Goal: Task Accomplishment & Management: Manage account settings

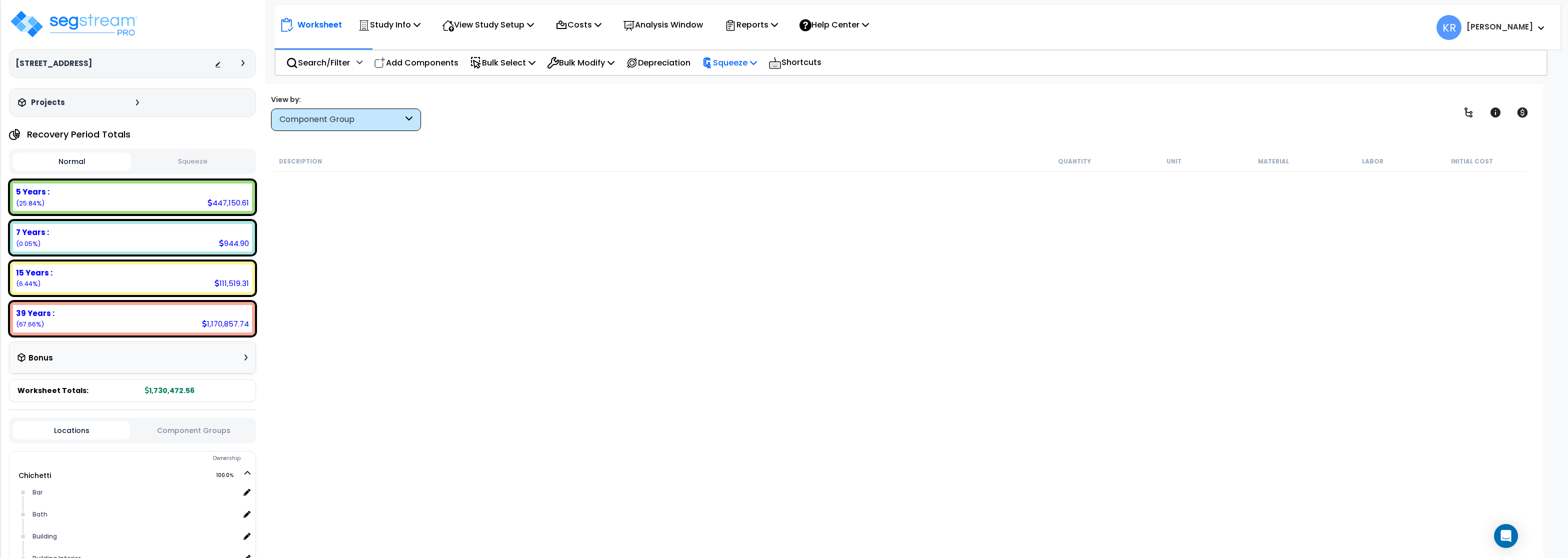
click at [740, 60] on p "Squeeze" at bounding box center [729, 62] width 55 height 13
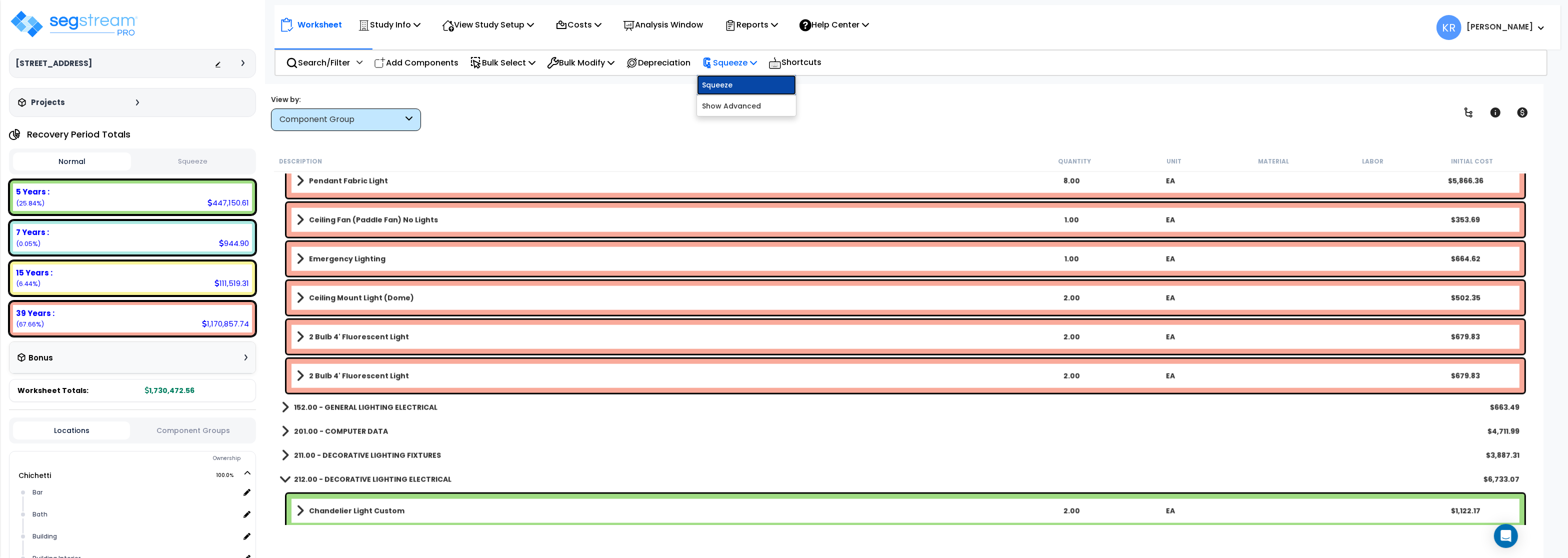
click at [752, 87] on link "Squeeze" at bounding box center [746, 85] width 99 height 20
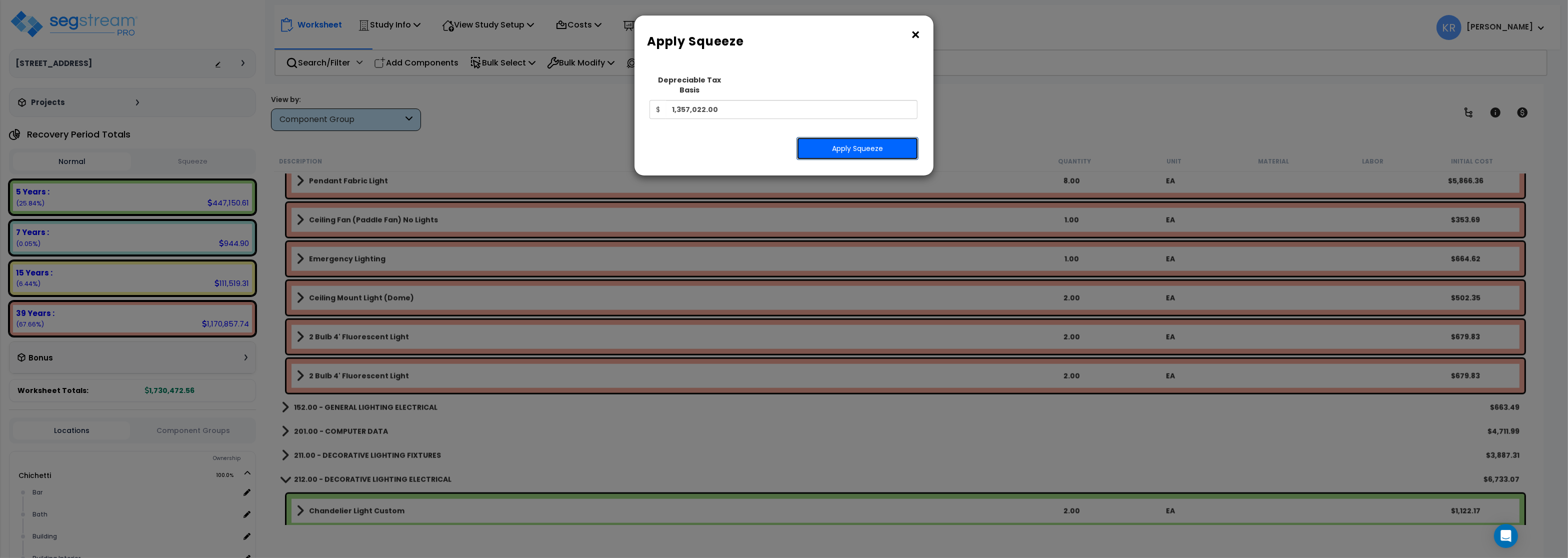
click at [840, 137] on button "Apply Squeeze" at bounding box center [857, 148] width 122 height 23
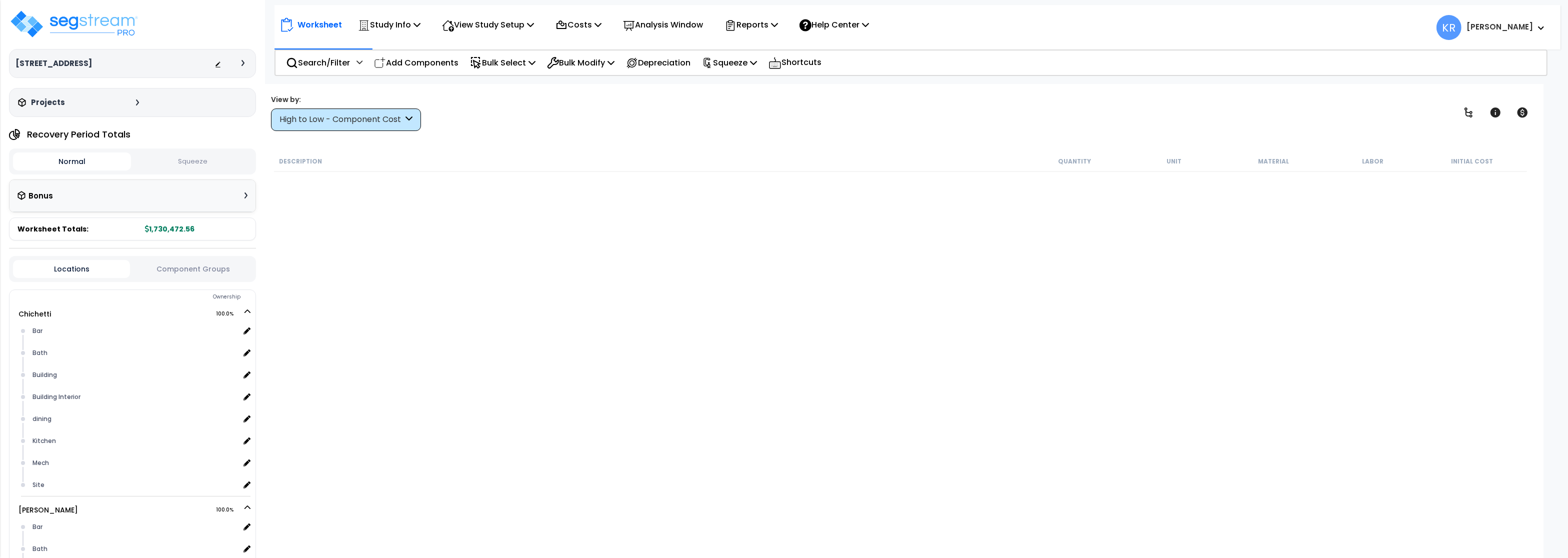
scroll to position [2495, 0]
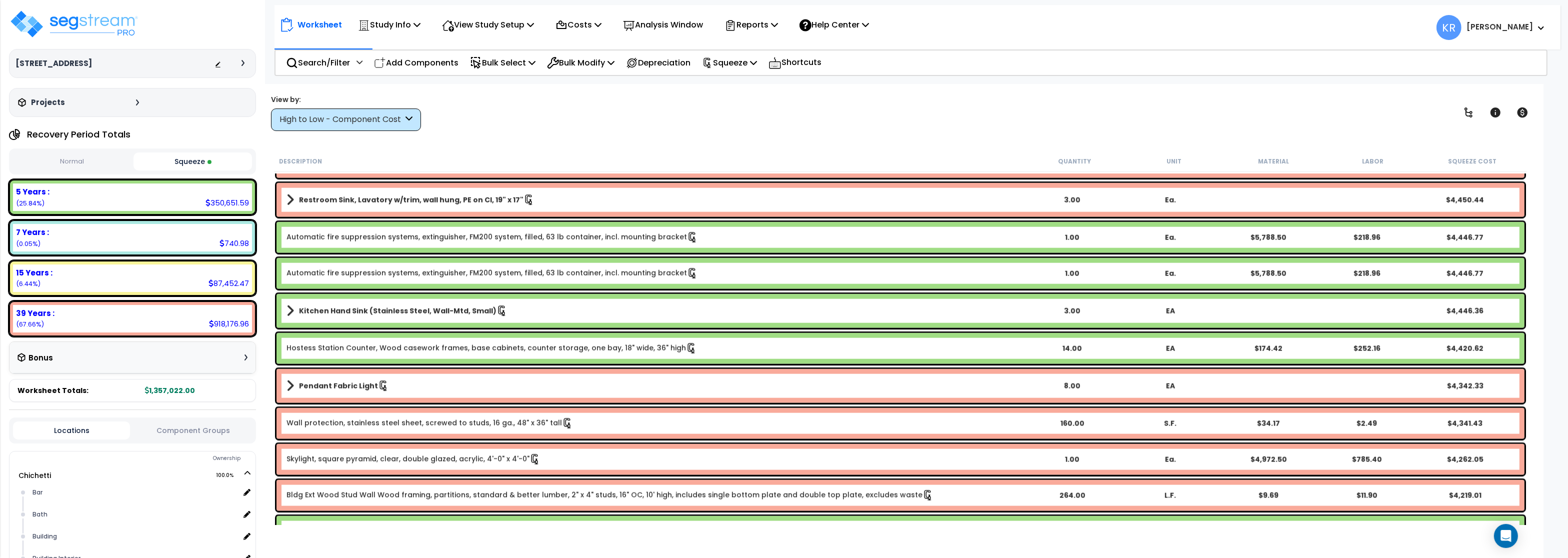
click at [358, 115] on div "High to Low - Component Cost" at bounding box center [342, 119] width 124 height 11
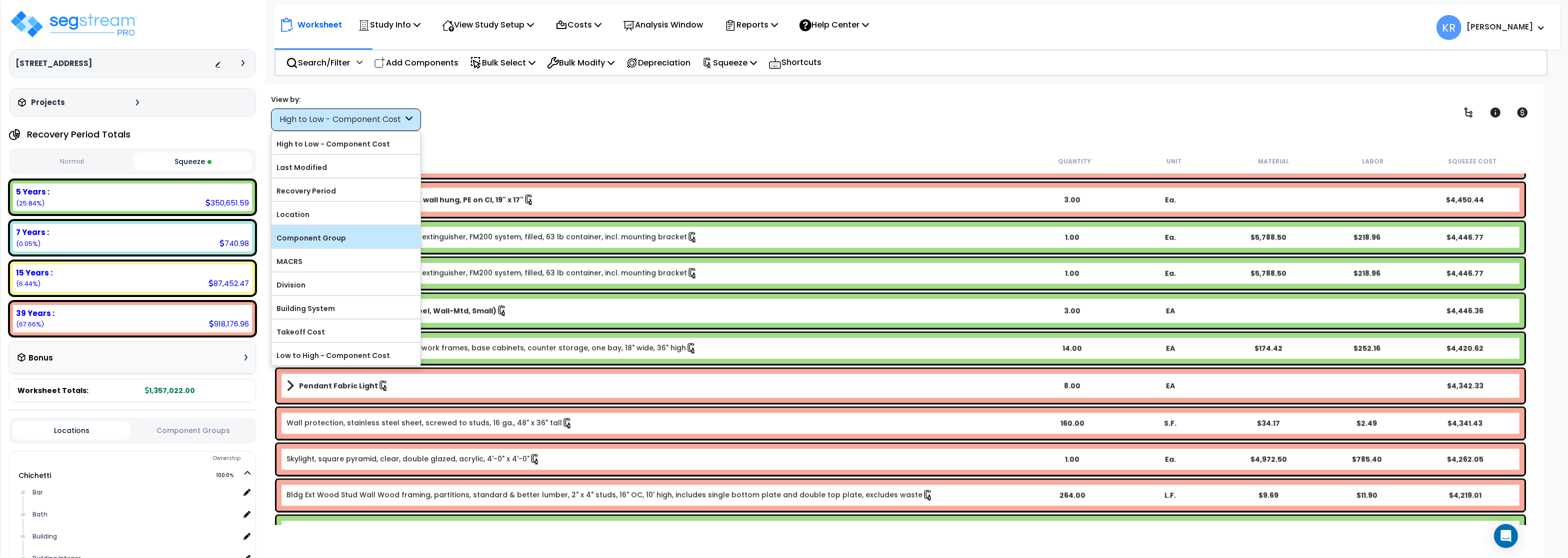
click at [348, 233] on label "Component Group" at bounding box center [346, 238] width 149 height 15
click at [0, 0] on input "Component Group" at bounding box center [0, 0] width 0 height 0
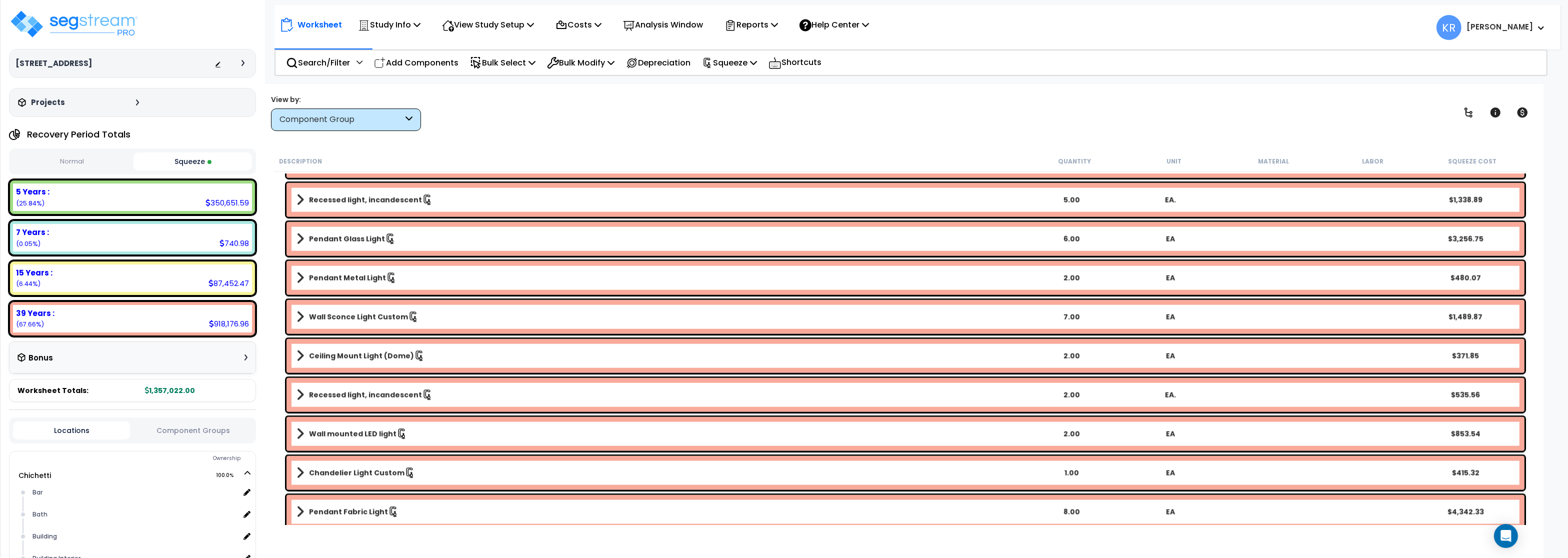
click at [183, 165] on button "Squeeze" at bounding box center [192, 161] width 118 height 18
click at [778, 22] on p "Reports" at bounding box center [751, 25] width 54 height 13
click at [775, 40] on link "Get Report" at bounding box center [769, 47] width 99 height 20
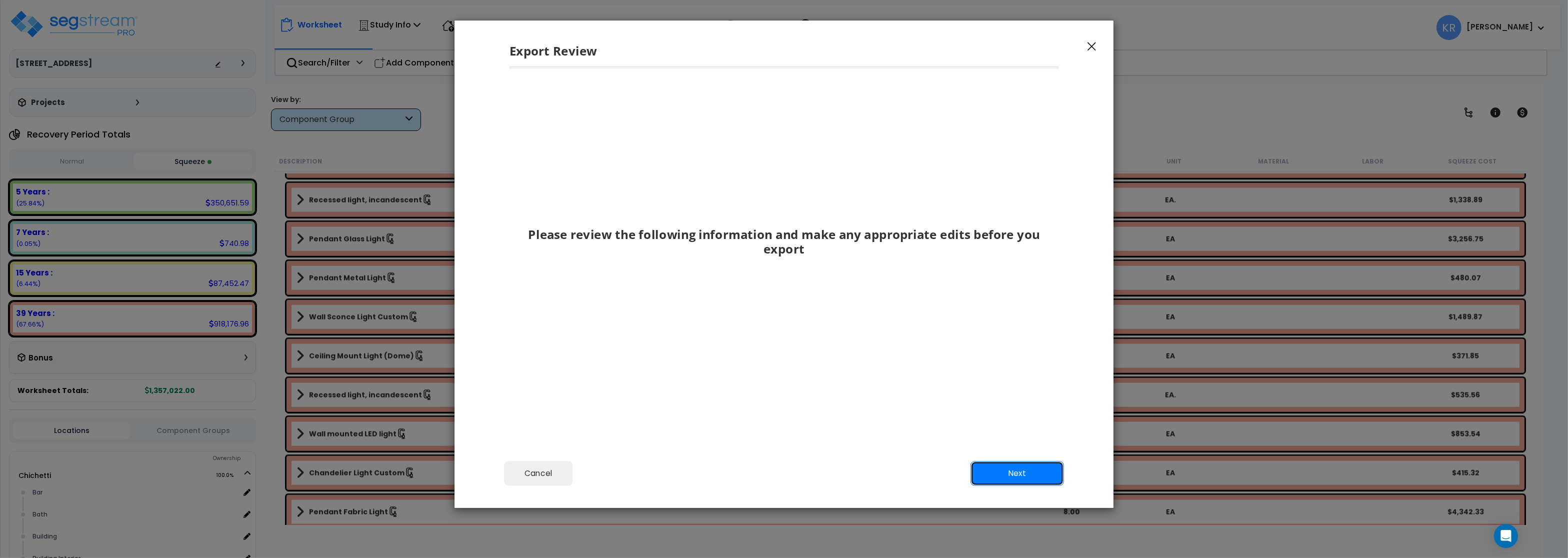
click at [1010, 468] on button "Next" at bounding box center [1017, 473] width 94 height 25
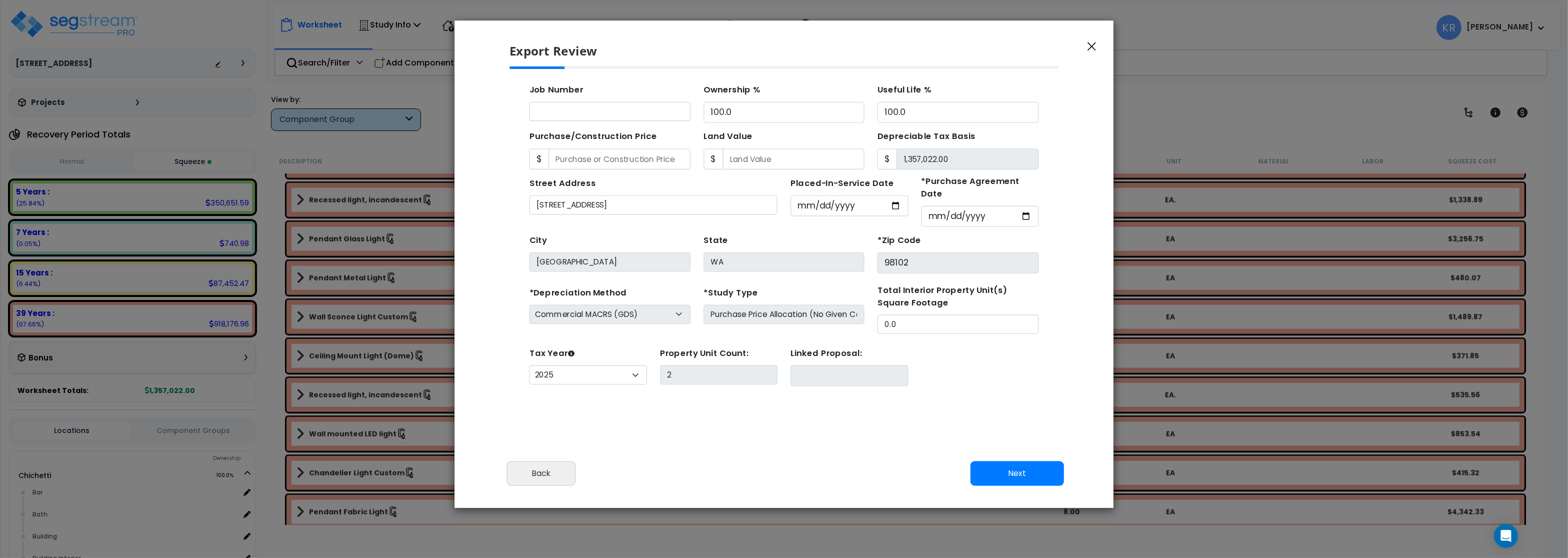
scroll to position [93, 0]
click at [1014, 470] on button "Next" at bounding box center [1017, 473] width 94 height 25
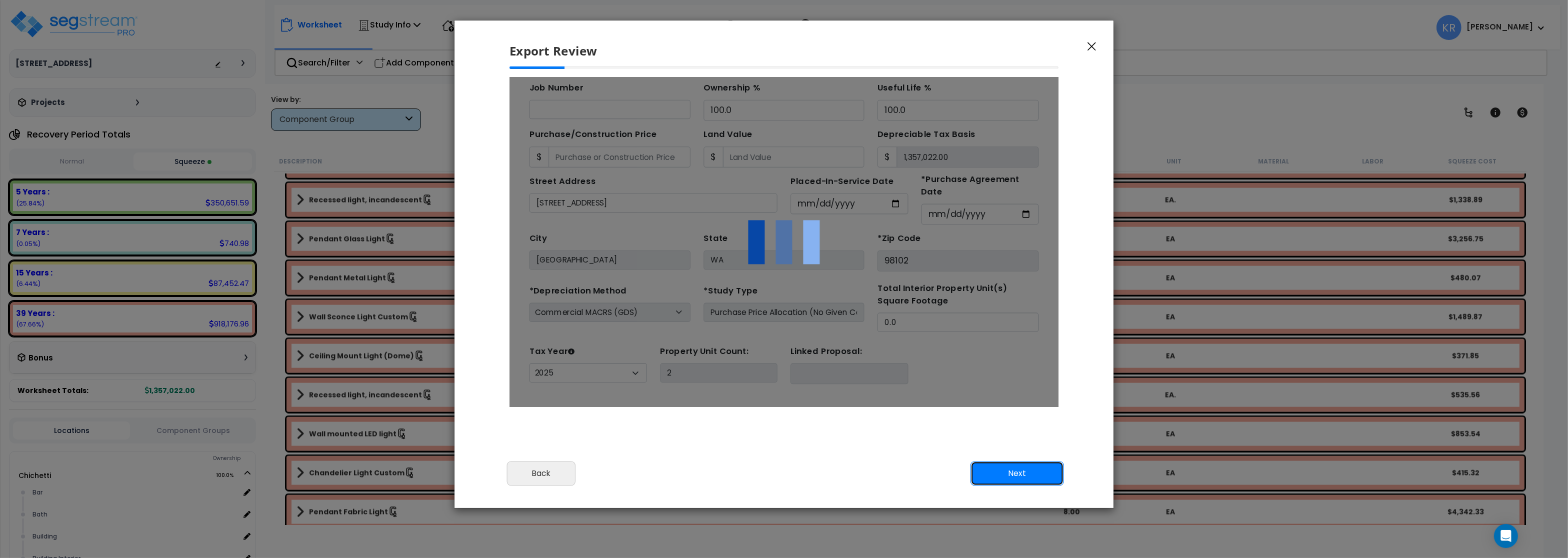
scroll to position [0, 0]
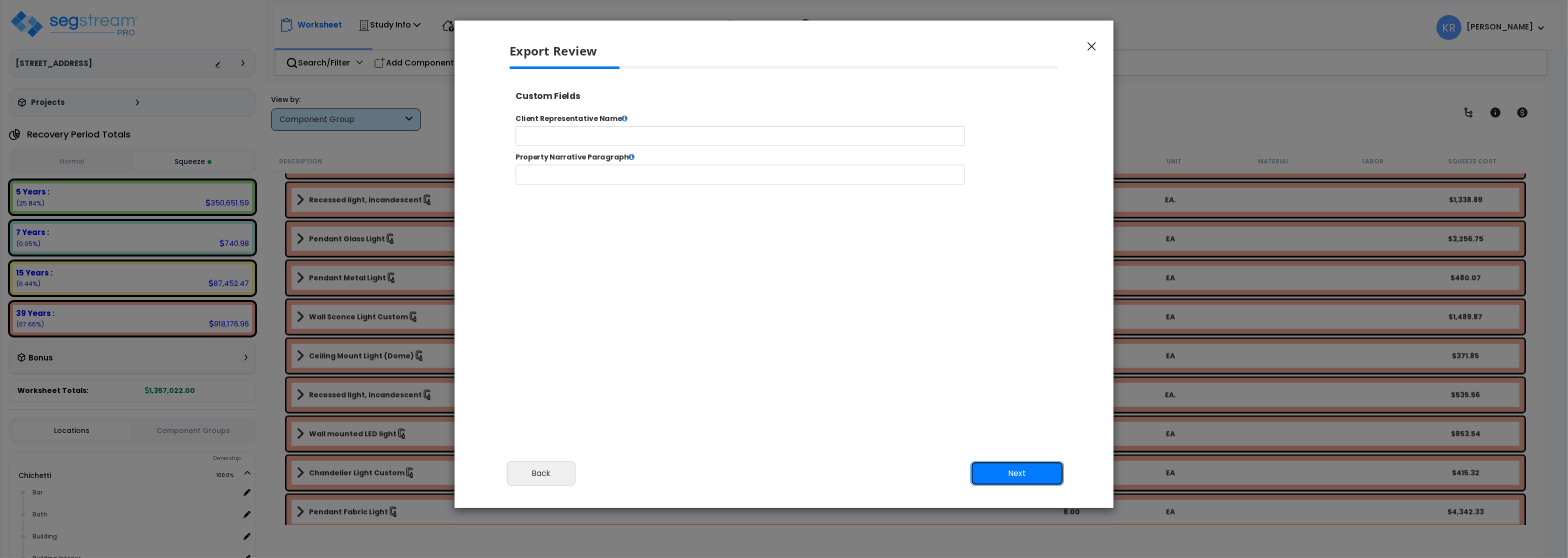
click at [1014, 470] on button "Next" at bounding box center [1017, 473] width 94 height 25
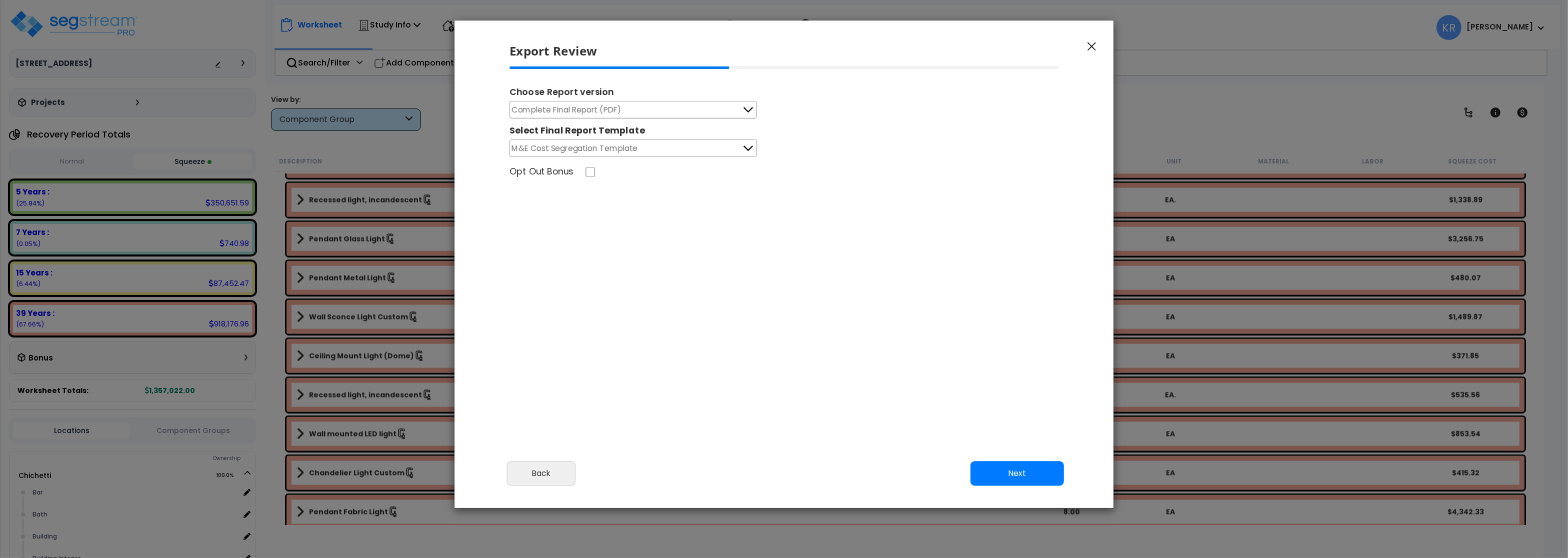
click at [537, 110] on span "Complete Final Report (PDF)" at bounding box center [566, 109] width 109 height 13
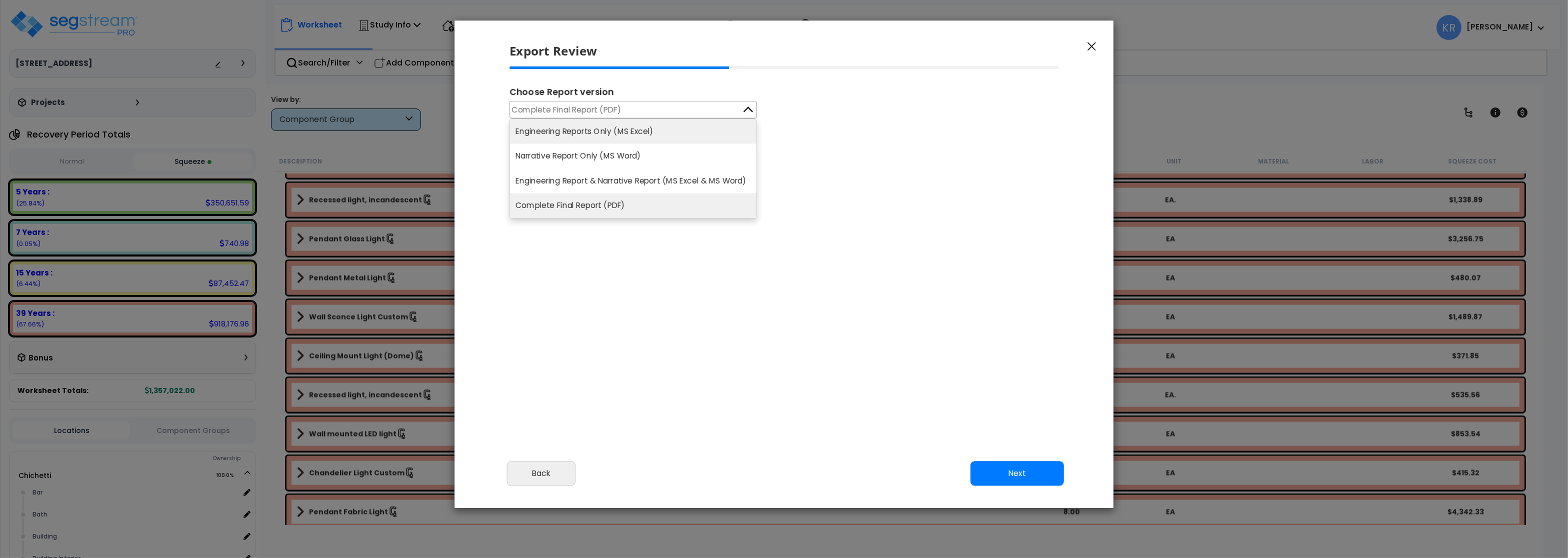
click at [550, 132] on li "Engineering Reports Only (MS Excel)" at bounding box center [633, 131] width 246 height 25
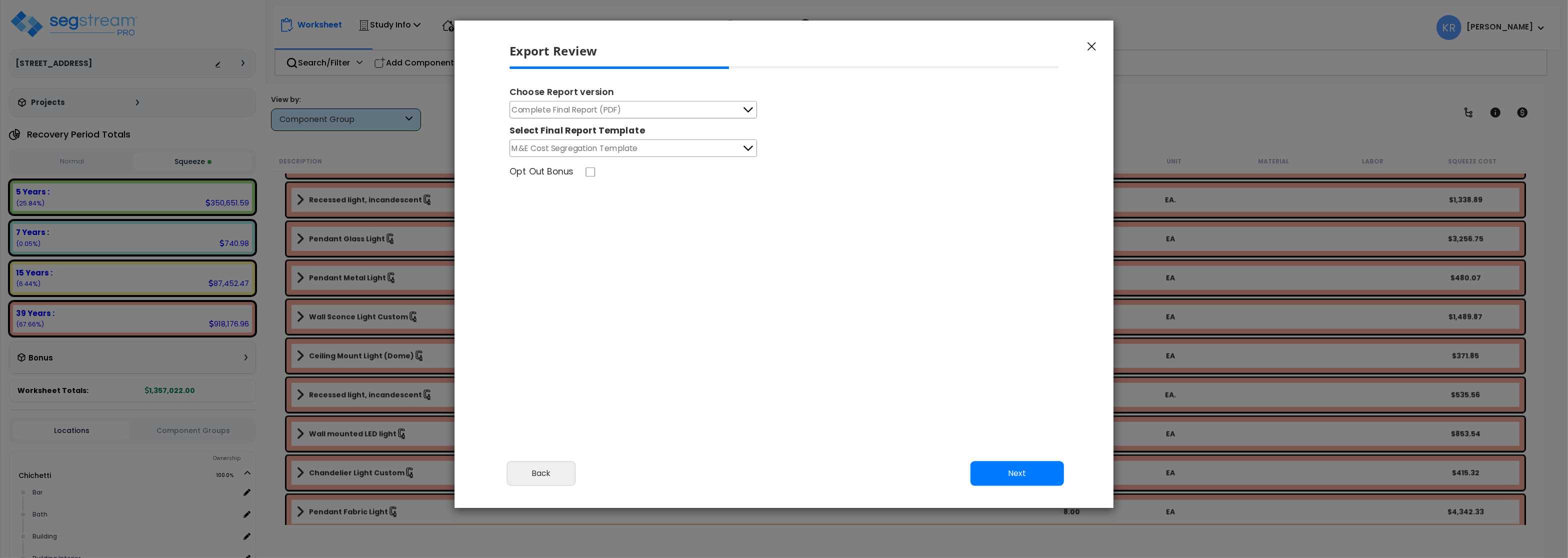
click at [558, 110] on span "Complete Final Report (PDF)" at bounding box center [566, 109] width 109 height 13
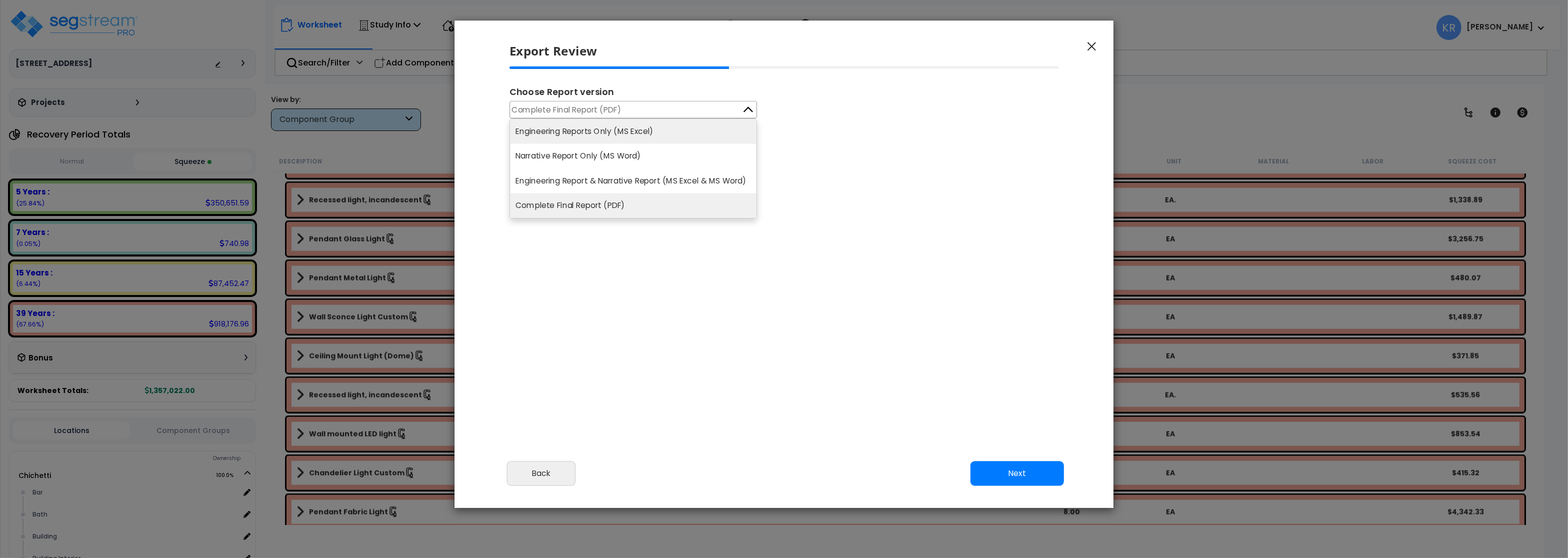
click at [559, 132] on li "Engineering Reports Only (MS Excel)" at bounding box center [633, 131] width 246 height 25
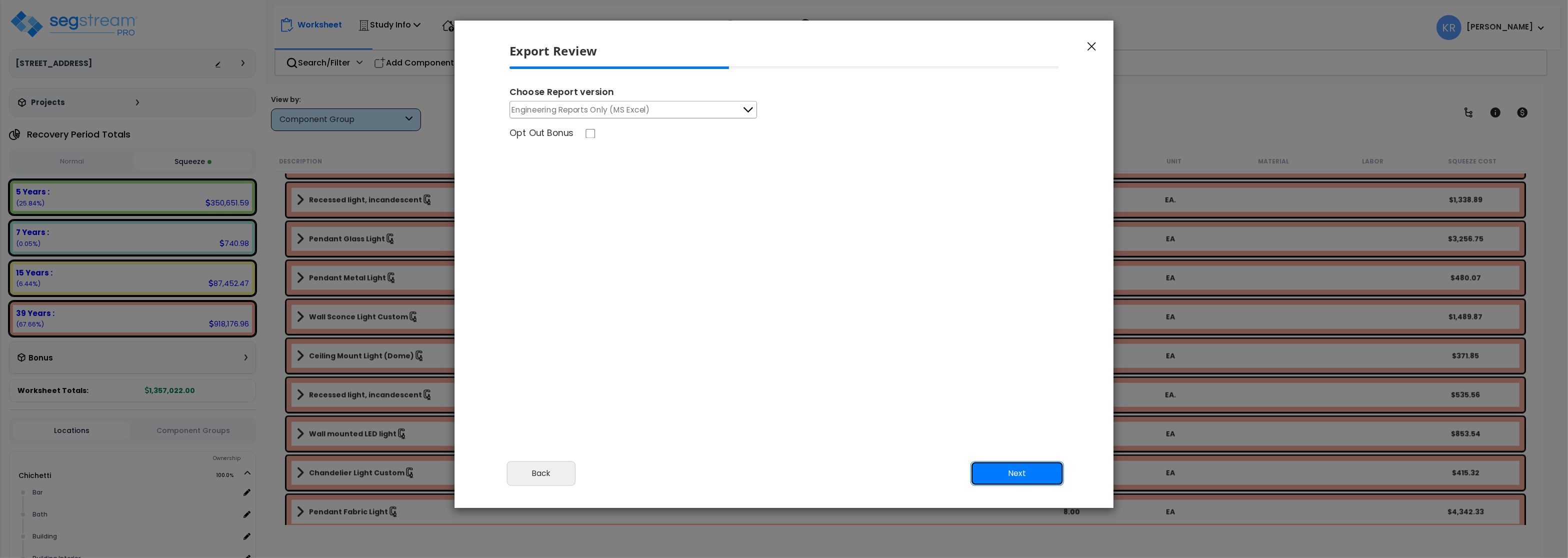
click at [1025, 479] on button "Next" at bounding box center [1017, 473] width 94 height 25
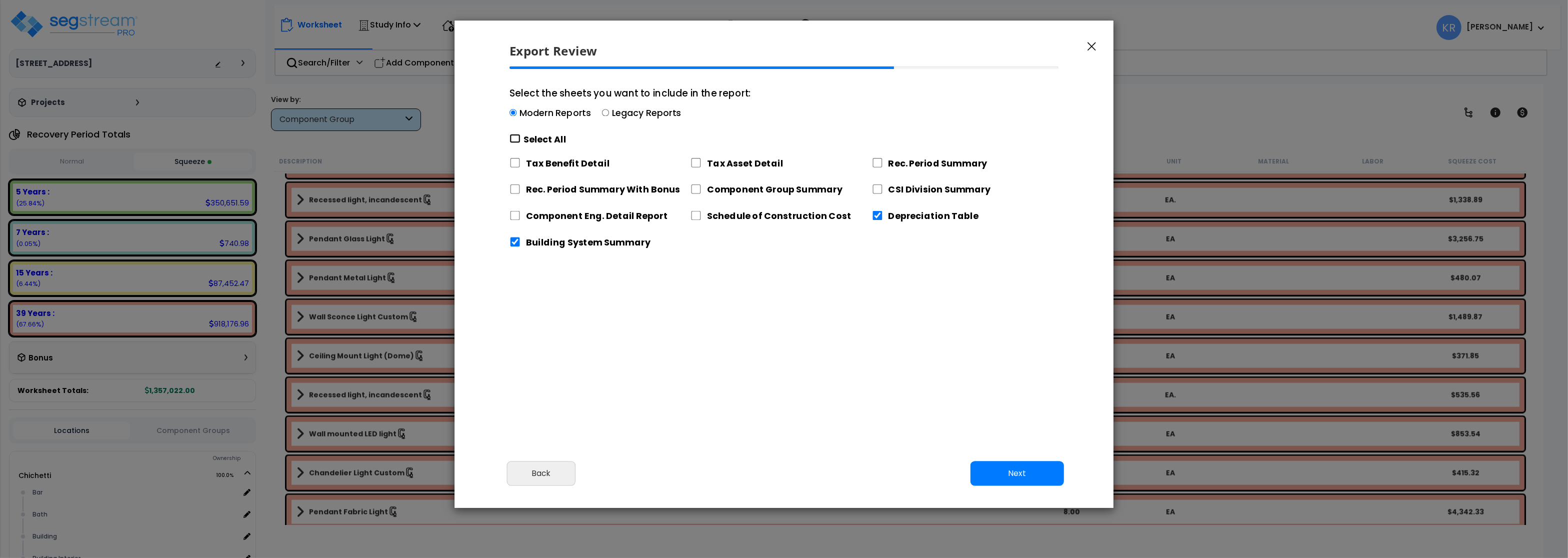
click at [511, 136] on input "Select the sheets you want to include in the report: Modern Reports Legacy Repo…" at bounding box center [515, 138] width 11 height 10
checkbox input "true"
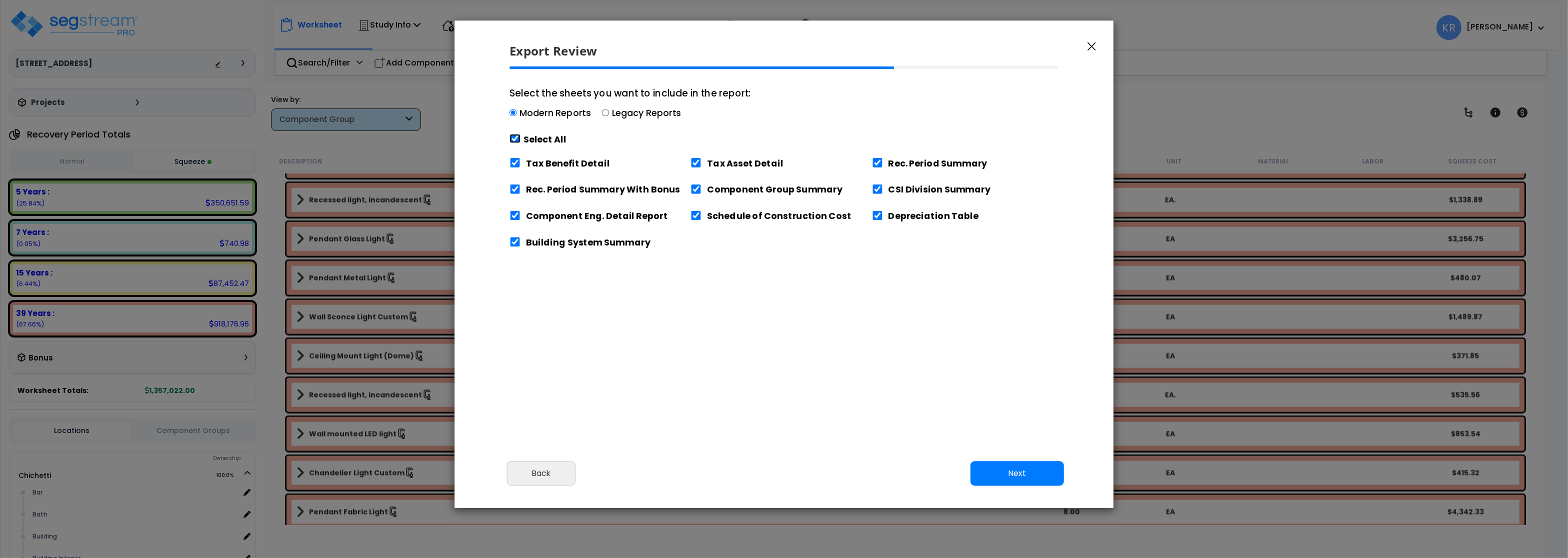
checkbox input "true"
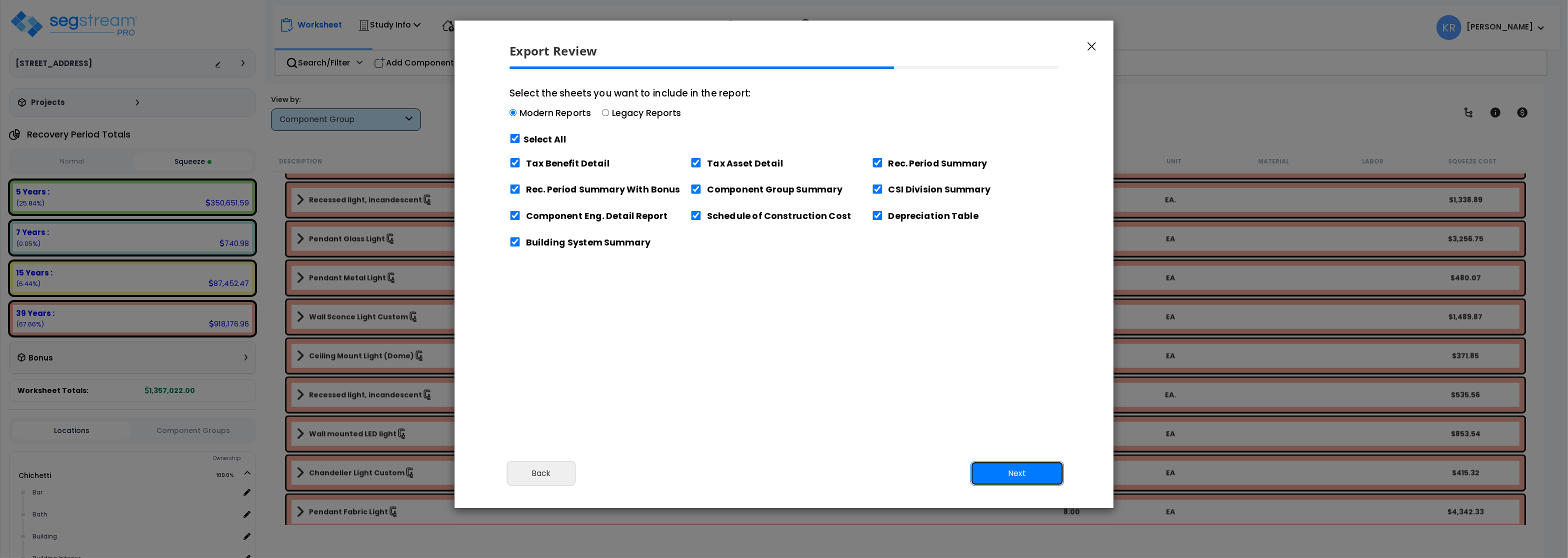
click at [1029, 473] on button "Next" at bounding box center [1017, 473] width 94 height 25
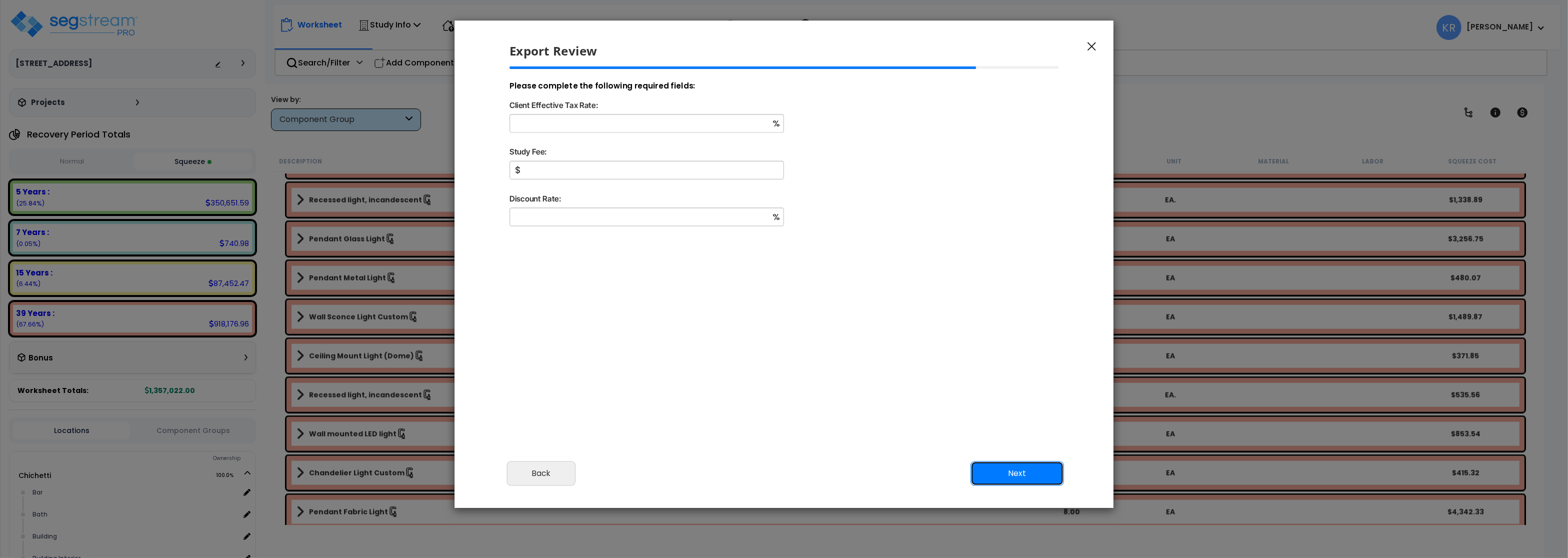
click at [1029, 474] on button "Next" at bounding box center [1017, 473] width 94 height 25
click at [526, 472] on button "Back" at bounding box center [541, 473] width 69 height 25
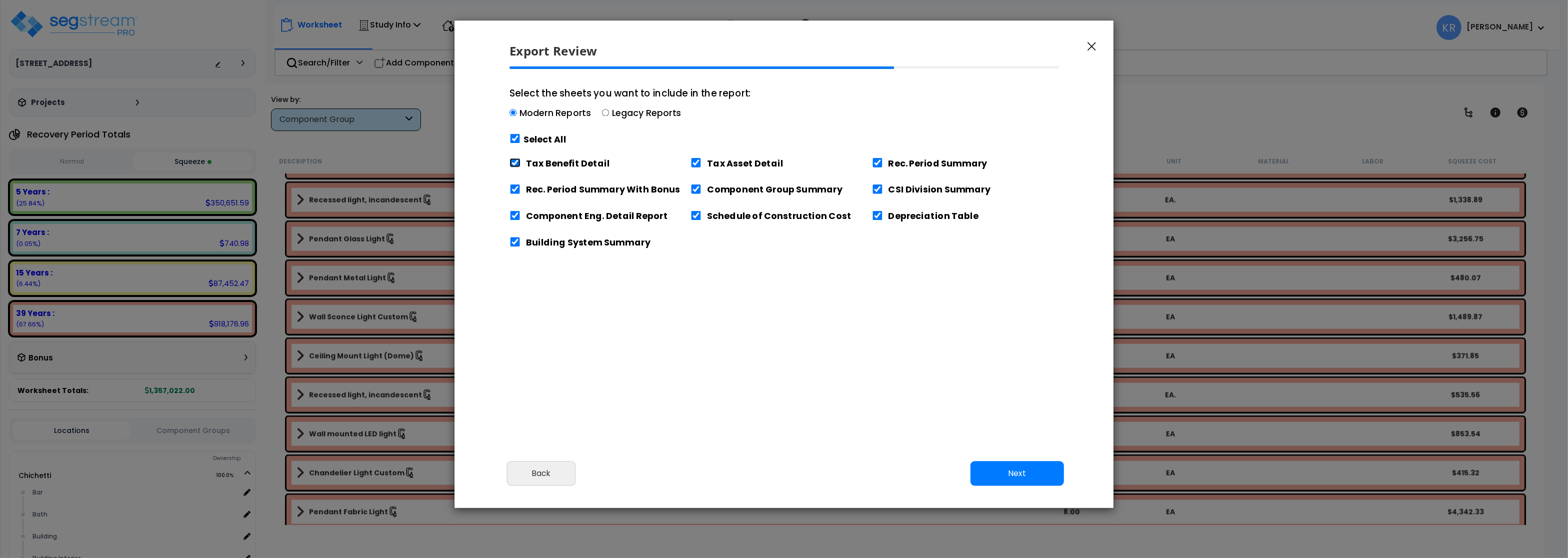
click at [516, 165] on input "Tax Benefit Detail" at bounding box center [515, 162] width 11 height 10
checkbox input "false"
click at [1011, 470] on button "Next" at bounding box center [1017, 473] width 94 height 25
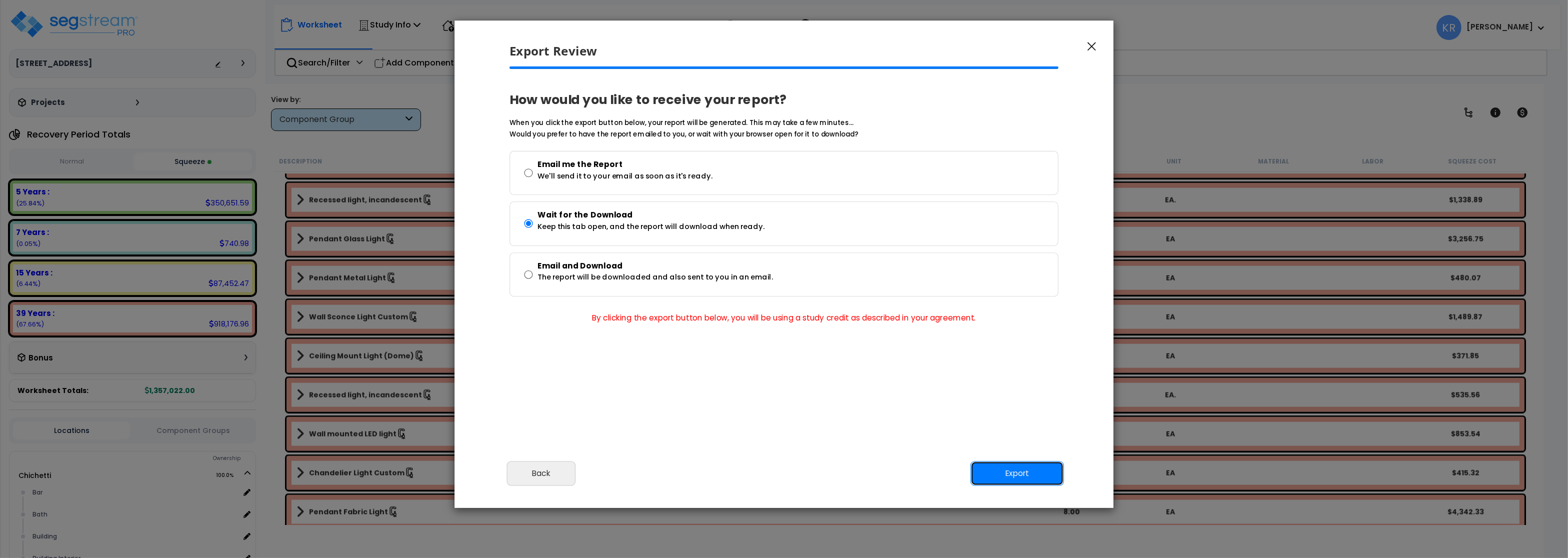
click at [1012, 476] on button "Export" at bounding box center [1017, 473] width 94 height 25
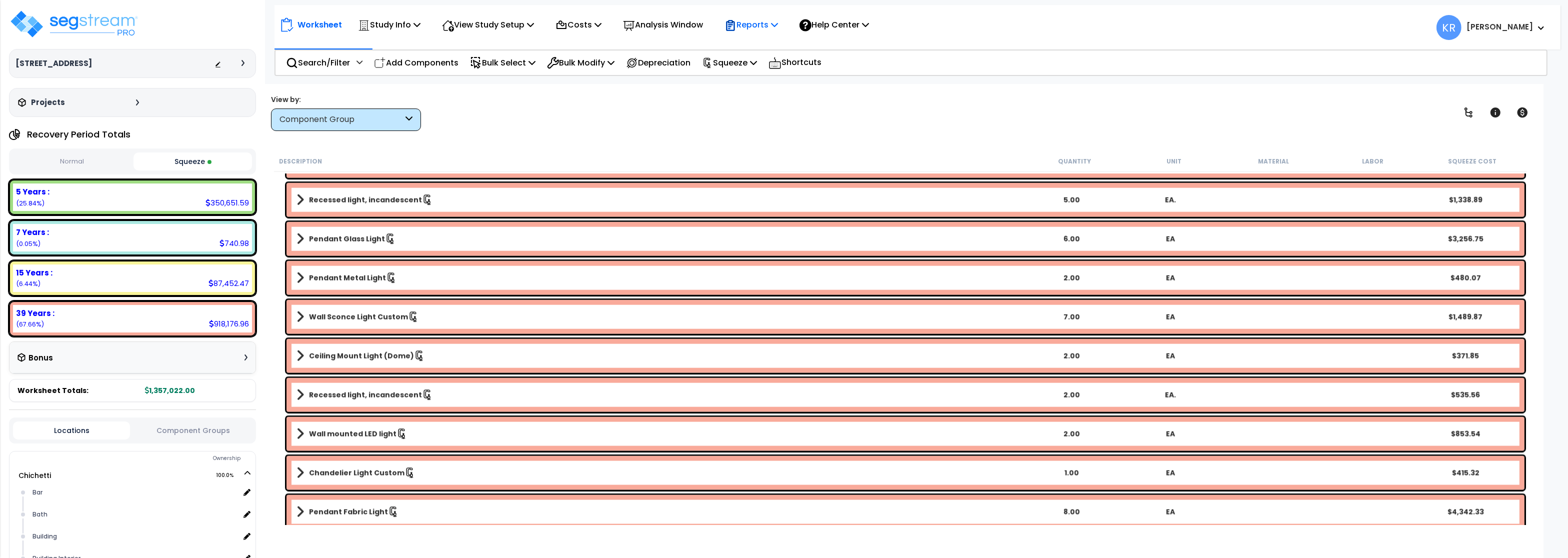
click at [749, 22] on p "Reports" at bounding box center [751, 25] width 54 height 13
click at [752, 47] on link "Get Report" at bounding box center [769, 47] width 99 height 20
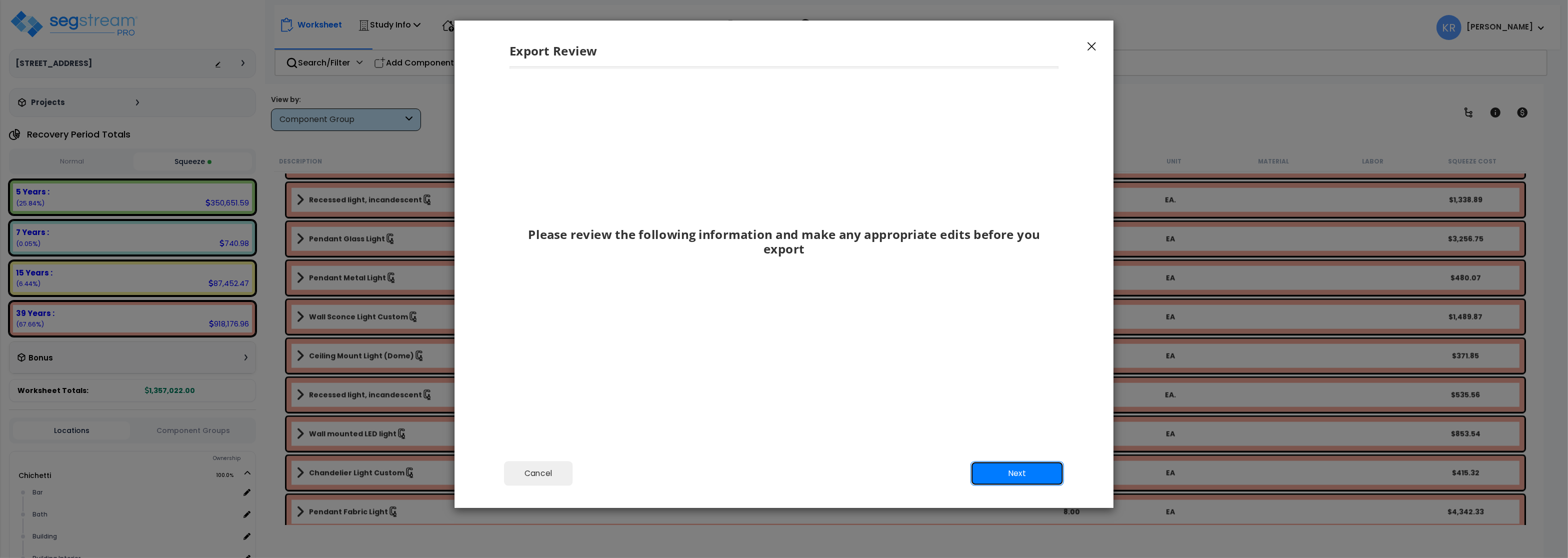
click at [1017, 476] on button "Next" at bounding box center [1017, 473] width 94 height 25
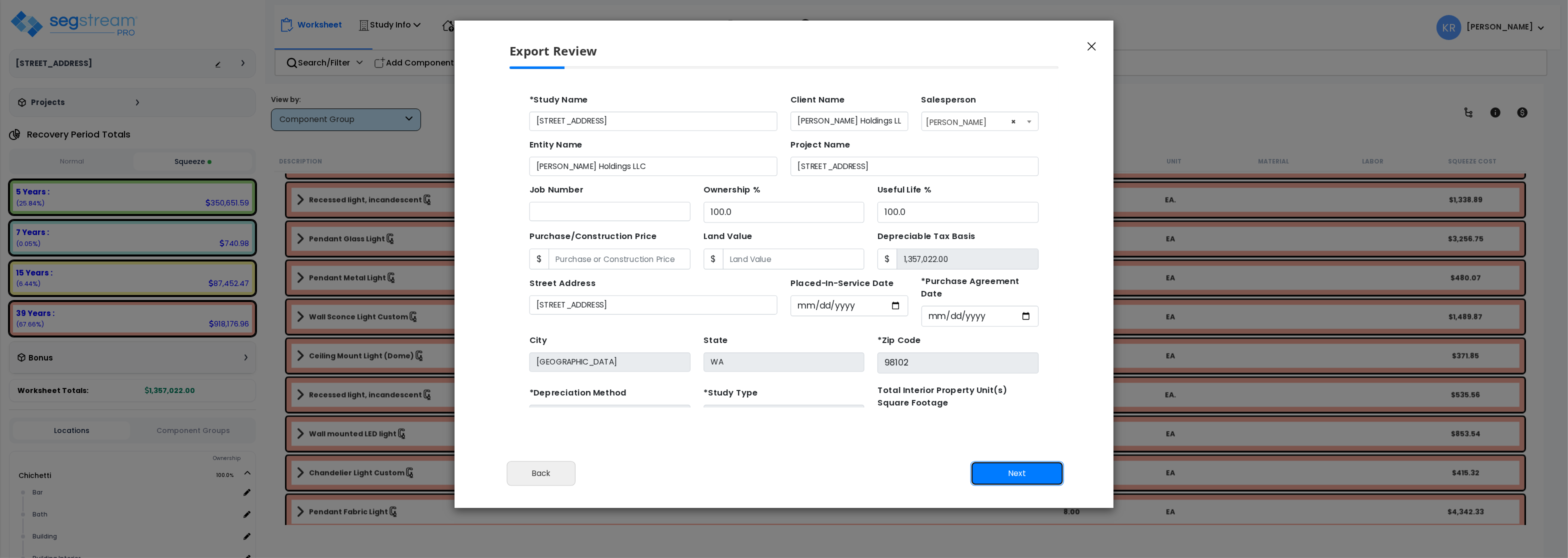
click at [1017, 476] on button "Next" at bounding box center [1017, 473] width 94 height 25
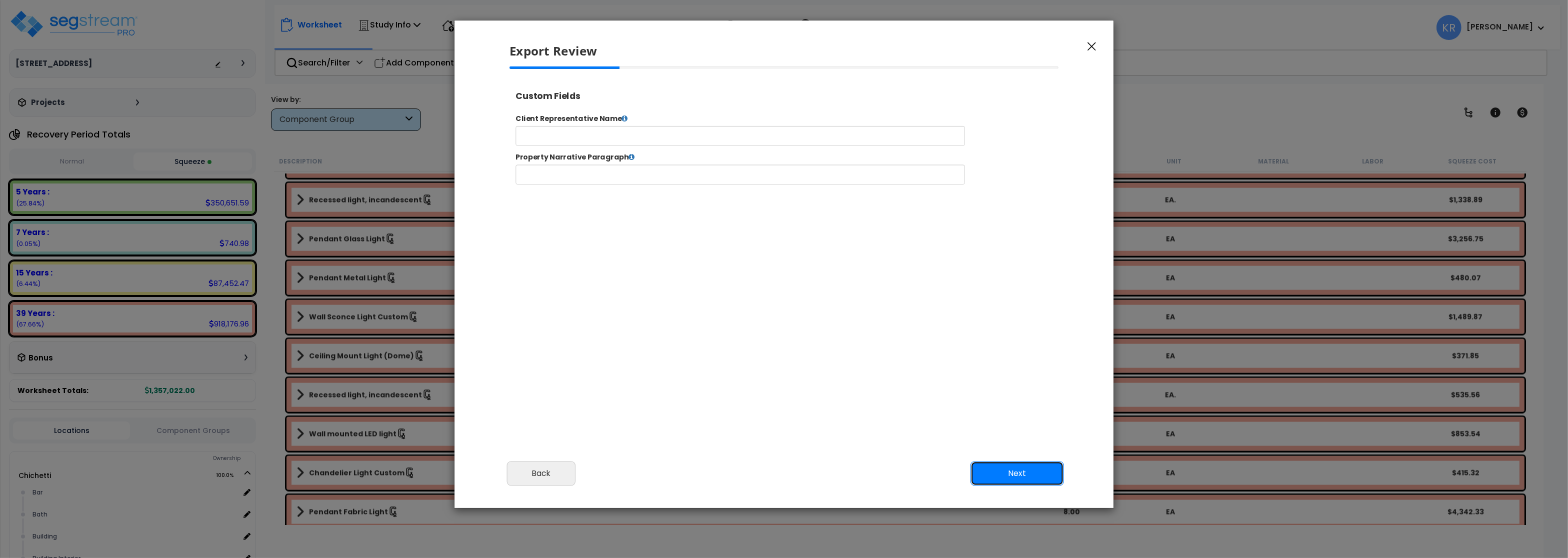
click at [1017, 476] on button "Next" at bounding box center [1017, 473] width 94 height 25
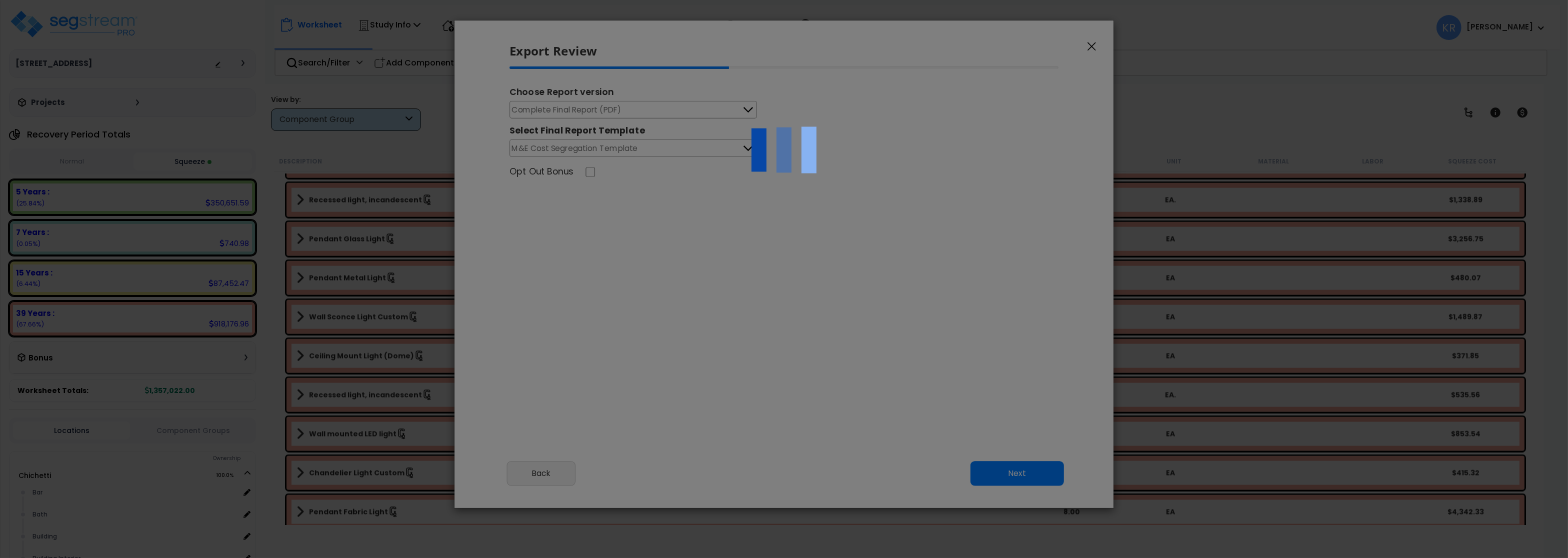
click at [584, 110] on div at bounding box center [784, 279] width 1568 height 558
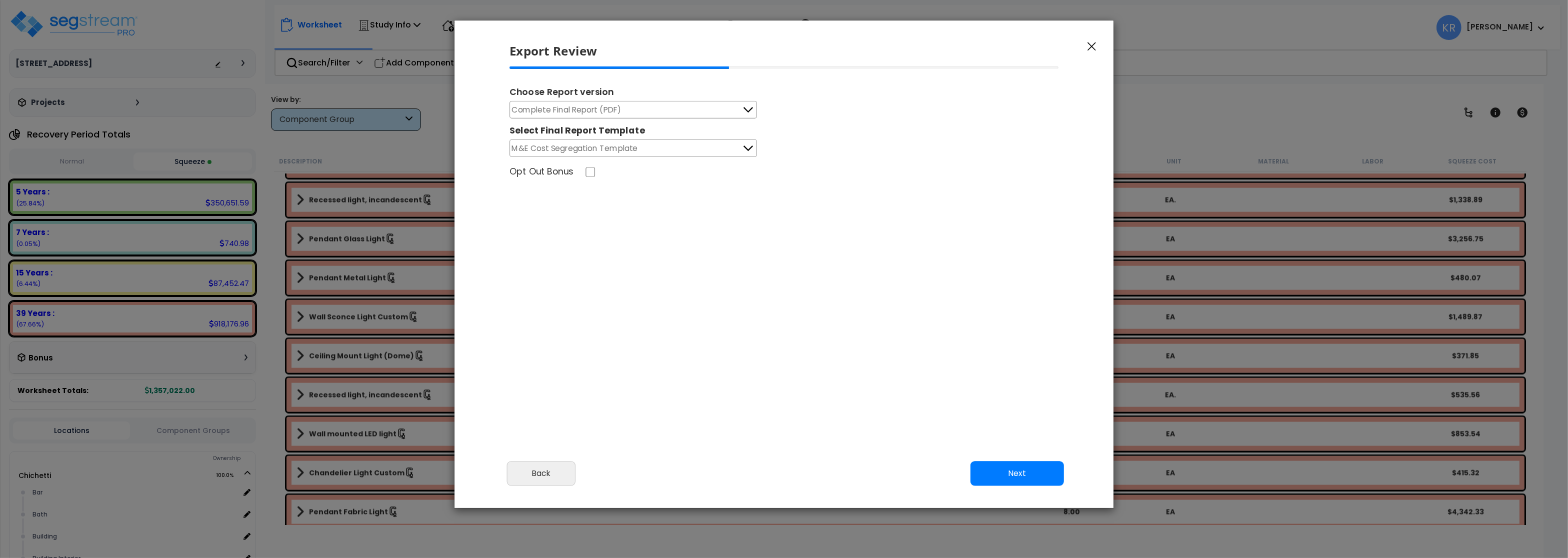
click at [584, 110] on span "Complete Final Report (PDF)" at bounding box center [566, 109] width 109 height 13
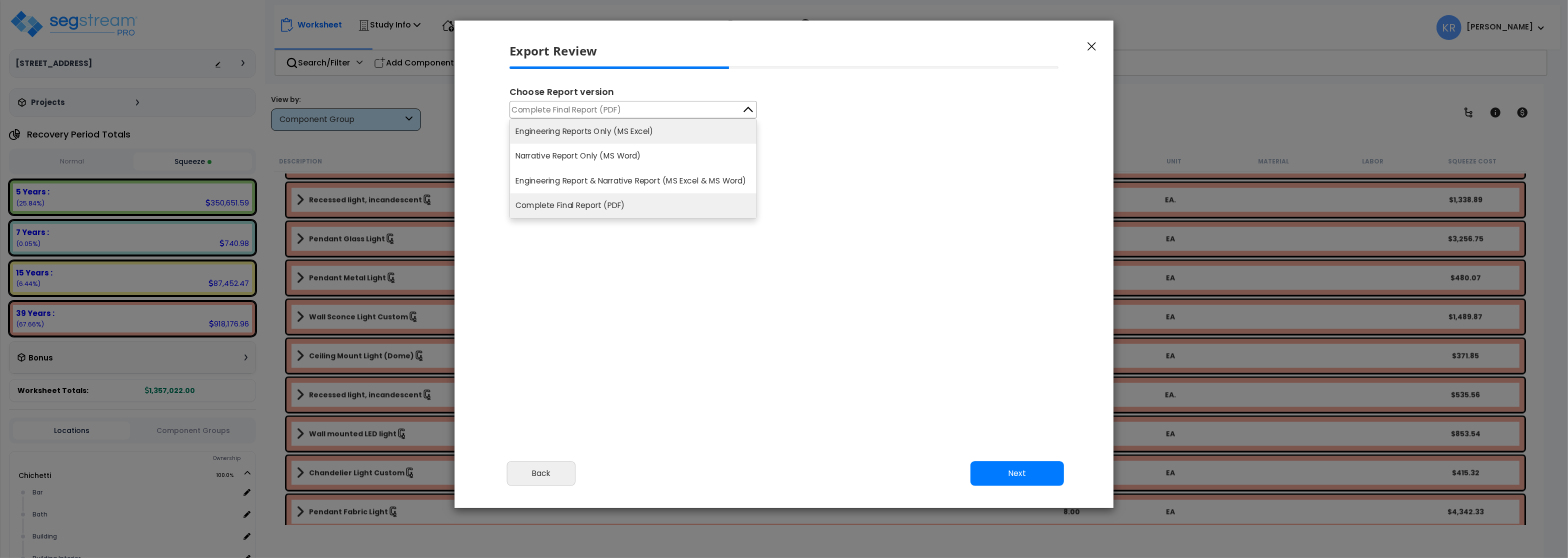
click at [584, 136] on li "Engineering Reports Only (MS Excel)" at bounding box center [633, 131] width 246 height 25
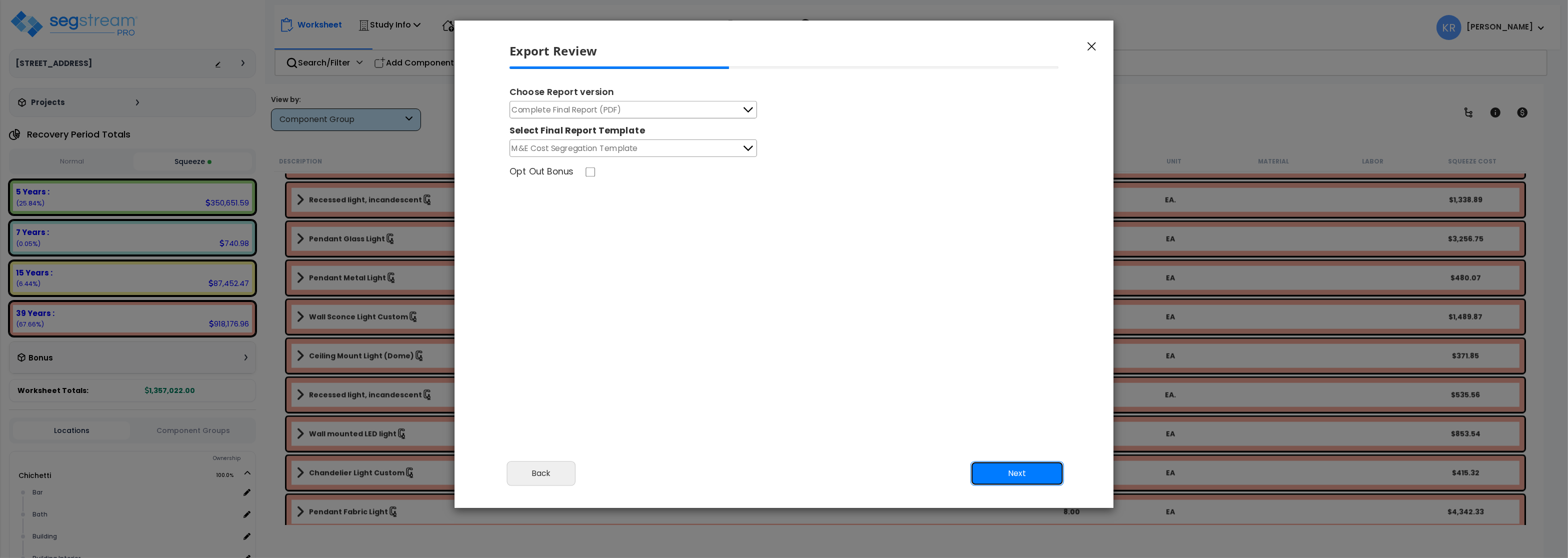
click at [1011, 474] on button "Next" at bounding box center [1017, 473] width 94 height 25
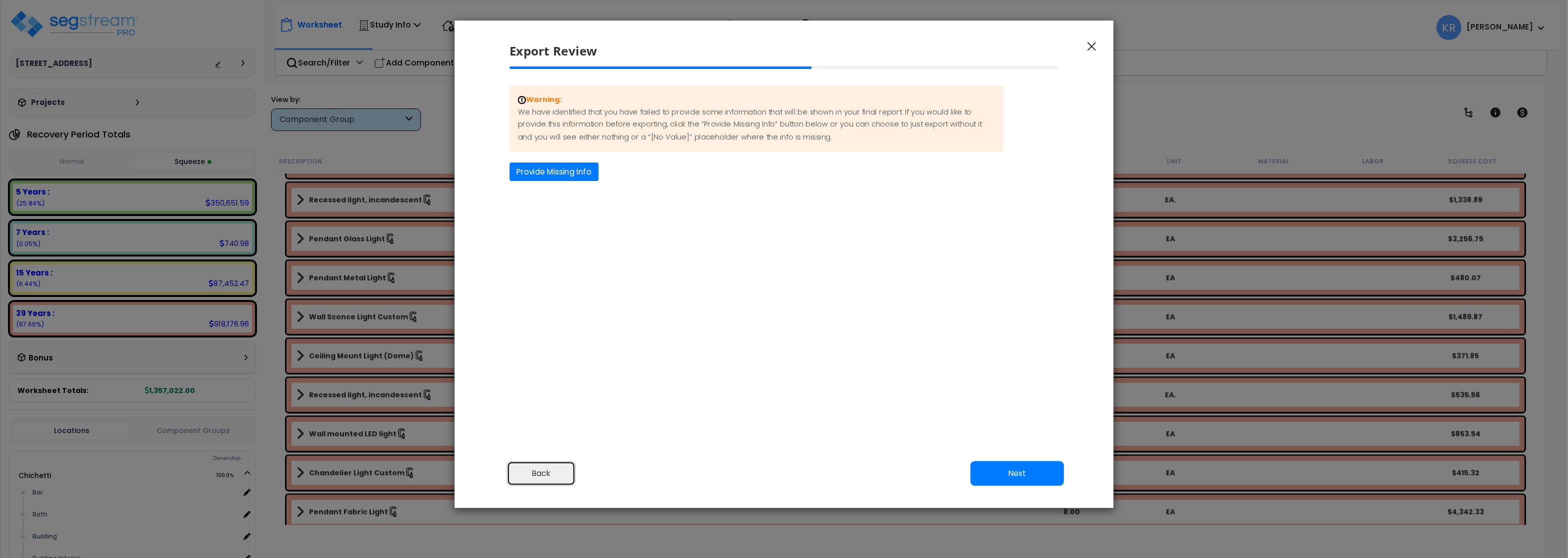
click at [520, 472] on button "Back" at bounding box center [541, 473] width 69 height 25
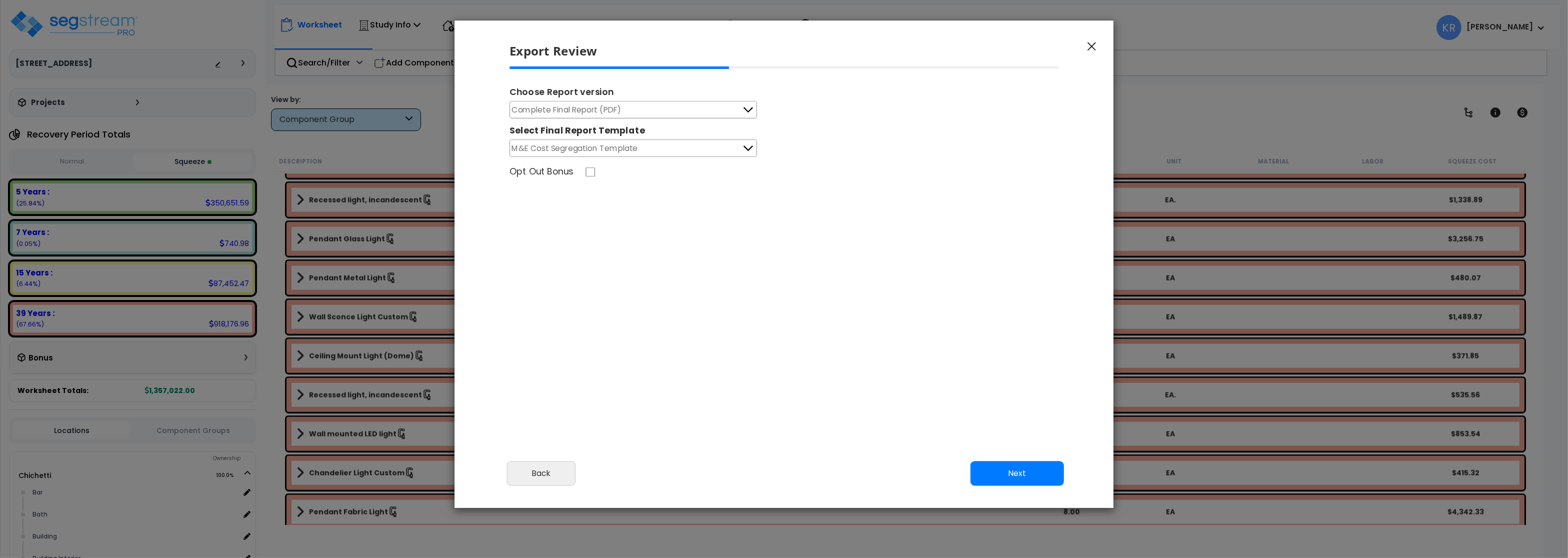
click at [566, 108] on span "Complete Final Report (PDF)" at bounding box center [566, 109] width 109 height 13
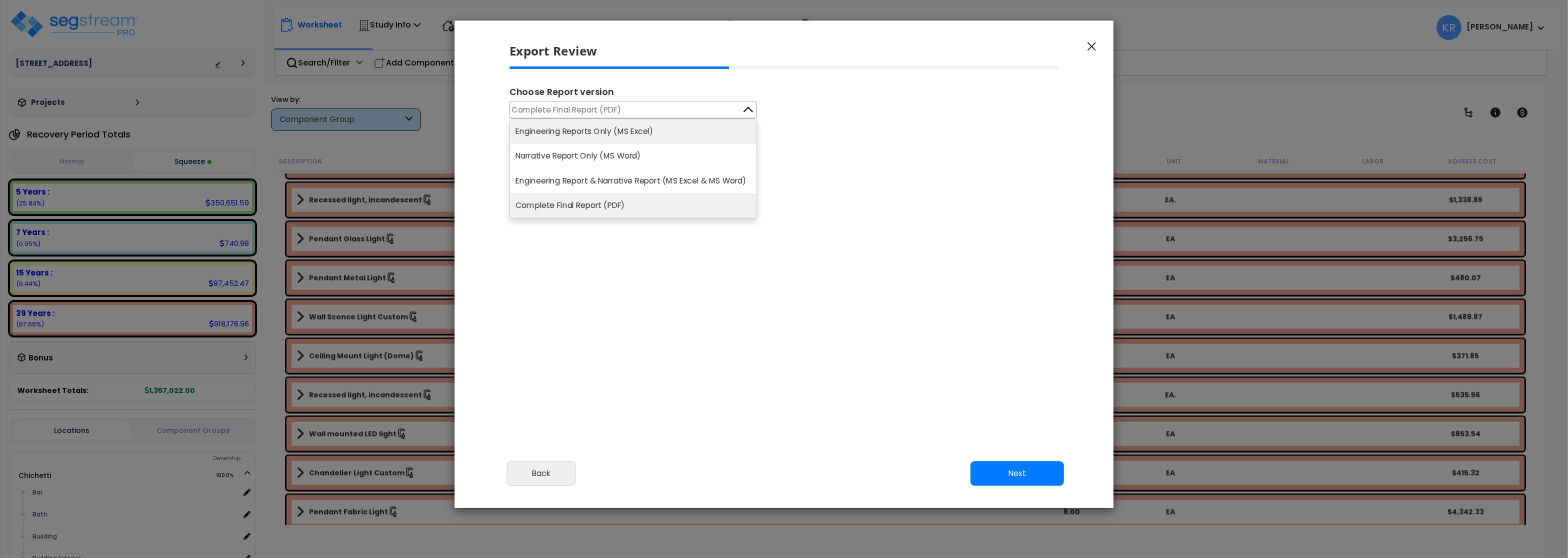
click at [565, 135] on li "Engineering Reports Only (MS Excel)" at bounding box center [633, 131] width 246 height 25
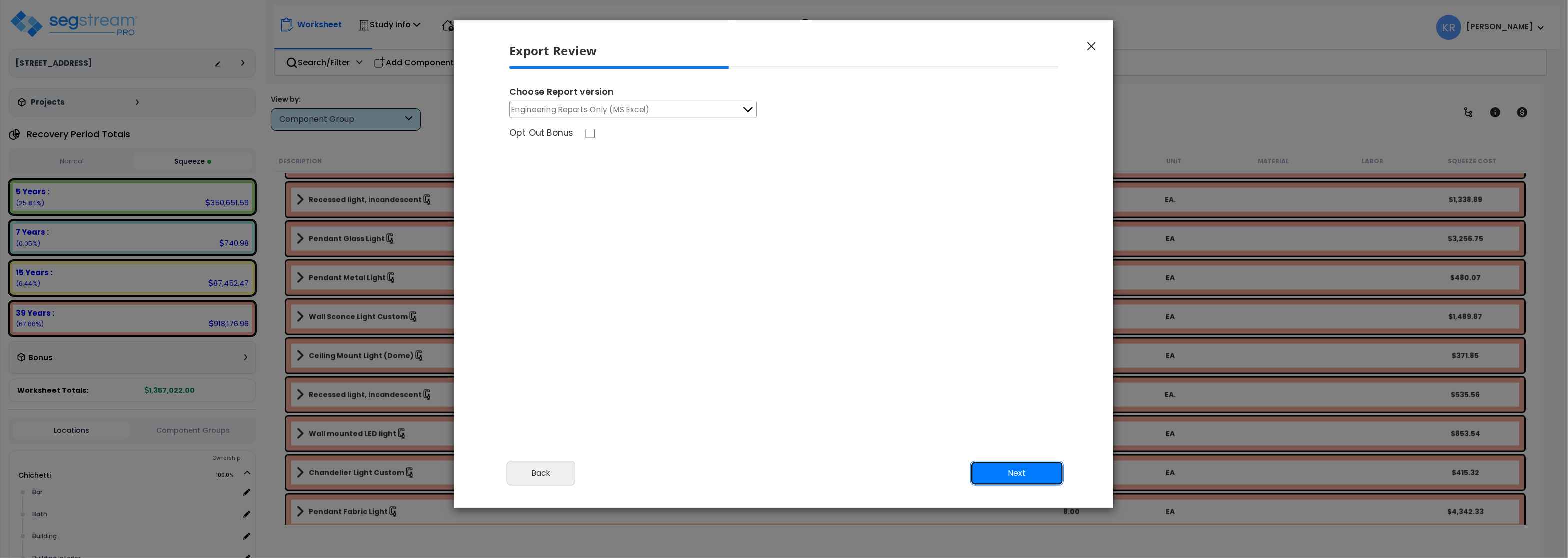
click at [1038, 469] on button "Next" at bounding box center [1017, 473] width 94 height 25
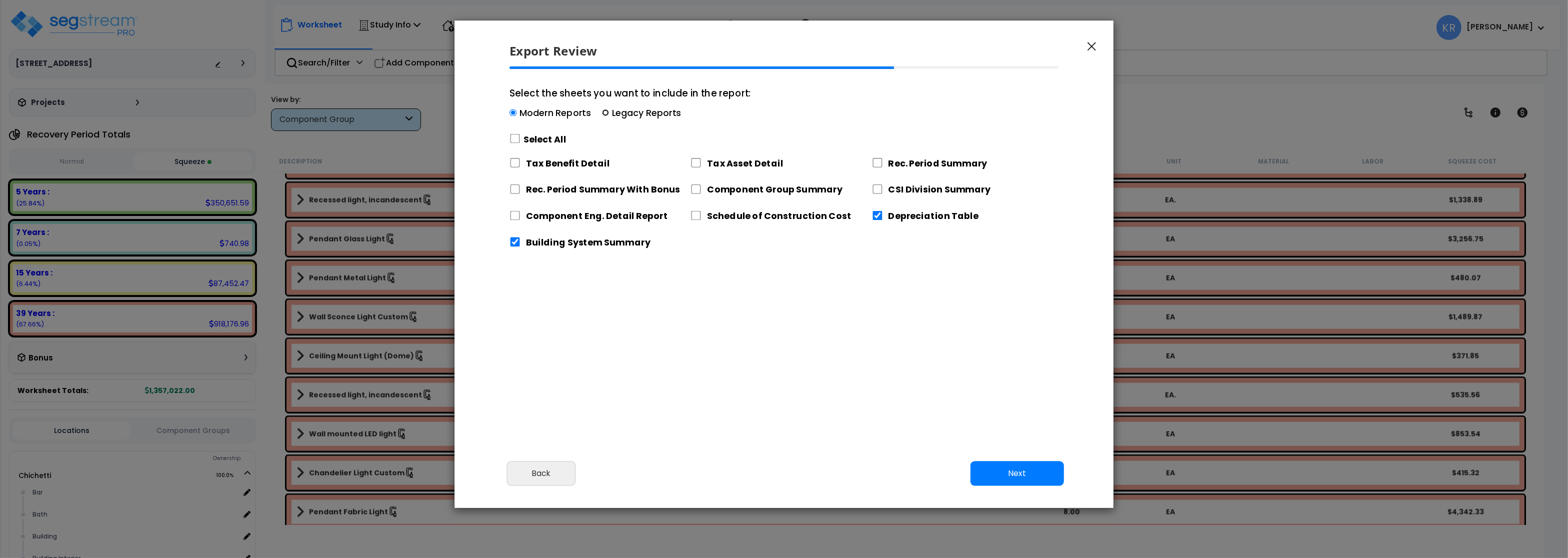
click at [604, 110] on input "Select the sheets you want to include in the report: Modern Reports Legacy Repo…" at bounding box center [605, 112] width 7 height 7
radio input "true"
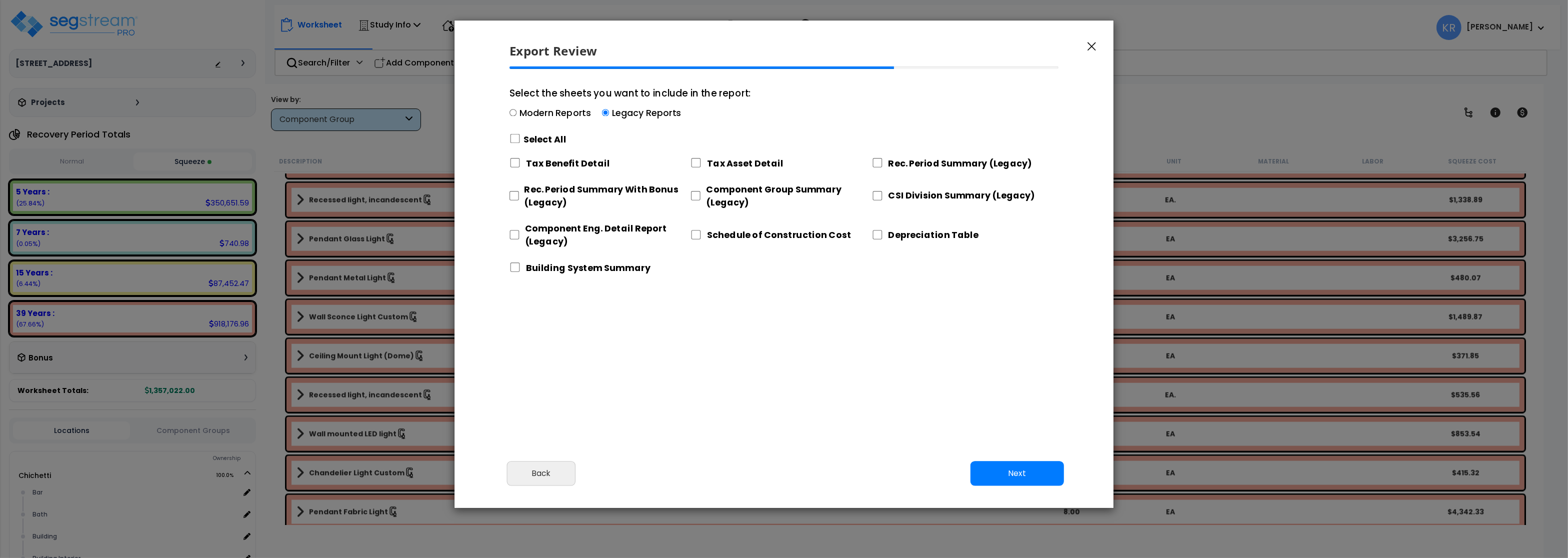
click at [704, 156] on div "Tax Asset Detail" at bounding box center [781, 161] width 181 height 21
click at [692, 161] on input "Tax Asset Detail" at bounding box center [696, 162] width 11 height 10
checkbox input "true"
click at [877, 162] on input "Rec. Period Summary (Legacy)" at bounding box center [877, 162] width 11 height 10
checkbox input "true"
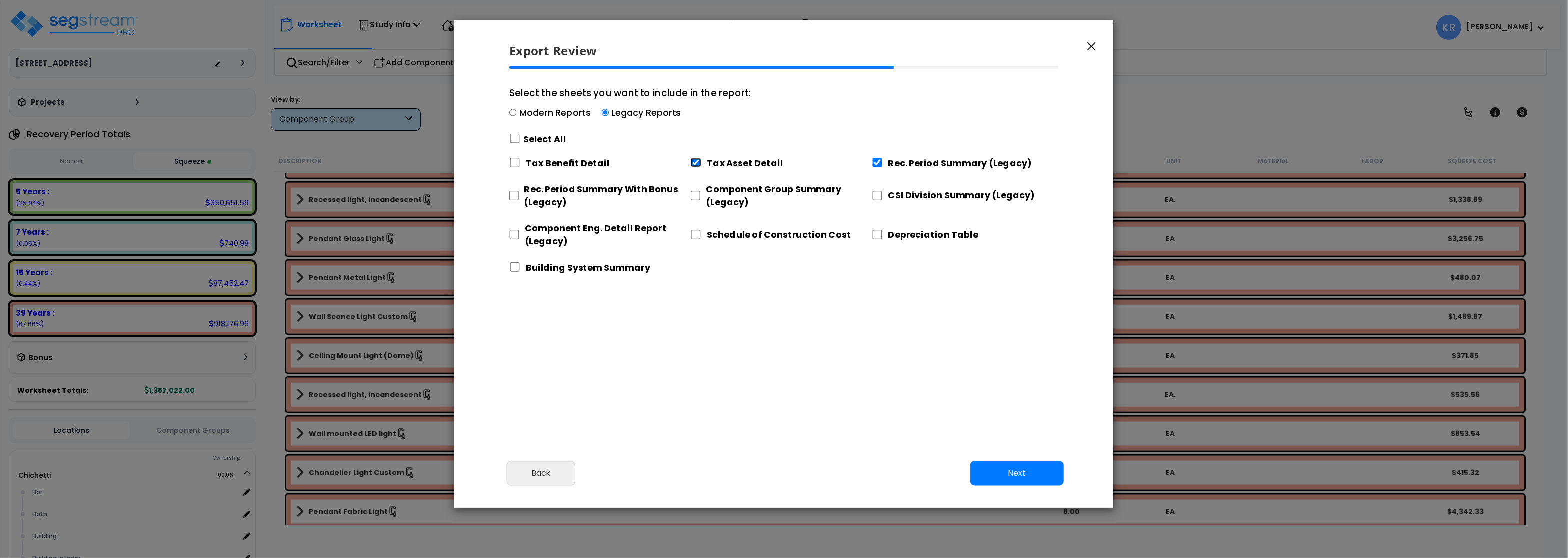
click at [700, 161] on input "Tax Asset Detail" at bounding box center [696, 162] width 11 height 10
checkbox input "false"
click at [513, 195] on input "Rec. Period Summary With Bonus (Legacy)" at bounding box center [514, 196] width 9 height 10
checkbox input "true"
click at [516, 237] on input "Component Eng. Detail Report (Legacy)" at bounding box center [514, 234] width 10 height 10
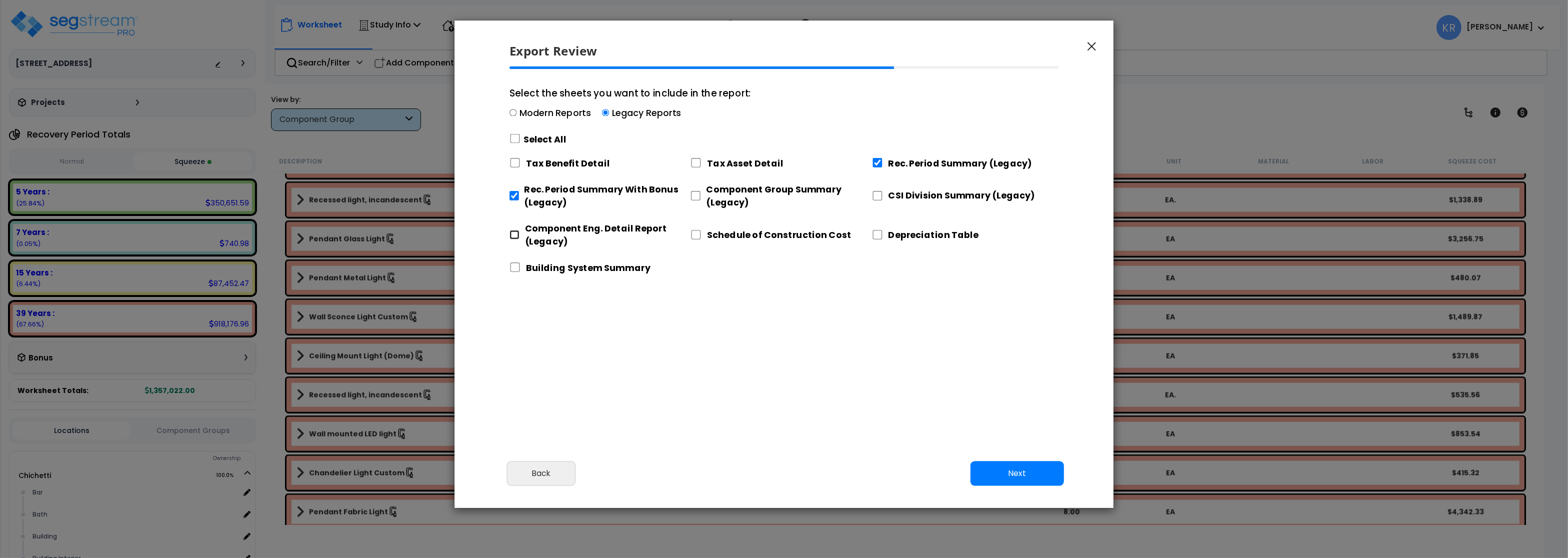
checkbox input "true"
click at [695, 194] on input "Component Group Summary (Legacy)" at bounding box center [695, 196] width 10 height 10
checkbox input "true"
click at [877, 194] on input "CSI Division Summary (Legacy)" at bounding box center [877, 196] width 11 height 10
checkbox input "true"
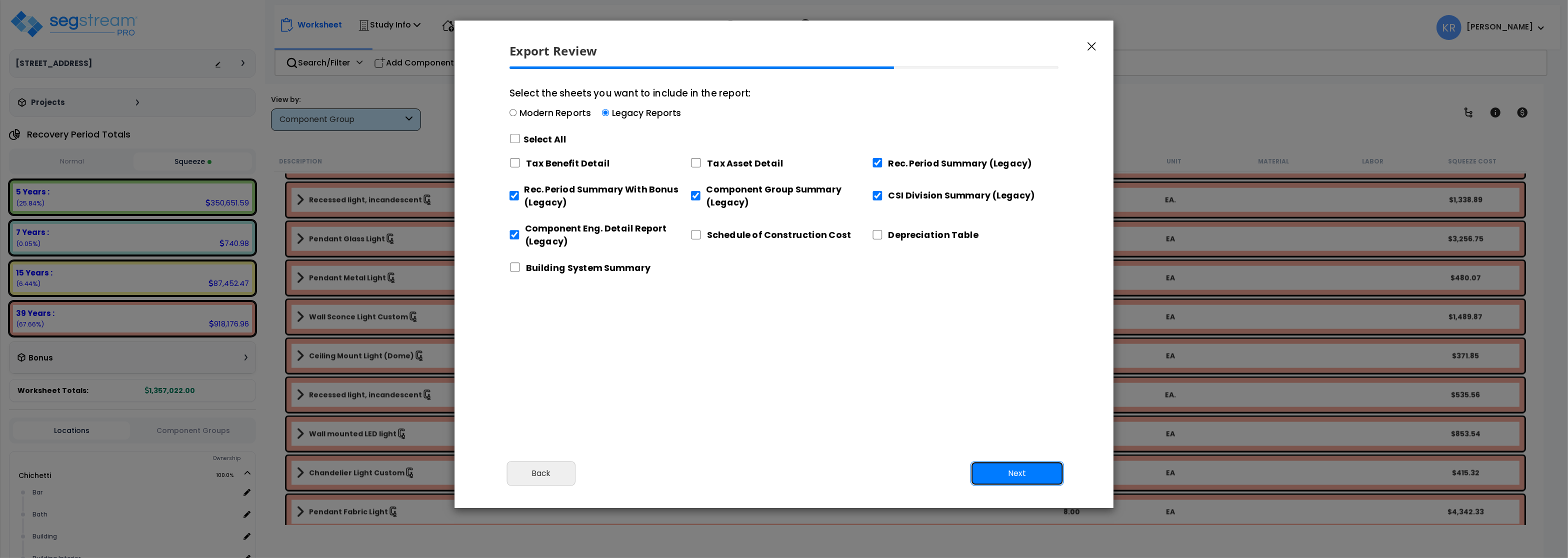
click at [1025, 482] on button "Next" at bounding box center [1017, 473] width 94 height 25
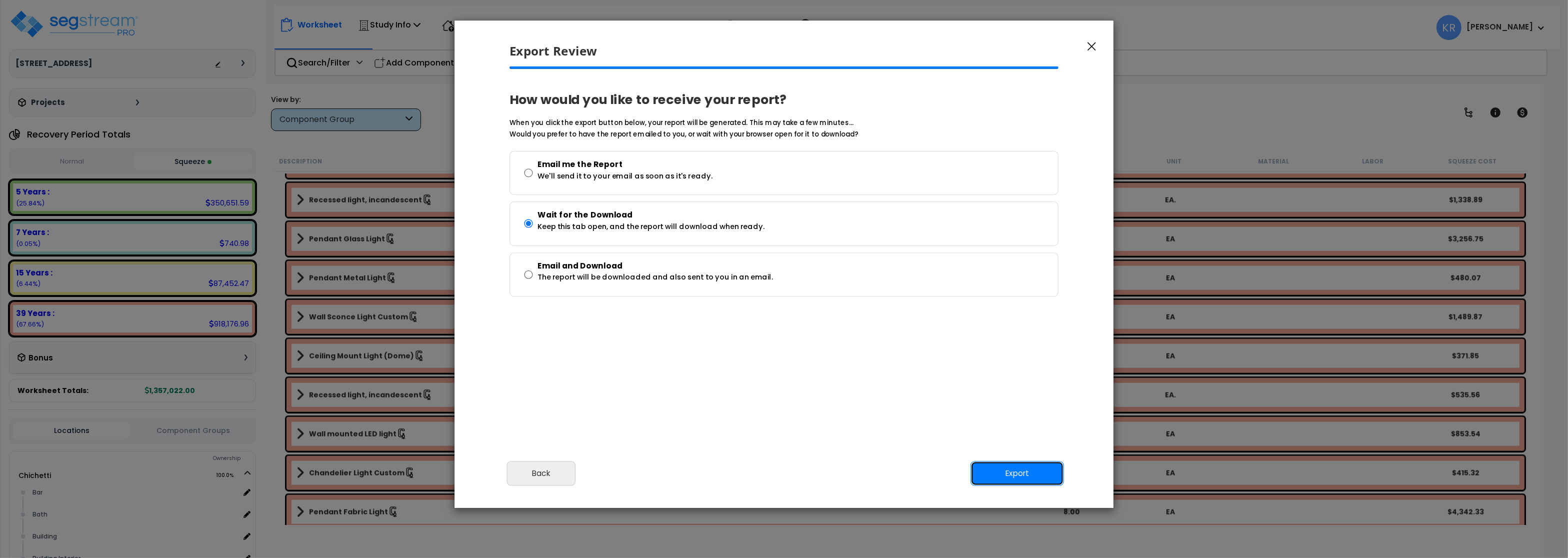
click at [1011, 474] on button "Export" at bounding box center [1017, 473] width 94 height 25
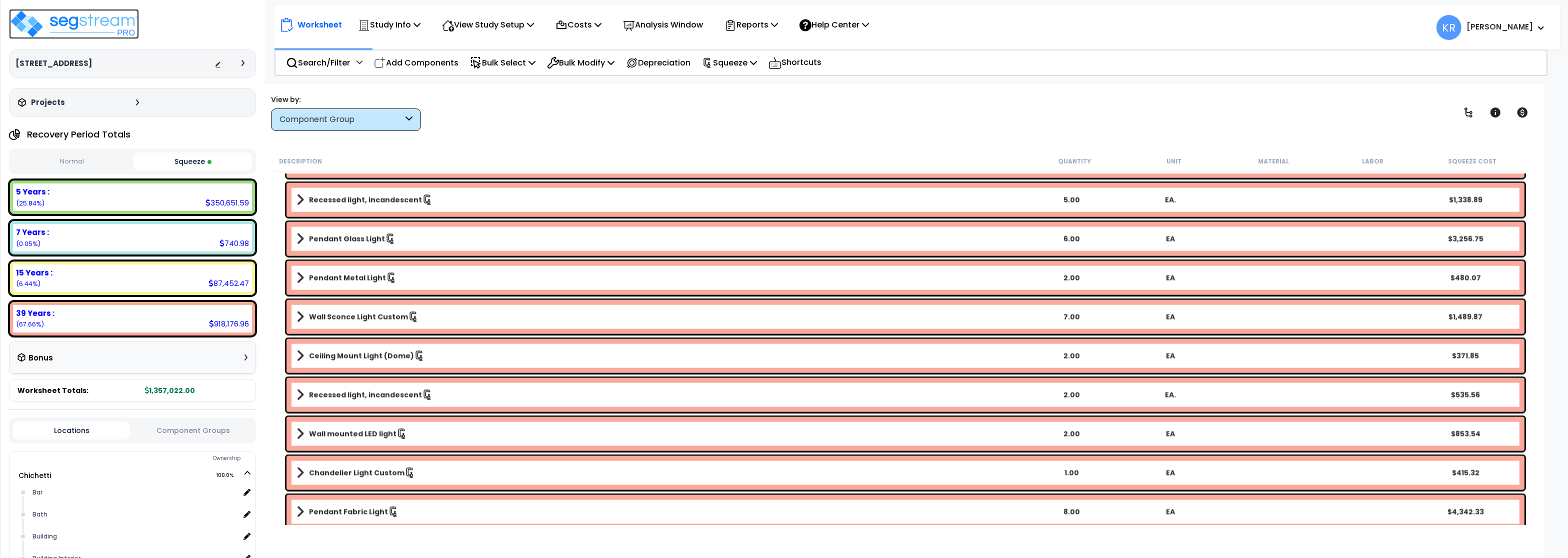
click at [53, 24] on img at bounding box center [74, 24] width 130 height 30
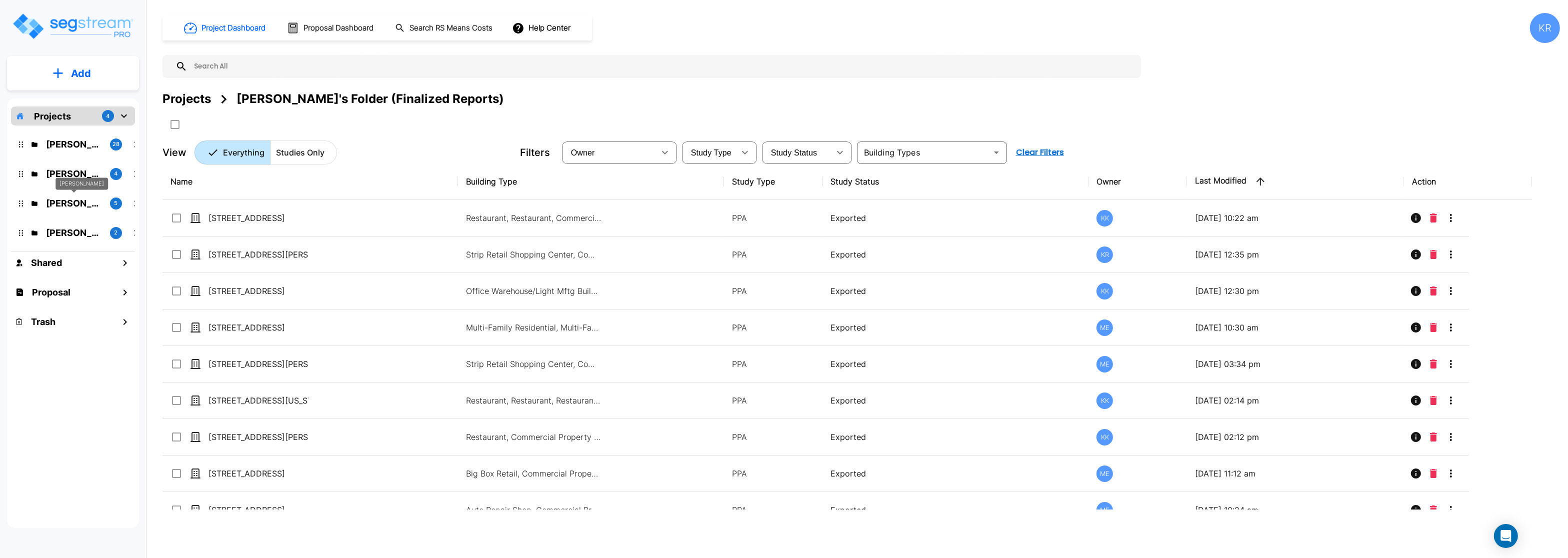
click at [60, 205] on p "[PERSON_NAME]" at bounding box center [74, 203] width 56 height 13
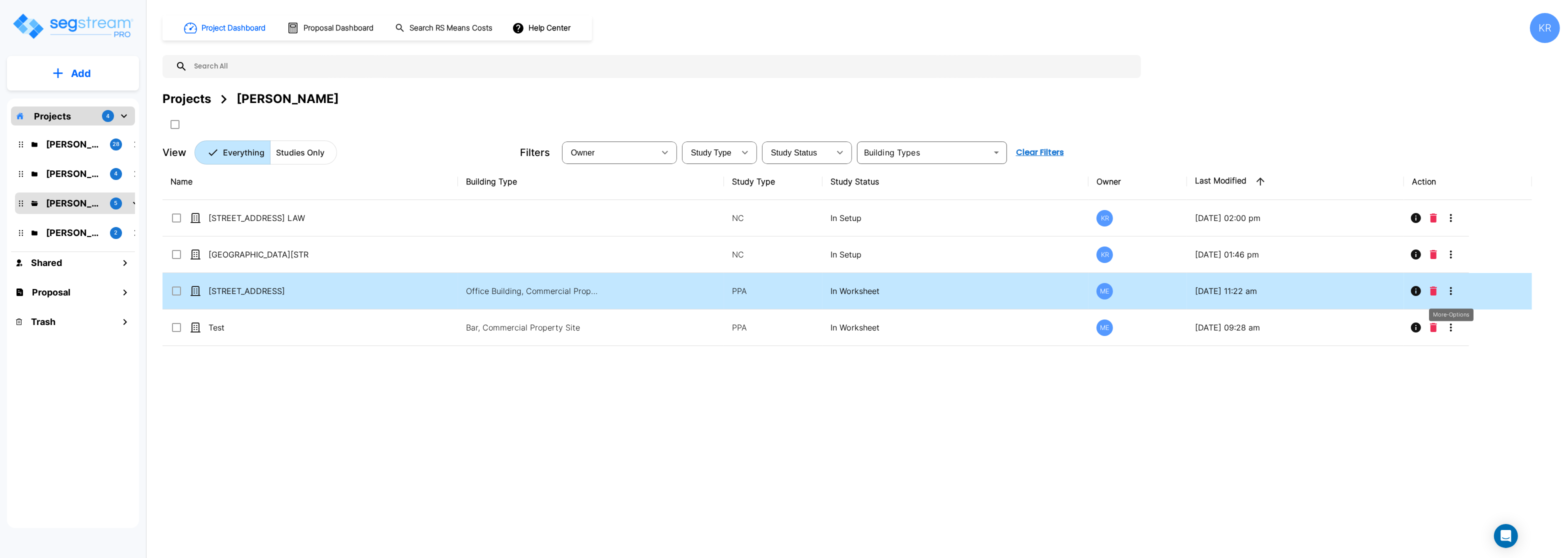
click at [1449, 299] on button "More-Options" at bounding box center [1450, 291] width 20 height 20
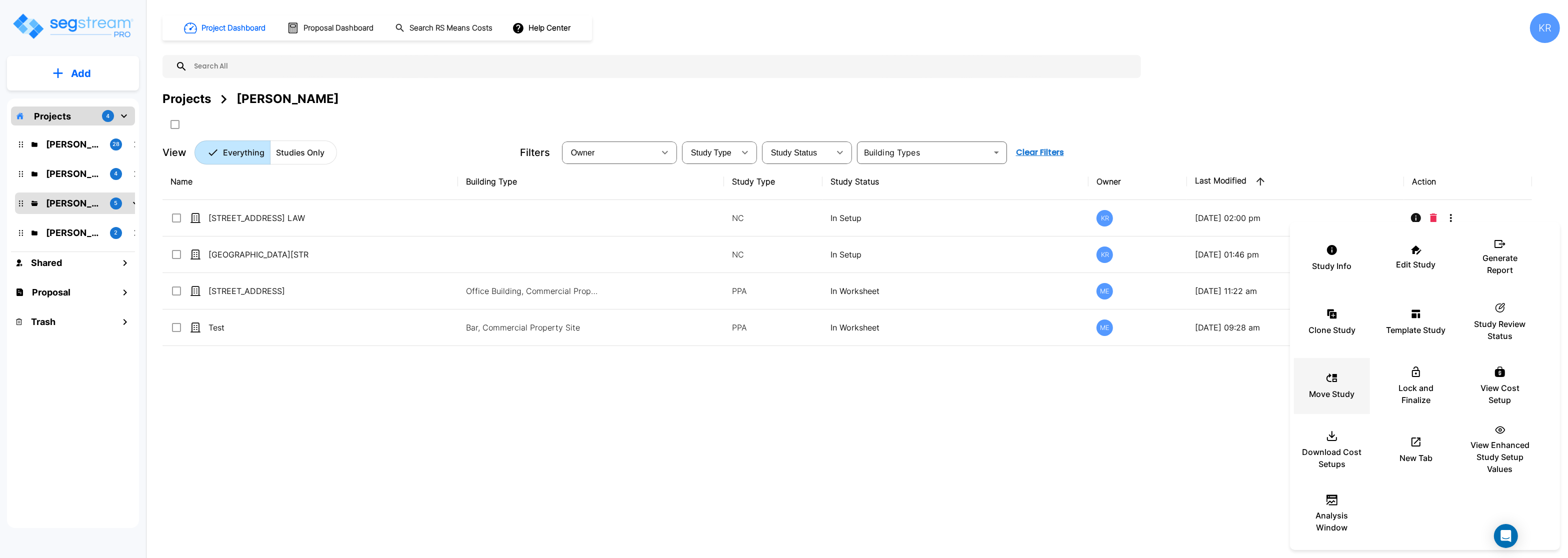
click at [1322, 385] on div "Move Study" at bounding box center [1331, 385] width 60 height 50
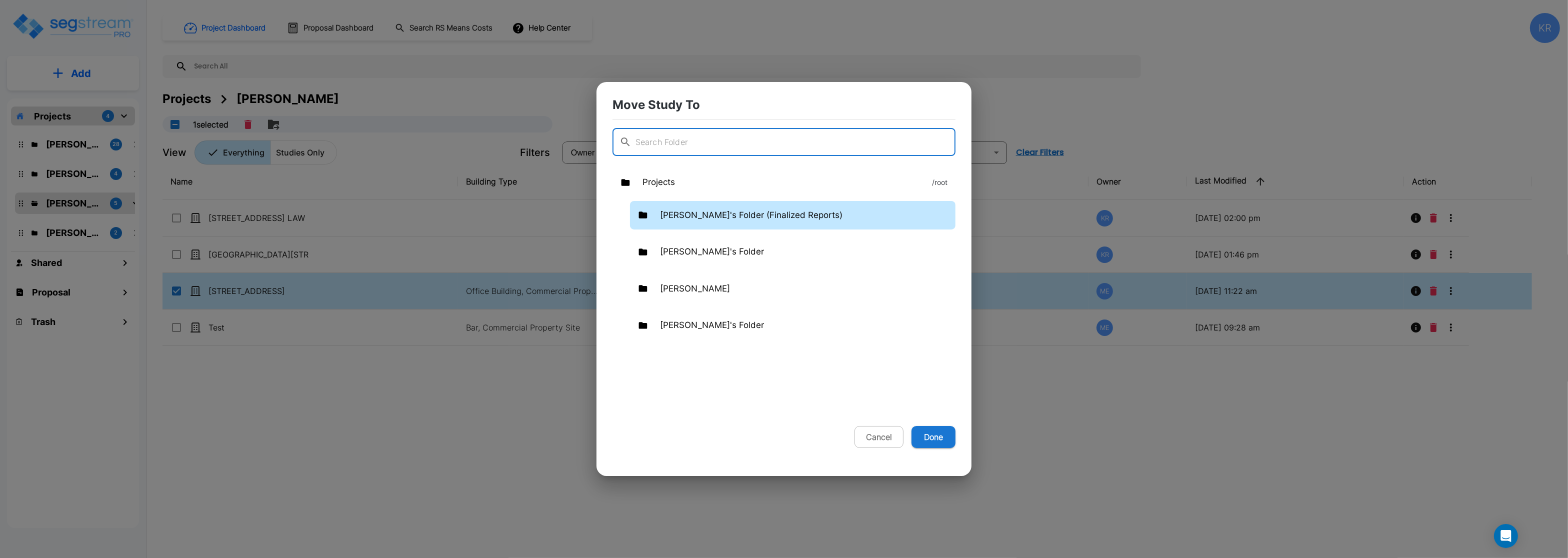
click at [693, 215] on p "[PERSON_NAME]'s Folder (Finalized Reports)" at bounding box center [751, 215] width 182 height 13
click at [938, 434] on button "Done" at bounding box center [933, 437] width 44 height 22
checkbox input "false"
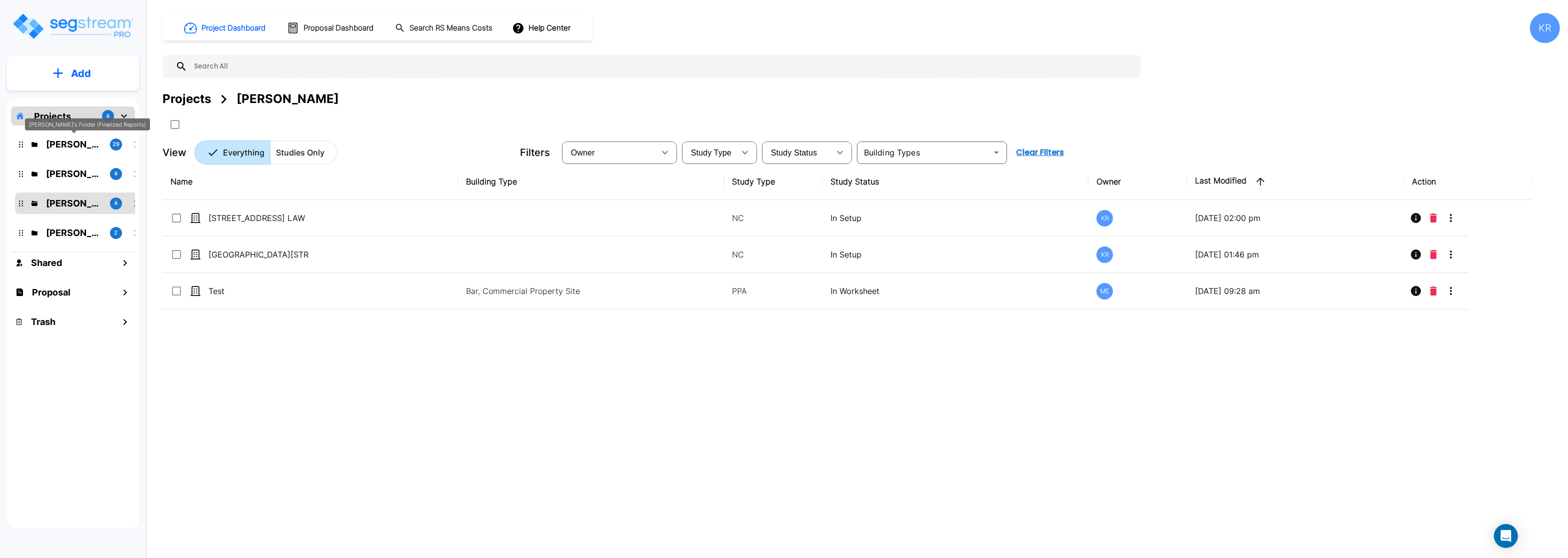
click at [80, 141] on p "[PERSON_NAME]'s Folder (Finalized Reports)" at bounding box center [74, 144] width 56 height 13
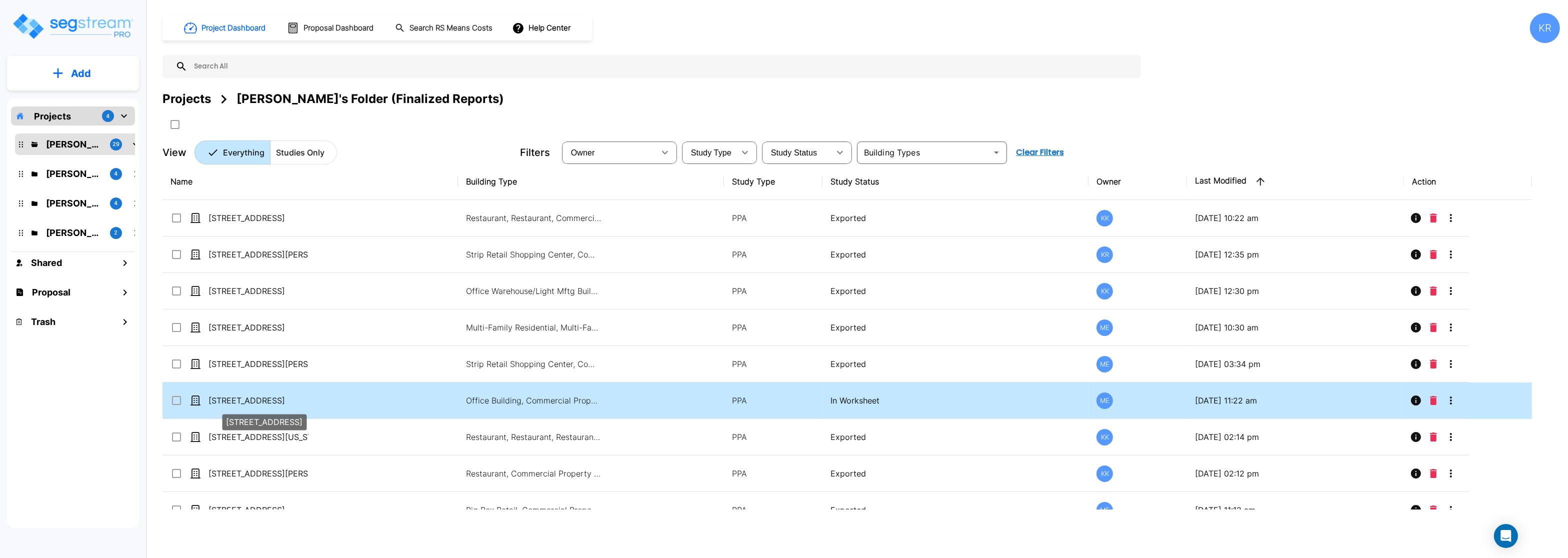
click at [270, 401] on p "25 Penncraft Ave" at bounding box center [258, 400] width 100 height 12
checkbox input "true"
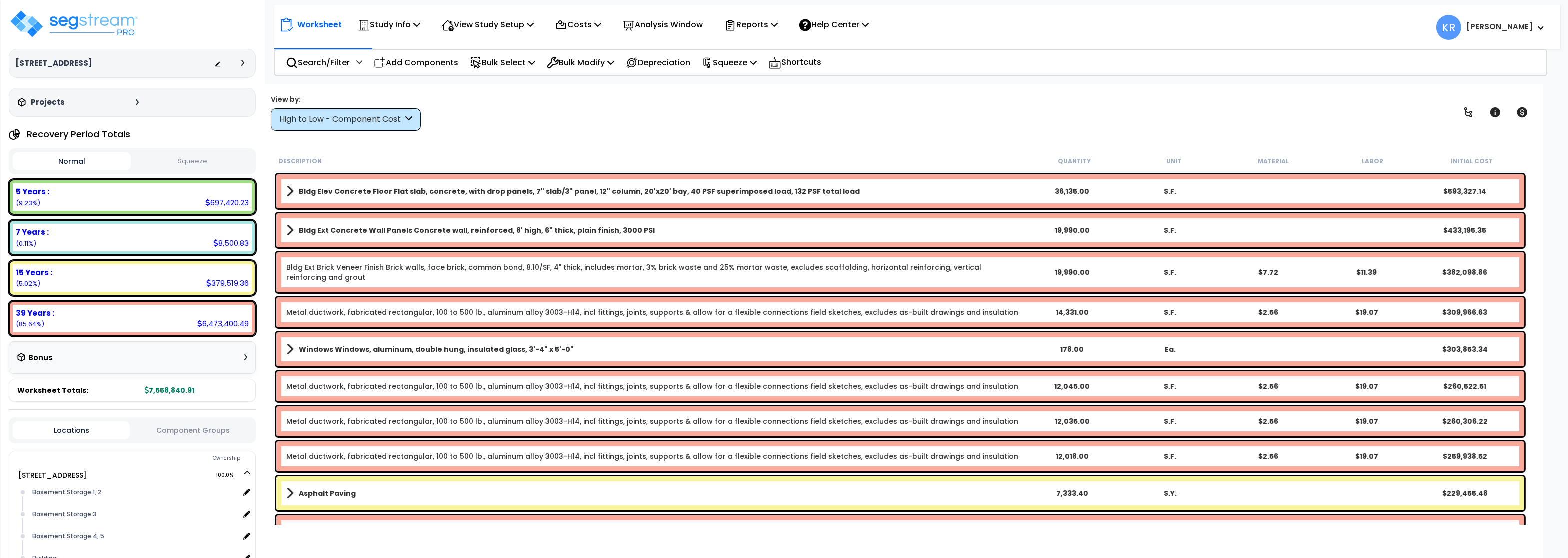
click at [350, 118] on div "High to Low - Component Cost" at bounding box center [342, 119] width 124 height 11
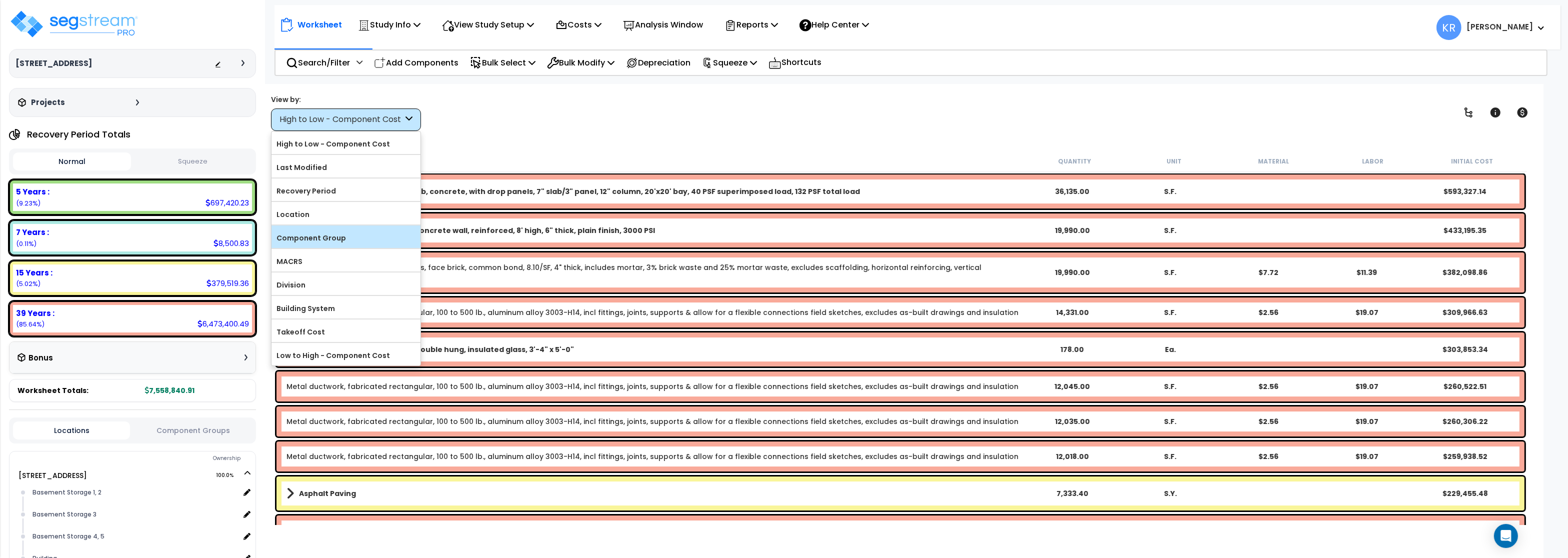
click at [330, 232] on label "Component Group" at bounding box center [346, 238] width 149 height 15
click at [0, 0] on input "Component Group" at bounding box center [0, 0] width 0 height 0
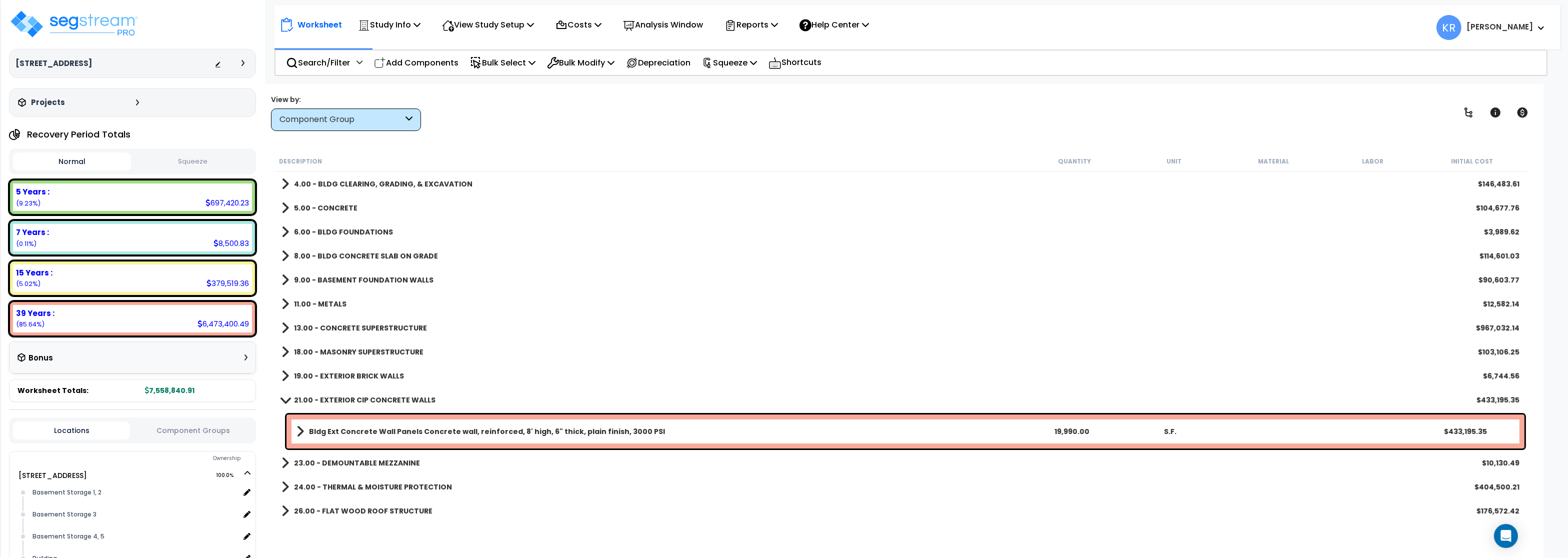
click at [292, 401] on span at bounding box center [285, 400] width 14 height 7
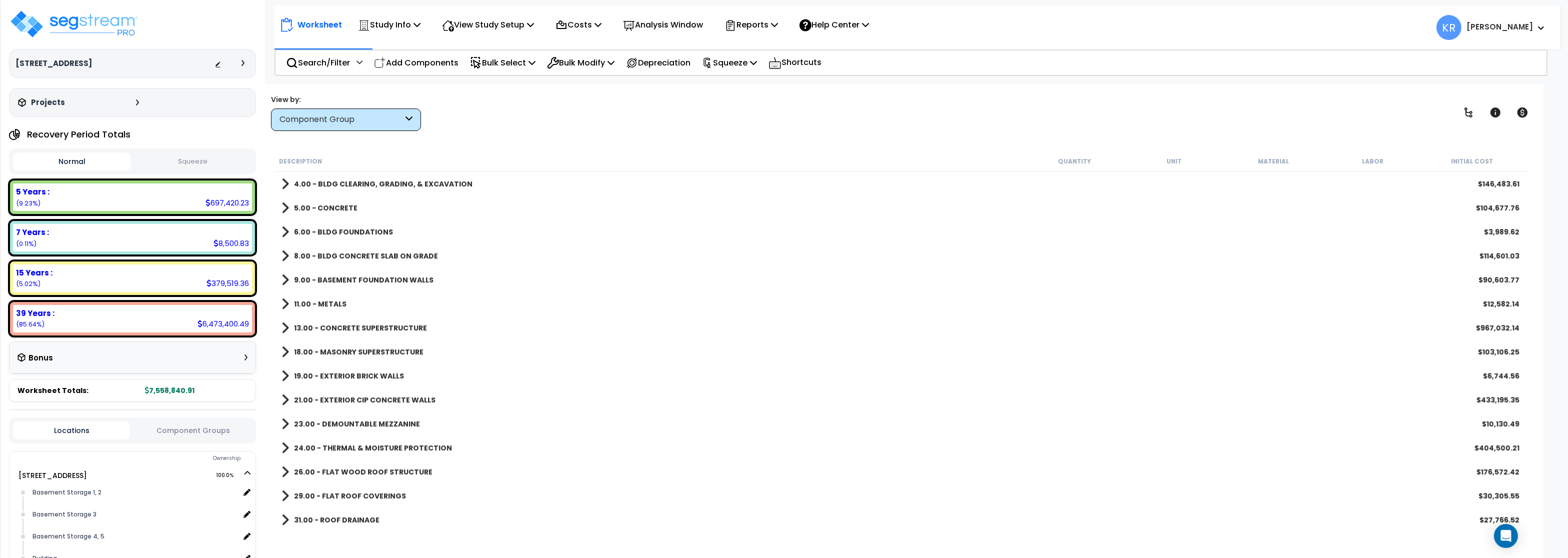
click at [363, 188] on b "4.00 - BLDG CLEARING, GRADING, & EXCAVATION" at bounding box center [383, 184] width 179 height 10
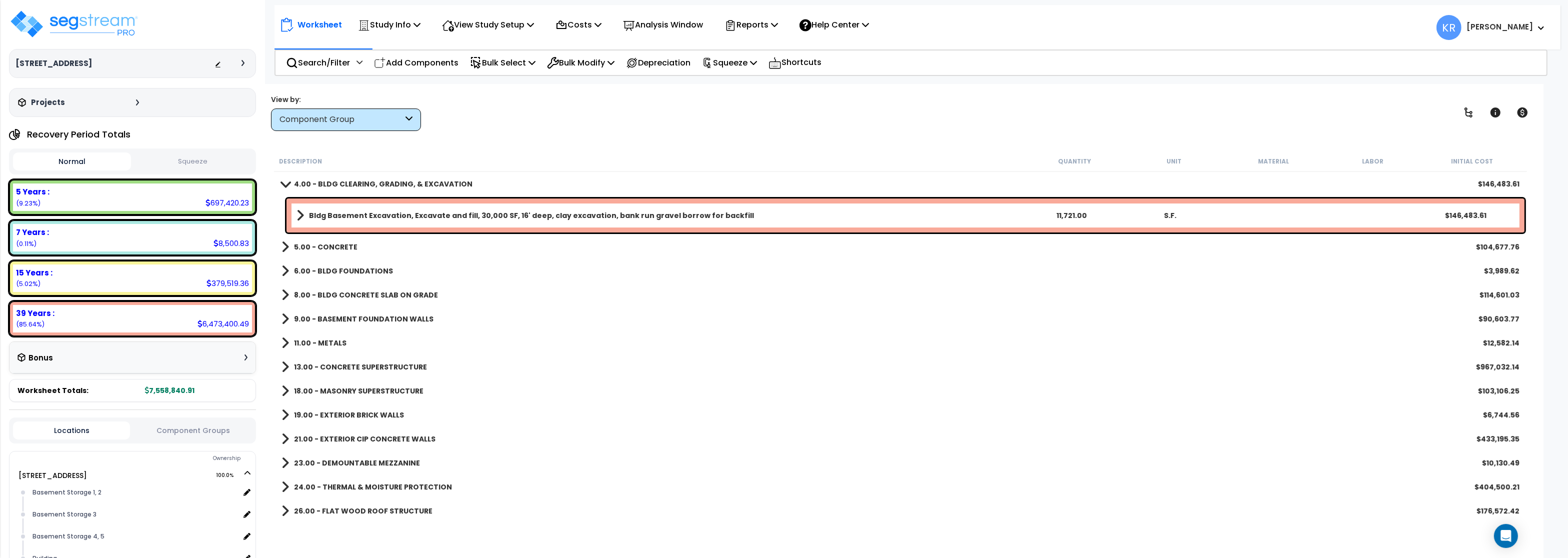
click at [296, 183] on b "4.00 - BLDG CLEARING, GRADING, & EXCAVATION" at bounding box center [383, 184] width 179 height 10
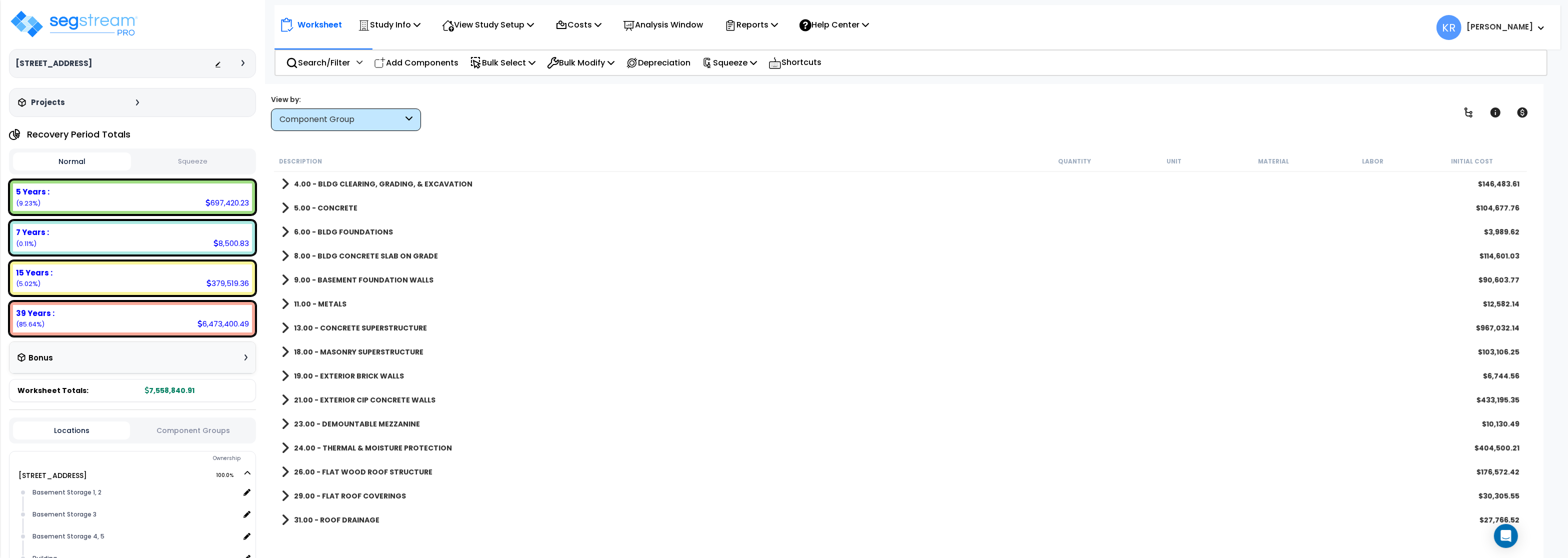
click at [321, 203] on b "5.00 - CONCRETE" at bounding box center [325, 208] width 63 height 10
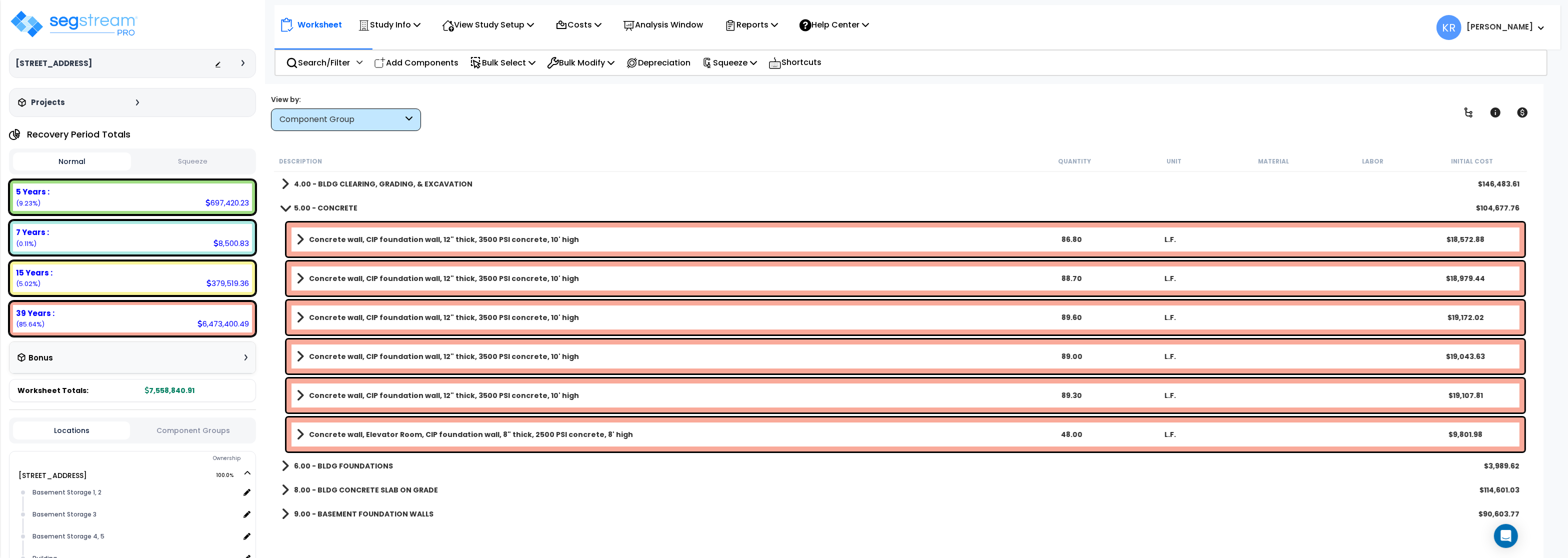
click at [321, 203] on b "5.00 - CONCRETE" at bounding box center [325, 208] width 63 height 10
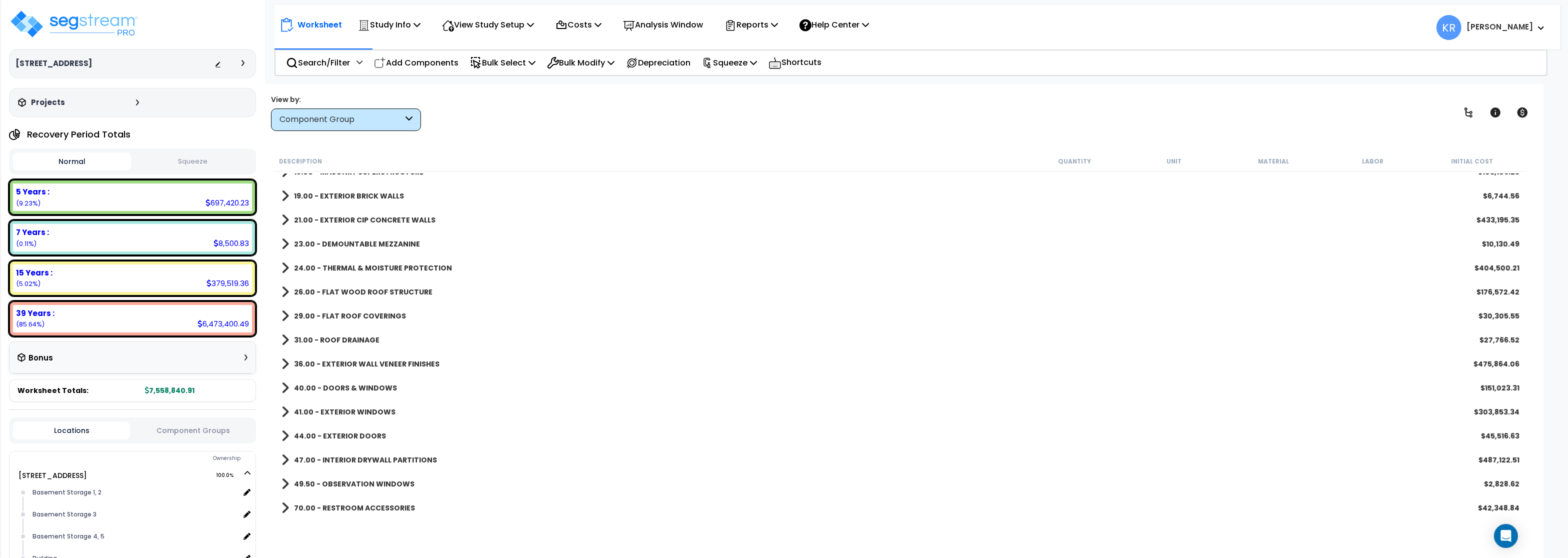
scroll to position [240, 0]
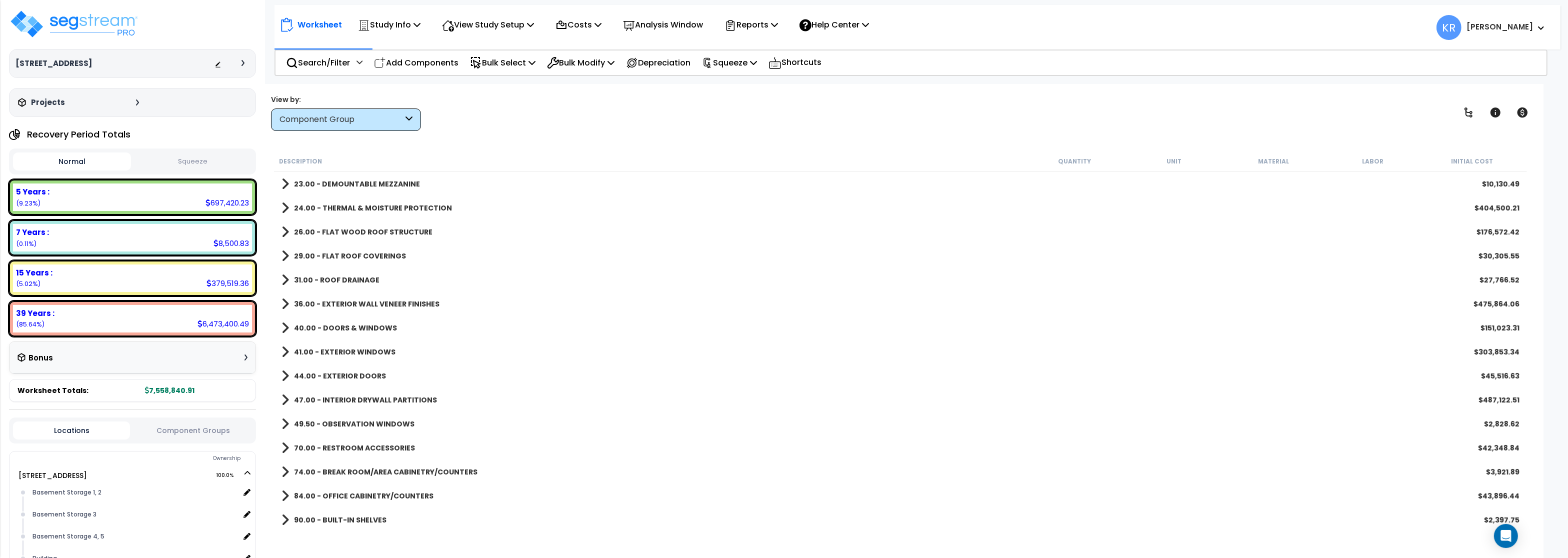
click at [327, 302] on b "36.00 - EXTERIOR WALL VENEER FINISHES" at bounding box center [366, 304] width 145 height 10
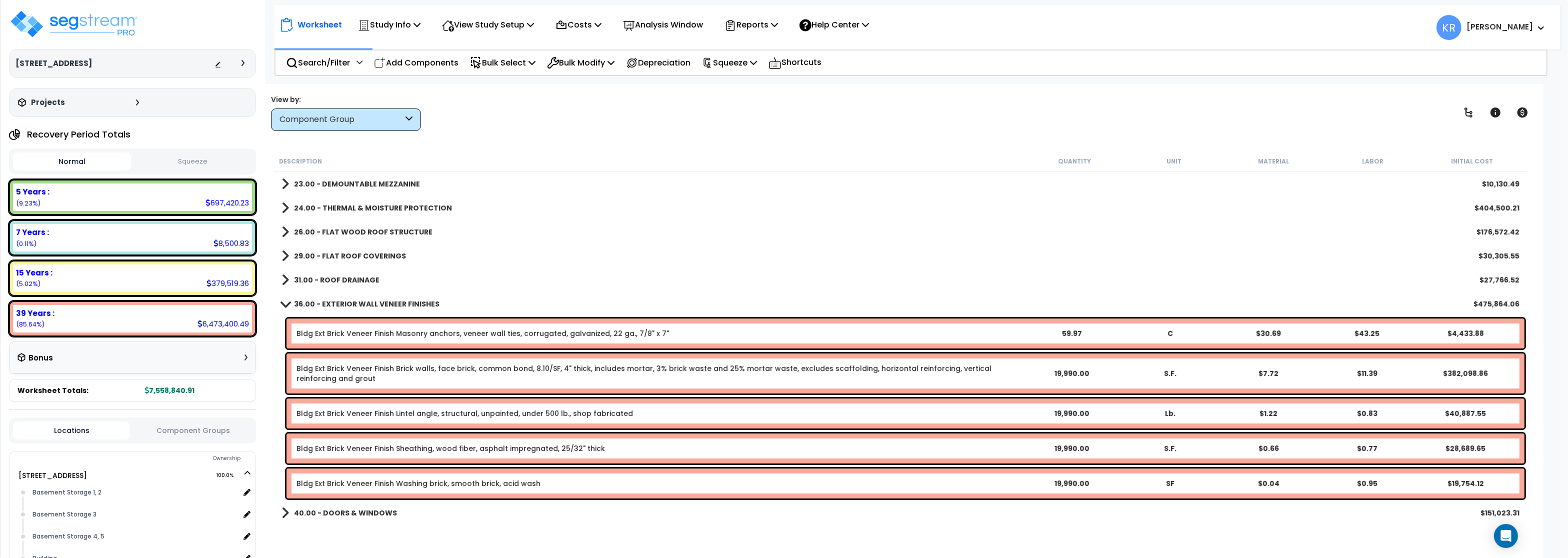
click at [327, 302] on b "36.00 - EXTERIOR WALL VENEER FINISHES" at bounding box center [366, 304] width 145 height 10
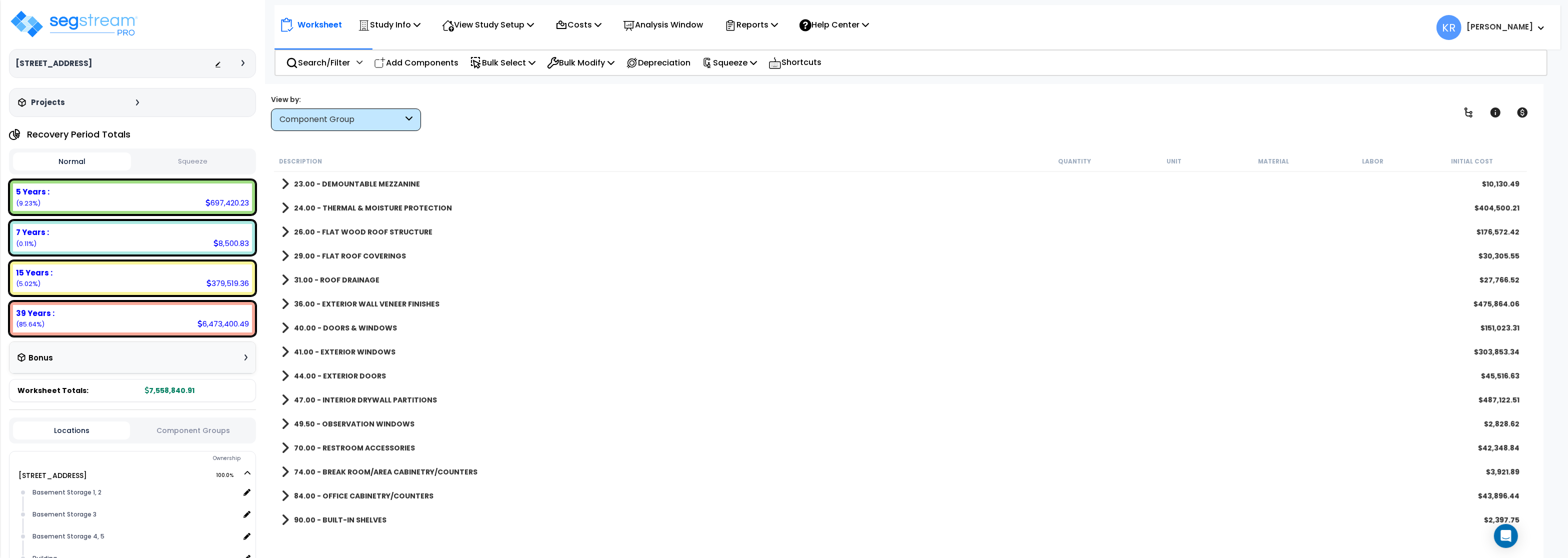
click at [334, 328] on b "40.00 - DOORS & WINDOWS" at bounding box center [345, 327] width 103 height 10
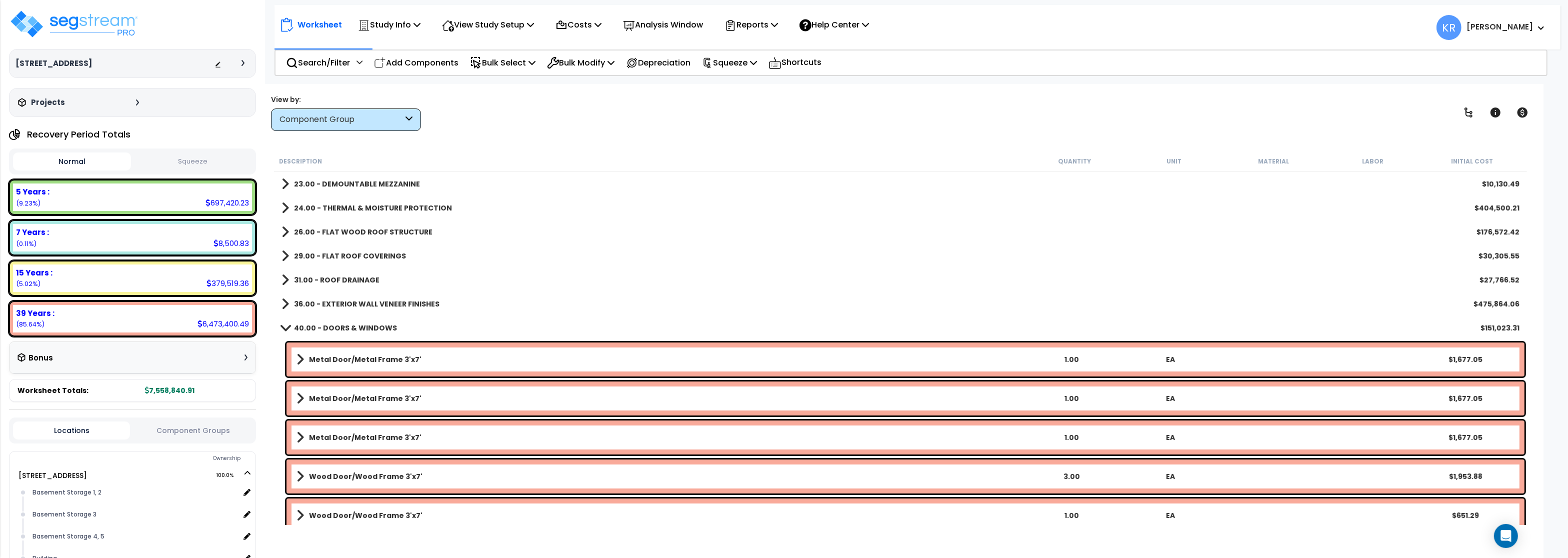
click at [334, 324] on b "40.00 - DOORS & WINDOWS" at bounding box center [345, 327] width 103 height 10
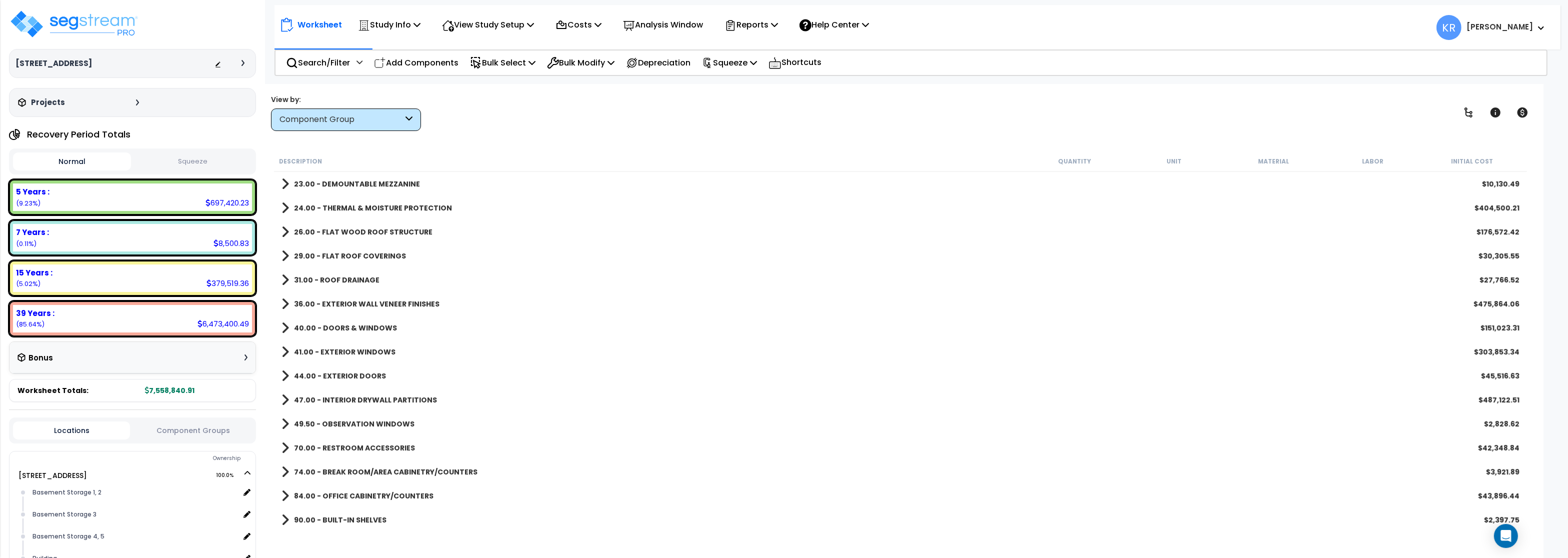
click at [336, 354] on b "41.00 - EXTERIOR WINDOWS" at bounding box center [345, 351] width 101 height 10
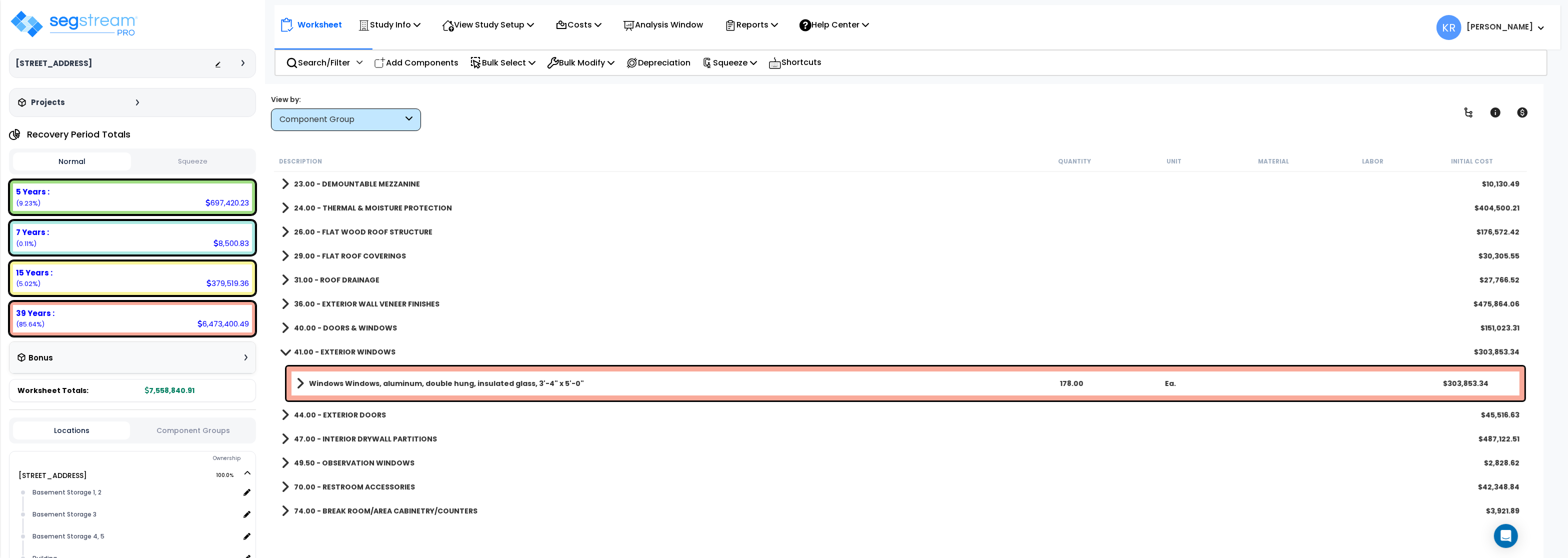
click at [336, 348] on b "41.00 - EXTERIOR WINDOWS" at bounding box center [345, 351] width 101 height 10
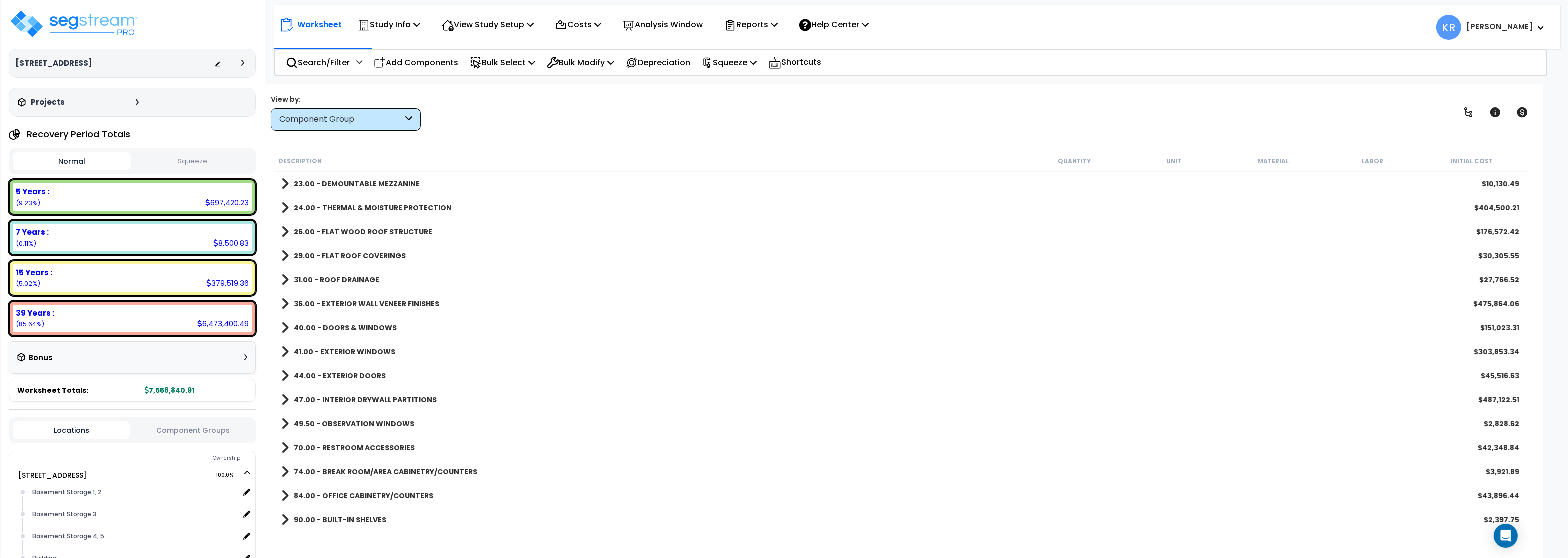
click at [337, 368] on div "44.00 - EXTERIOR DOORS $45,516.63" at bounding box center [900, 376] width 1248 height 24
click at [338, 373] on b "44.00 - EXTERIOR DOORS" at bounding box center [340, 375] width 92 height 10
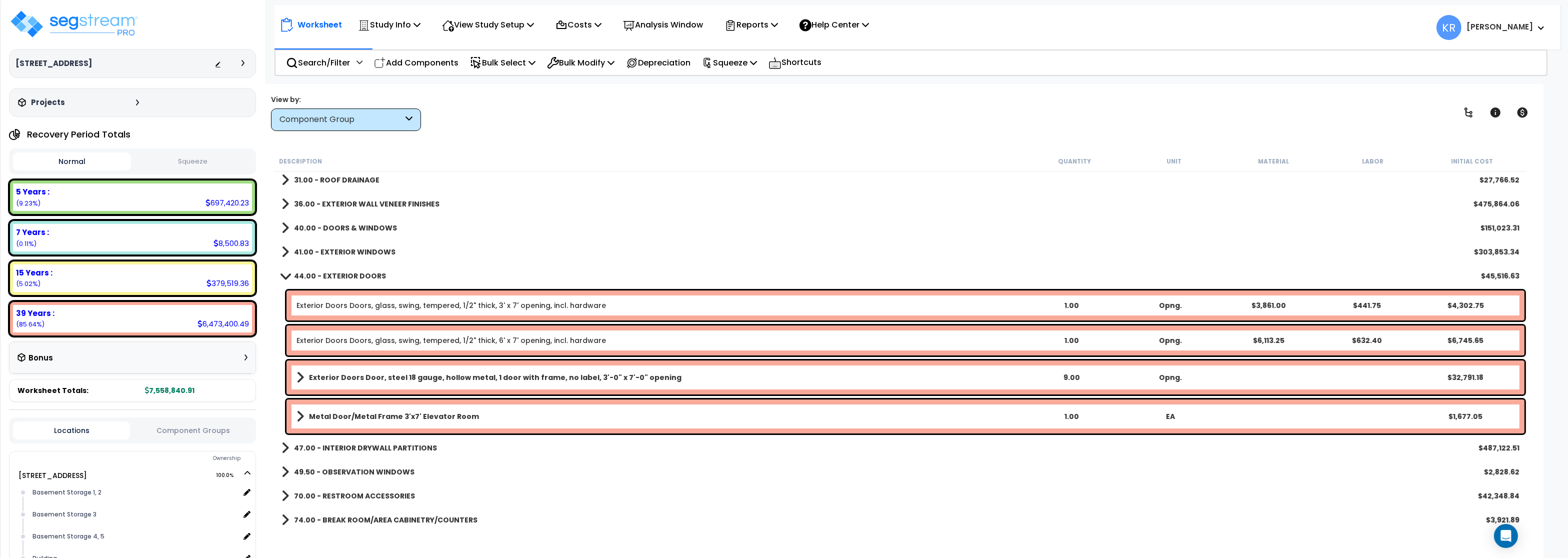
scroll to position [420, 0]
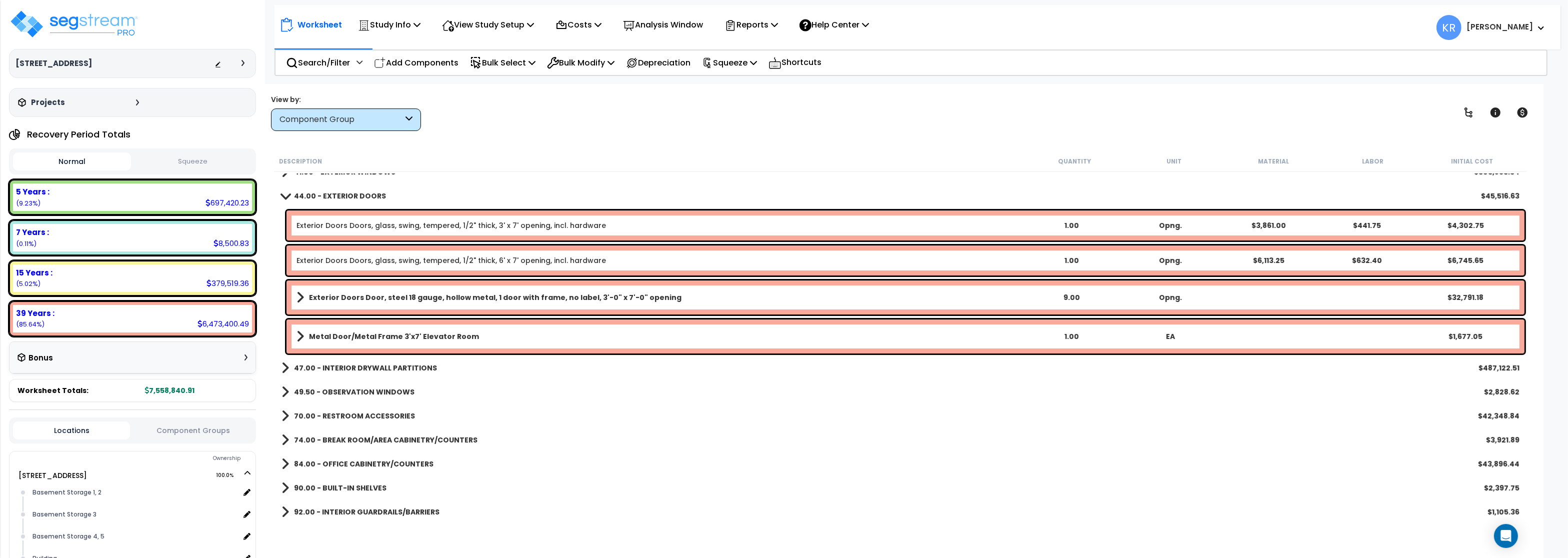
click at [322, 194] on b "44.00 - EXTERIOR DOORS" at bounding box center [340, 196] width 92 height 10
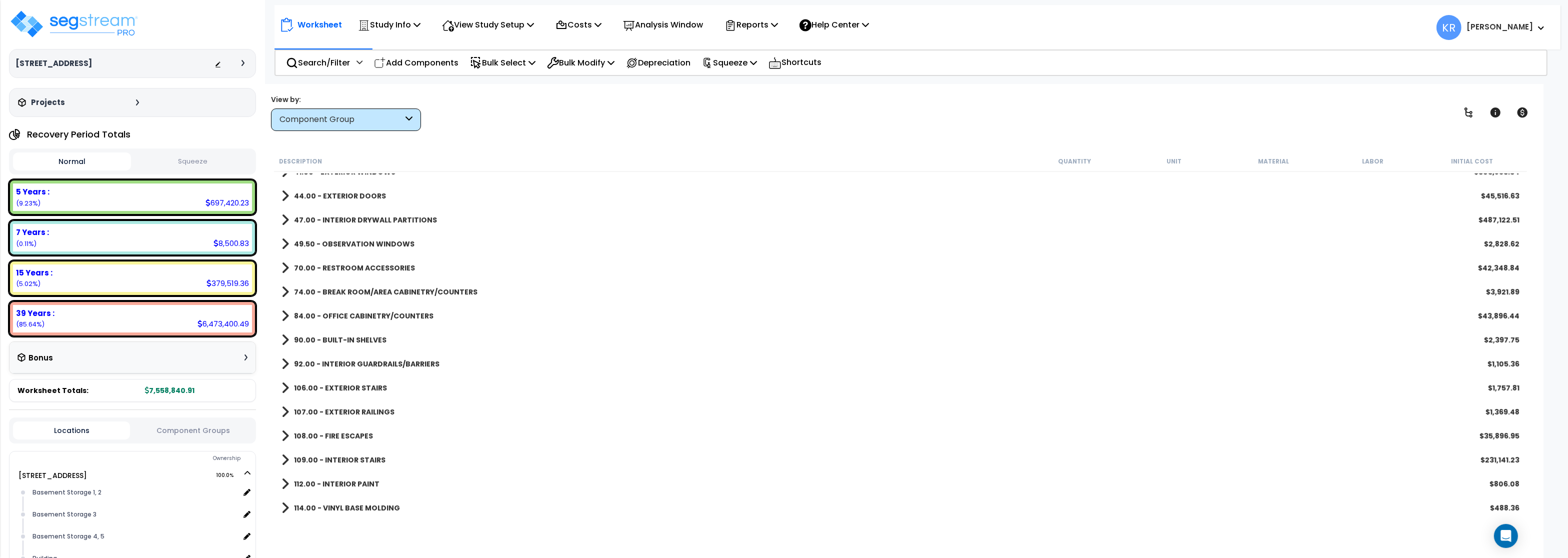
click at [327, 222] on b "47.00 - INTERIOR DRYWALL PARTITIONS" at bounding box center [365, 219] width 143 height 10
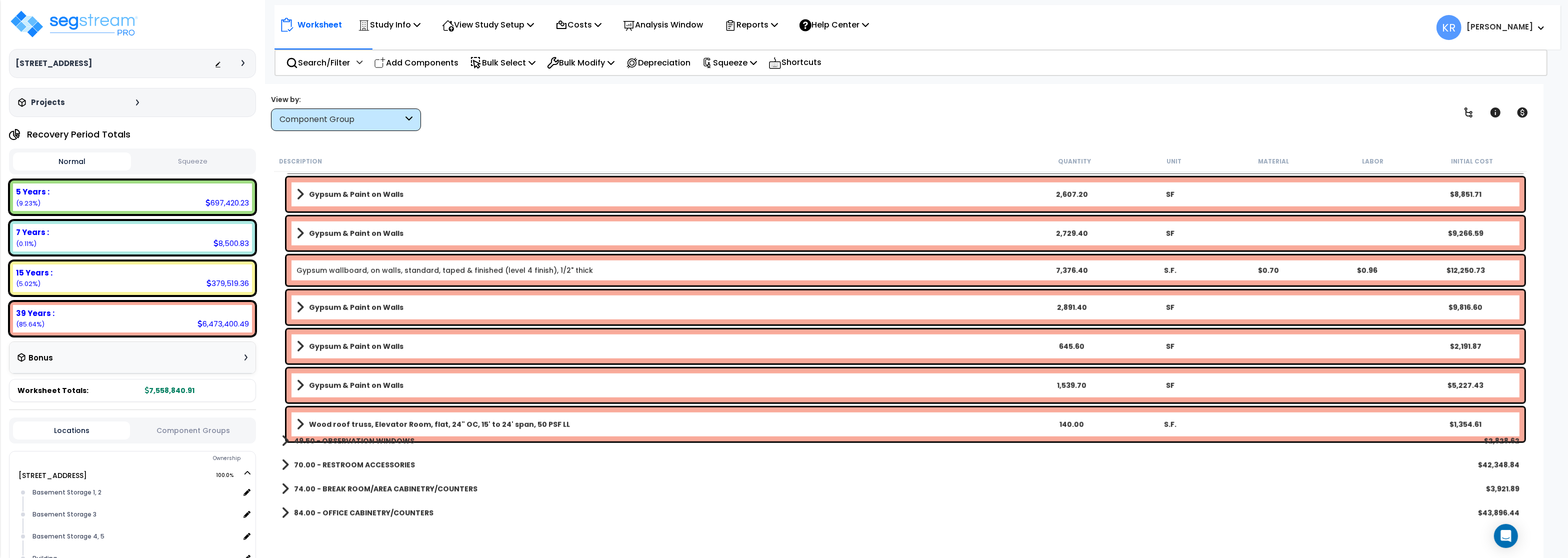
scroll to position [2013, 0]
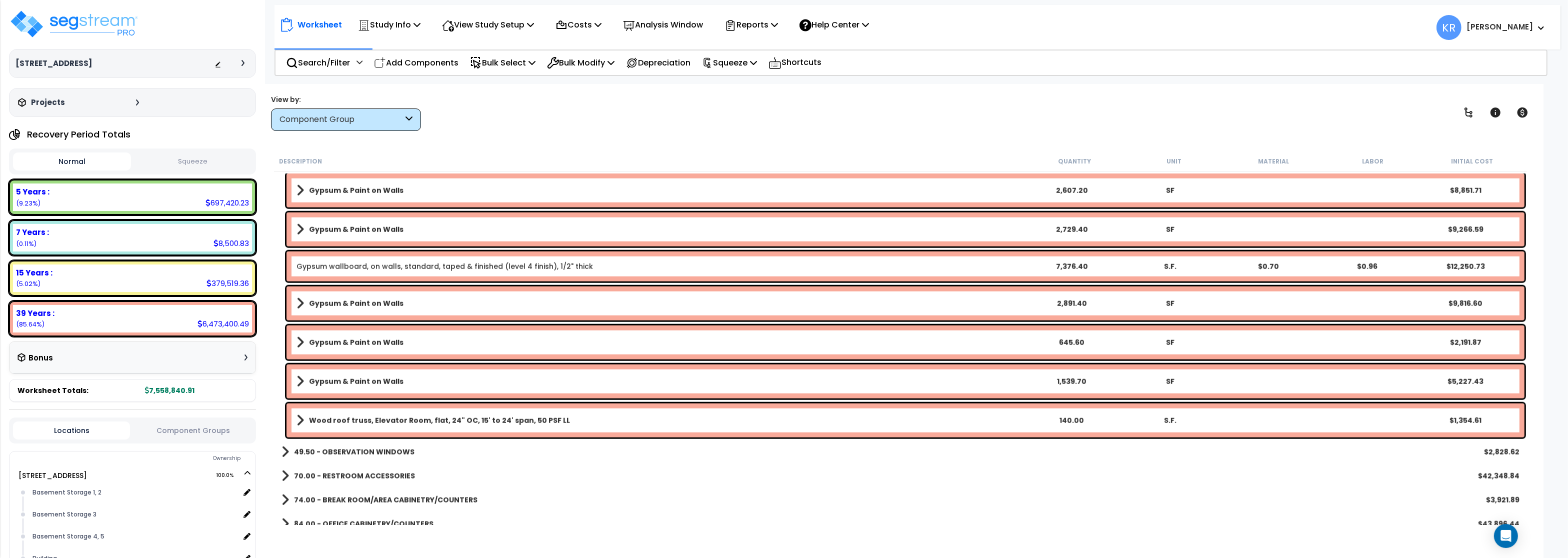
click at [375, 420] on b "Wood roof truss, Elevator Room, flat, 24" OC, 15' to 24' span, 50 PSF LL" at bounding box center [439, 420] width 261 height 10
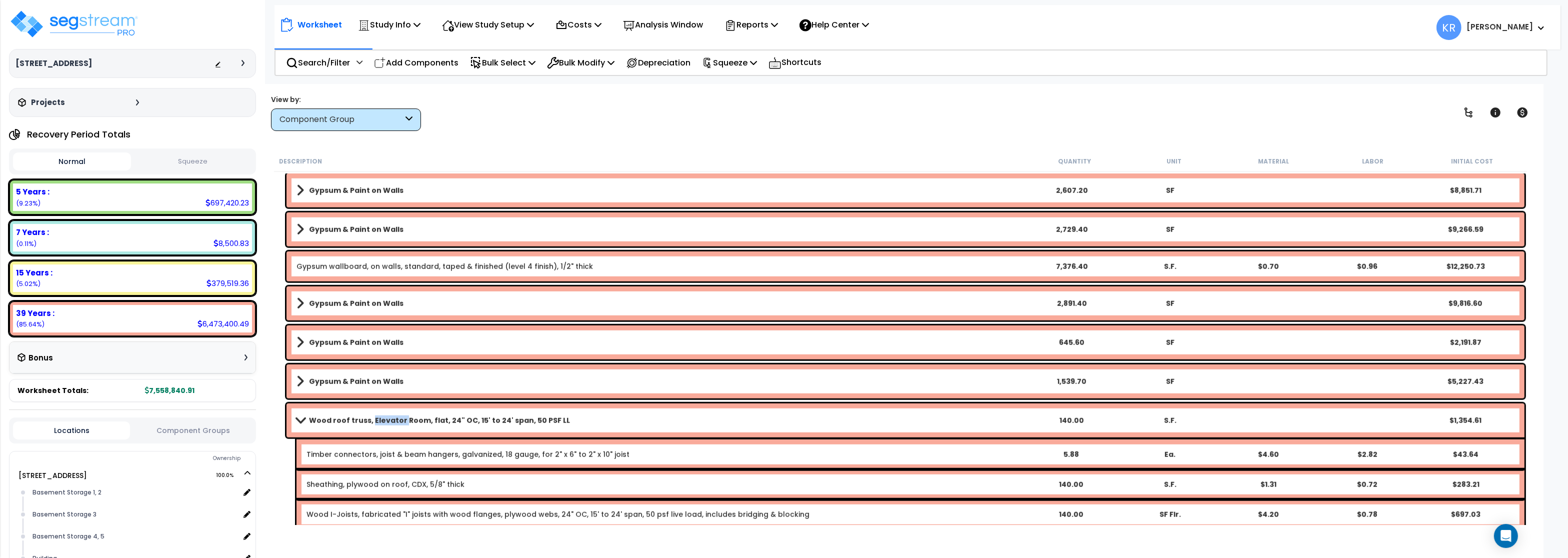
click at [375, 420] on b "Wood roof truss, Elevator Room, flat, 24" OC, 15' to 24' span, 50 PSF LL" at bounding box center [439, 420] width 261 height 10
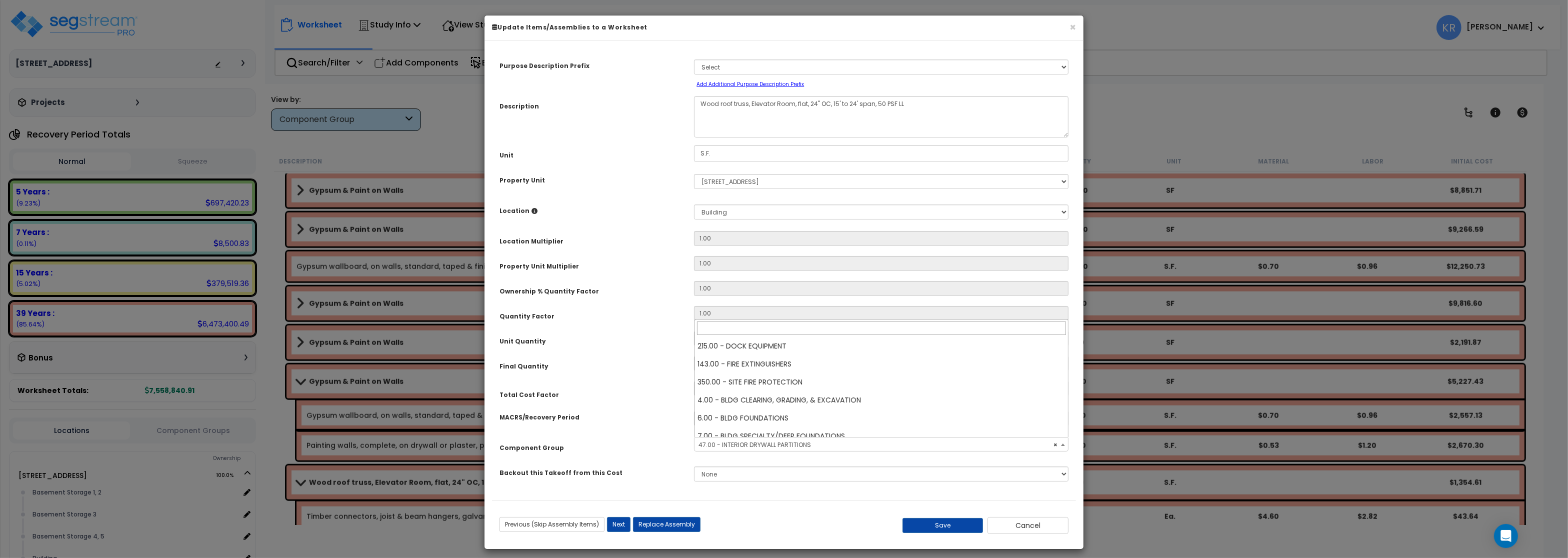
click at [741, 444] on span "× 47.00 - INTERIOR DRYWALL PARTITIONS" at bounding box center [880, 445] width 373 height 14
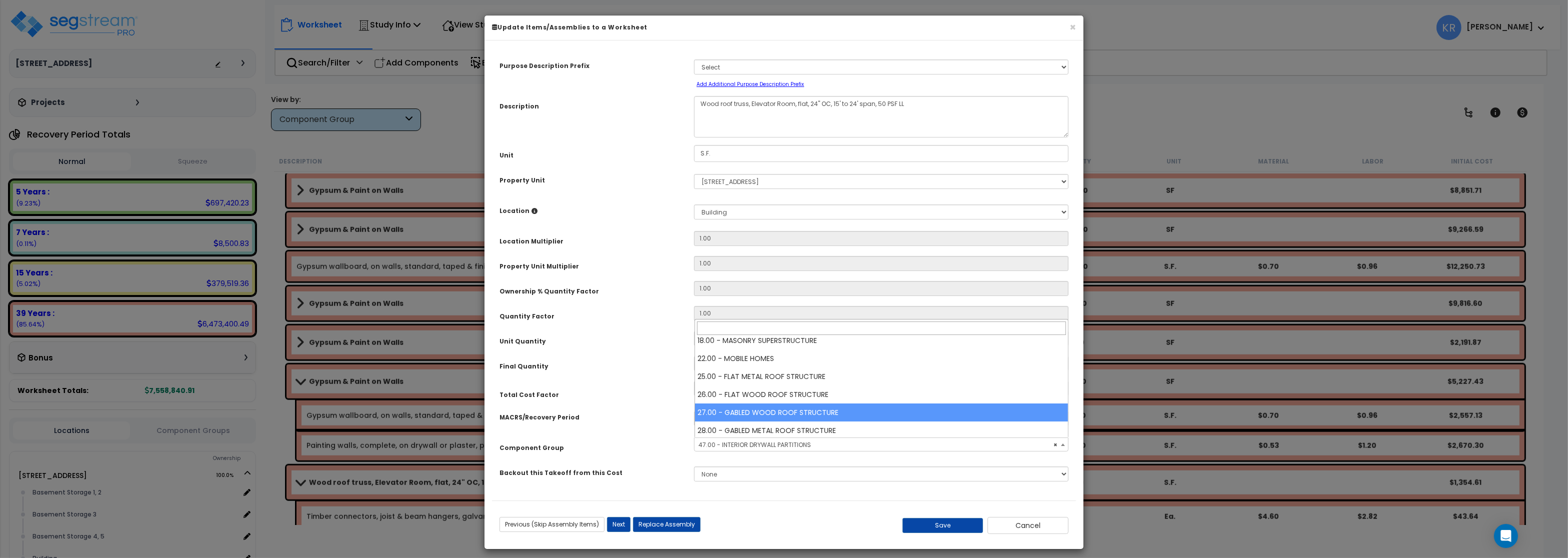
scroll to position [198, 0]
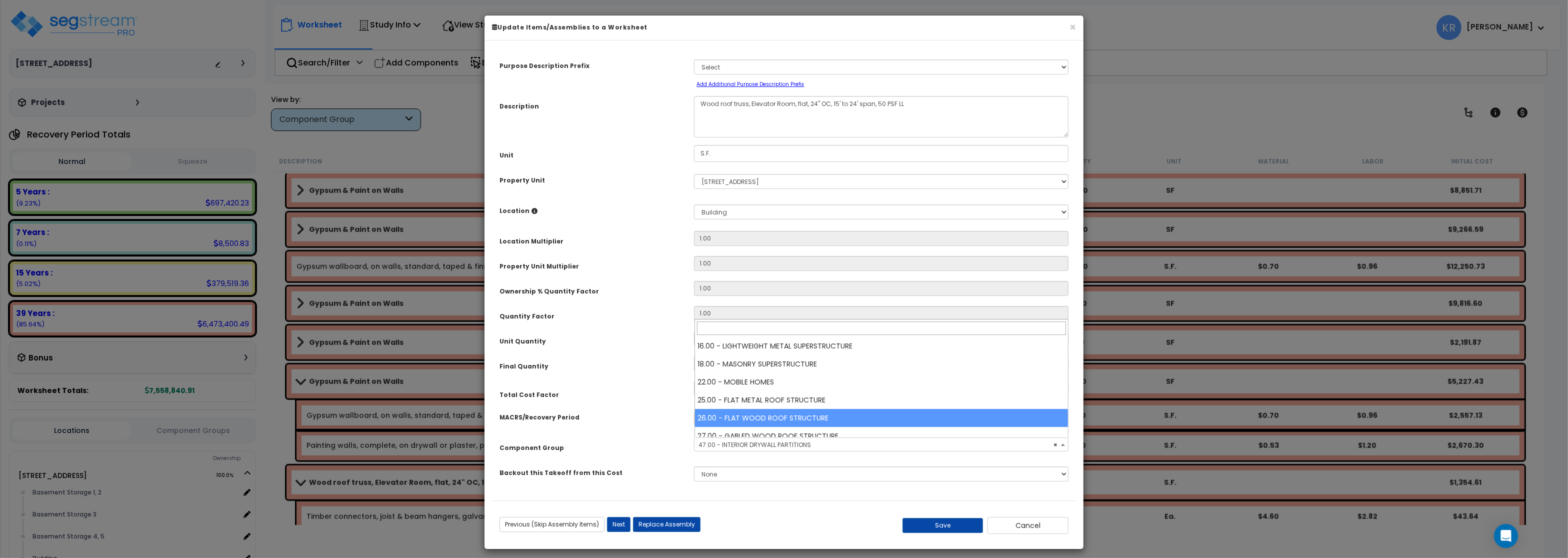
select select "56850"
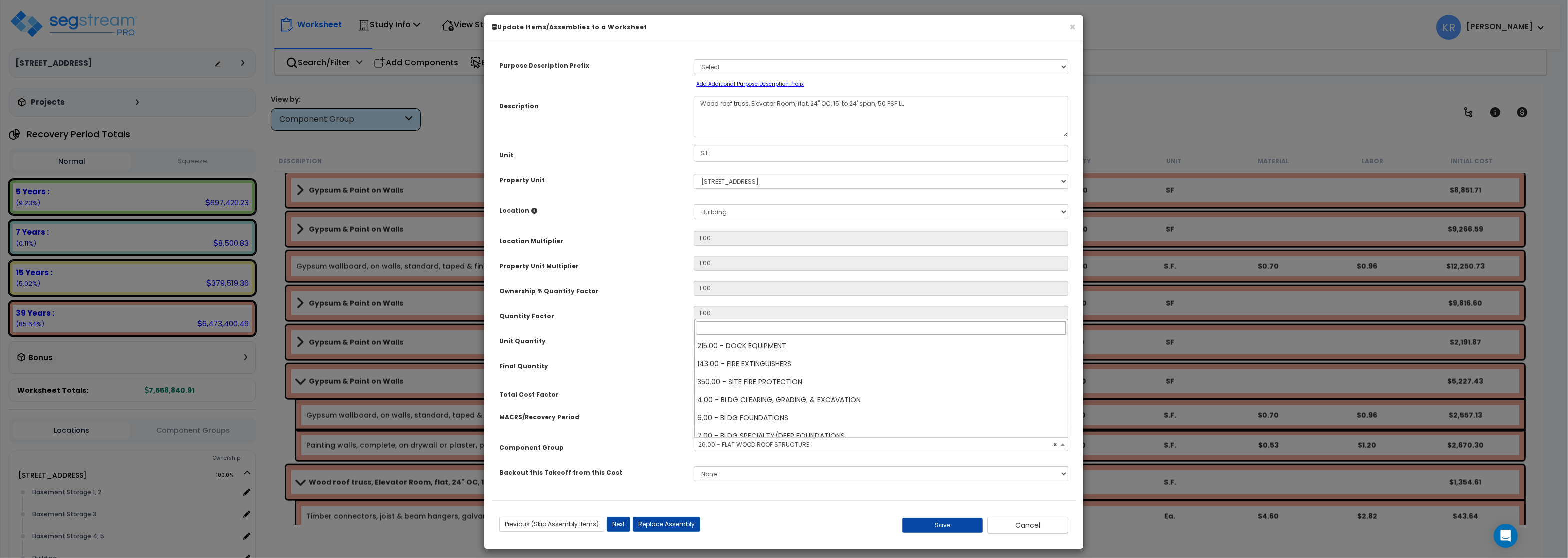
click at [755, 448] on span "× 26.00 - FLAT WOOD ROOF STRUCTURE" at bounding box center [880, 445] width 373 height 14
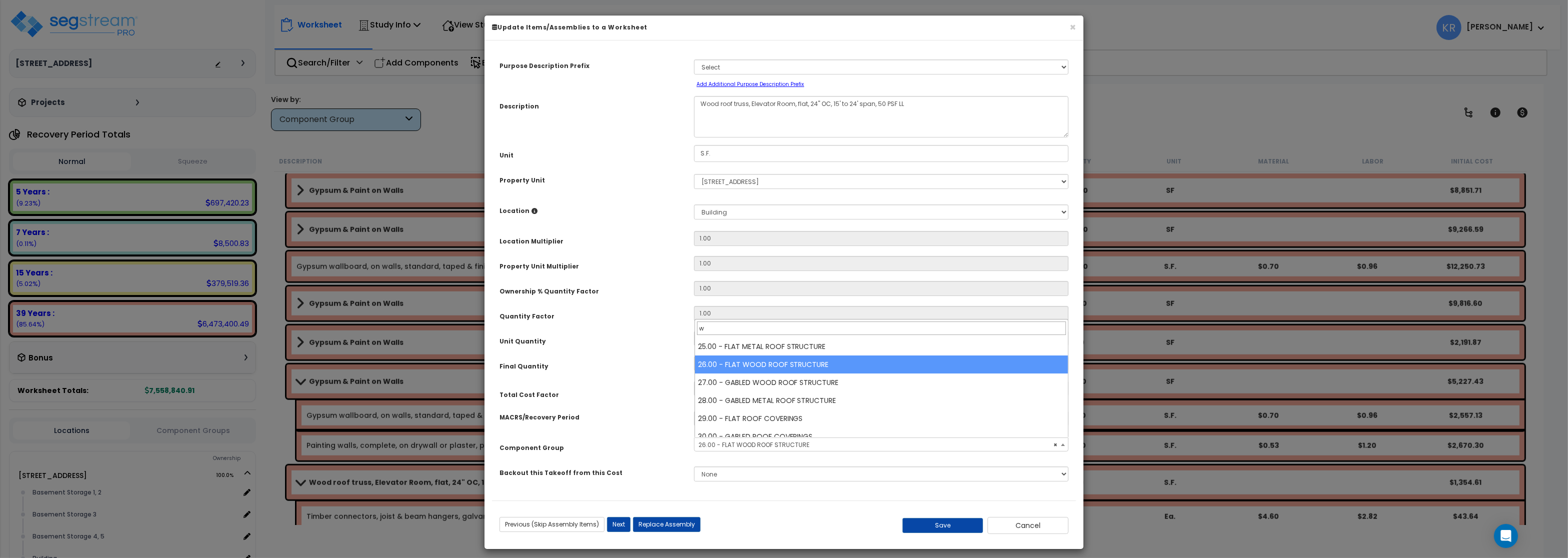
scroll to position [0, 0]
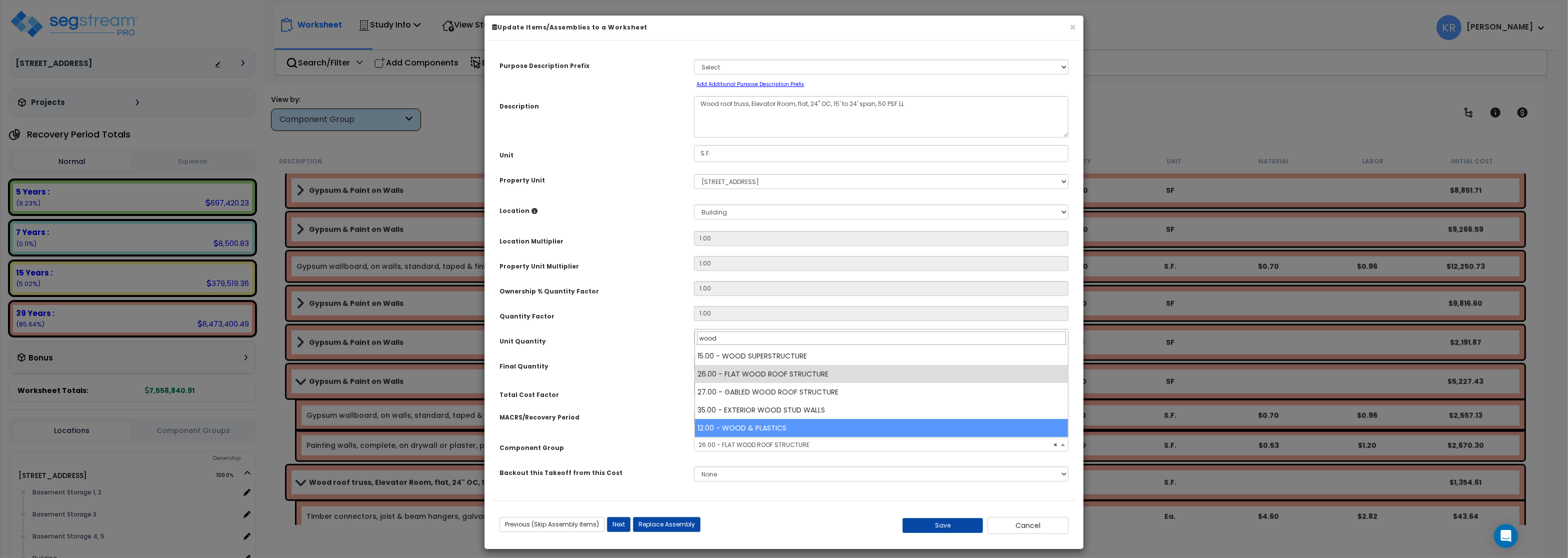
type input "wood"
select select "57245"
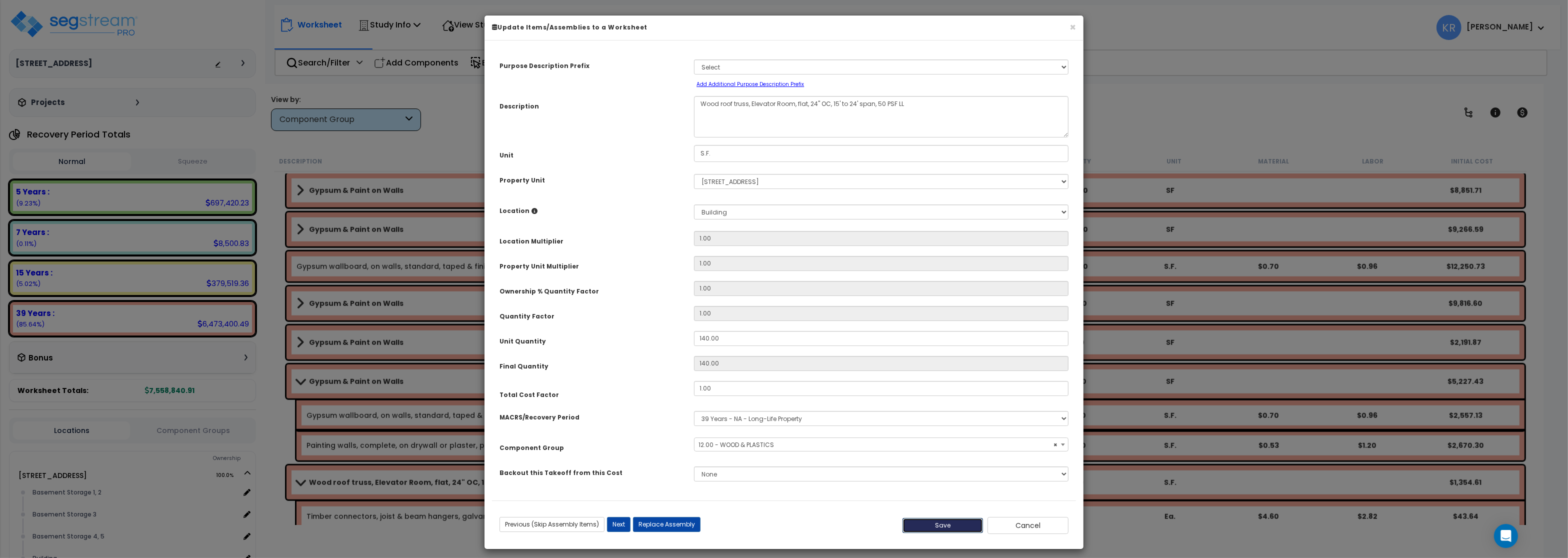
click at [944, 524] on button "Save" at bounding box center [943, 525] width 81 height 15
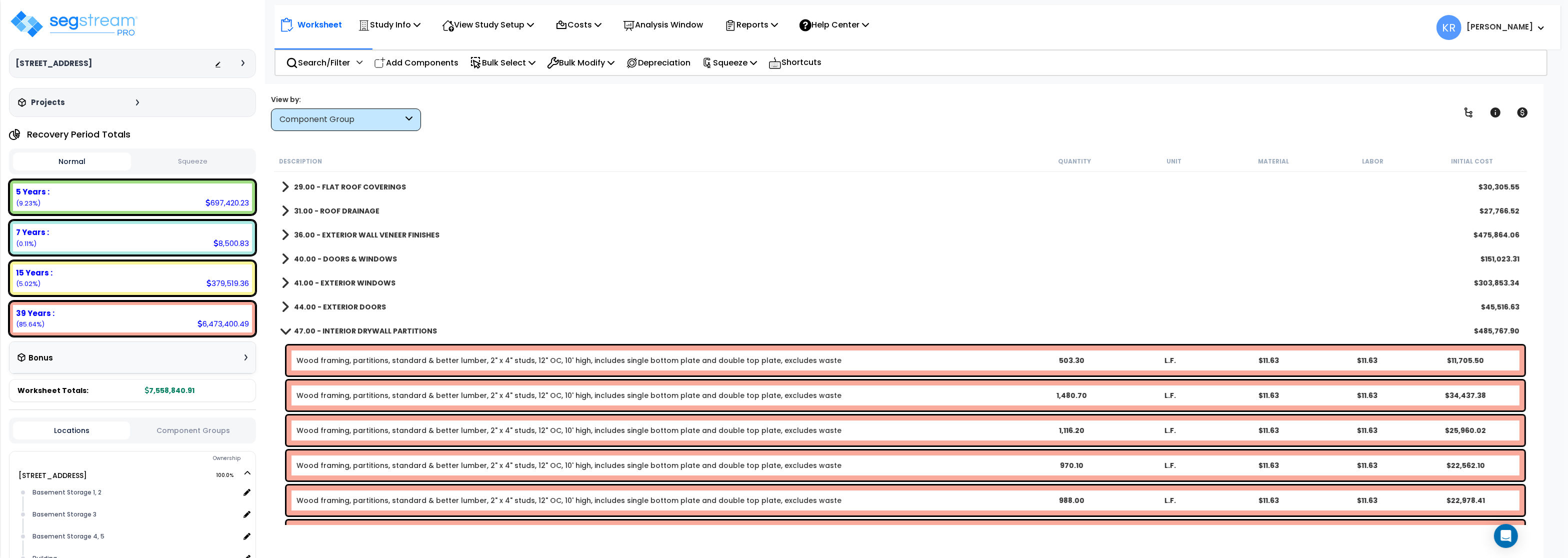
scroll to position [273, 0]
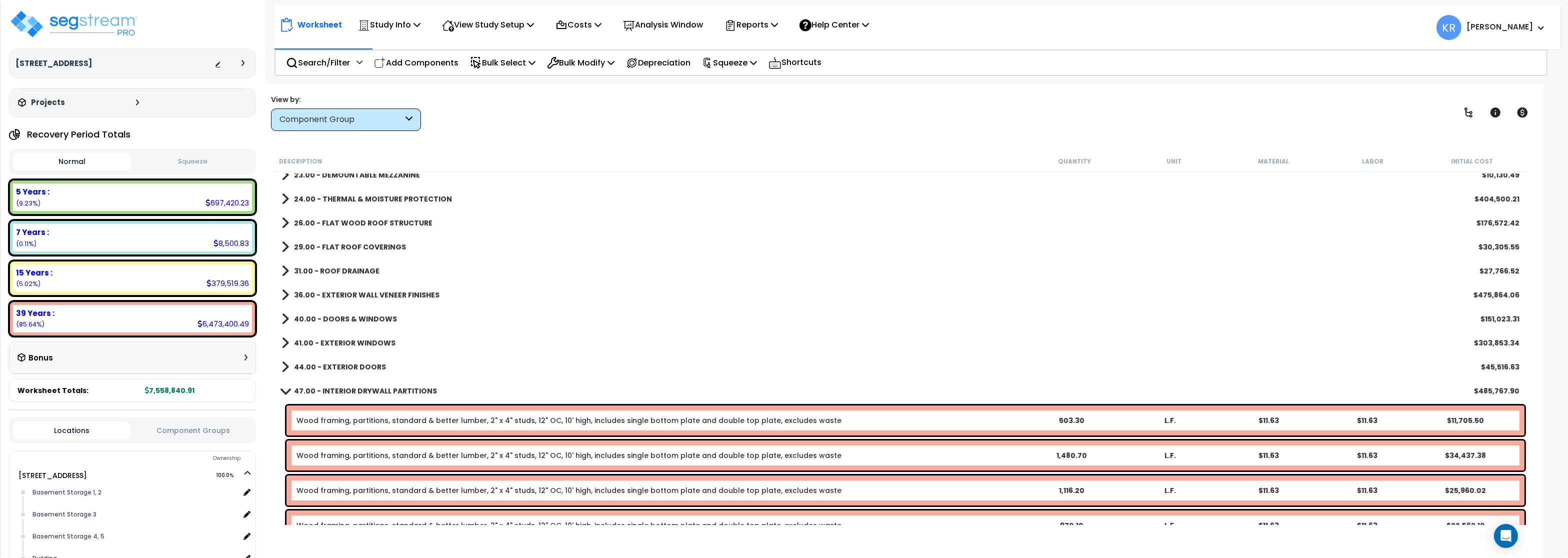
click at [313, 391] on b "47.00 - INTERIOR DRYWALL PARTITIONS" at bounding box center [365, 391] width 143 height 10
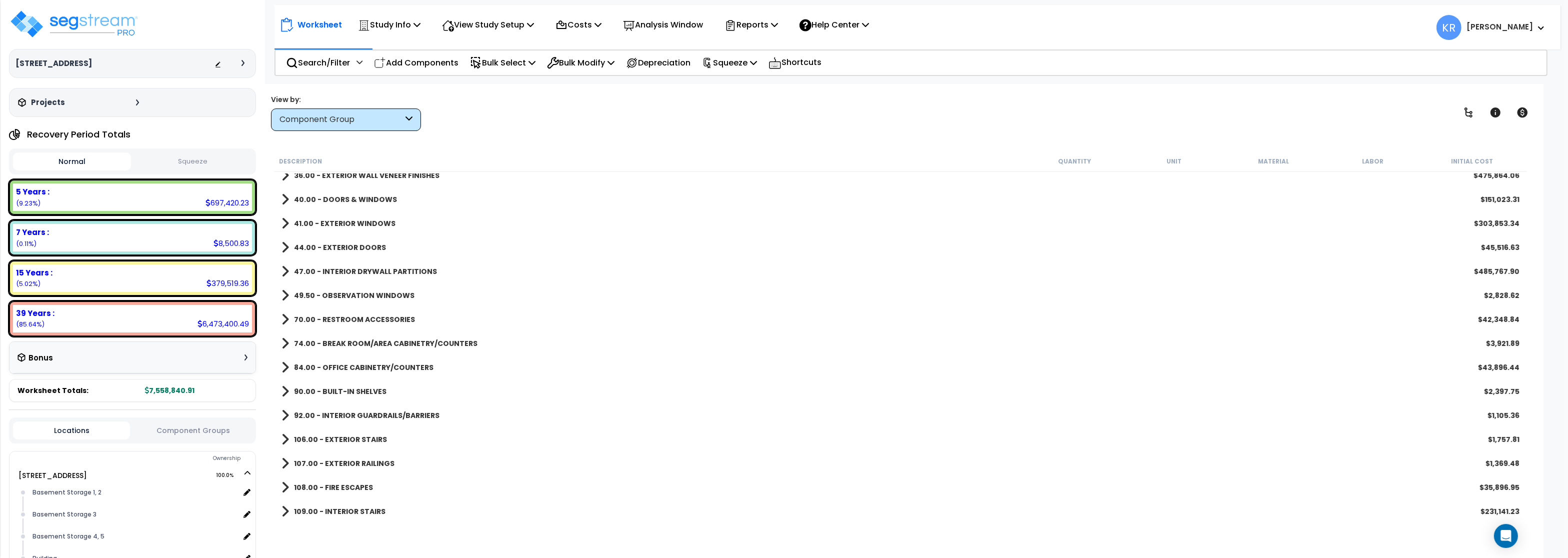
scroll to position [393, 0]
click at [320, 292] on b "49.50 - OBSERVATION WINDOWS" at bounding box center [354, 295] width 121 height 10
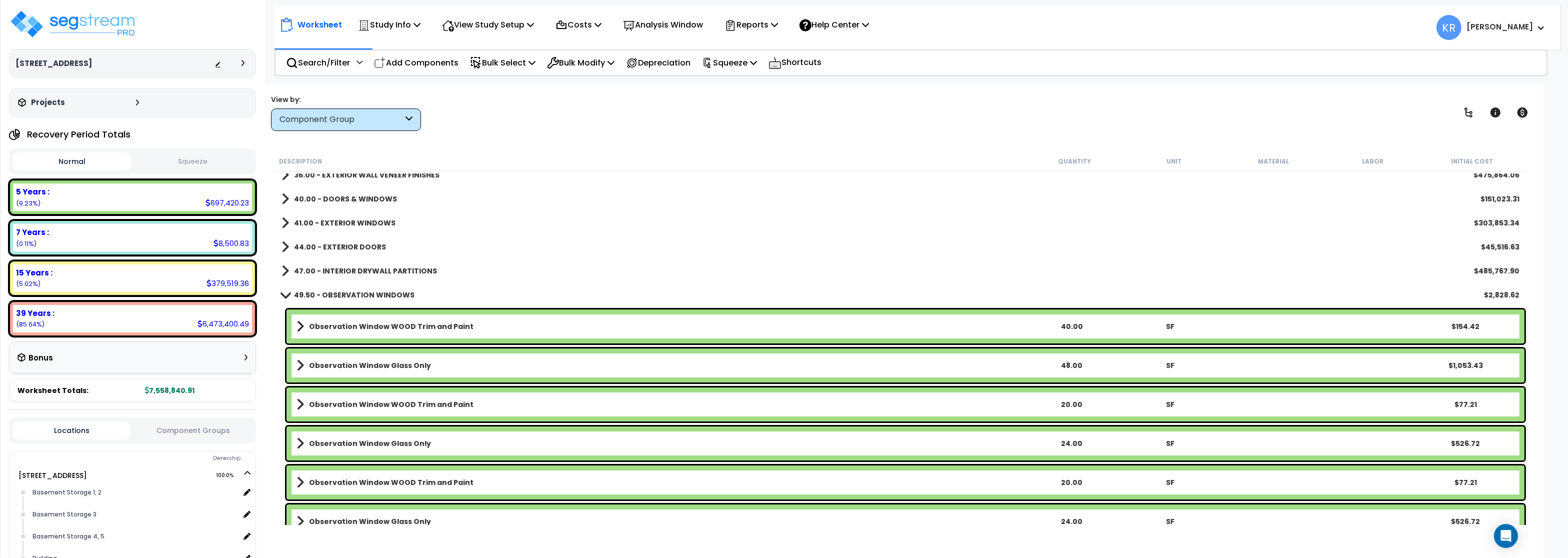
click at [333, 289] on link "49.50 - OBSERVATION WINDOWS" at bounding box center [348, 295] width 133 height 14
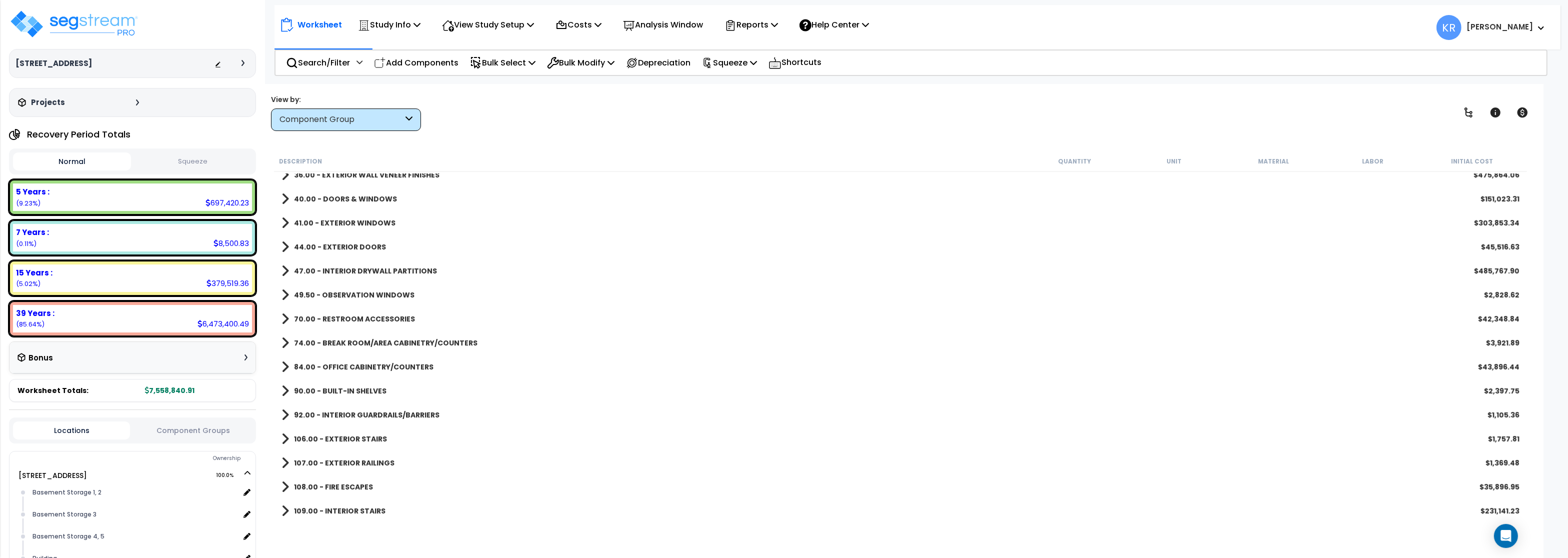
click at [331, 319] on b "70.00 - RESTROOM ACCESSORIES" at bounding box center [354, 318] width 121 height 10
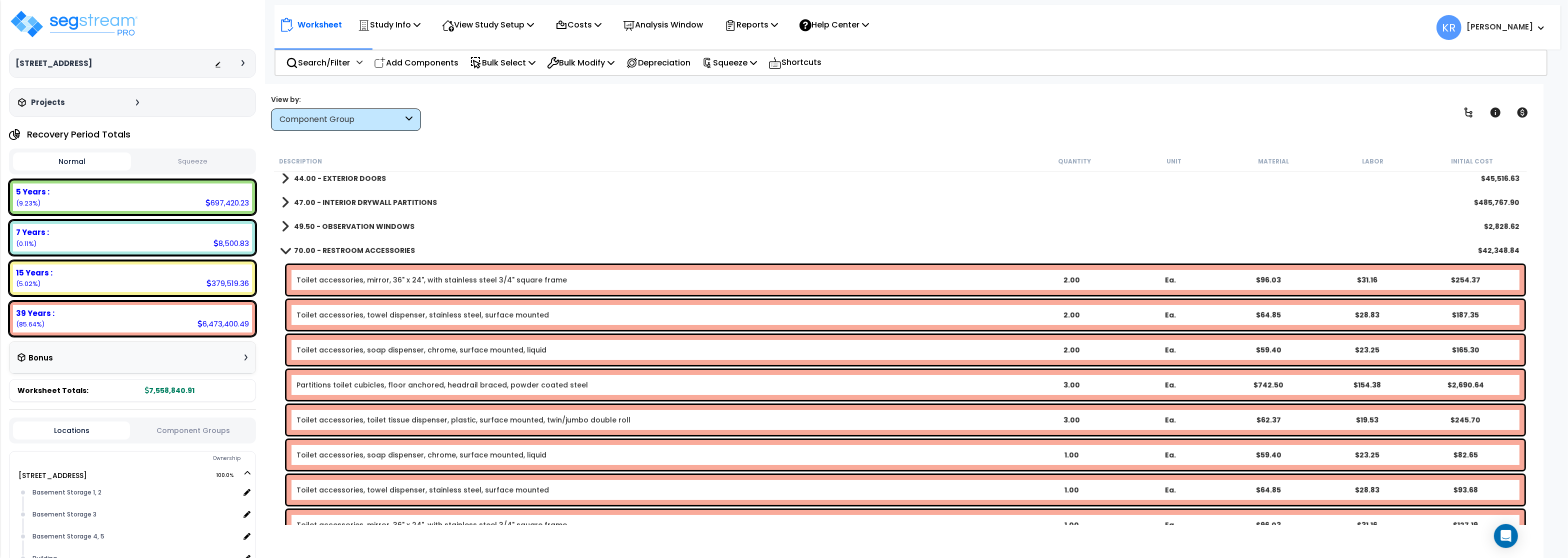
scroll to position [453, 0]
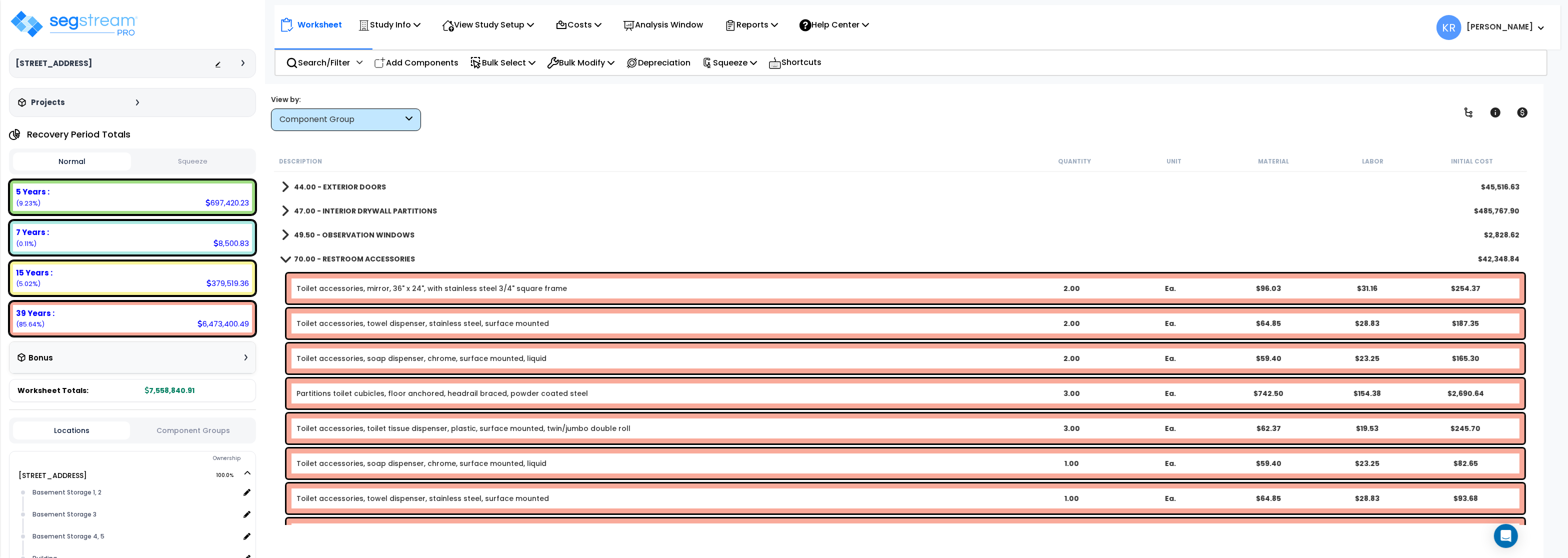
click at [327, 254] on link "70.00 - RESTROOM ACCESSORIES" at bounding box center [348, 259] width 133 height 14
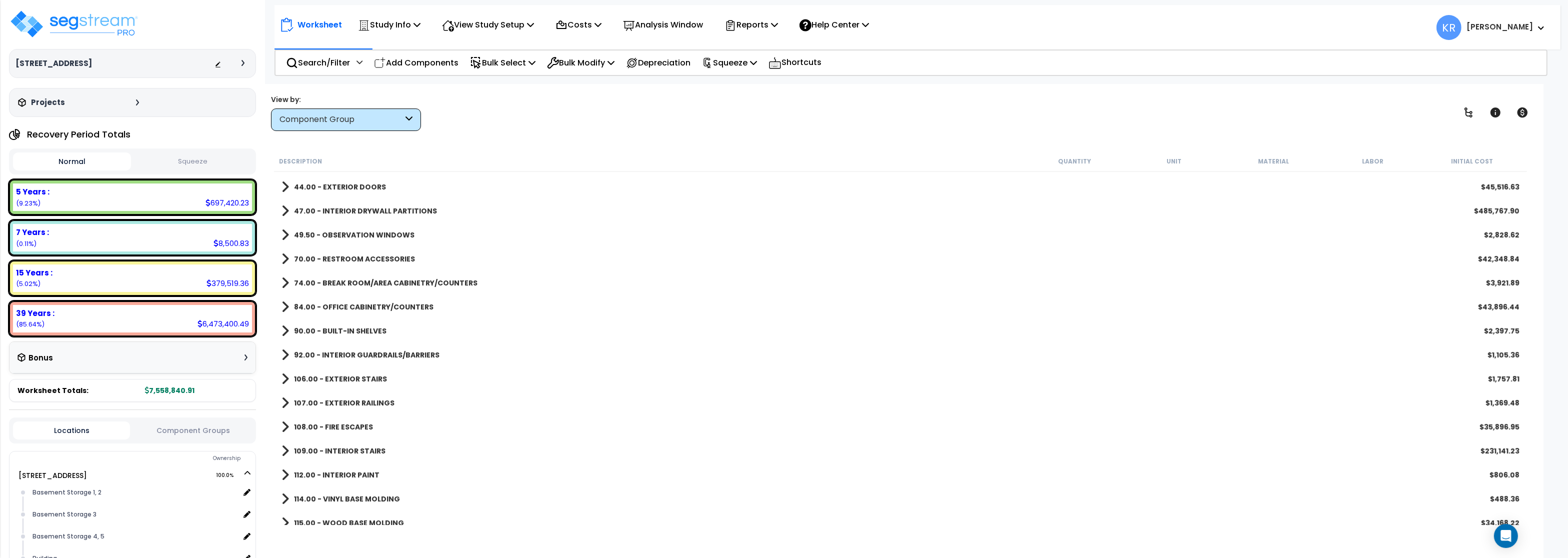
click at [329, 284] on b "74.00 - BREAK ROOM/AREA CABINETRY/COUNTERS" at bounding box center [385, 283] width 184 height 10
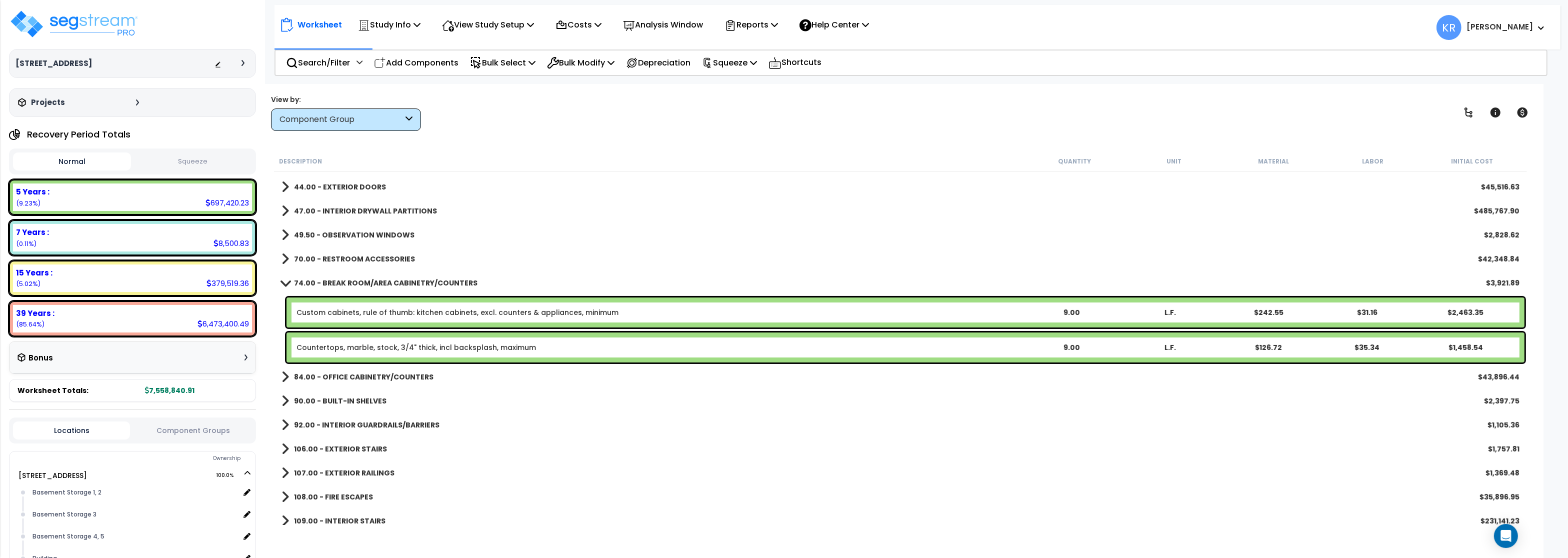
click at [329, 282] on b "74.00 - BREAK ROOM/AREA CABINETRY/COUNTERS" at bounding box center [385, 283] width 184 height 10
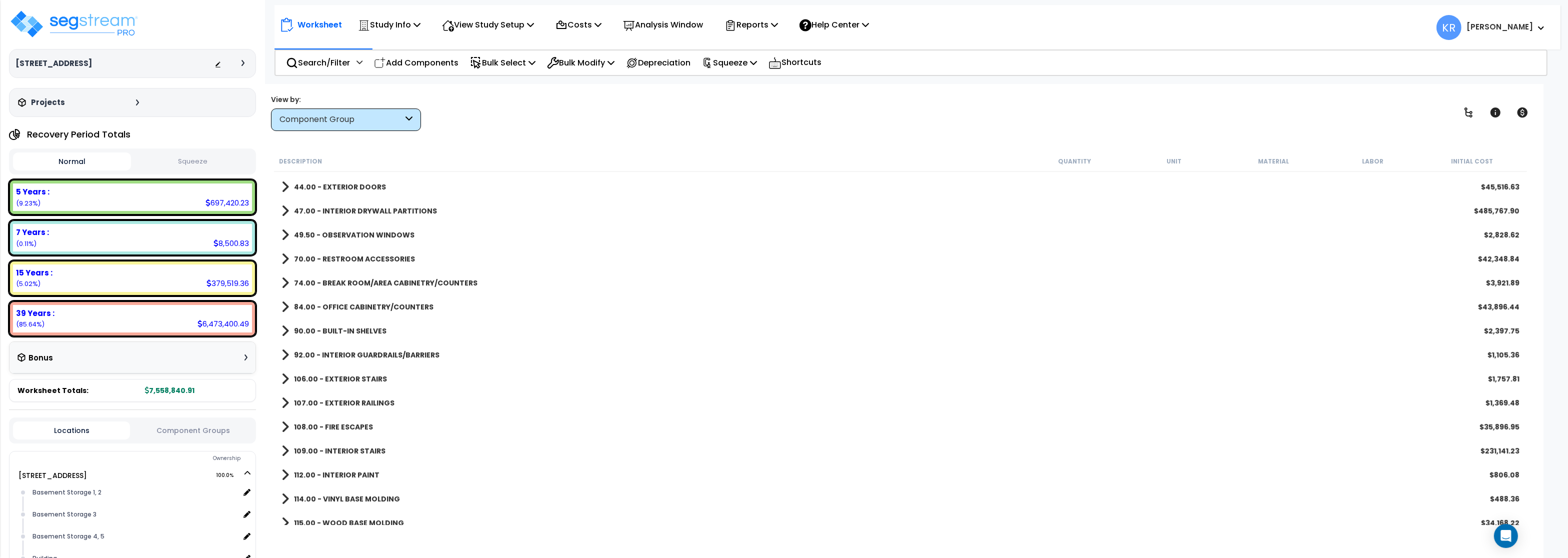
click at [327, 301] on link "84.00 - OFFICE CABINETRY/COUNTERS" at bounding box center [357, 307] width 152 height 14
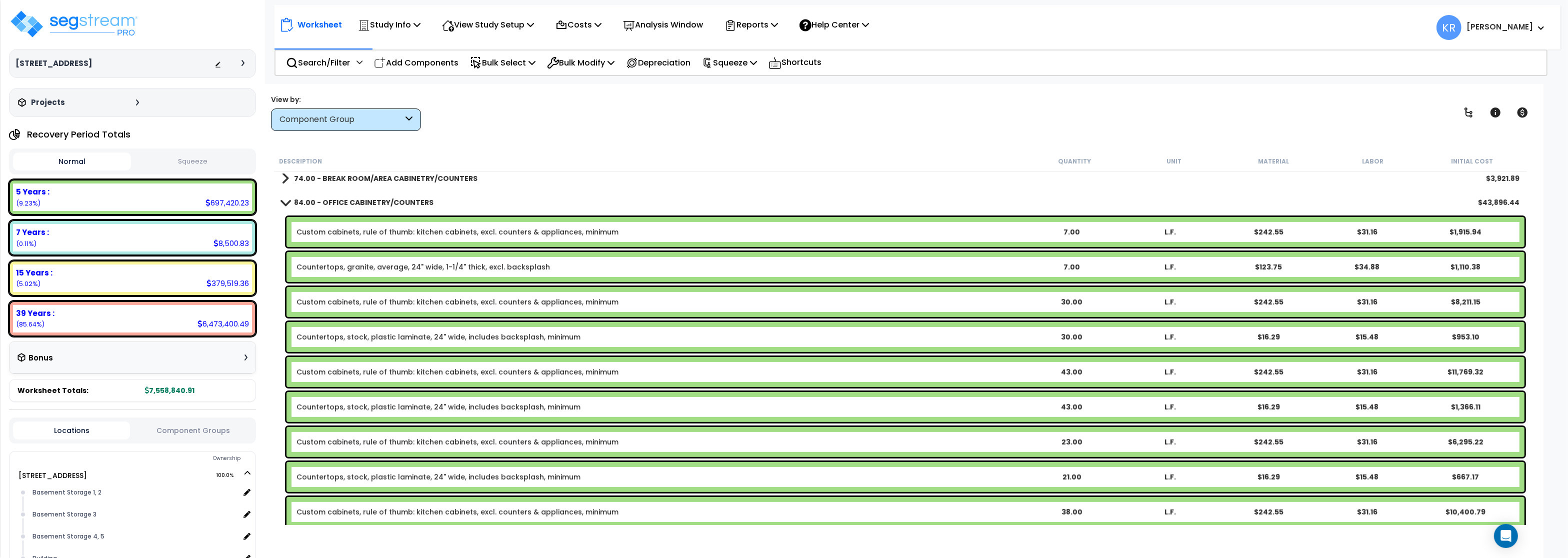
scroll to position [513, 0]
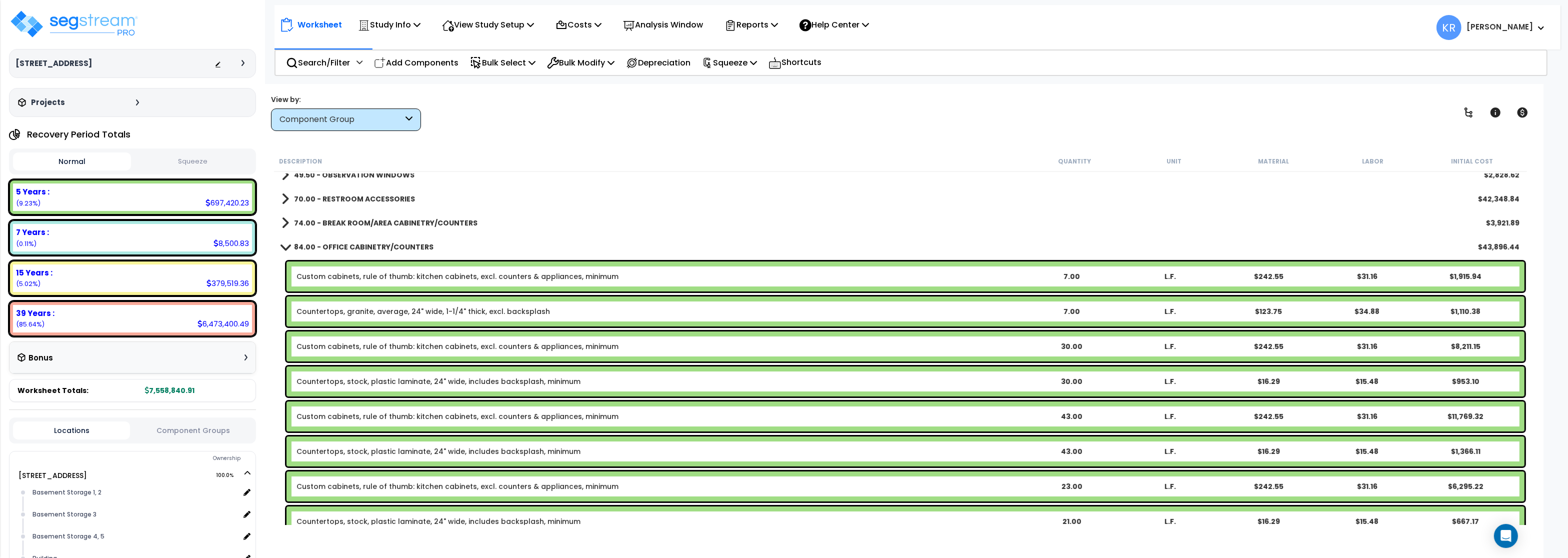
click at [318, 242] on b "84.00 - OFFICE CABINETRY/COUNTERS" at bounding box center [363, 246] width 139 height 10
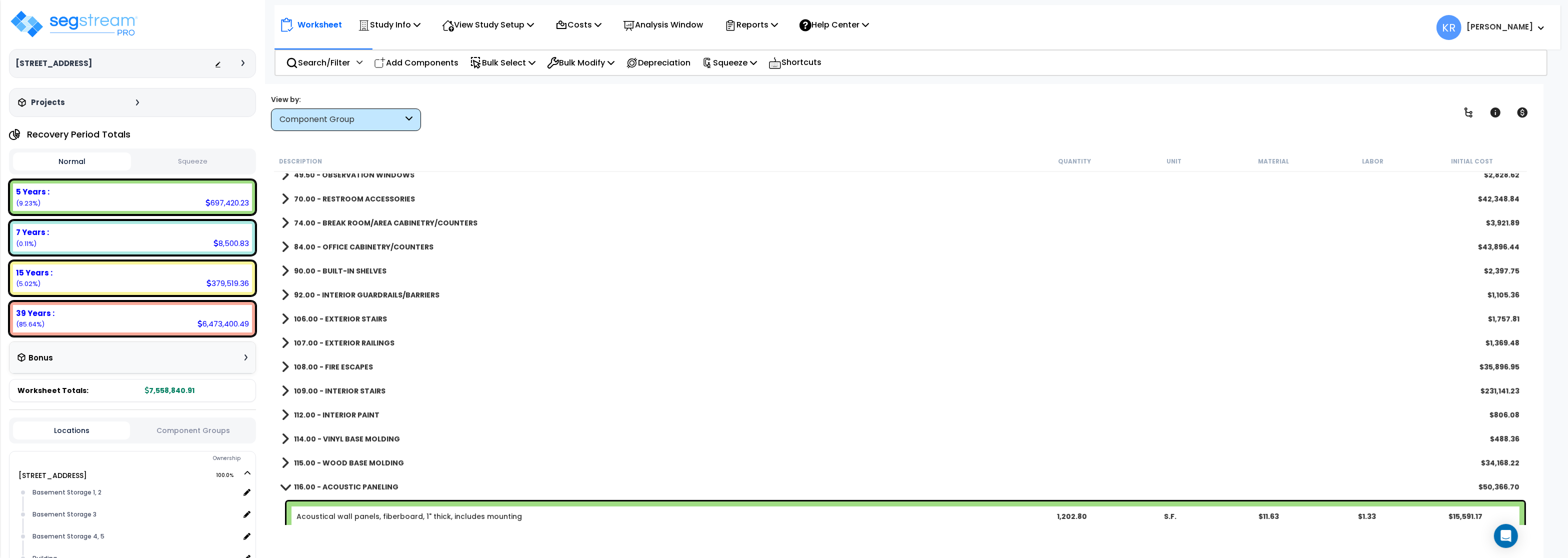
click at [319, 272] on b "90.00 - BUILT-IN SHELVES" at bounding box center [340, 270] width 92 height 10
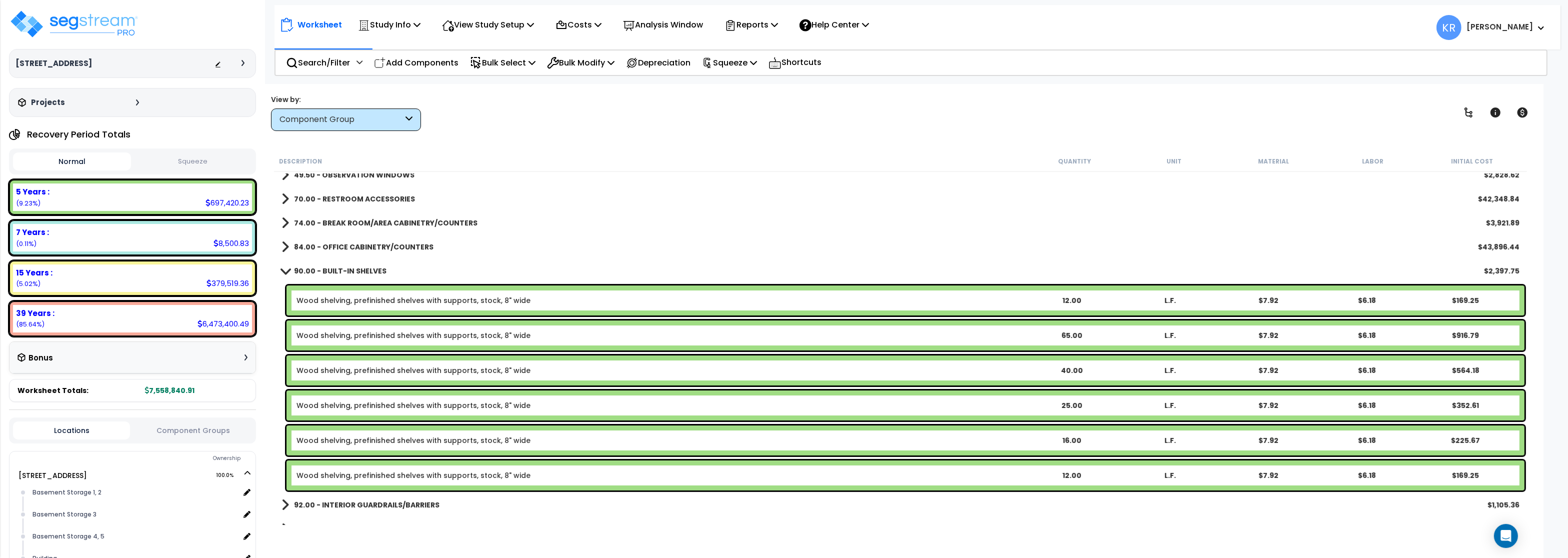
click at [319, 272] on b "90.00 - BUILT-IN SHELVES" at bounding box center [340, 270] width 92 height 10
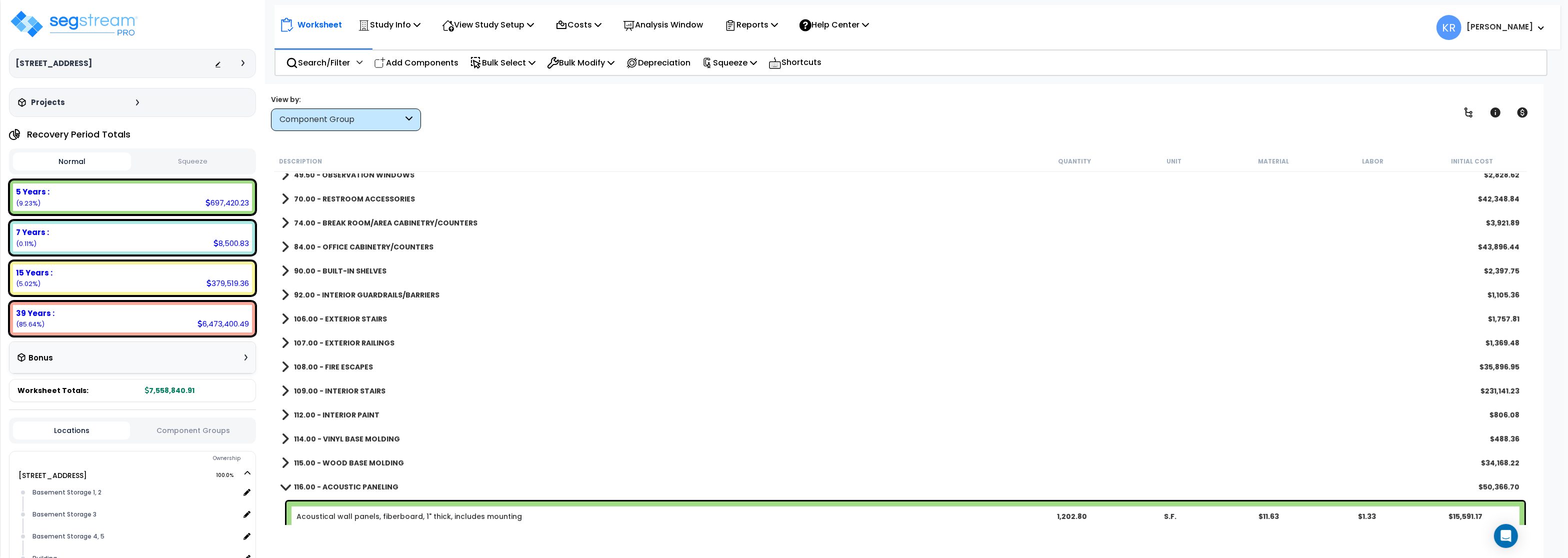
click at [320, 293] on b "92.00 - INTERIOR GUARDRAILS/BARRIERS" at bounding box center [366, 295] width 145 height 10
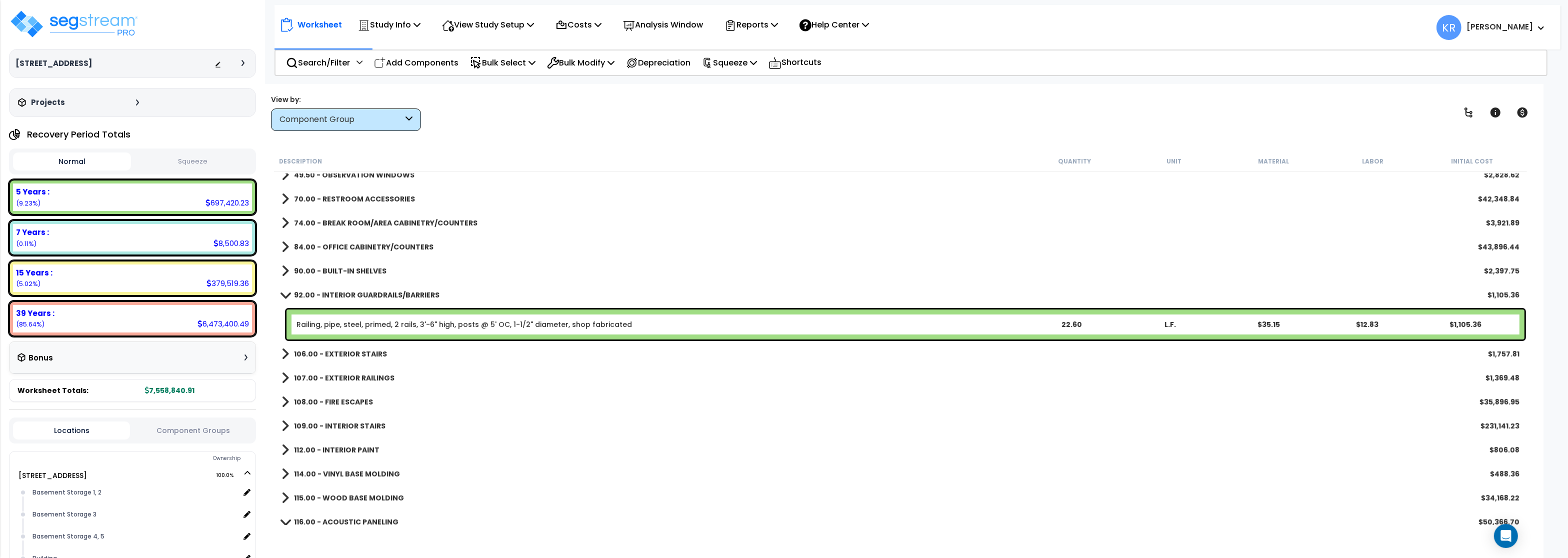
click at [314, 292] on b "92.00 - INTERIOR GUARDRAILS/BARRIERS" at bounding box center [366, 295] width 145 height 10
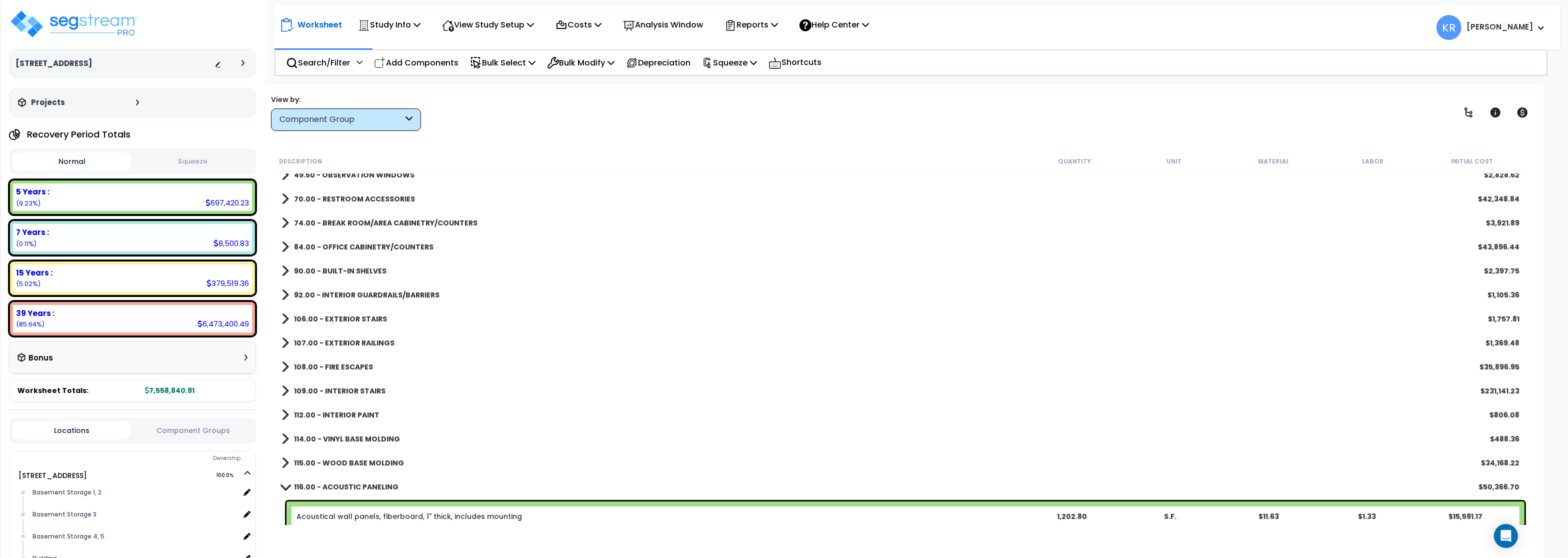
click at [314, 292] on b "92.00 - INTERIOR GUARDRAILS/BARRIERS" at bounding box center [366, 295] width 145 height 10
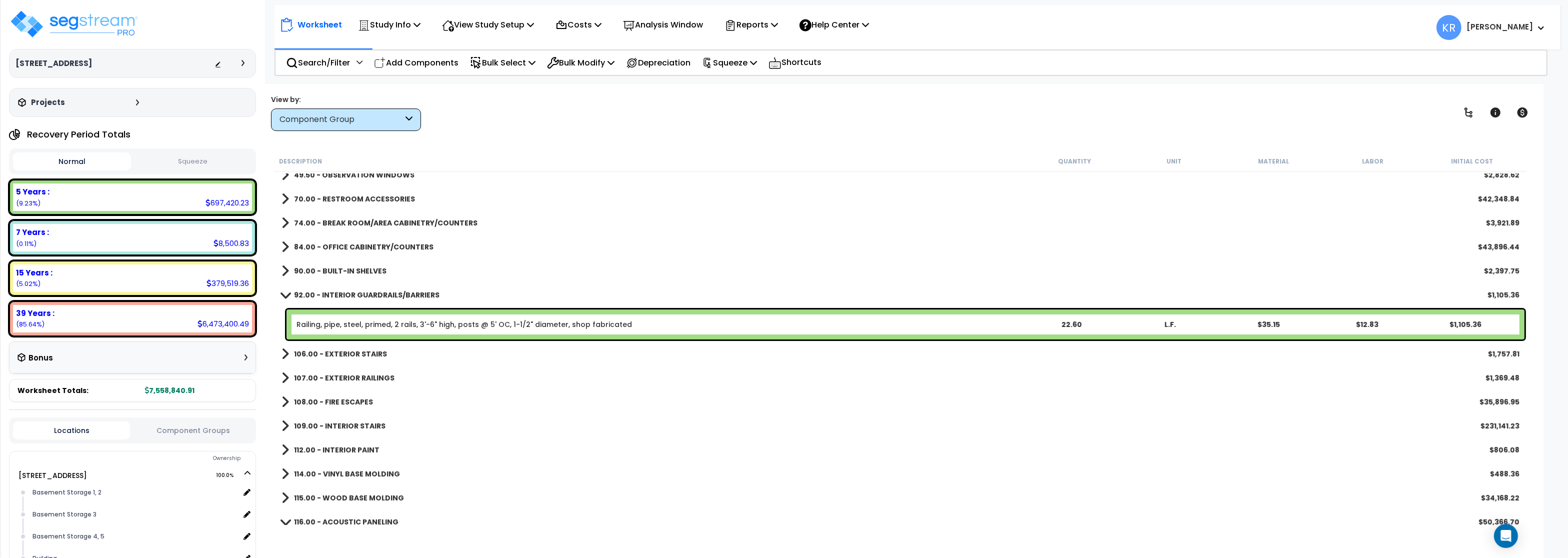
click at [317, 320] on link "Railing, pipe, steel, primed, 2 rails, 3'-6" high, posts @ 5' OC, 1-1/2" diamet…" at bounding box center [464, 324] width 336 height 10
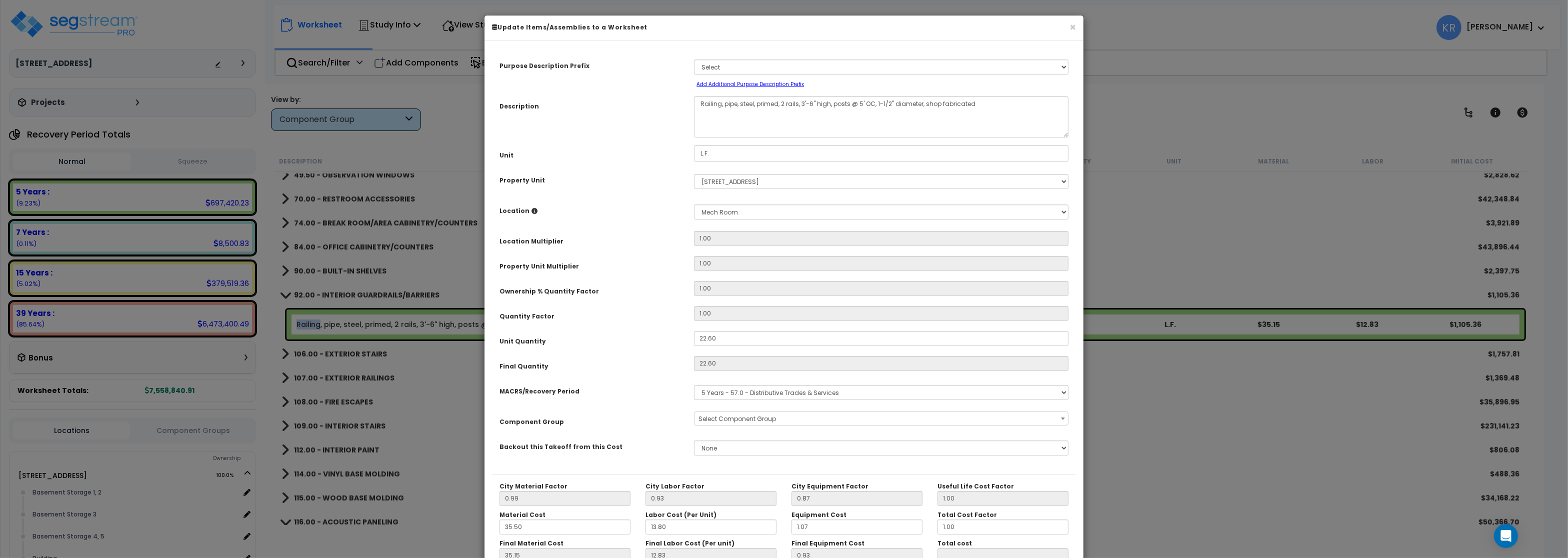
select select "56912"
click at [694, 385] on select "Select MACRS/Recovery Period 5 Years - 57.0 - Distributive Trades & Services 5 …" at bounding box center [880, 392] width 374 height 15
select select "3669"
click option "39 Years - NA - Long-Life Property" at bounding box center [0, 0] width 0 height 0
click at [735, 414] on span "Select Component Group" at bounding box center [880, 419] width 373 height 14
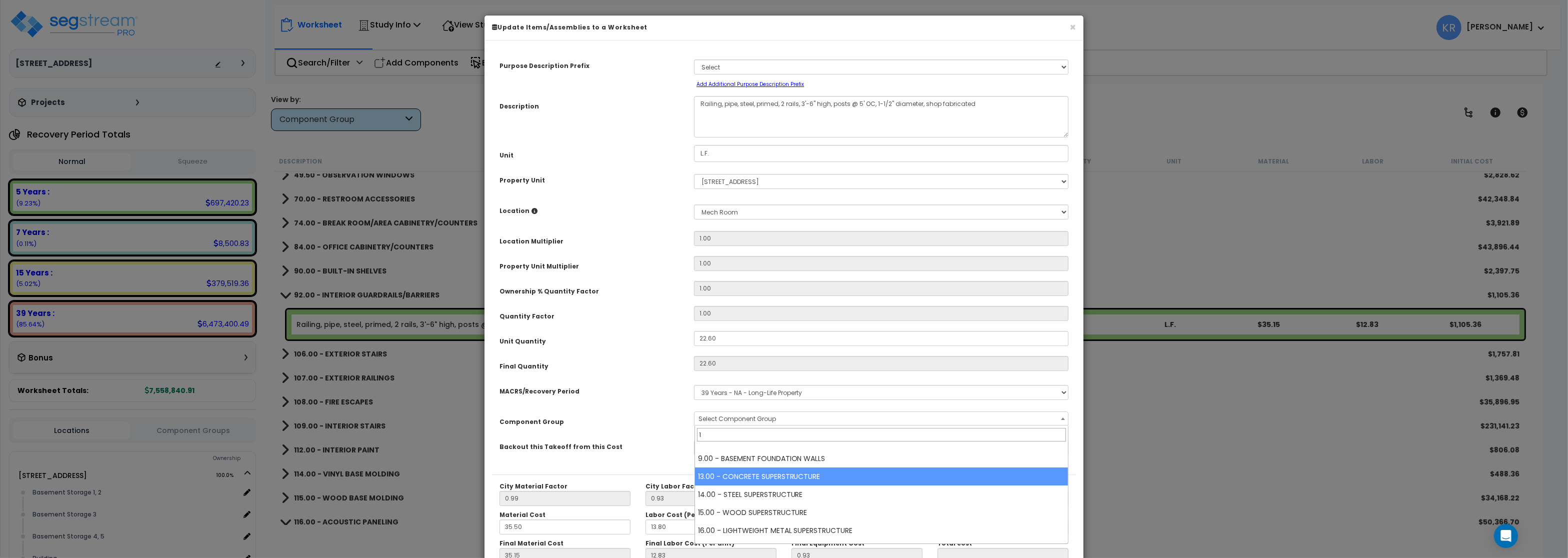
scroll to position [0, 0]
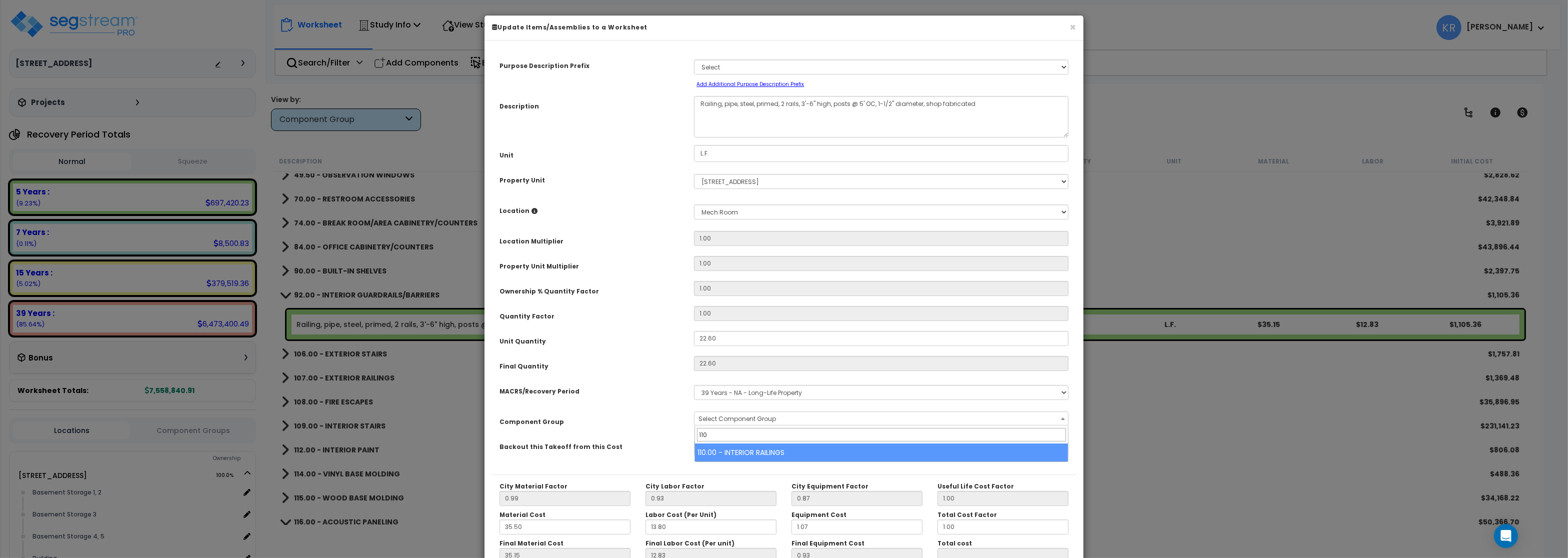
type input "110"
select select "56925"
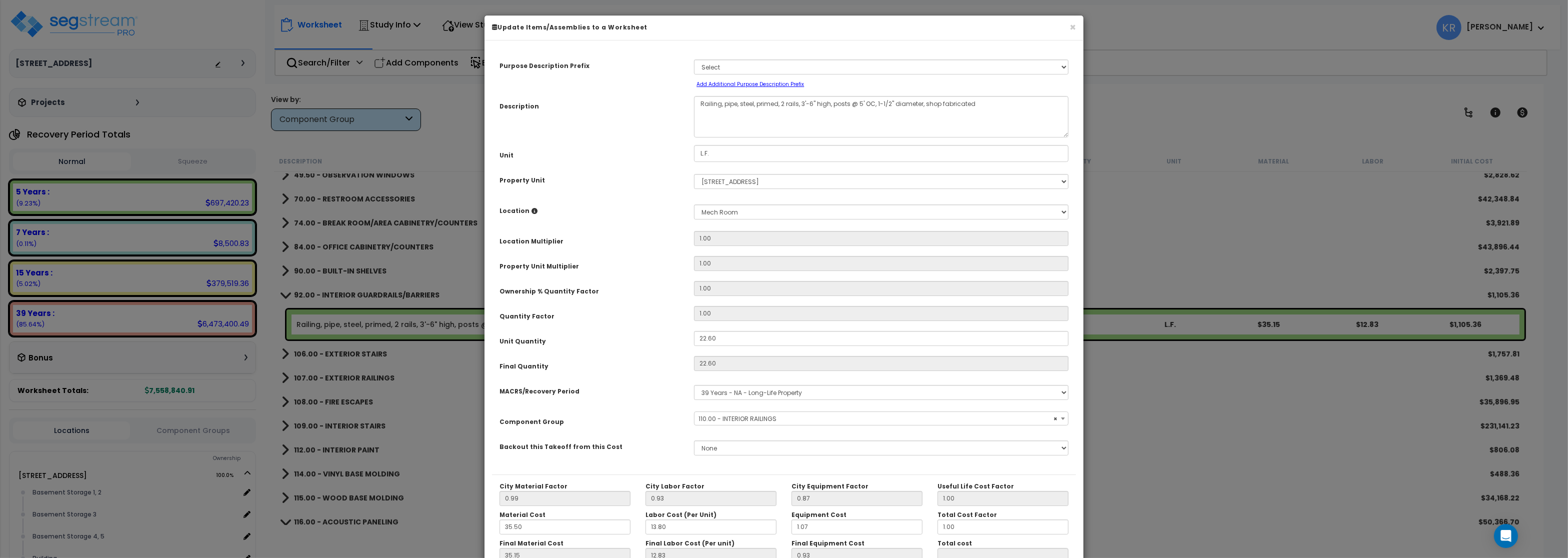
scroll to position [89, 0]
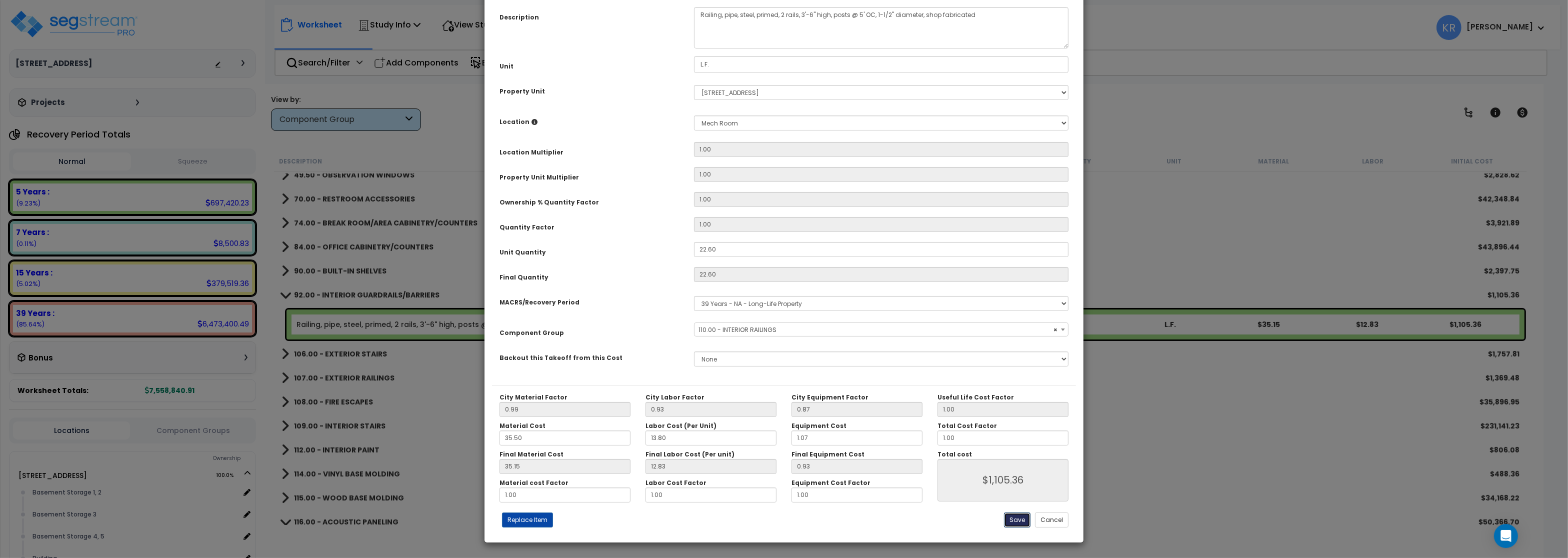
click at [1017, 522] on button "Save" at bounding box center [1017, 520] width 27 height 15
type input "1105.36"
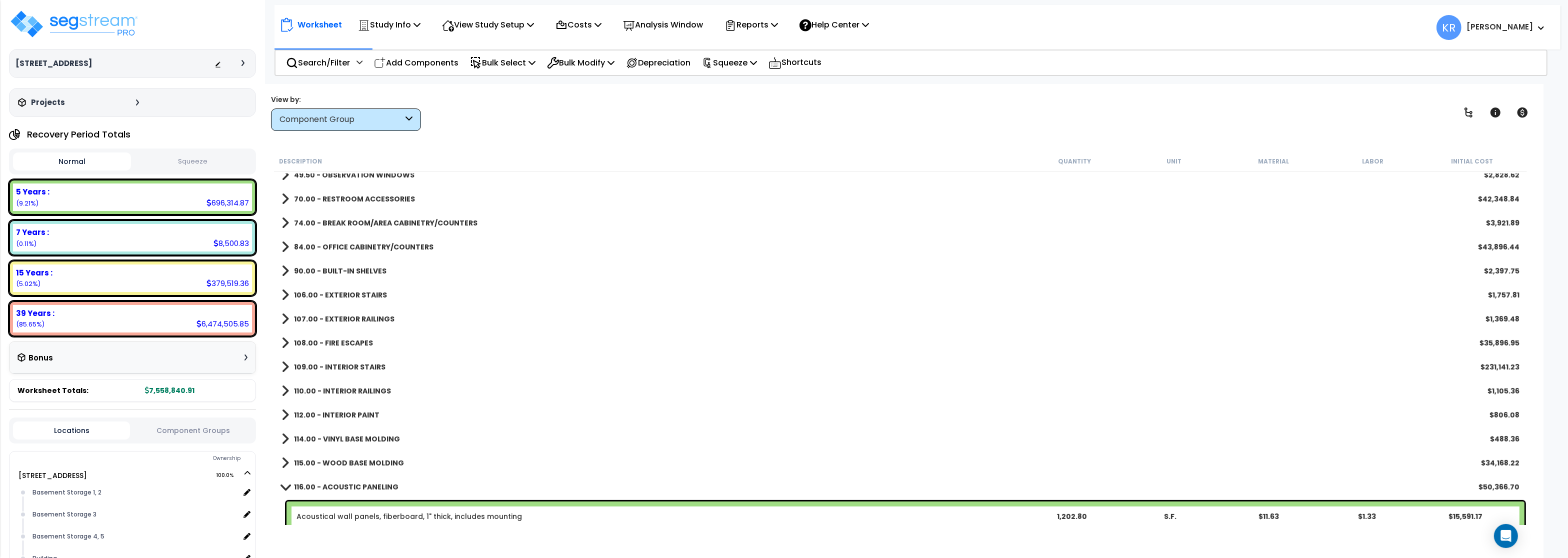
click at [331, 293] on b "106.00 - EXTERIOR STAIRS" at bounding box center [340, 295] width 93 height 10
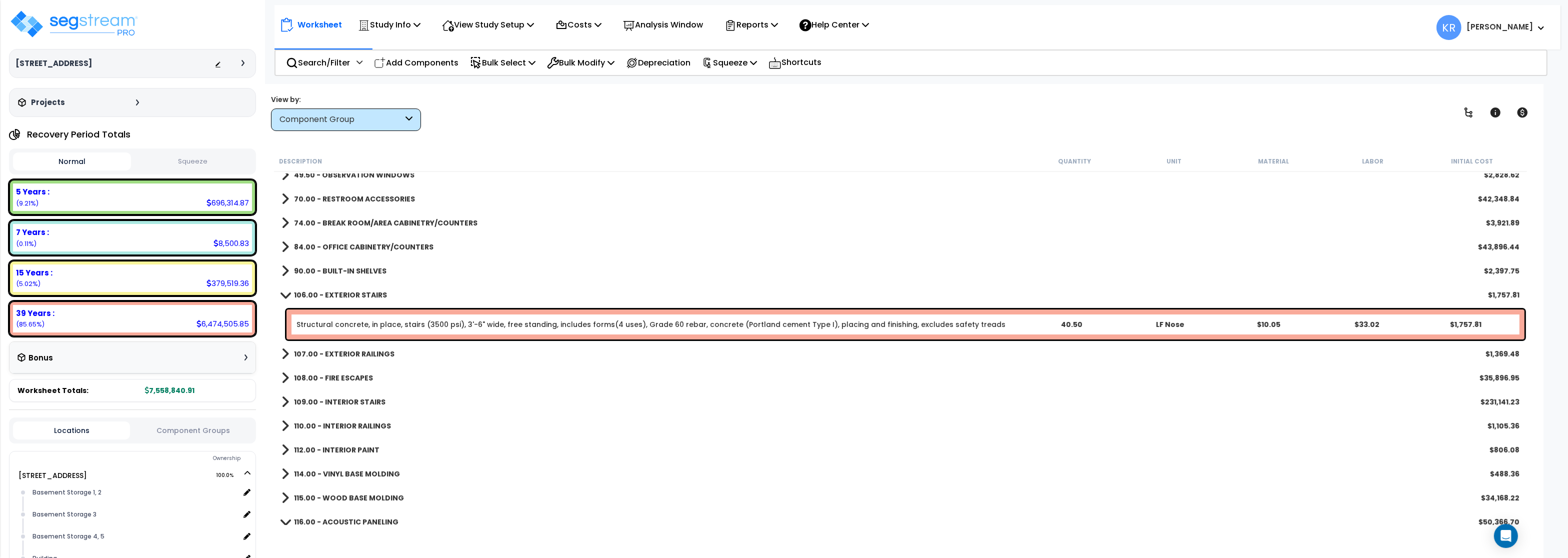
click at [331, 293] on b "106.00 - EXTERIOR STAIRS" at bounding box center [340, 295] width 93 height 10
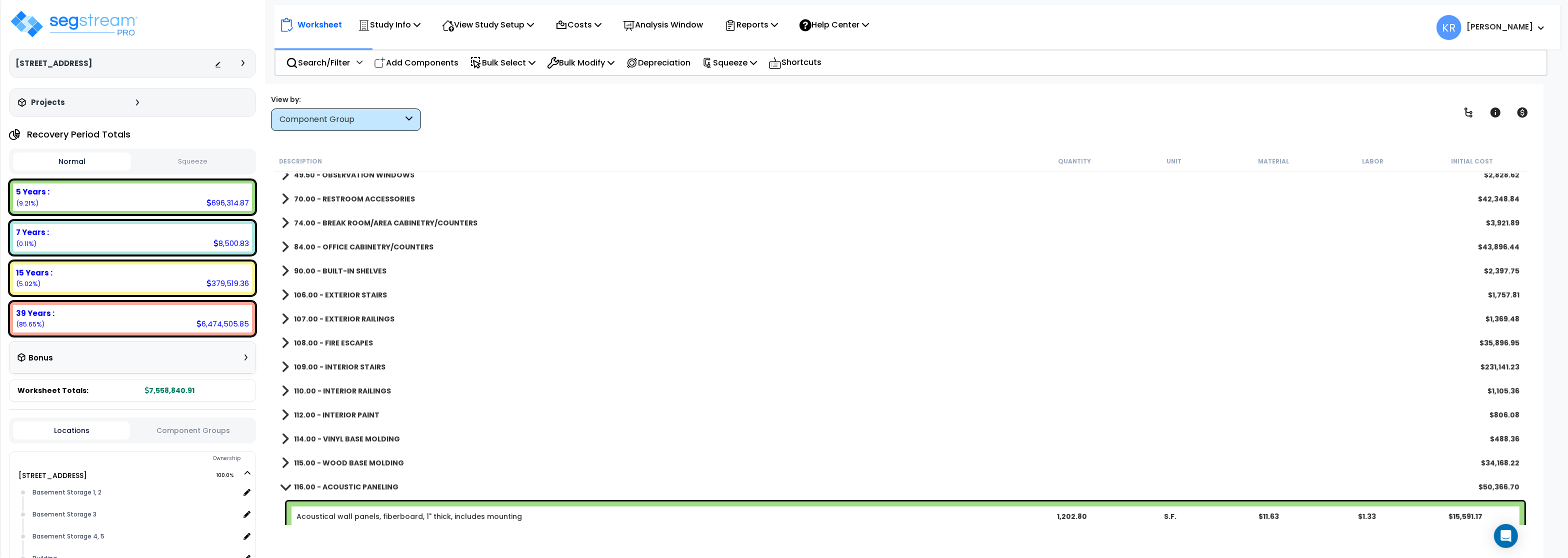
click at [328, 316] on b "107.00 - EXTERIOR RAILINGS" at bounding box center [344, 318] width 100 height 10
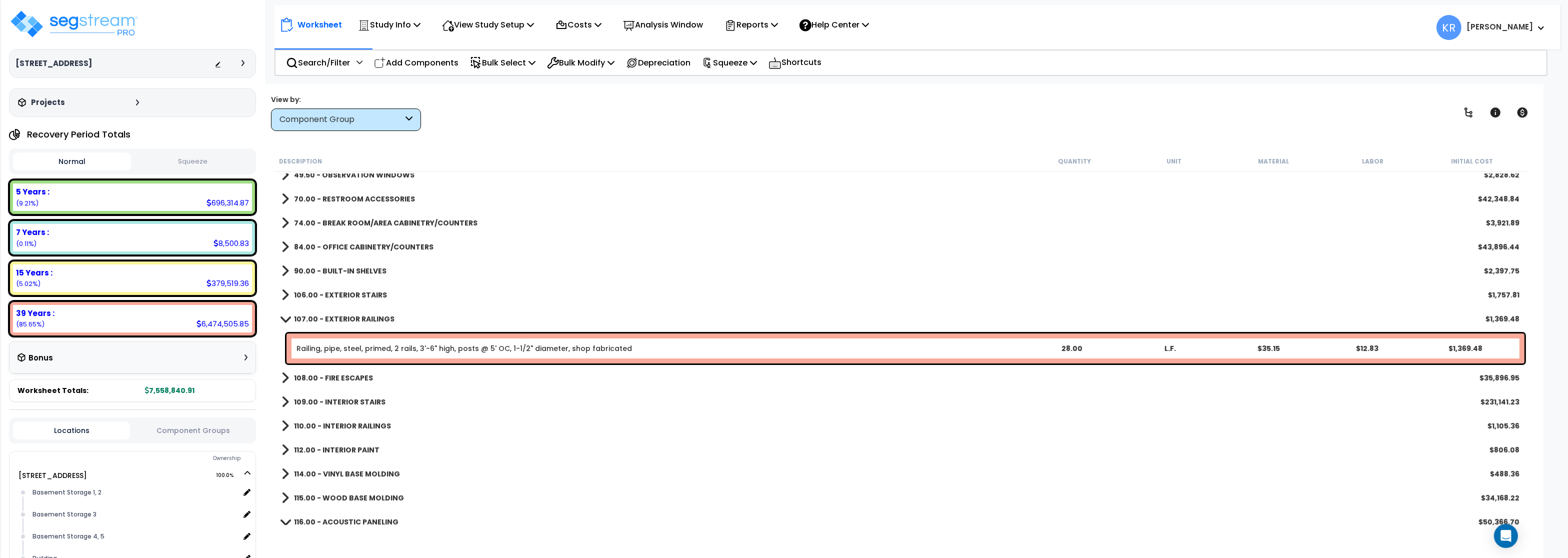
click at [328, 316] on b "107.00 - EXTERIOR RAILINGS" at bounding box center [344, 318] width 100 height 10
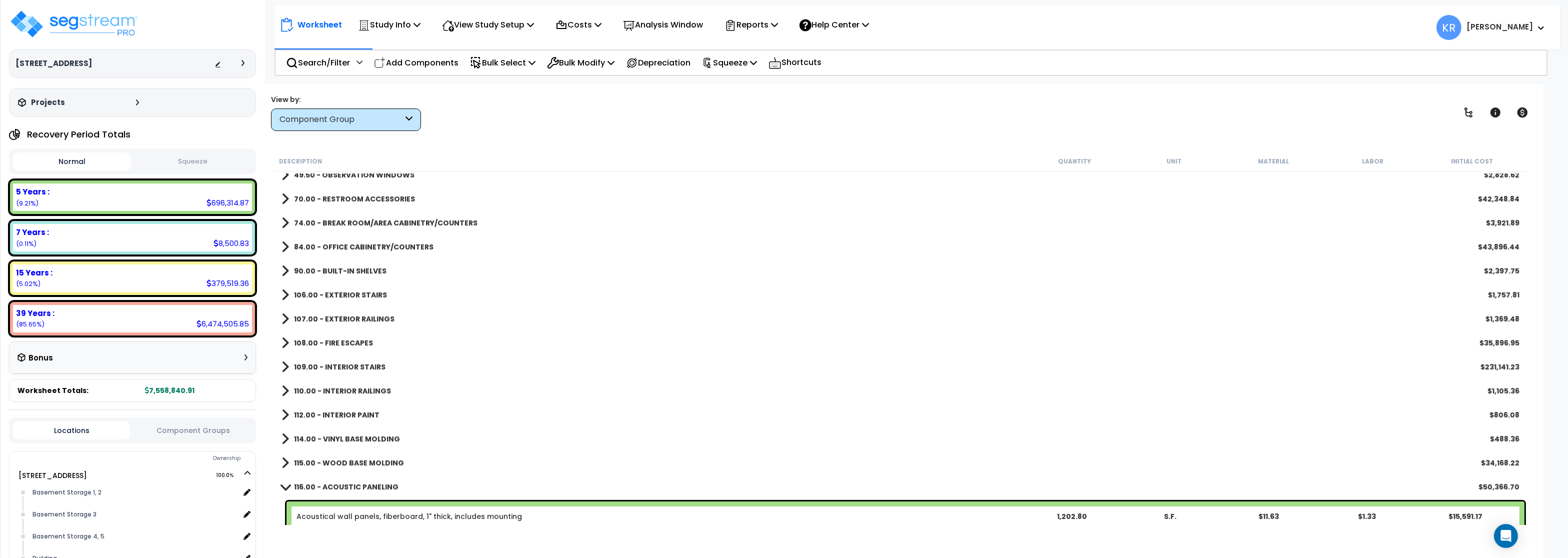
click at [337, 342] on b "108.00 - FIRE ESCAPES" at bounding box center [333, 342] width 79 height 10
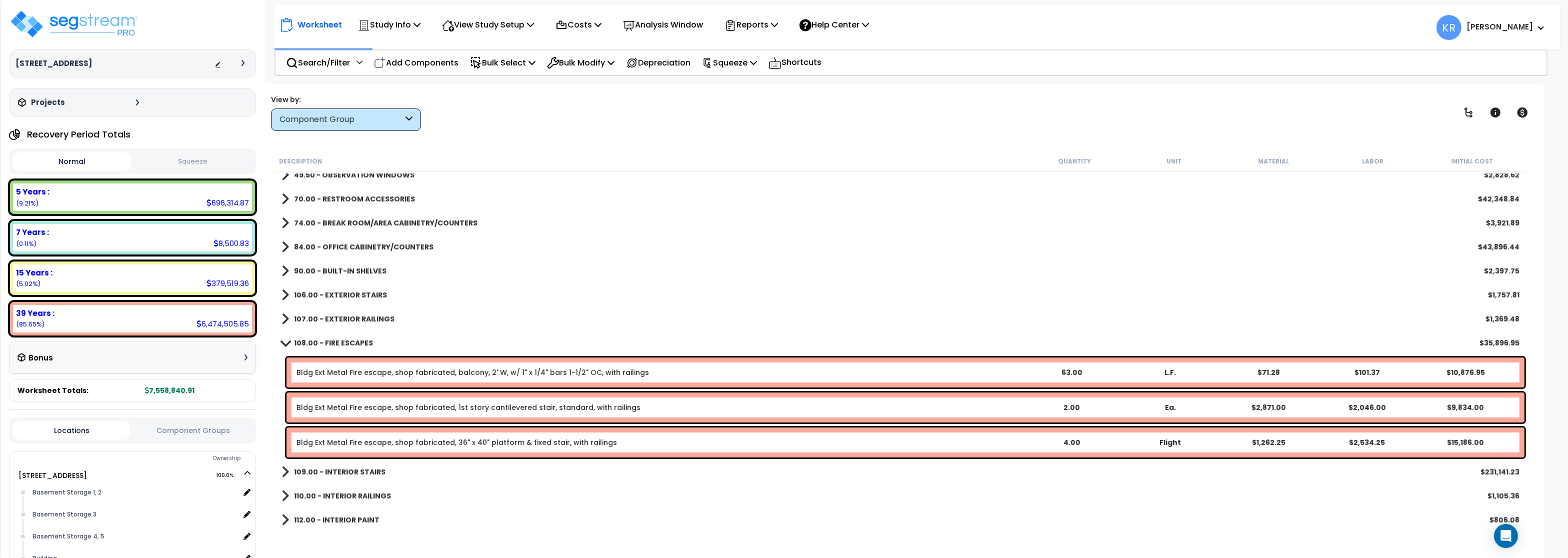
click at [337, 342] on b "108.00 - FIRE ESCAPES" at bounding box center [333, 342] width 79 height 10
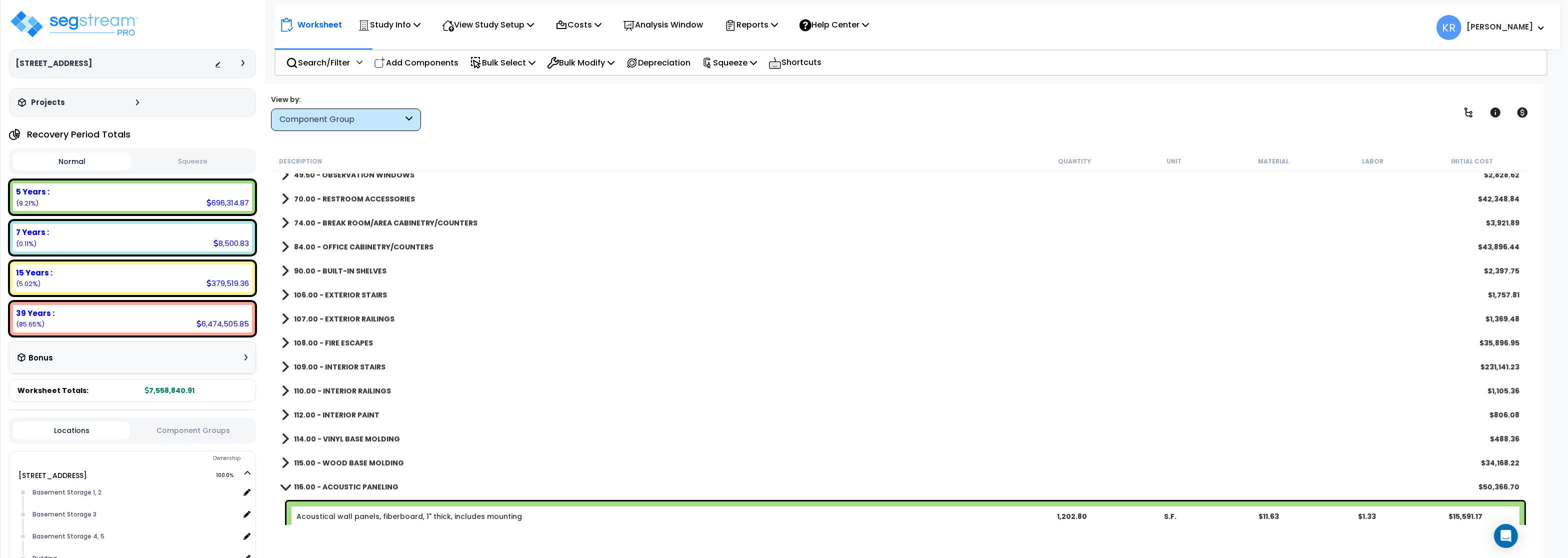
click at [345, 371] on b "109.00 - INTERIOR STAIRS" at bounding box center [339, 366] width 92 height 10
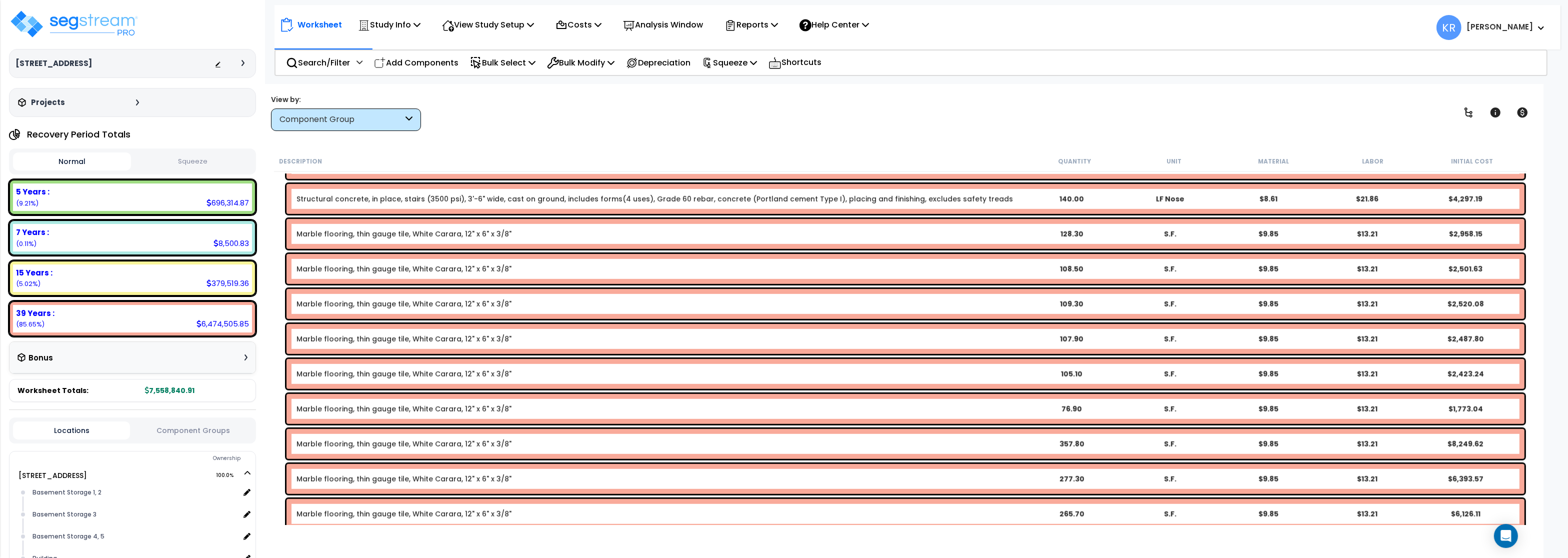
scroll to position [1353, 0]
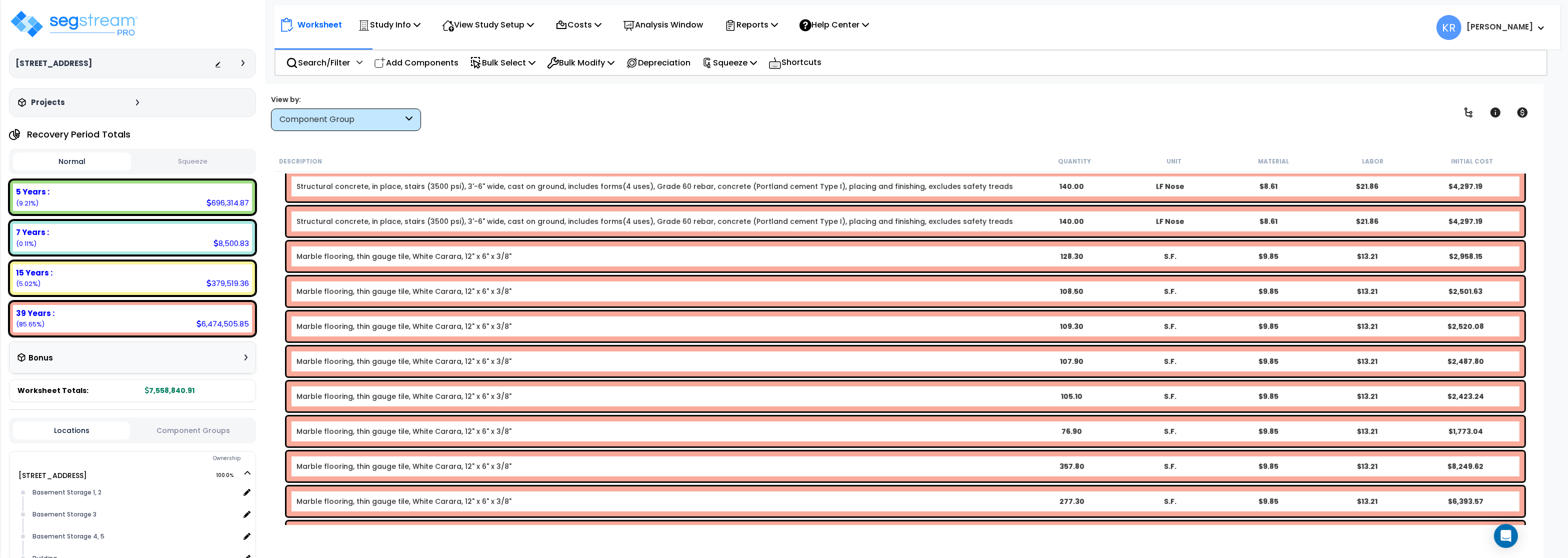
click at [365, 257] on link "Marble flooring, thin gauge tile, White Carara, 12" x 6" x 3/8"" at bounding box center [403, 256] width 215 height 10
click at [336, 260] on link "Marble flooring, thin gauge tile, White Carara, 12" x 6" x 3/8"" at bounding box center [403, 256] width 215 height 10
click at [327, 260] on link "Marble flooring, thin gauge tile, White Carara, 12" x 6" x 3/8"" at bounding box center [403, 256] width 215 height 10
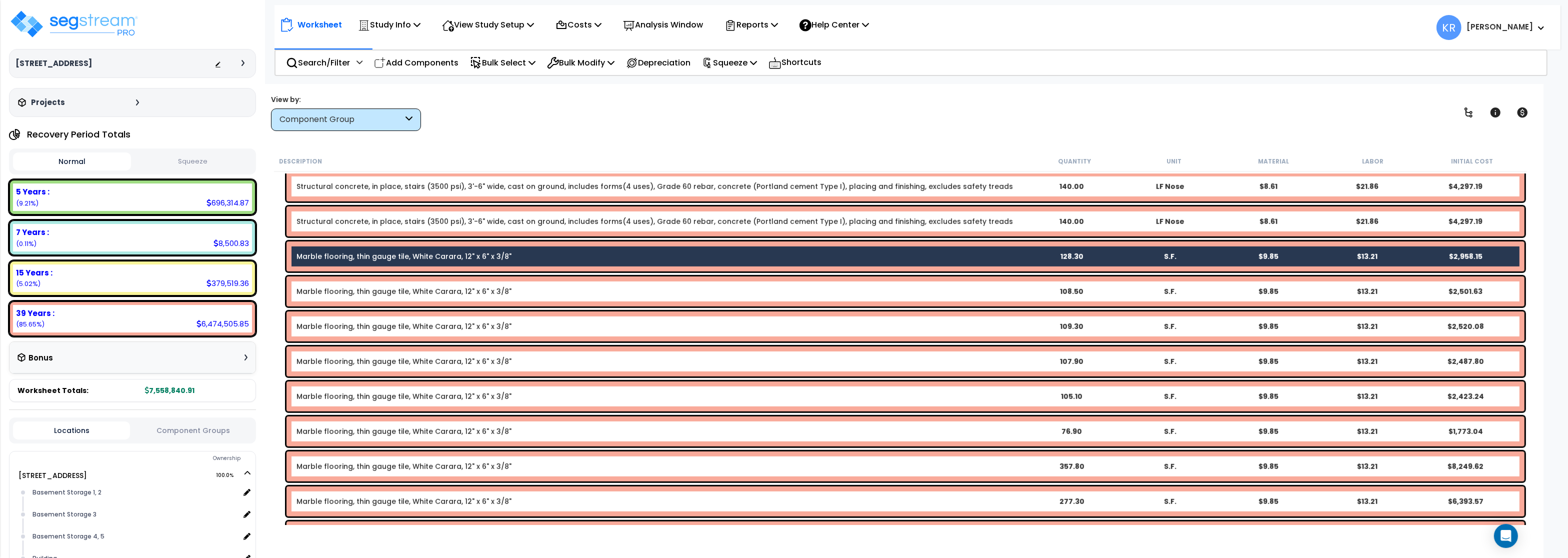
click at [330, 293] on link "Marble flooring, thin gauge tile, White Carara, 12" x 6" x 3/8"" at bounding box center [403, 291] width 215 height 10
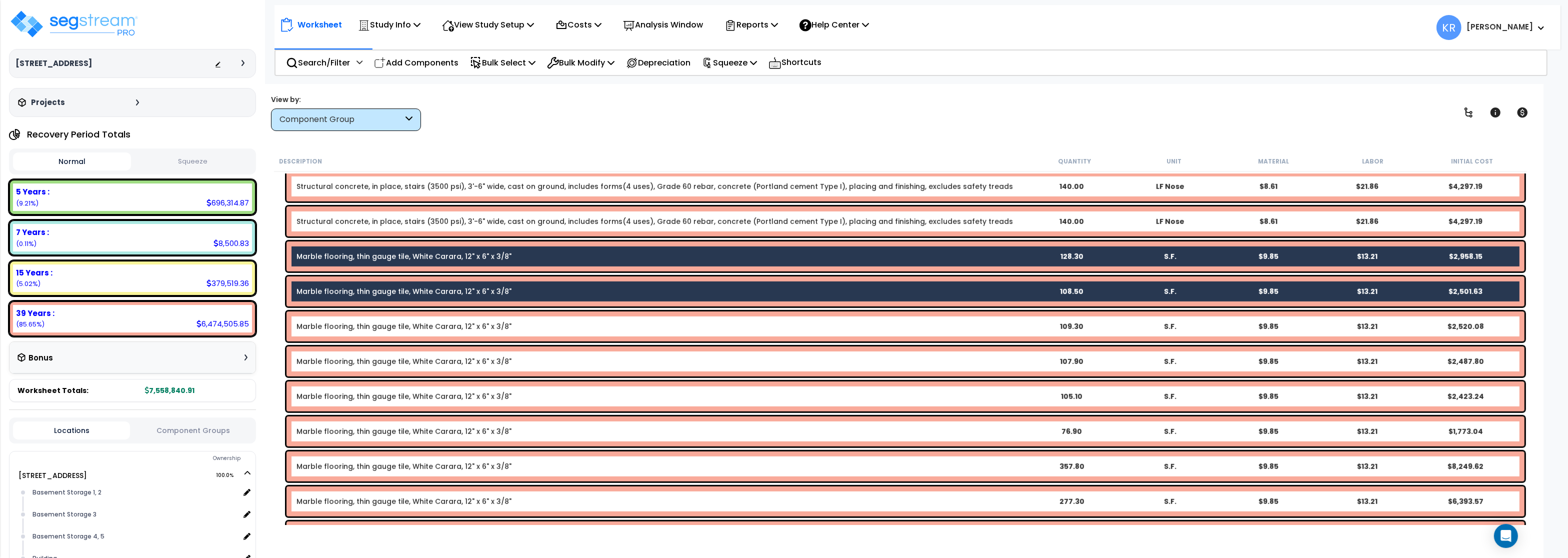
click at [337, 327] on link "Marble flooring, thin gauge tile, White Carara, 12" x 6" x 3/8"" at bounding box center [403, 326] width 215 height 10
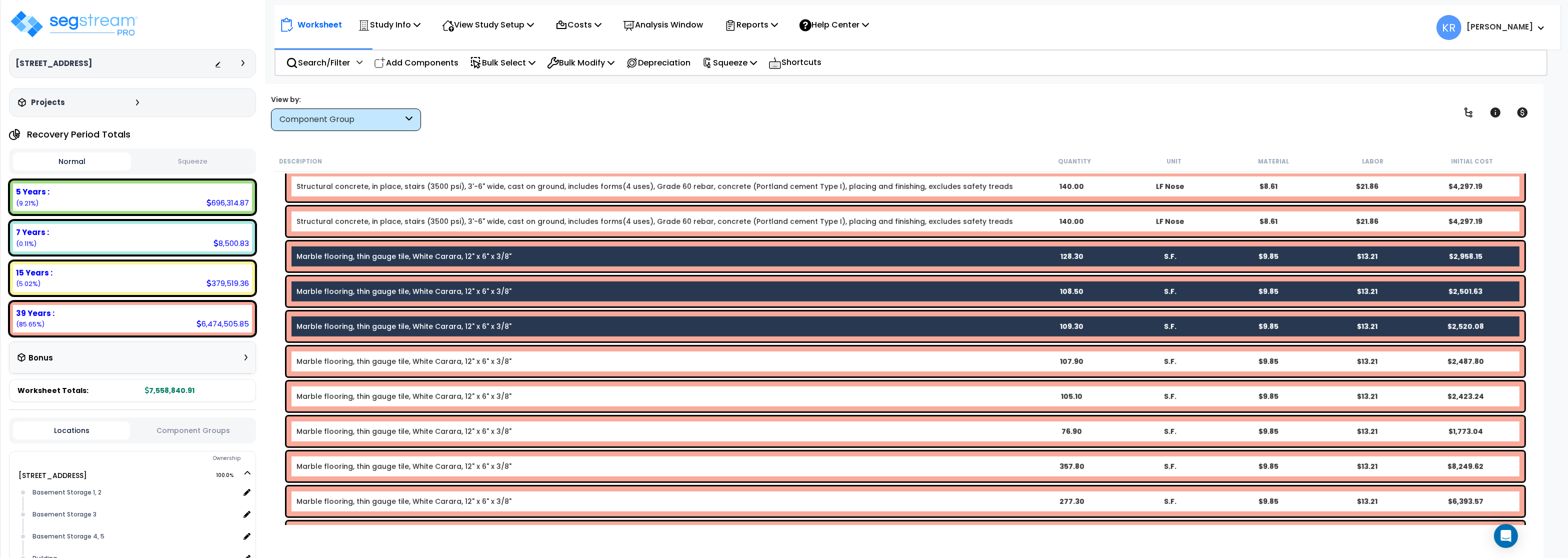
click at [342, 362] on link "Marble flooring, thin gauge tile, White Carara, 12" x 6" x 3/8"" at bounding box center [403, 361] width 215 height 10
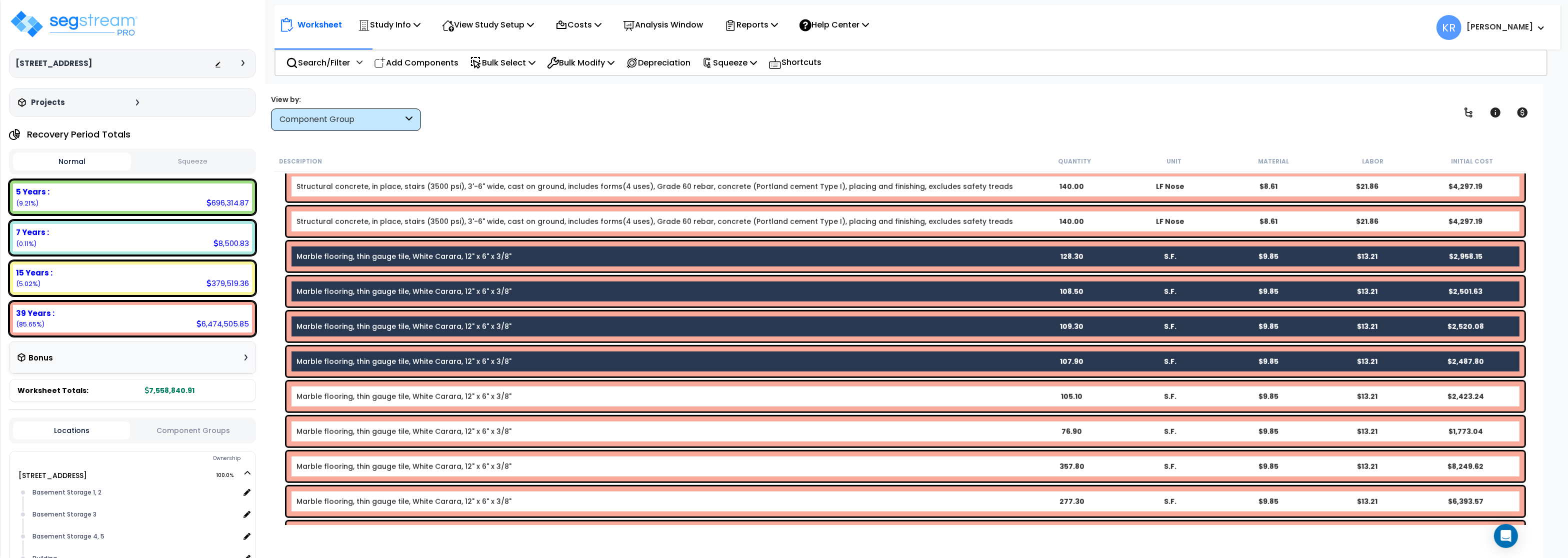
click at [344, 398] on link "Marble flooring, thin gauge tile, White Carara, 12" x 6" x 3/8"" at bounding box center [403, 396] width 215 height 10
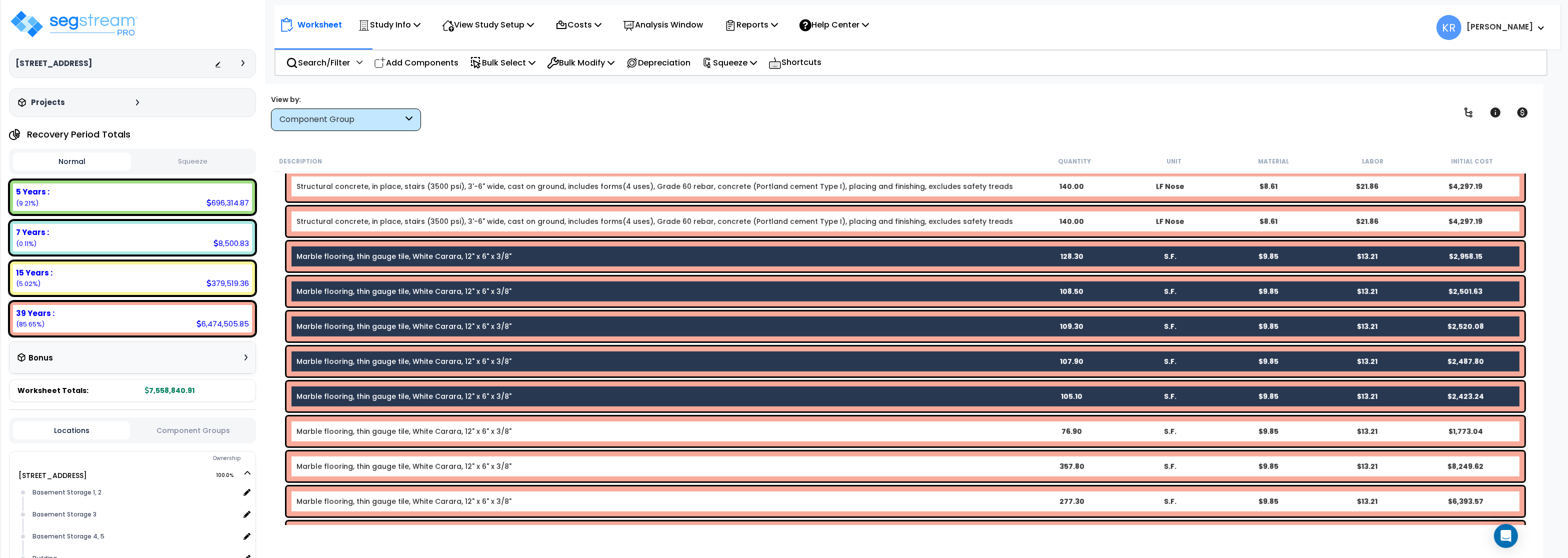
click at [343, 442] on div "Marble flooring, thin gauge tile, White Carara, 12" x 6" x 3/8" 76.90 S.F. $9.8…" at bounding box center [905, 432] width 1238 height 30
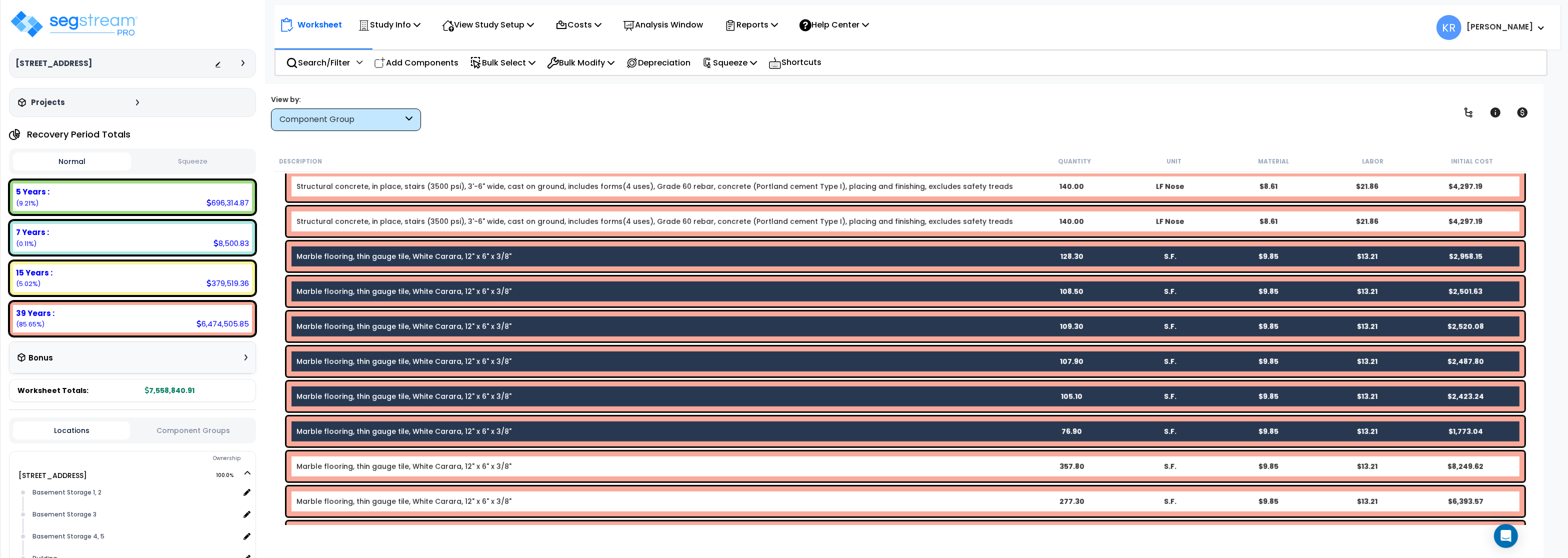
click at [338, 474] on div "Marble flooring, thin gauge tile, White Carara, 12" x 6" x 3/8" 357.80 S.F. $9.…" at bounding box center [905, 466] width 1238 height 30
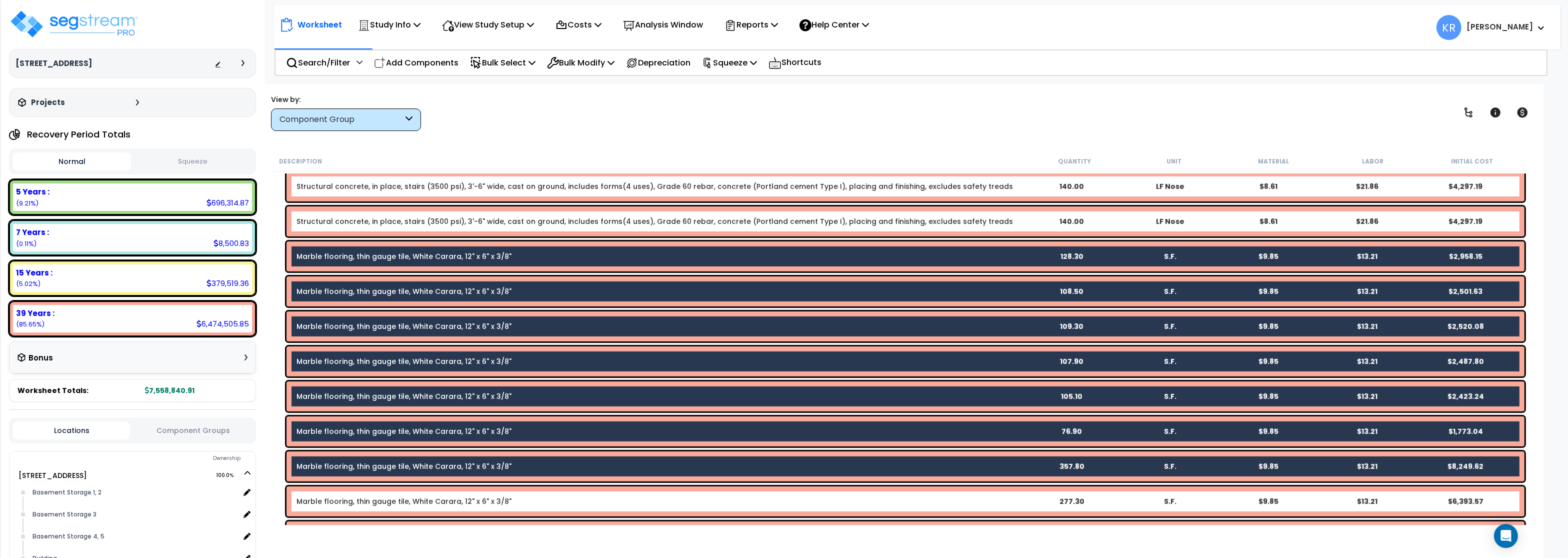
click at [335, 504] on link "Marble flooring, thin gauge tile, White Carara, 12" x 6" x 3/8"" at bounding box center [403, 501] width 215 height 10
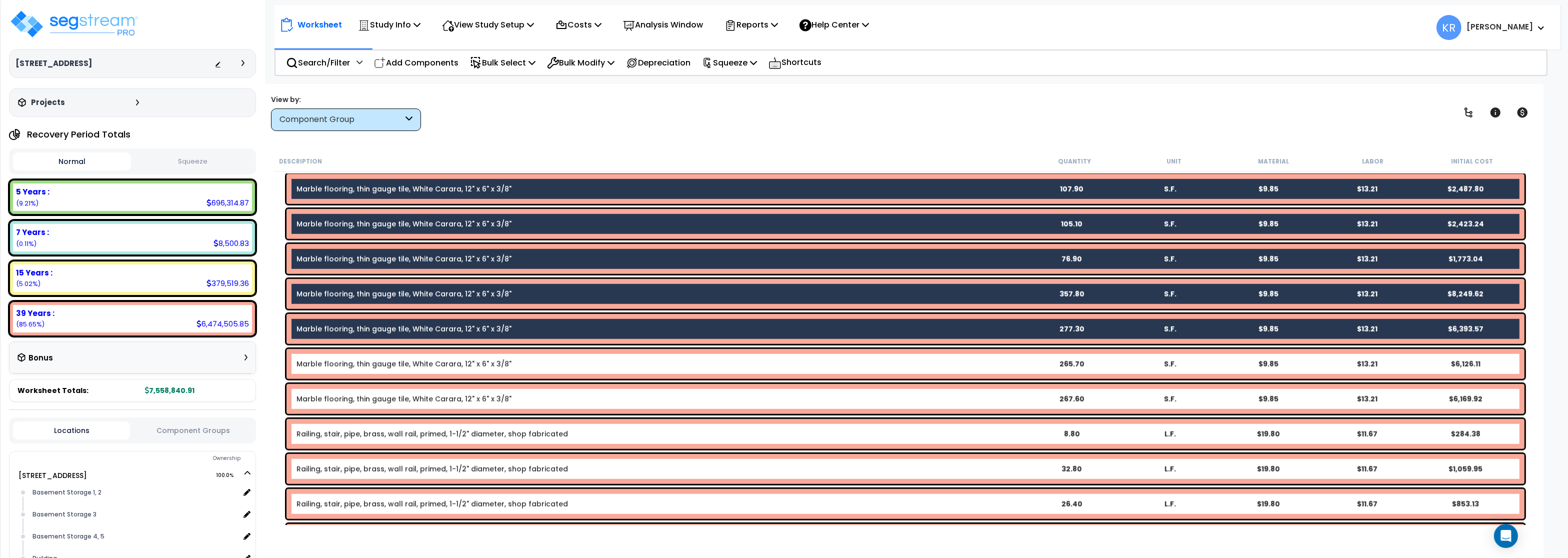
scroll to position [1533, 0]
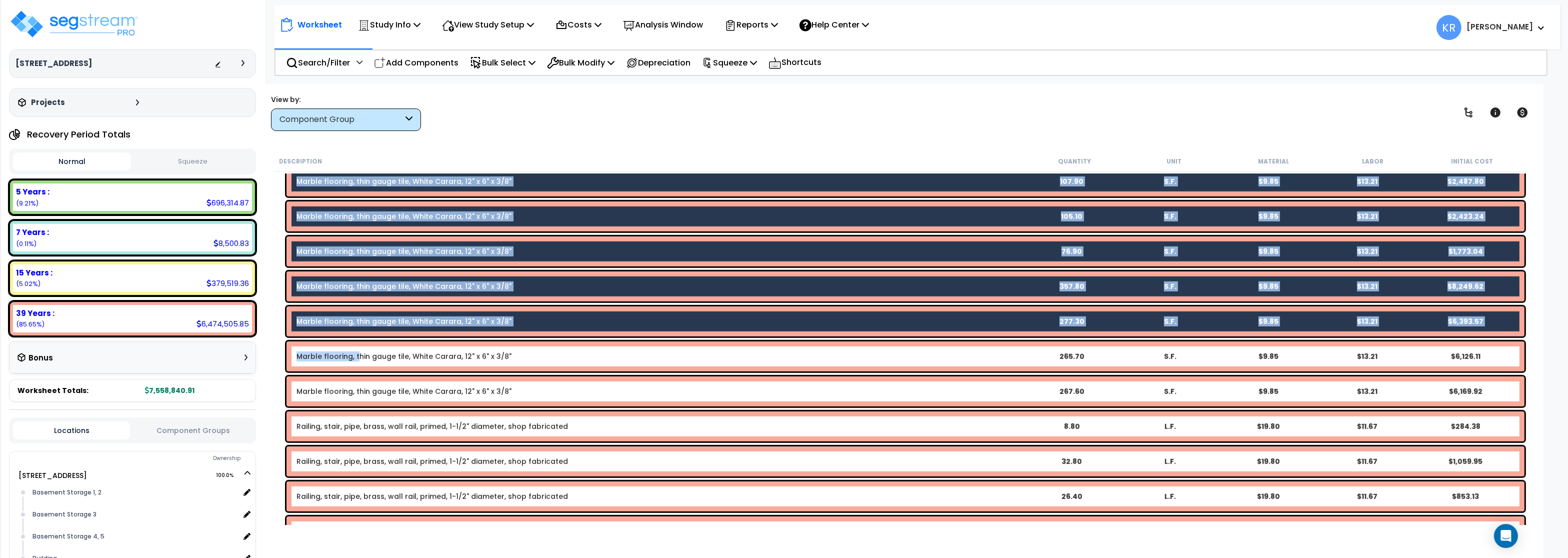
click at [355, 350] on div "Marble flooring, thin gauge tile, White Carara, 12" x 6" x 3/8" 265.70 S.F. $9.…" at bounding box center [905, 356] width 1238 height 30
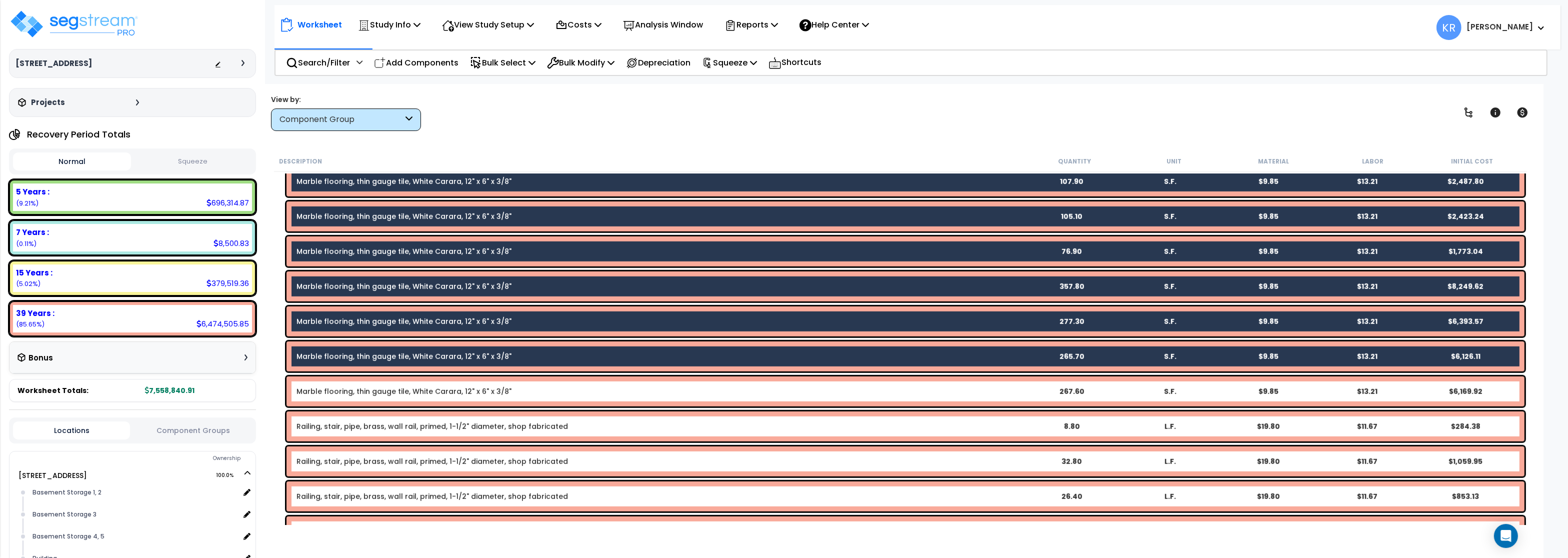
click at [353, 389] on link "Marble flooring, thin gauge tile, White Carara, 12" x 6" x 3/8"" at bounding box center [403, 391] width 215 height 10
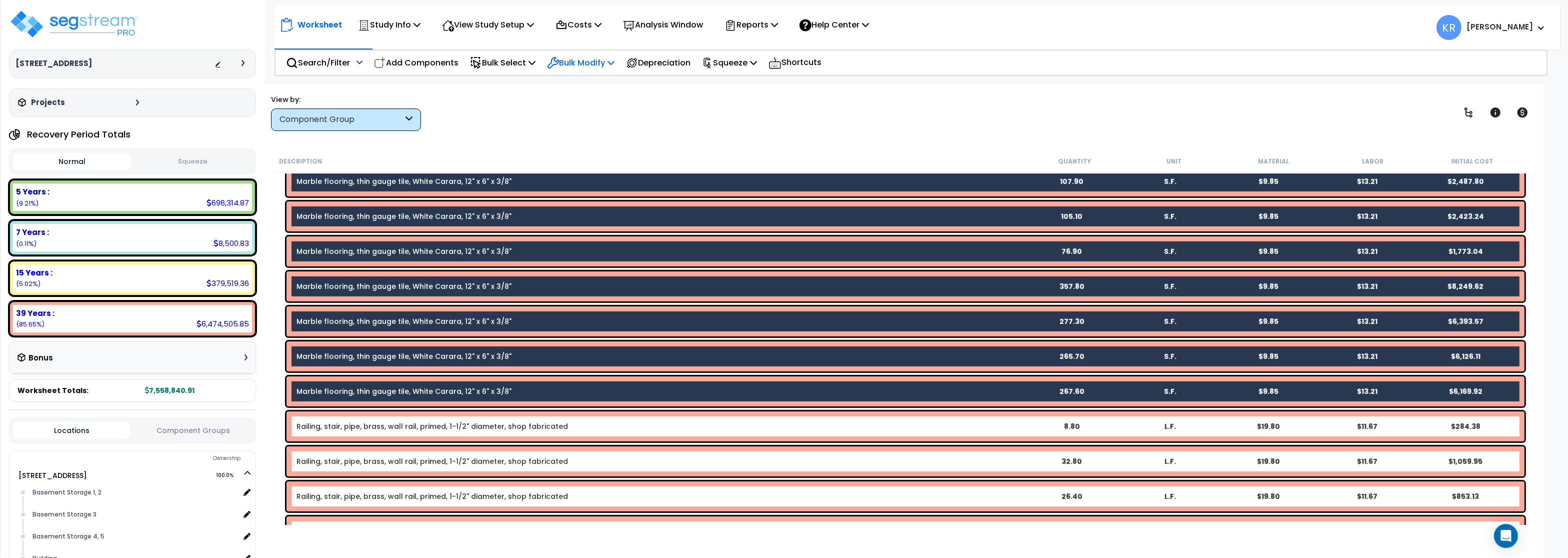
click at [583, 62] on p "Bulk Modify" at bounding box center [580, 62] width 68 height 13
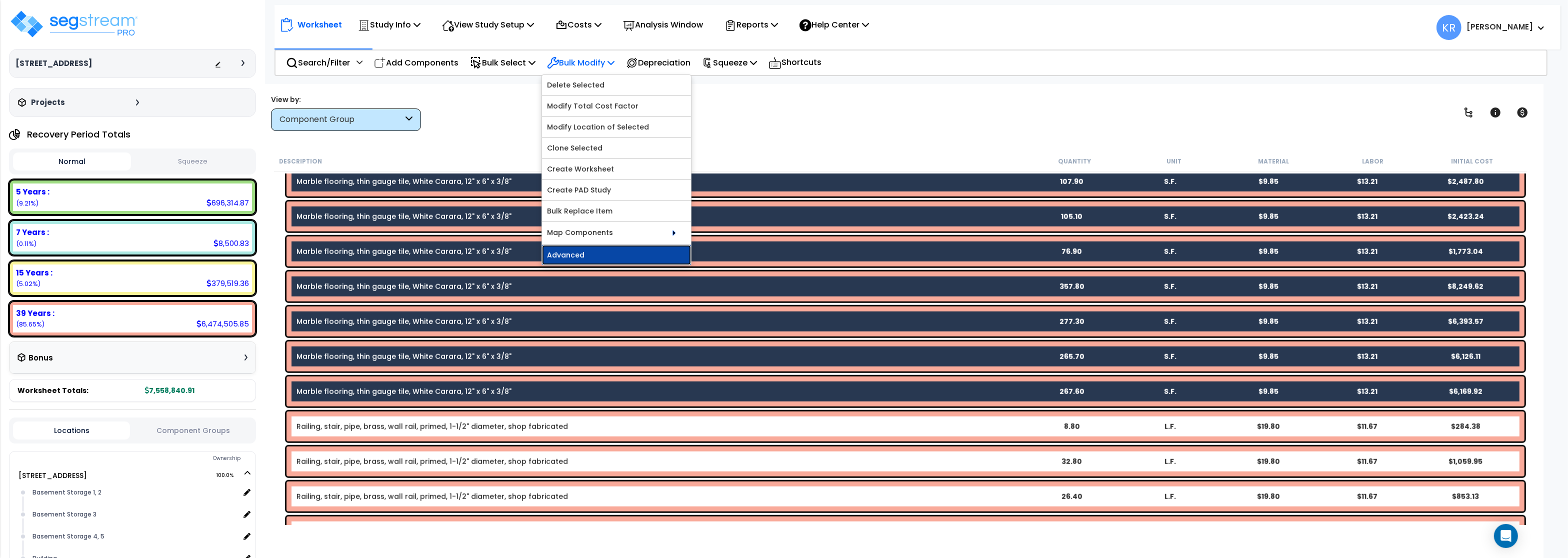
click at [568, 258] on link "Advanced" at bounding box center [616, 254] width 149 height 20
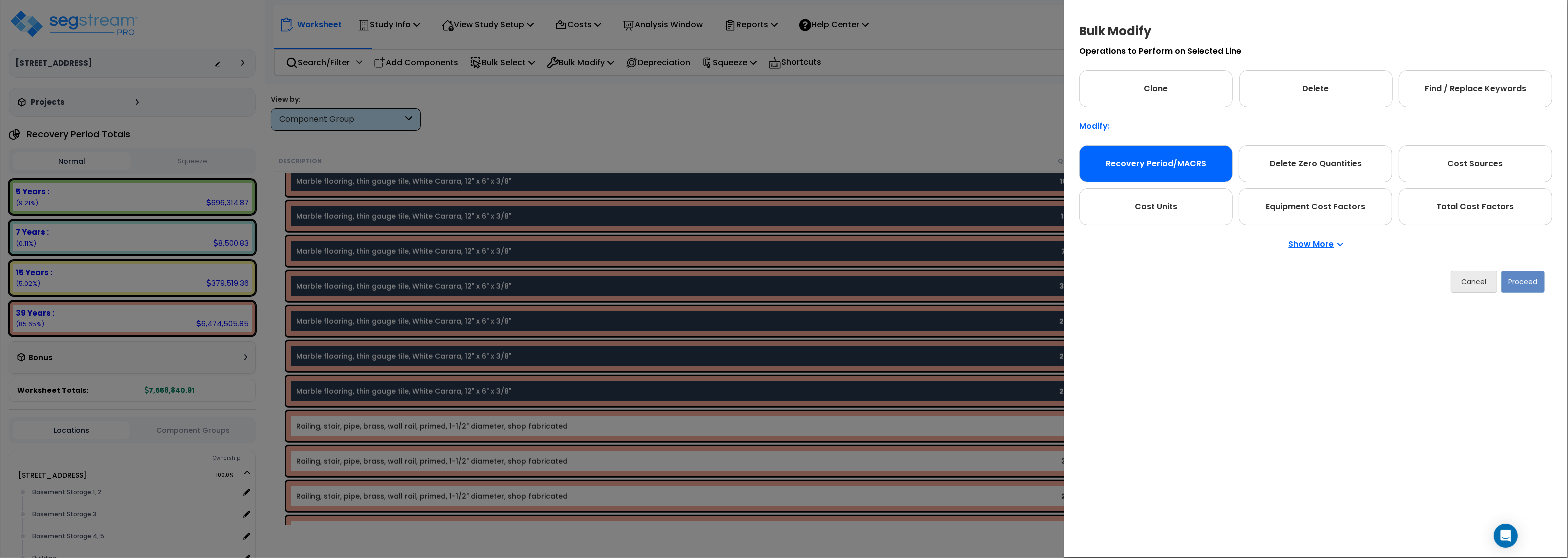
click at [1159, 165] on div "Recovery Period/MACRS" at bounding box center [1156, 164] width 153 height 37
click at [1517, 282] on button "Proceed" at bounding box center [1523, 281] width 43 height 22
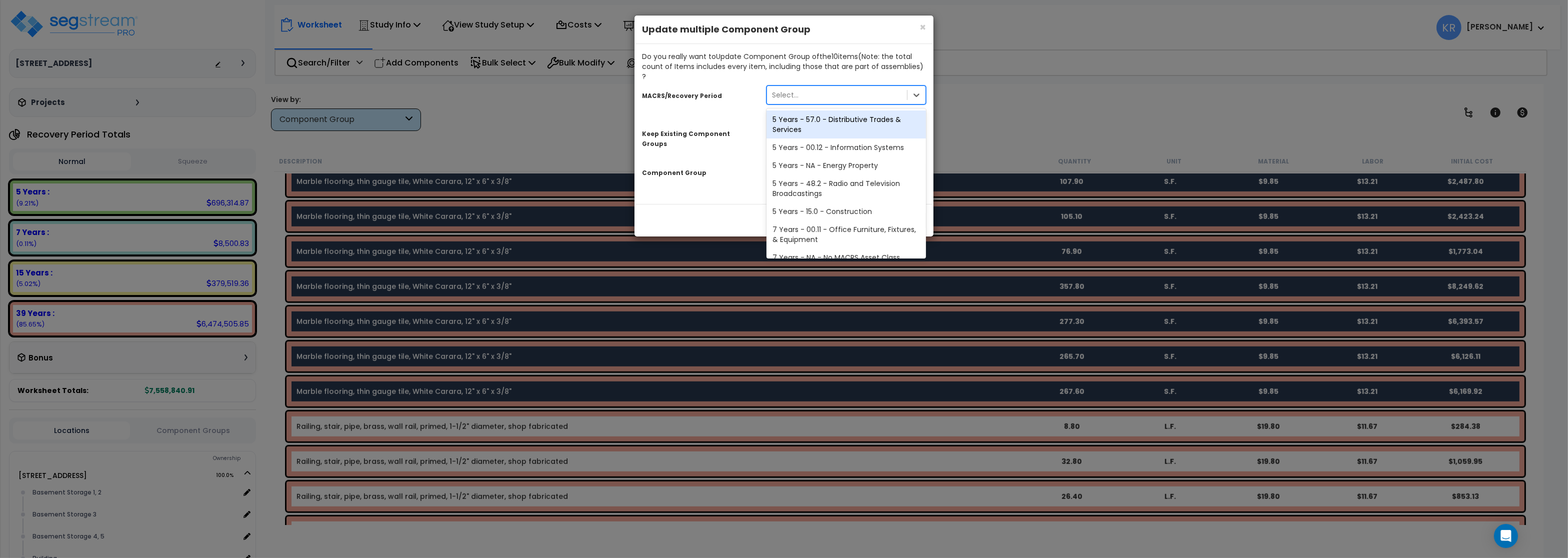
click at [777, 90] on div "Select..." at bounding box center [785, 94] width 27 height 10
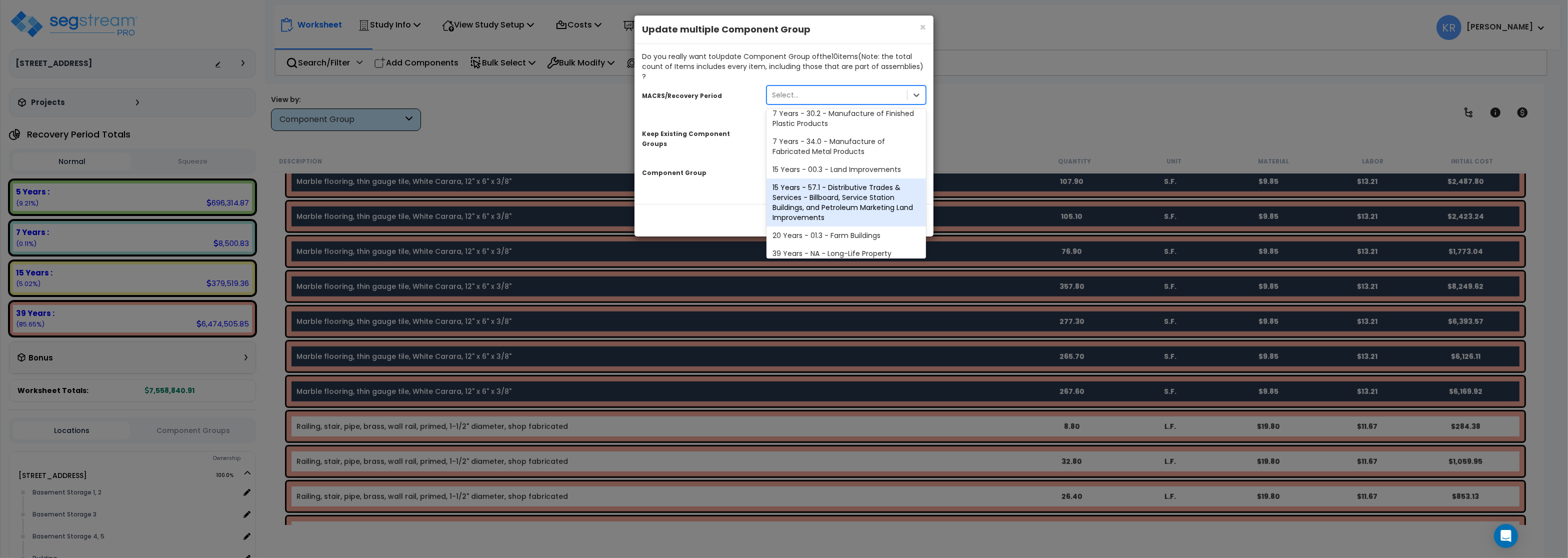
scroll to position [204, 0]
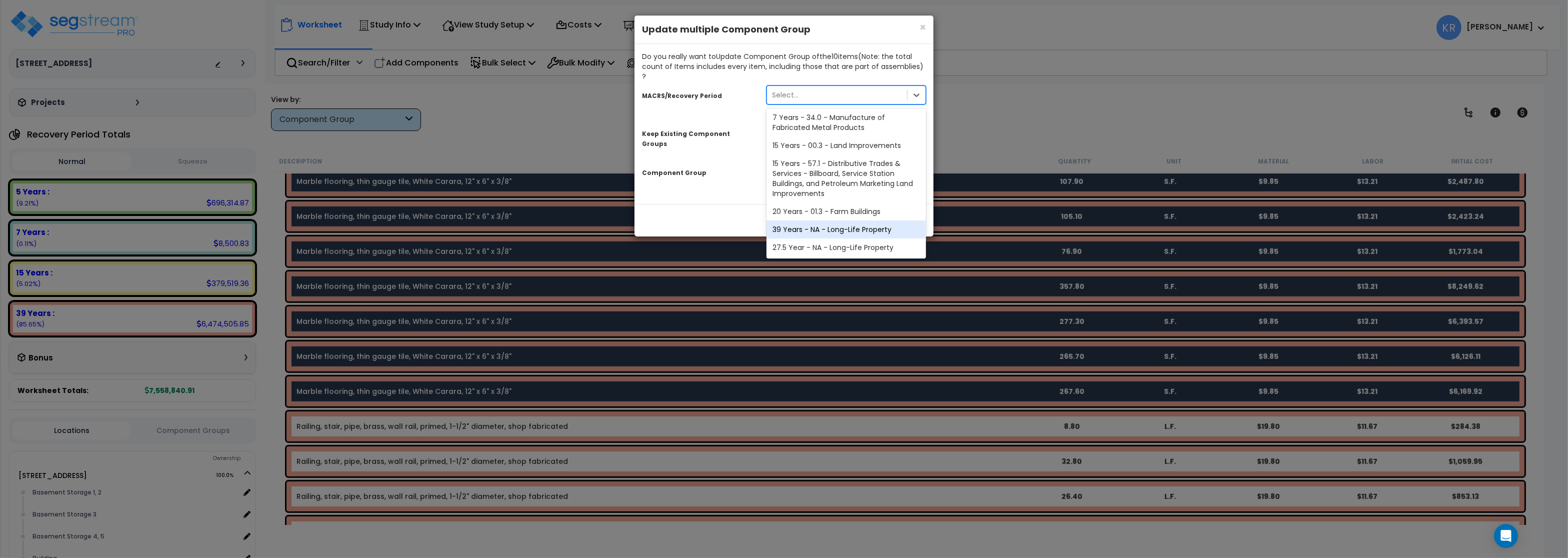
click at [807, 220] on div "39 Years - NA - Long-Life Property" at bounding box center [846, 229] width 159 height 18
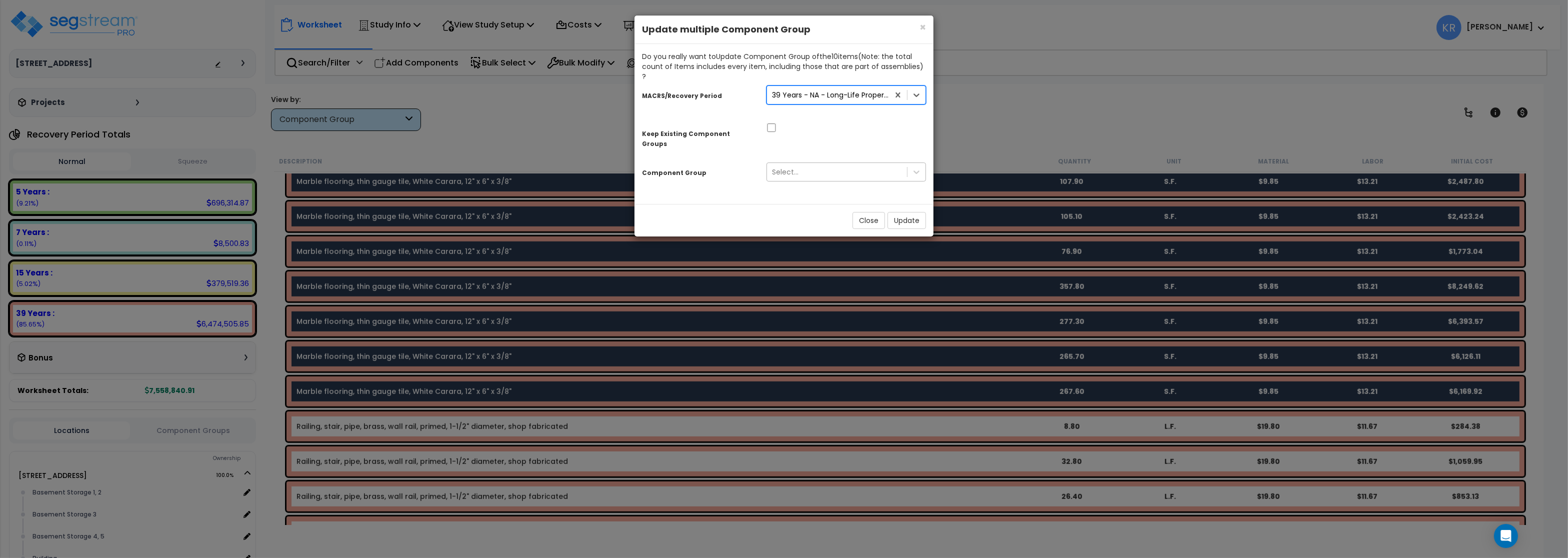
click at [784, 167] on div "Select..." at bounding box center [785, 171] width 27 height 10
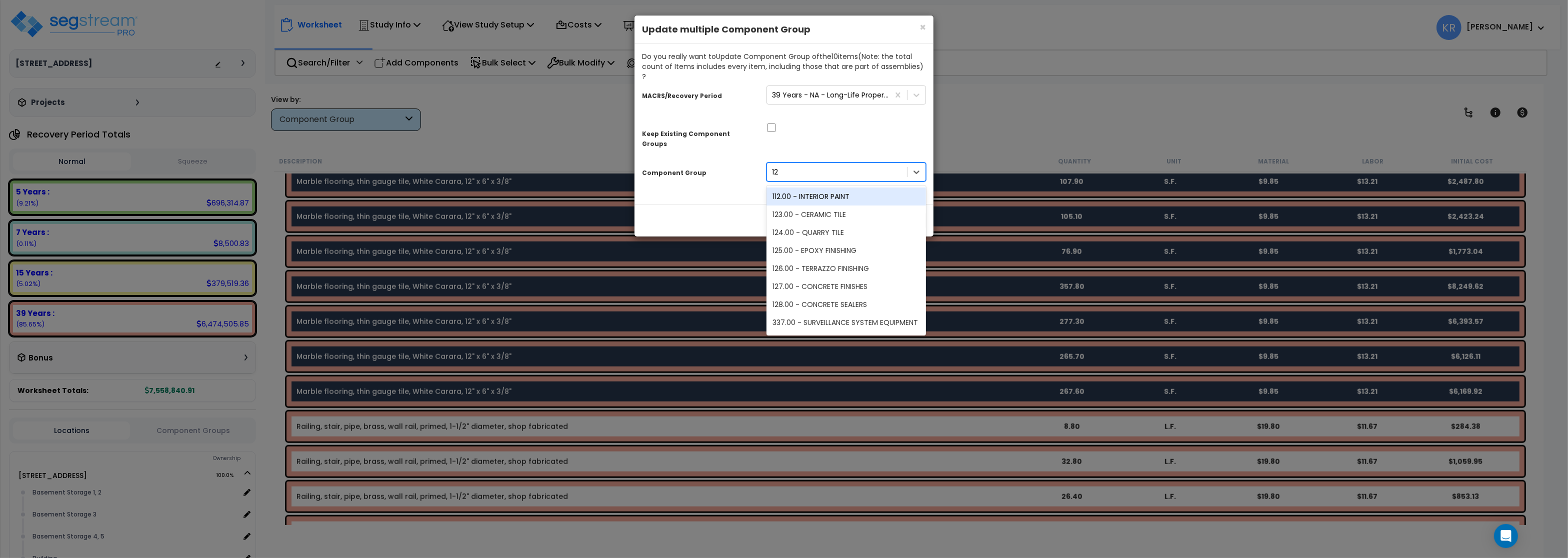
type input "123"
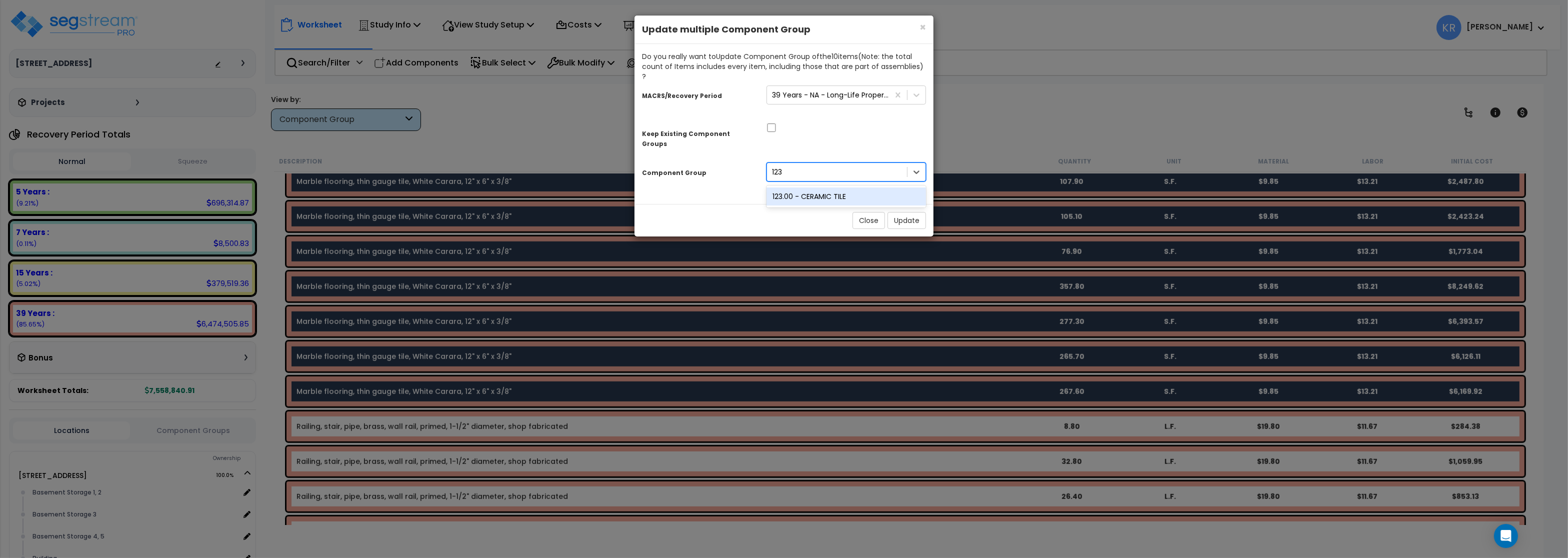
click at [799, 187] on div "123.00 - CERAMIC TILE" at bounding box center [846, 196] width 159 height 18
click at [912, 212] on button "Update" at bounding box center [906, 220] width 39 height 17
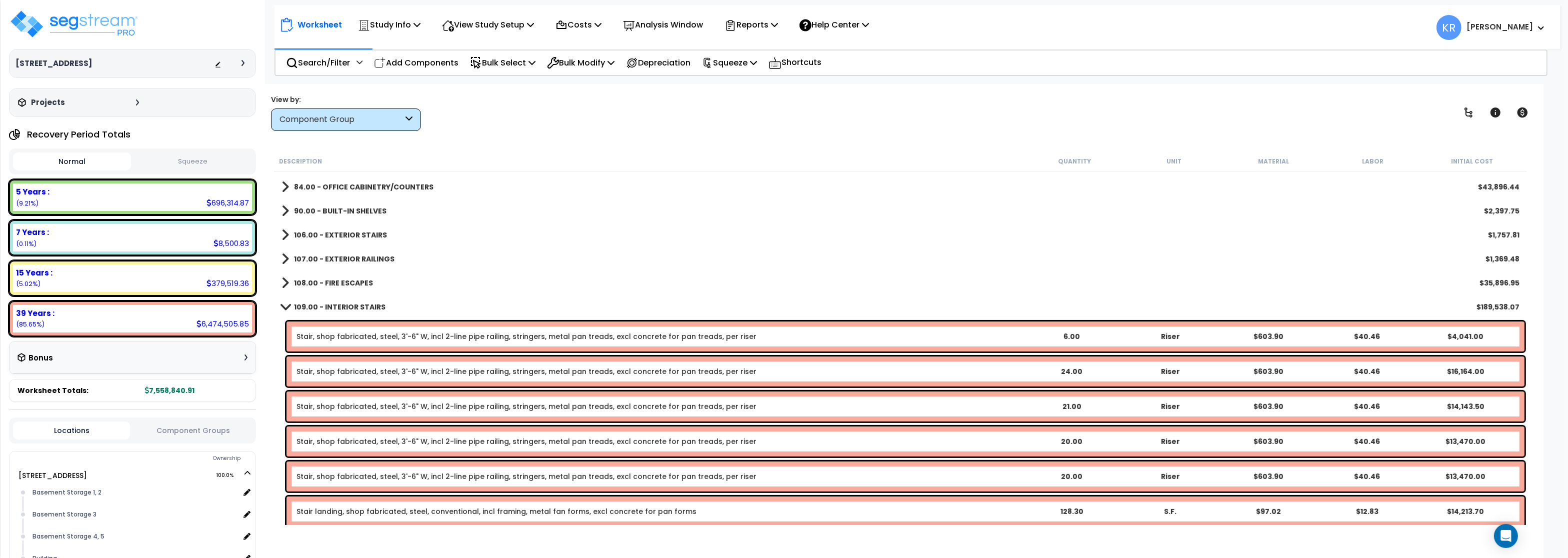
scroll to position [633, 0]
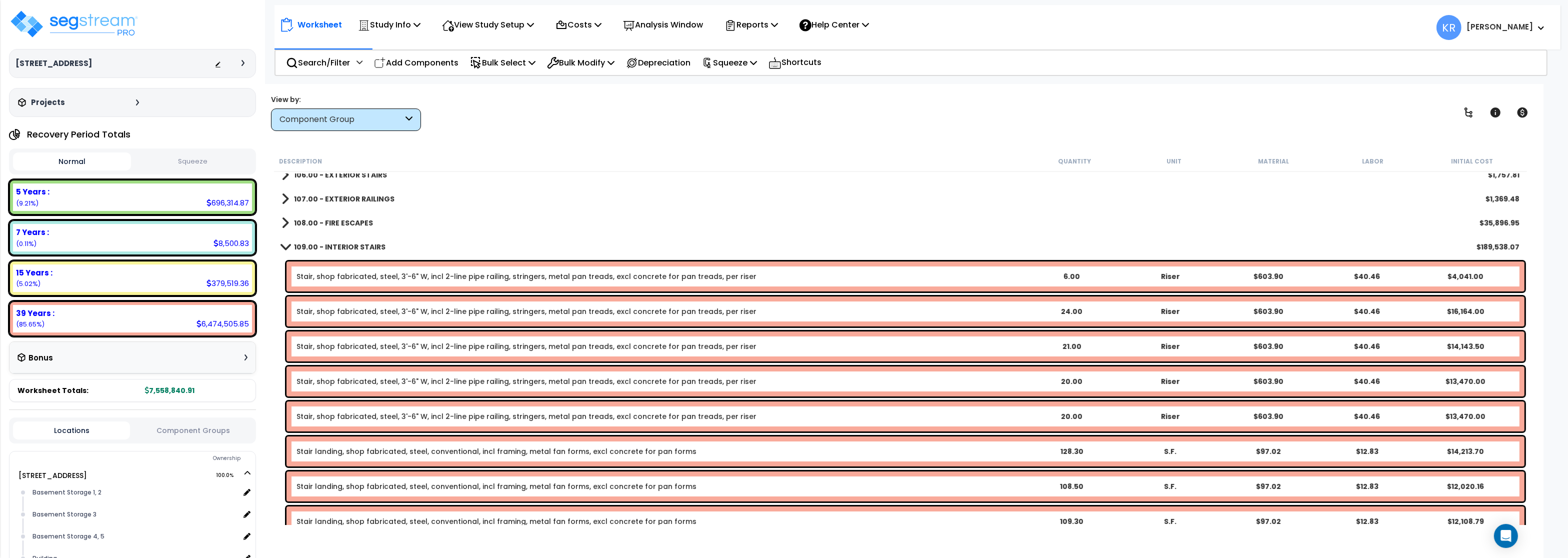
click at [319, 247] on b "109.00 - INTERIOR STAIRS" at bounding box center [339, 246] width 92 height 10
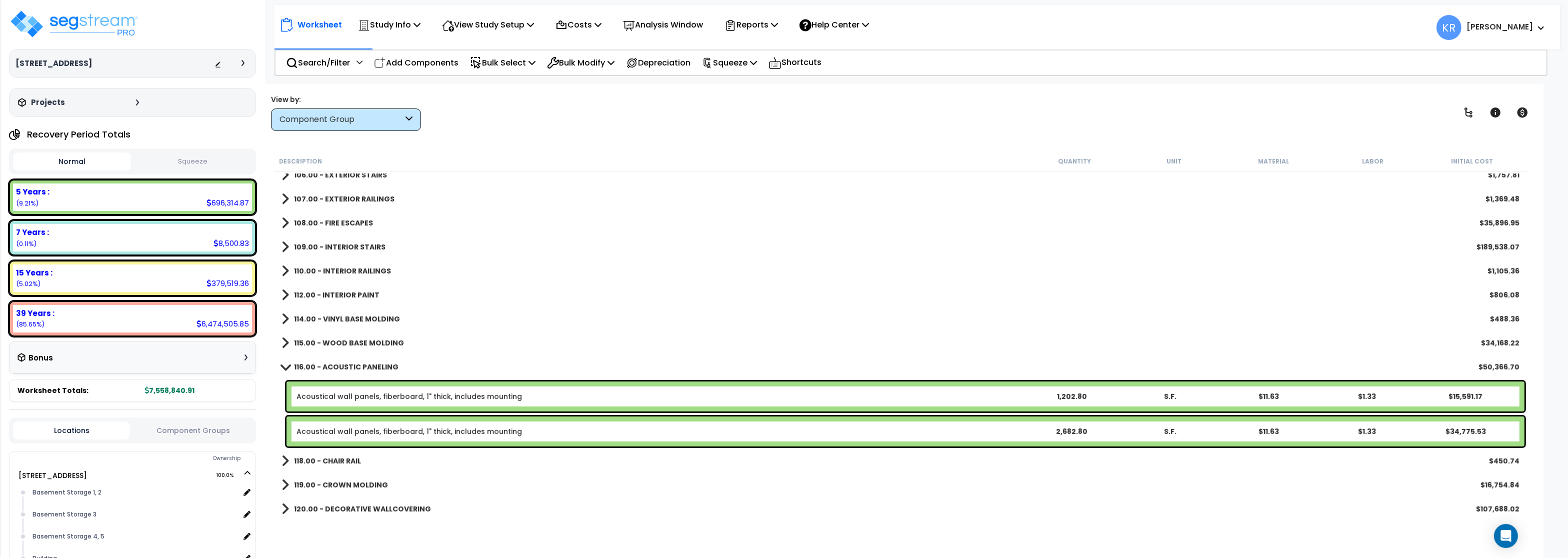
click at [319, 269] on b "110.00 - INTERIOR RAILINGS" at bounding box center [342, 270] width 97 height 10
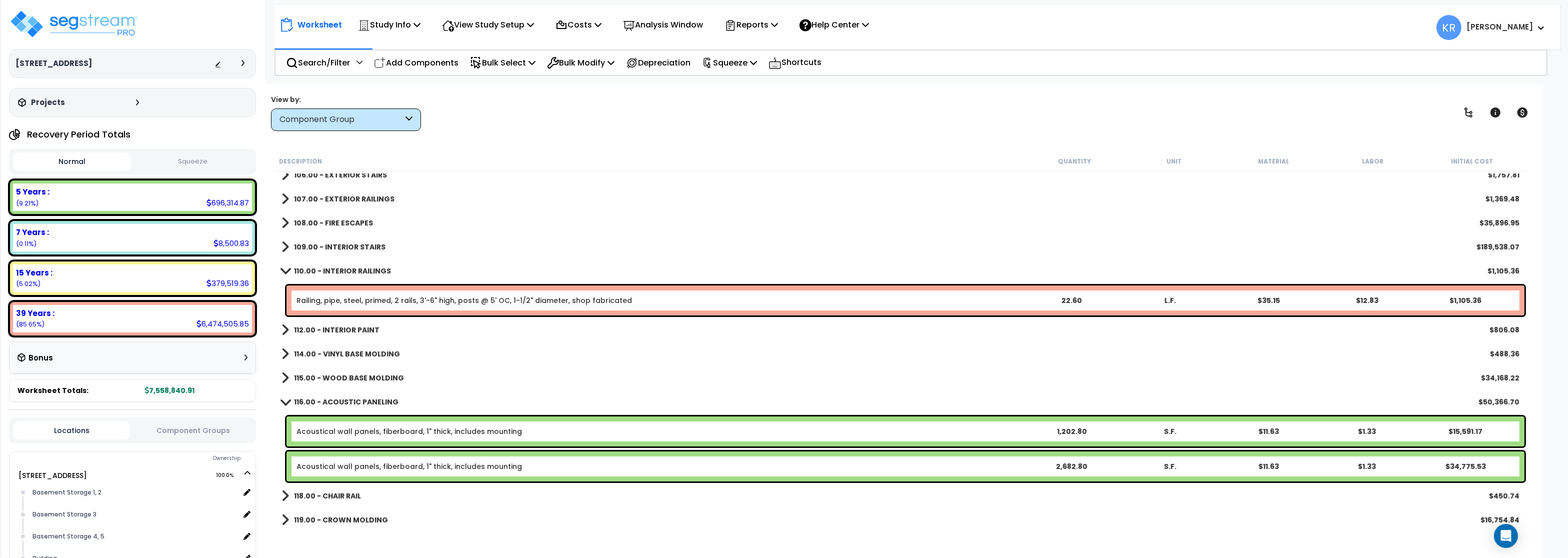
click at [319, 269] on b "110.00 - INTERIOR RAILINGS" at bounding box center [342, 270] width 97 height 10
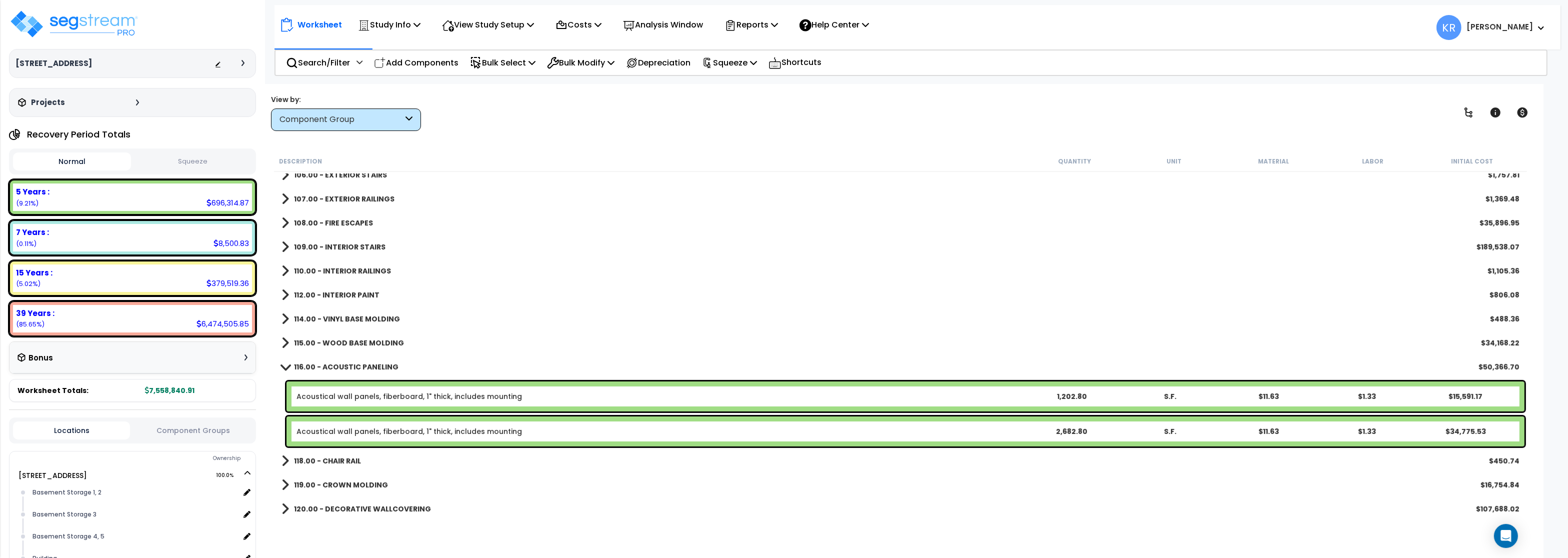
click at [321, 295] on b "112.00 - INTERIOR PAINT" at bounding box center [336, 295] width 86 height 10
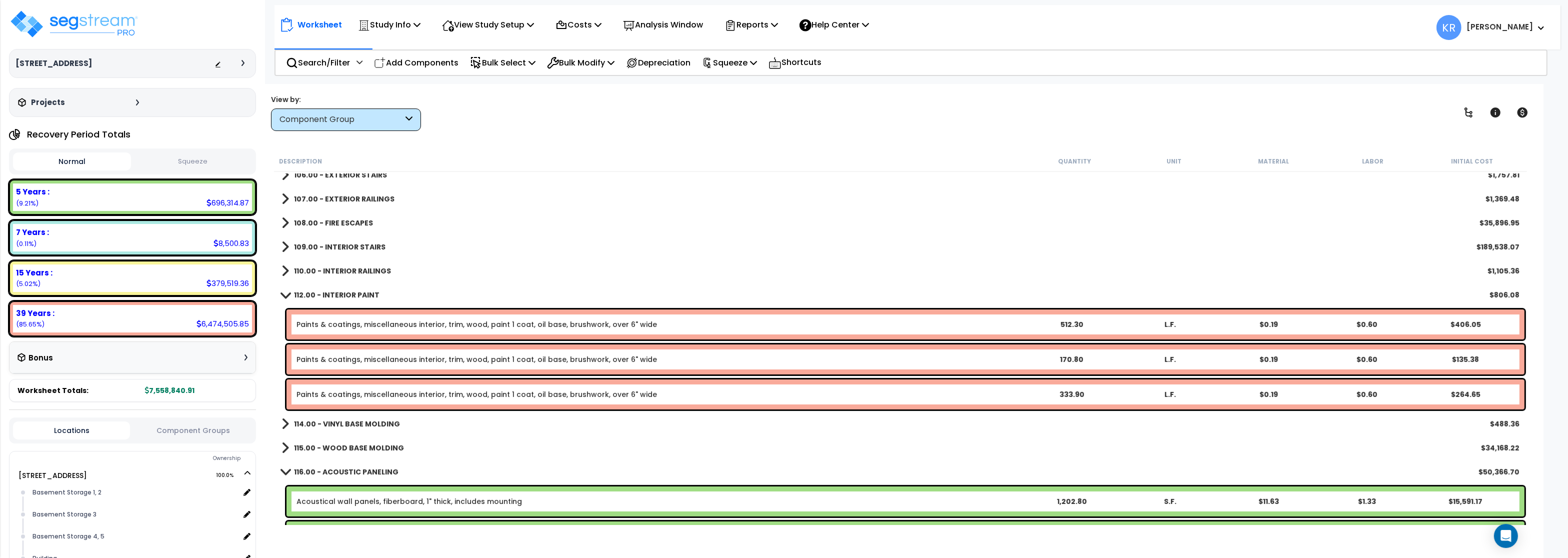
click at [330, 444] on b "115.00 - WOOD BASE MOLDING" at bounding box center [349, 447] width 110 height 10
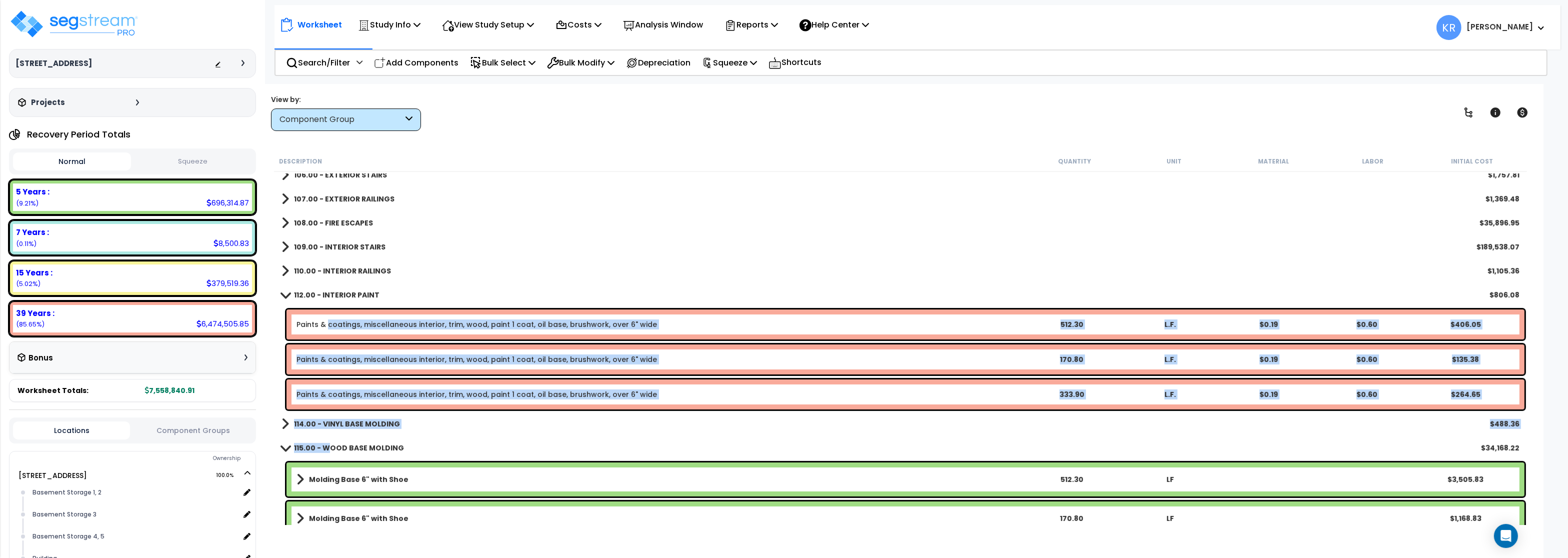
click at [327, 321] on link "Paints & coatings, miscellaneous interior, trim, wood, paint 1 coat, oil base, …" at bounding box center [476, 324] width 360 height 10
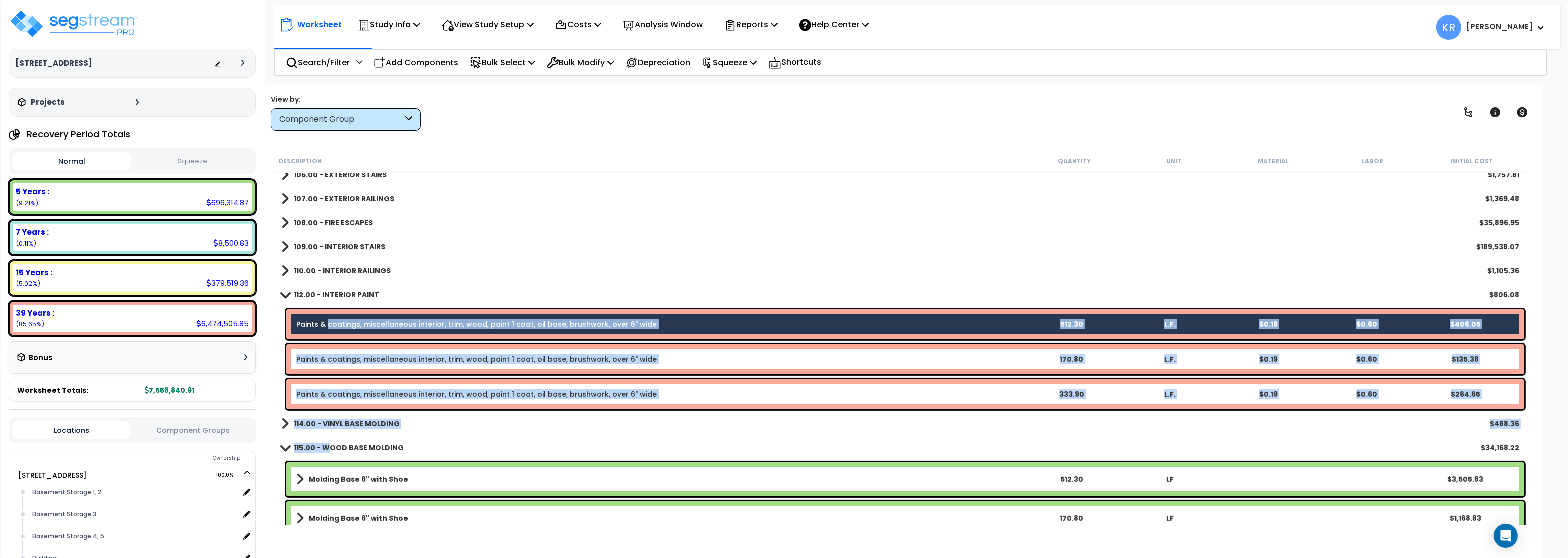
click at [330, 361] on link "Paints & coatings, miscellaneous interior, trim, wood, paint 1 coat, oil base, …" at bounding box center [476, 359] width 360 height 10
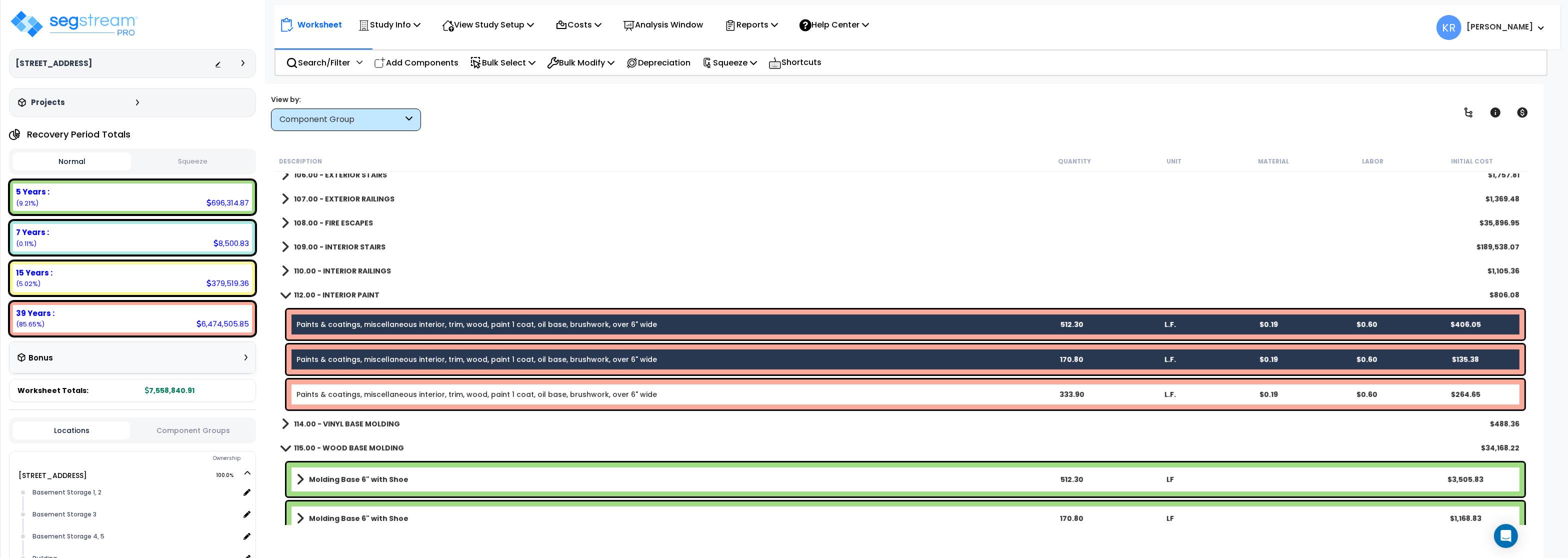
click at [334, 385] on div "Paints & coatings, miscellaneous interior, trim, wood, paint 1 coat, oil base, …" at bounding box center [905, 394] width 1238 height 30
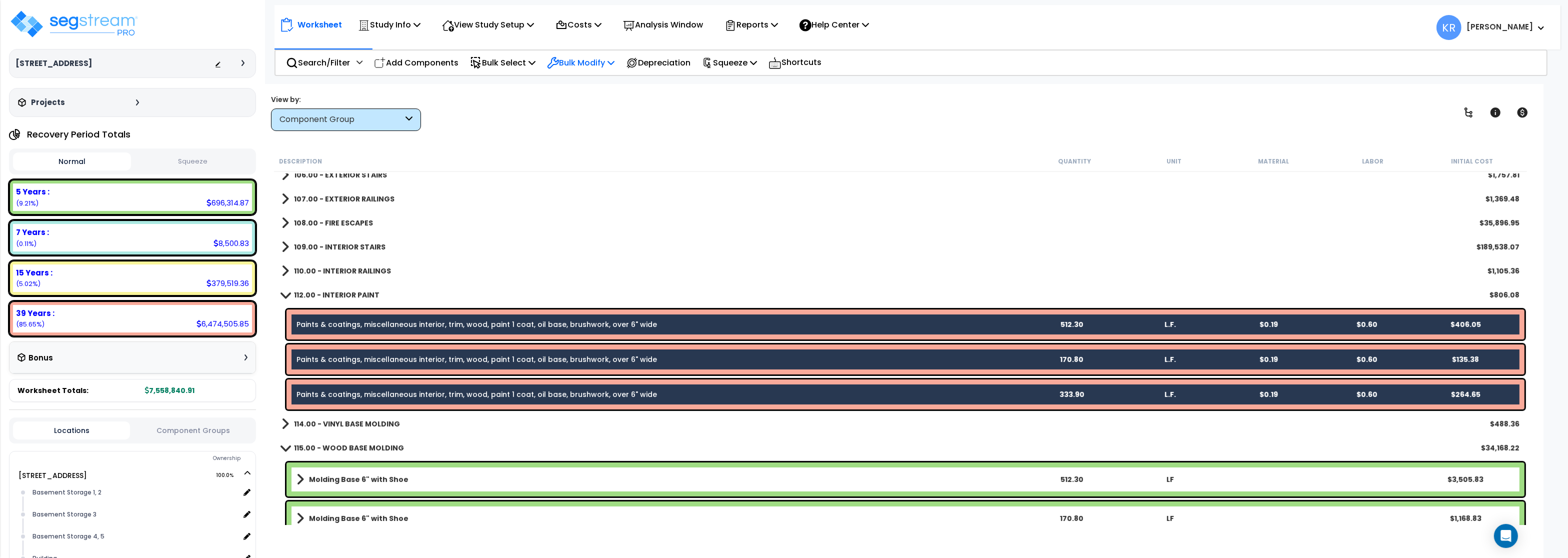
click at [603, 65] on p "Bulk Modify" at bounding box center [580, 62] width 68 height 13
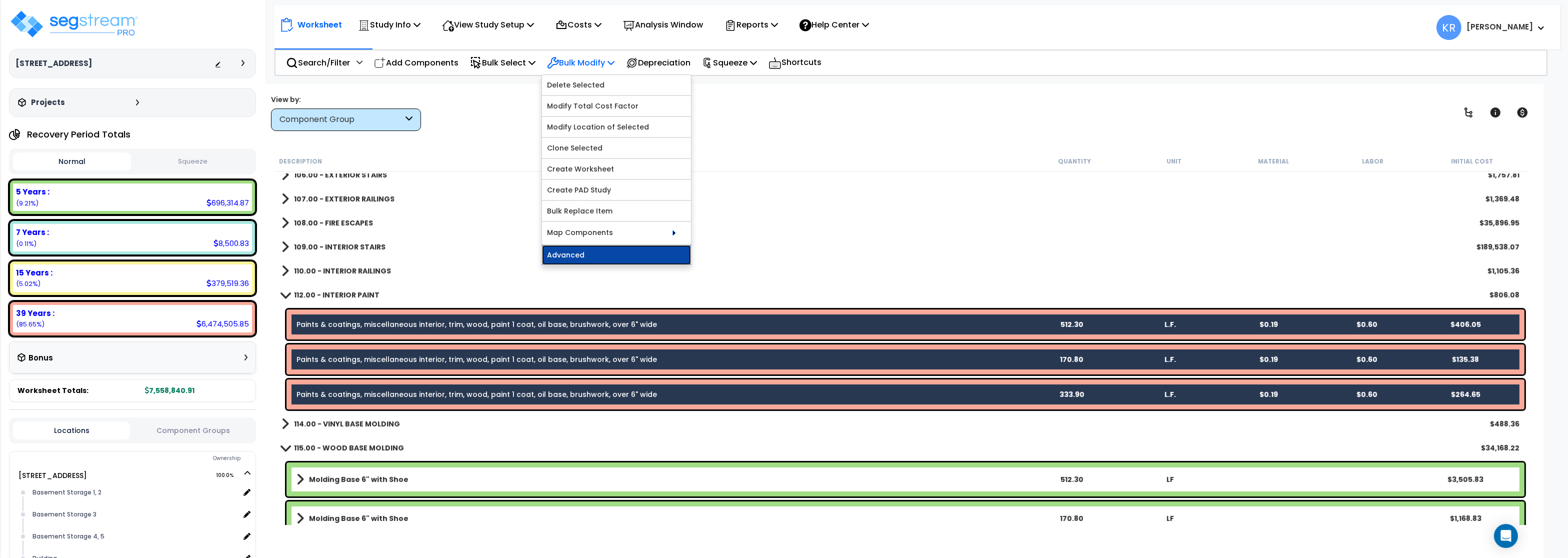
click at [574, 259] on link "Advanced" at bounding box center [616, 254] width 149 height 20
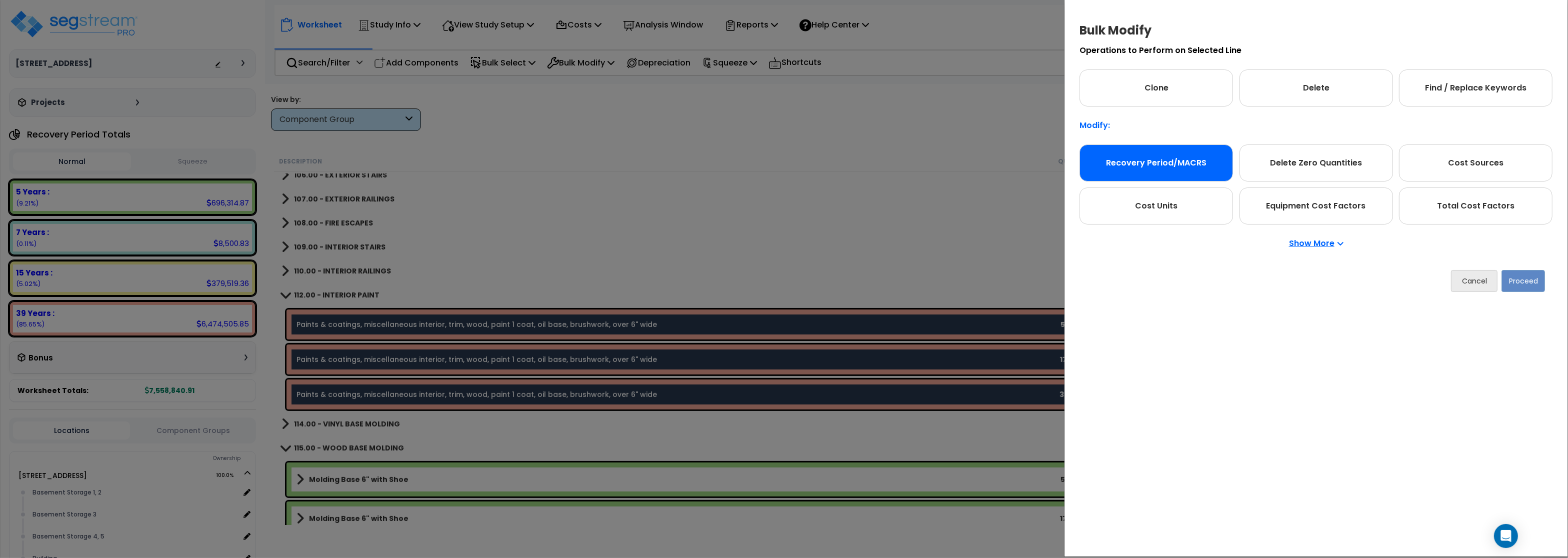
click at [1154, 161] on div "Recovery Period/MACRS" at bounding box center [1156, 163] width 153 height 37
click at [1514, 278] on button "Proceed" at bounding box center [1523, 281] width 43 height 22
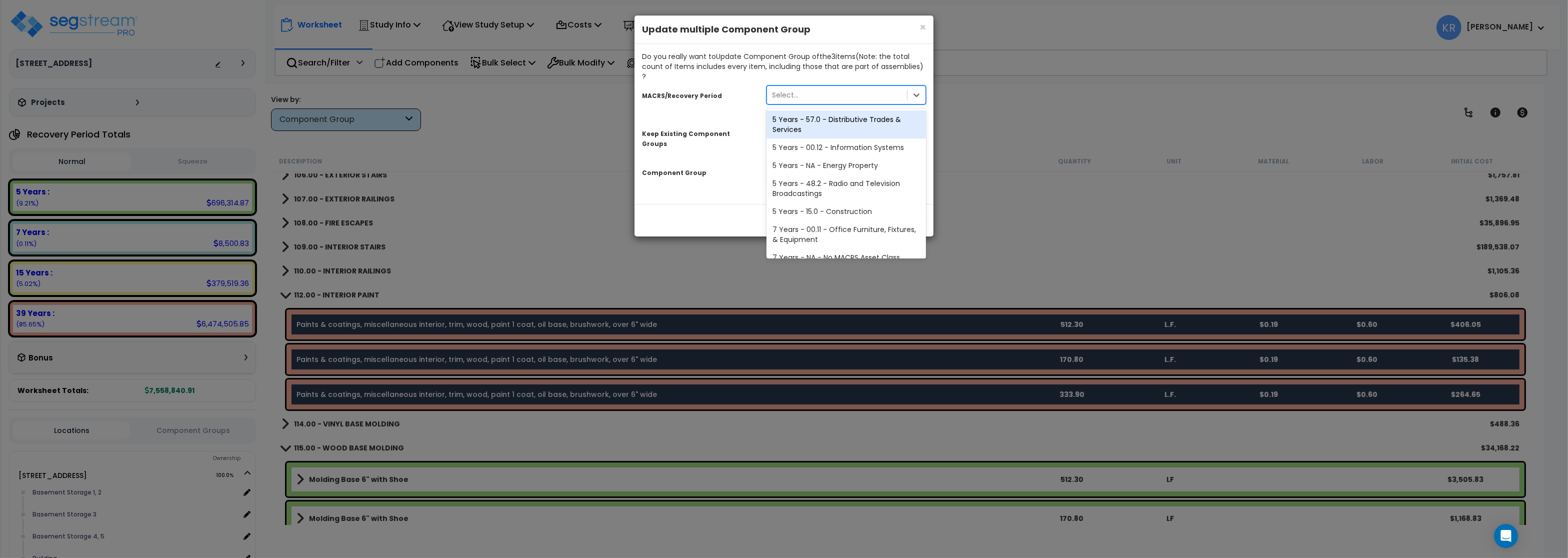
click at [831, 87] on div "Select..." at bounding box center [837, 94] width 140 height 16
click at [810, 110] on div "5 Years - 57.0 - Distributive Trades & Services" at bounding box center [846, 124] width 159 height 28
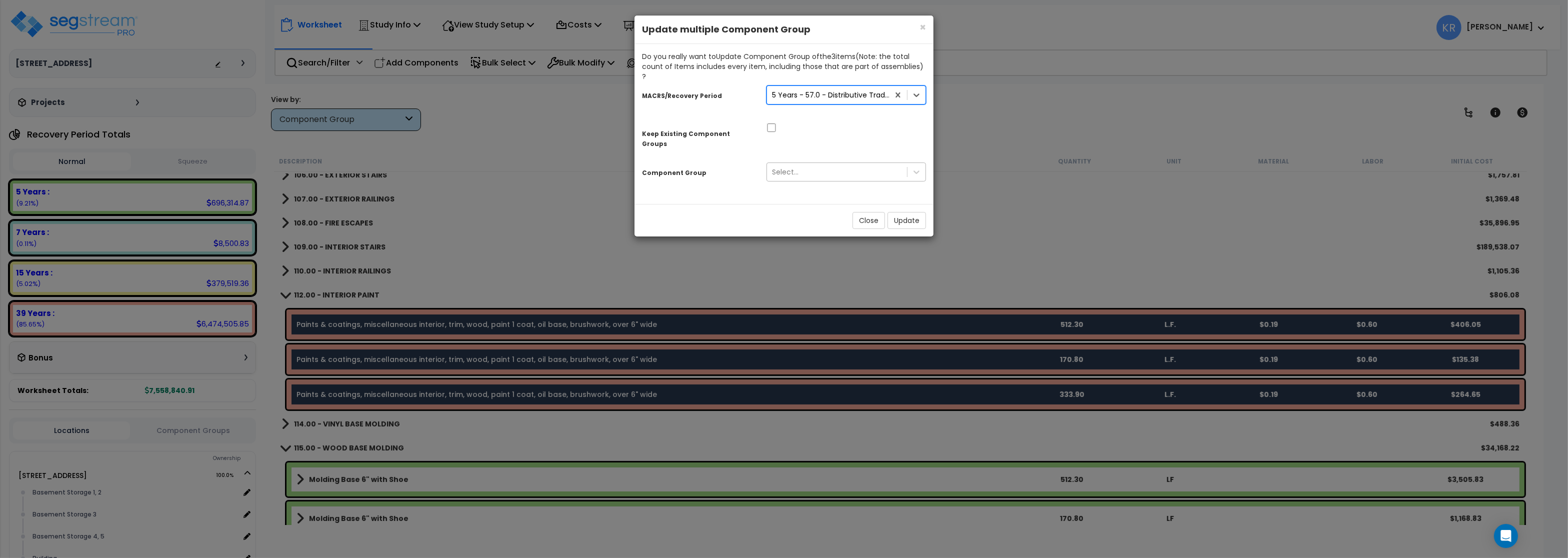
click at [793, 167] on div "Select..." at bounding box center [785, 171] width 27 height 10
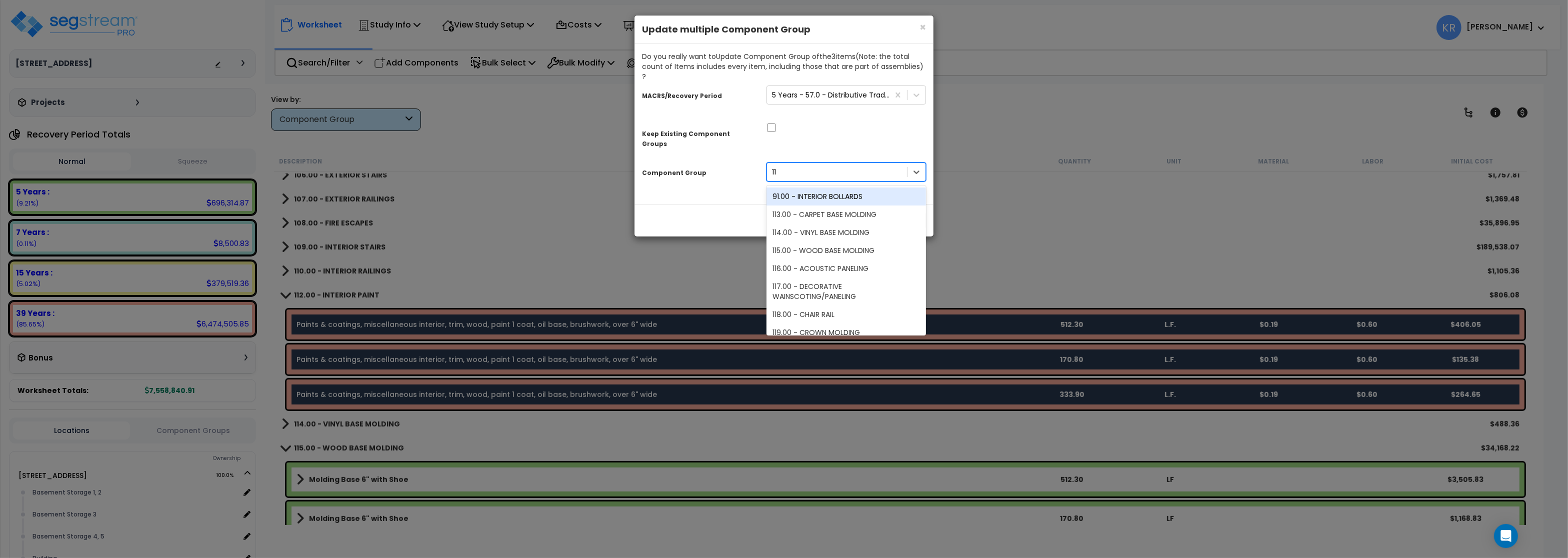
type input "115"
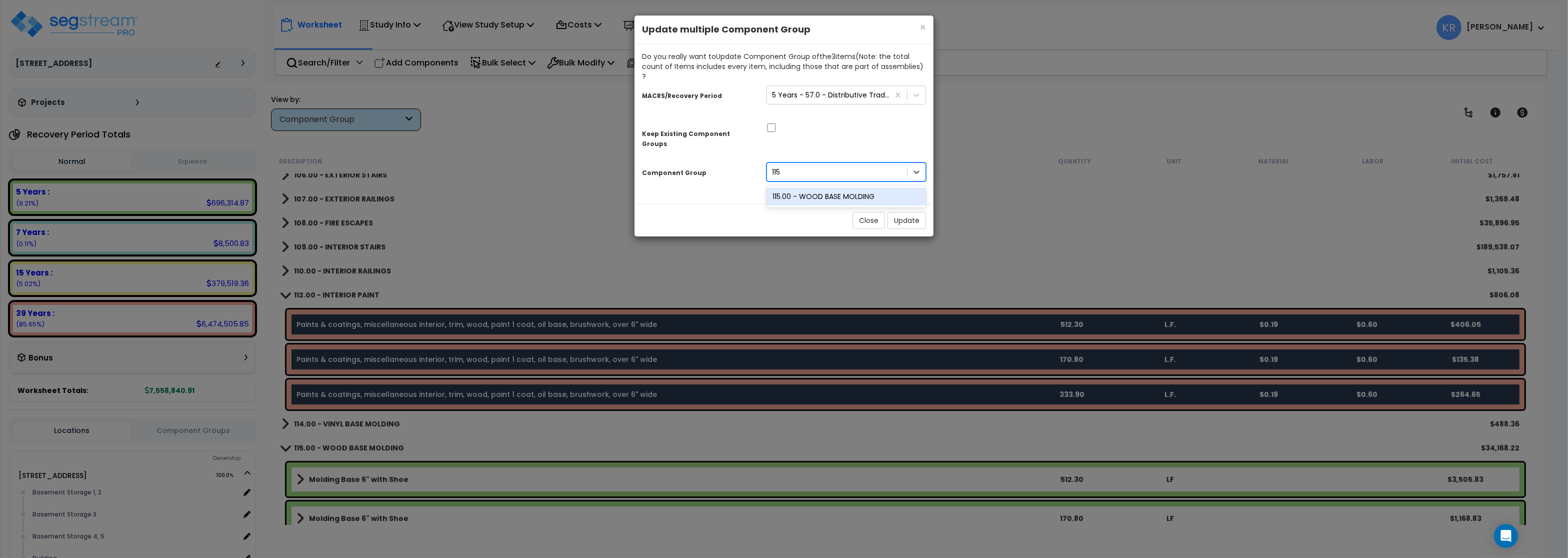
click at [845, 187] on div "115.00 - WOOD BASE MOLDING" at bounding box center [846, 196] width 159 height 18
click at [907, 212] on button "Update" at bounding box center [906, 220] width 39 height 17
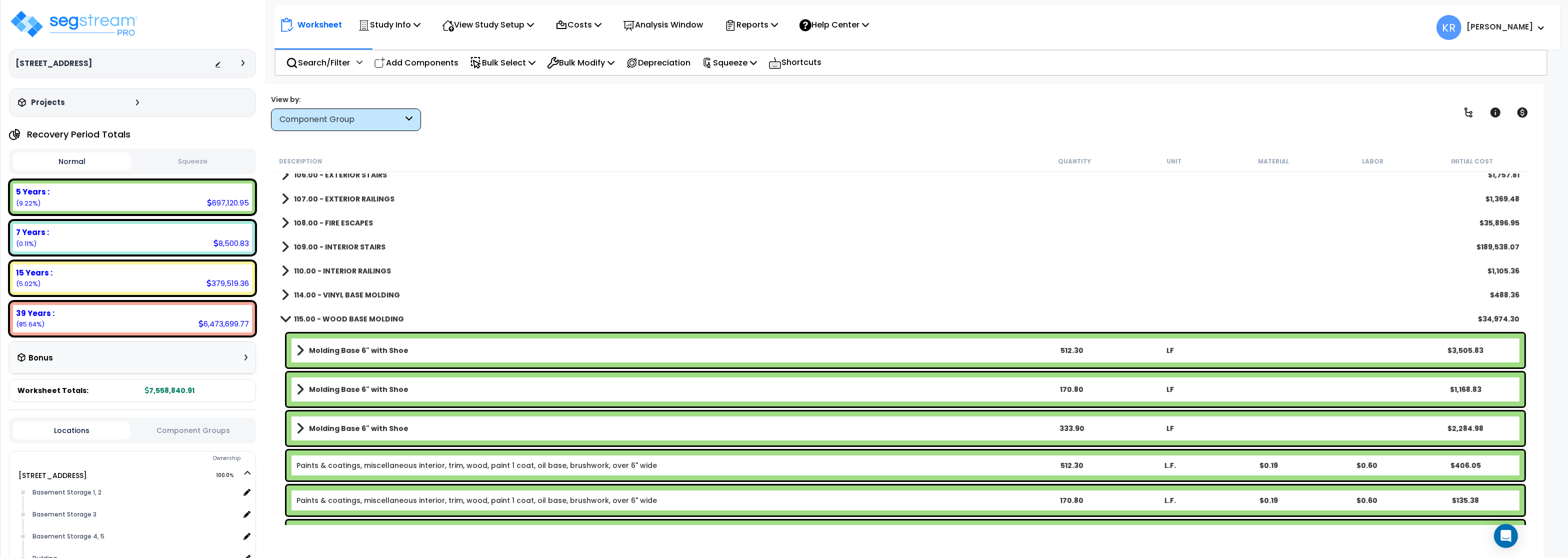
click at [324, 312] on link "115.00 - WOOD BASE MOLDING" at bounding box center [342, 318] width 123 height 14
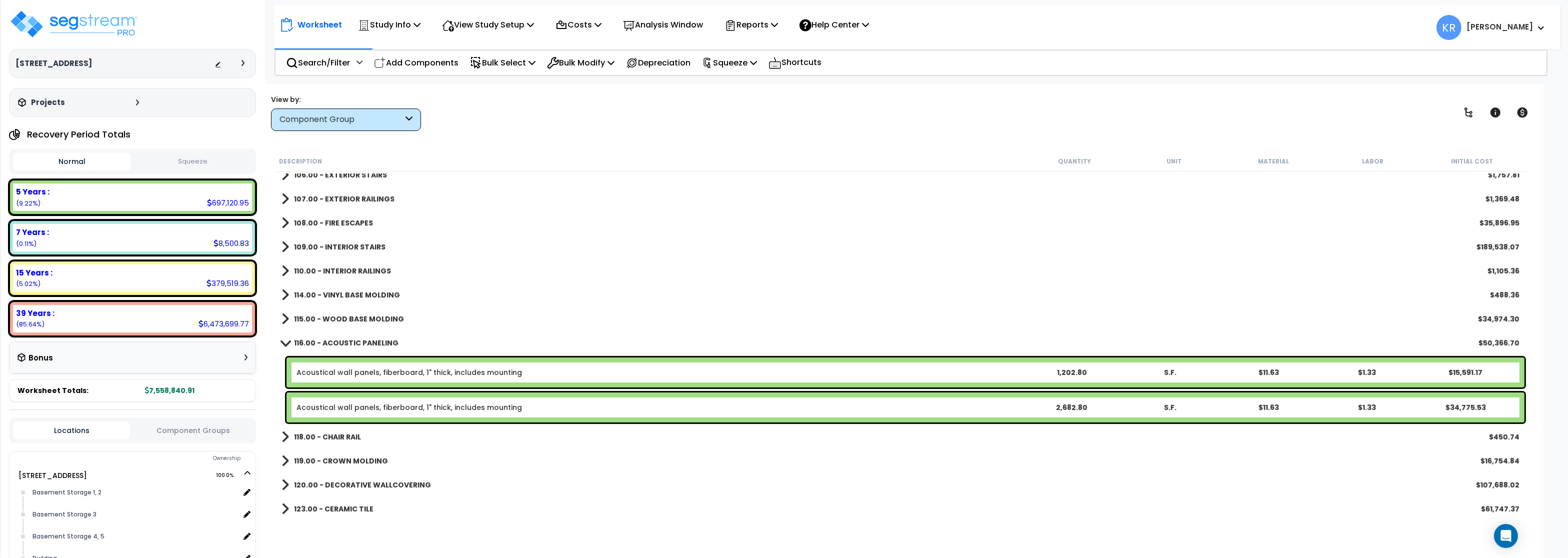
click at [324, 312] on link "115.00 - WOOD BASE MOLDING" at bounding box center [342, 318] width 123 height 14
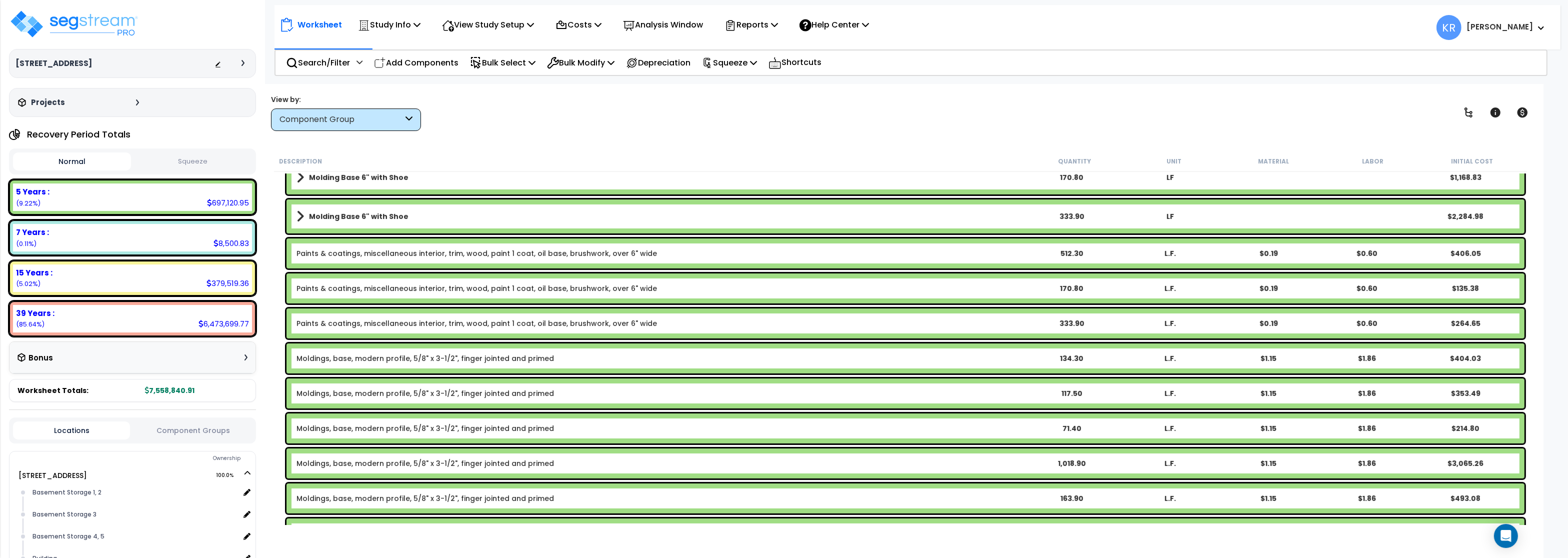
scroll to position [812, 0]
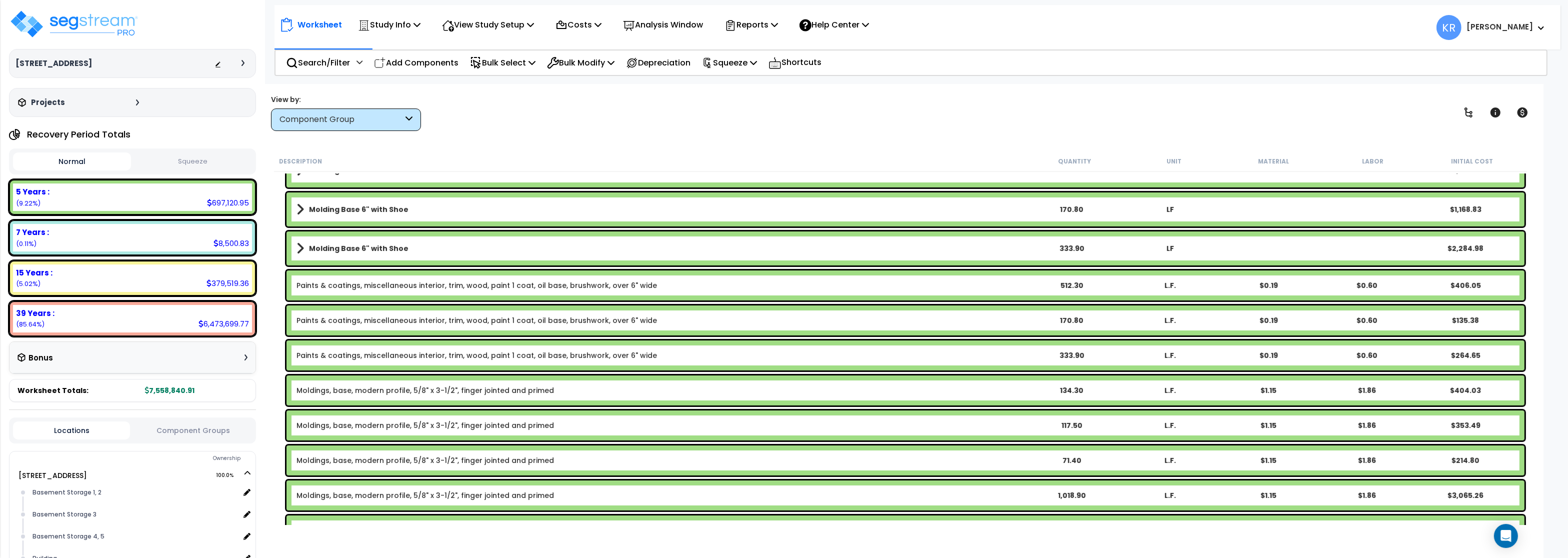
click at [452, 422] on link "Moldings, base, modern profile, 5/8" x 3-1/2", finger jointed and primed" at bounding box center [425, 425] width 257 height 10
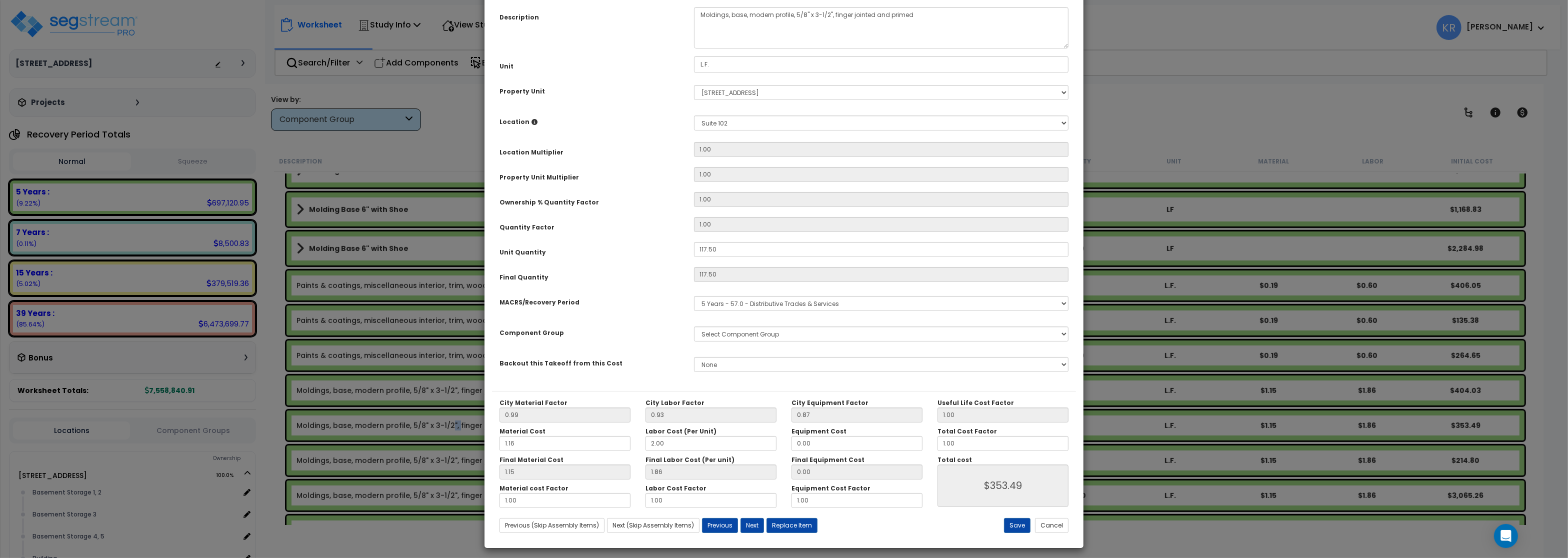
select select "56930"
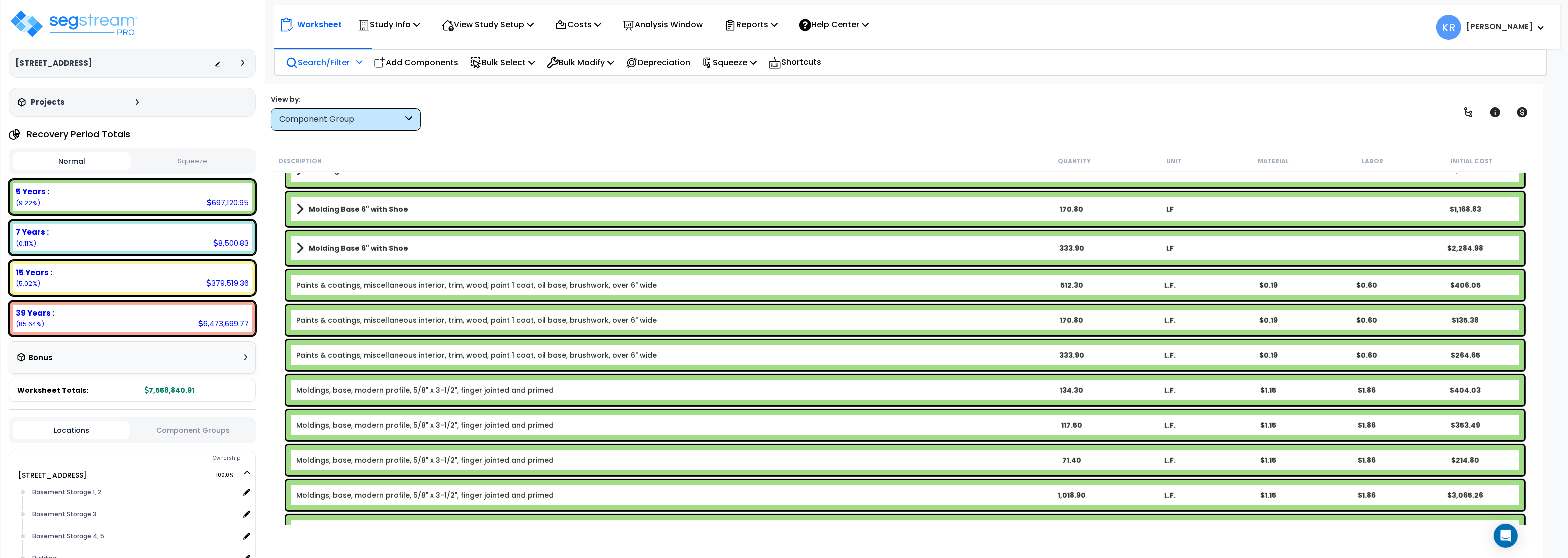
click at [342, 60] on p "Search/Filter" at bounding box center [318, 62] width 64 height 13
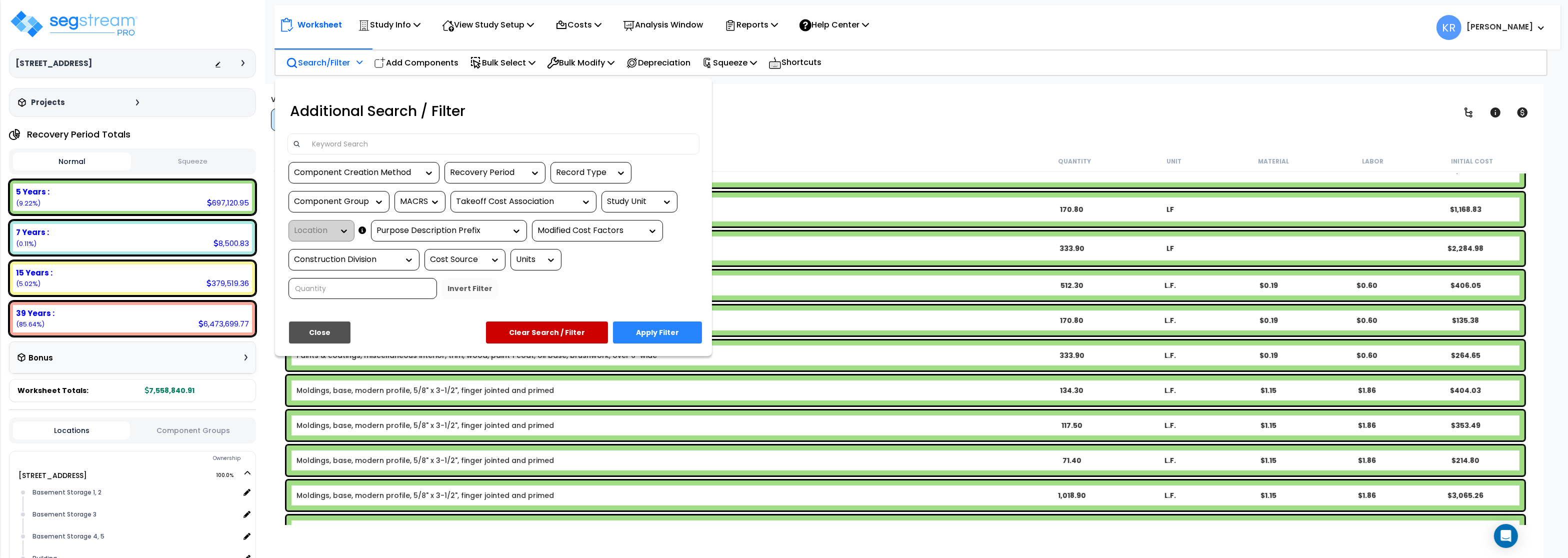
click at [353, 139] on input at bounding box center [500, 144] width 388 height 15
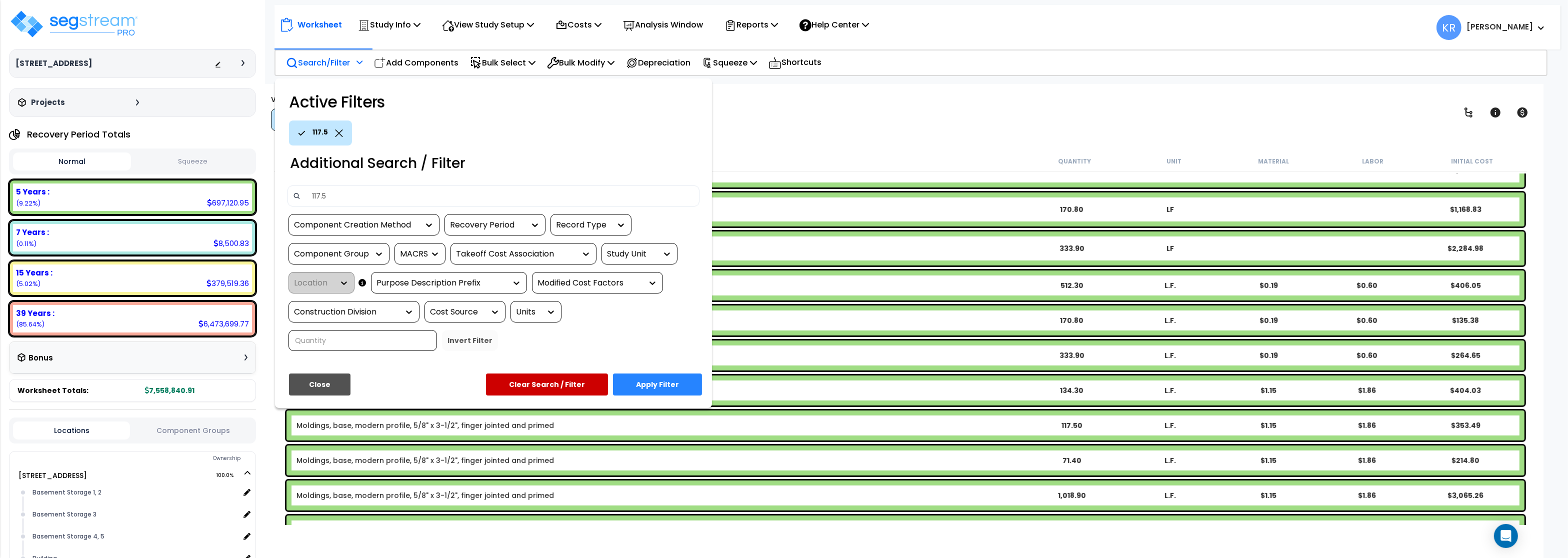
type input "117.5"
click at [650, 385] on button "Apply Filter" at bounding box center [658, 385] width 89 height 22
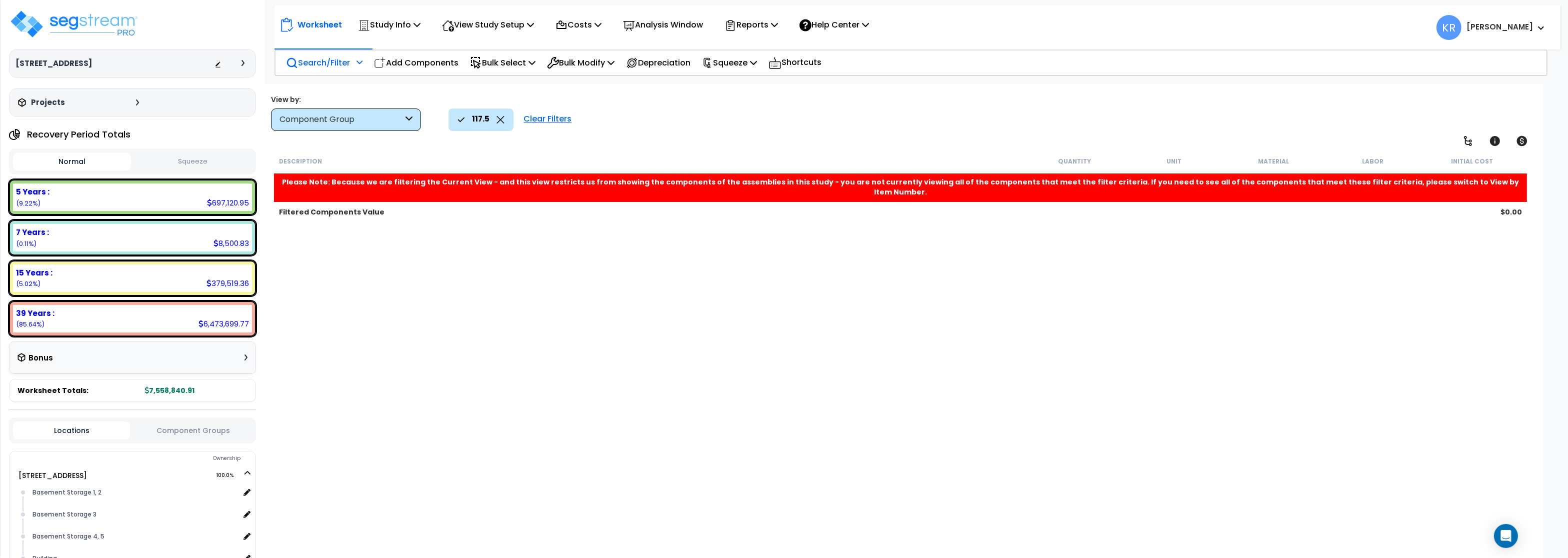
scroll to position [0, 0]
click at [560, 115] on div "Clear Filters" at bounding box center [548, 120] width 58 height 22
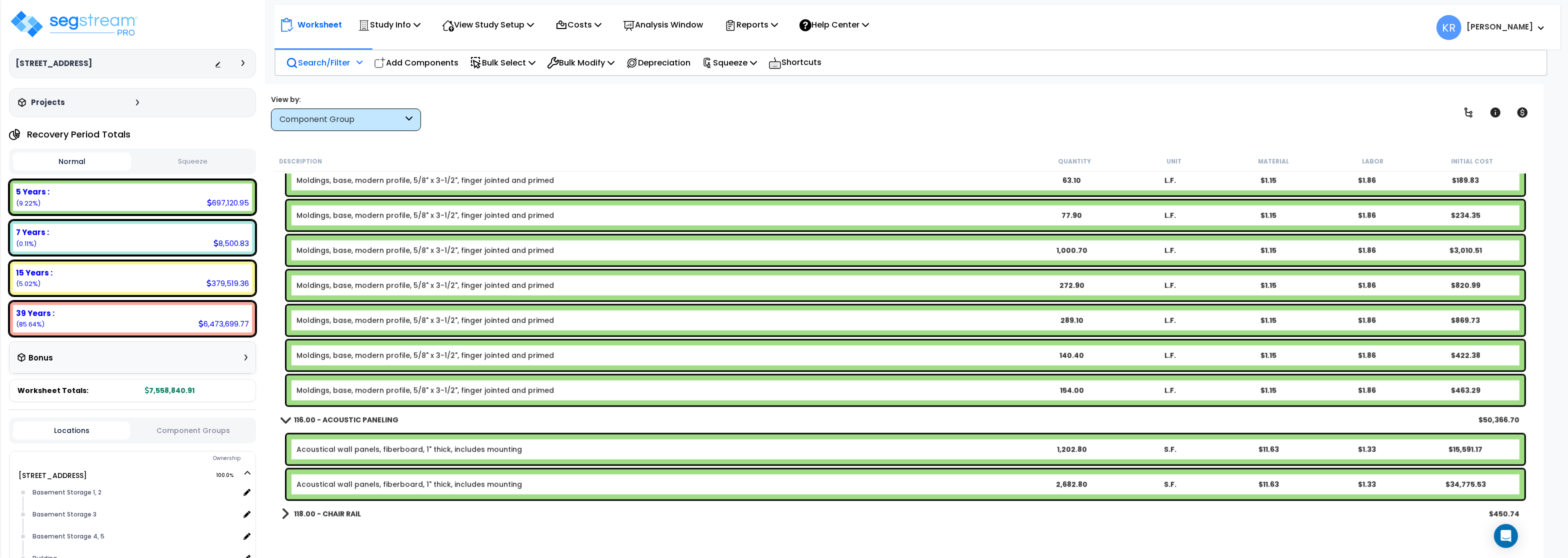
scroll to position [1799, 0]
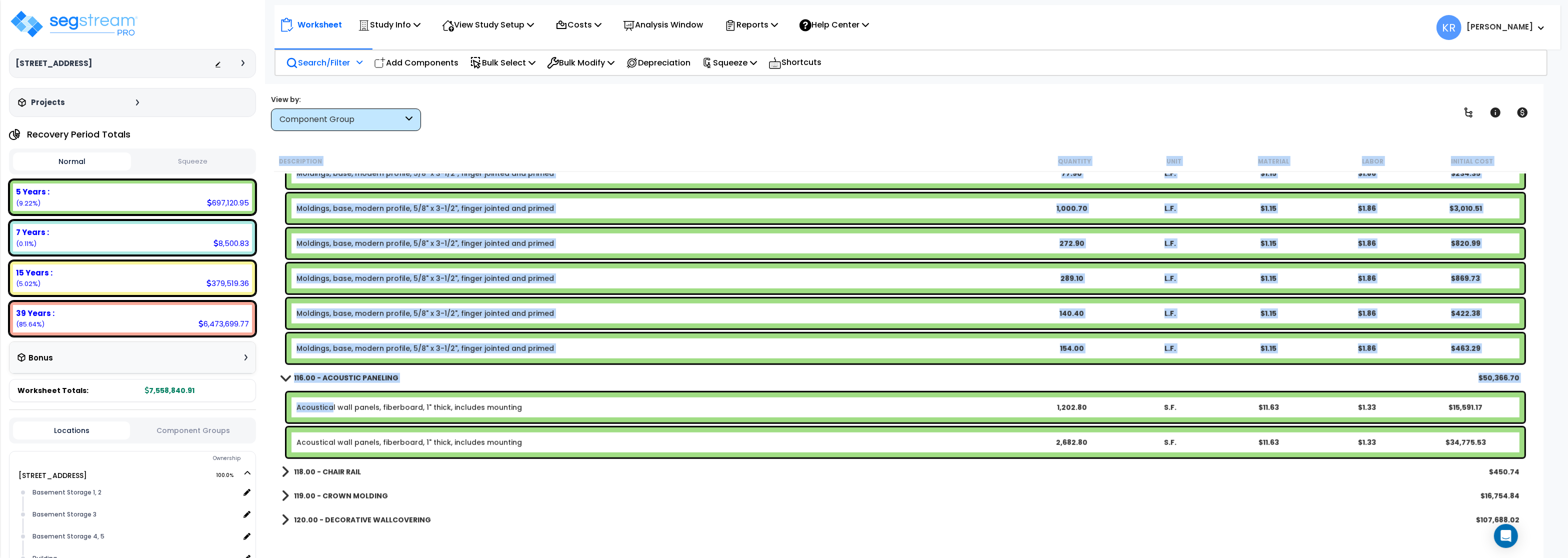
click at [332, 404] on link "Acoustical wall panels, fiberboard, 1" thick, includes mounting" at bounding box center [409, 407] width 225 height 10
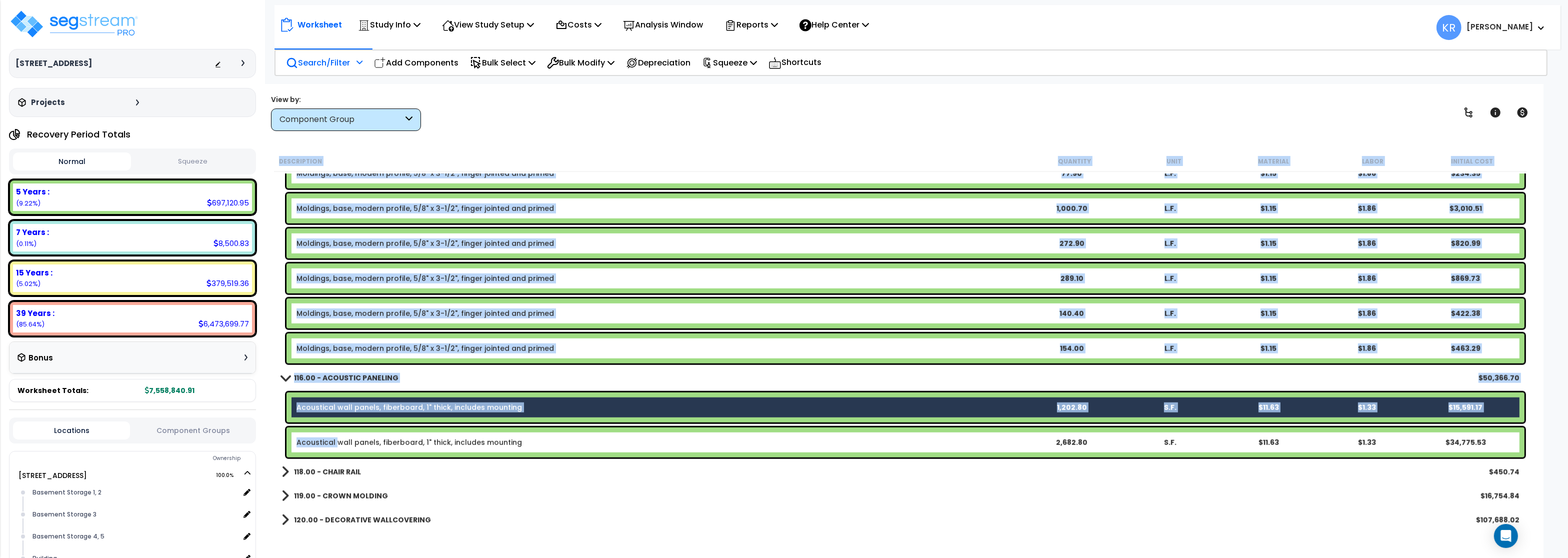
click at [335, 438] on link "Acoustical wall panels, fiberboard, 1" thick, includes mounting" at bounding box center [409, 442] width 225 height 10
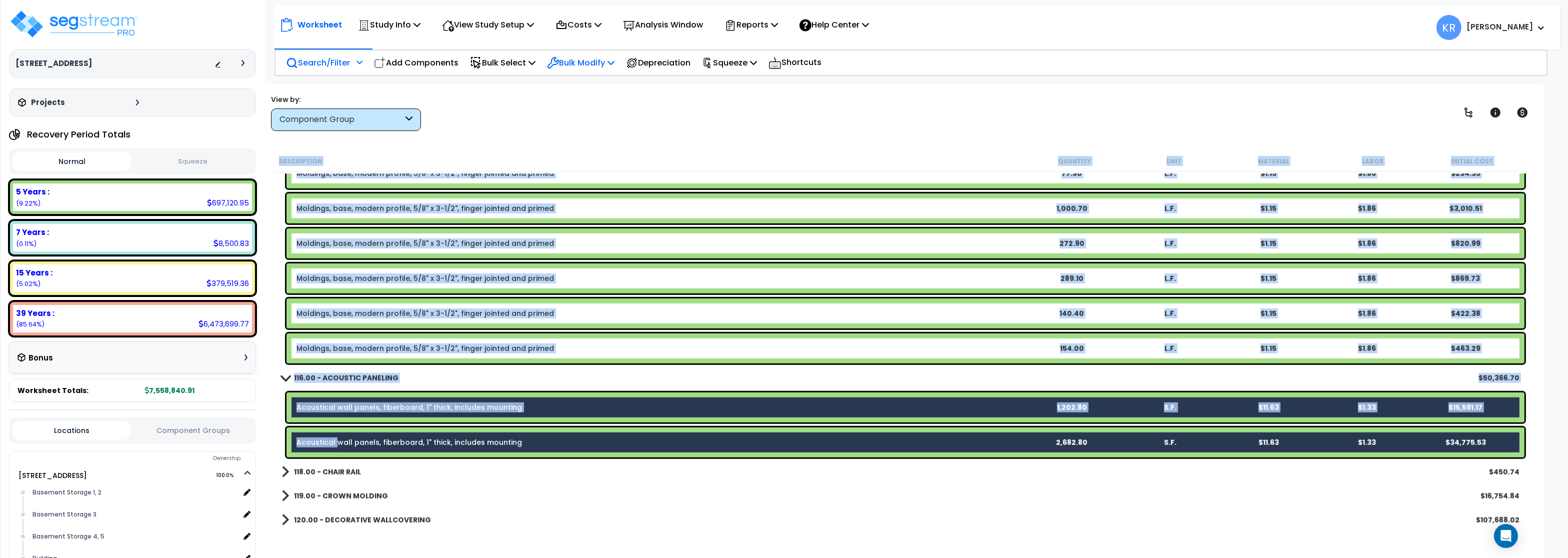
click at [597, 60] on p "Bulk Modify" at bounding box center [580, 62] width 68 height 13
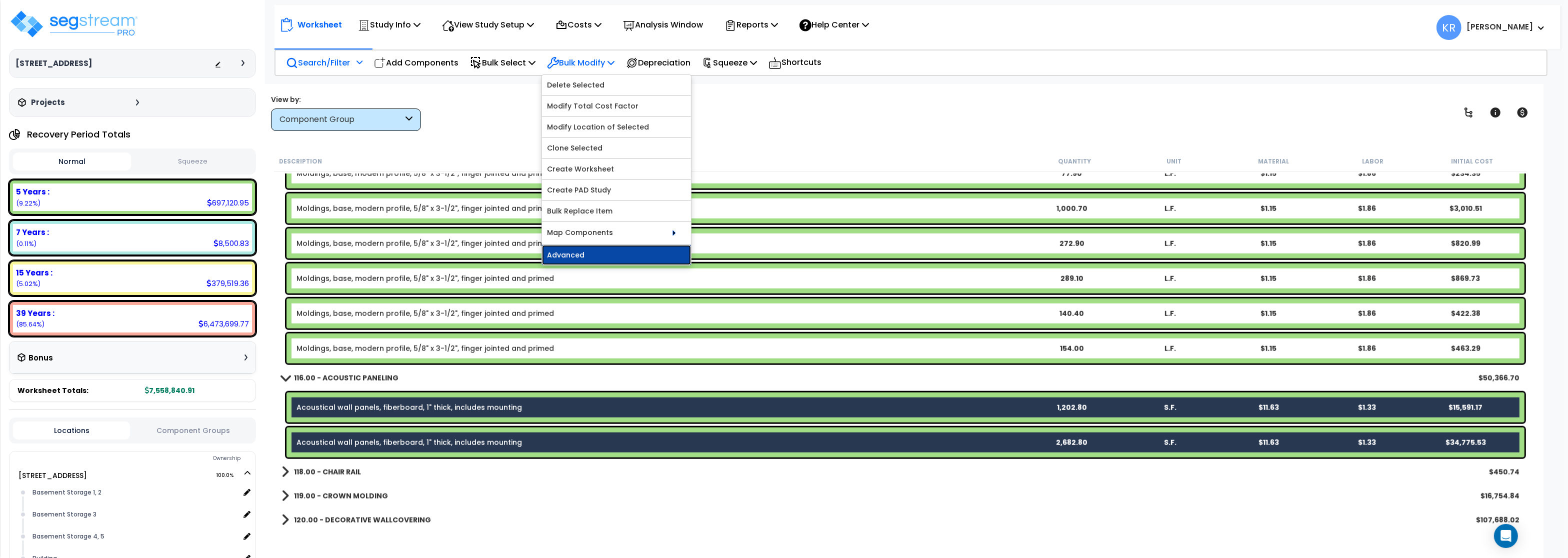
click at [557, 260] on link "Advanced" at bounding box center [616, 254] width 149 height 20
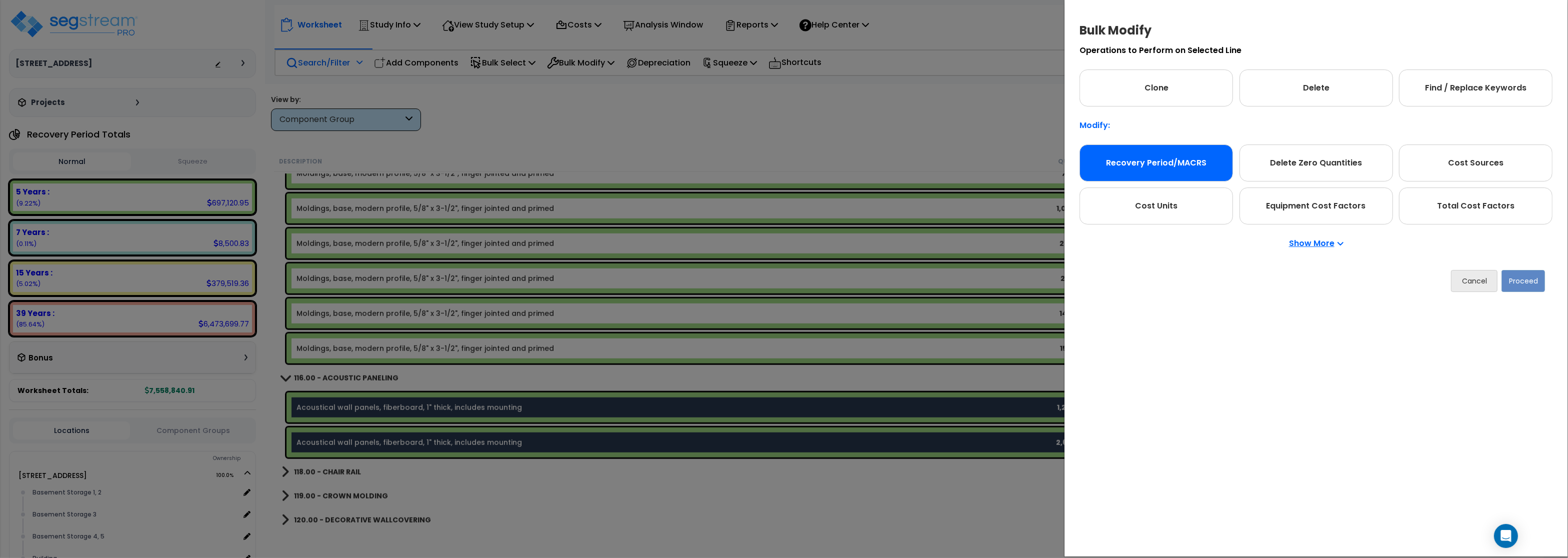
click at [1185, 165] on div "Recovery Period/MACRS" at bounding box center [1156, 163] width 153 height 37
click at [1522, 280] on button "Proceed" at bounding box center [1523, 281] width 43 height 22
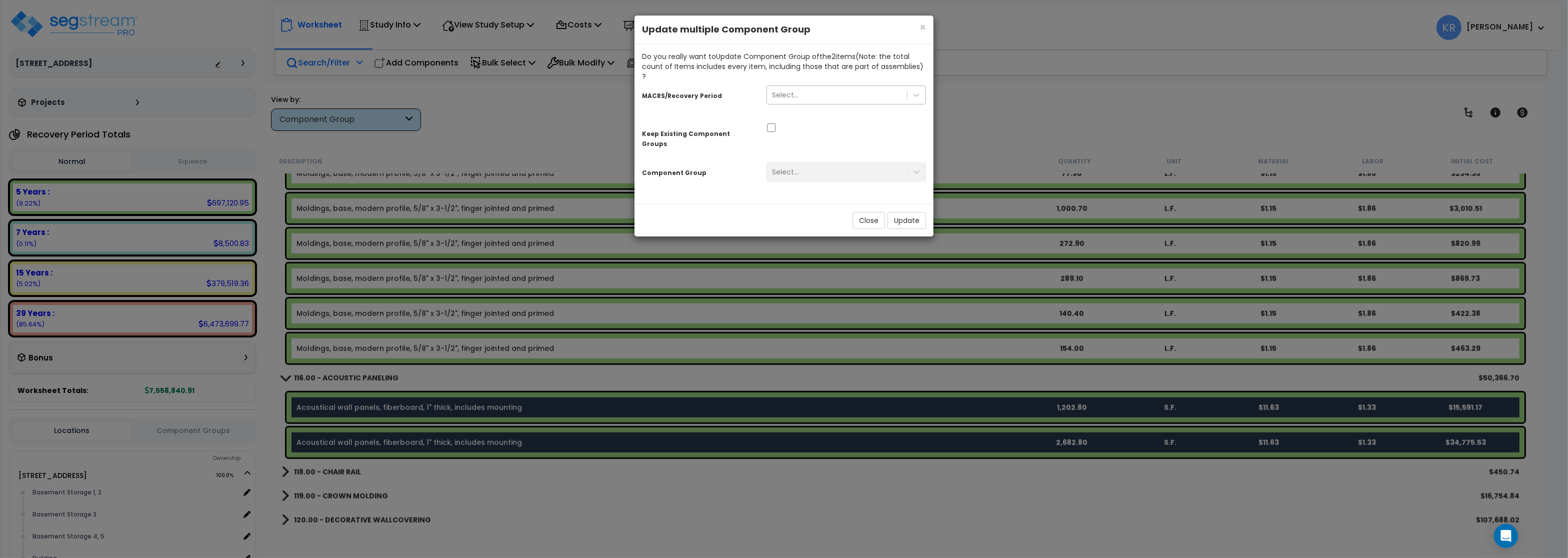
click at [840, 87] on div "Select..." at bounding box center [837, 94] width 140 height 16
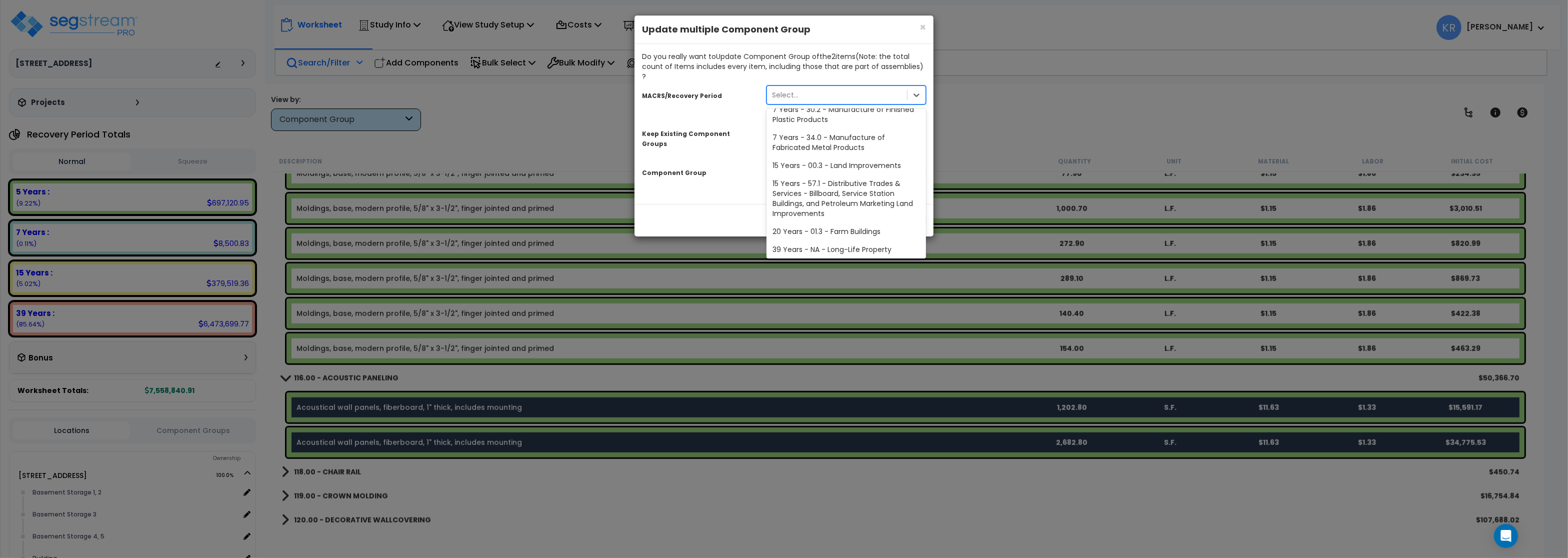
scroll to position [204, 0]
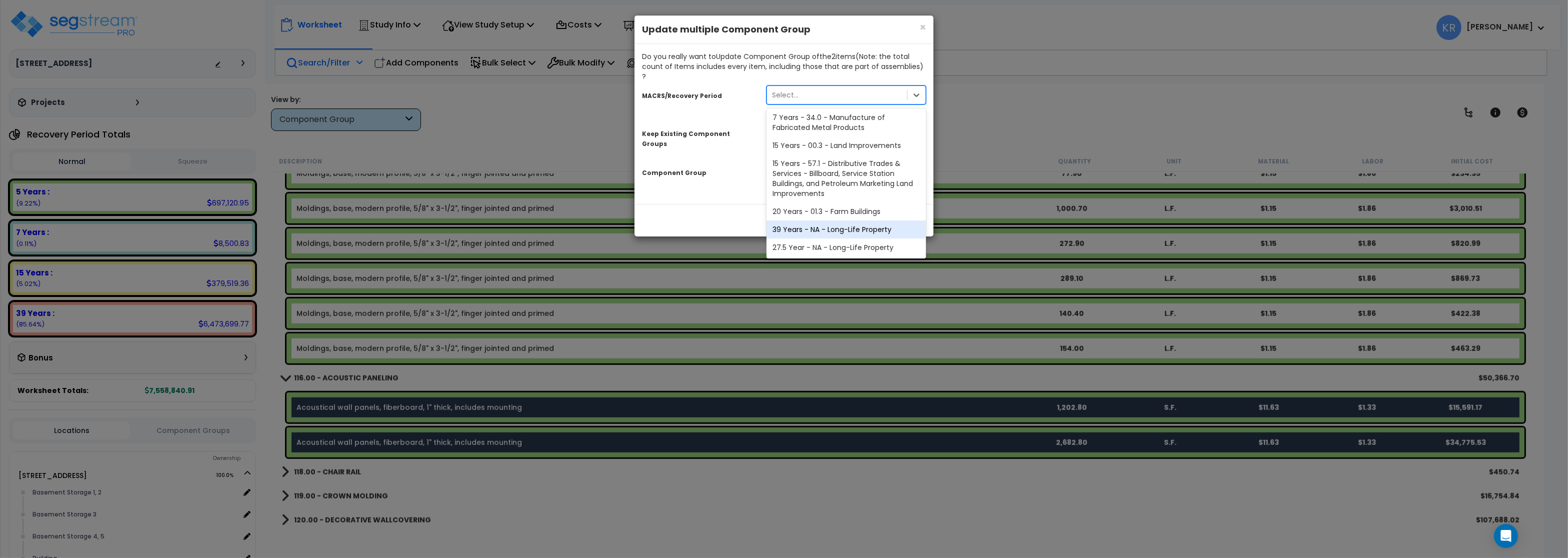
click at [812, 220] on div "39 Years - NA - Long-Life Property" at bounding box center [846, 229] width 159 height 18
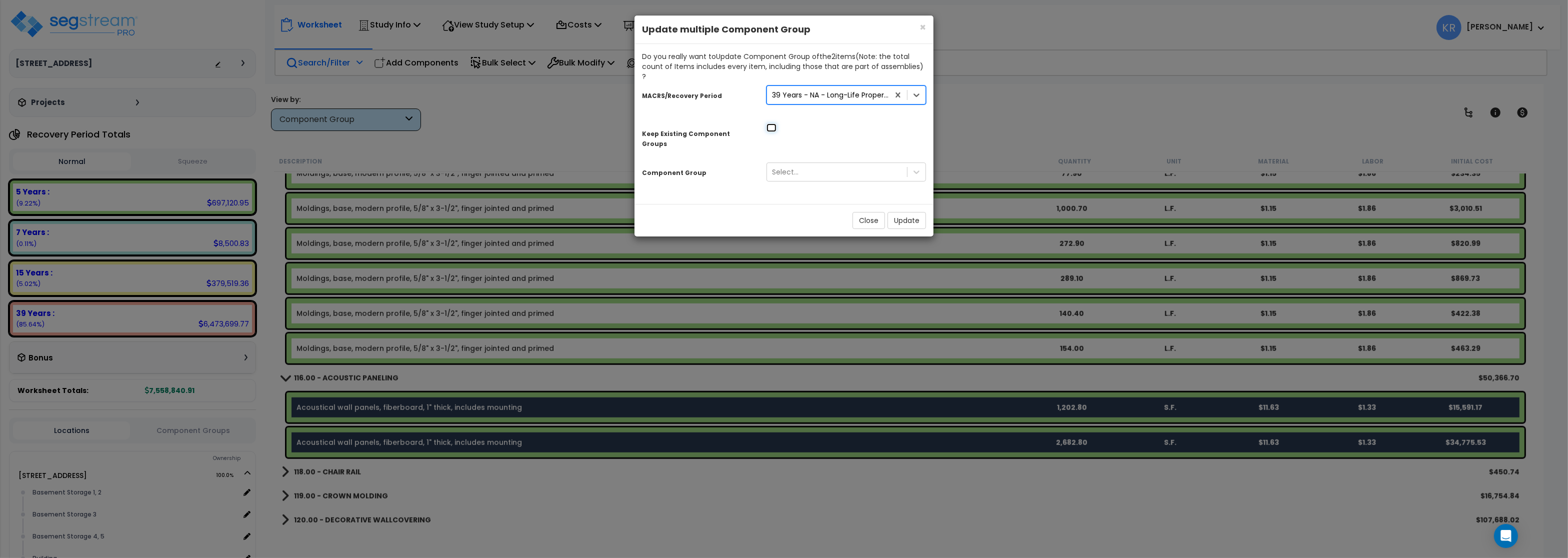
click at [769, 124] on input "checkbox" at bounding box center [771, 127] width 10 height 8
checkbox input "true"
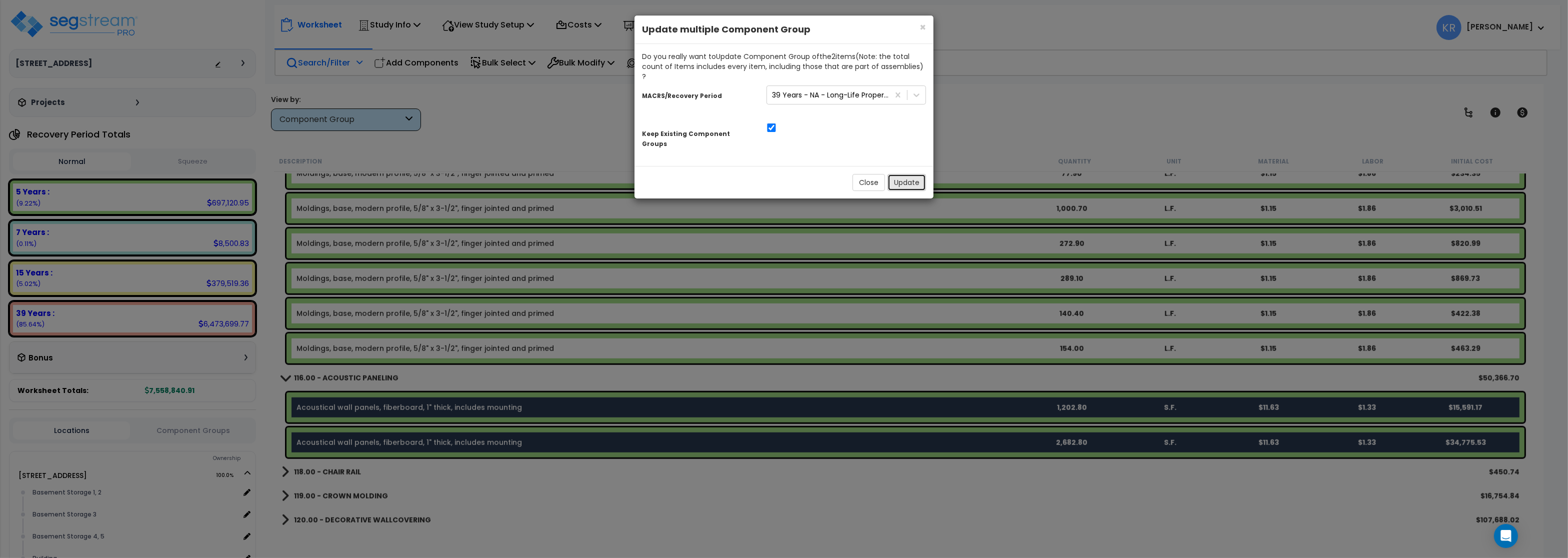
click at [902, 174] on button "Update" at bounding box center [906, 182] width 39 height 17
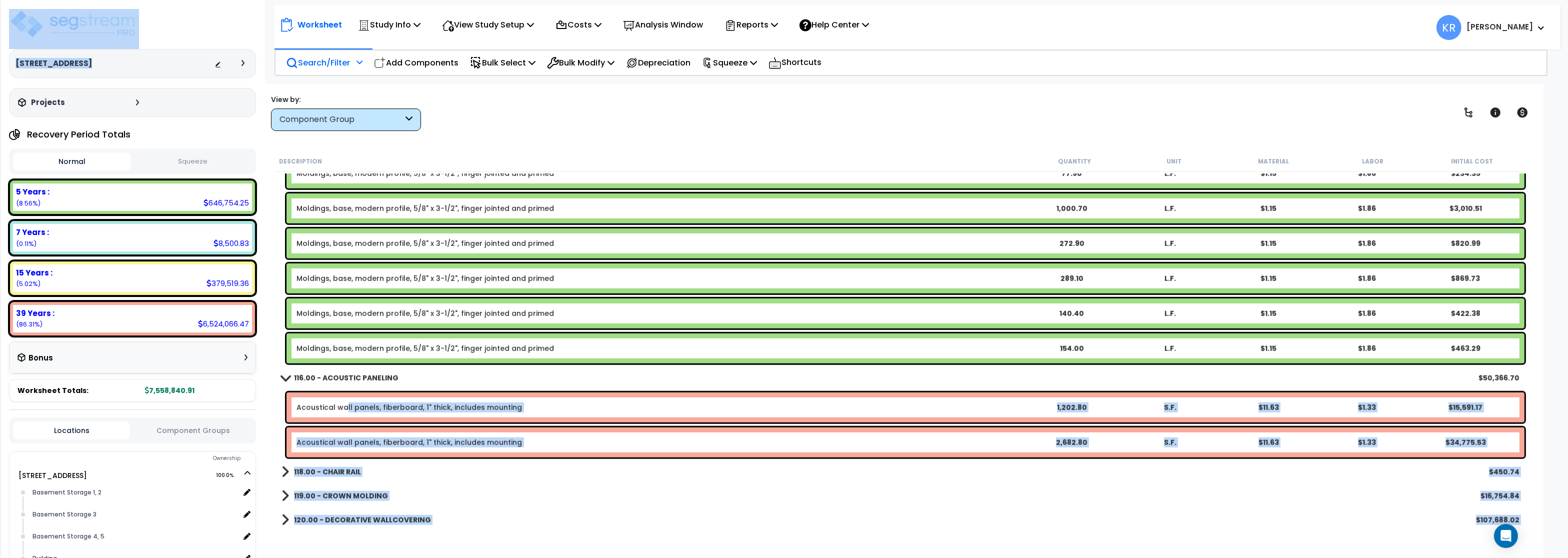
click at [345, 409] on link "Acoustical wall panels, fiberboard, 1" thick, includes mounting" at bounding box center [409, 407] width 225 height 10
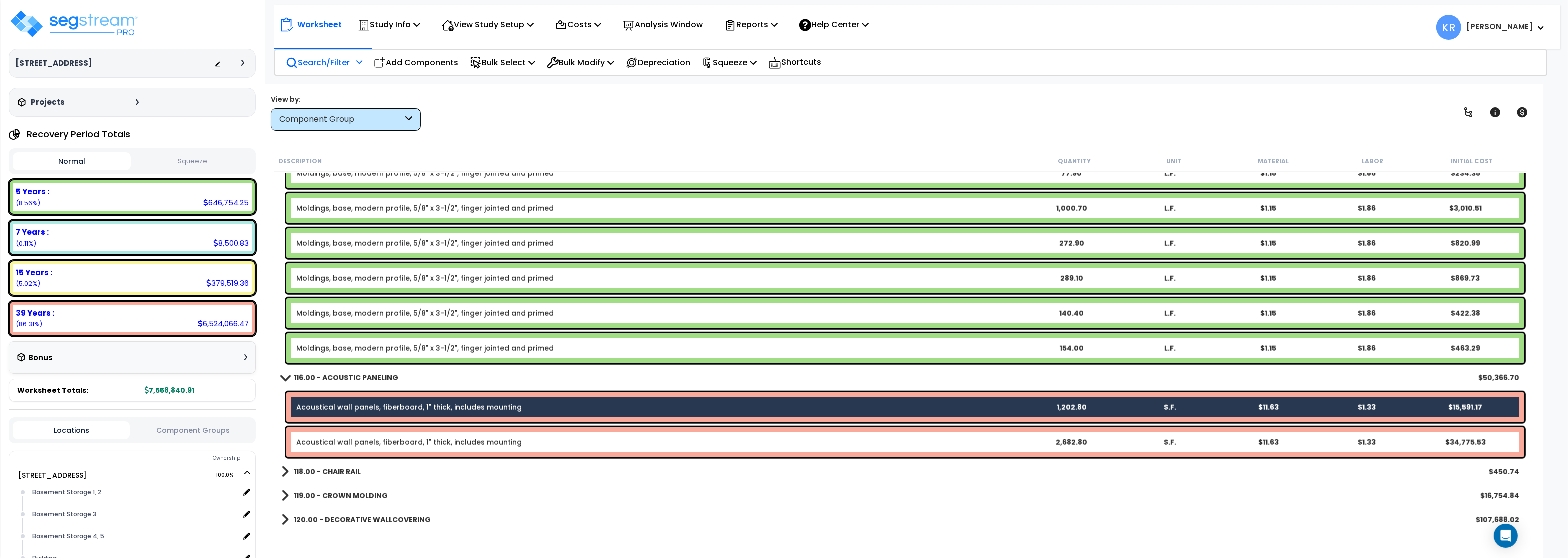
click at [334, 446] on link "Acoustical wall panels, fiberboard, 1" thick, includes mounting" at bounding box center [409, 442] width 225 height 10
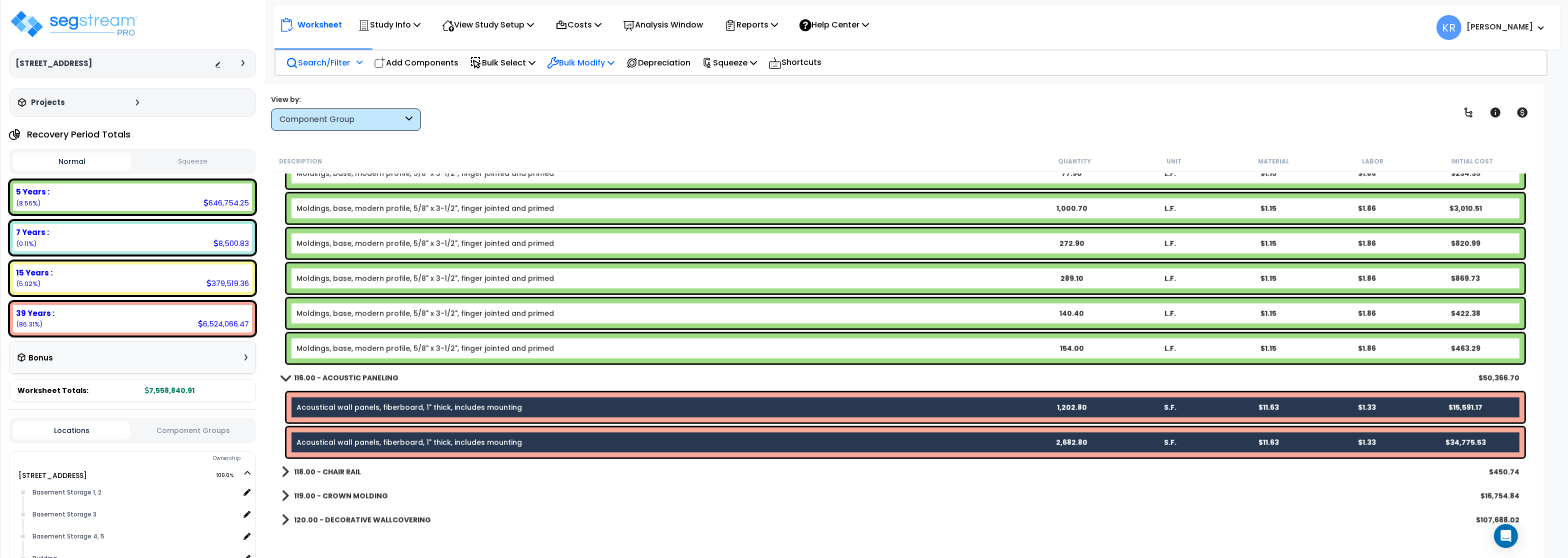
click at [592, 59] on p "Bulk Modify" at bounding box center [580, 62] width 68 height 13
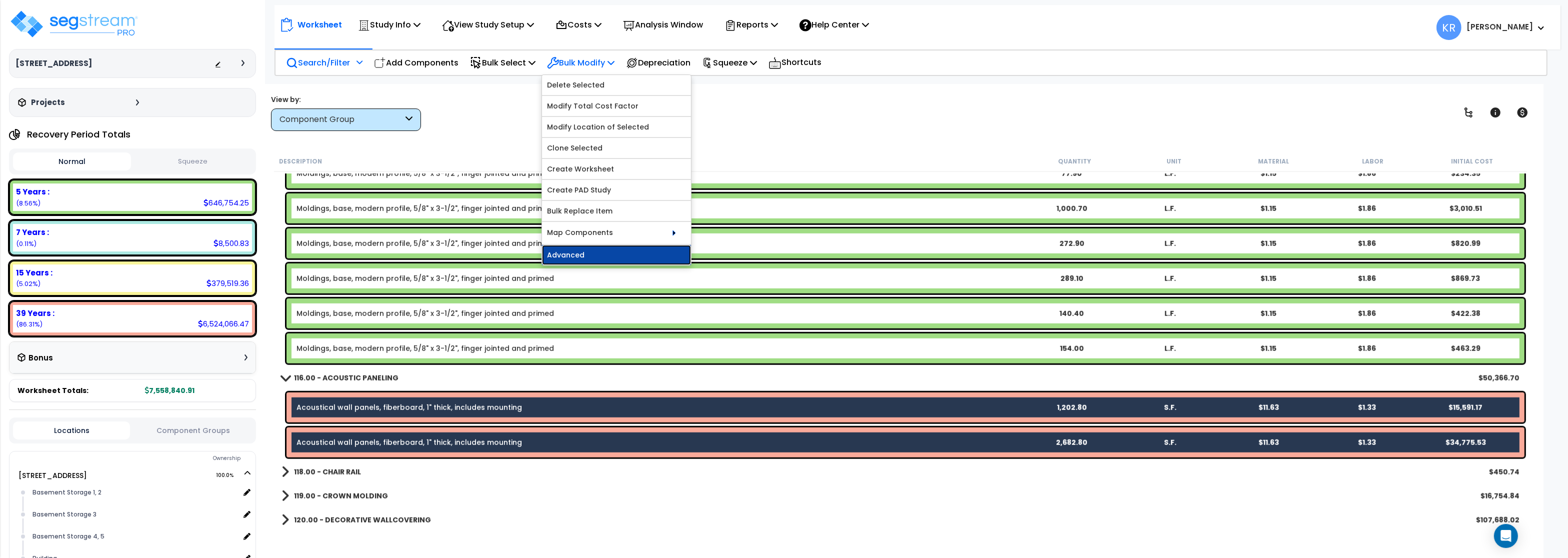
click at [568, 257] on link "Advanced" at bounding box center [616, 254] width 149 height 20
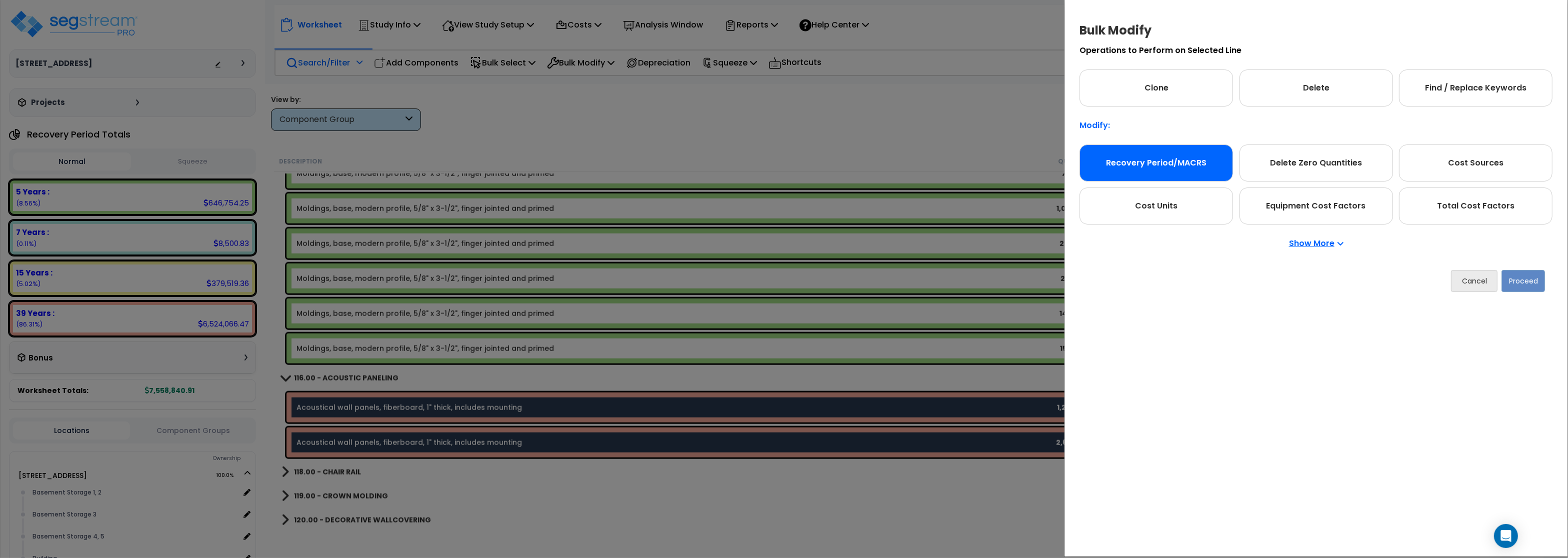
click at [1178, 158] on div "Recovery Period/MACRS" at bounding box center [1156, 163] width 153 height 37
click at [1555, 290] on form "Operations to Perform on Selected Line Clone Delete Find / Replace Keywords Mod…" at bounding box center [1316, 173] width 483 height 263
click at [1520, 282] on button "Proceed" at bounding box center [1523, 281] width 43 height 22
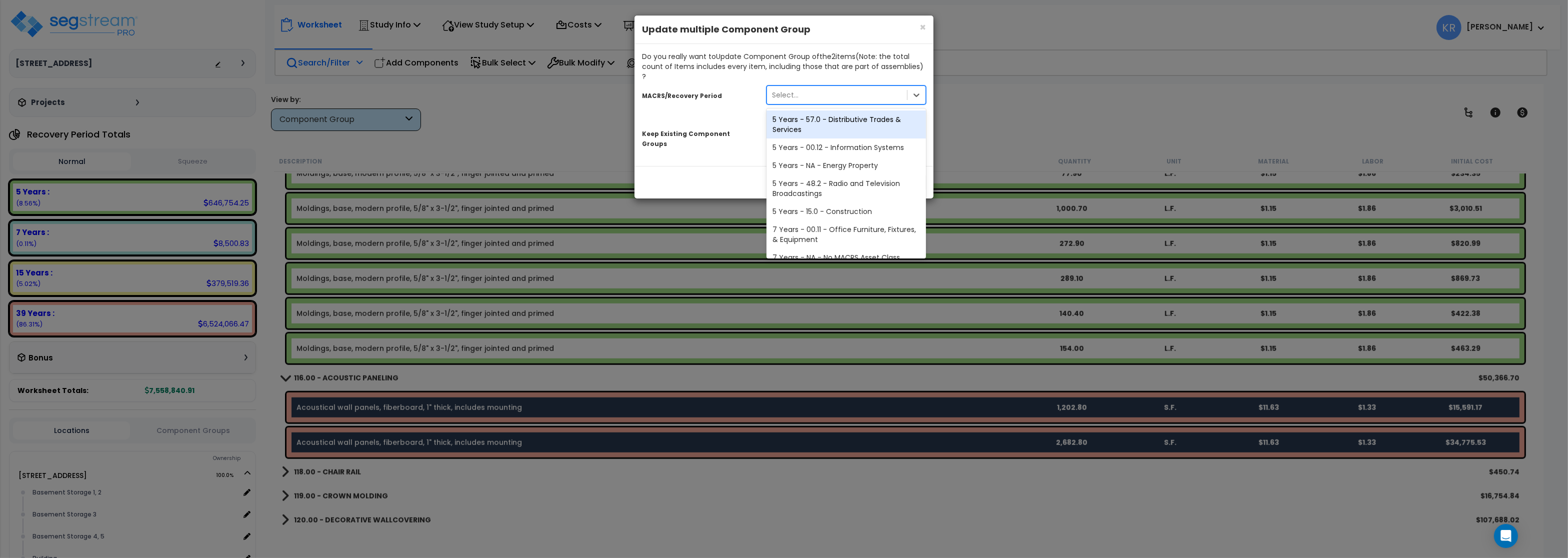
click at [804, 88] on div "Select..." at bounding box center [837, 94] width 140 height 16
click at [797, 114] on div "5 Years - 57.0 - Distributive Trades & Services" at bounding box center [846, 124] width 159 height 28
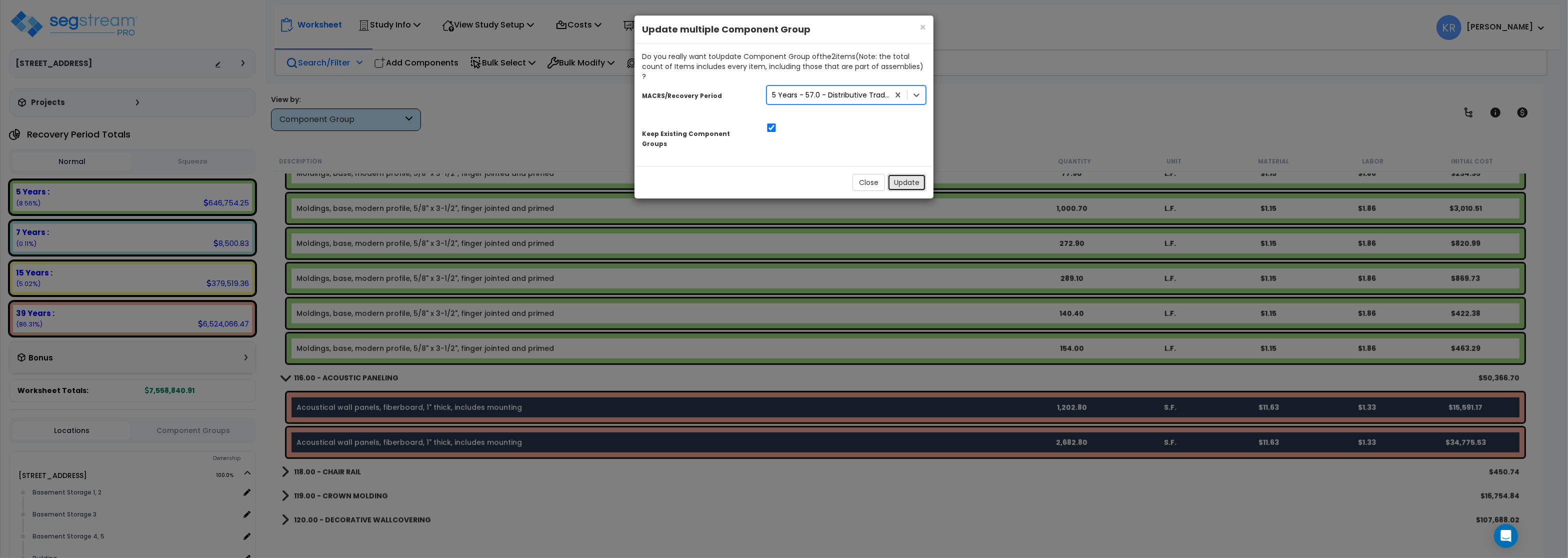
click at [909, 174] on button "Update" at bounding box center [906, 182] width 39 height 17
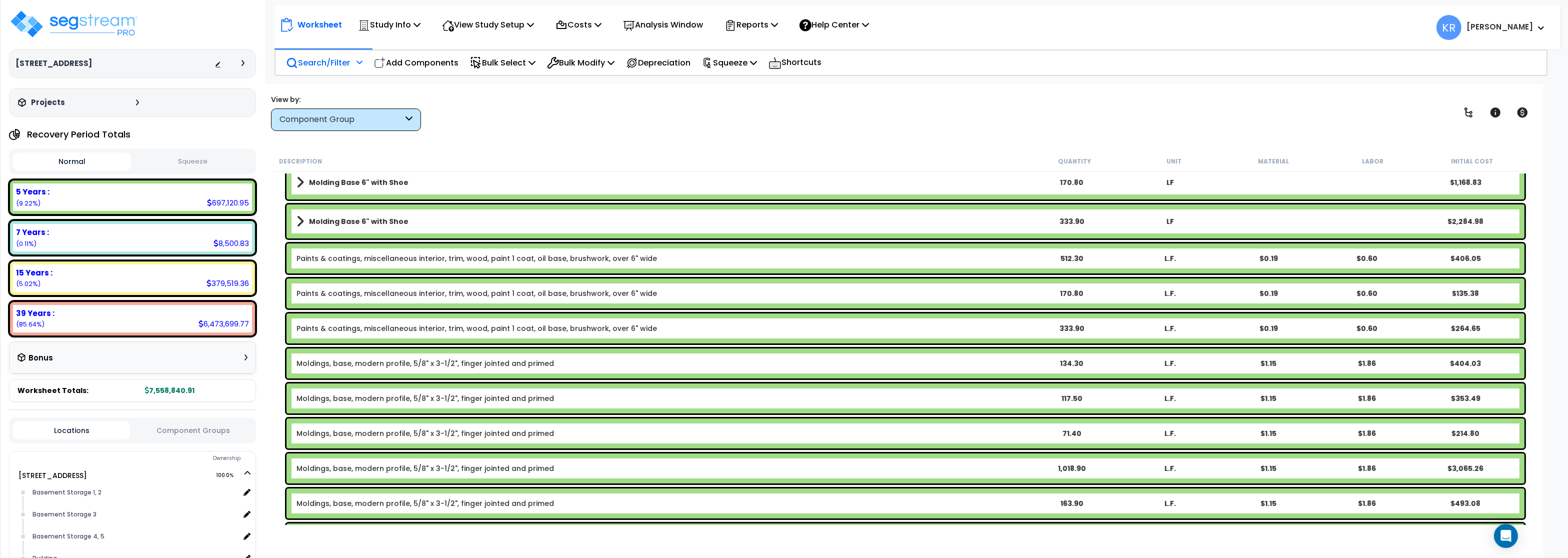
scroll to position [1019, 0]
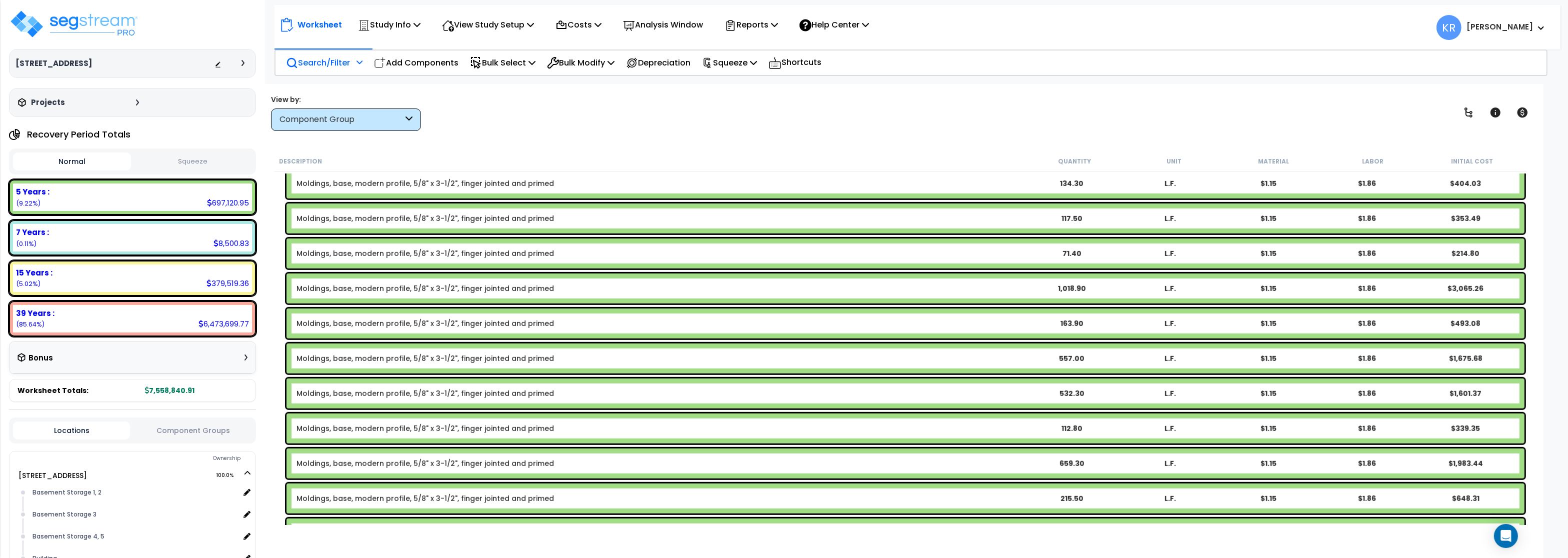
click at [443, 387] on div "Moldings, base, modern profile, 5/8" x 3-1/2", finger jointed and primed 532.30…" at bounding box center [905, 394] width 1238 height 30
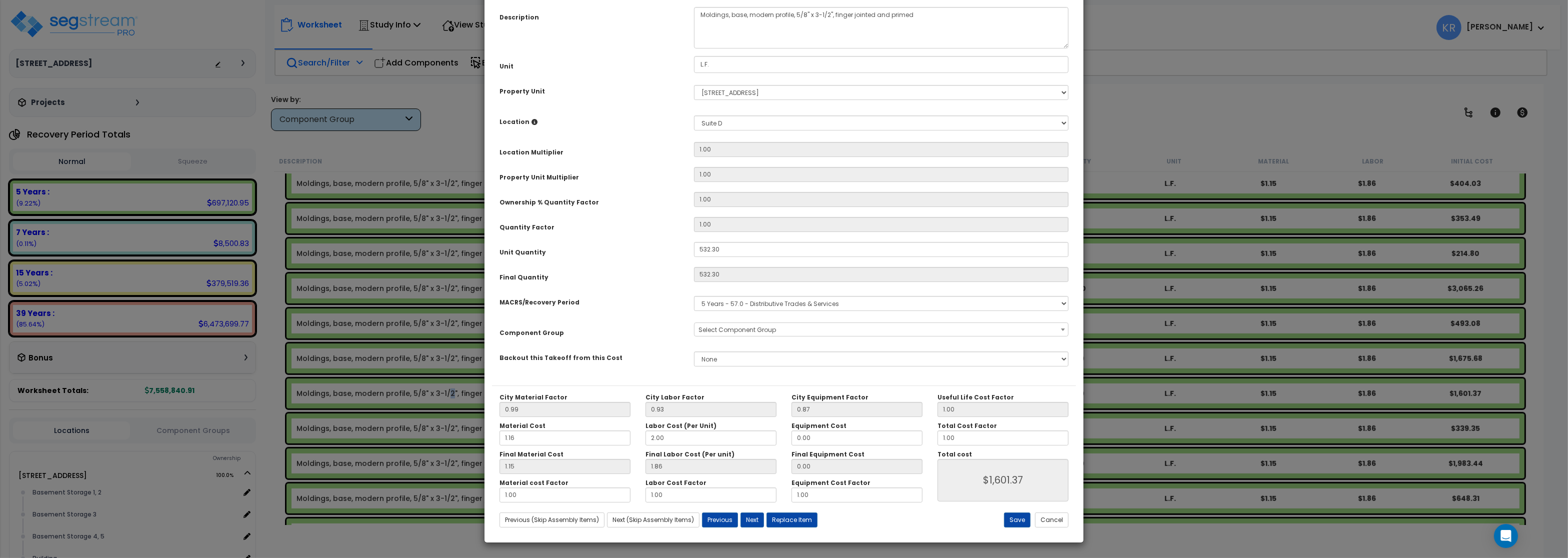
select select "56930"
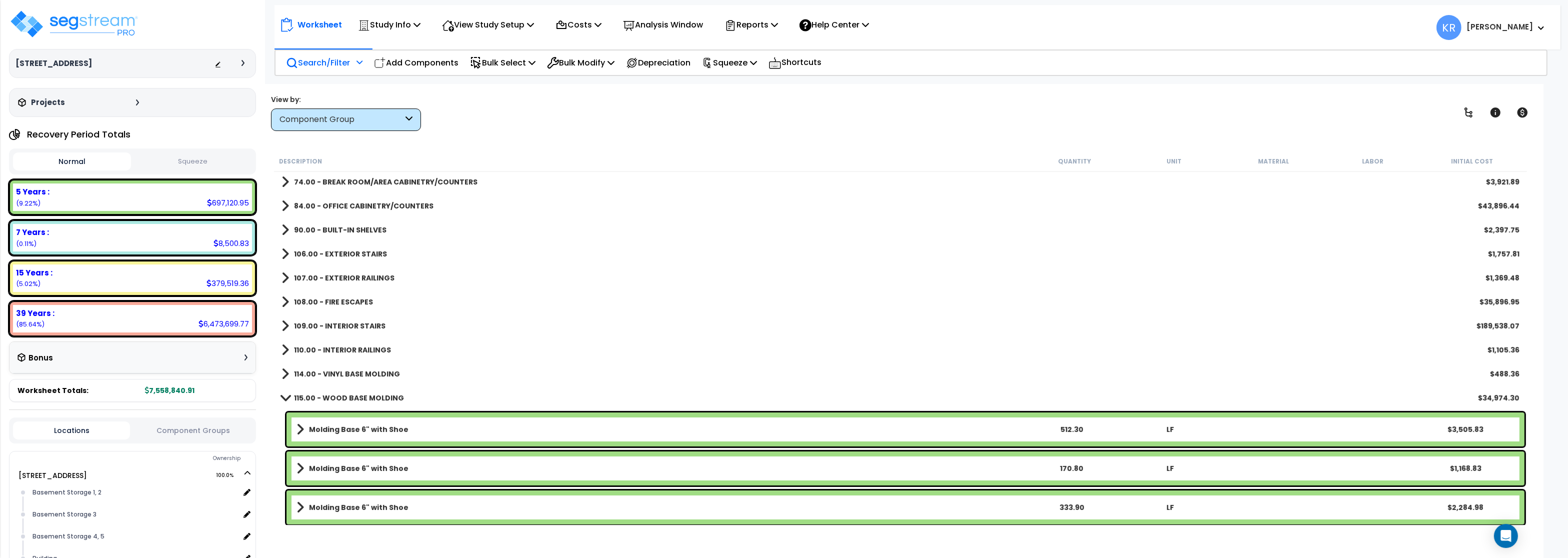
scroll to position [480, 0]
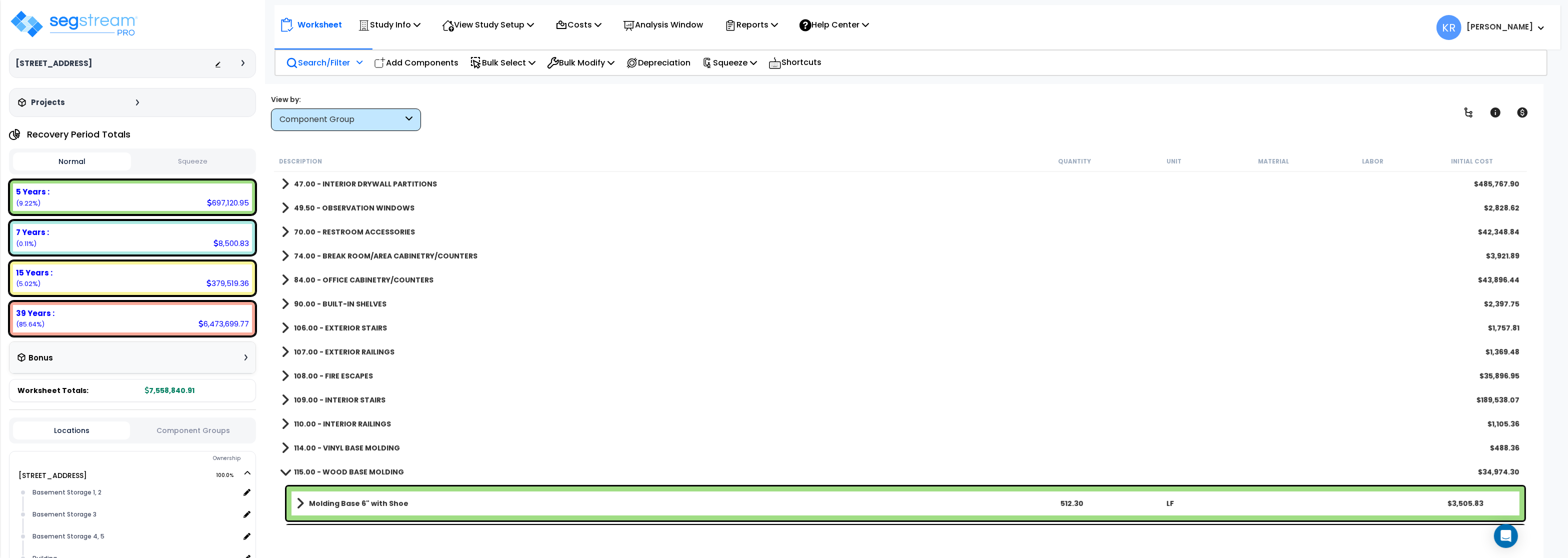
click at [327, 469] on b "115.00 - WOOD BASE MOLDING" at bounding box center [349, 471] width 110 height 10
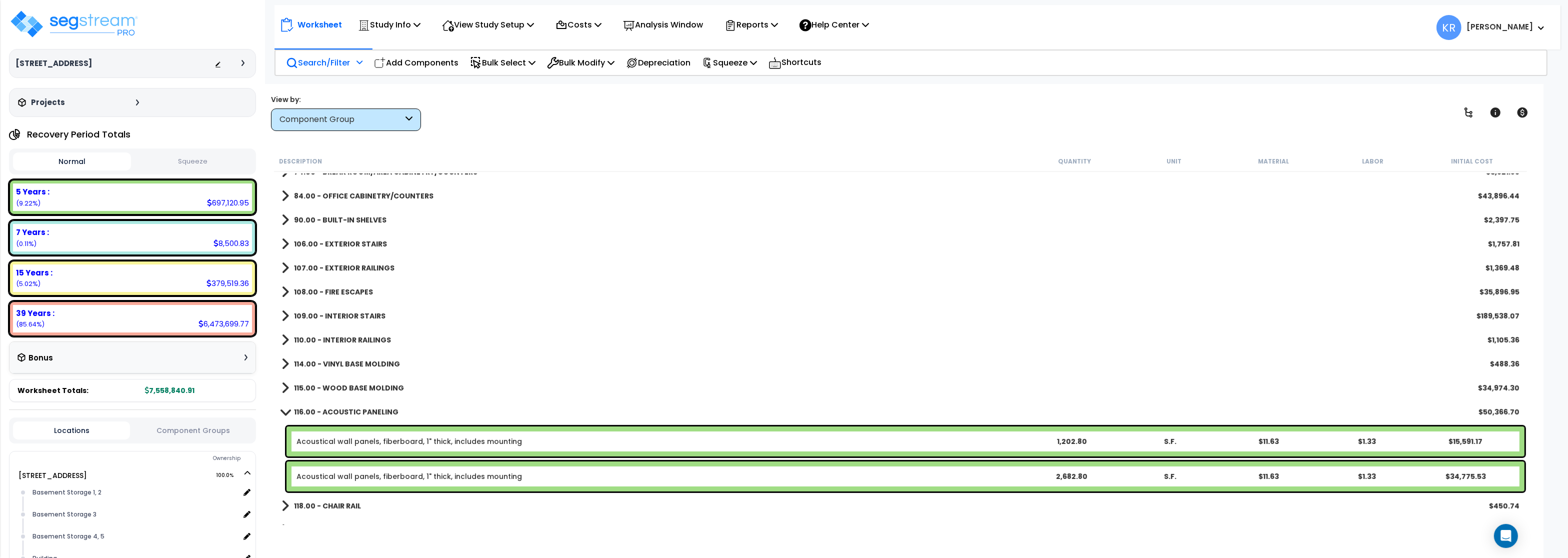
scroll to position [600, 0]
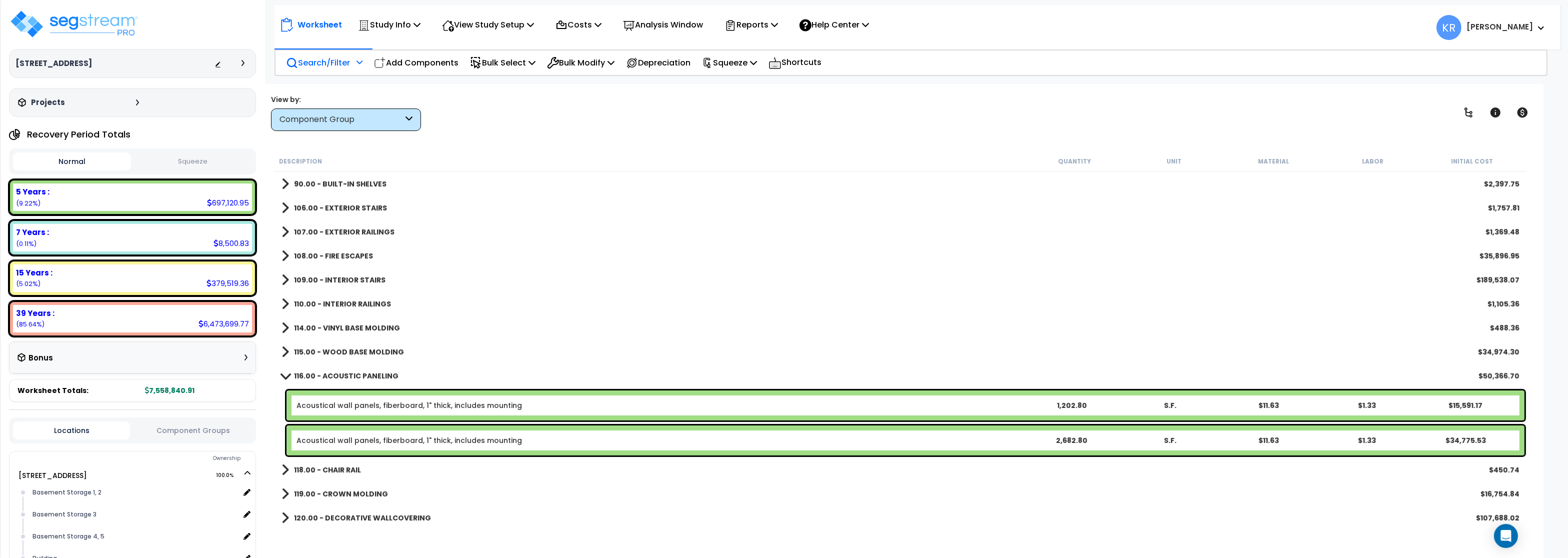
click at [348, 382] on link "116.00 - ACOUSTIC PANELING" at bounding box center [339, 376] width 117 height 14
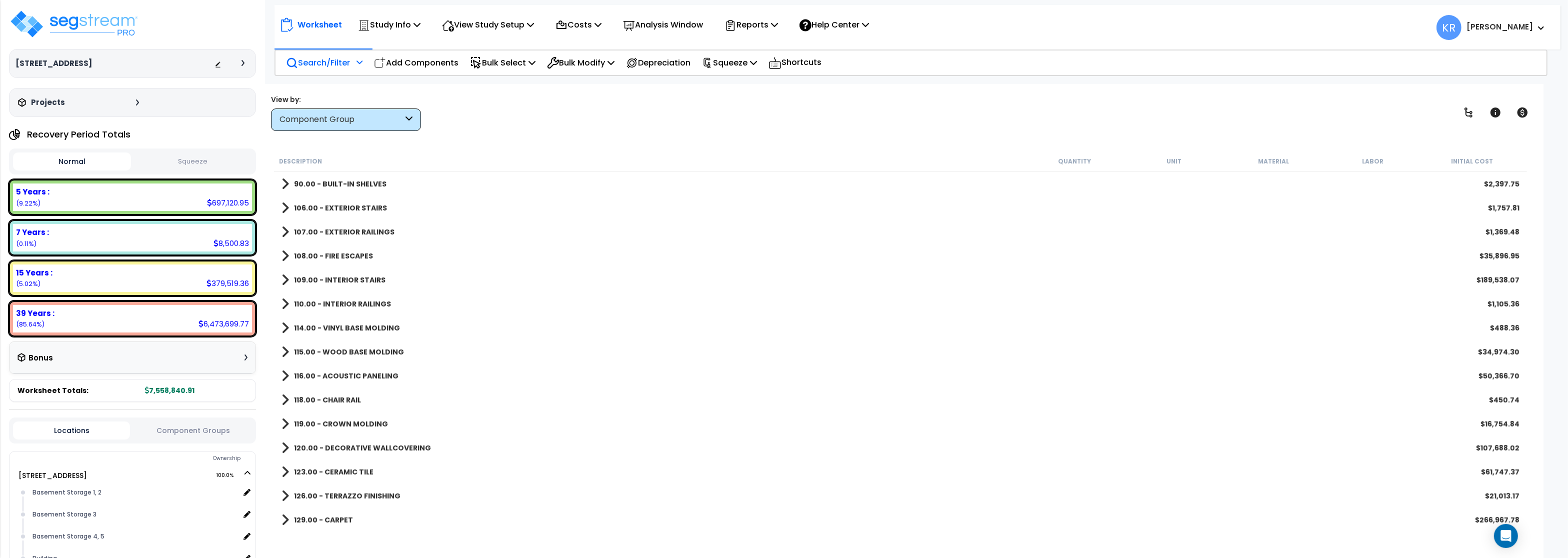
click at [342, 400] on b "118.00 - CHAIR RAIL" at bounding box center [327, 400] width 67 height 10
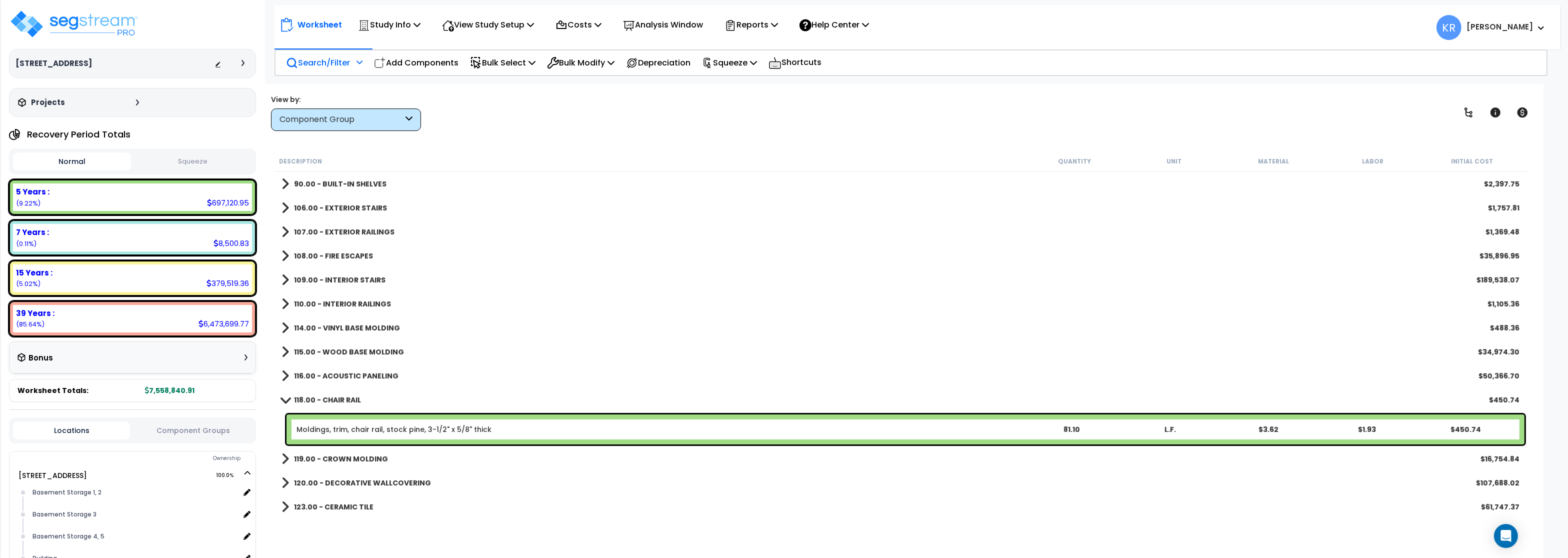
click at [329, 403] on b "118.00 - CHAIR RAIL" at bounding box center [327, 400] width 67 height 10
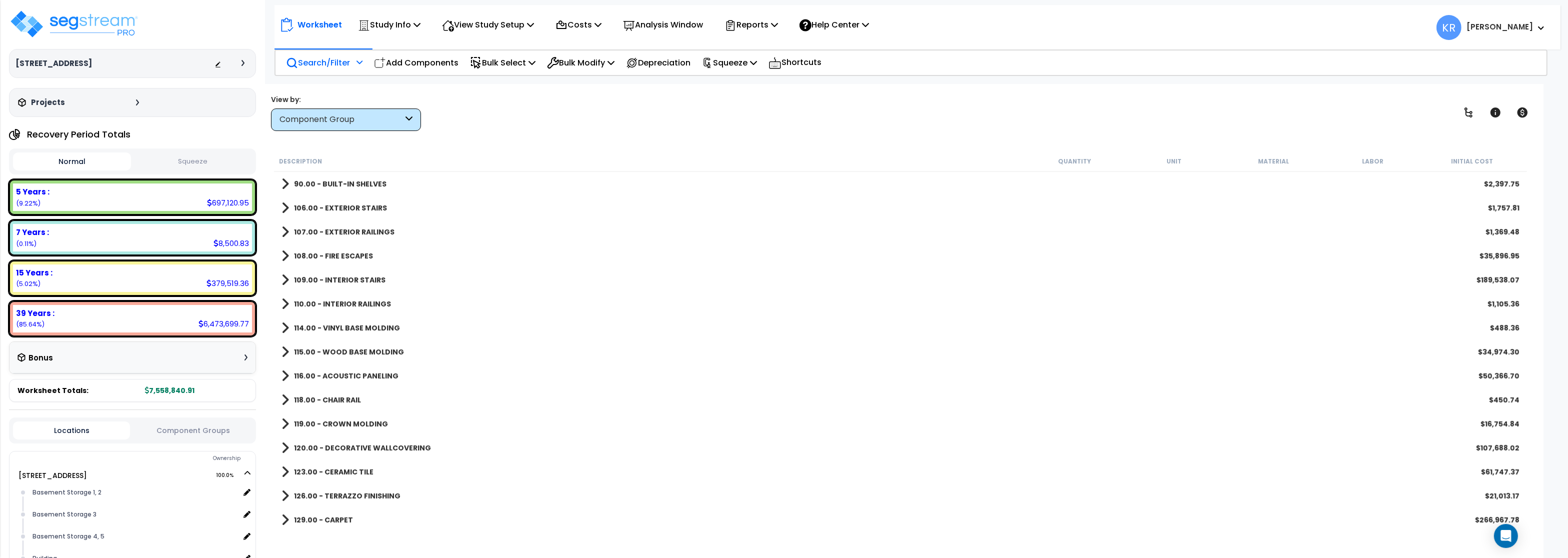
click at [336, 424] on b "119.00 - CROWN MOLDING" at bounding box center [341, 423] width 94 height 10
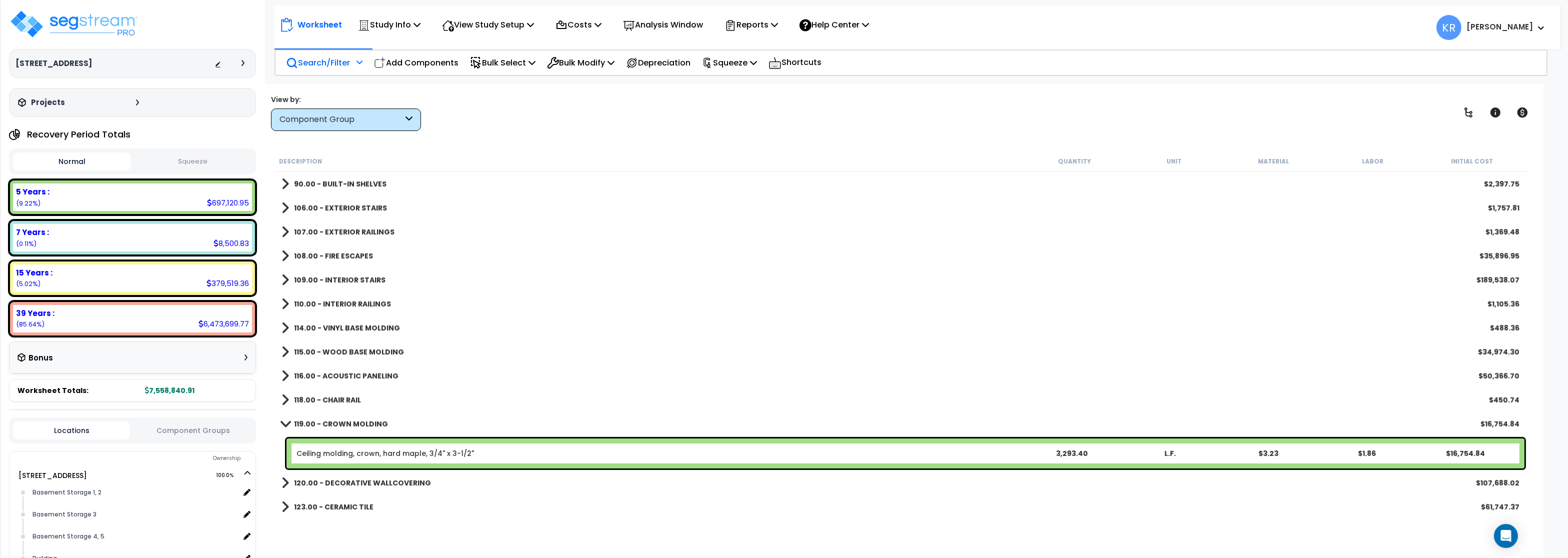
click at [336, 424] on b "119.00 - CROWN MOLDING" at bounding box center [341, 423] width 94 height 10
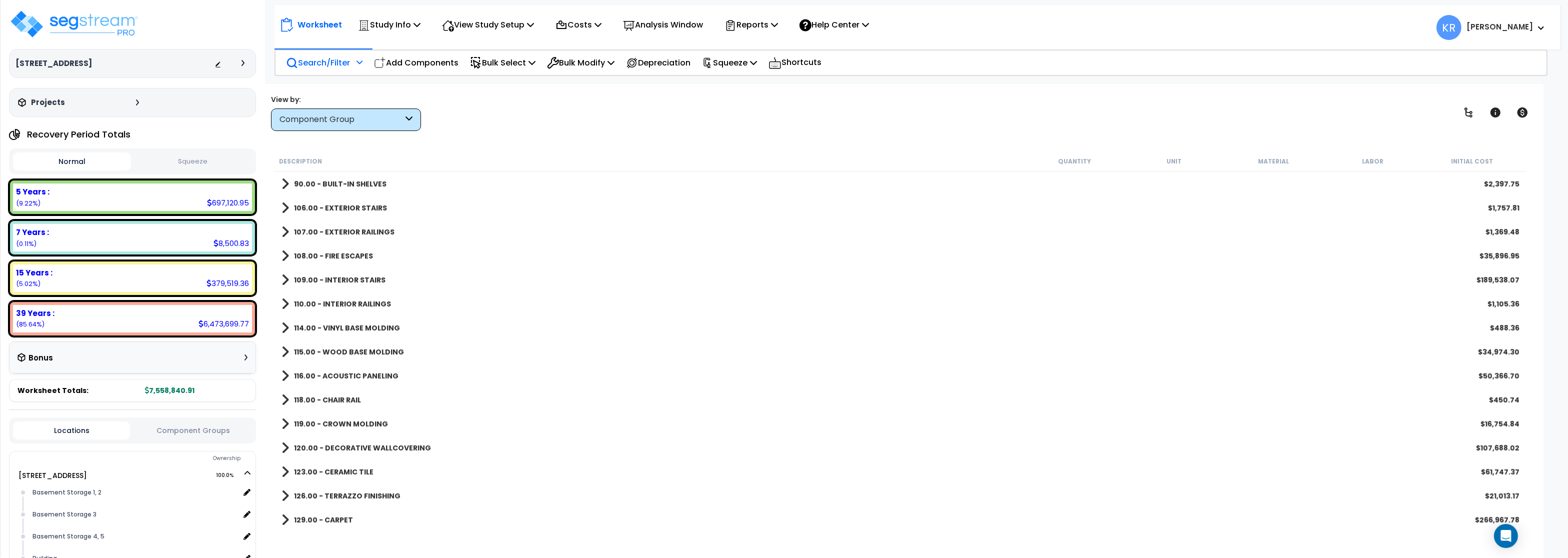
click at [347, 448] on b "120.00 - DECORATIVE WALLCOVERING" at bounding box center [362, 447] width 137 height 10
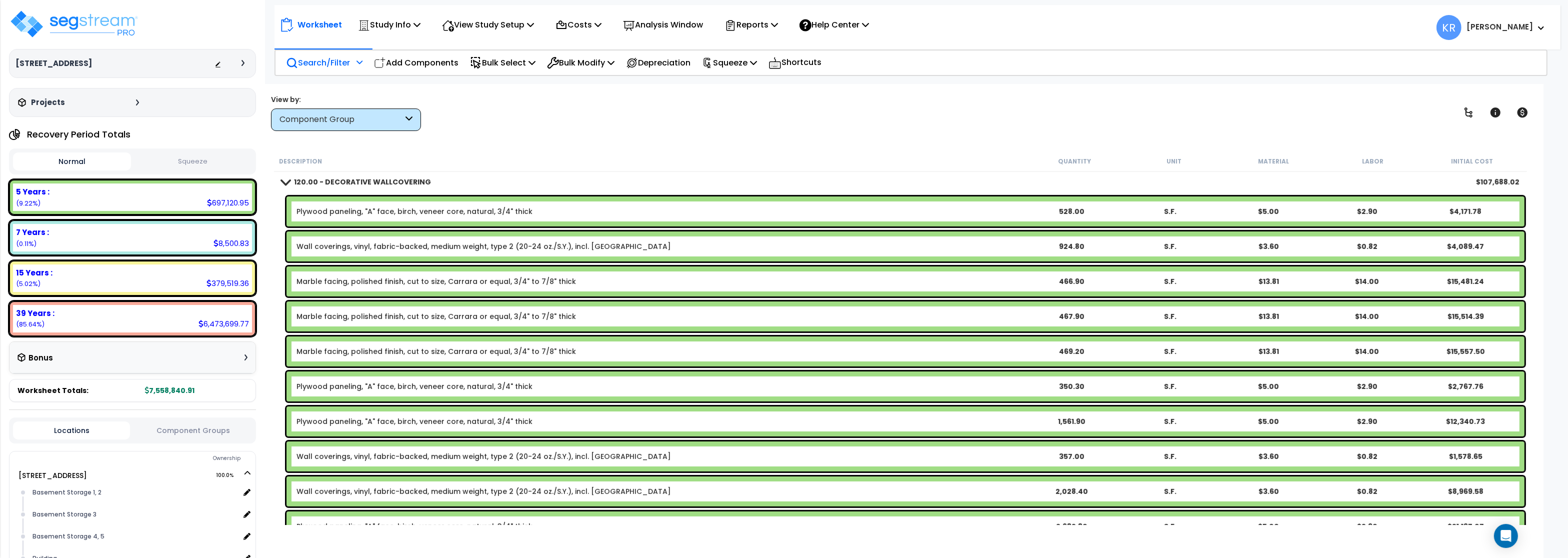
scroll to position [899, 0]
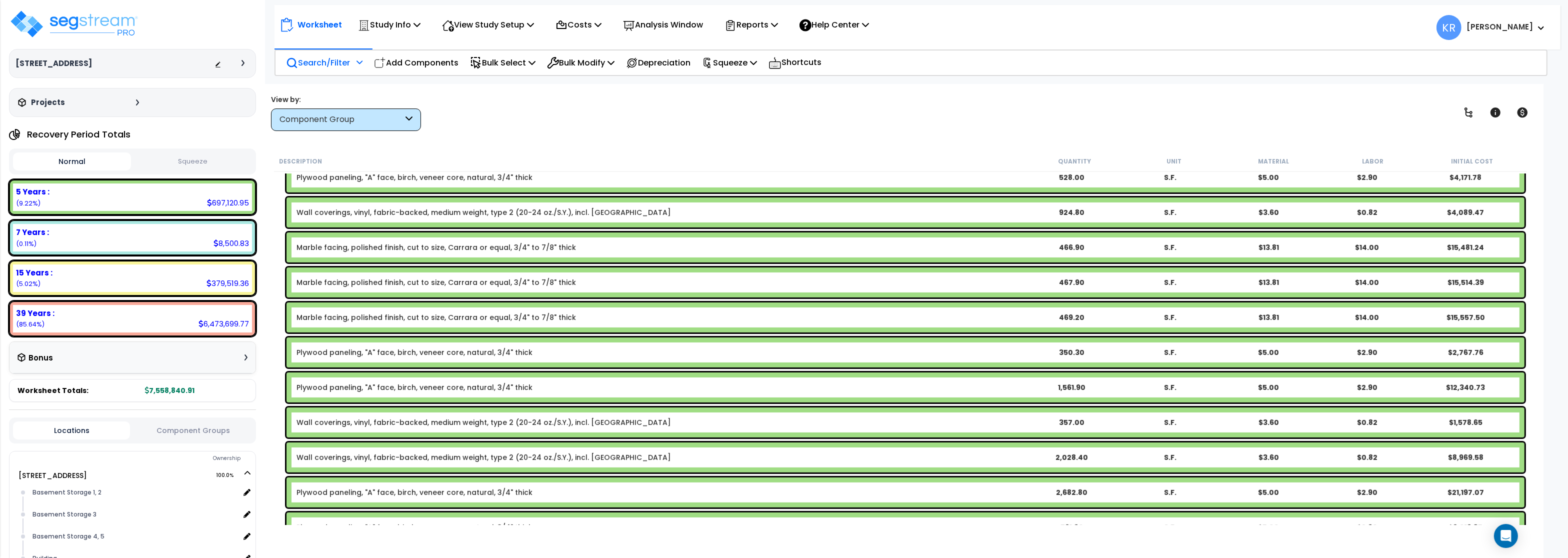
click at [338, 246] on link "Marble facing, polished finish, cut to size, Carrara or equal, 3/4" to 7/8" thi…" at bounding box center [436, 247] width 280 height 10
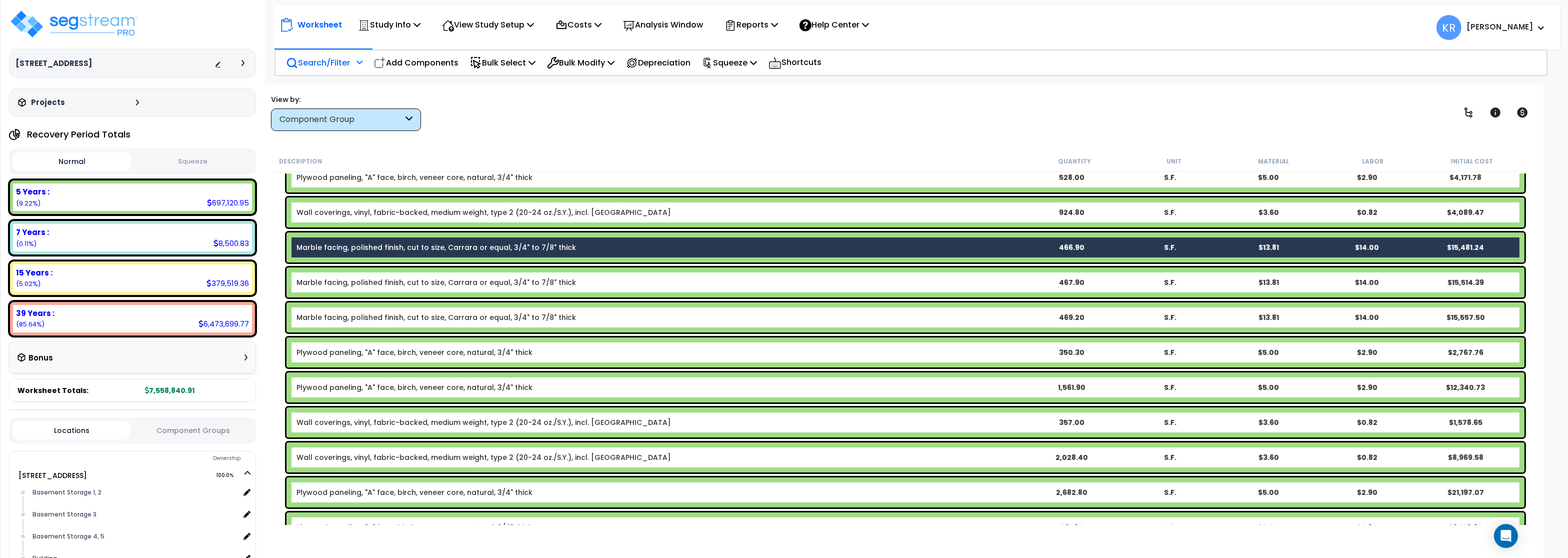
click at [336, 277] on div "Marble facing, polished finish, cut to size, Carrara or equal, 3/4" to 7/8" thi…" at bounding box center [905, 282] width 1238 height 30
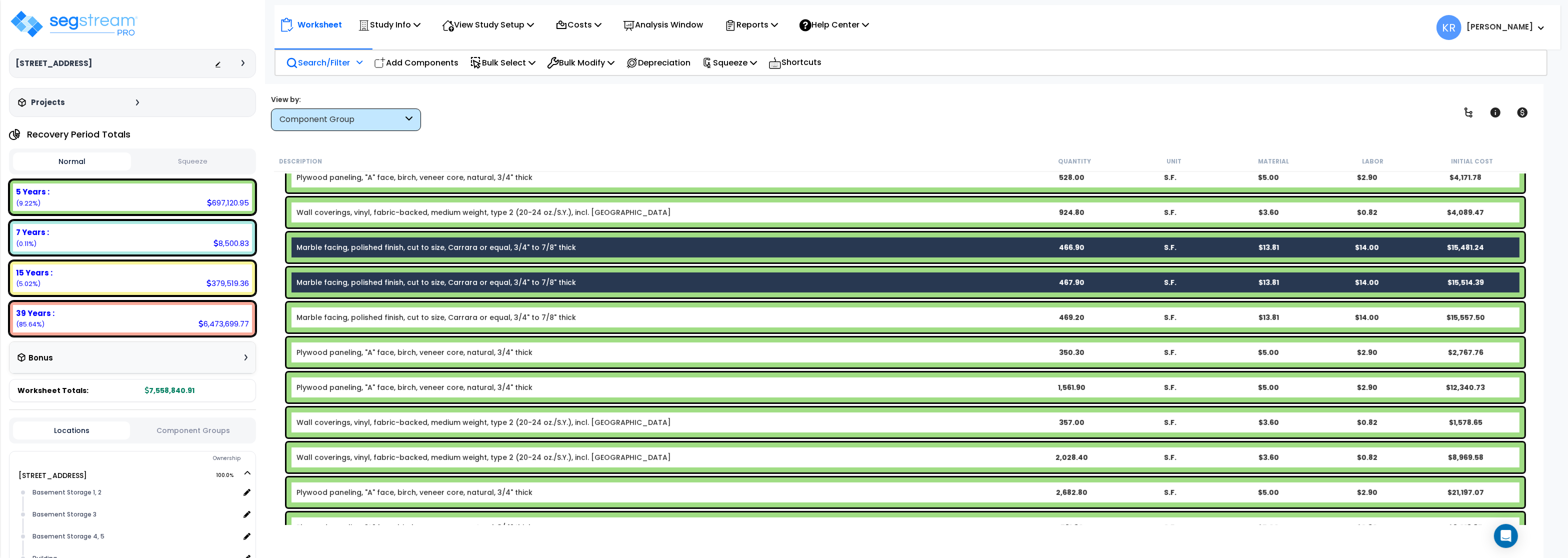
click at [335, 324] on div "Marble facing, polished finish, cut to size, Carrara or equal, 3/4" to 7/8" thi…" at bounding box center [905, 317] width 1238 height 30
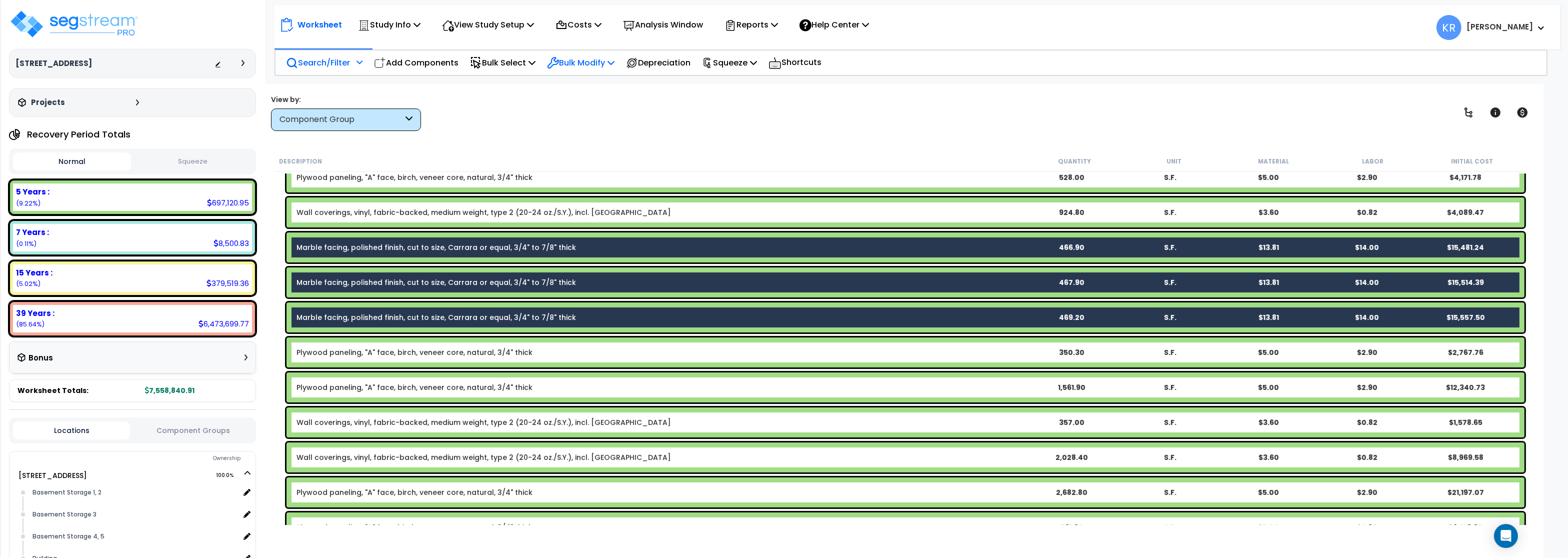
click at [589, 65] on p "Bulk Modify" at bounding box center [580, 62] width 68 height 13
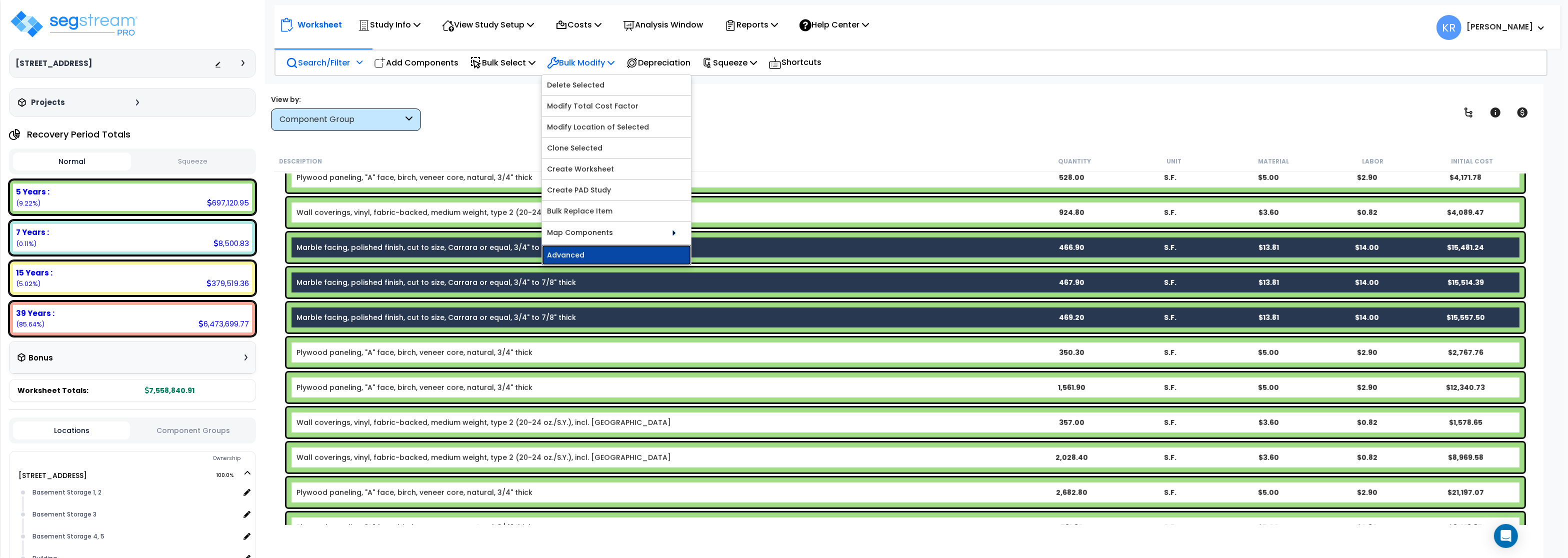
click at [598, 260] on link "Advanced" at bounding box center [616, 254] width 149 height 20
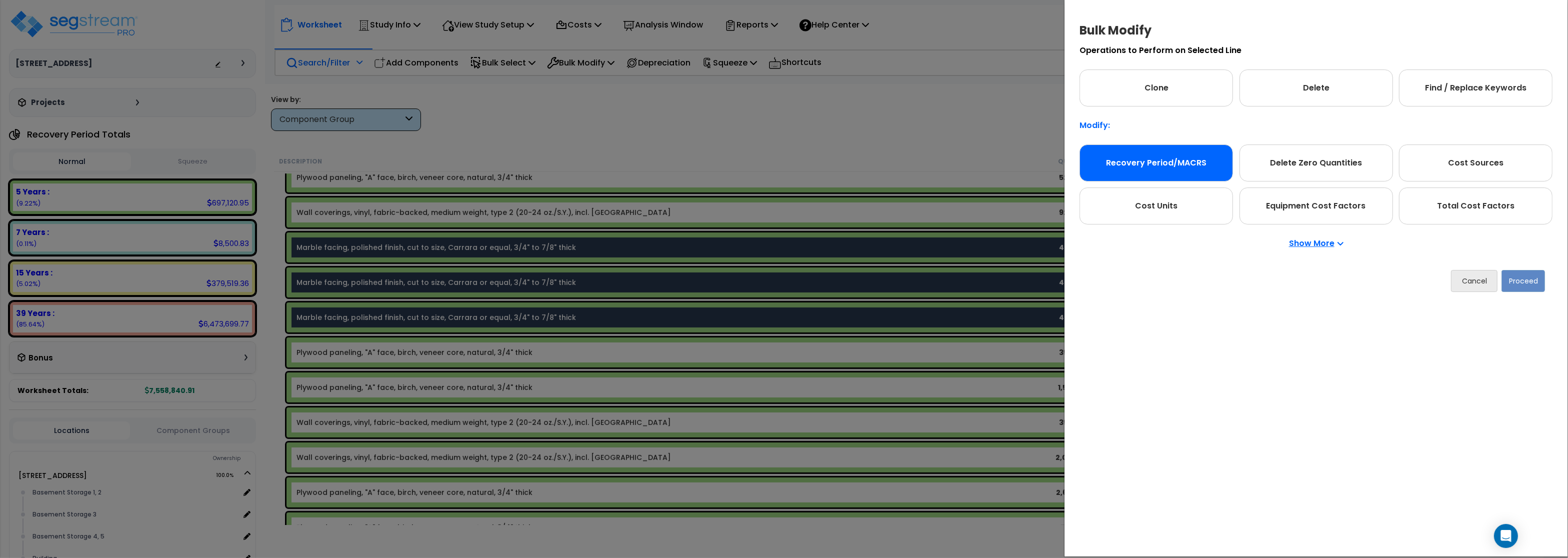
click at [1156, 159] on div "Recovery Period/MACRS" at bounding box center [1156, 163] width 153 height 37
click at [1524, 282] on button "Proceed" at bounding box center [1523, 281] width 43 height 22
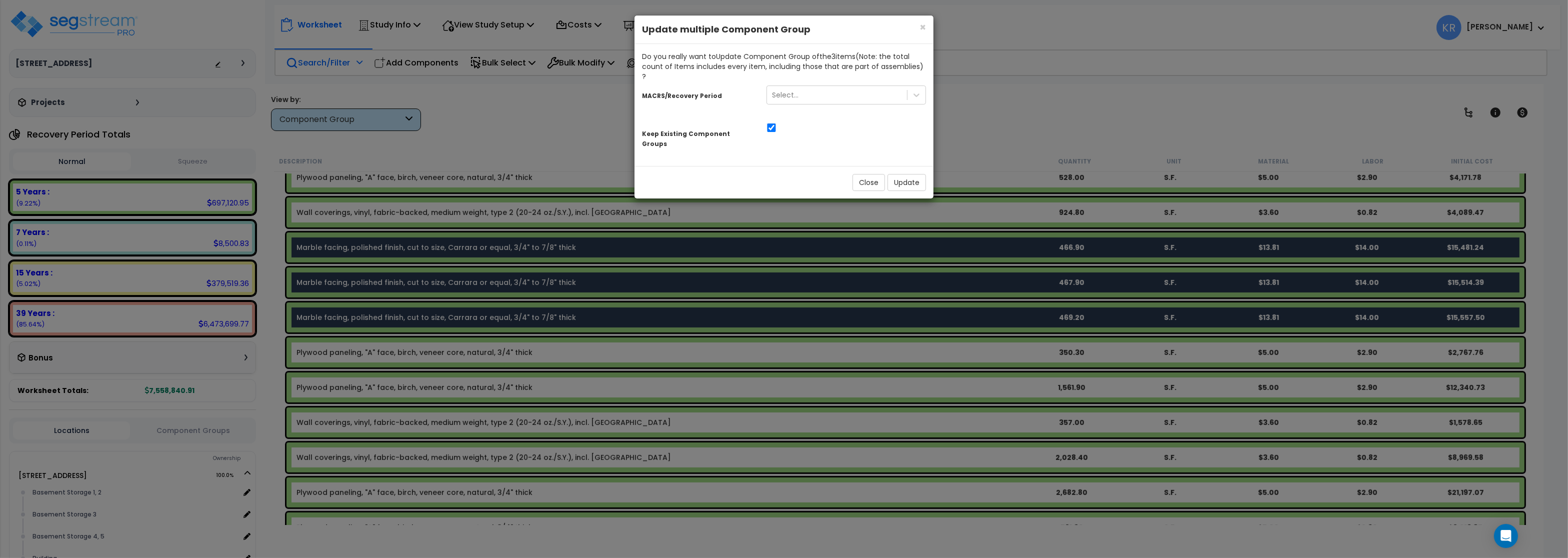
click at [764, 121] on div at bounding box center [846, 126] width 174 height 10
click at [770, 124] on input "checkbox" at bounding box center [771, 127] width 10 height 8
checkbox input "false"
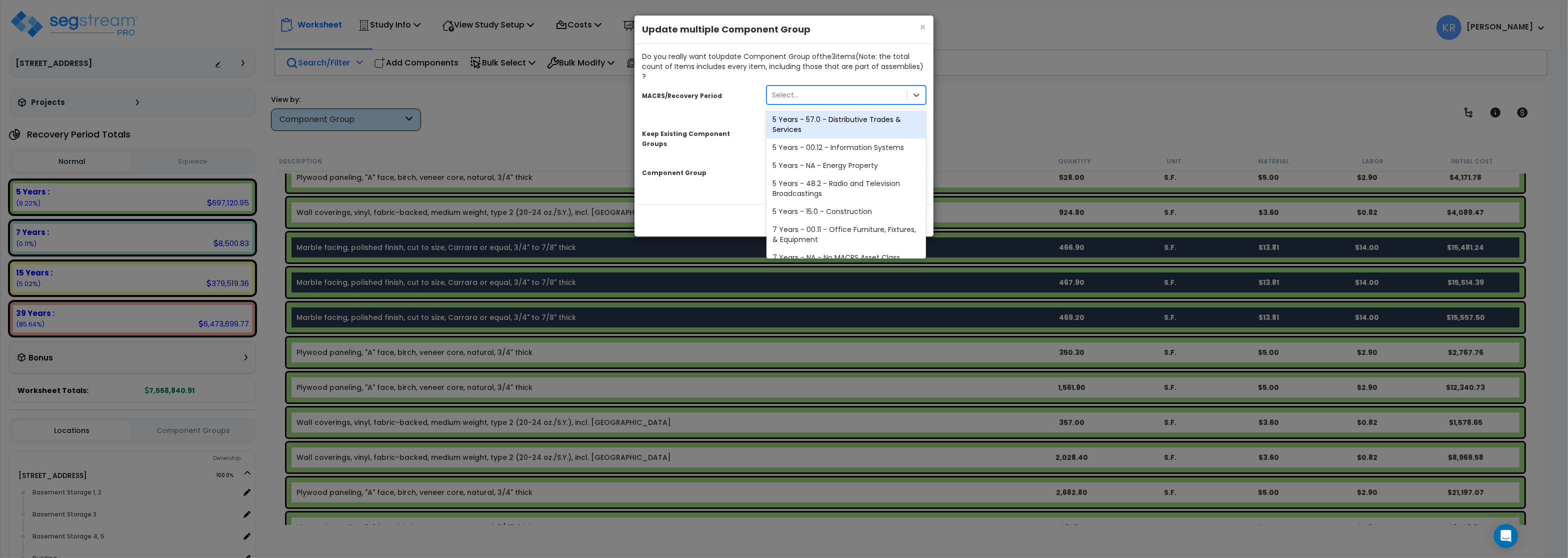
click at [788, 90] on div "Select..." at bounding box center [785, 94] width 27 height 10
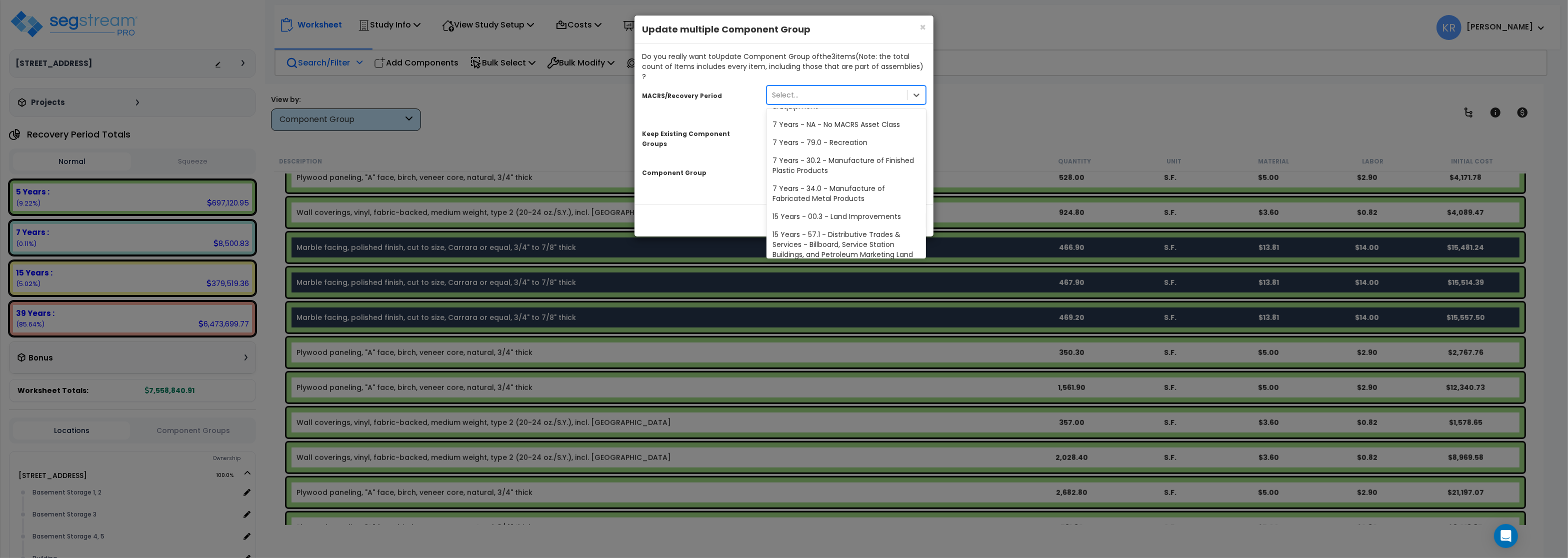
scroll to position [180, 0]
click at [805, 245] on div "39 Years - NA - Long-Life Property" at bounding box center [846, 254] width 159 height 18
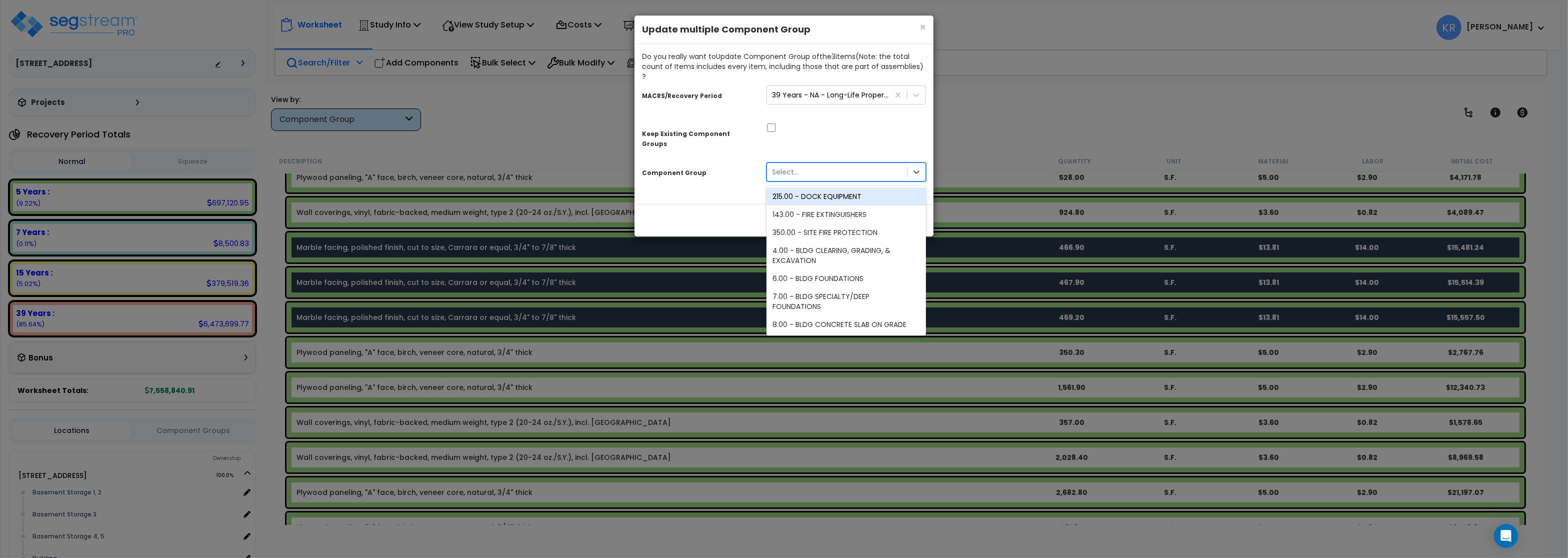
click at [798, 164] on div "Select..." at bounding box center [837, 171] width 140 height 16
type input "cer"
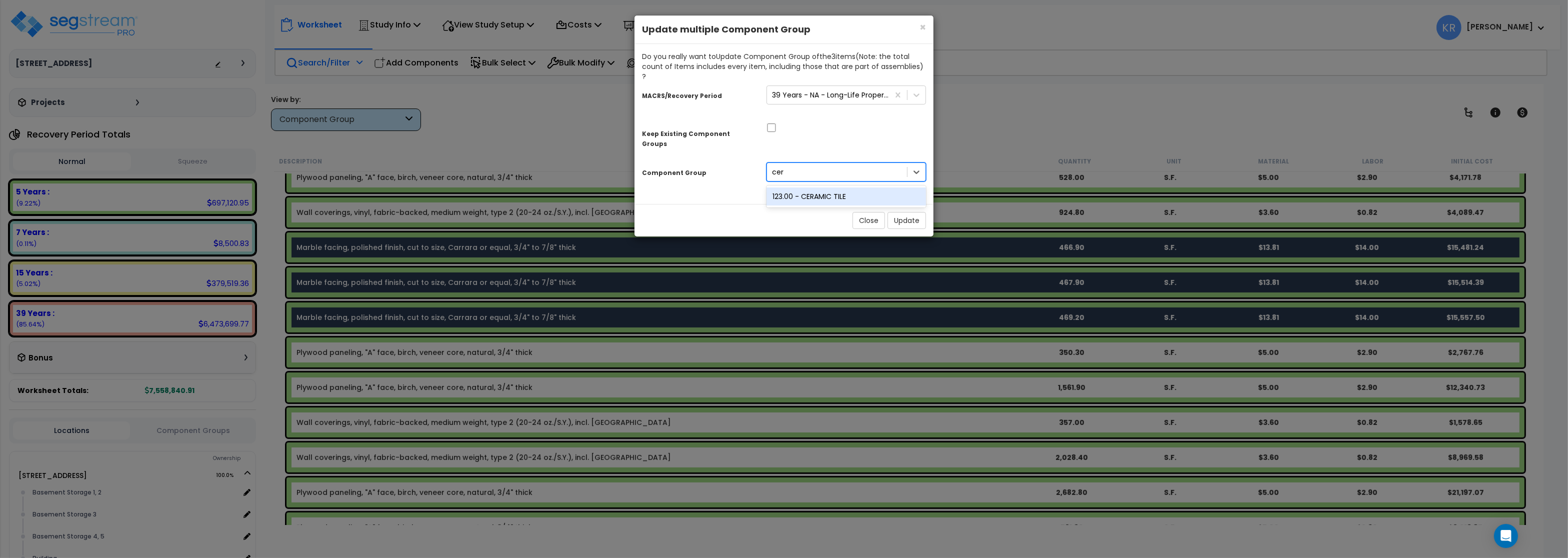
click at [798, 187] on div "123.00 - CERAMIC TILE" at bounding box center [846, 196] width 159 height 18
click at [899, 212] on button "Update" at bounding box center [906, 220] width 39 height 17
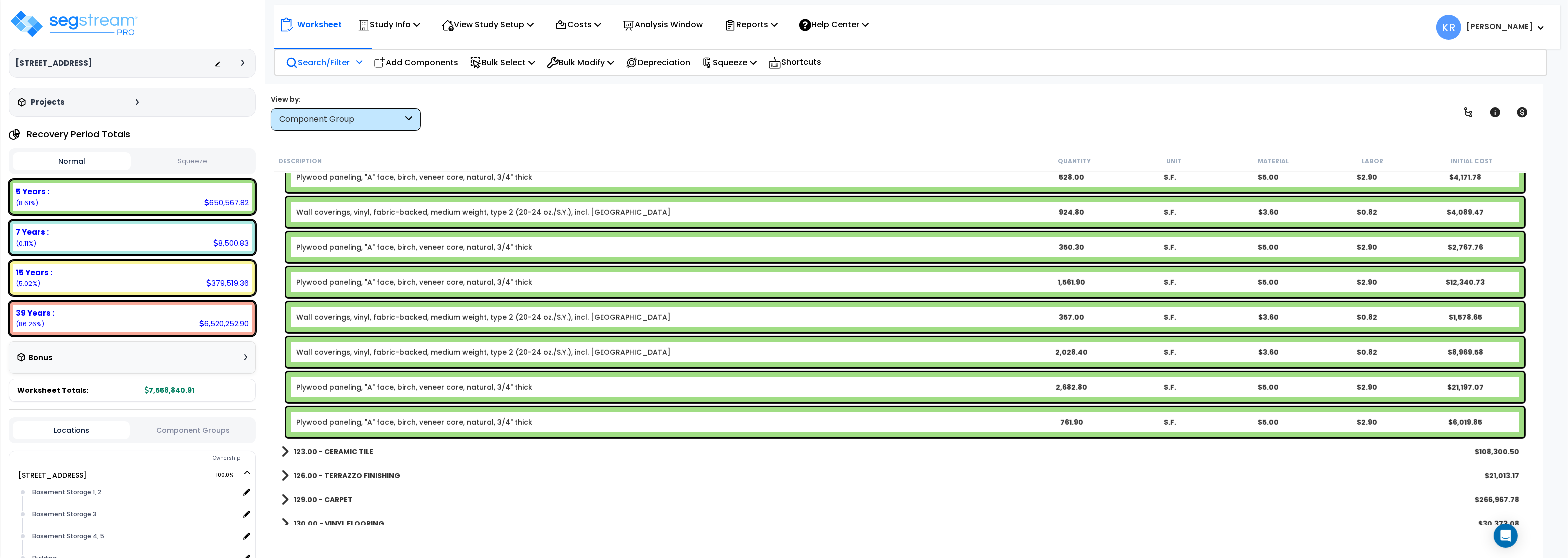
scroll to position [780, 0]
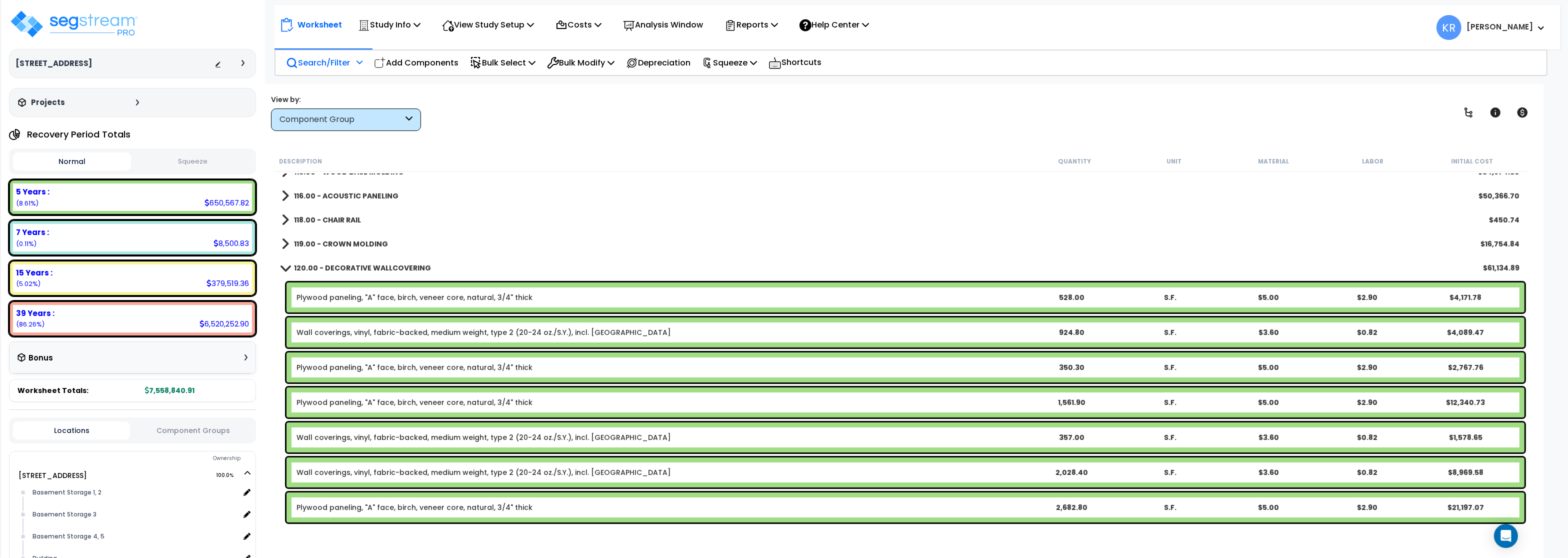
click at [295, 264] on b "120.00 - DECORATIVE WALLCOVERING" at bounding box center [362, 267] width 137 height 10
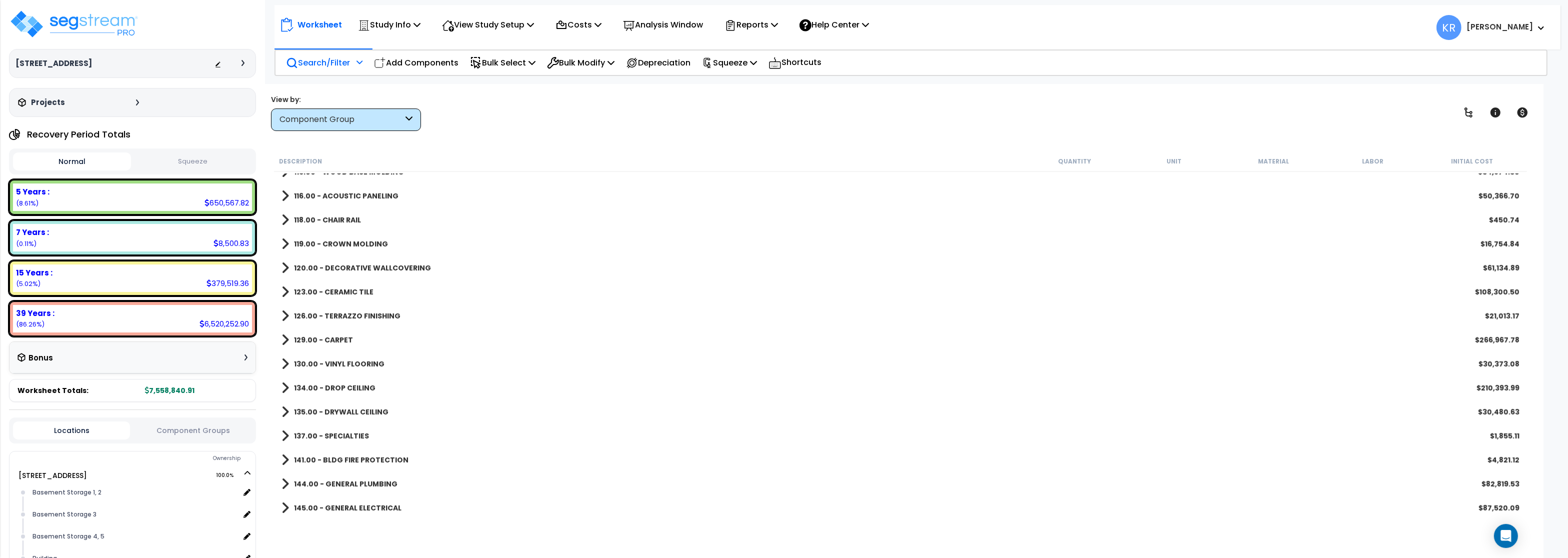
click at [302, 293] on b "123.00 - CERAMIC TILE" at bounding box center [333, 292] width 80 height 10
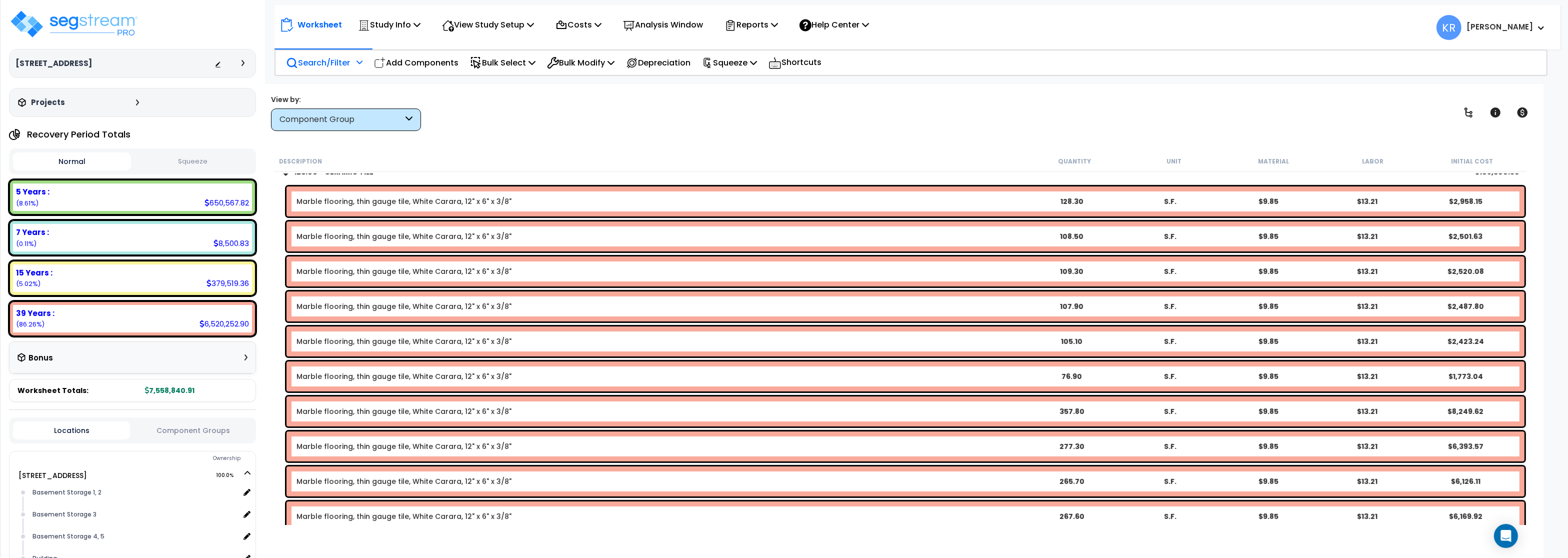
scroll to position [719, 0]
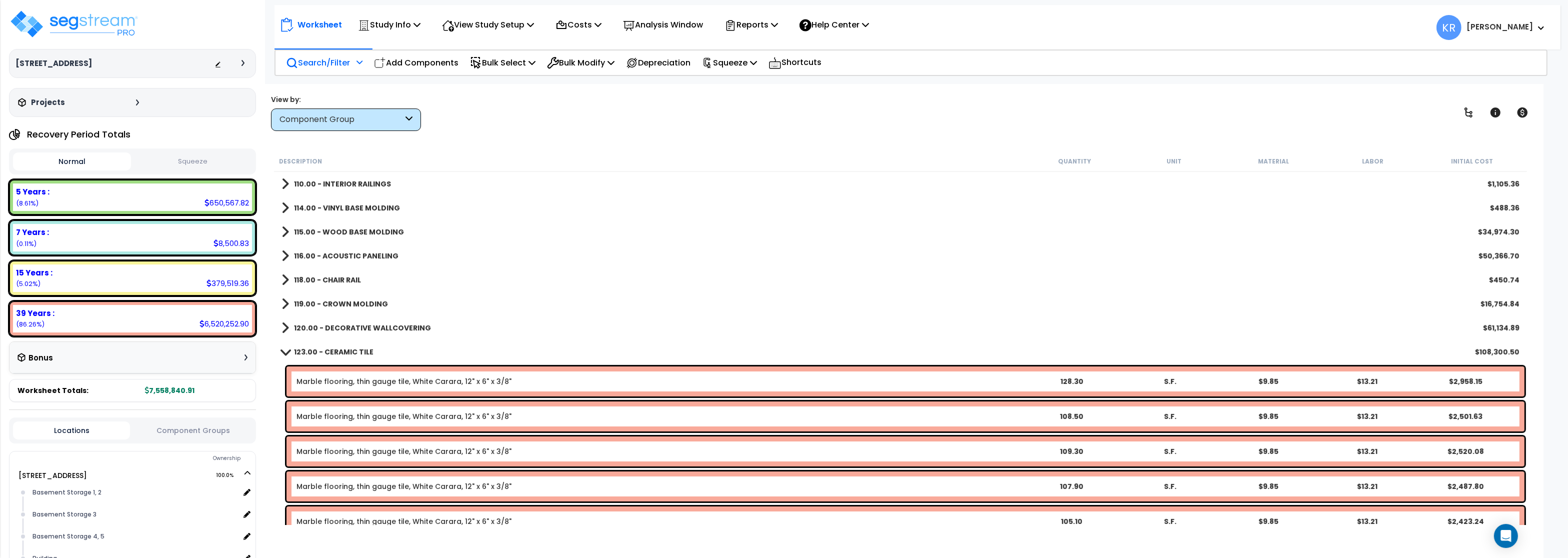
click at [328, 344] on div "123.00 - CERAMIC TILE $108,300.50" at bounding box center [900, 352] width 1248 height 24
click at [324, 353] on b "123.00 - CERAMIC TILE" at bounding box center [333, 351] width 80 height 10
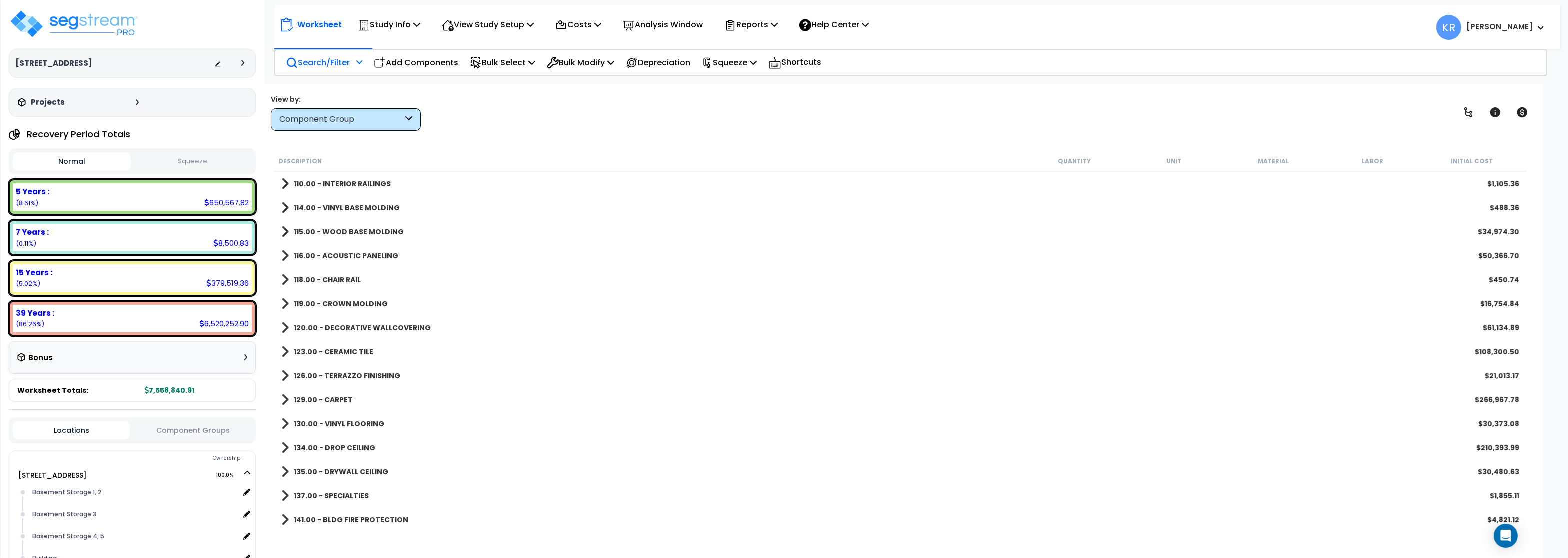
click at [336, 372] on b "126.00 - TERRAZZO FINISHING" at bounding box center [347, 375] width 106 height 10
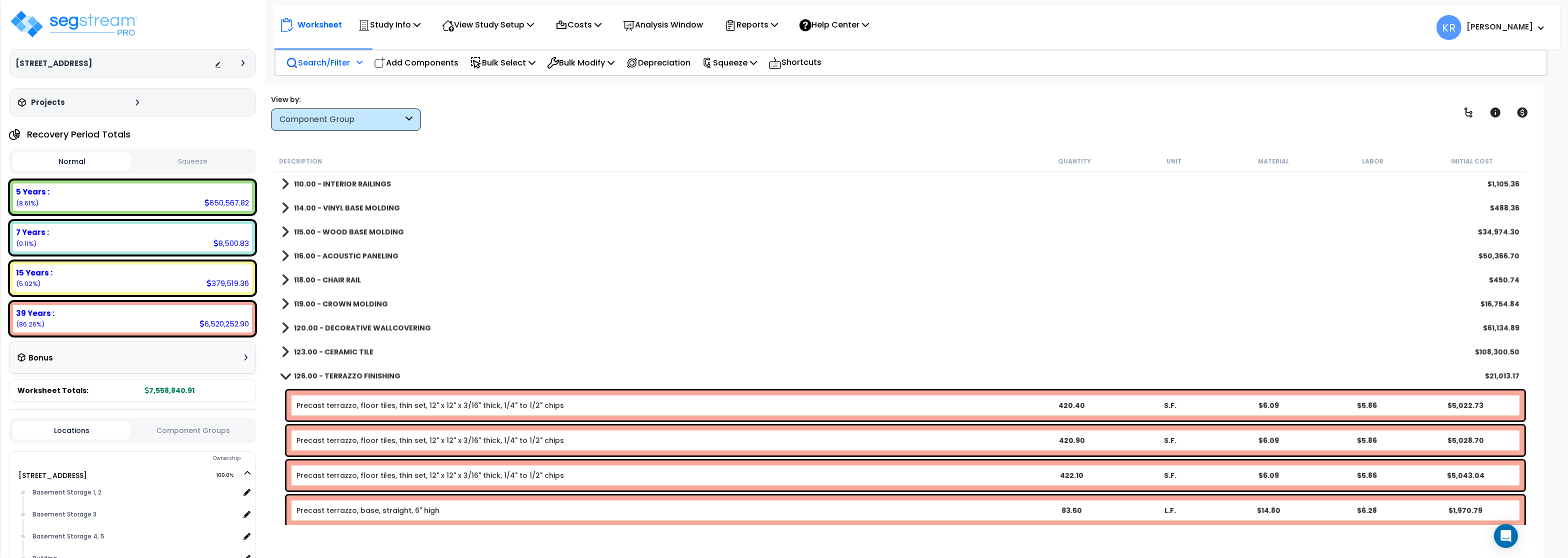
scroll to position [840, 0]
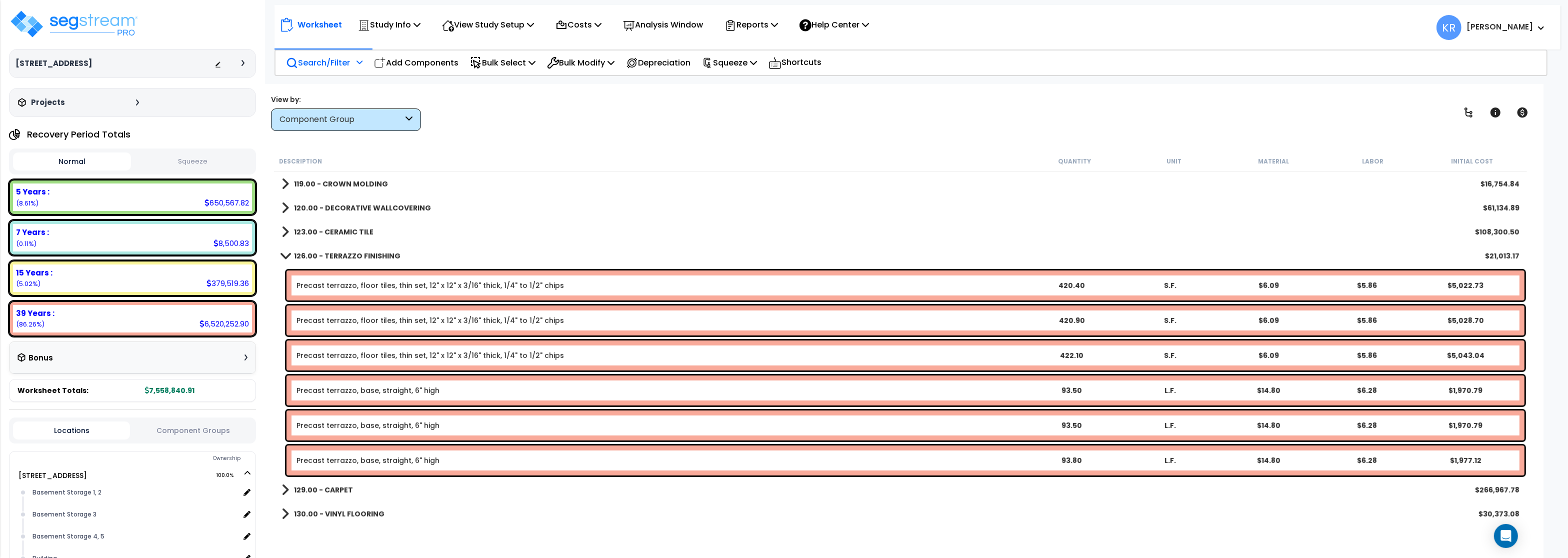
click at [333, 257] on b "126.00 - TERRAZZO FINISHING" at bounding box center [347, 255] width 106 height 10
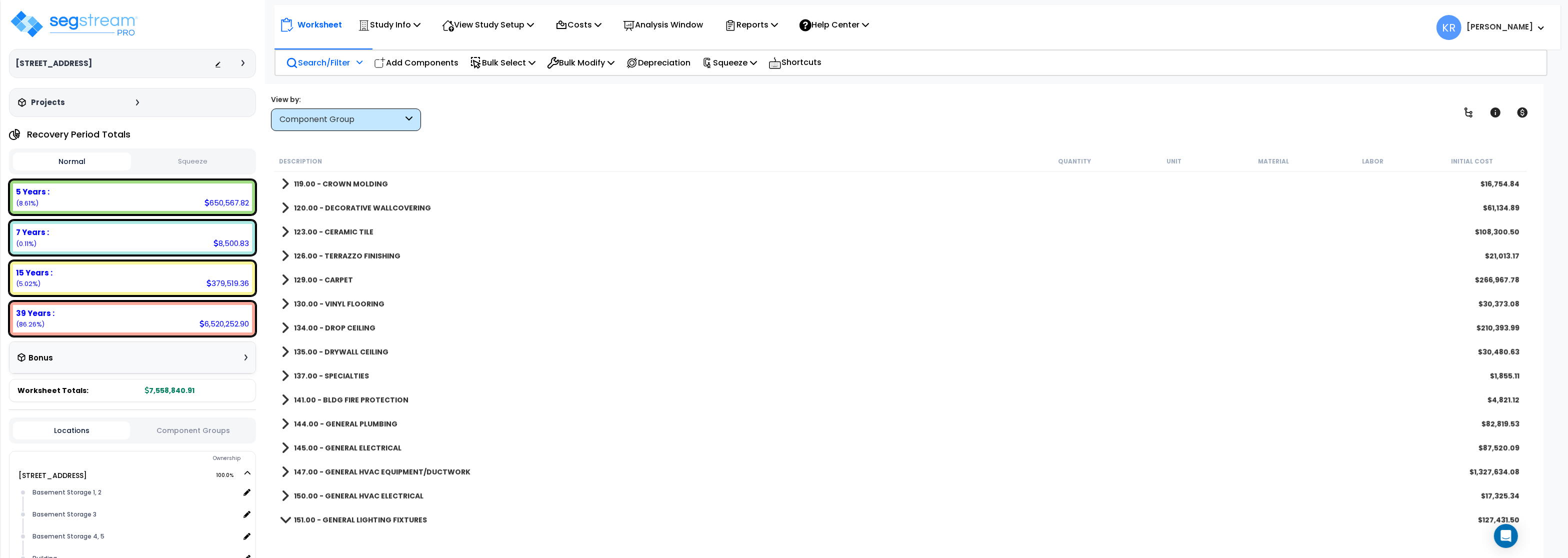
click at [332, 278] on b "129.00 - CARPET" at bounding box center [323, 279] width 59 height 10
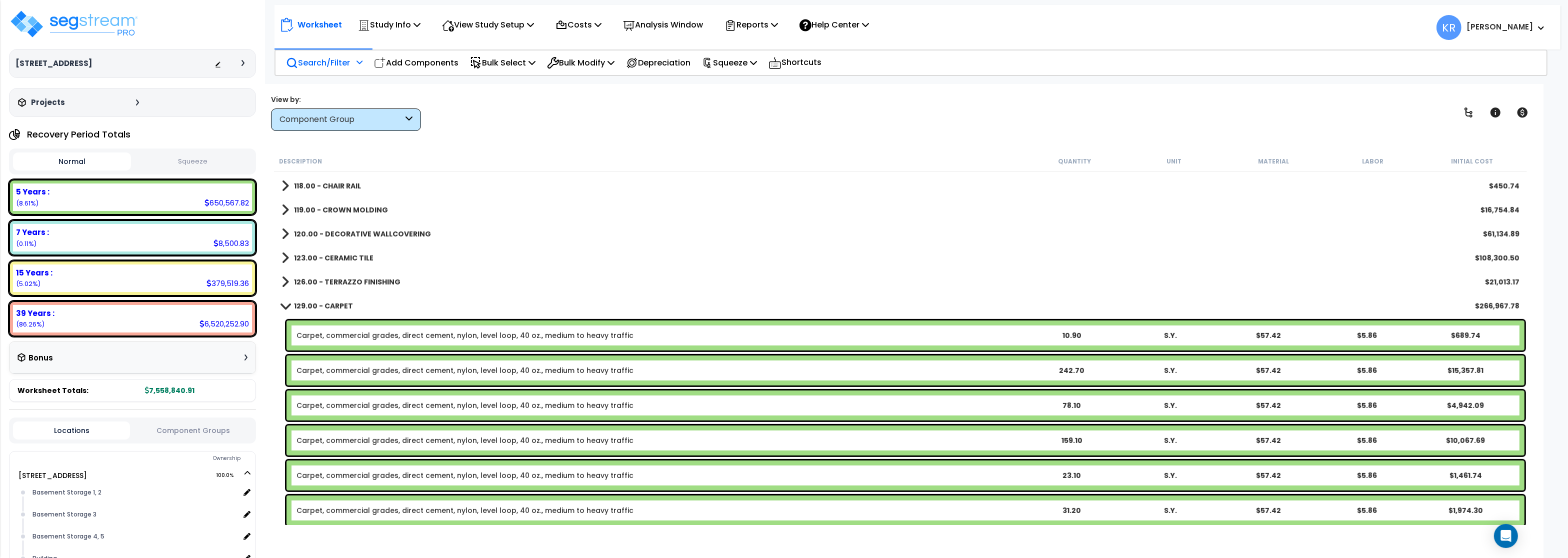
scroll to position [780, 0]
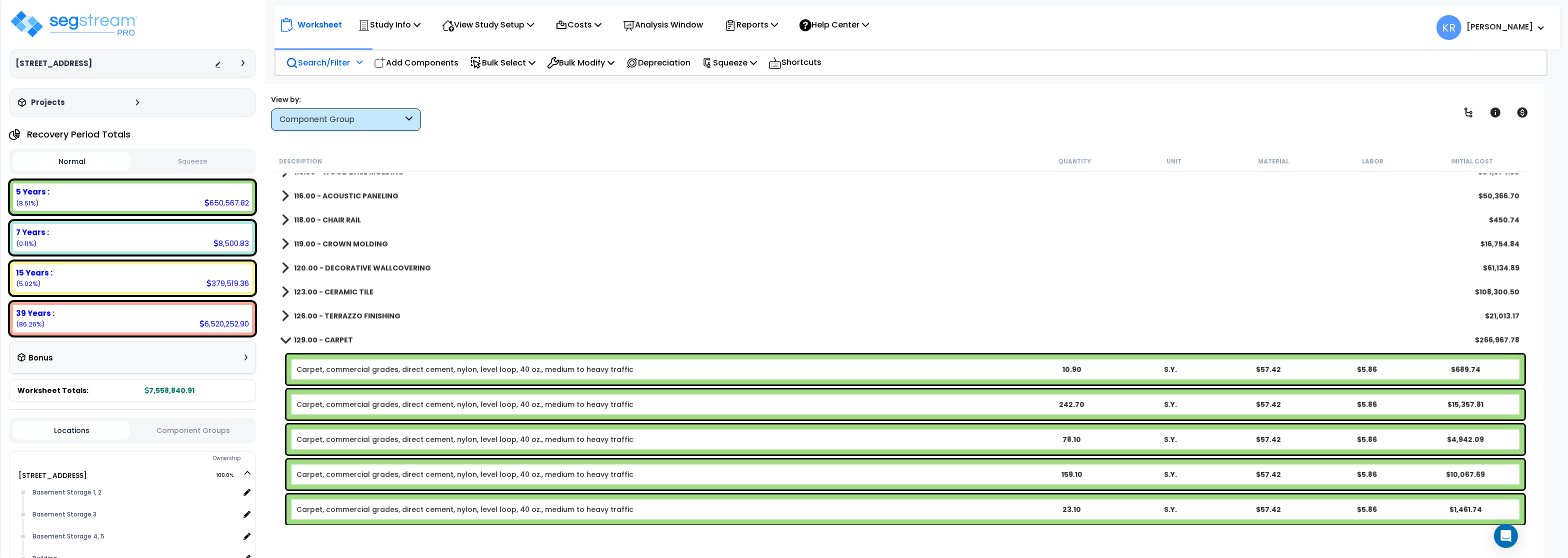
click at [310, 339] on b "129.00 - CARPET" at bounding box center [323, 339] width 59 height 10
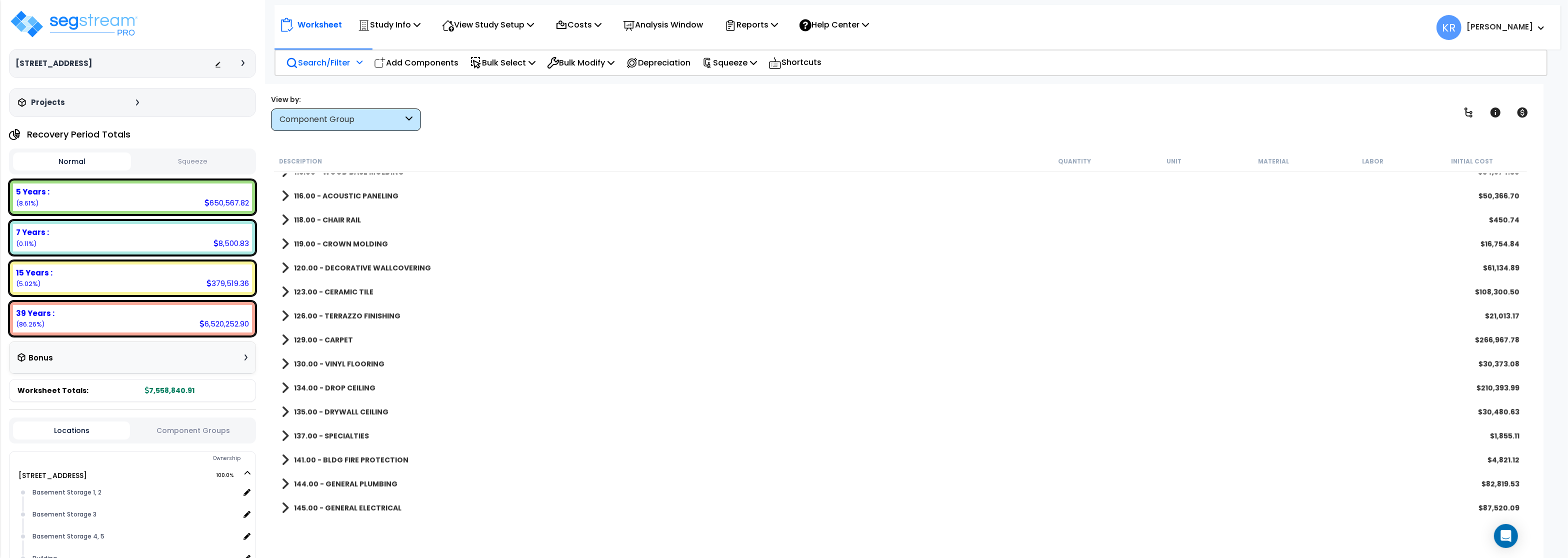
click at [317, 358] on link "130.00 - VINYL FLOORING" at bounding box center [333, 364] width 103 height 14
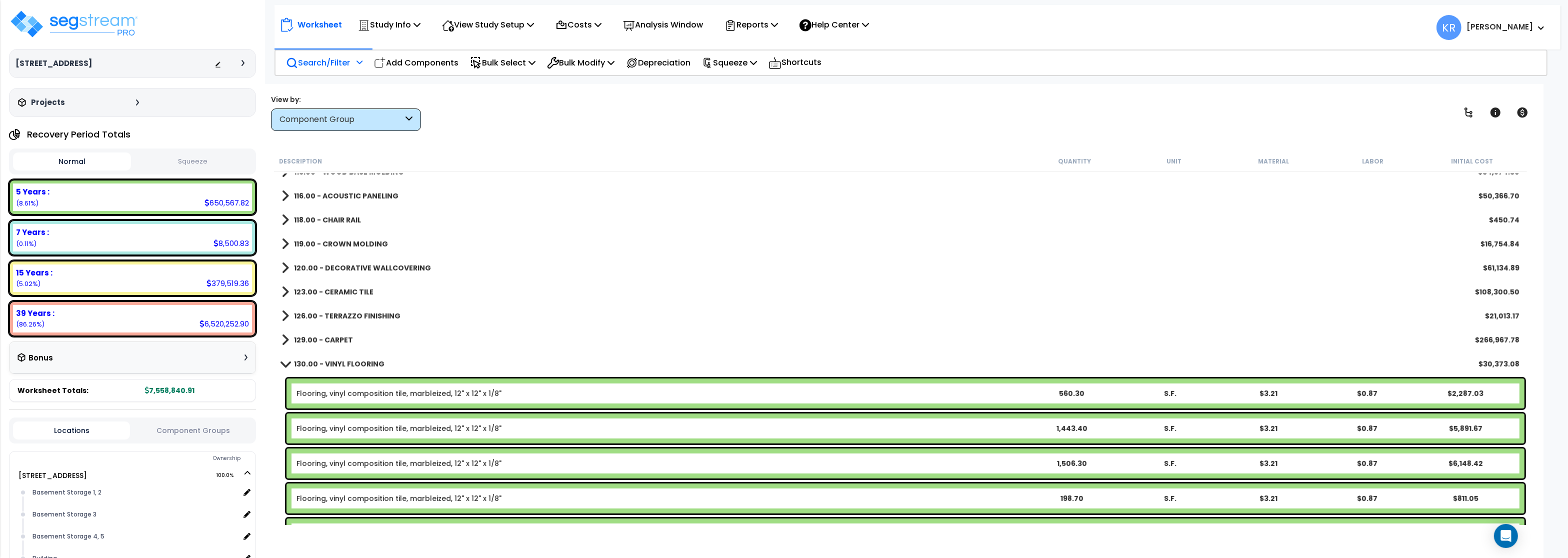
click at [321, 367] on b "130.00 - VINYL FLOORING" at bounding box center [339, 363] width 91 height 10
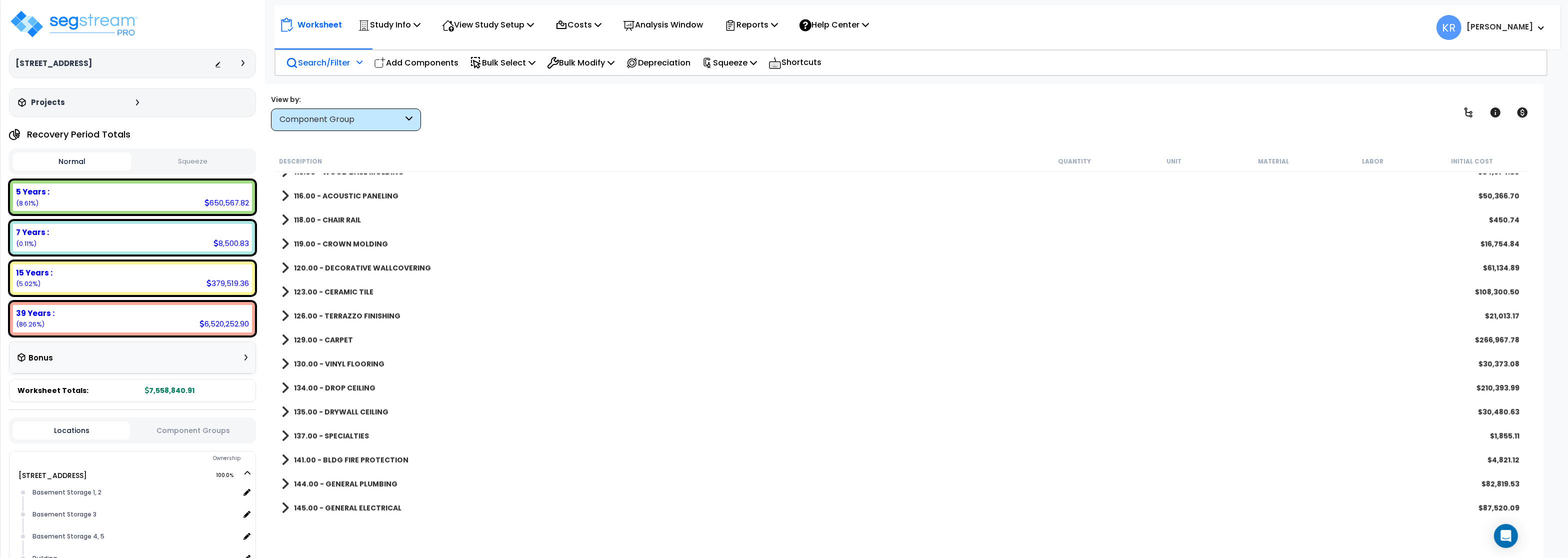
click at [325, 386] on b "134.00 - DROP CEILING" at bounding box center [335, 388] width 82 height 10
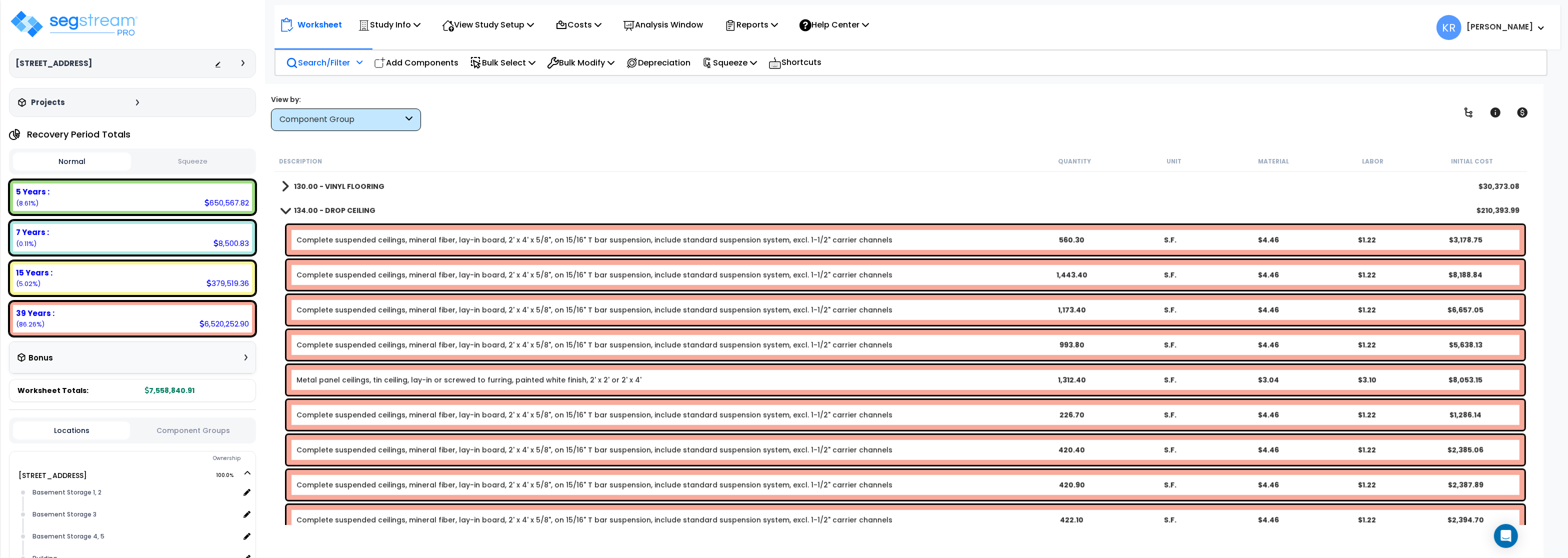
scroll to position [899, 0]
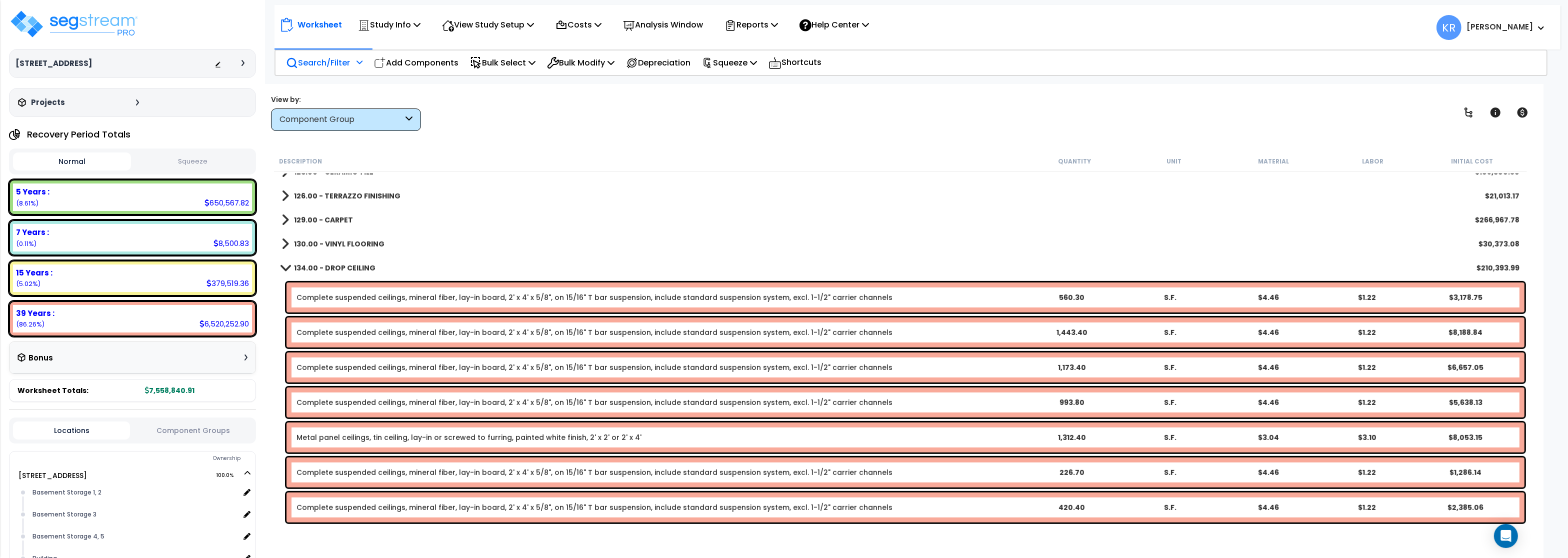
click at [322, 266] on b "134.00 - DROP CEILING" at bounding box center [335, 267] width 82 height 10
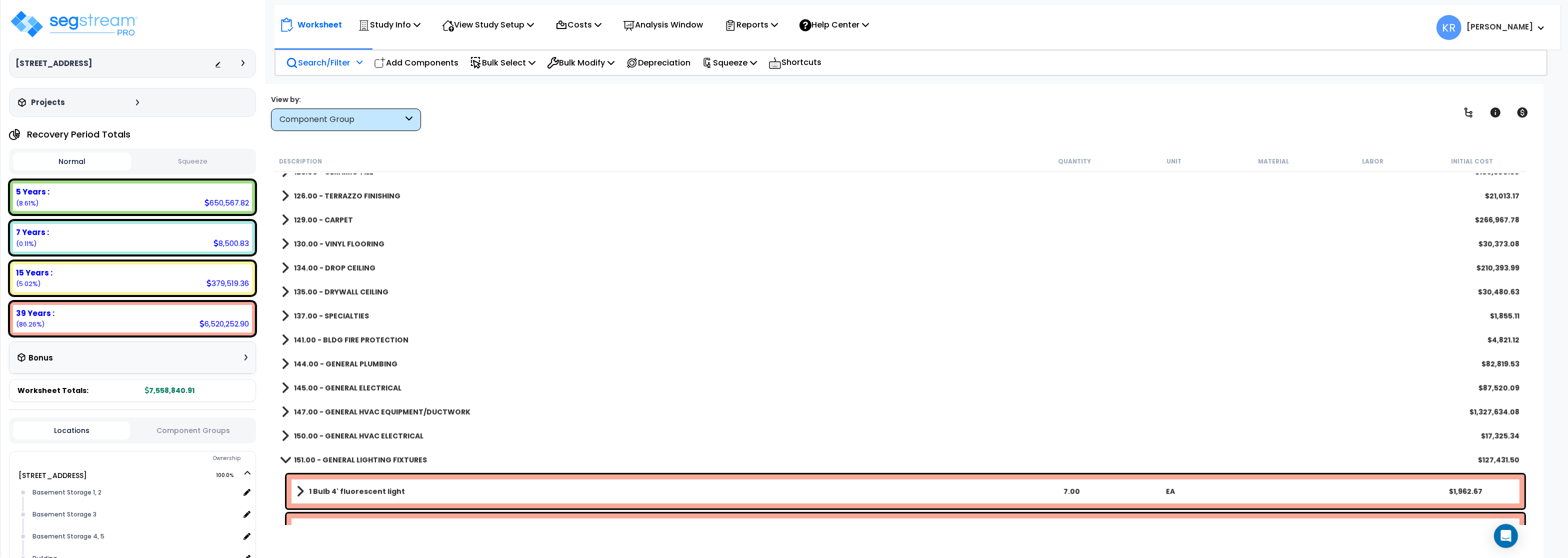
click at [327, 290] on b "135.00 - DRYWALL CEILING" at bounding box center [341, 292] width 95 height 10
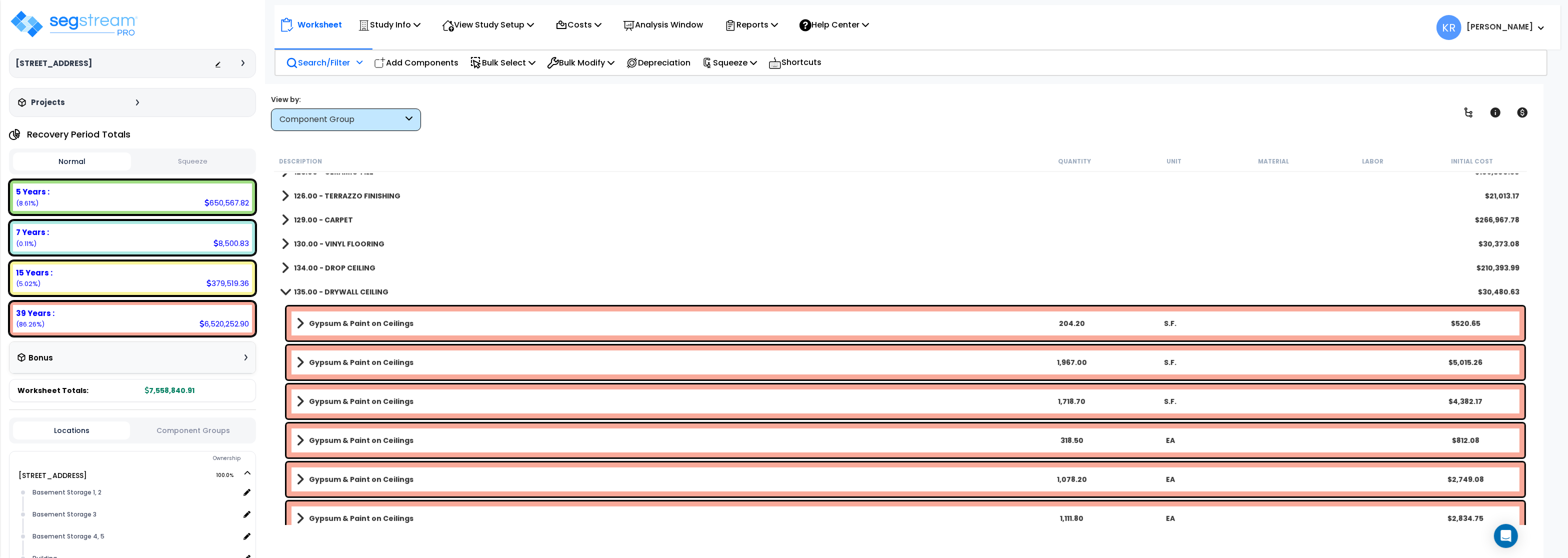
click at [336, 286] on link "135.00 - DRYWALL CEILING" at bounding box center [335, 292] width 107 height 14
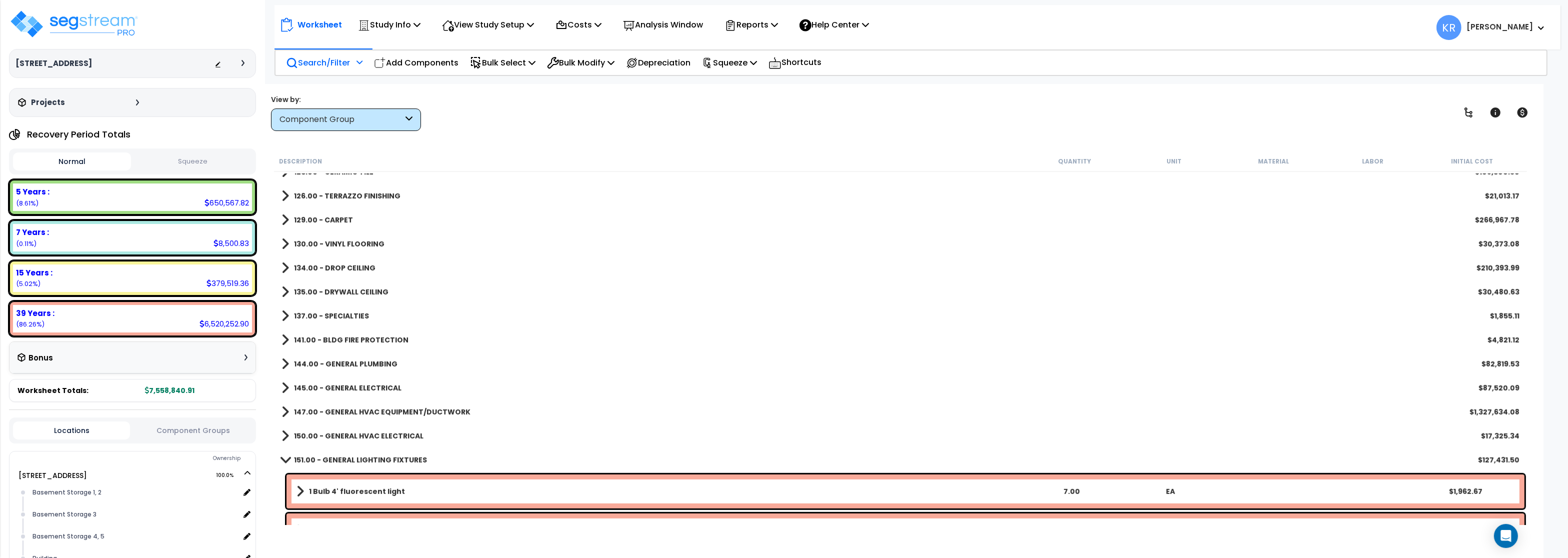
click at [330, 312] on b "137.00 - SPECIALTIES" at bounding box center [331, 315] width 75 height 10
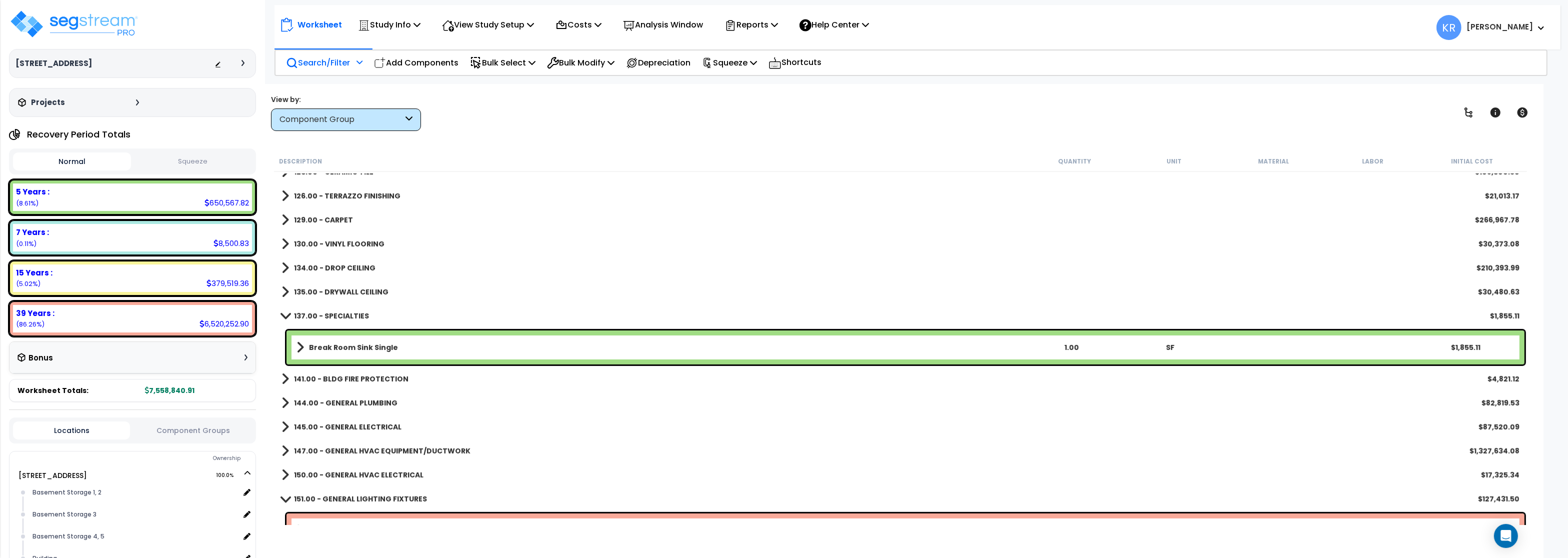
click at [335, 345] on b "Break Room Sink Single" at bounding box center [353, 347] width 89 height 10
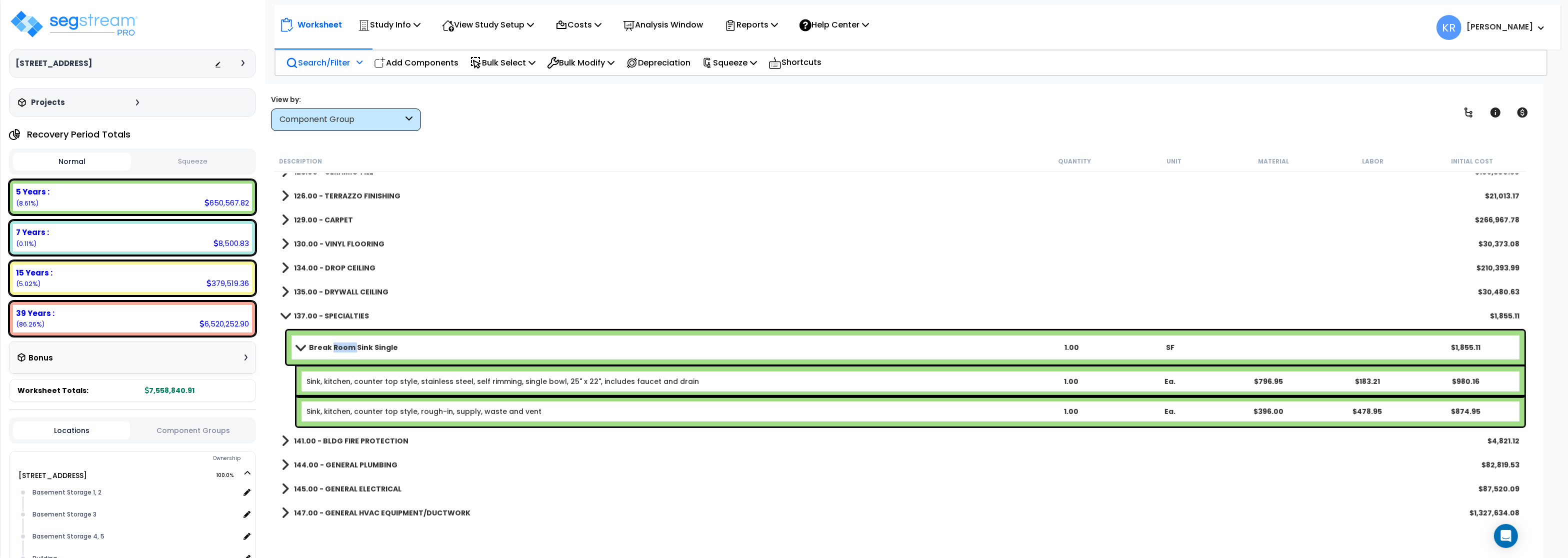
click at [335, 345] on b "Break Room Sink Single" at bounding box center [353, 347] width 89 height 10
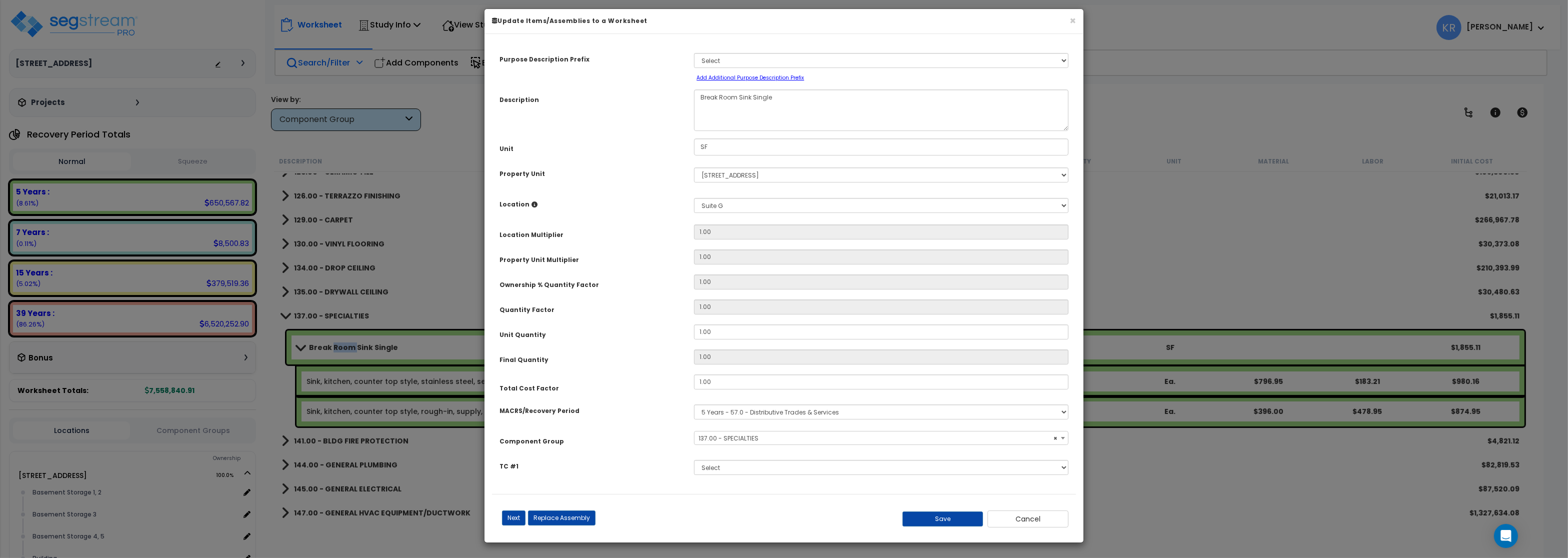
select select "57255"
click at [742, 444] on span "× 137.00 - SPECIALTIES" at bounding box center [880, 438] width 373 height 14
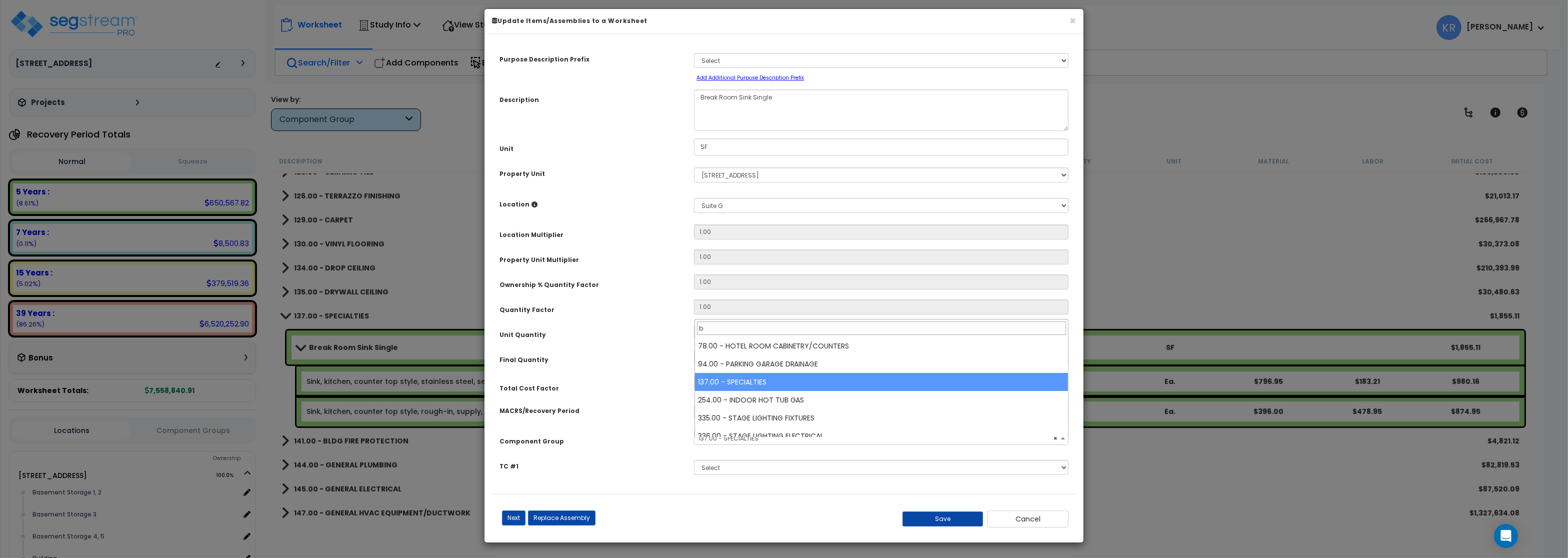
scroll to position [0, 0]
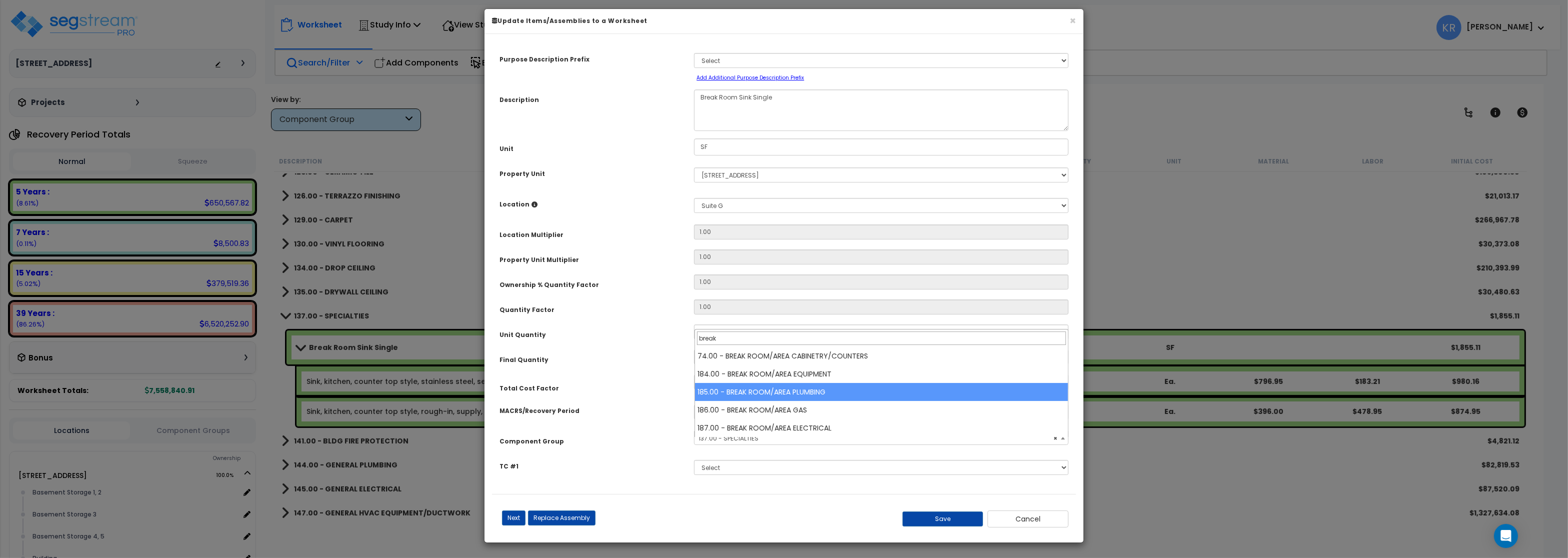
type input "break"
select select "56995"
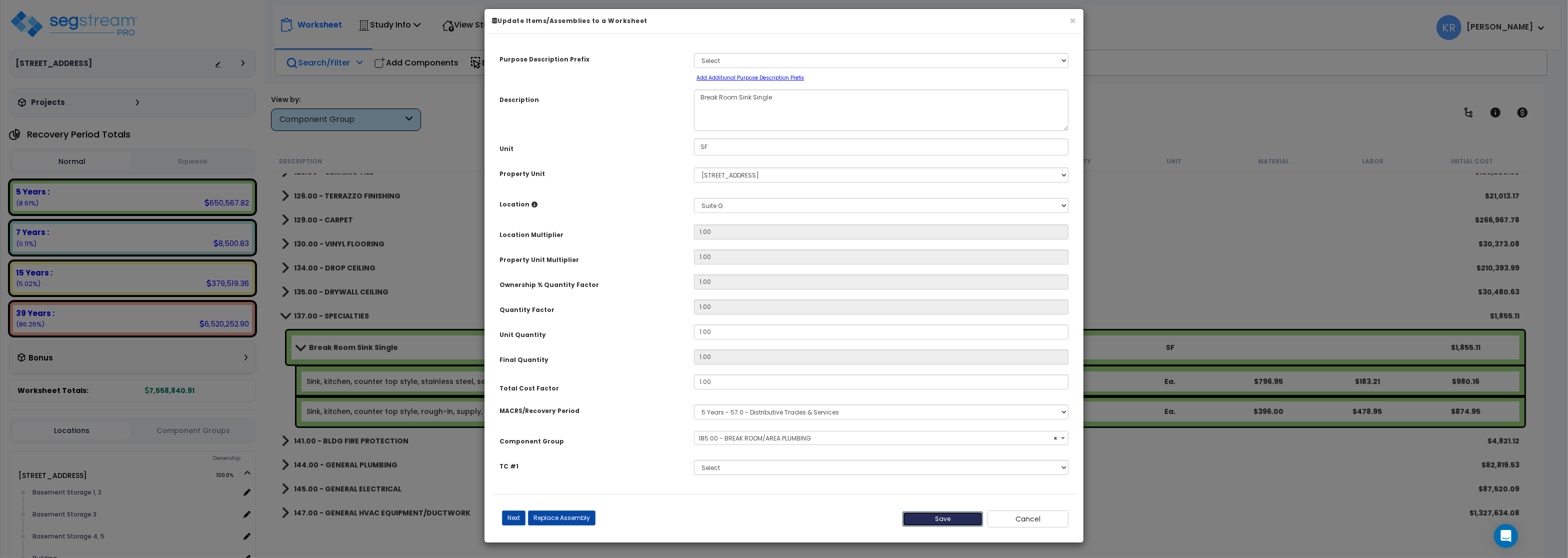
click at [944, 526] on button "Save" at bounding box center [943, 519] width 81 height 15
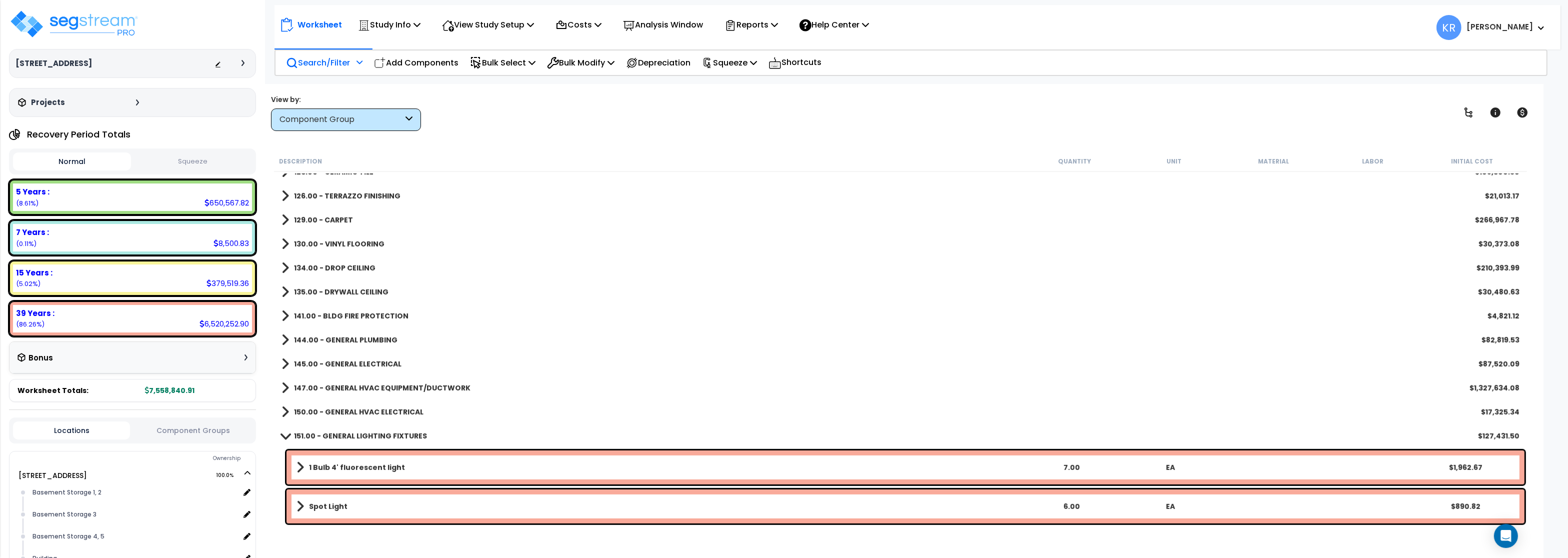
click at [352, 310] on link "141.00 - BLDG FIRE PROTECTION" at bounding box center [345, 315] width 127 height 14
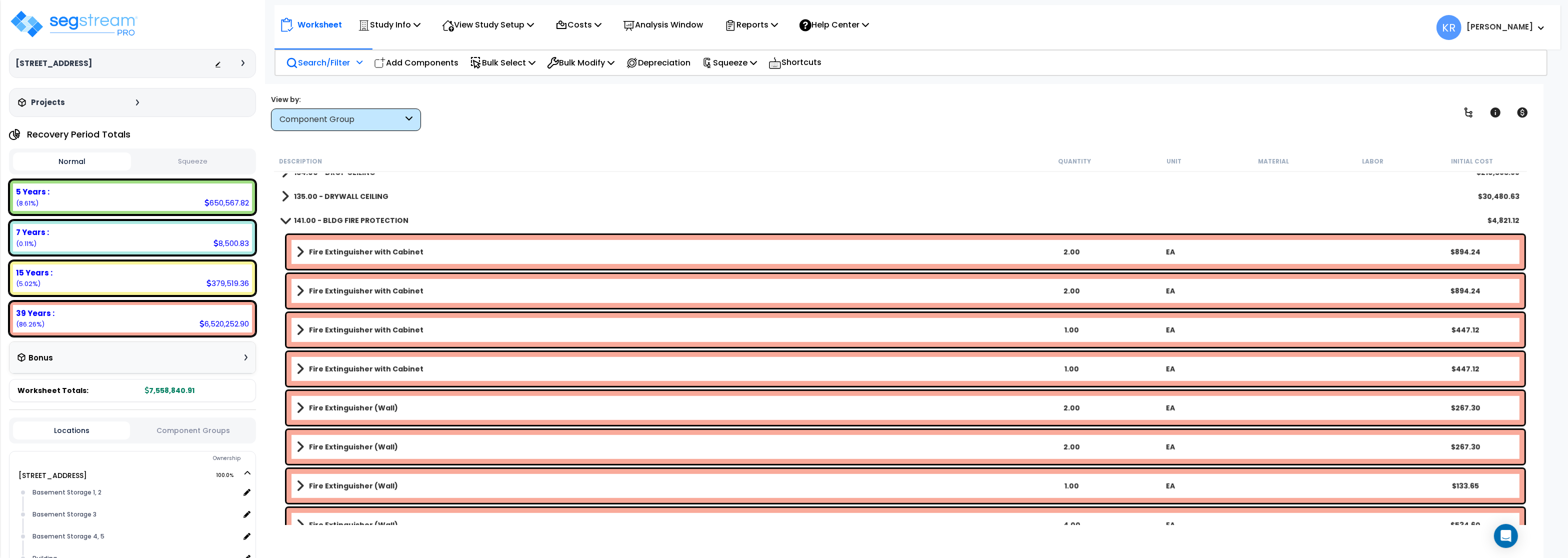
scroll to position [960, 0]
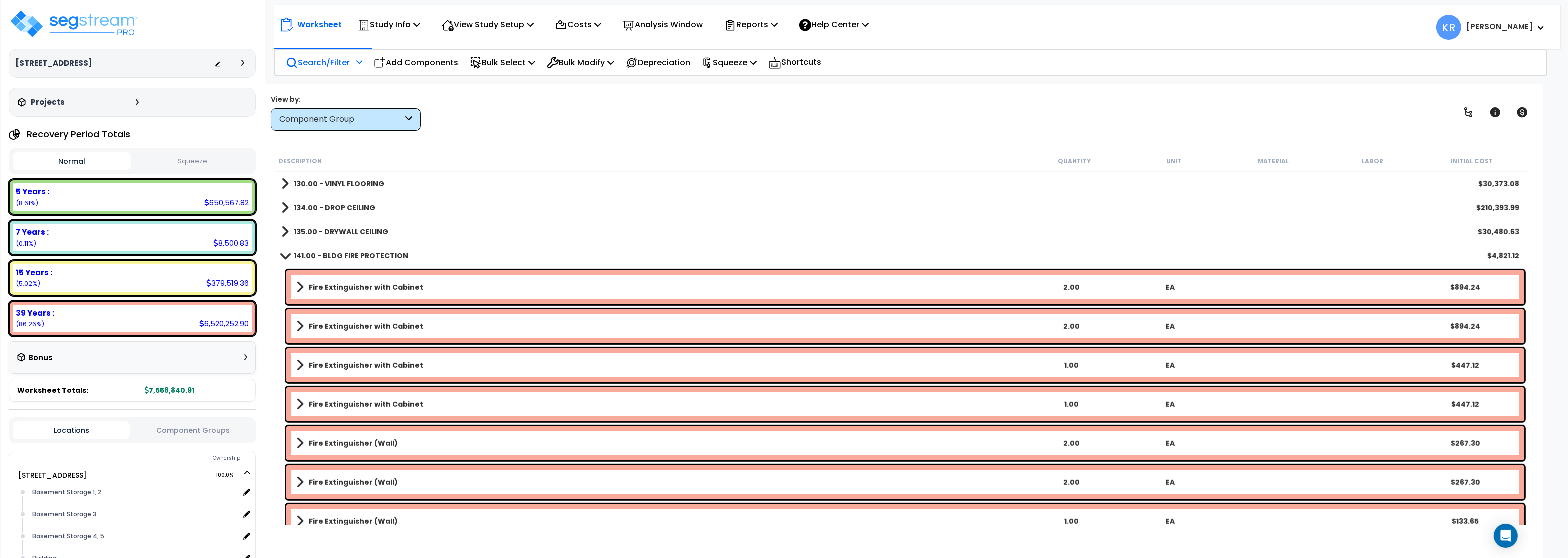
click at [339, 250] on link "141.00 - BLDG FIRE PROTECTION" at bounding box center [345, 256] width 127 height 14
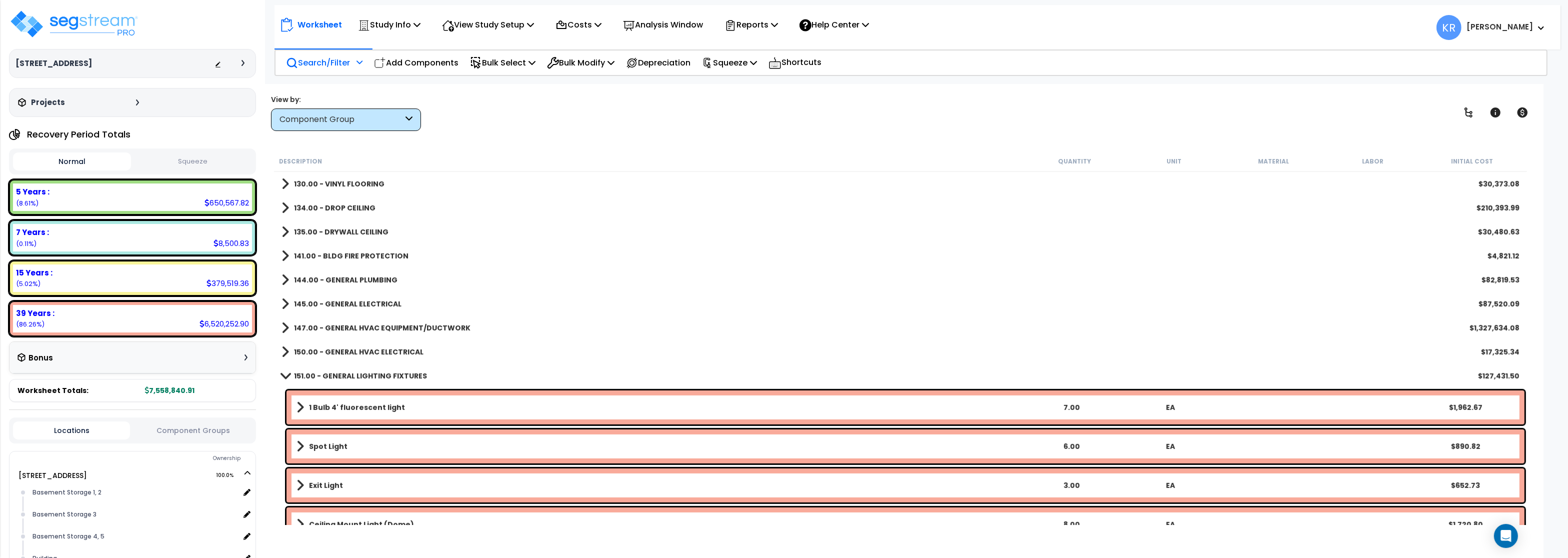
click at [342, 278] on b "144.00 - GENERAL PLUMBING" at bounding box center [345, 279] width 103 height 10
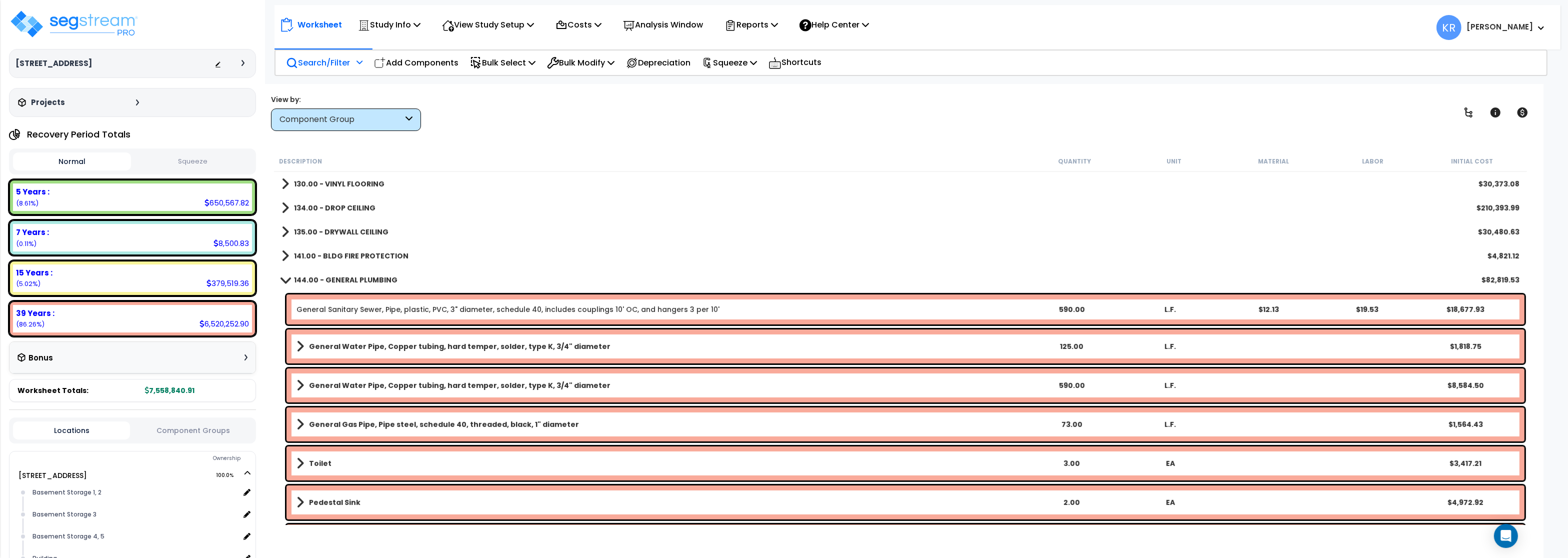
click at [342, 277] on b "144.00 - GENERAL PLUMBING" at bounding box center [345, 279] width 103 height 10
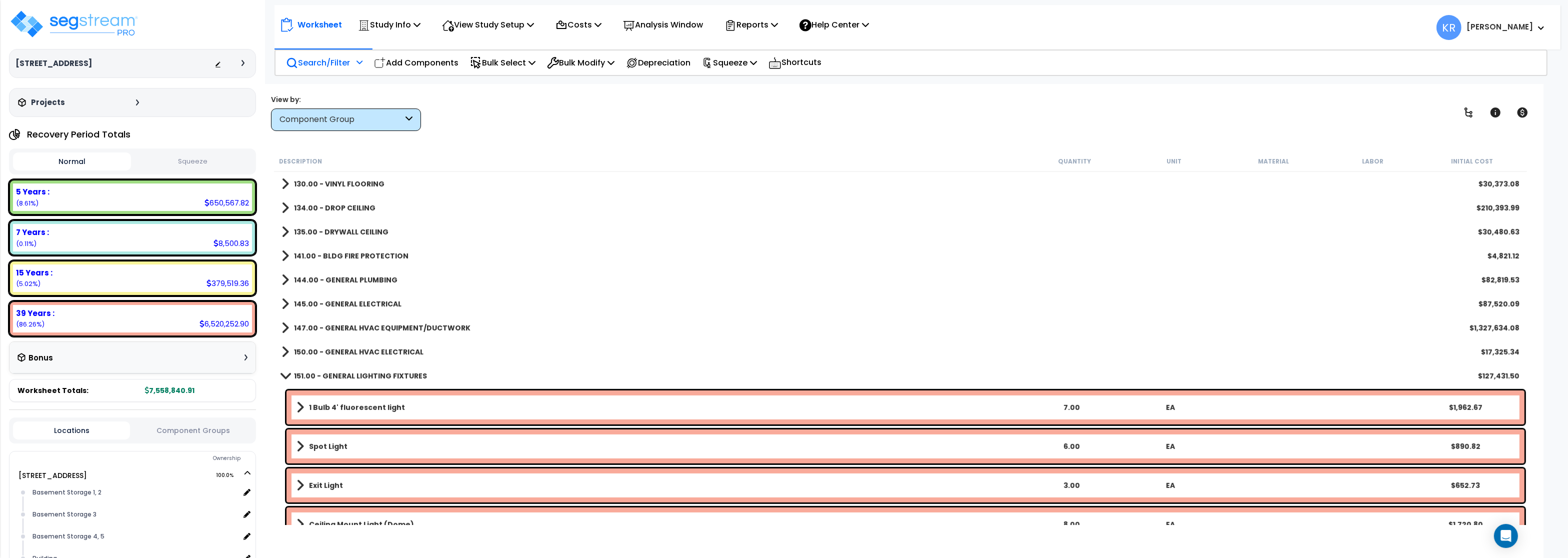
click at [340, 292] on div "145.00 - GENERAL ELECTRICAL $87,520.09" at bounding box center [900, 304] width 1248 height 24
click at [342, 300] on b "145.00 - GENERAL ELECTRICAL" at bounding box center [348, 304] width 107 height 10
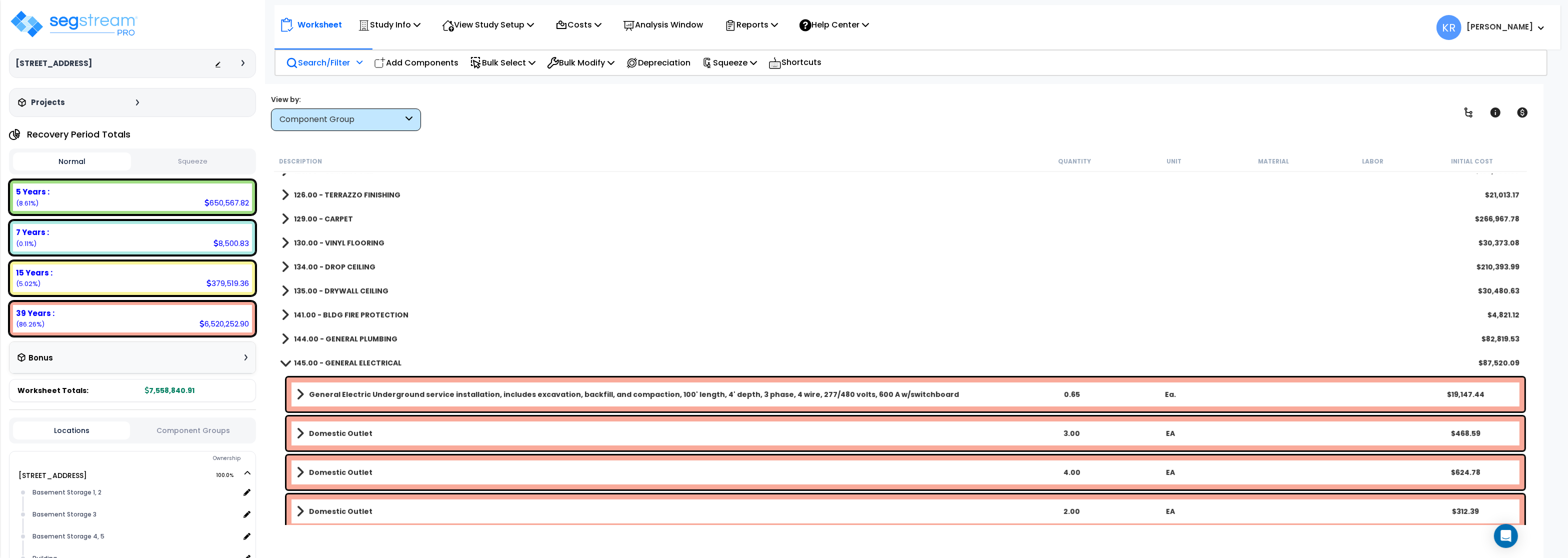
scroll to position [899, 0]
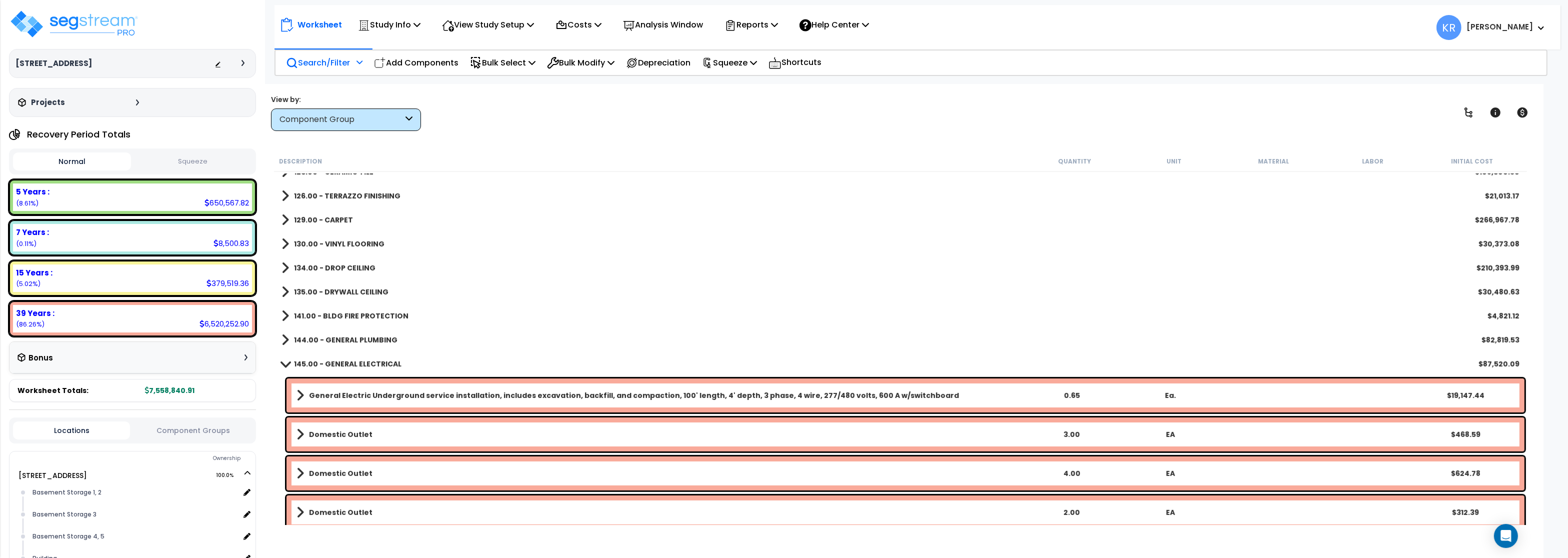
click at [330, 360] on b "145.00 - GENERAL ELECTRICAL" at bounding box center [348, 363] width 107 height 10
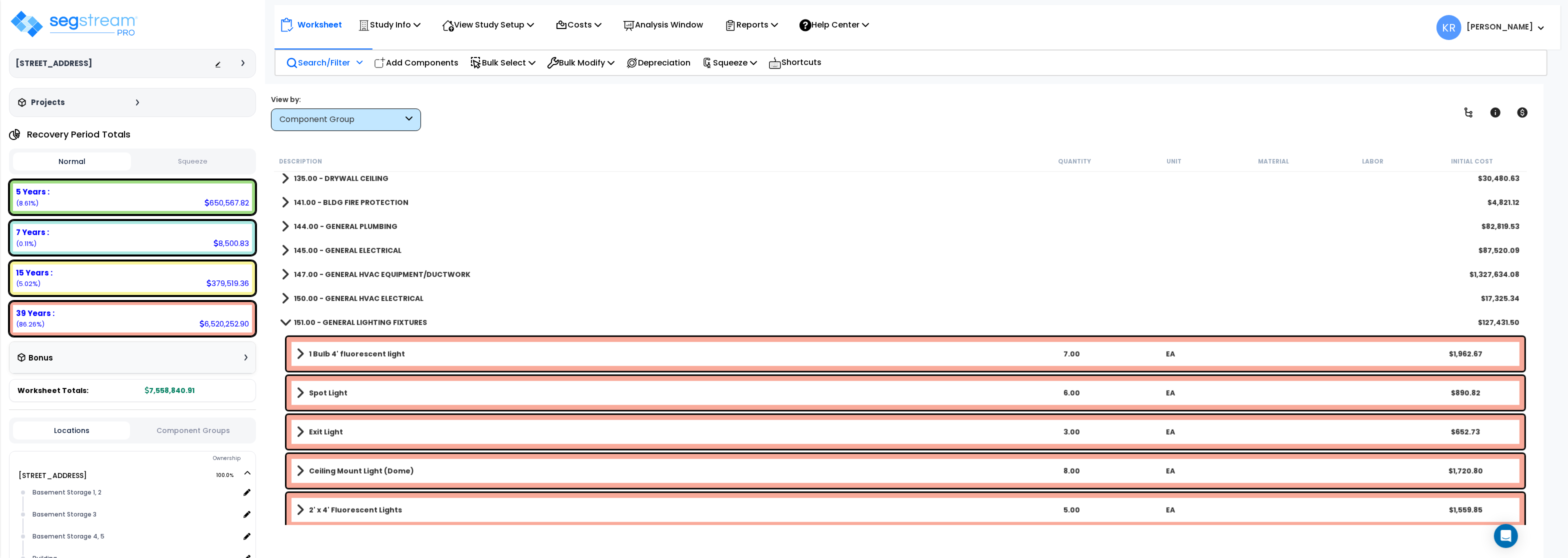
scroll to position [1019, 0]
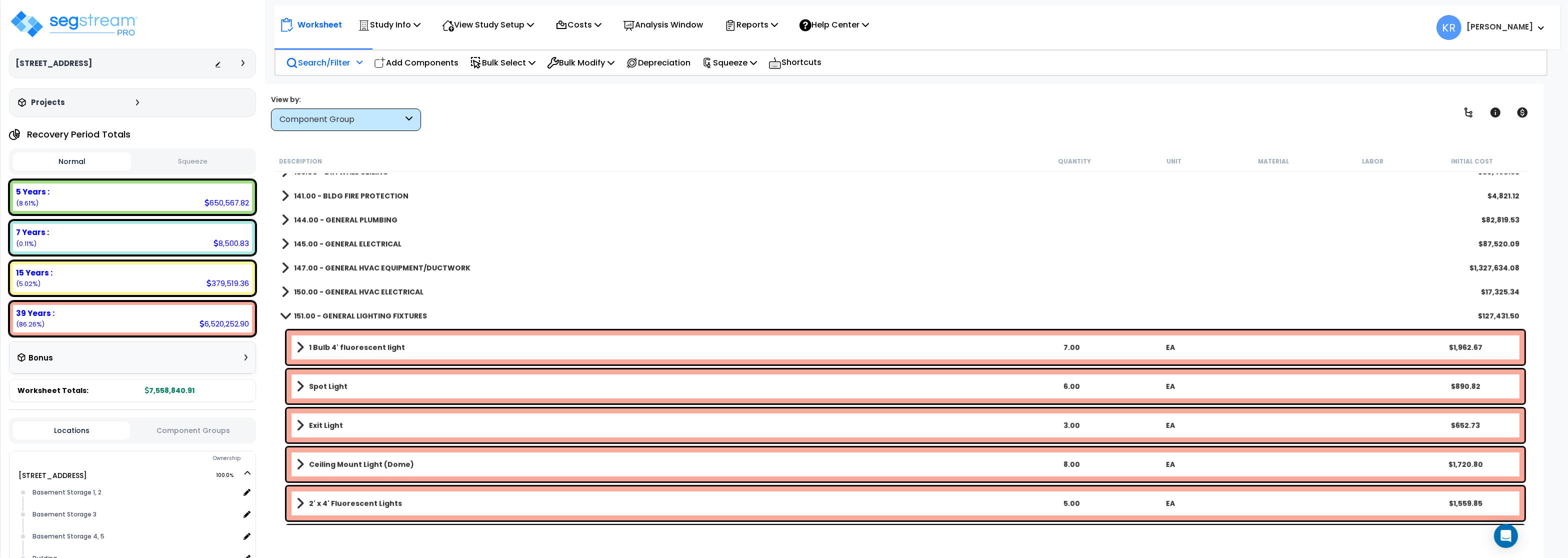
click at [378, 266] on b "147.00 - GENERAL HVAC EQUIPMENT/DUCTWORK" at bounding box center [382, 267] width 176 height 10
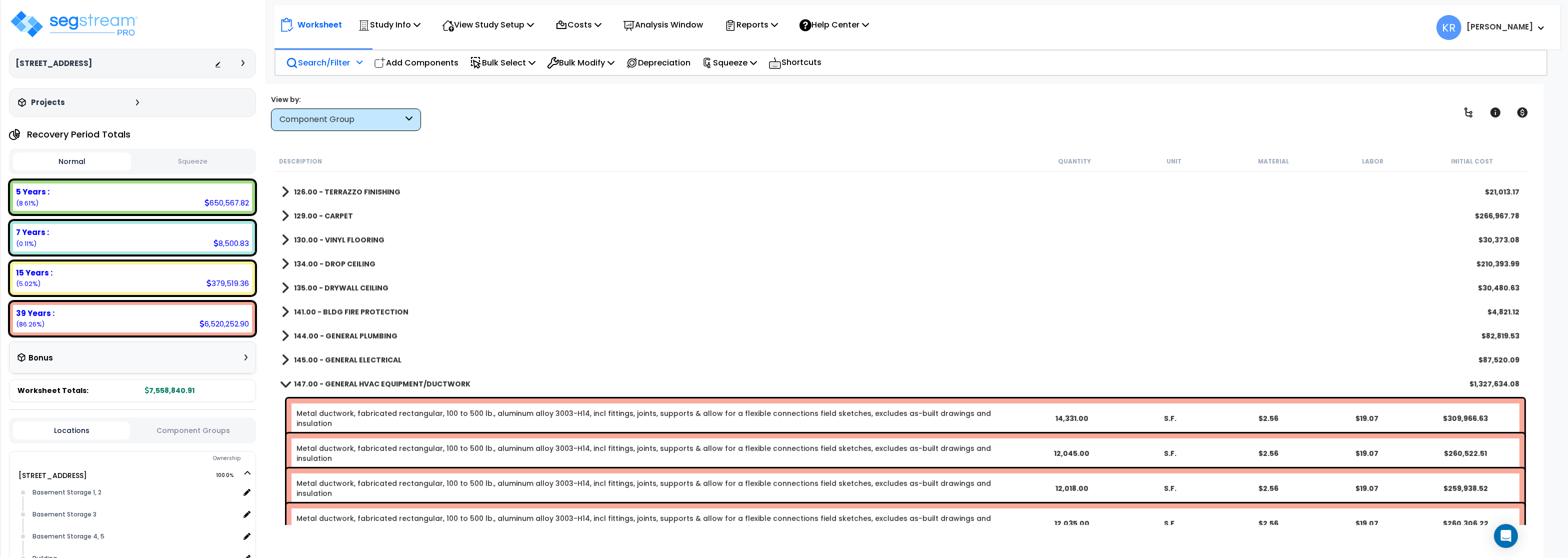
scroll to position [899, 0]
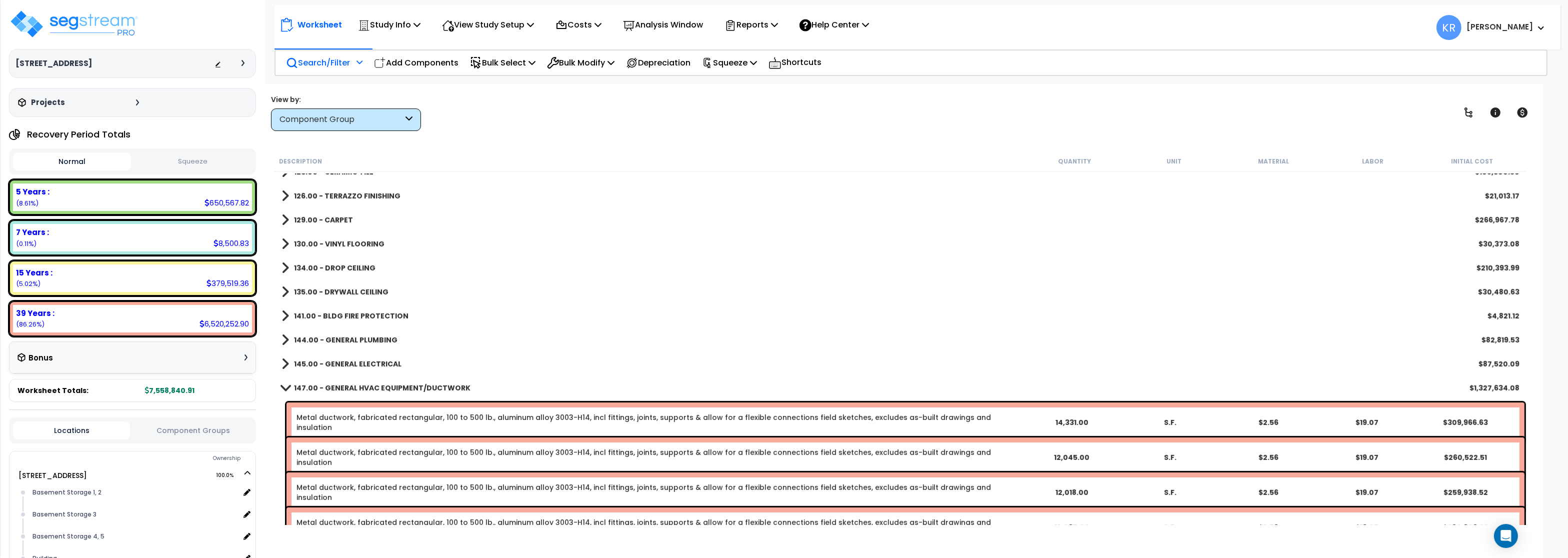
click at [327, 385] on b "147.00 - GENERAL HVAC EQUIPMENT/DUCTWORK" at bounding box center [382, 388] width 176 height 10
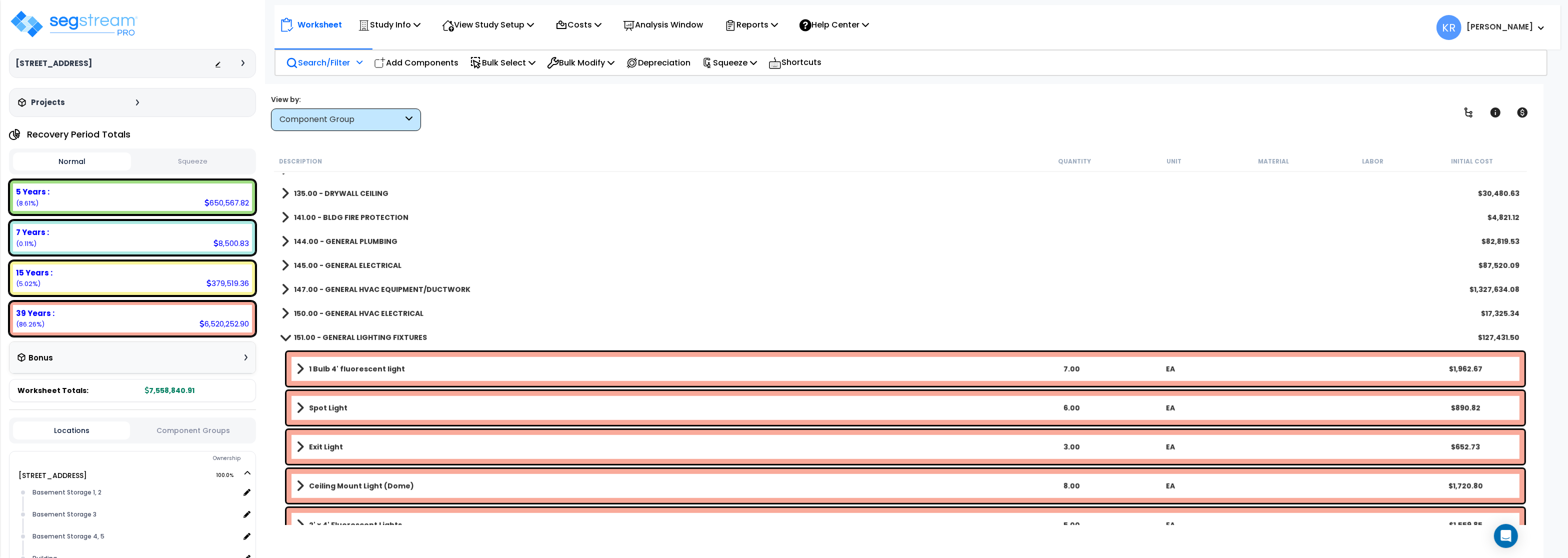
scroll to position [1019, 0]
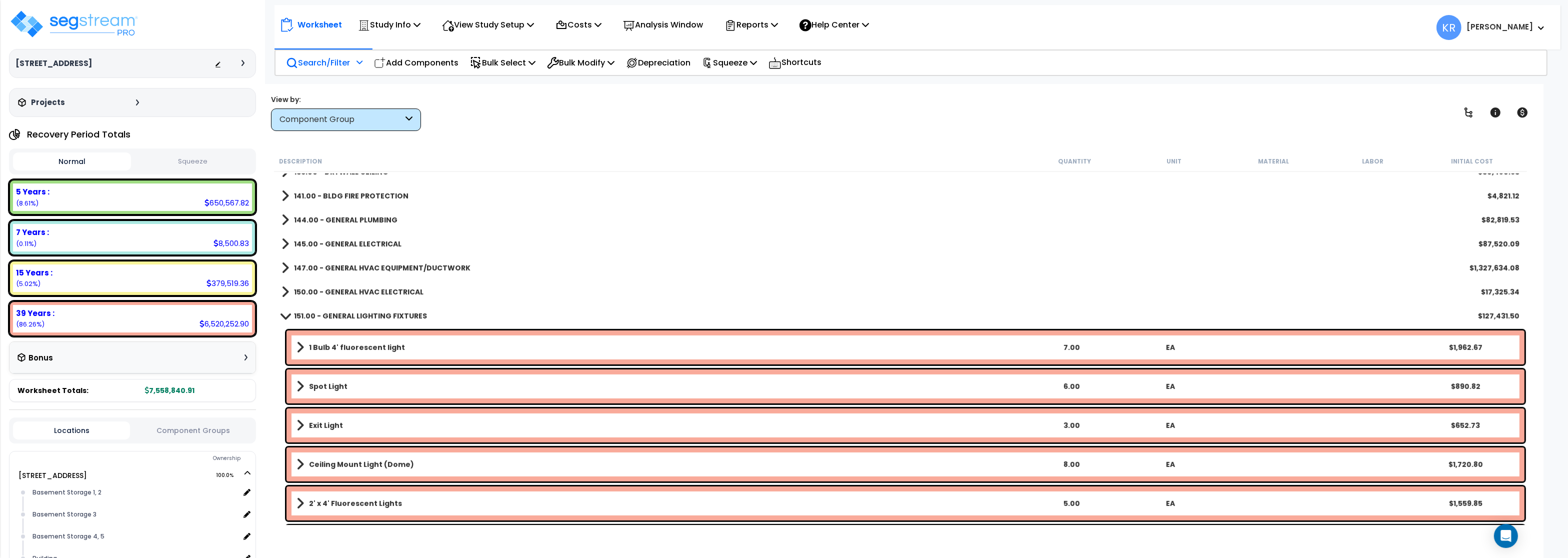
click at [362, 294] on b "150.00 - GENERAL HVAC ELECTRICAL" at bounding box center [359, 292] width 129 height 10
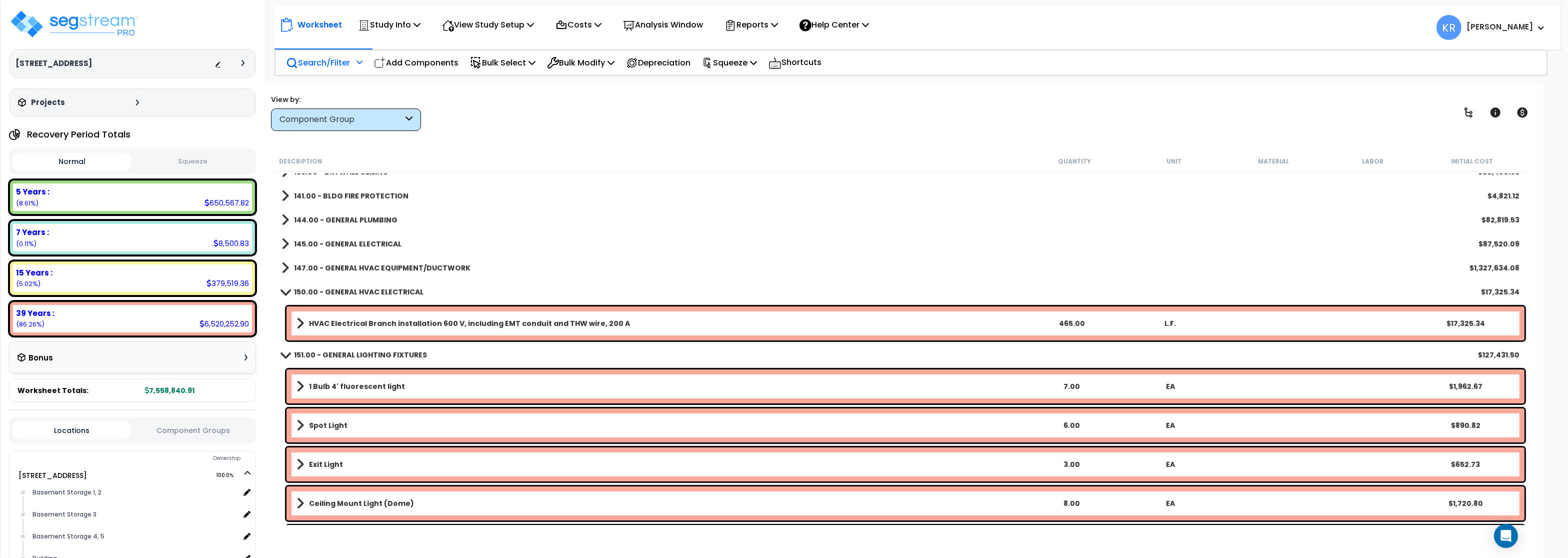
click at [362, 292] on b "150.00 - GENERAL HVAC ELECTRICAL" at bounding box center [359, 292] width 129 height 10
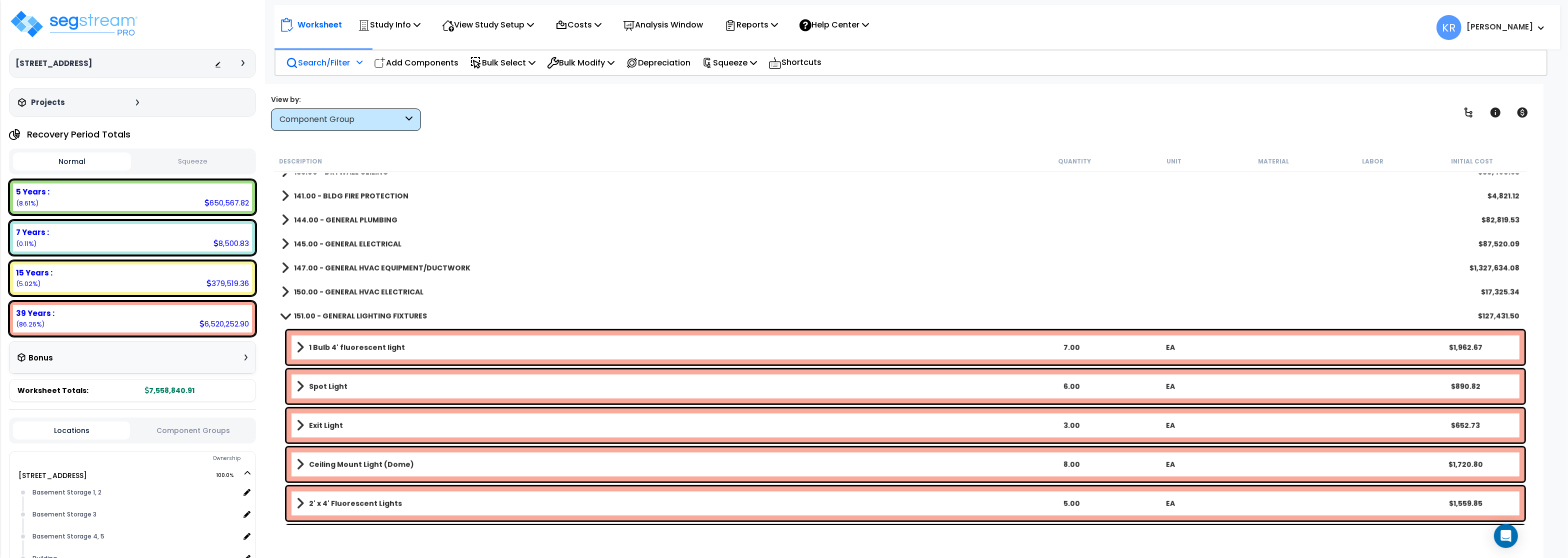
click at [350, 317] on b "151.00 - GENERAL LIGHTING FIXTURES" at bounding box center [360, 315] width 133 height 10
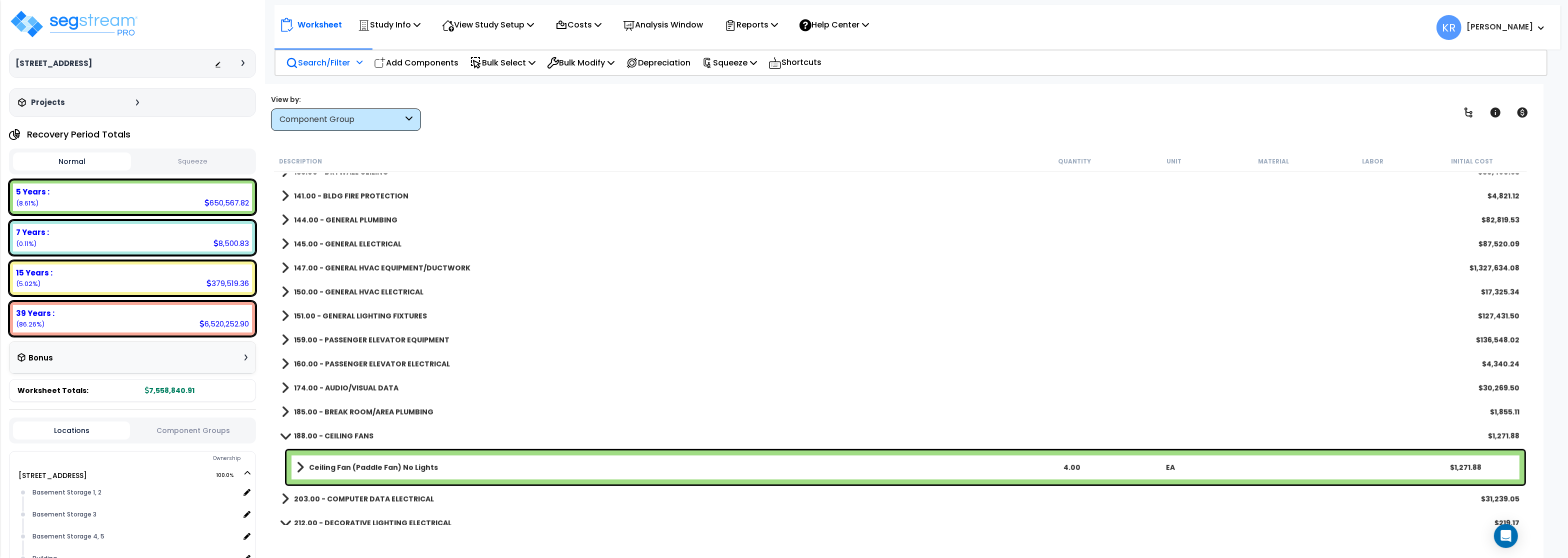
click at [342, 337] on b "159.00 - PASSENGER ELEVATOR EQUIPMENT" at bounding box center [371, 339] width 156 height 10
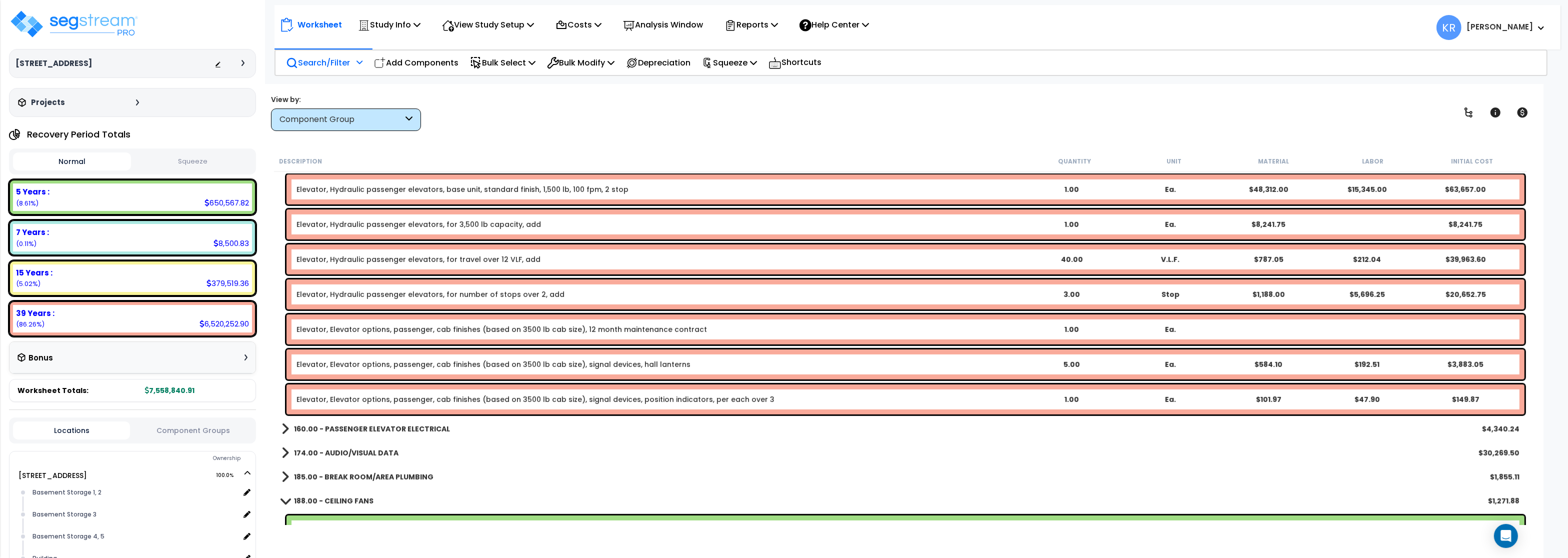
scroll to position [1080, 0]
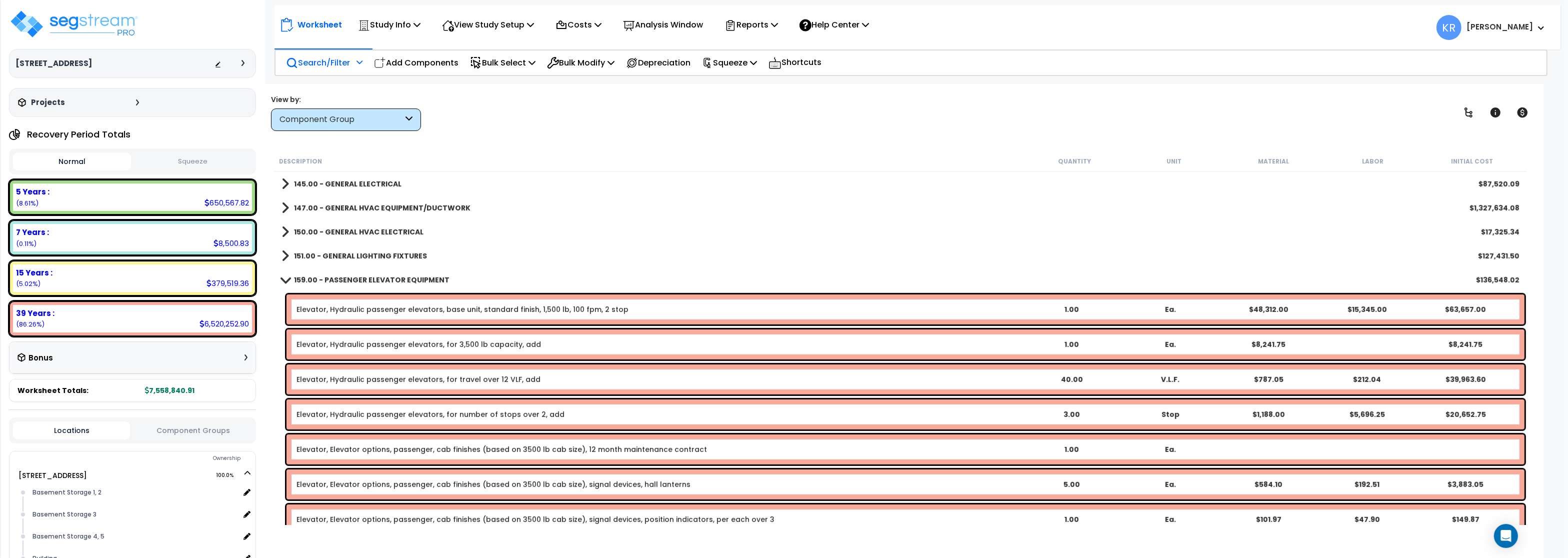
click at [329, 277] on b "159.00 - PASSENGER ELEVATOR EQUIPMENT" at bounding box center [371, 279] width 156 height 10
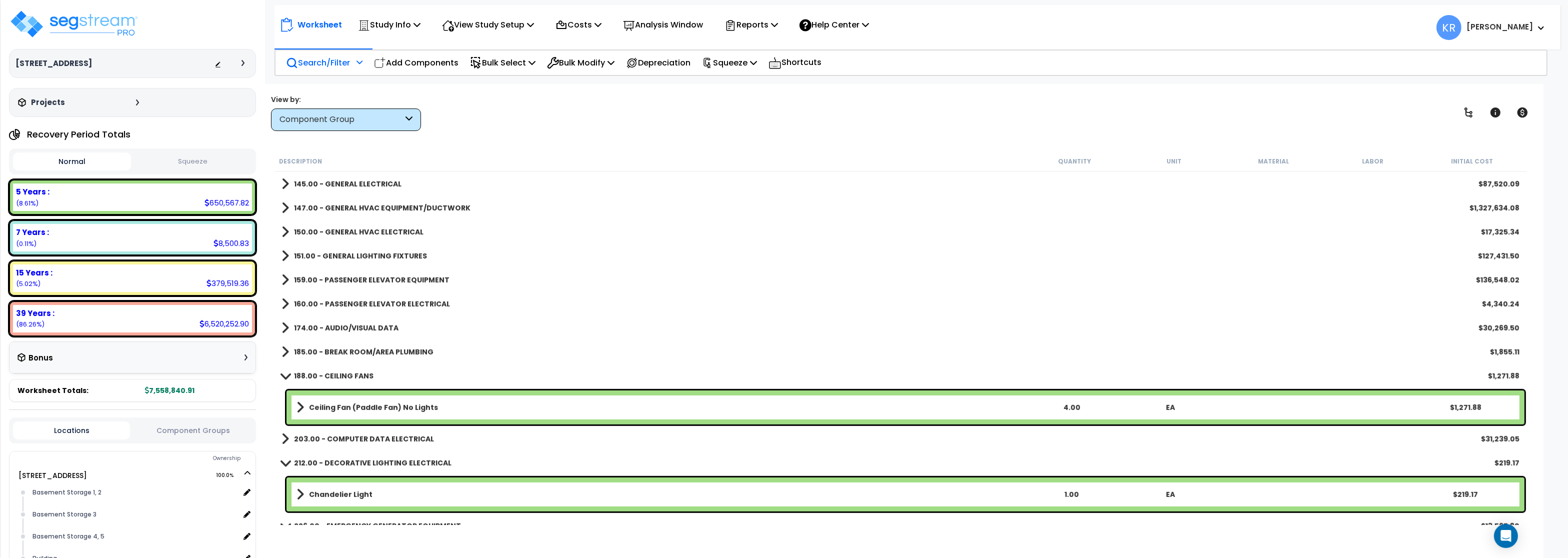
click at [330, 304] on b "160.00 - PASSENGER ELEVATOR ELECTRICAL" at bounding box center [372, 304] width 156 height 10
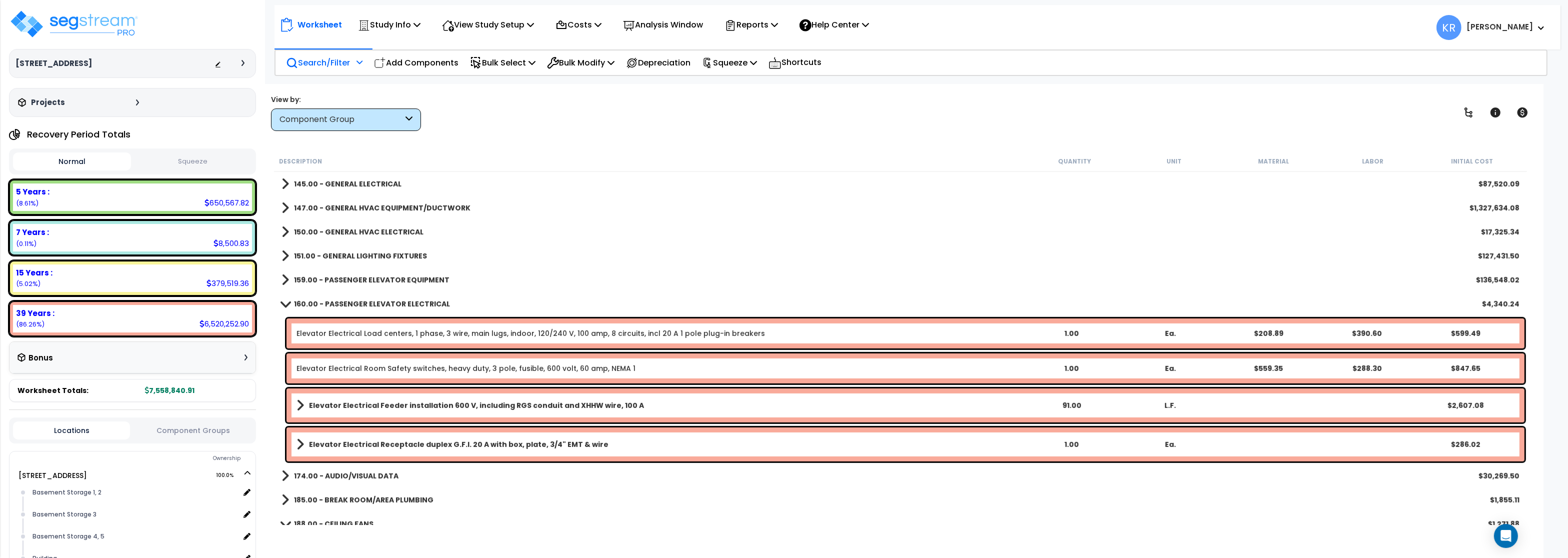
click at [330, 304] on b "160.00 - PASSENGER ELEVATOR ELECTRICAL" at bounding box center [372, 304] width 156 height 10
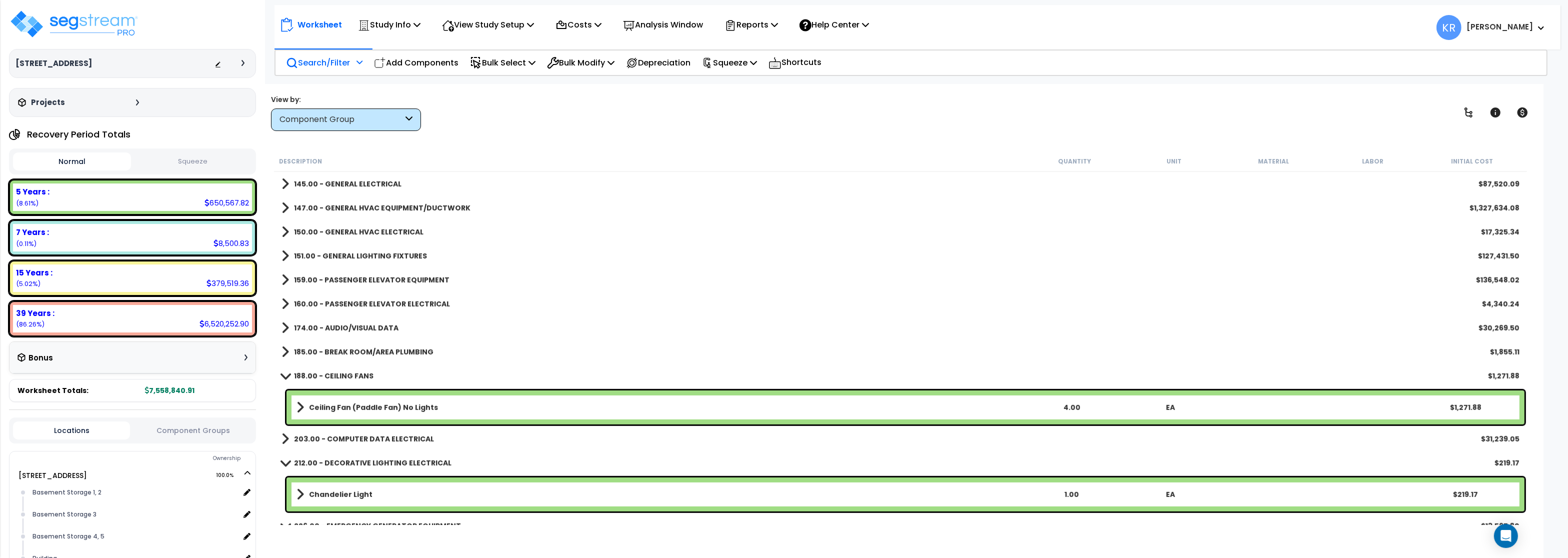
click at [333, 327] on b "174.00 - AUDIO/VISUAL DATA" at bounding box center [346, 327] width 104 height 10
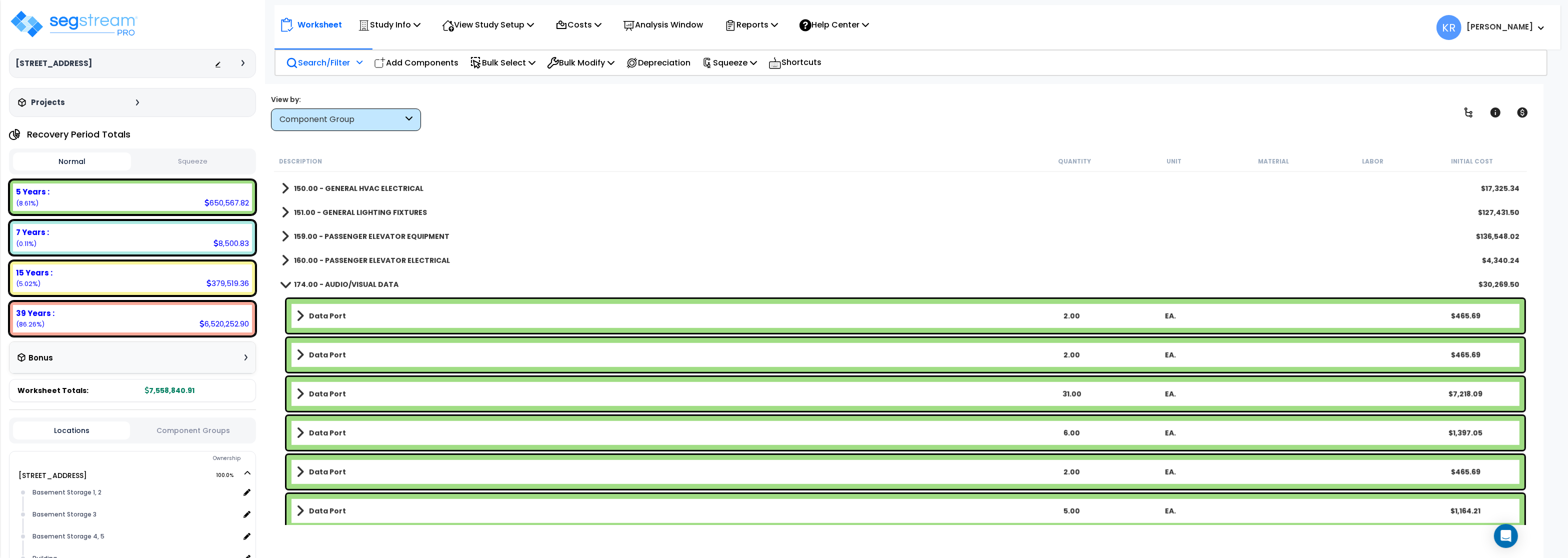
scroll to position [1140, 0]
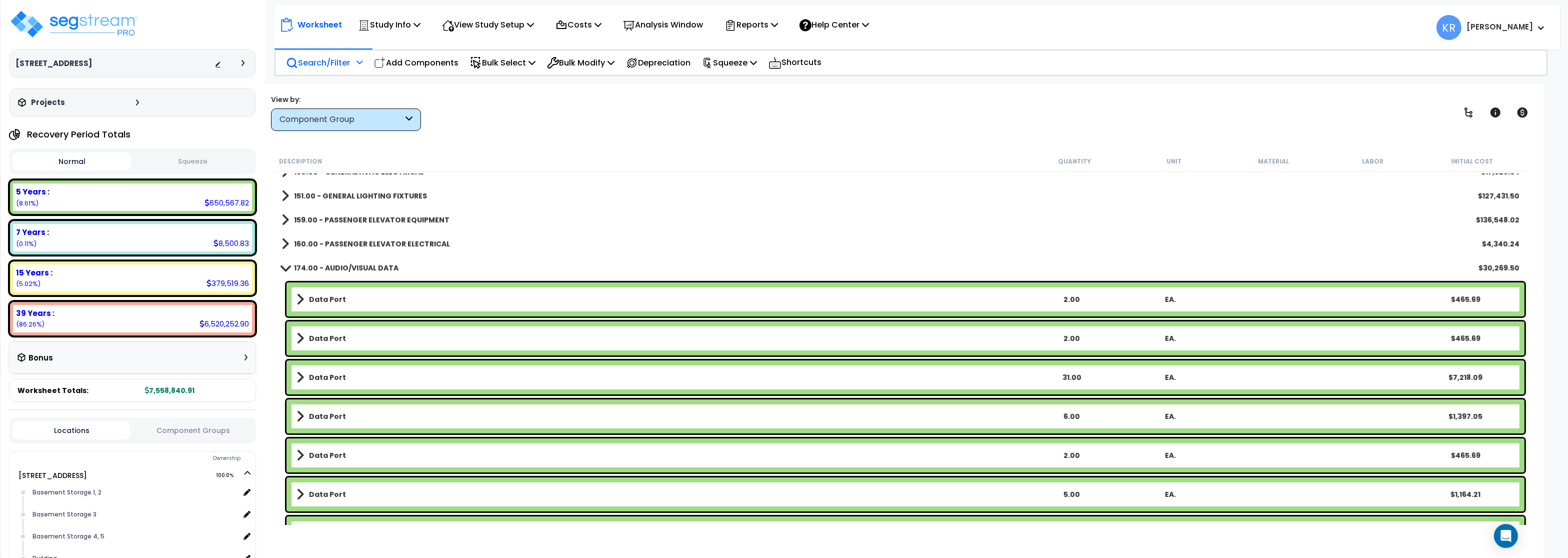
click at [327, 269] on b "174.00 - AUDIO/VISUAL DATA" at bounding box center [346, 267] width 104 height 10
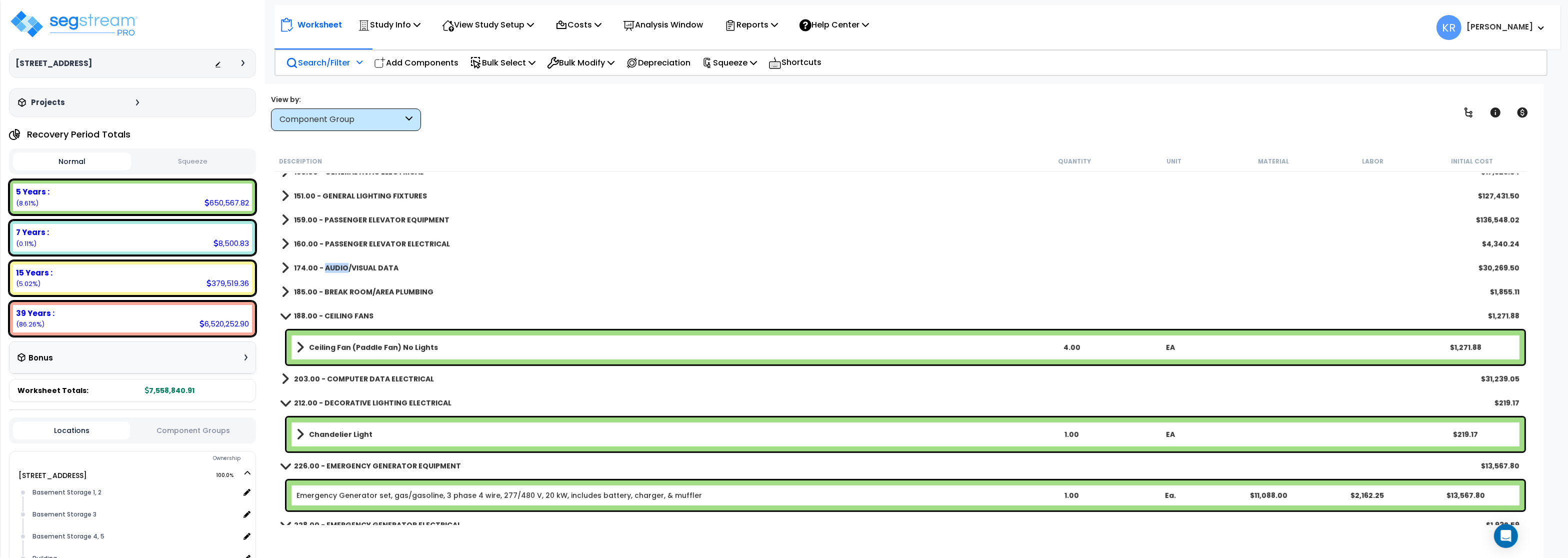
click at [327, 269] on b "174.00 - AUDIO/VISUAL DATA" at bounding box center [346, 267] width 104 height 10
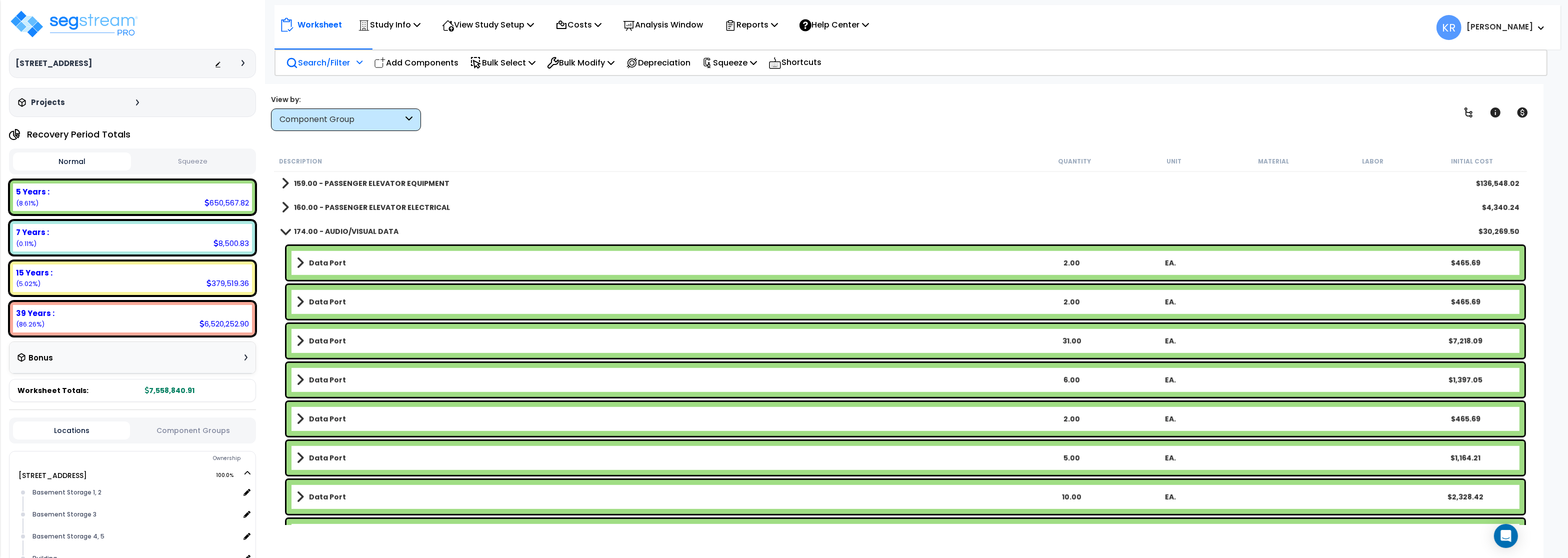
scroll to position [1199, 0]
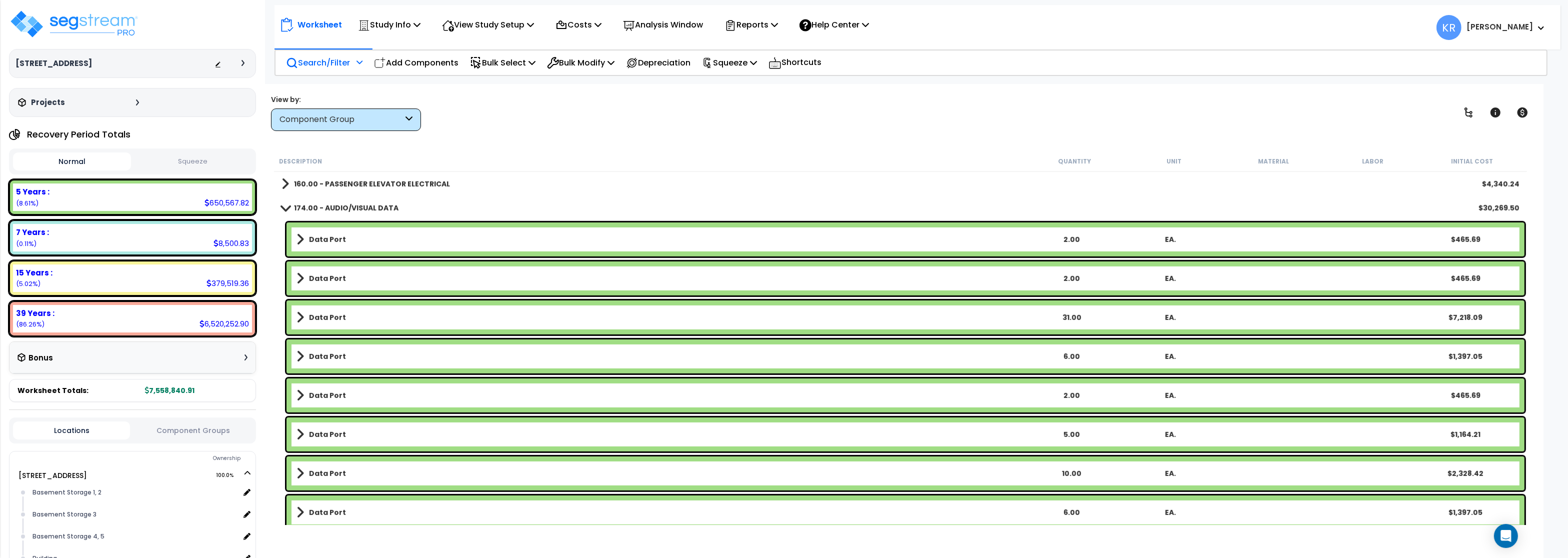
click at [340, 248] on div "Data Port 2.00 EA. $465.69" at bounding box center [905, 240] width 1238 height 34
click at [337, 240] on b "Data Port" at bounding box center [327, 239] width 37 height 10
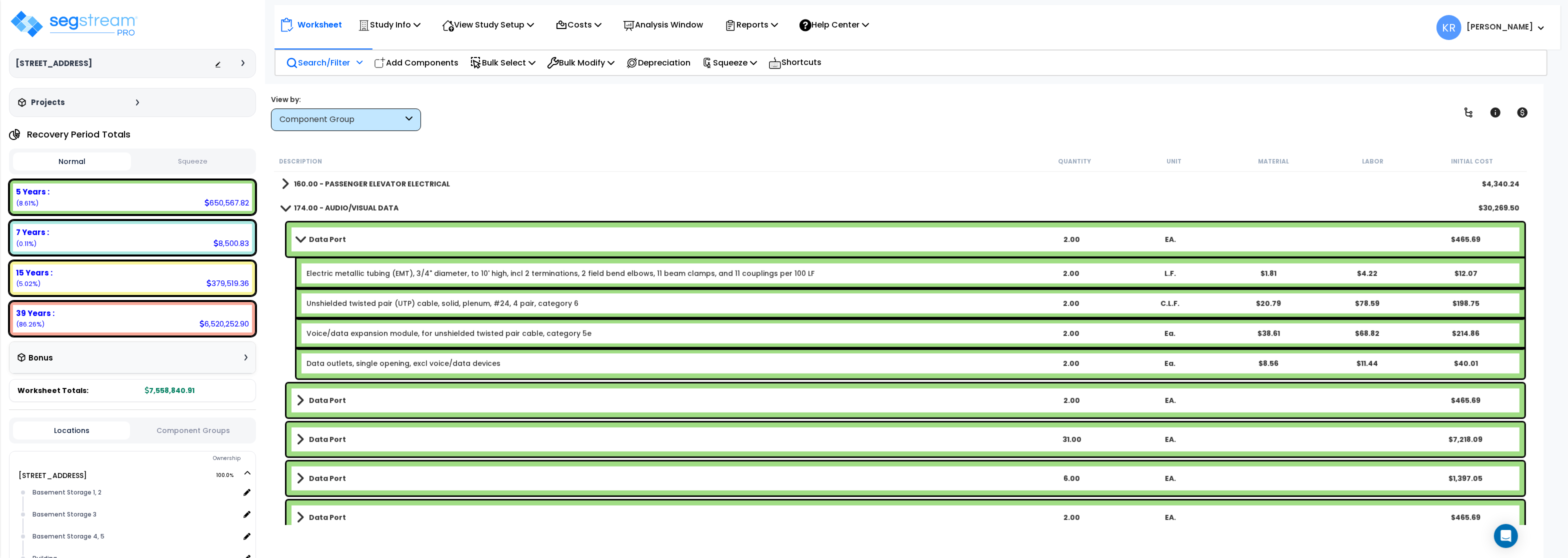
click at [334, 243] on b "Data Port" at bounding box center [327, 239] width 37 height 10
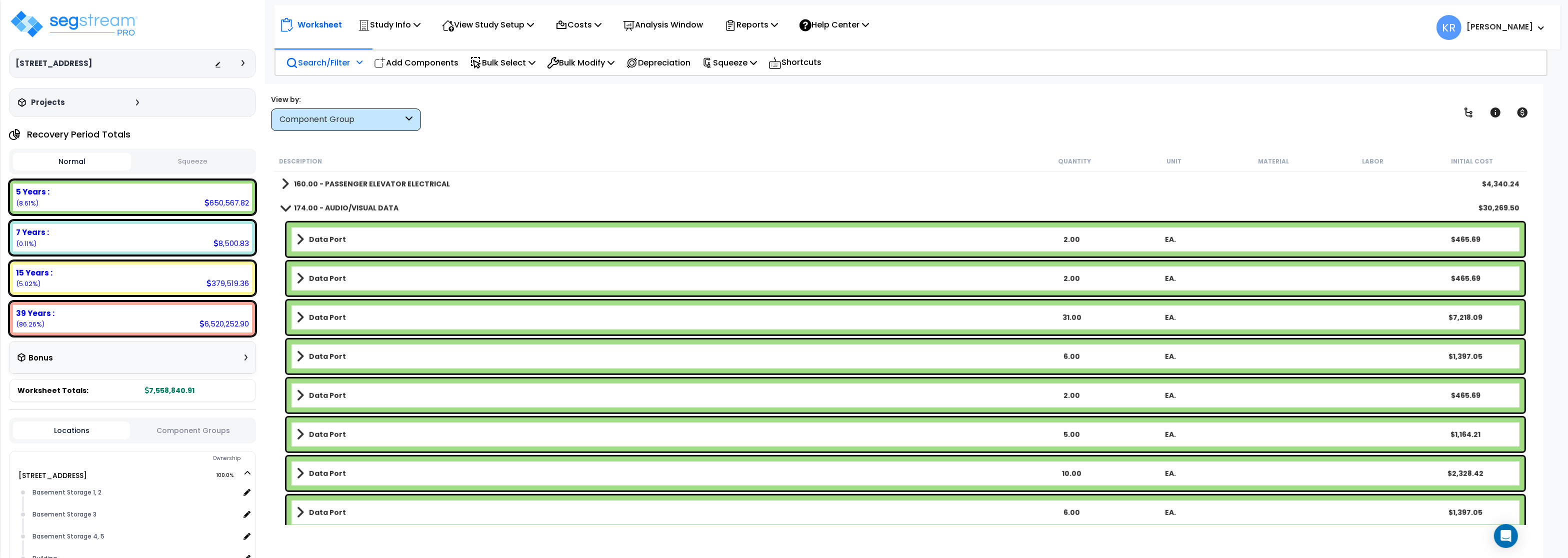
click at [334, 237] on b "Data Port" at bounding box center [327, 239] width 37 height 10
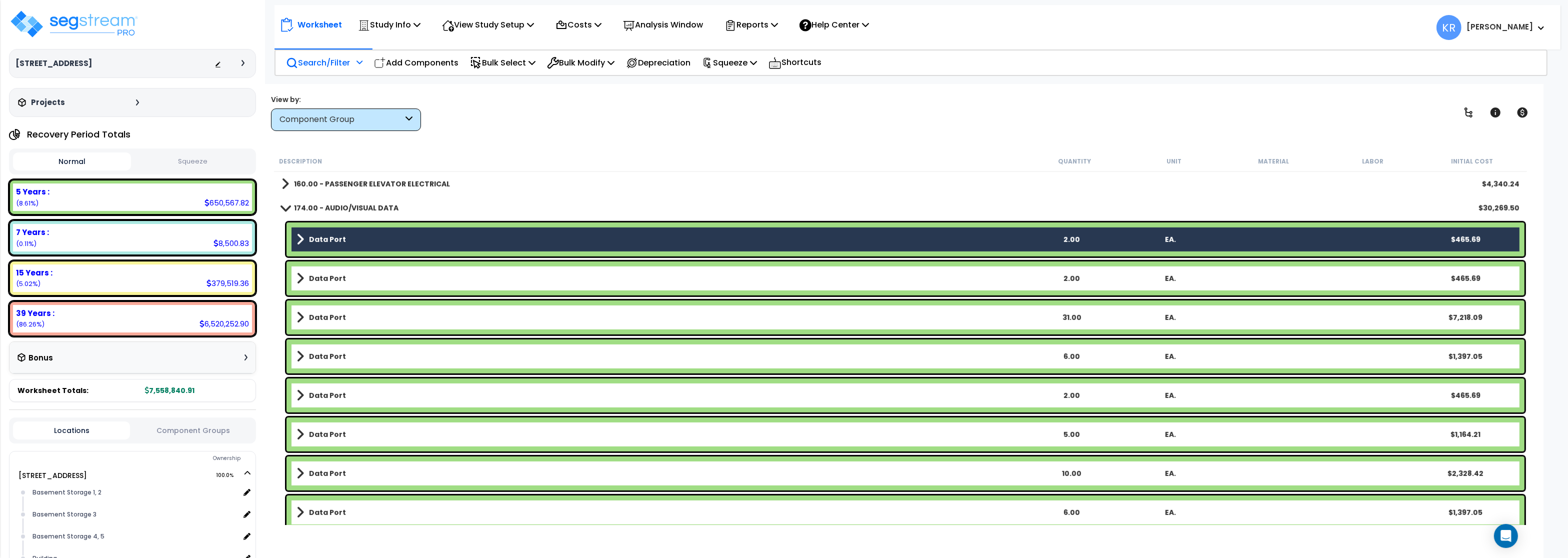
click at [330, 279] on b "Data Port" at bounding box center [327, 278] width 37 height 10
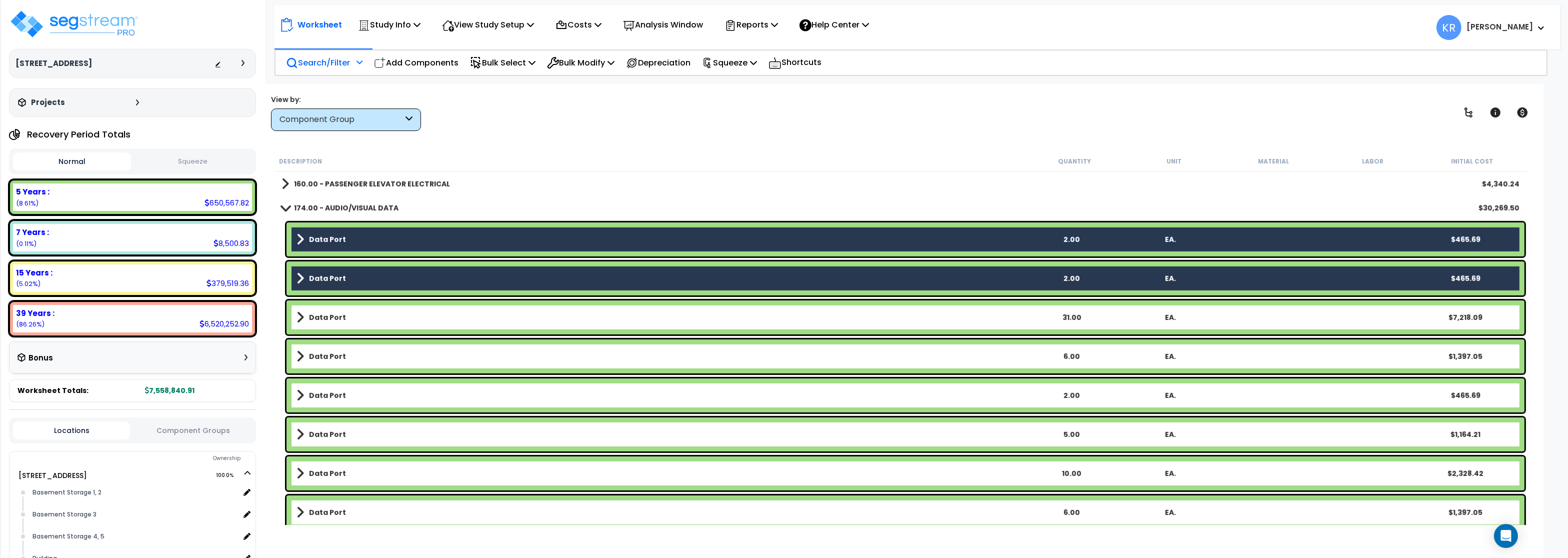
click at [336, 321] on b "Data Port" at bounding box center [327, 317] width 37 height 10
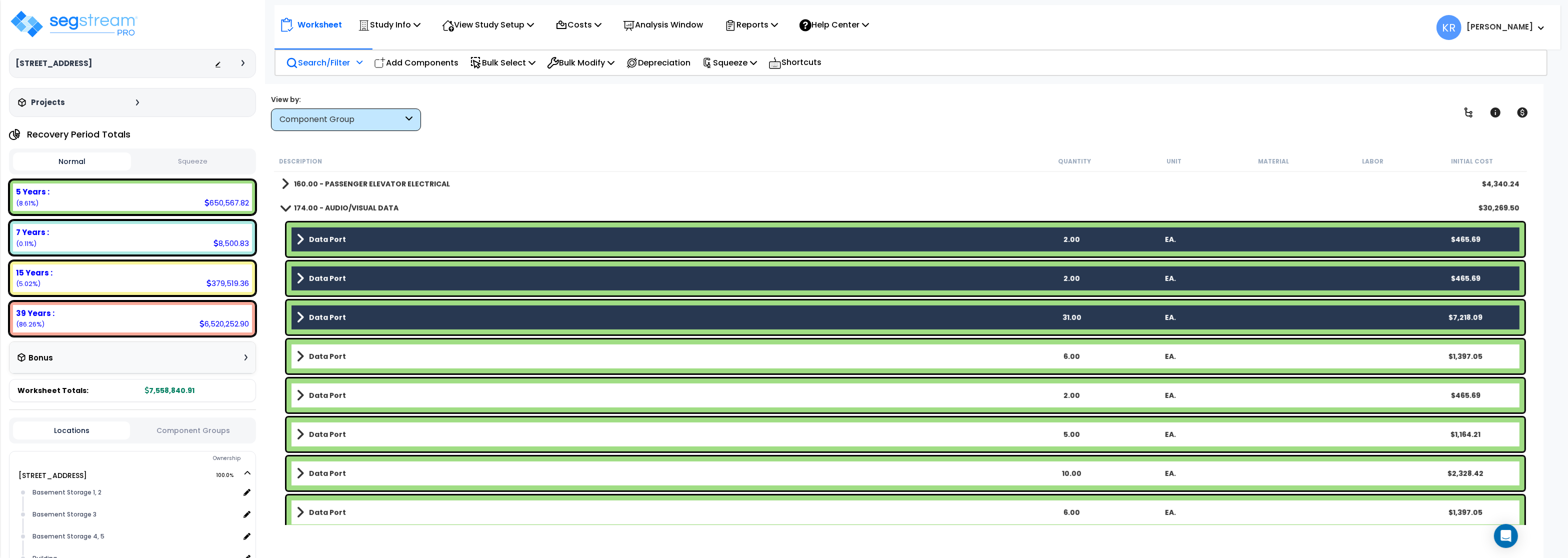
click at [331, 360] on b "Data Port" at bounding box center [327, 356] width 37 height 10
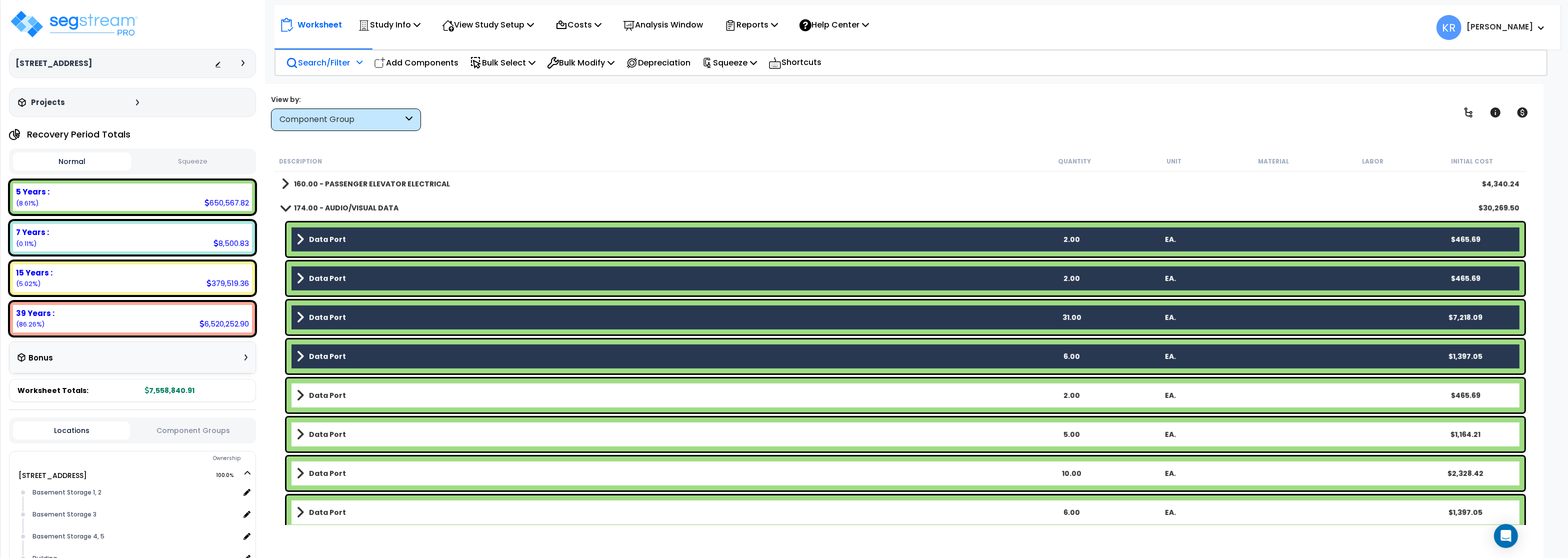
click at [331, 403] on div "Data Port 2.00 EA. $465.69" at bounding box center [905, 396] width 1238 height 34
click at [333, 434] on b "Data Port" at bounding box center [327, 434] width 37 height 10
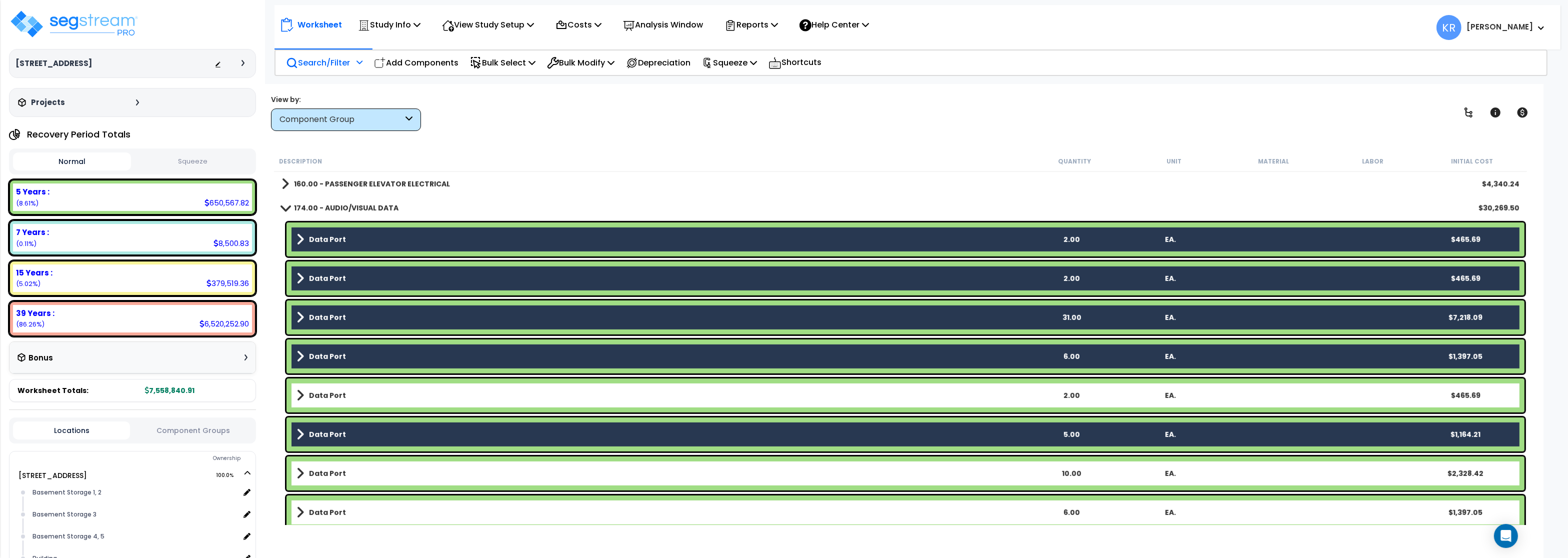
click at [333, 393] on b "Data Port" at bounding box center [327, 395] width 37 height 10
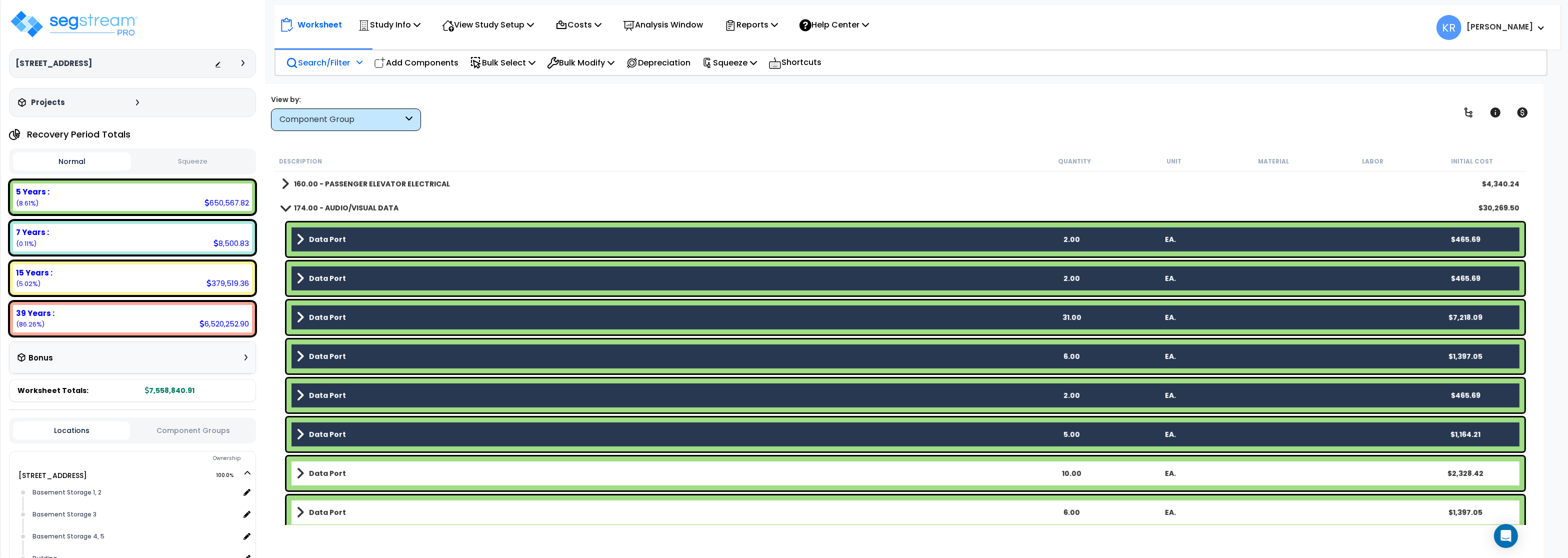
click at [330, 475] on b "Data Port" at bounding box center [327, 472] width 37 height 10
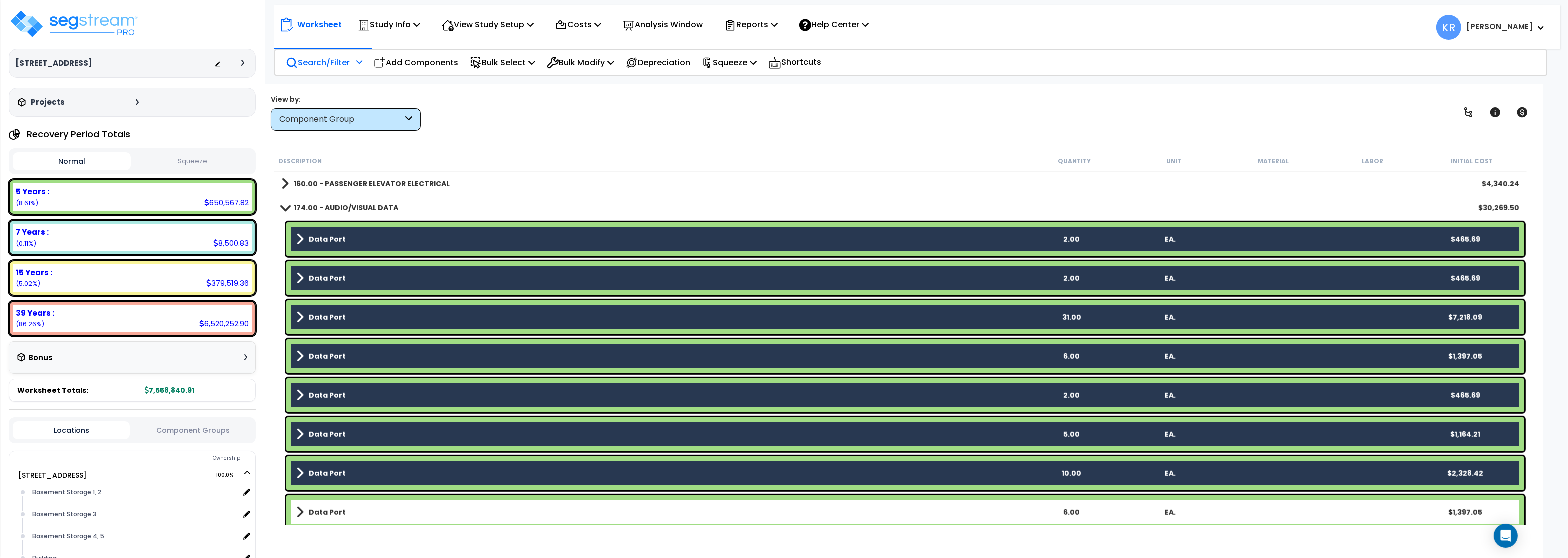
click at [332, 508] on b "Data Port" at bounding box center [327, 512] width 37 height 10
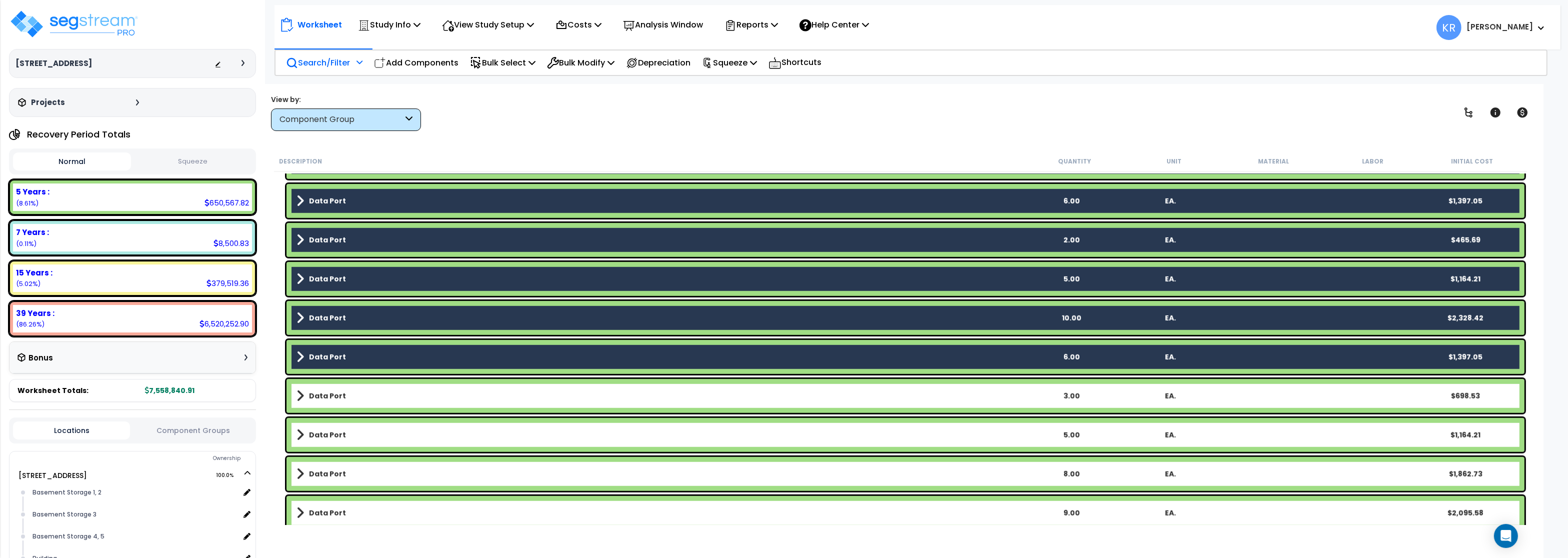
scroll to position [1379, 0]
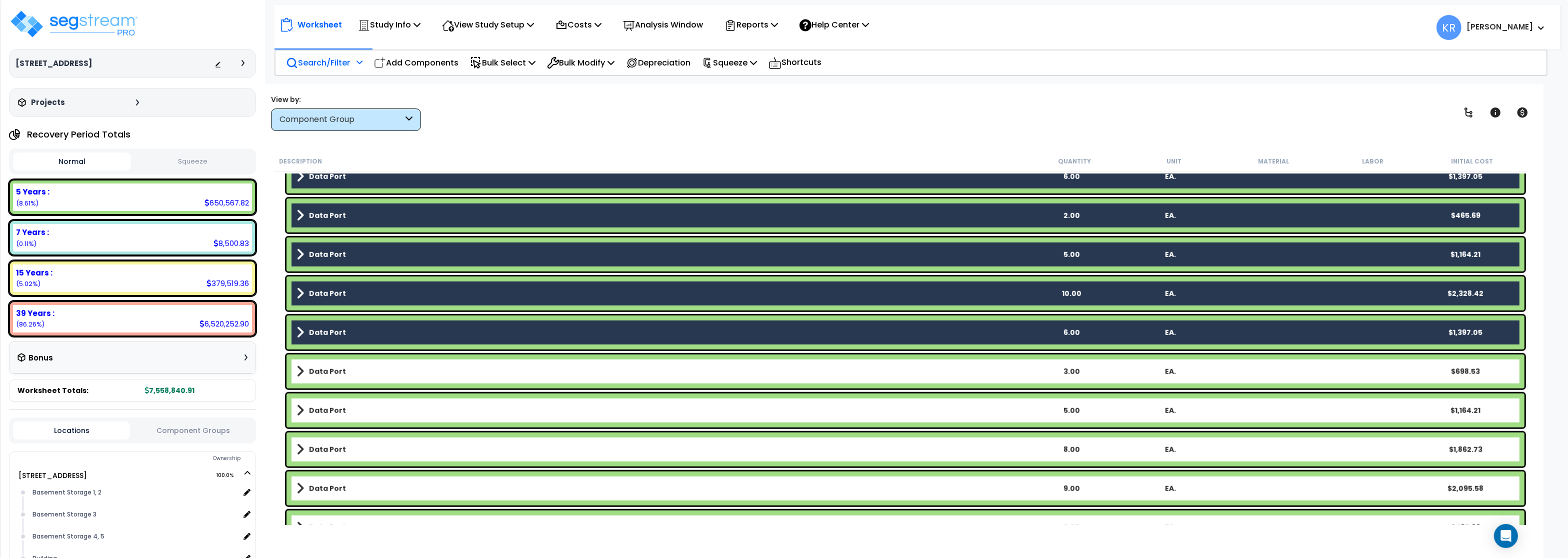
click at [310, 368] on b "Data Port" at bounding box center [327, 371] width 37 height 10
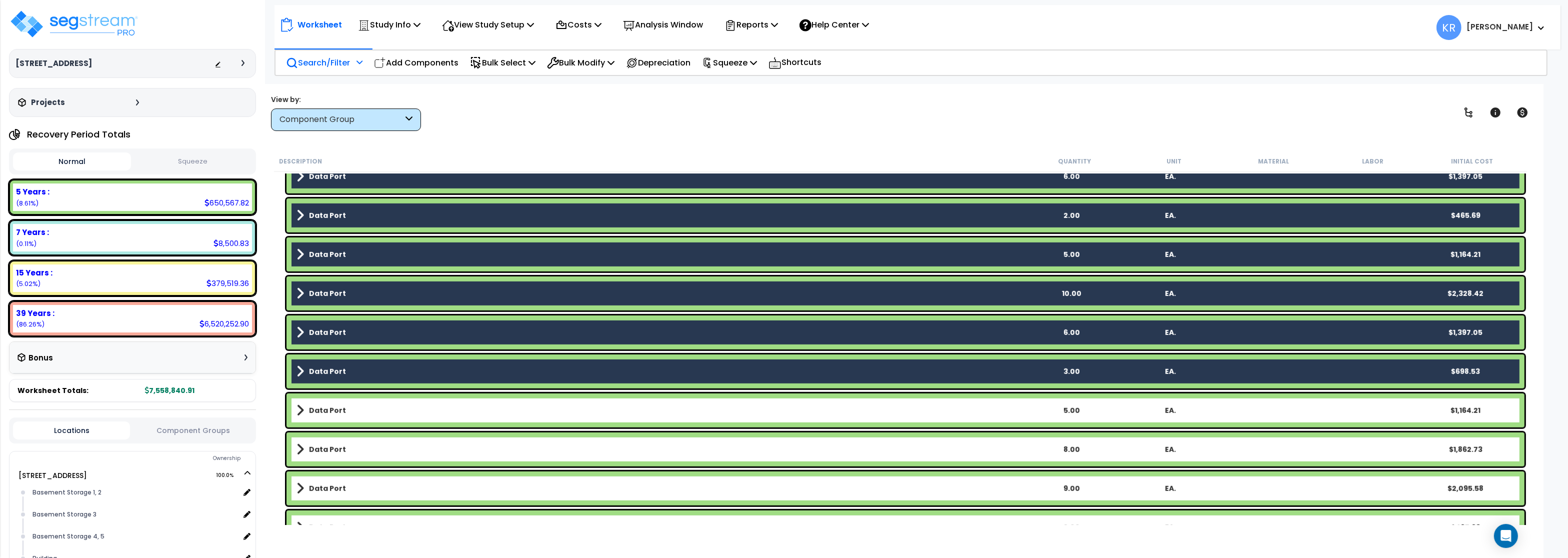
click at [309, 409] on link "Data Port" at bounding box center [659, 410] width 726 height 14
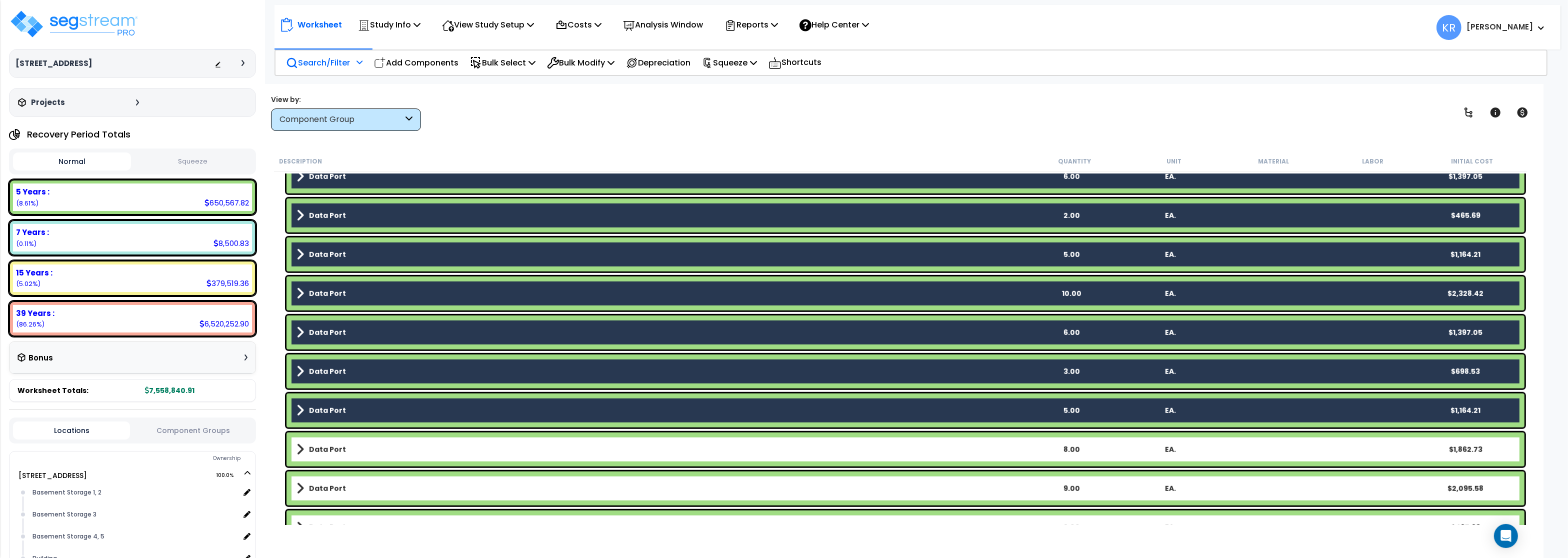
click at [318, 452] on b "Data Port" at bounding box center [327, 449] width 37 height 10
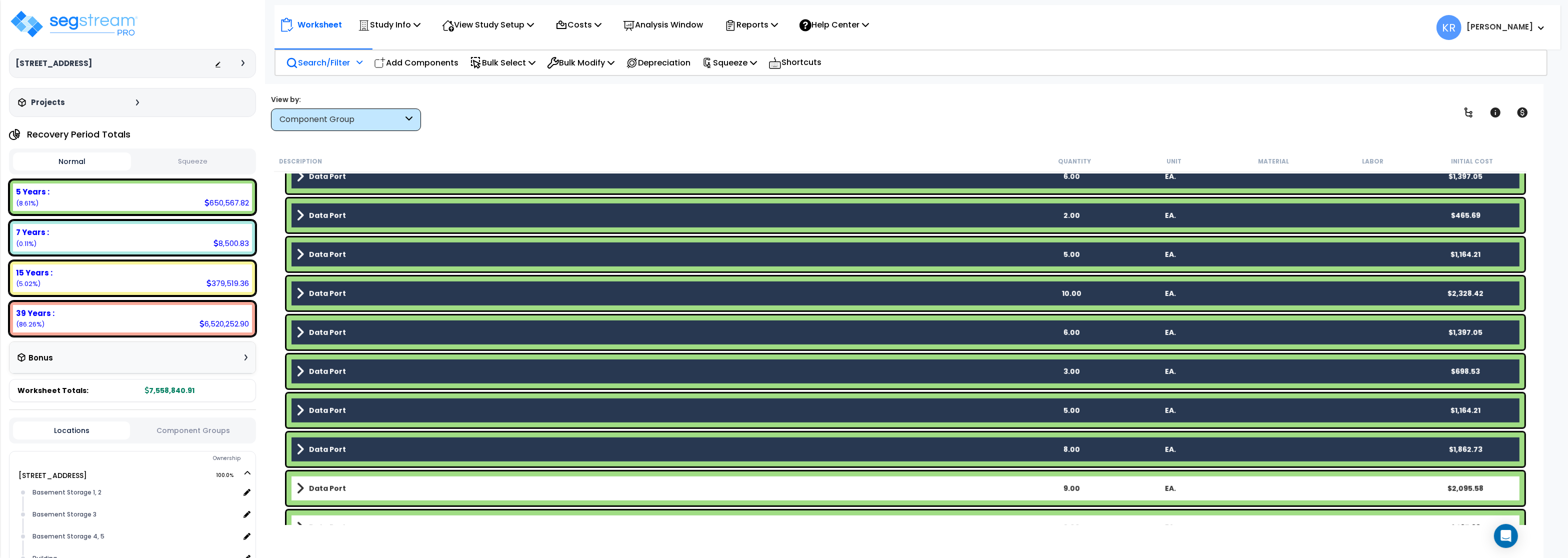
click at [319, 489] on b "Data Port" at bounding box center [327, 488] width 37 height 10
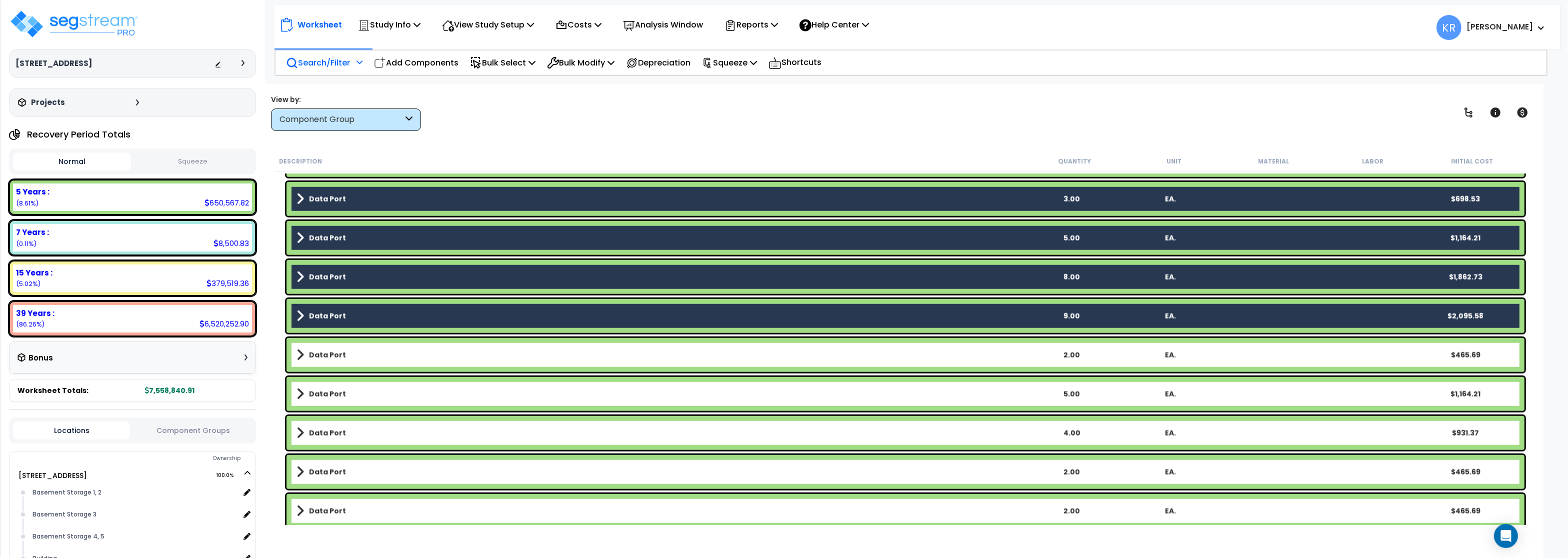
scroll to position [1559, 0]
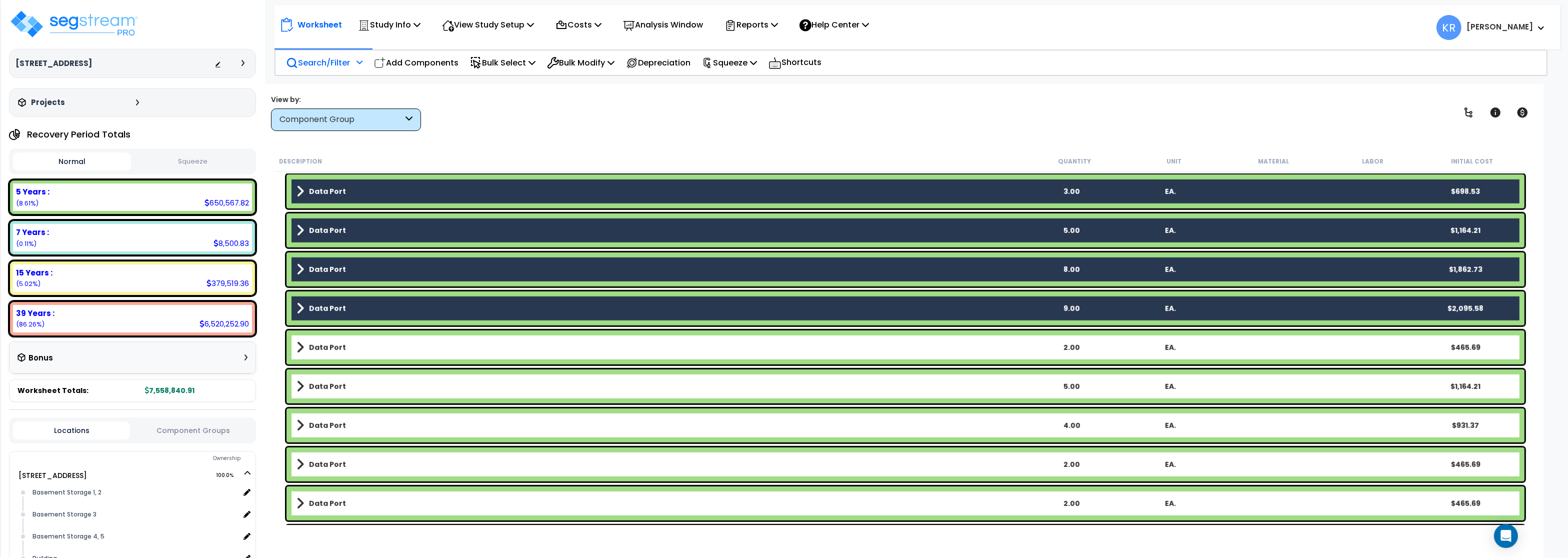
click at [332, 344] on b "Data Port" at bounding box center [327, 347] width 37 height 10
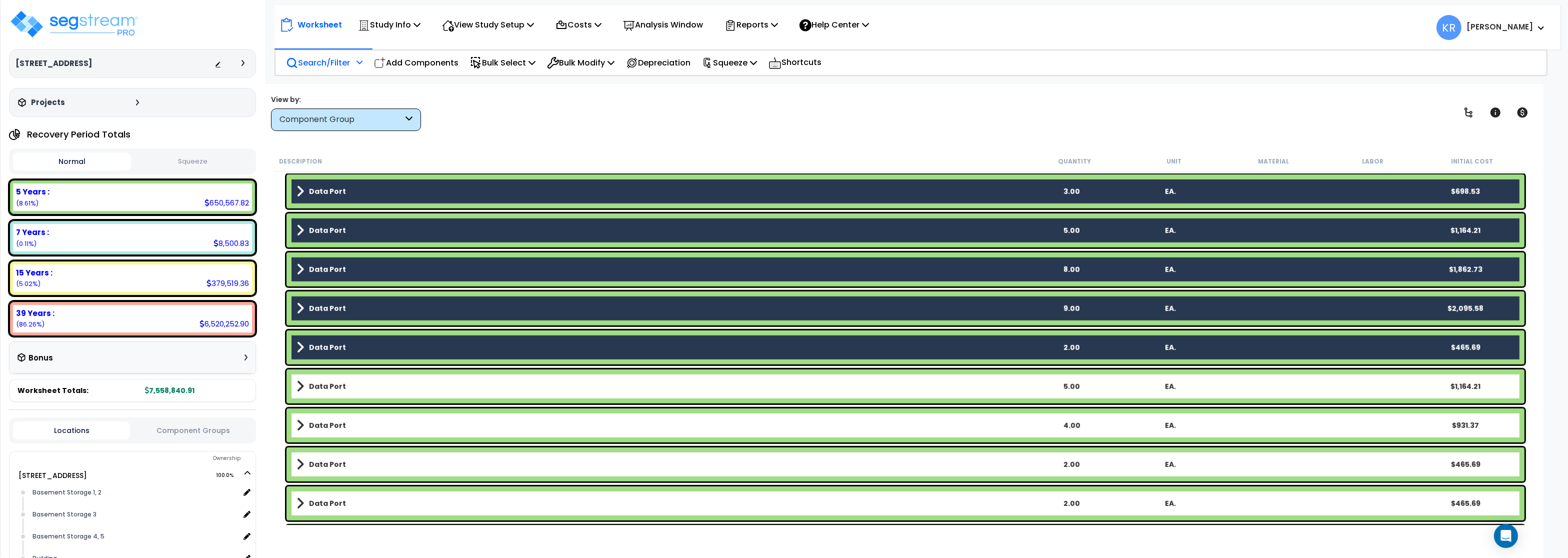
click at [325, 384] on b "Data Port" at bounding box center [327, 386] width 37 height 10
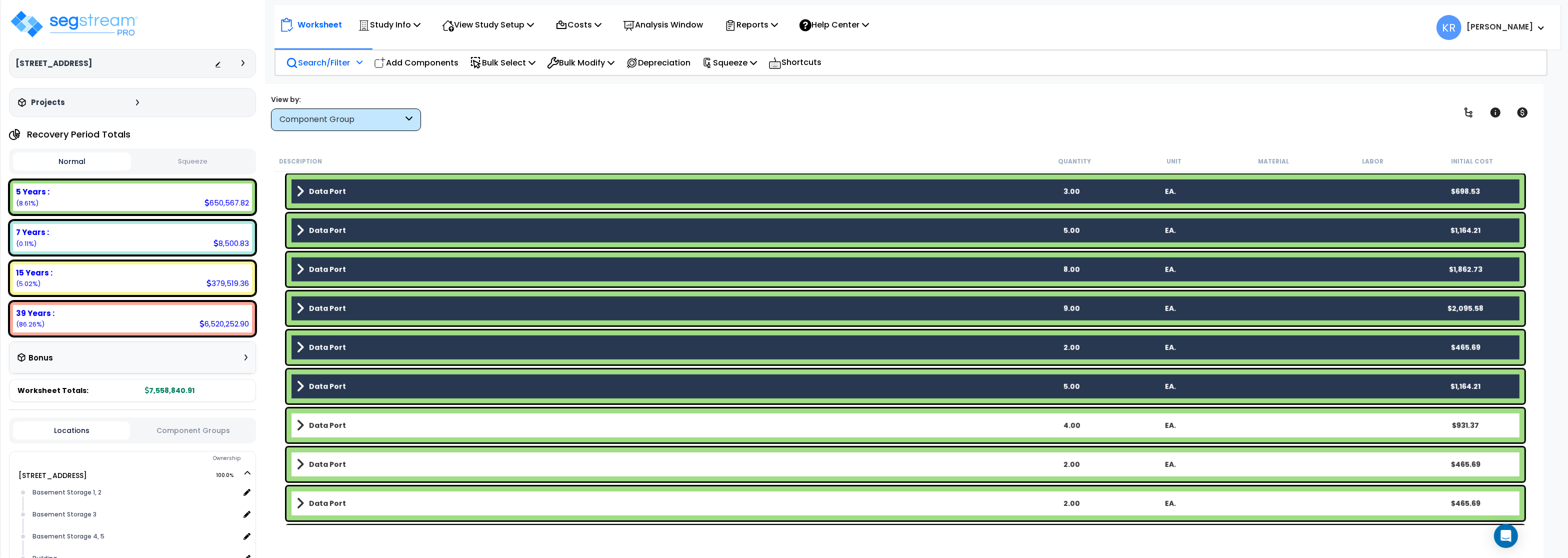
drag, startPoint x: 322, startPoint y: 427, endPoint x: 325, endPoint y: 466, distance: 39.1
click at [322, 427] on b "Data Port" at bounding box center [327, 425] width 37 height 10
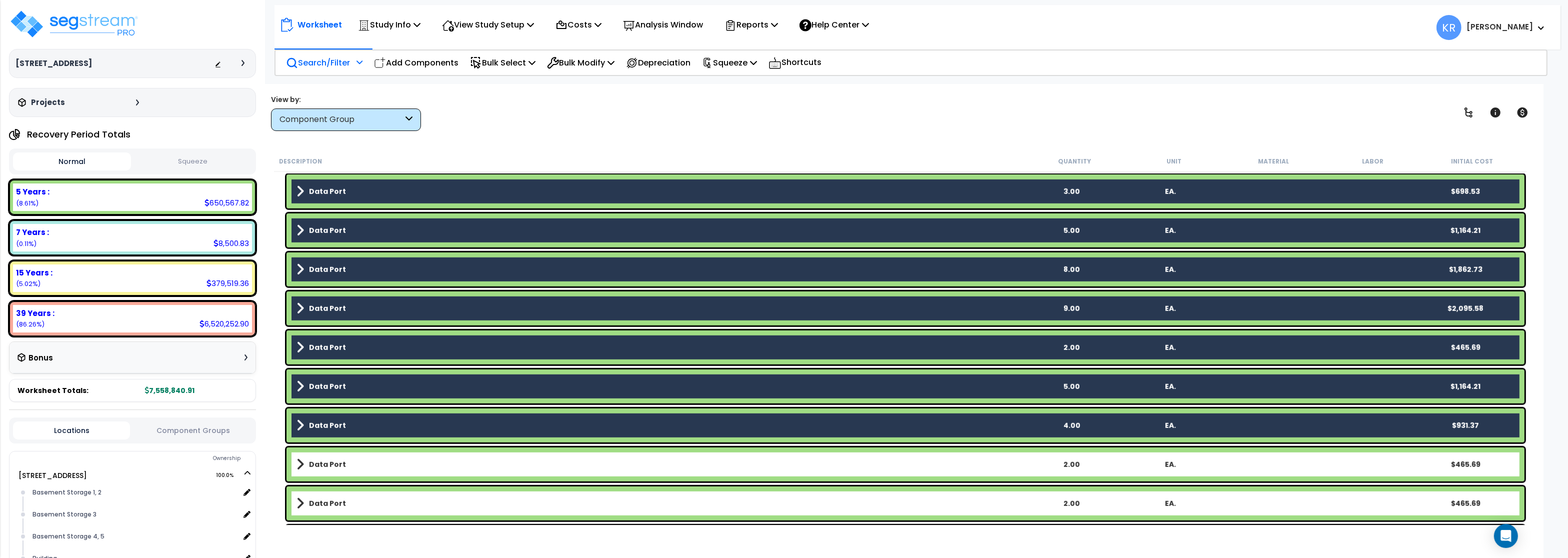
drag, startPoint x: 325, startPoint y: 469, endPoint x: 324, endPoint y: 505, distance: 36.0
click at [324, 469] on link "Data Port" at bounding box center [659, 464] width 726 height 14
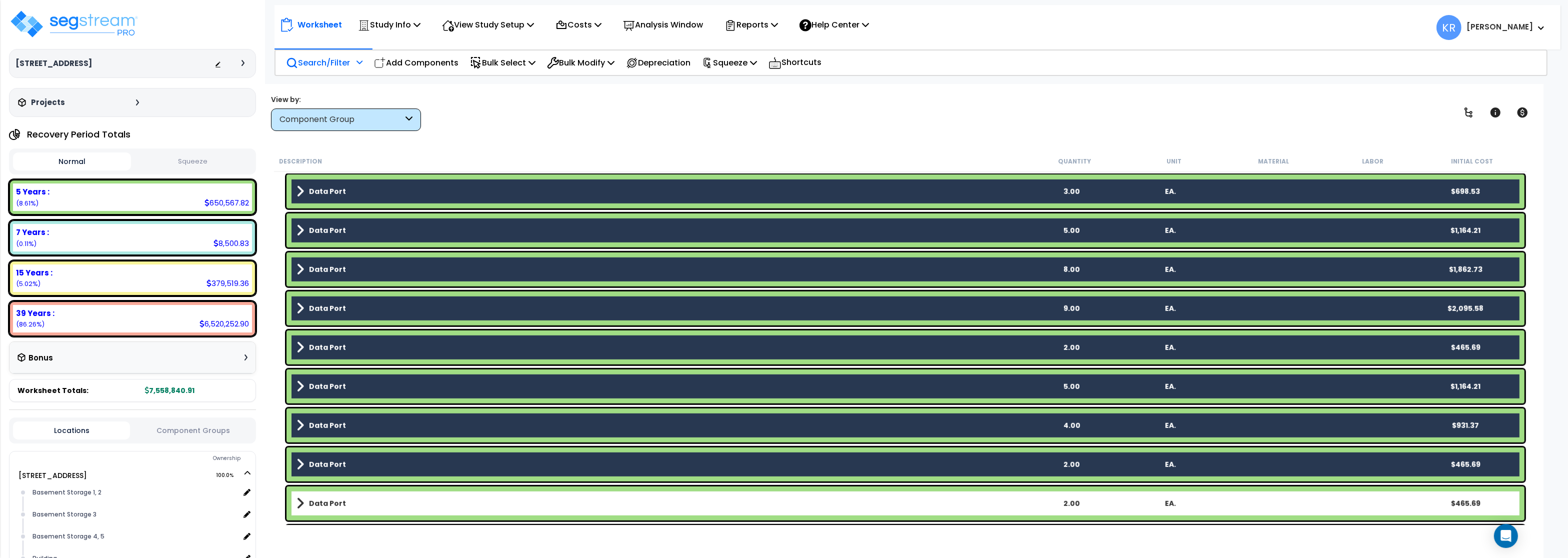
click at [323, 507] on b "Data Port" at bounding box center [327, 503] width 37 height 10
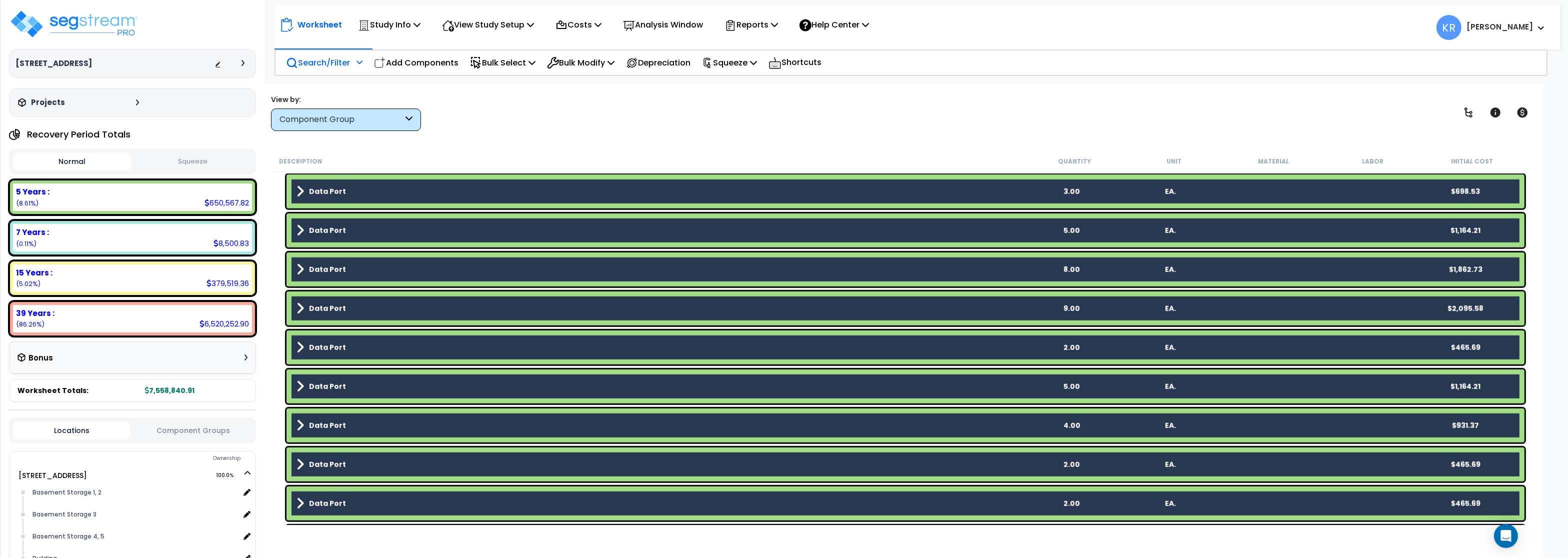
scroll to position [1739, 0]
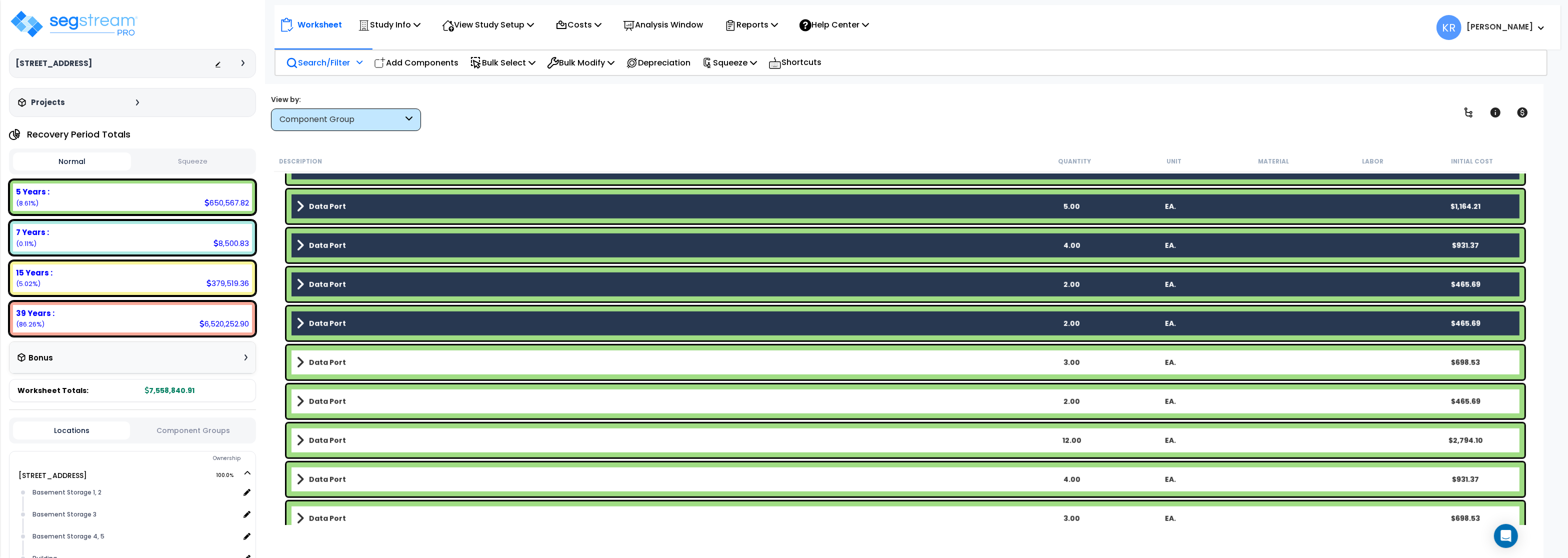
click at [318, 368] on link "Data Port" at bounding box center [659, 362] width 726 height 14
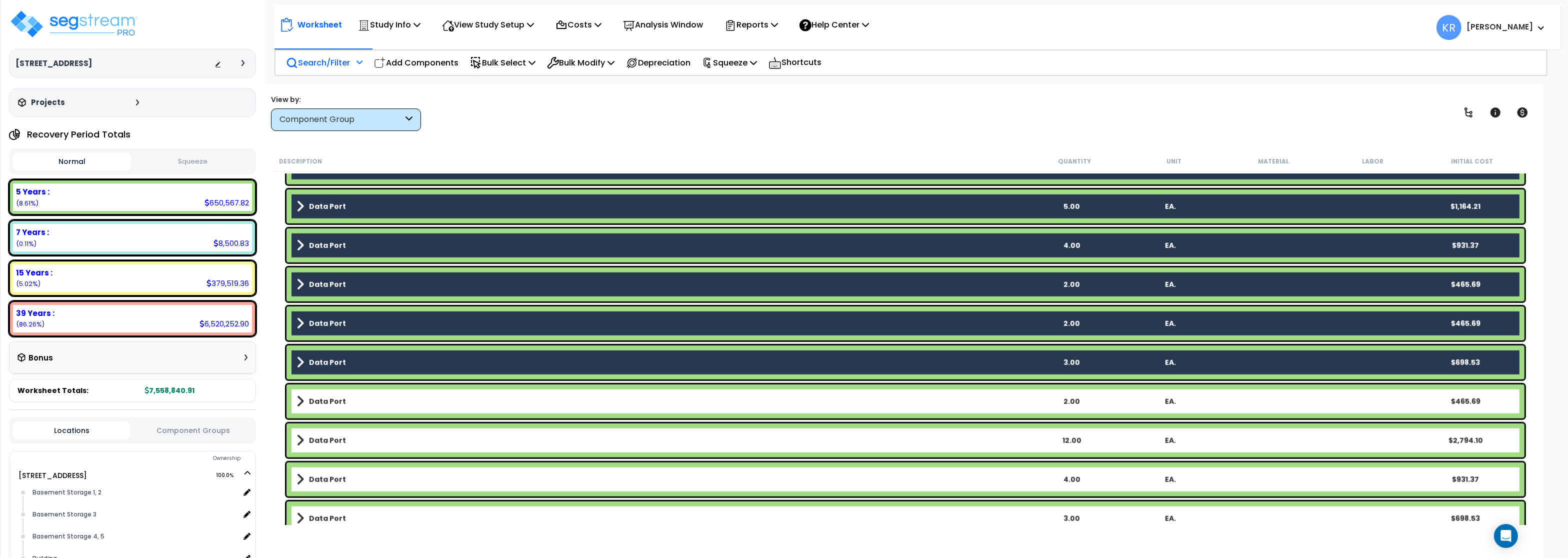
click at [312, 406] on b "Data Port" at bounding box center [327, 401] width 37 height 10
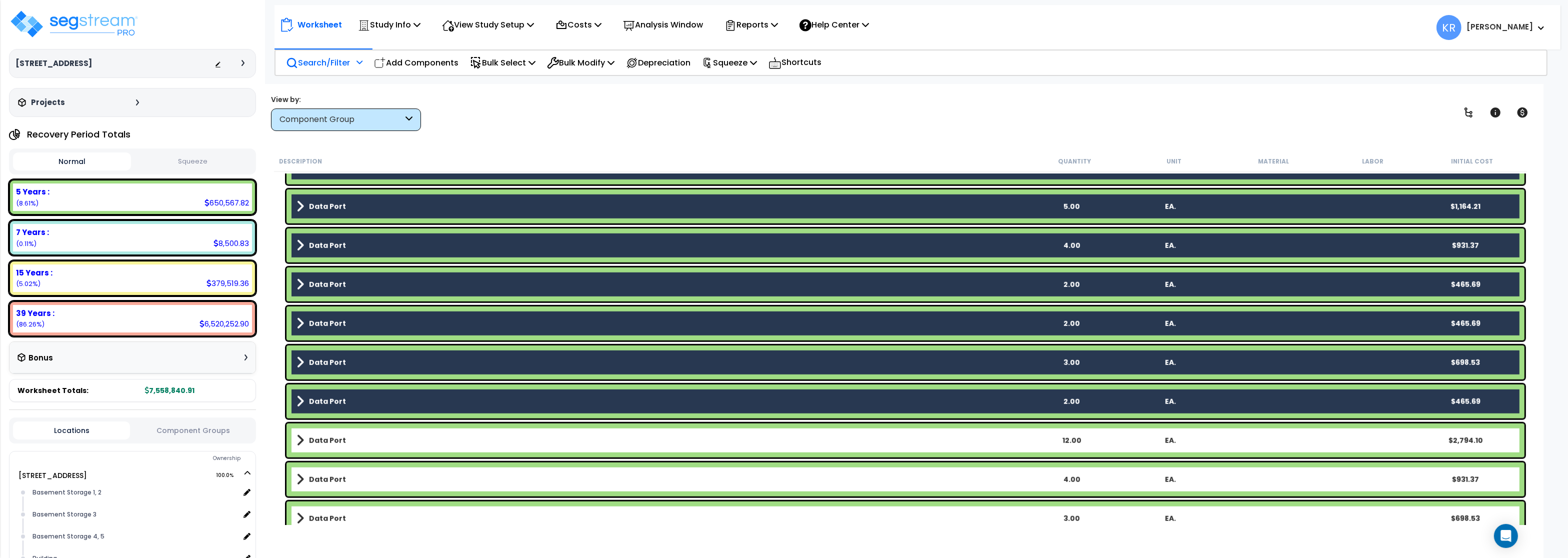
click at [310, 446] on link "Data Port" at bounding box center [659, 440] width 726 height 14
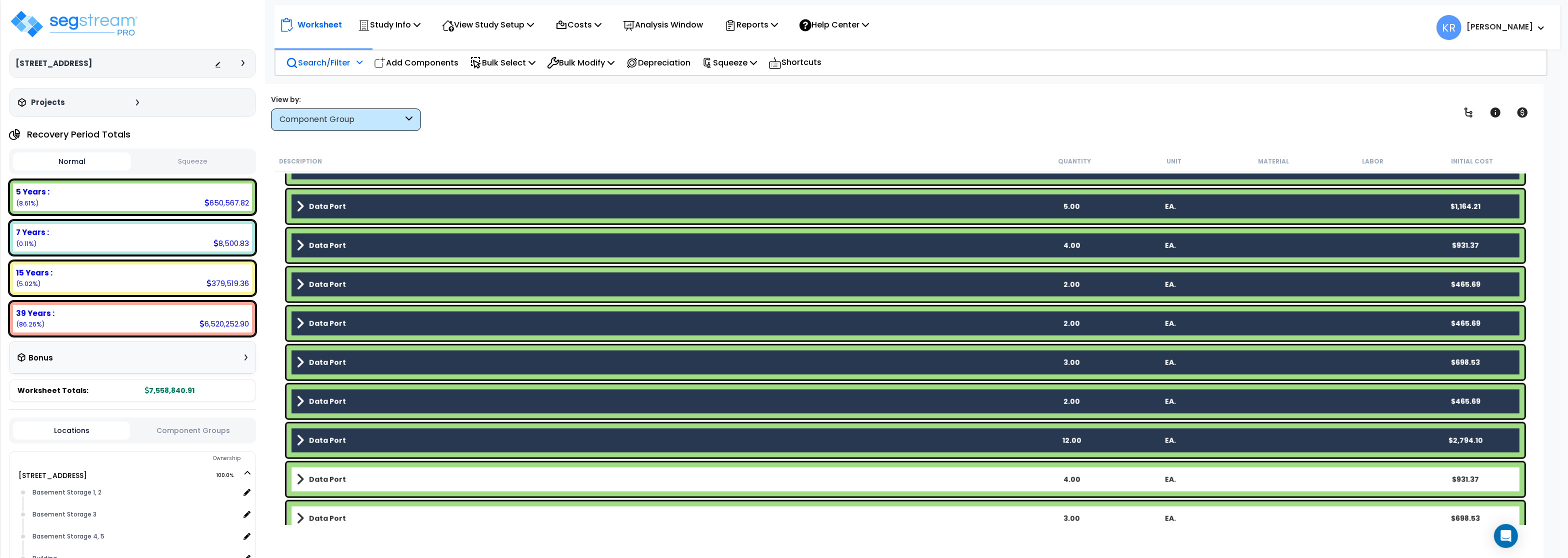
click at [318, 481] on b "Data Port" at bounding box center [327, 479] width 37 height 10
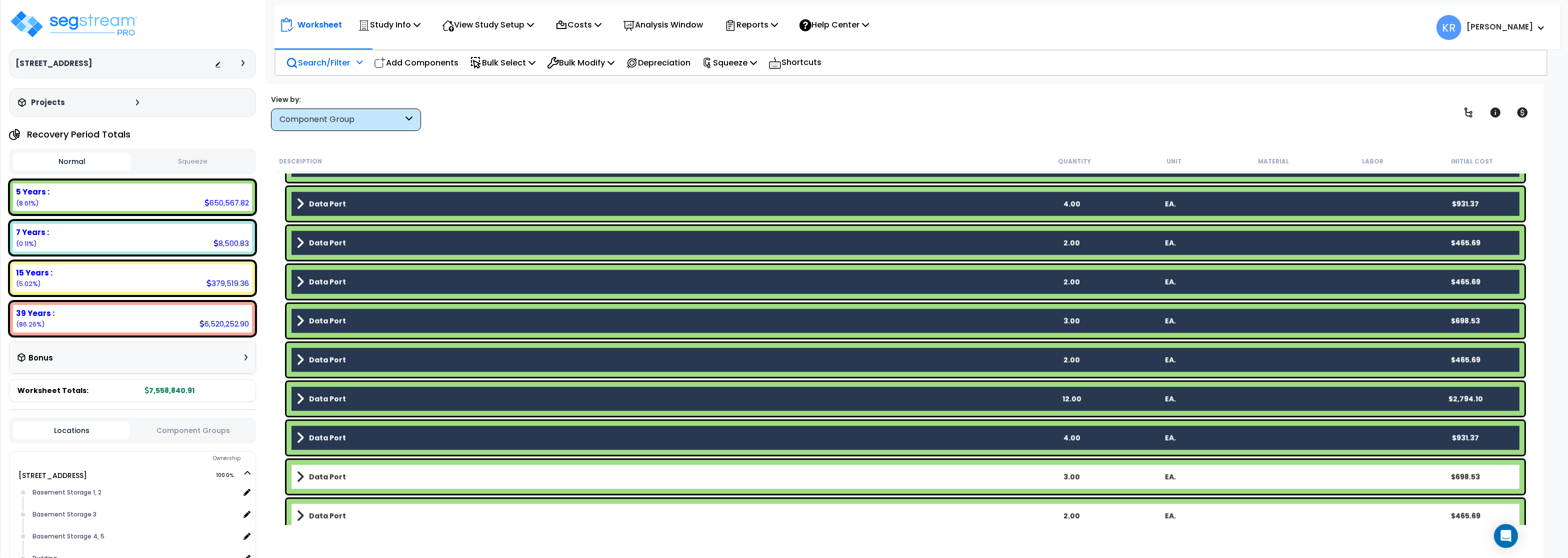
scroll to position [1979, 0]
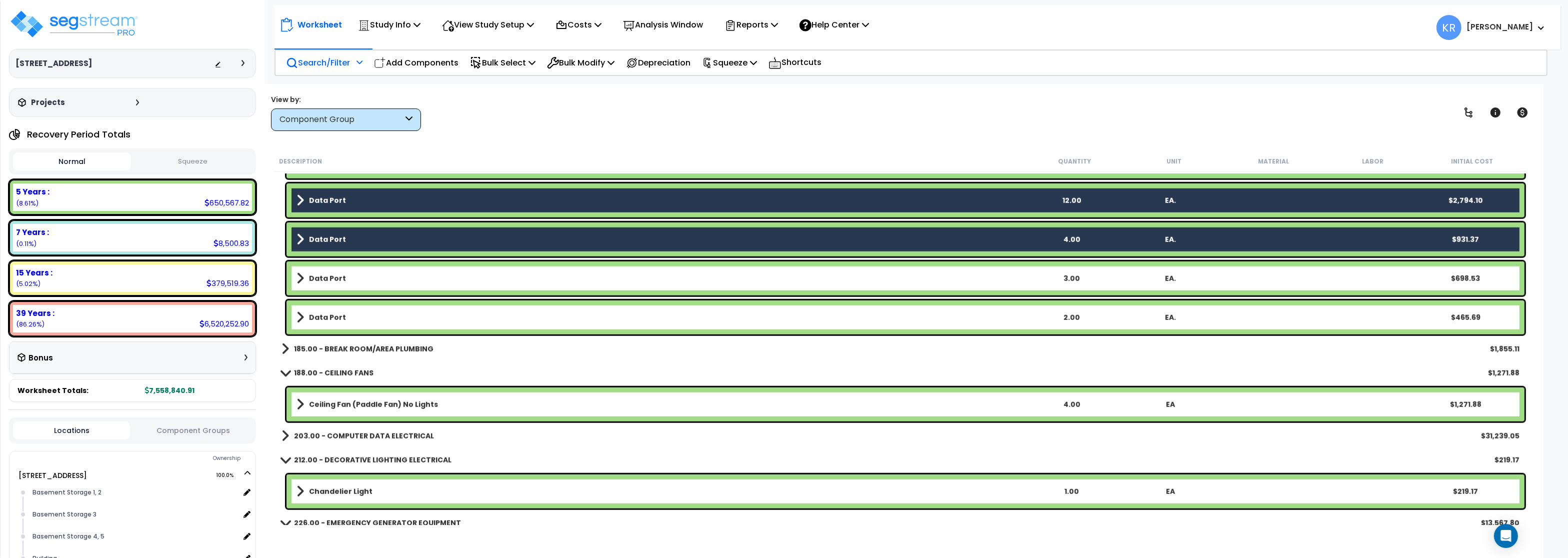
click at [336, 280] on b "Data Port" at bounding box center [327, 278] width 37 height 10
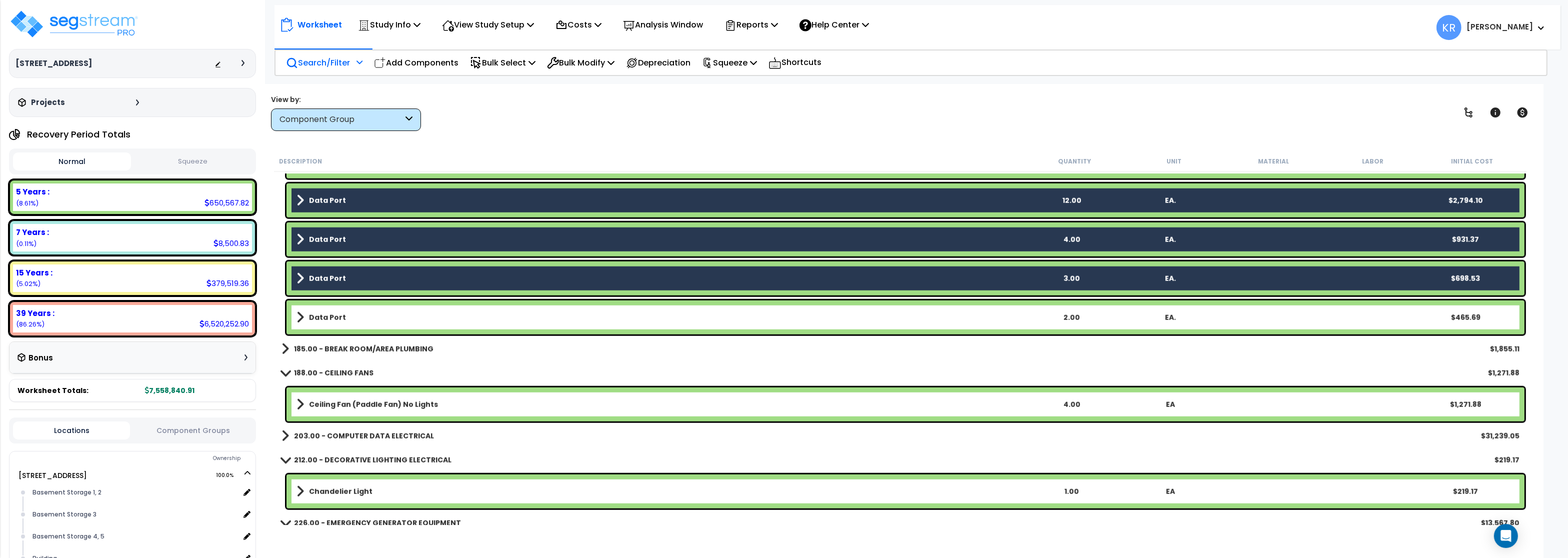
click at [330, 318] on b "Data Port" at bounding box center [327, 317] width 37 height 10
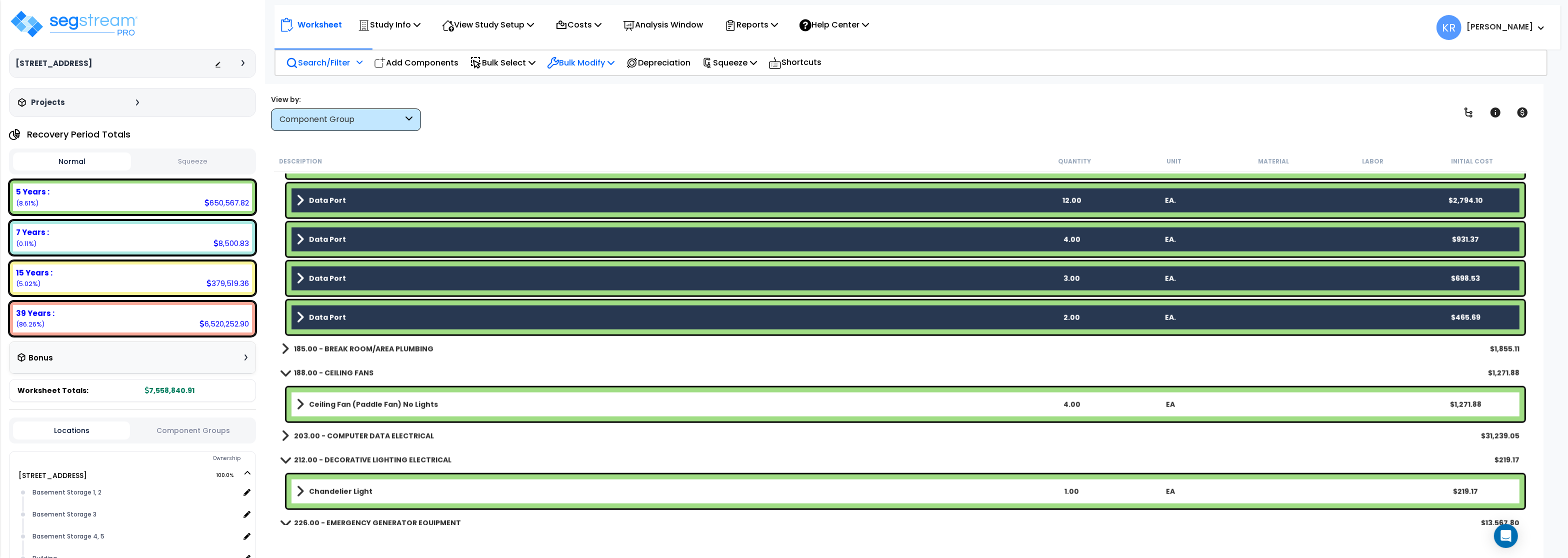
click at [592, 59] on p "Bulk Modify" at bounding box center [580, 62] width 68 height 13
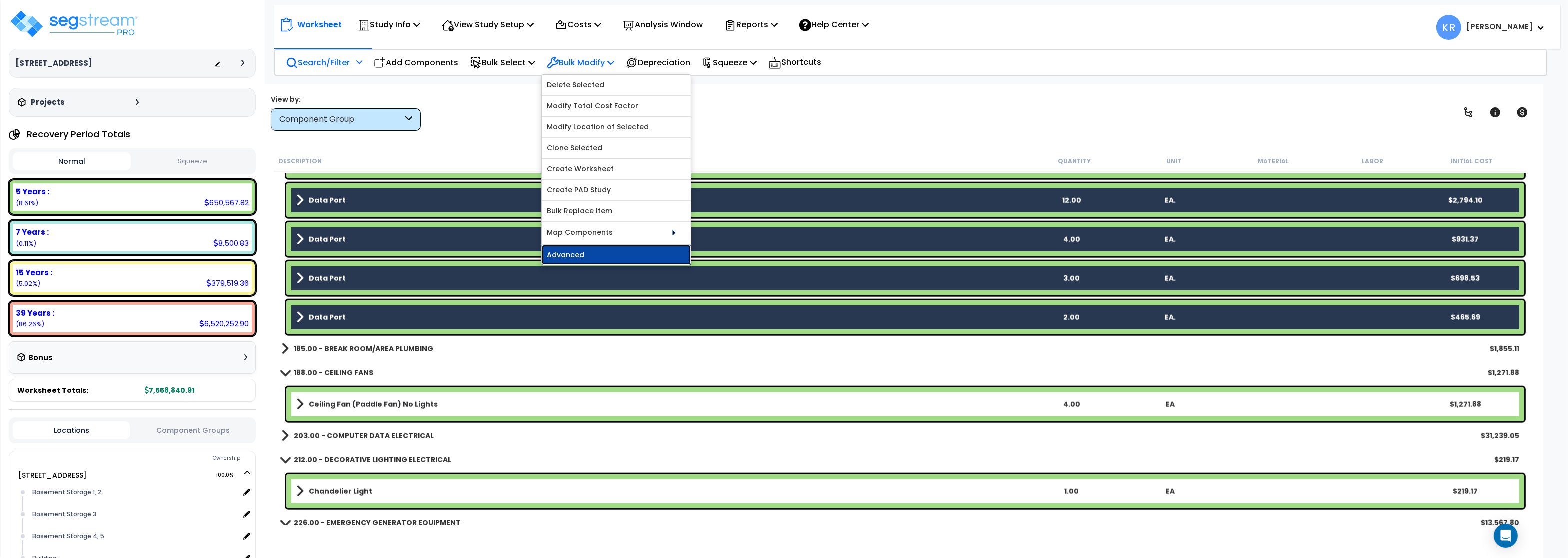
click at [580, 257] on link "Advanced" at bounding box center [616, 254] width 149 height 20
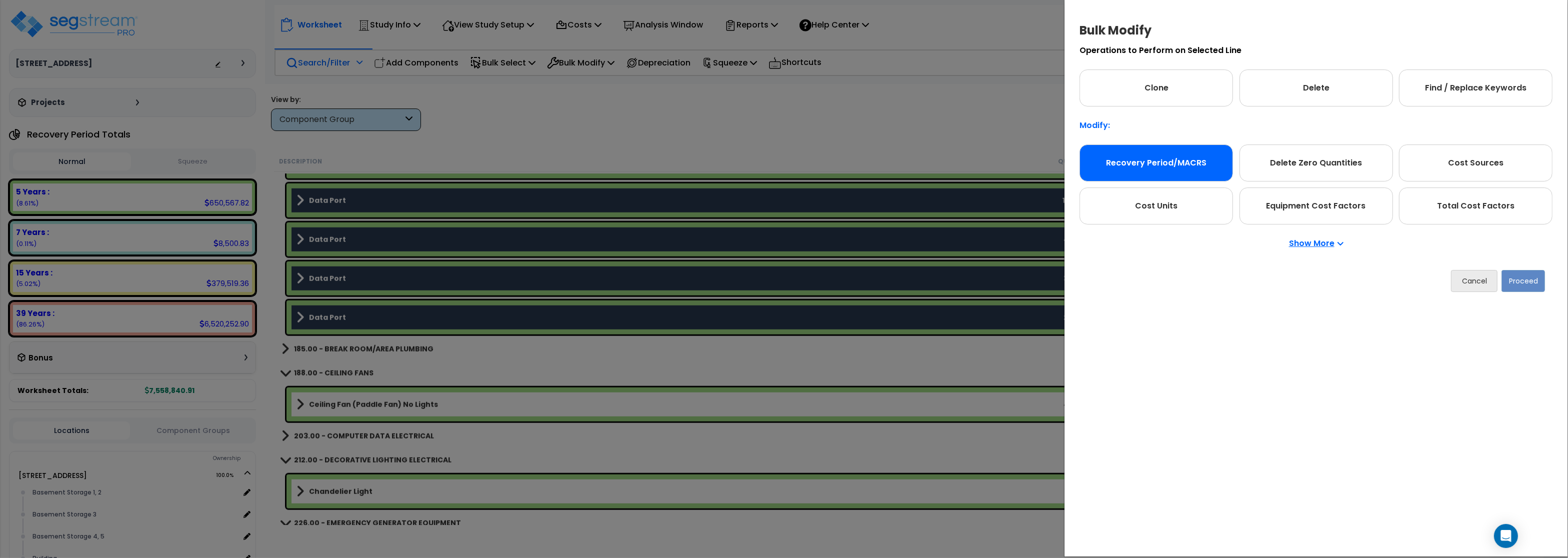
click at [1185, 158] on div "Recovery Period/MACRS" at bounding box center [1156, 163] width 153 height 37
click at [1511, 284] on button "Proceed" at bounding box center [1523, 281] width 43 height 22
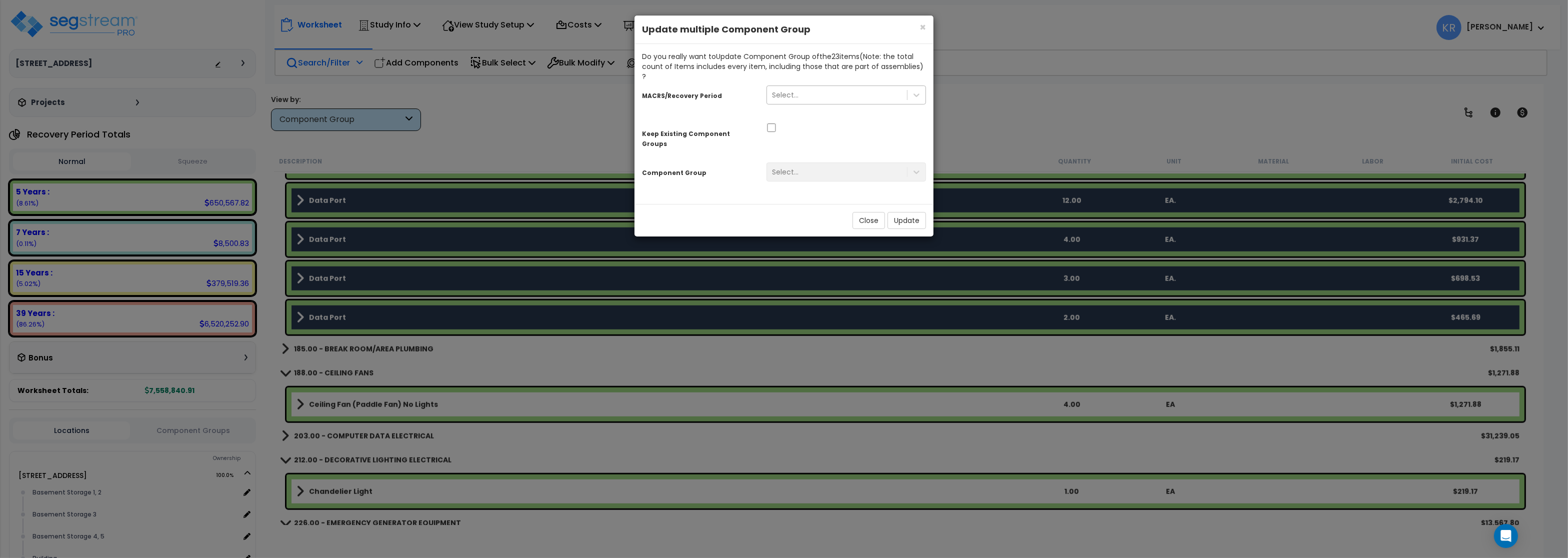
click at [781, 90] on div "Select..." at bounding box center [785, 94] width 27 height 10
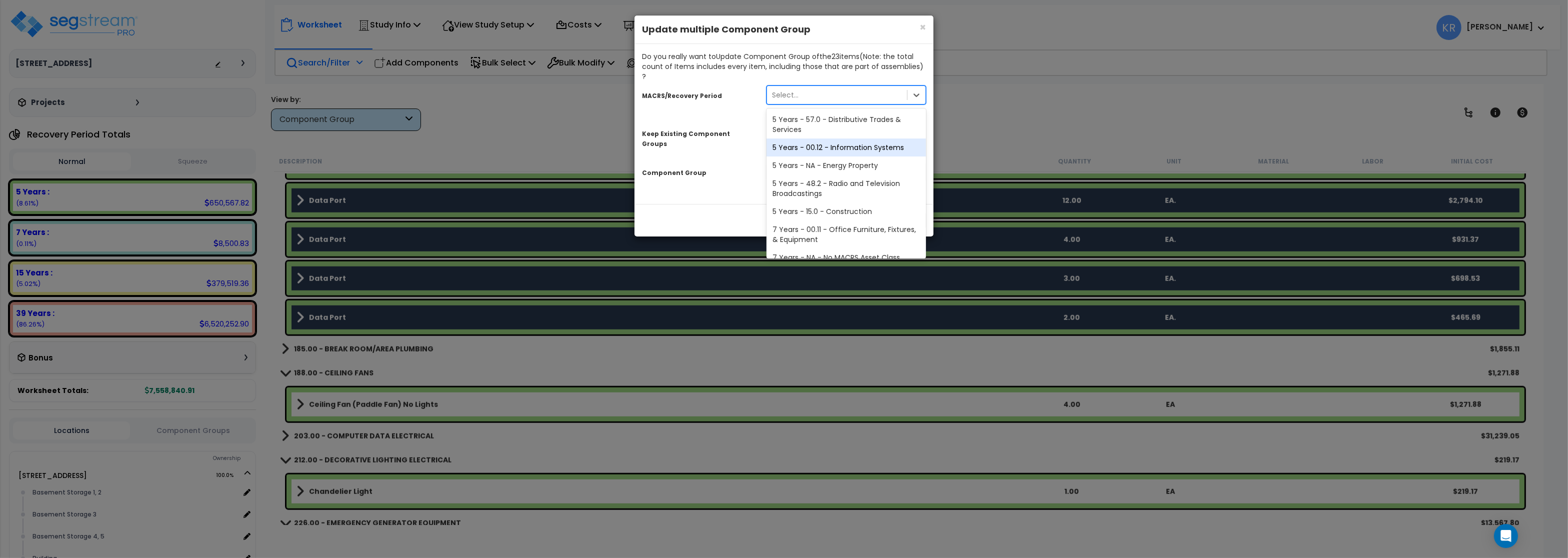
click at [809, 142] on div "5 Years - 00.12 - Information Systems" at bounding box center [846, 147] width 159 height 18
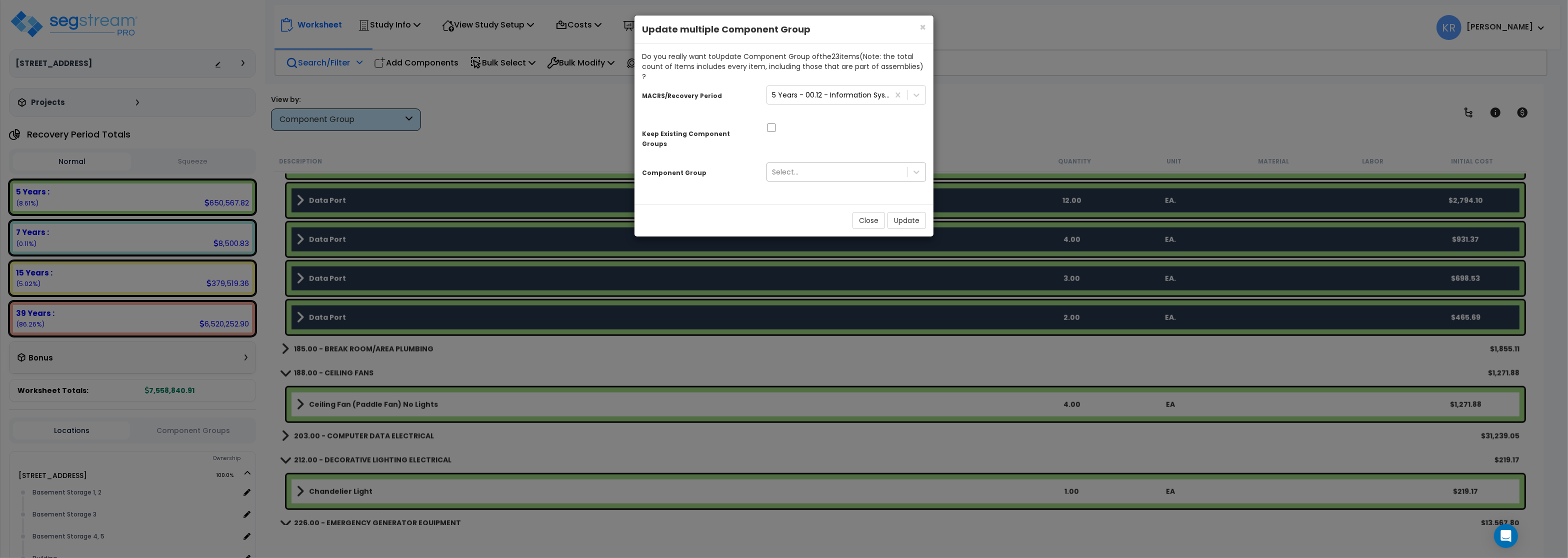
click at [817, 164] on div "Select..." at bounding box center [837, 171] width 140 height 16
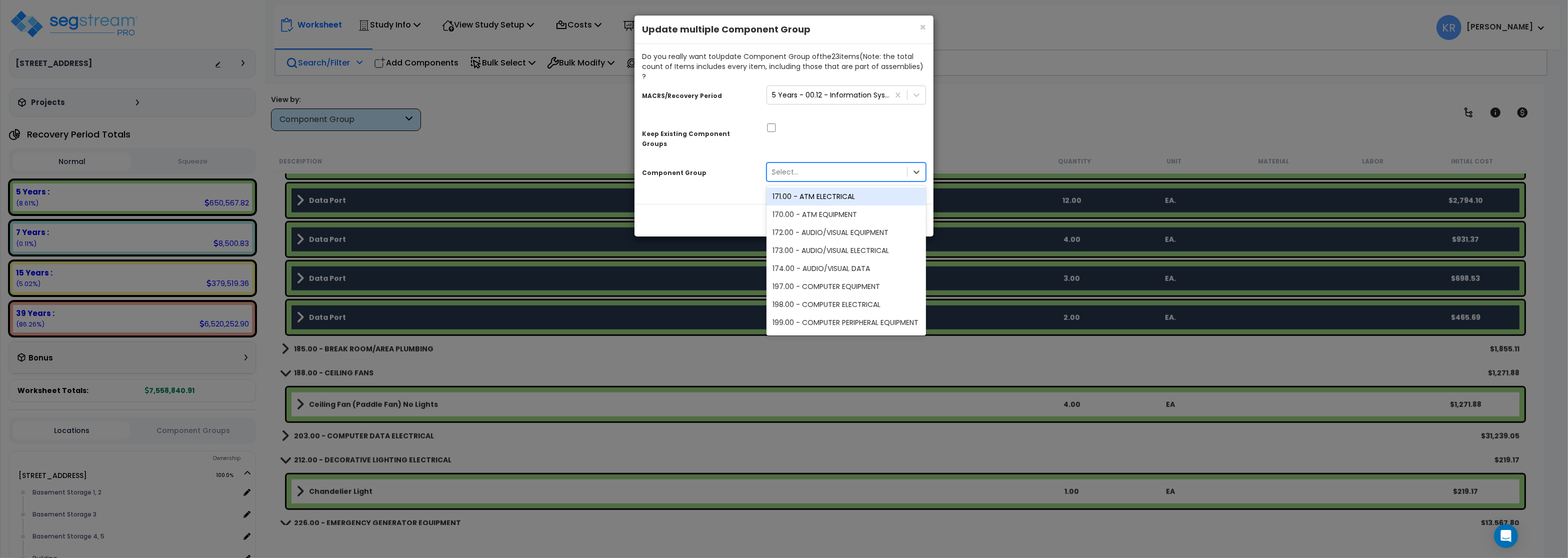
type input "203"
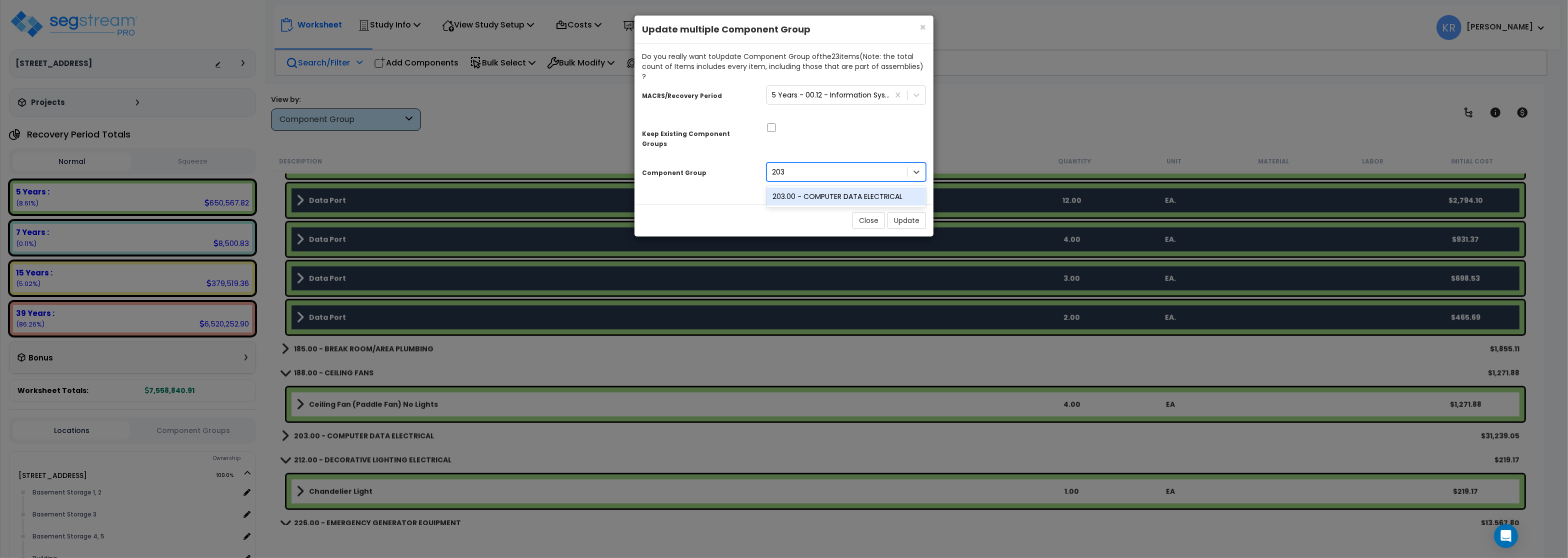
click at [852, 187] on div "203.00 - COMPUTER DATA ELECTRICAL" at bounding box center [846, 196] width 159 height 18
click at [908, 212] on button "Update" at bounding box center [906, 220] width 39 height 17
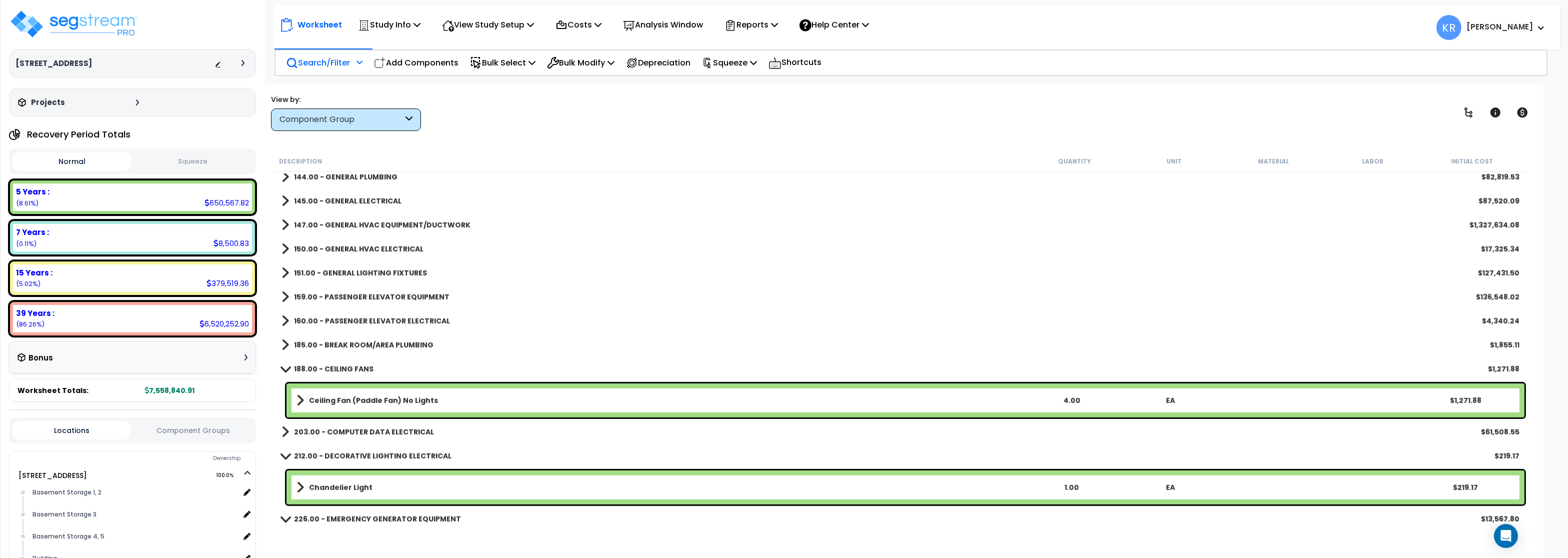
scroll to position [1070, 0]
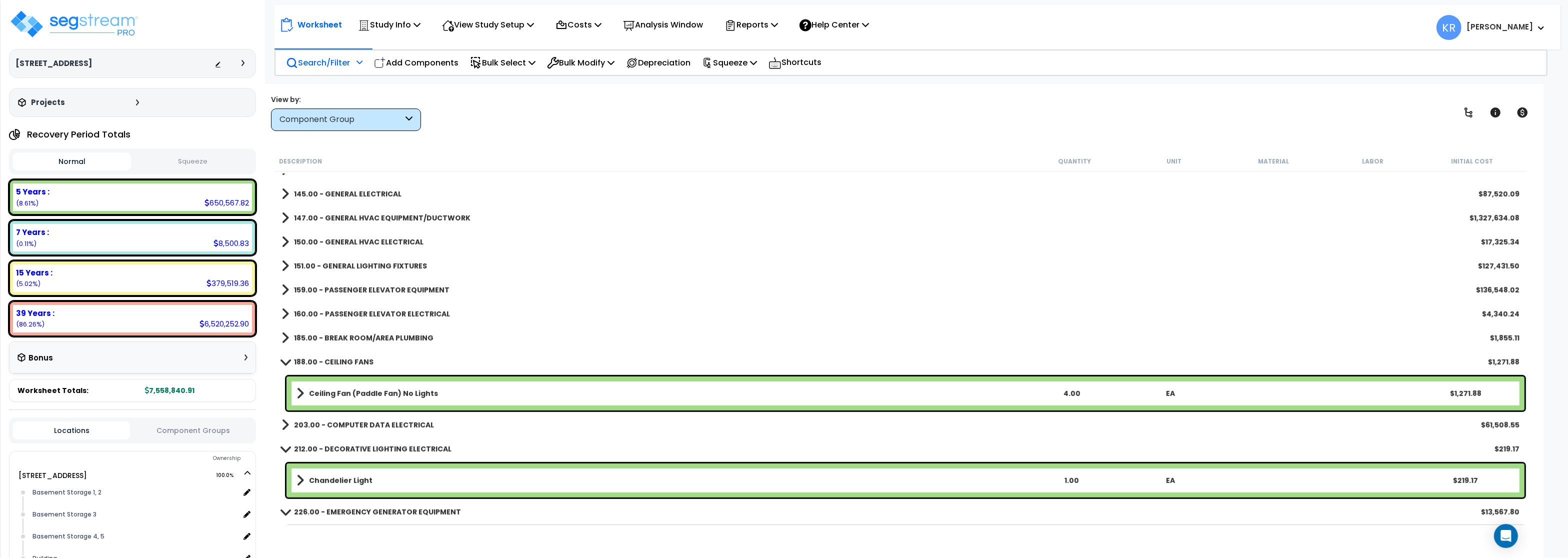
click at [335, 389] on b "Ceiling Fan (Paddle Fan) No Lights" at bounding box center [373, 393] width 129 height 10
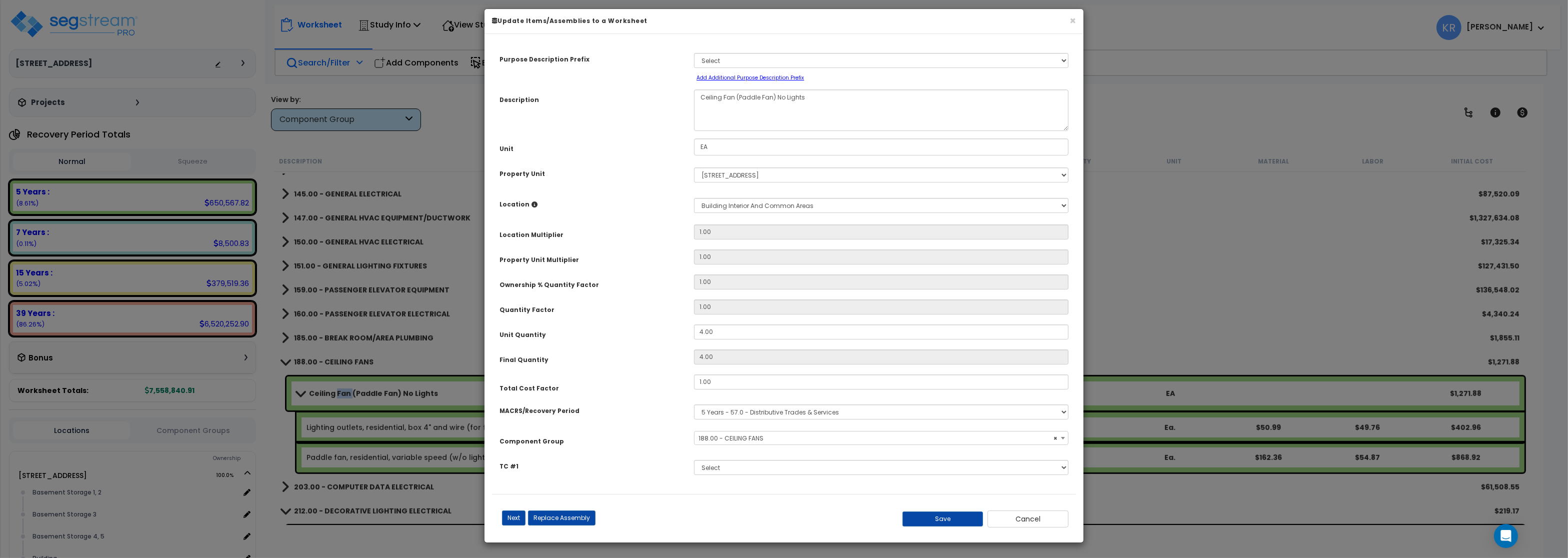
select select "56828"
click at [694, 404] on select "Select MACRS/Recovery Period 5 Years - 57.0 - Distributive Trades & Services 5 …" at bounding box center [880, 411] width 374 height 15
click at [1039, 527] on button "Cancel" at bounding box center [1028, 519] width 81 height 17
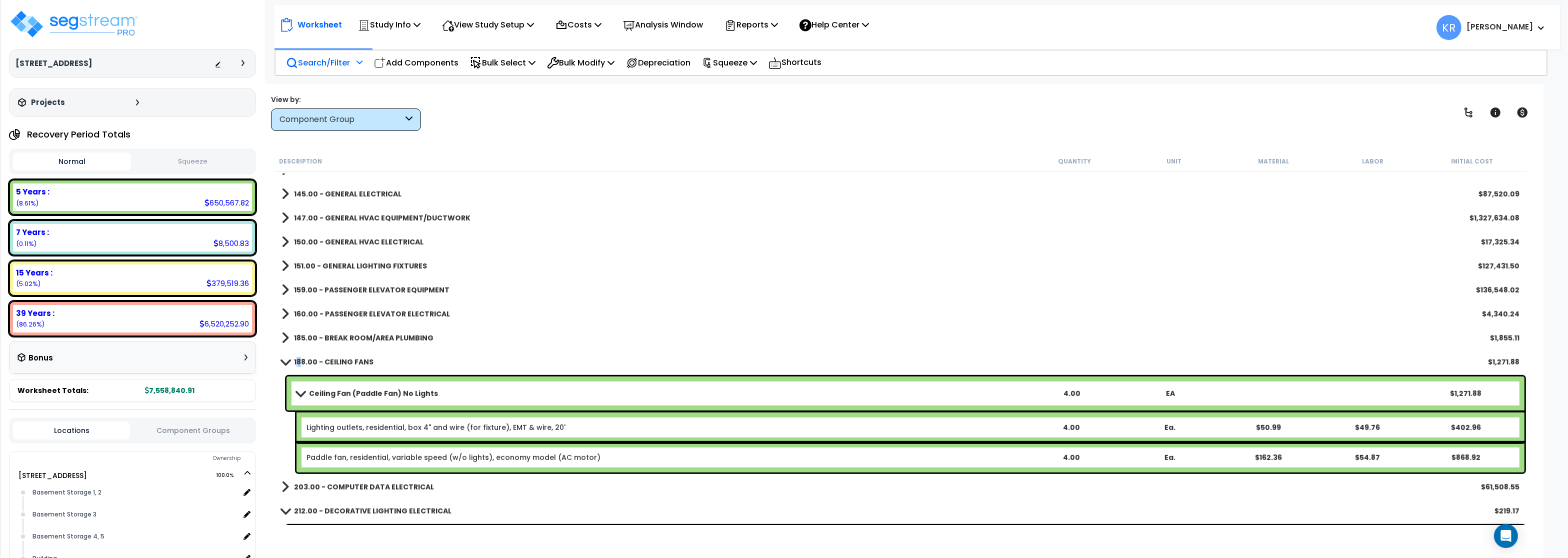
click at [300, 362] on b "188.00 - CEILING FANS" at bounding box center [333, 362] width 80 height 10
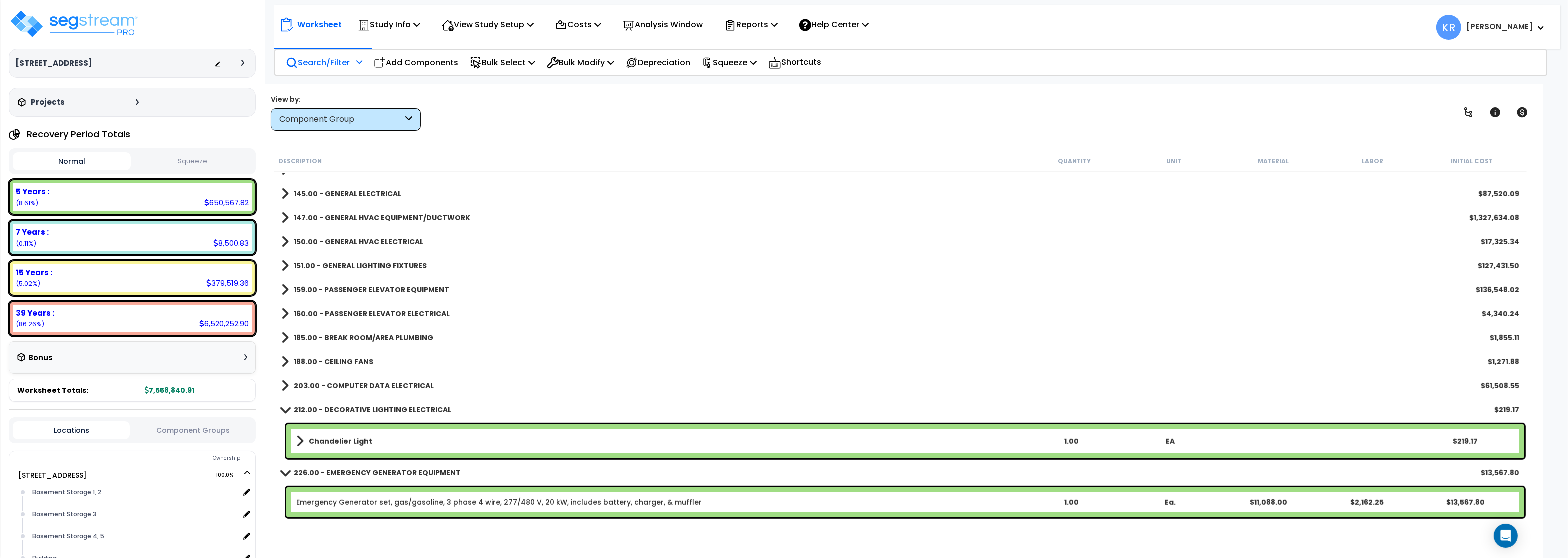
click at [327, 364] on b "188.00 - CEILING FANS" at bounding box center [333, 362] width 80 height 10
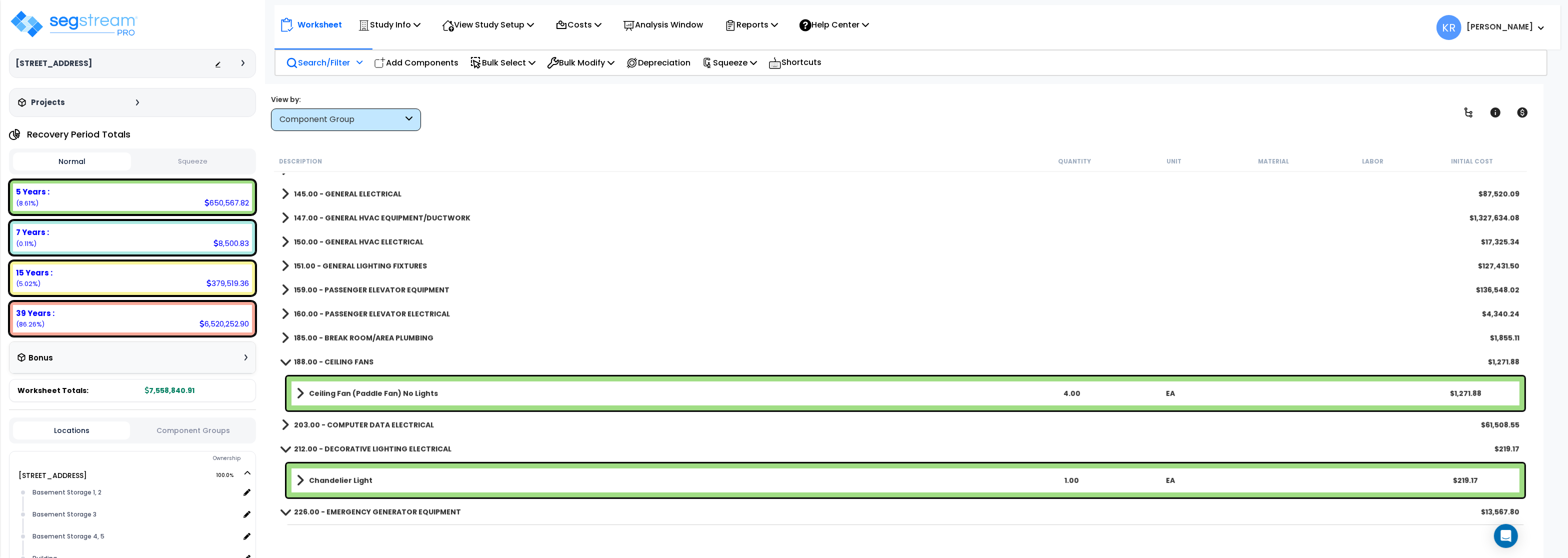
click at [333, 394] on b "Ceiling Fan (Paddle Fan) No Lights" at bounding box center [373, 393] width 129 height 10
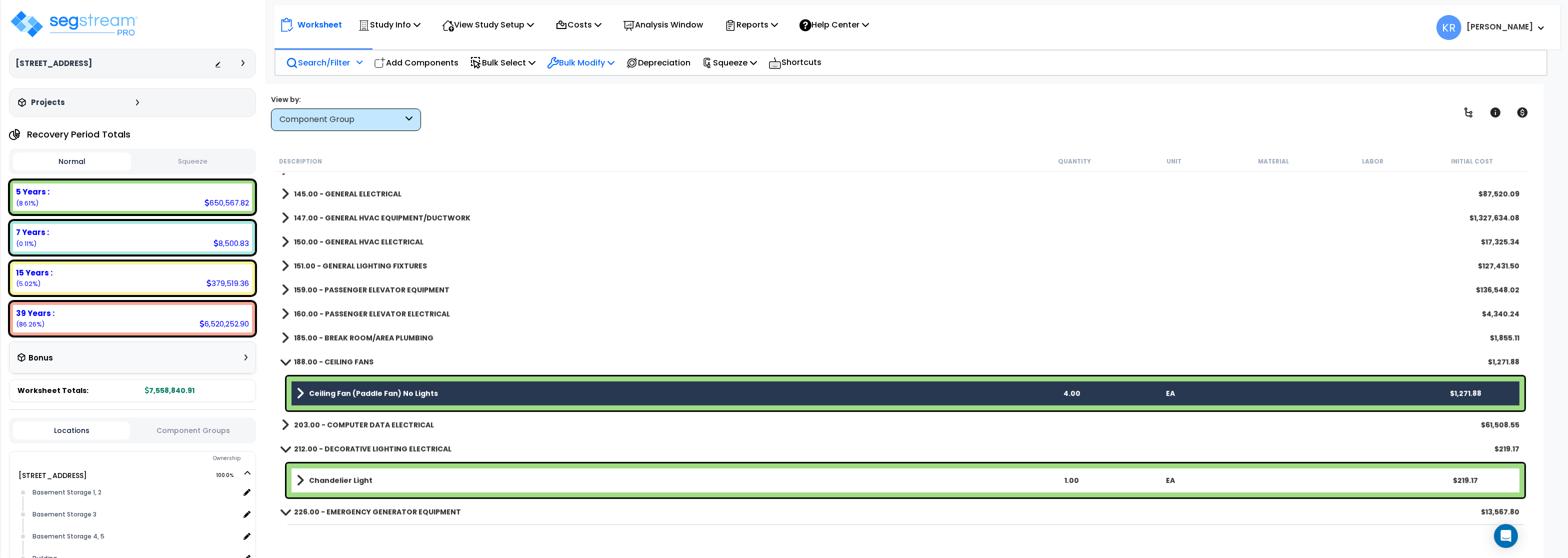
click at [598, 60] on p "Bulk Modify" at bounding box center [580, 62] width 68 height 13
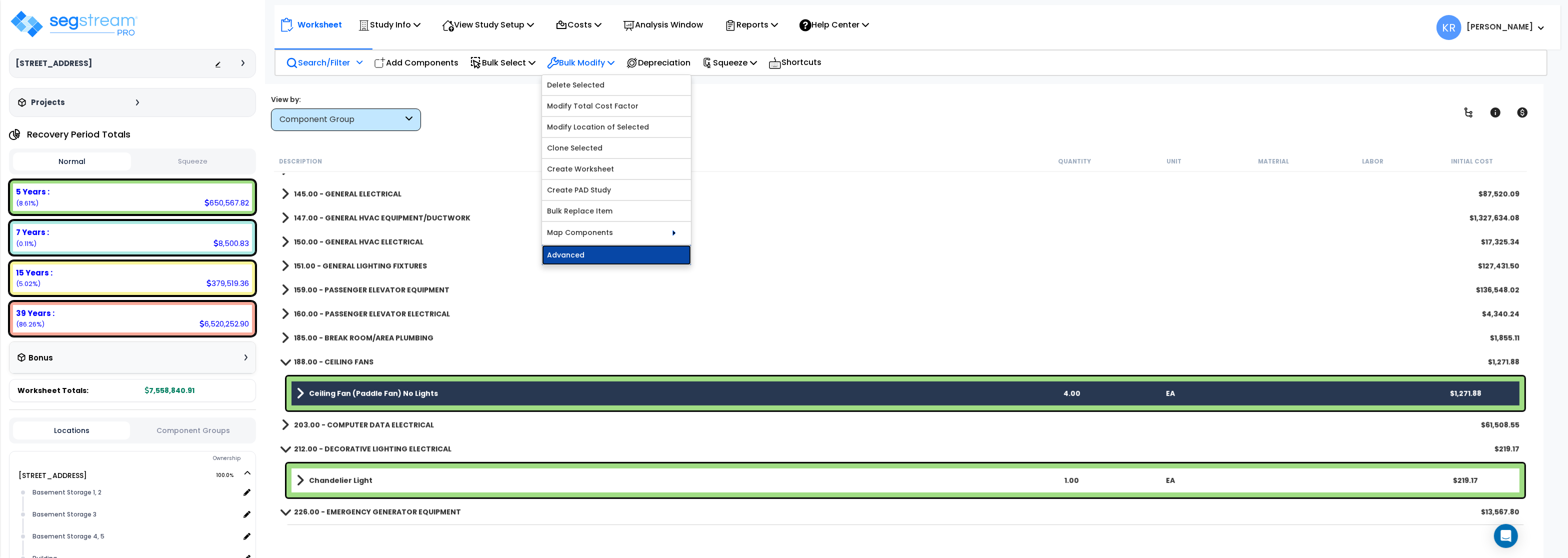
click at [598, 260] on link "Advanced" at bounding box center [616, 254] width 149 height 20
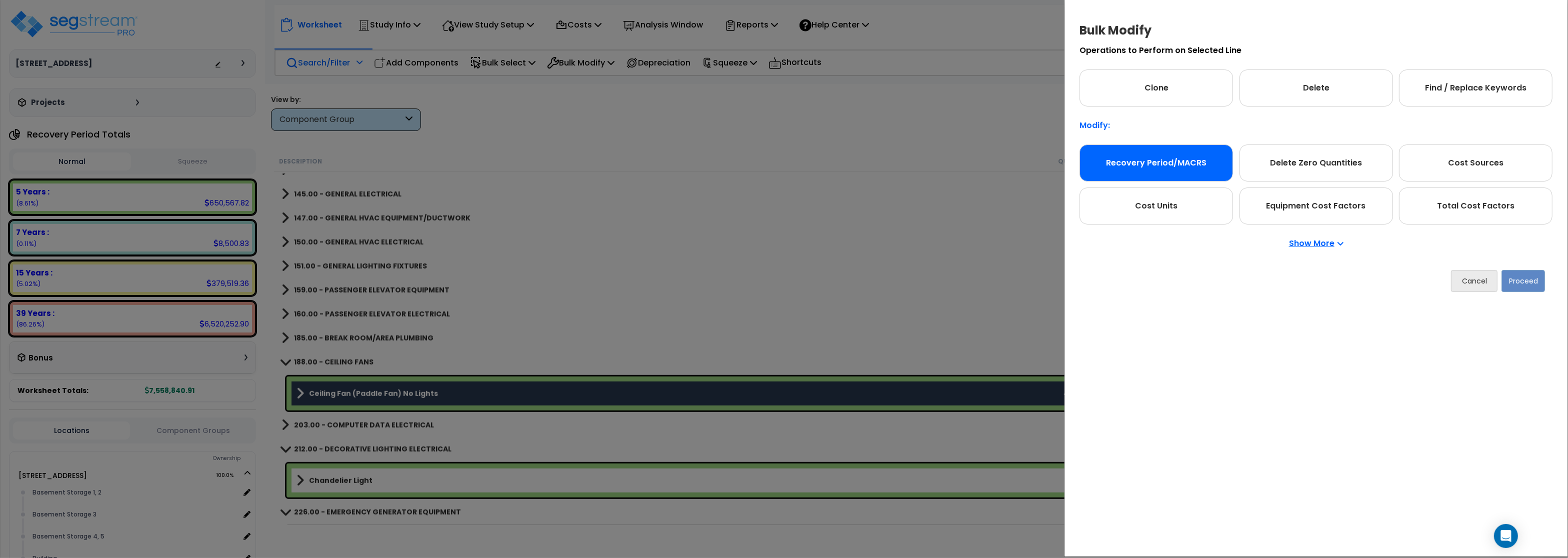
click at [1148, 163] on div "Recovery Period/MACRS" at bounding box center [1156, 163] width 153 height 37
click at [1511, 279] on button "Proceed" at bounding box center [1523, 281] width 43 height 22
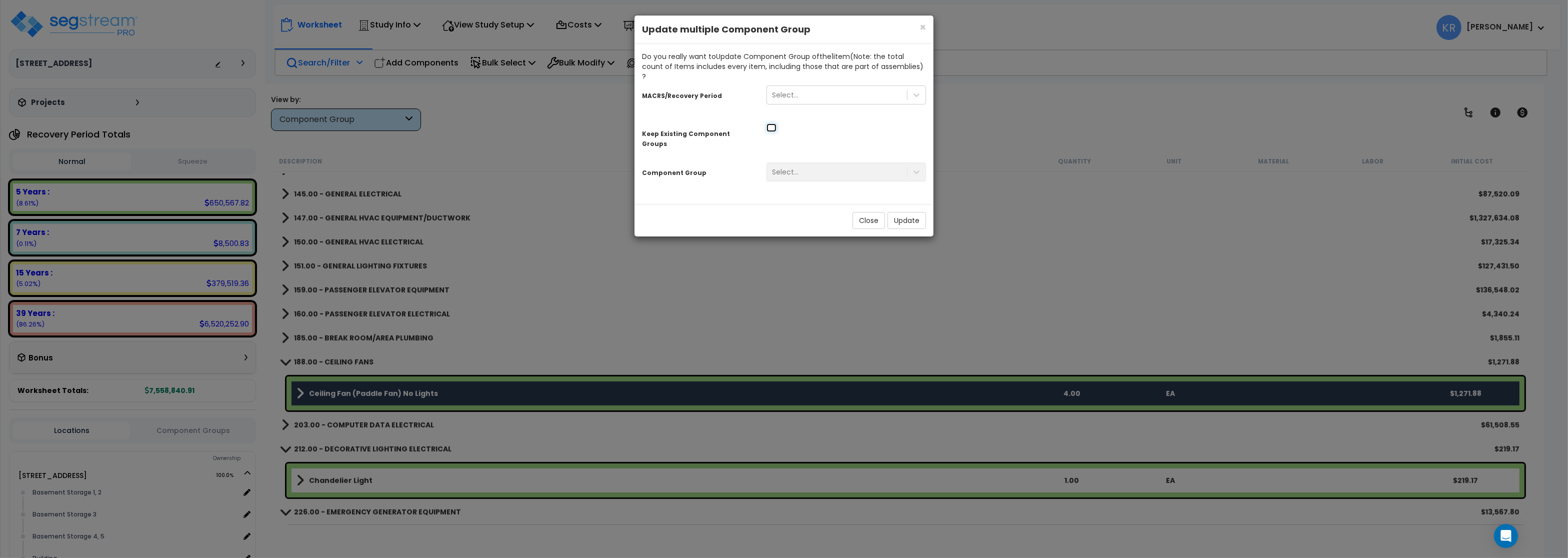
drag, startPoint x: 772, startPoint y: 118, endPoint x: 772, endPoint y: 112, distance: 6.0
click at [772, 124] on input "checkbox" at bounding box center [771, 127] width 10 height 8
checkbox input "true"
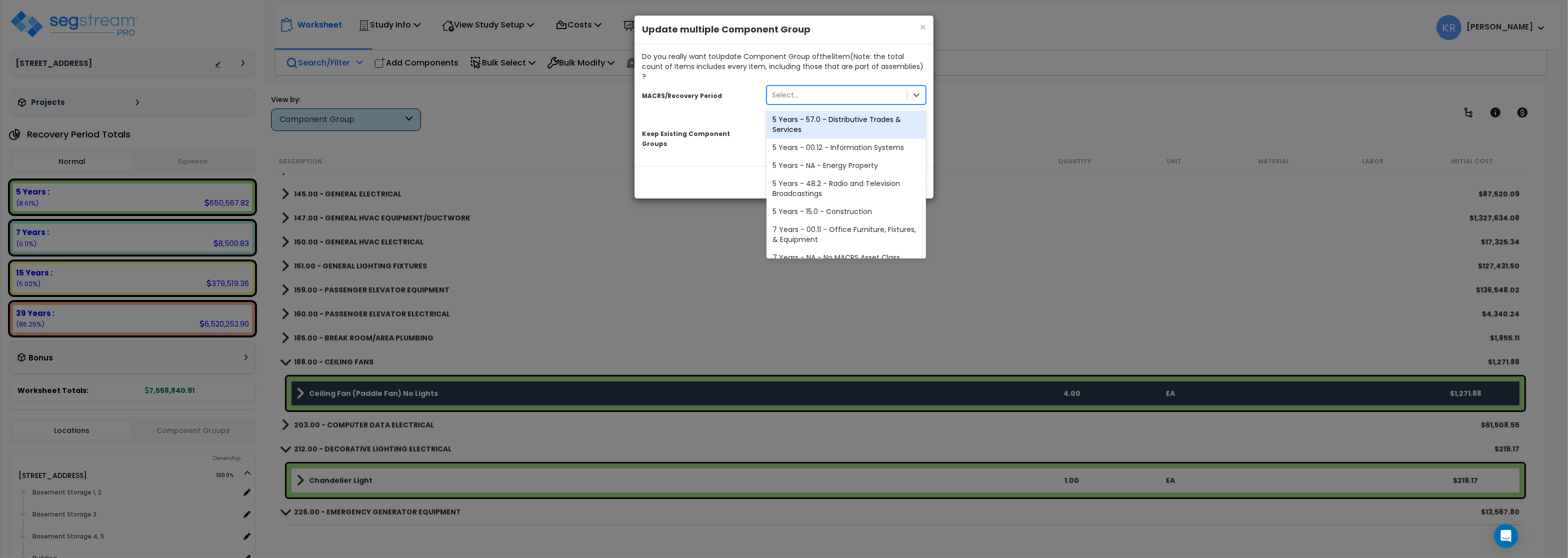
click at [782, 90] on div "Select..." at bounding box center [785, 94] width 27 height 10
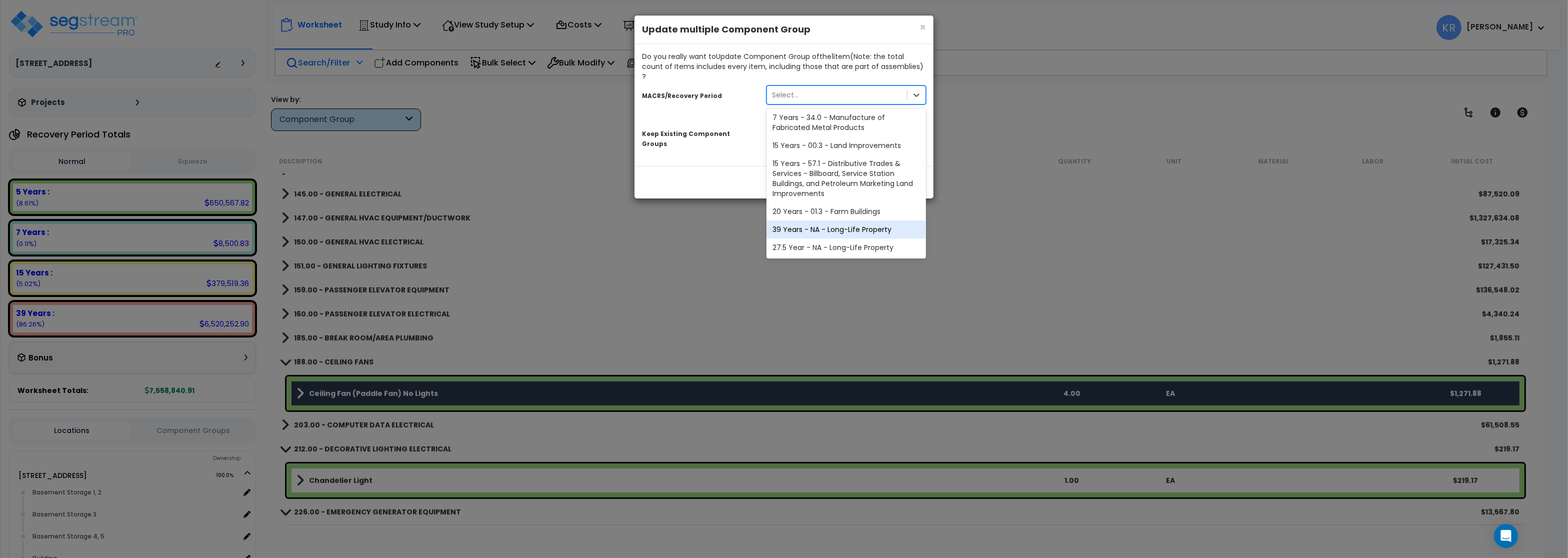
click at [819, 225] on div "39 Years - NA - Long-Life Property" at bounding box center [846, 229] width 159 height 18
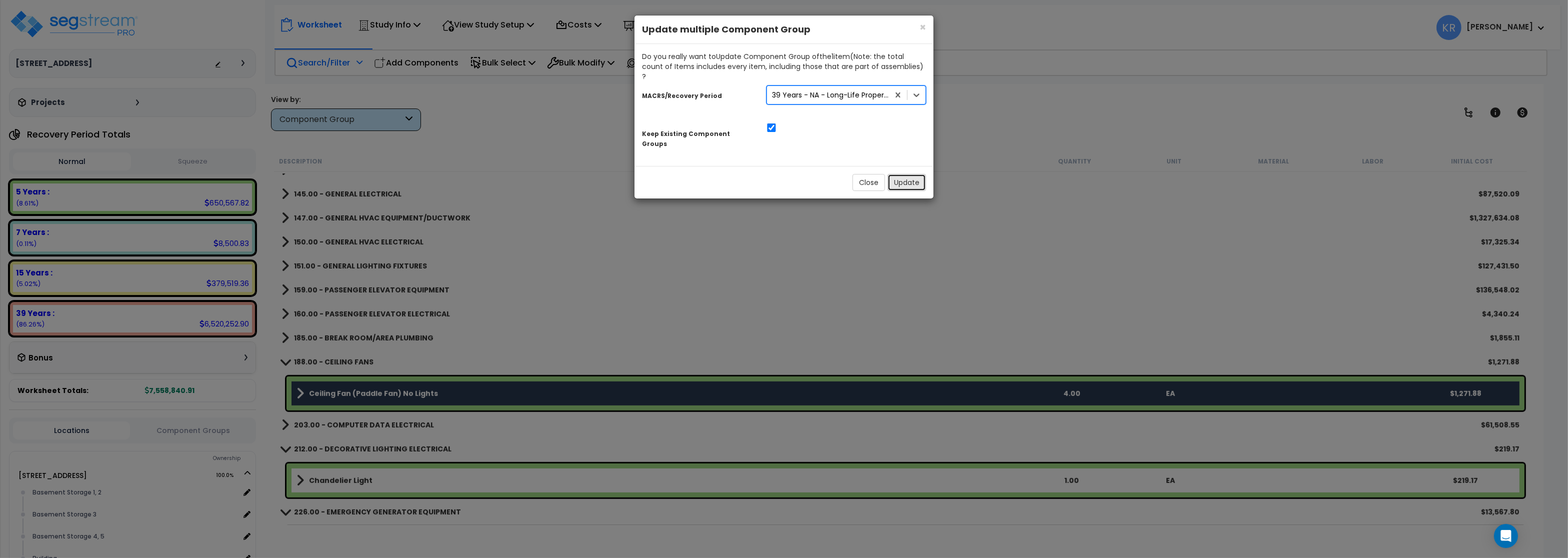
click at [912, 174] on button "Update" at bounding box center [906, 182] width 39 height 17
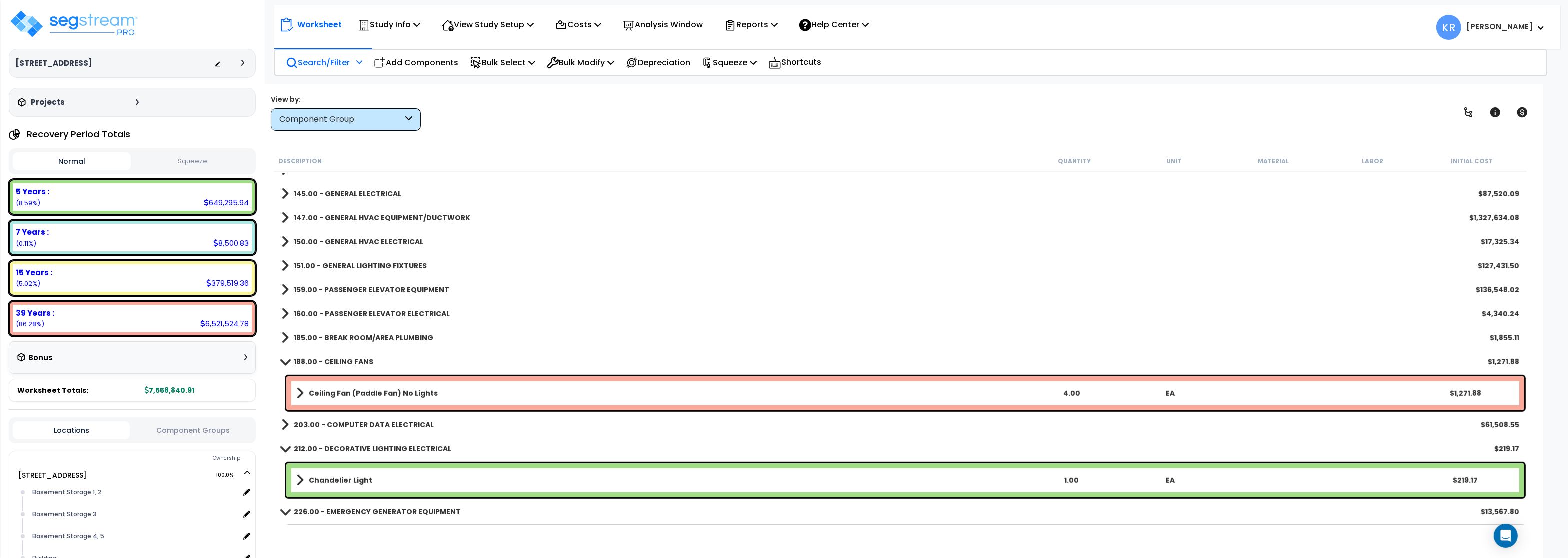
click at [325, 359] on b "188.00 - CEILING FANS" at bounding box center [333, 362] width 80 height 10
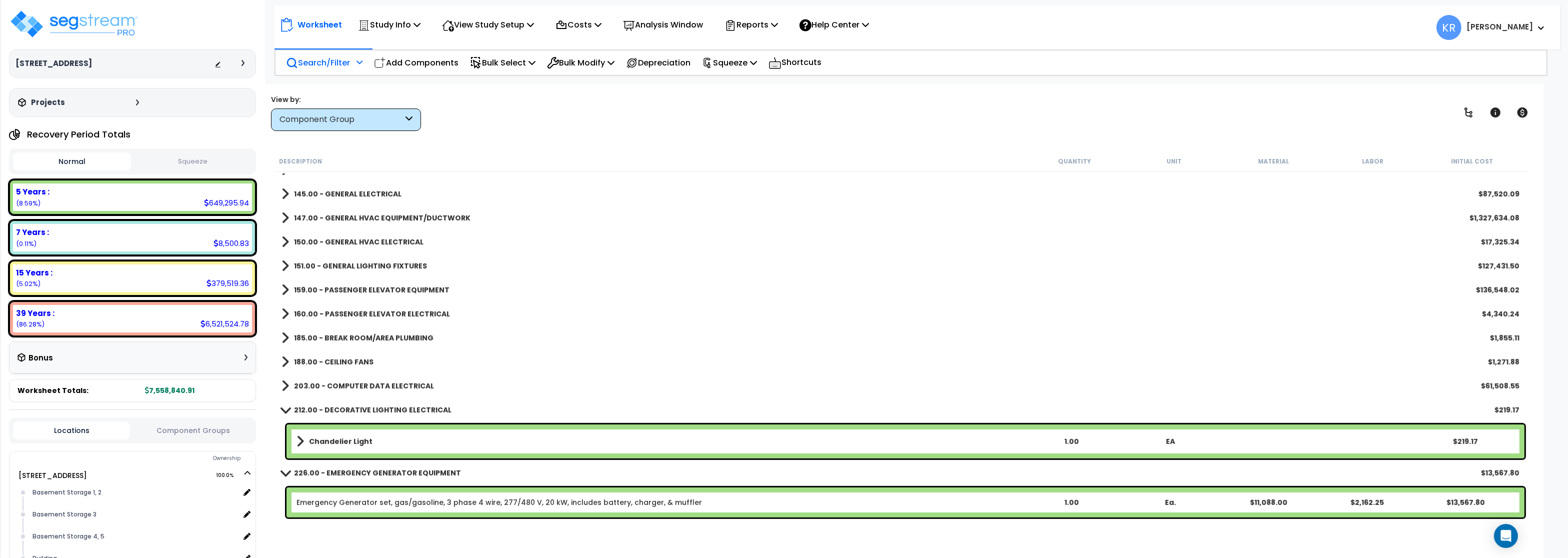
click at [325, 382] on b "203.00 - COMPUTER DATA ELECTRICAL" at bounding box center [364, 385] width 140 height 10
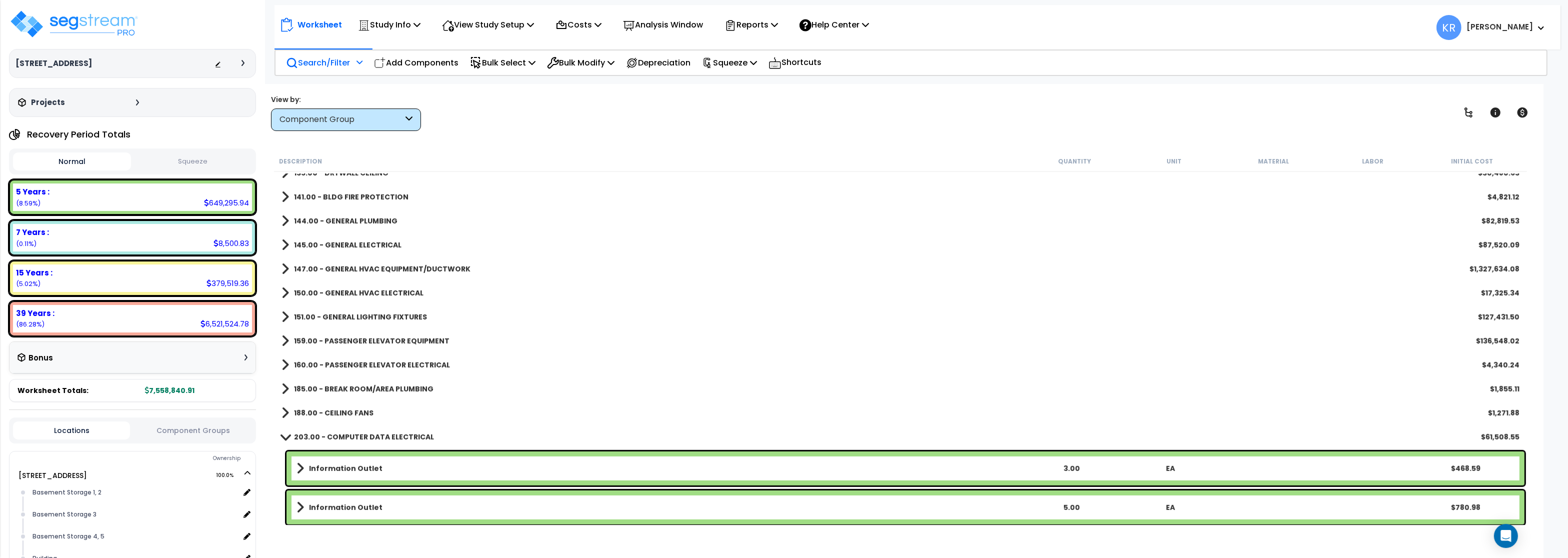
scroll to position [1070, 0]
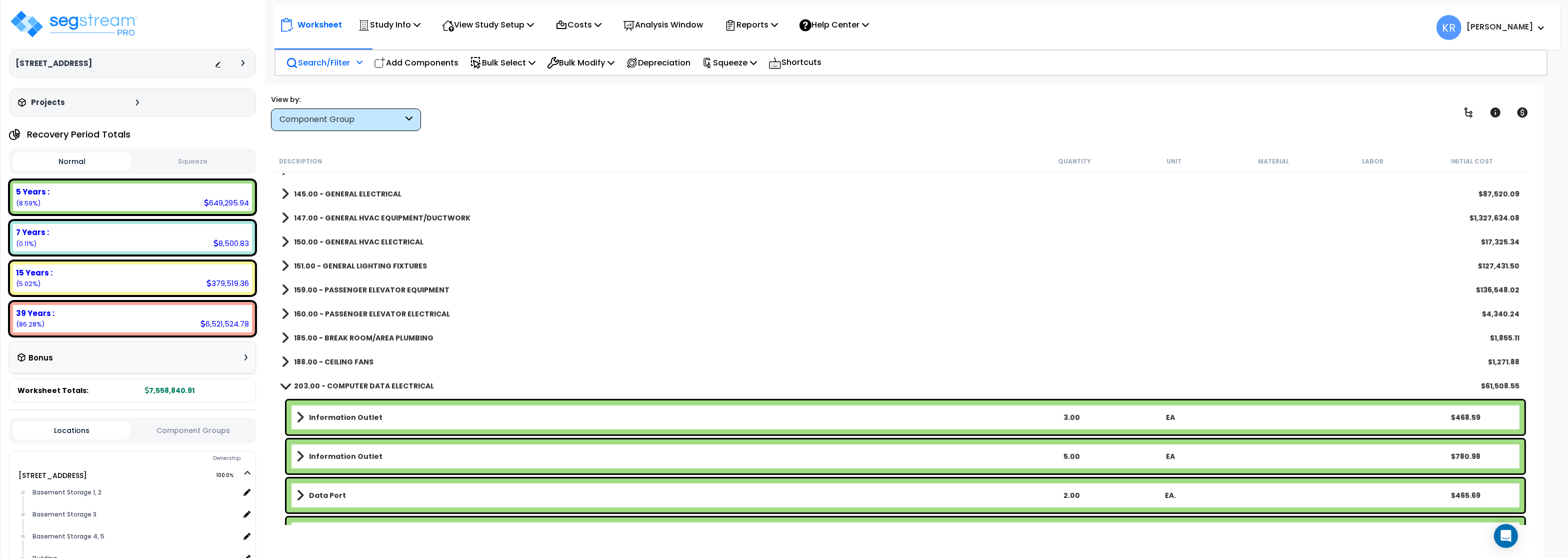
click at [345, 384] on b "203.00 - COMPUTER DATA ELECTRICAL" at bounding box center [364, 385] width 140 height 10
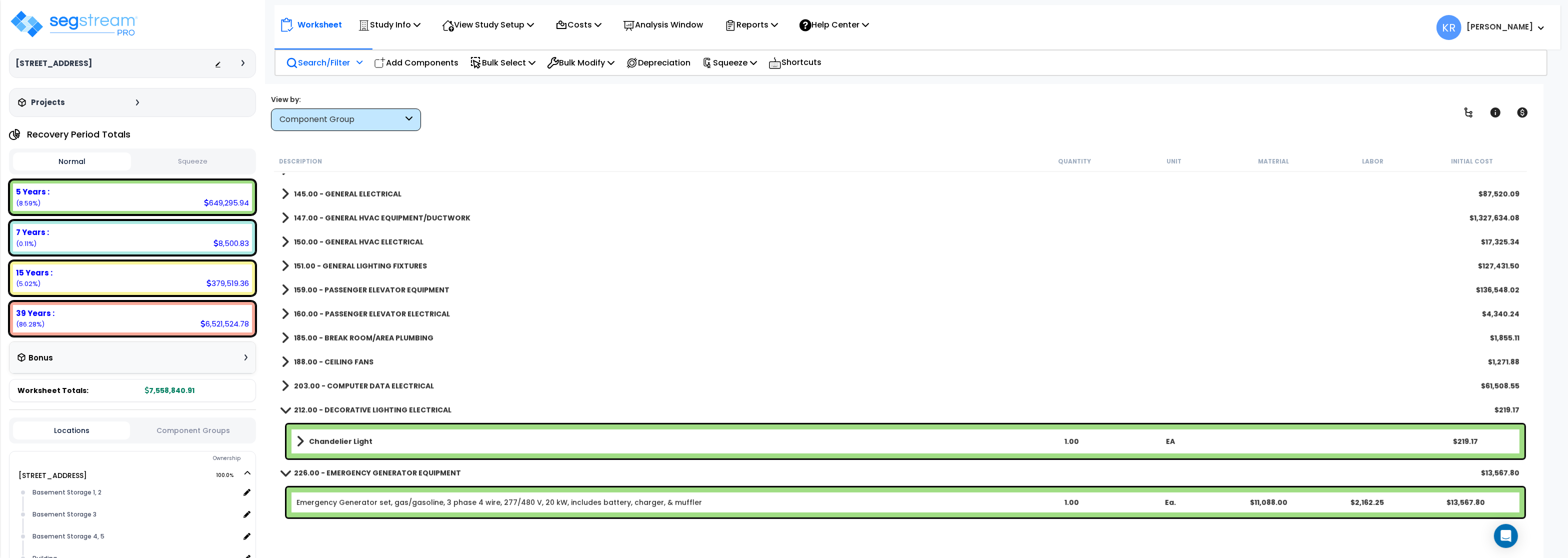
click at [342, 409] on b "212.00 - DECORATIVE LIGHTING ELECTRICAL" at bounding box center [373, 409] width 158 height 10
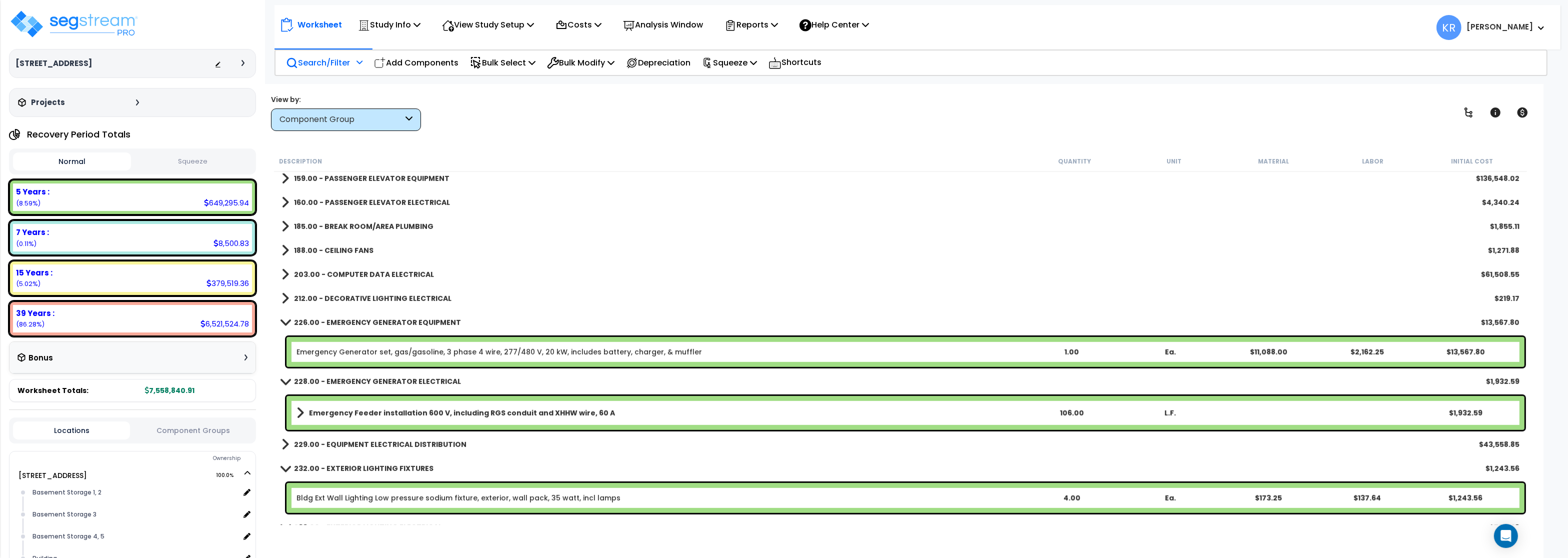
scroll to position [1190, 0]
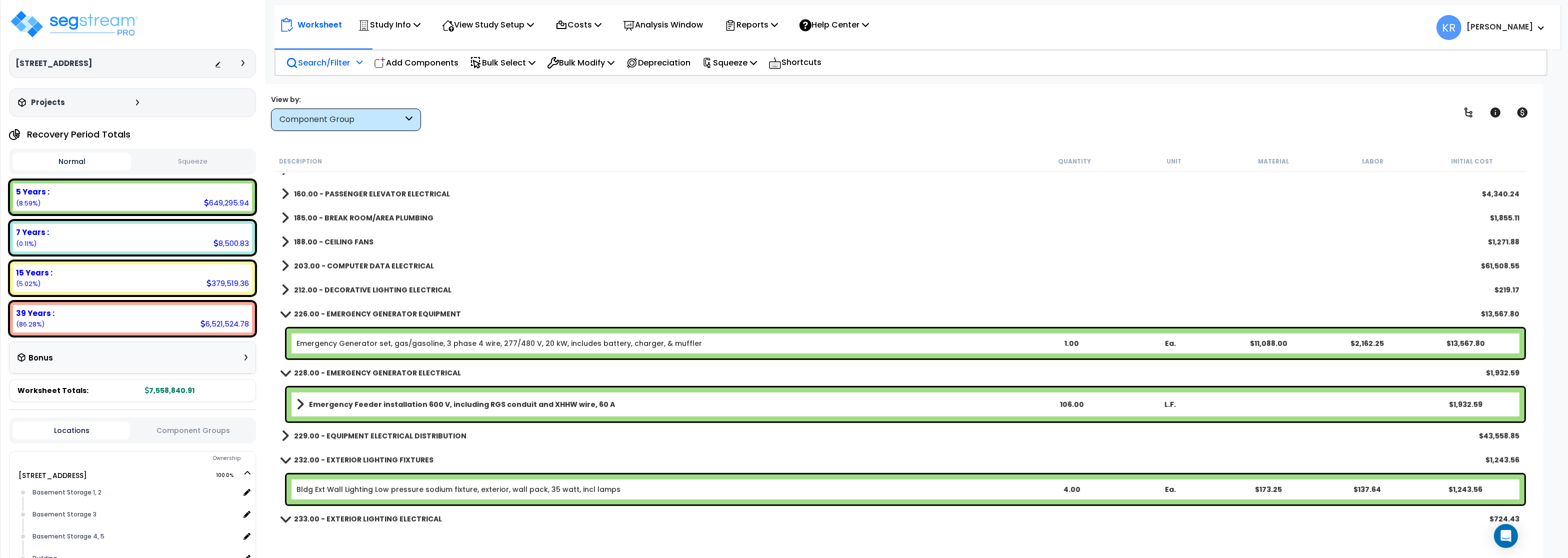
click at [353, 313] on b "226.00 - EMERGENCY GENERATOR EQUIPMENT" at bounding box center [377, 313] width 167 height 10
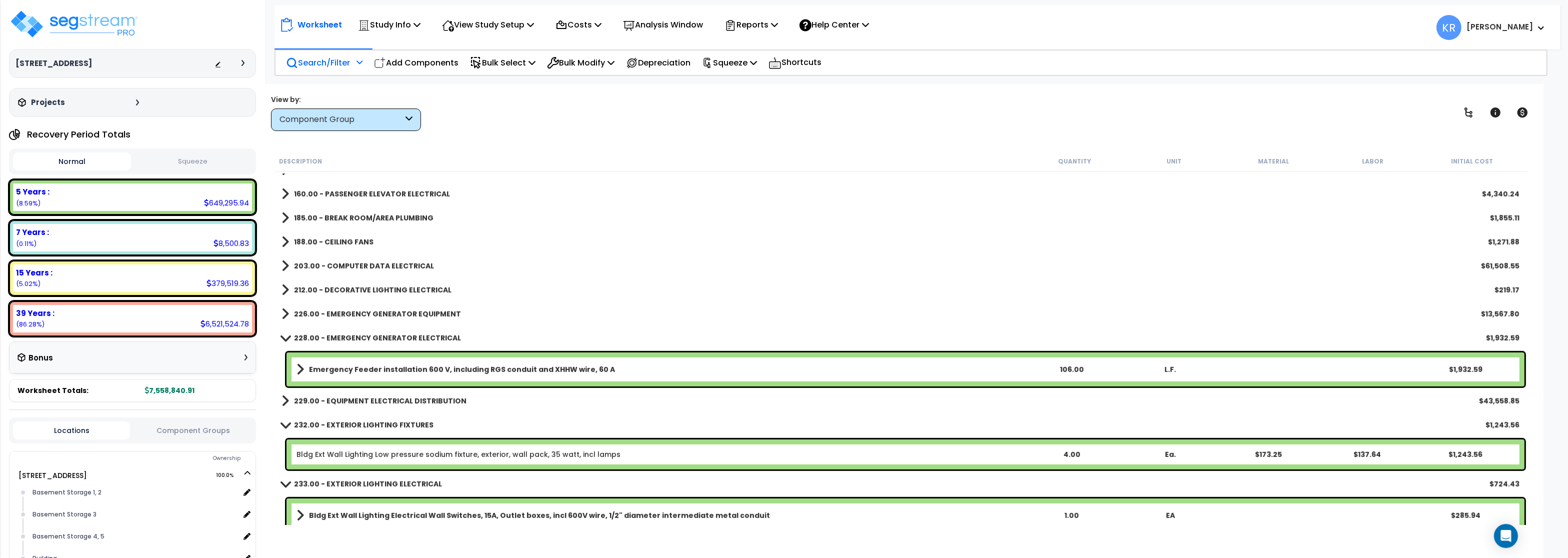
click at [334, 369] on b "Emergency Feeder installation 600 V, including RGS conduit and XHHW wire, 60 A" at bounding box center [461, 369] width 306 height 10
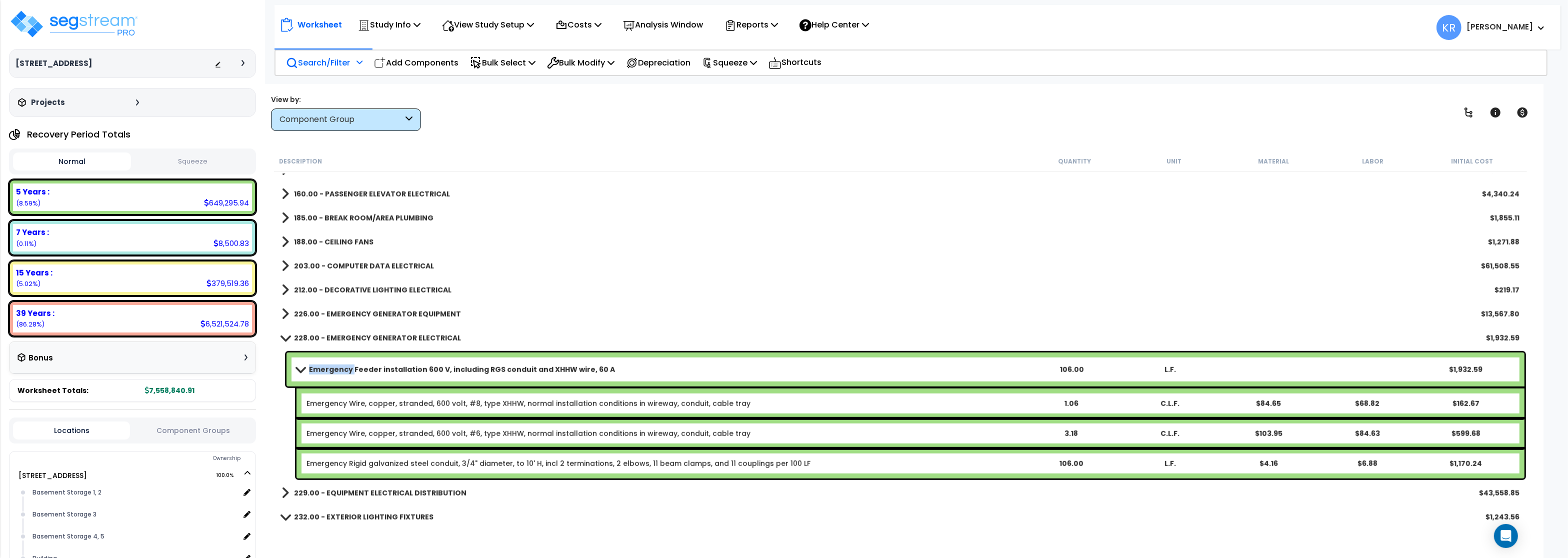
click at [334, 369] on b "Emergency Feeder installation 600 V, including RGS conduit and XHHW wire, 60 A" at bounding box center [461, 369] width 306 height 10
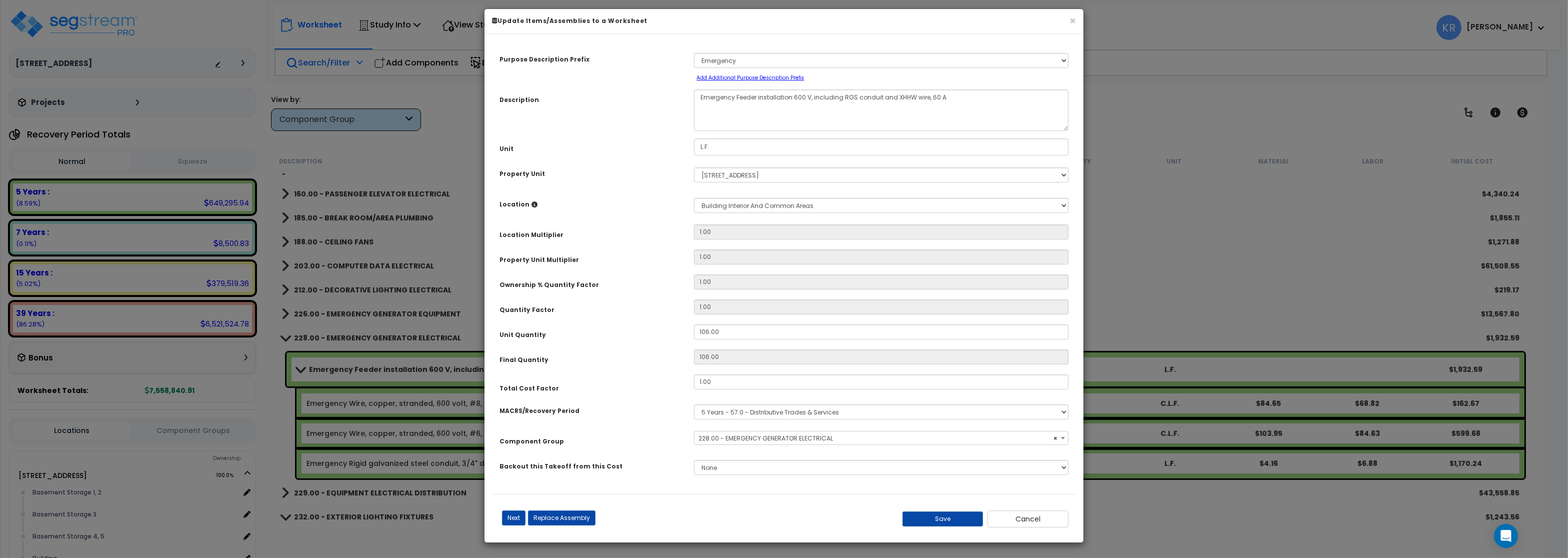
click at [785, 446] on span "× 228.00 - EMERGENCY GENERATOR ELECTRICAL" at bounding box center [880, 438] width 373 height 14
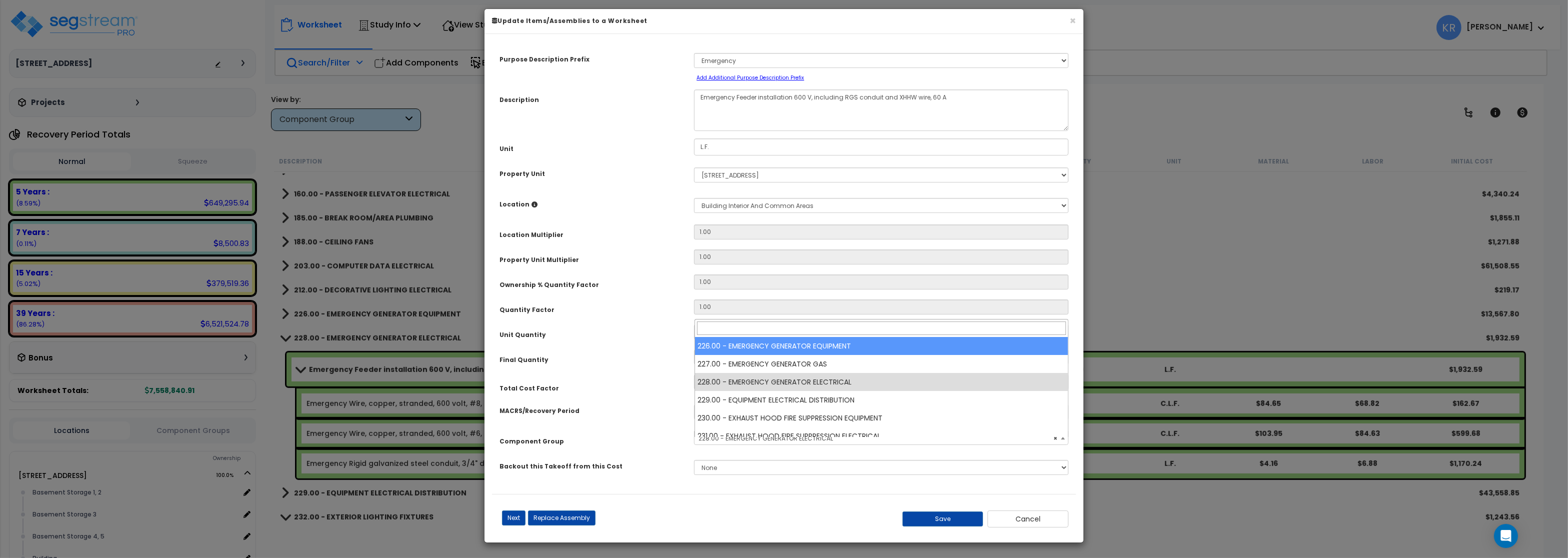
select select "57030"
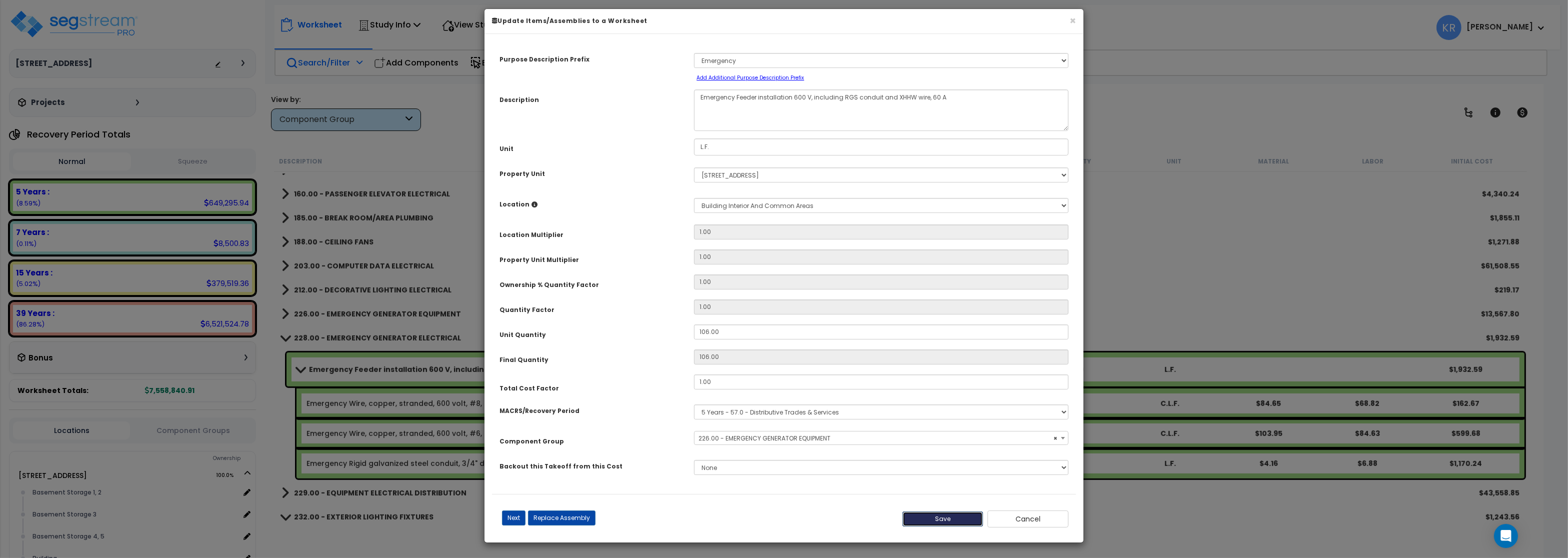
click at [940, 524] on button "Save" at bounding box center [943, 519] width 81 height 15
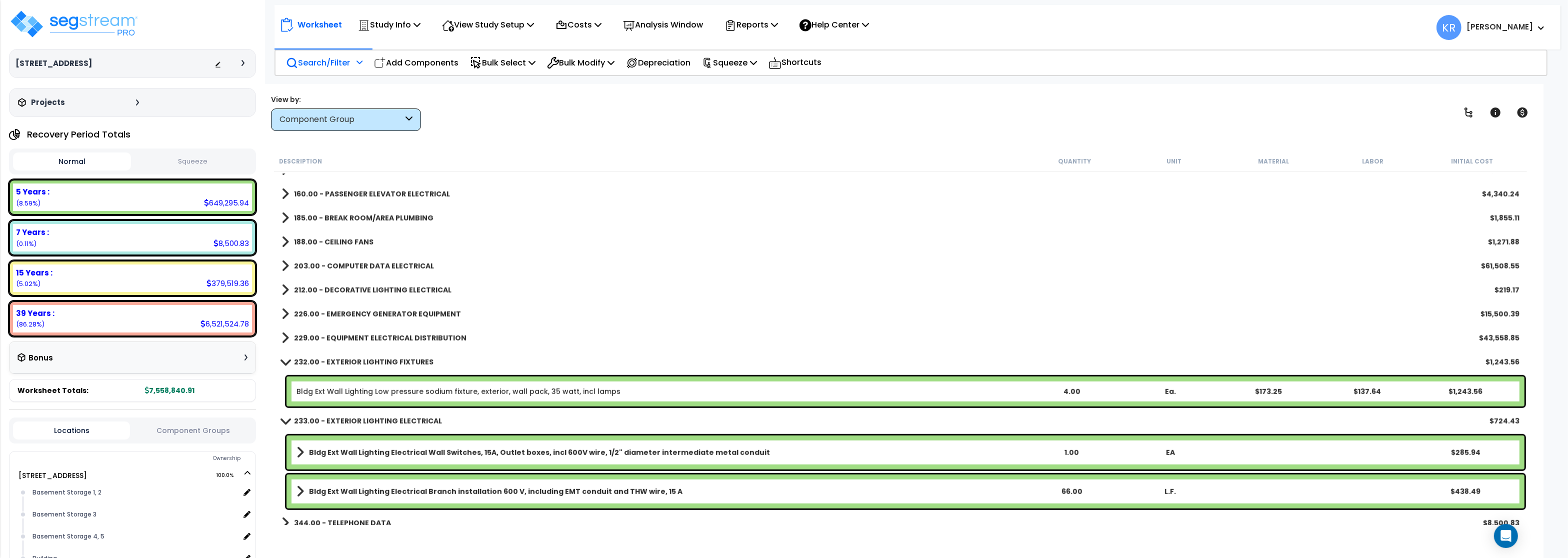
click at [324, 338] on b "229.00 - EQUIPMENT ELECTRICAL DISTRIBUTION" at bounding box center [380, 337] width 173 height 10
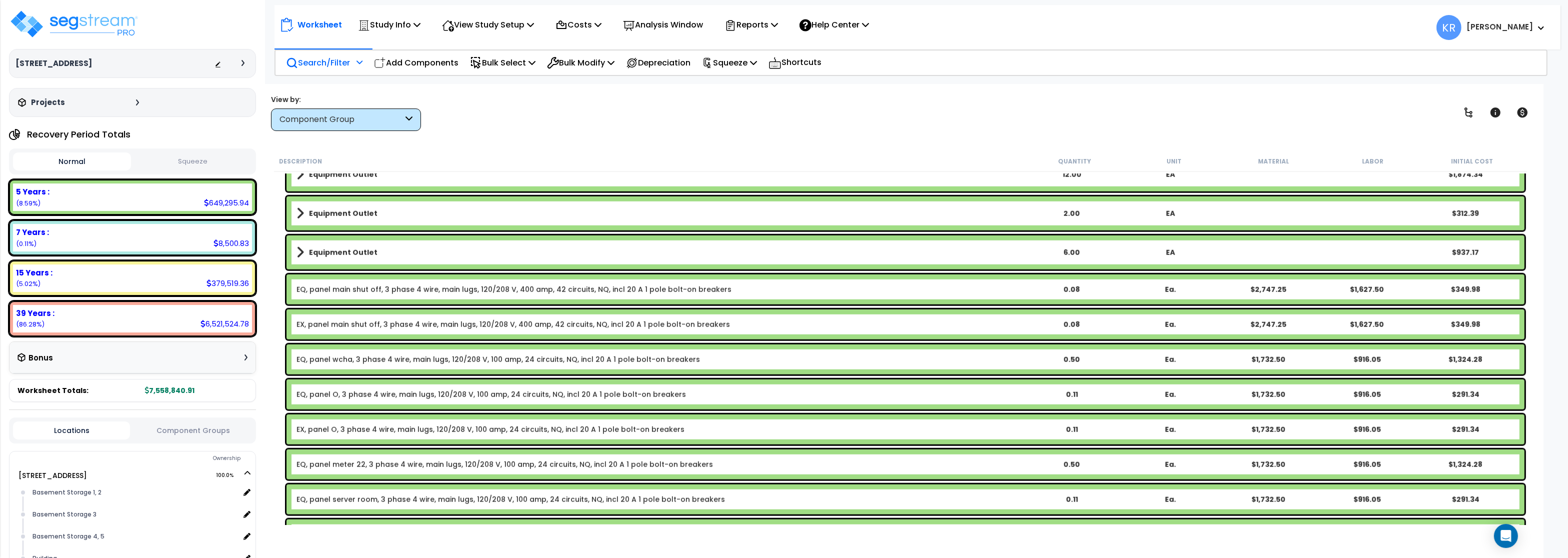
scroll to position [2089, 0]
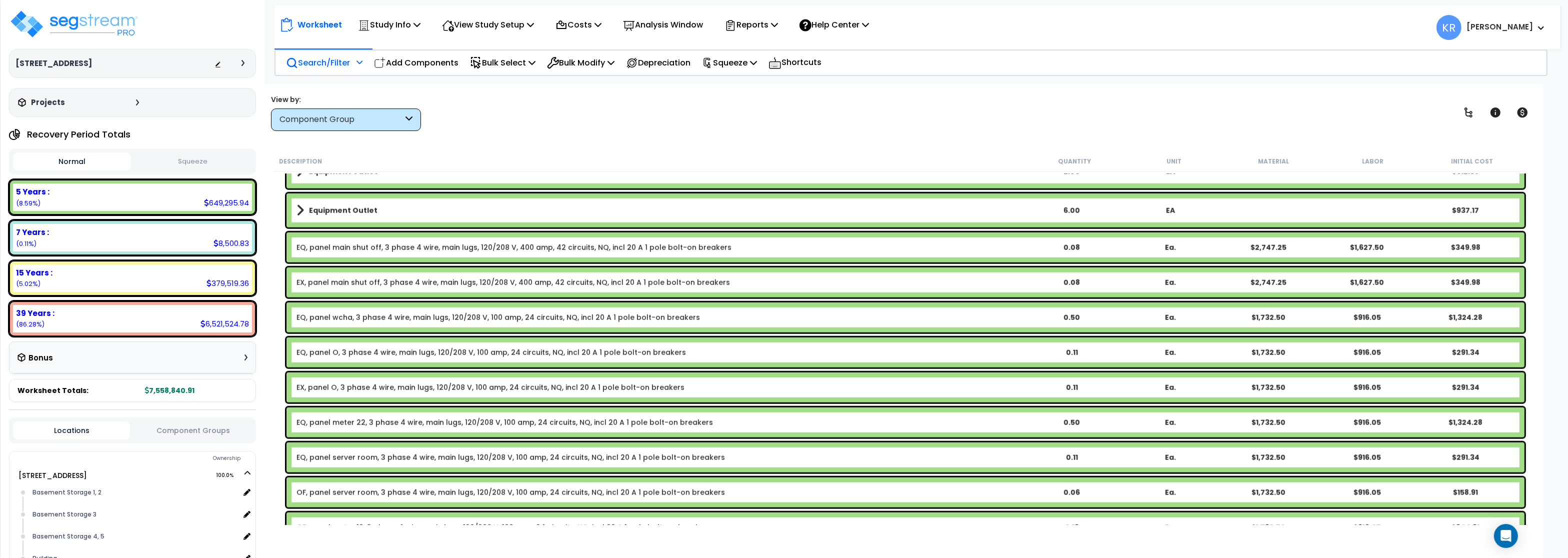
click at [342, 283] on link "EX, panel main shut off, 3 phase 4 wire, main lugs, 120/208 V, 400 amp, 42 circ…" at bounding box center [513, 282] width 433 height 10
click at [319, 283] on link "EX, panel main shut off, 3 phase 4 wire, main lugs, 120/208 V, 400 amp, 42 circ…" at bounding box center [513, 282] width 433 height 10
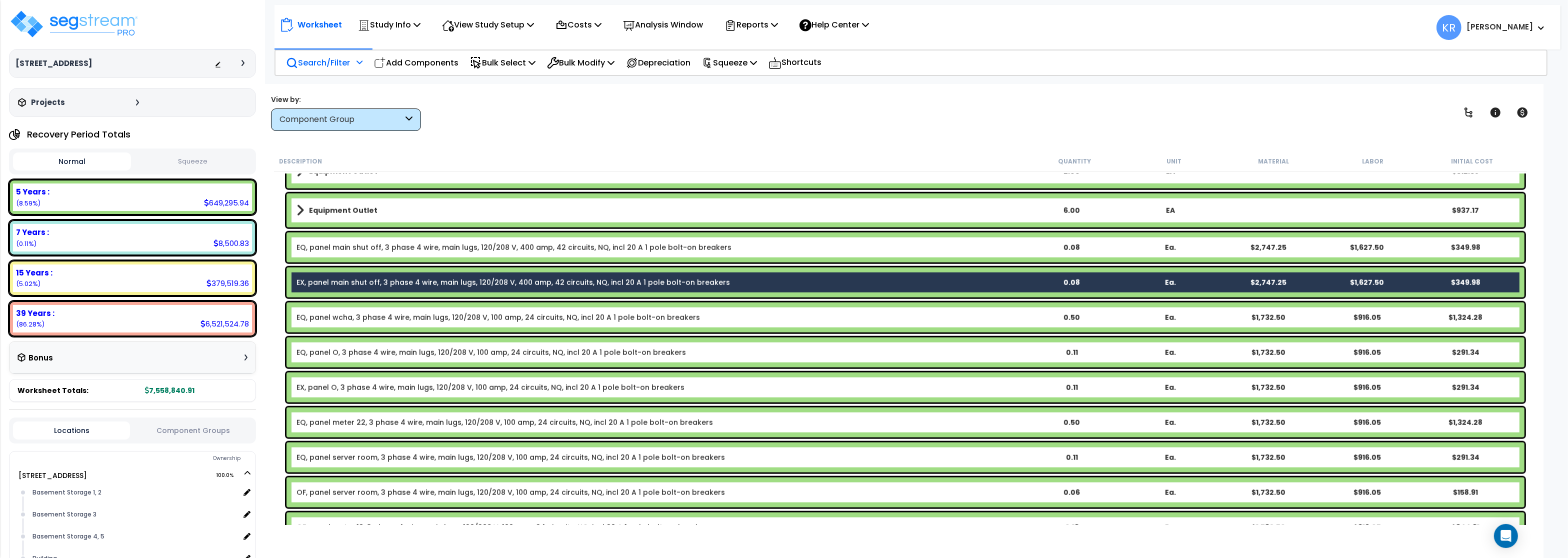
click at [310, 389] on link "EX, panel O, 3 phase 4 wire, main lugs, 120/208 V, 100 amp, 24 circuits, NQ, in…" at bounding box center [490, 387] width 388 height 10
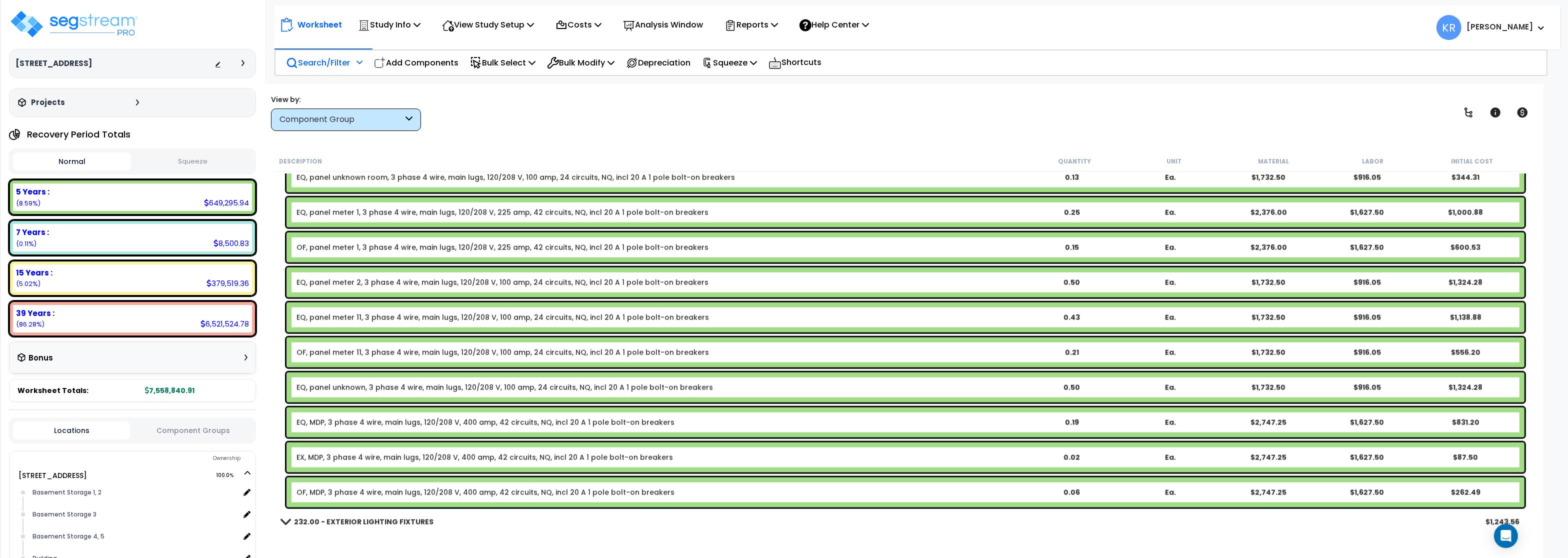
scroll to position [2569, 0]
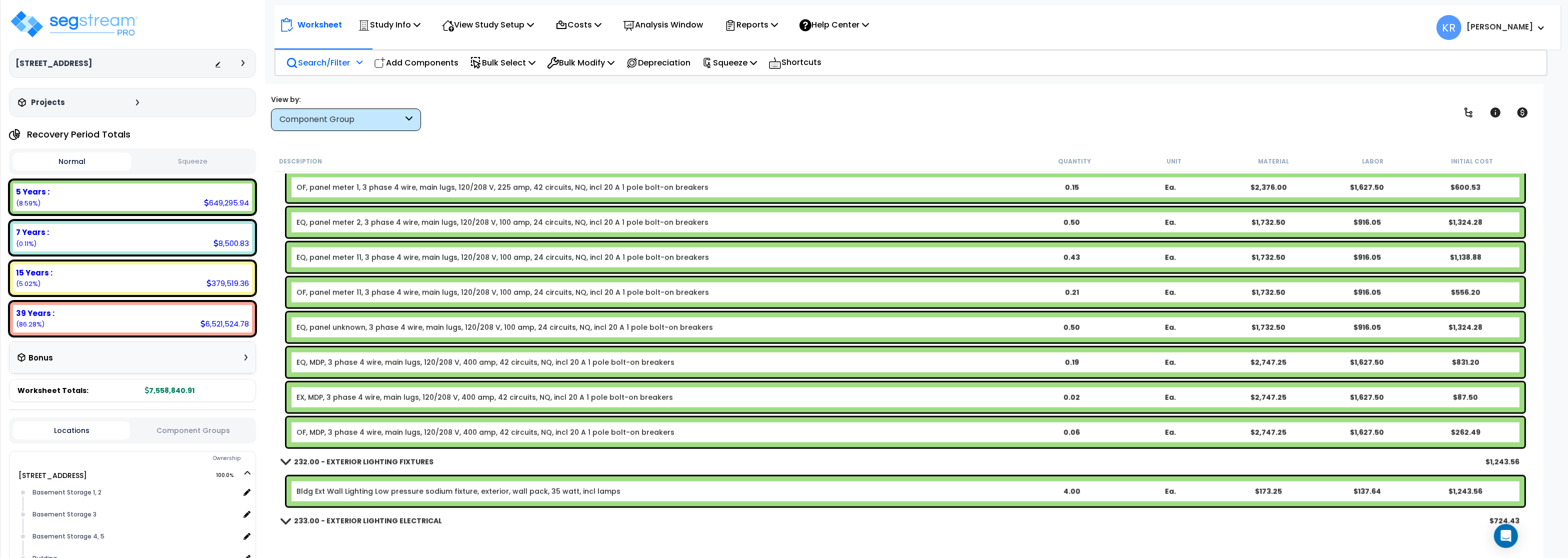
click at [337, 397] on link "EX, MDP, 3 phase 4 wire, main lugs, 120/208 V, 400 amp, 42 circuits, NQ, incl 2…" at bounding box center [484, 397] width 377 height 10
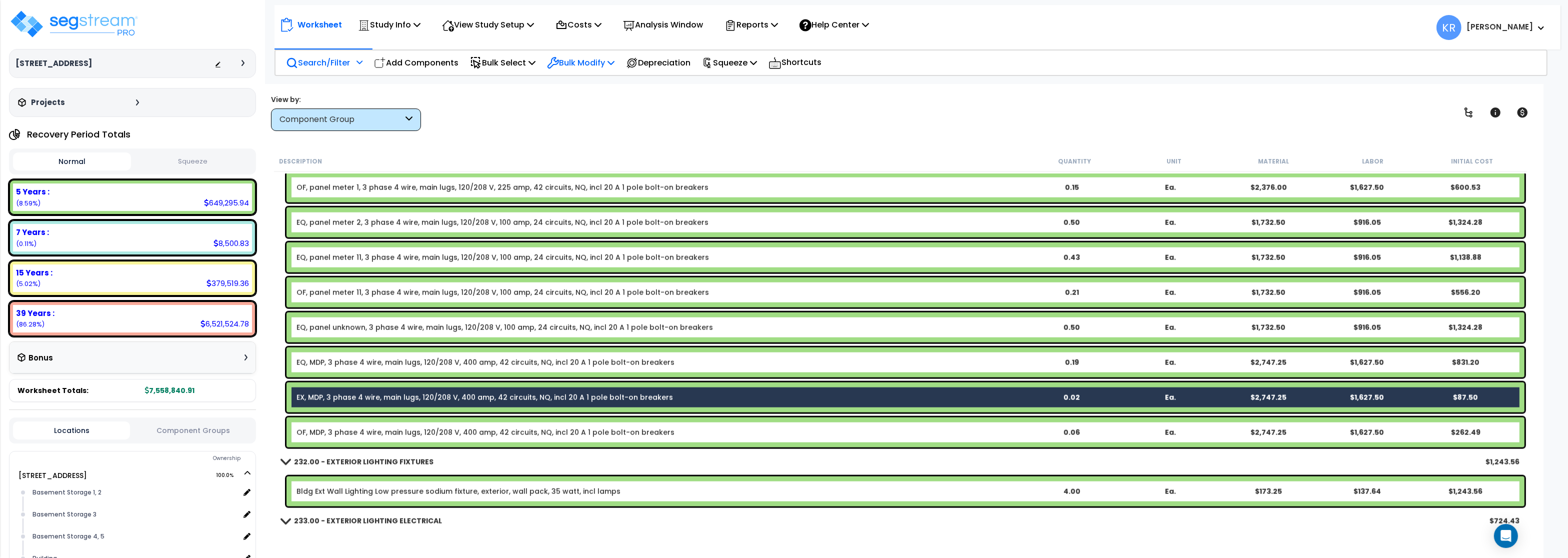
click at [580, 60] on p "Bulk Modify" at bounding box center [580, 62] width 68 height 13
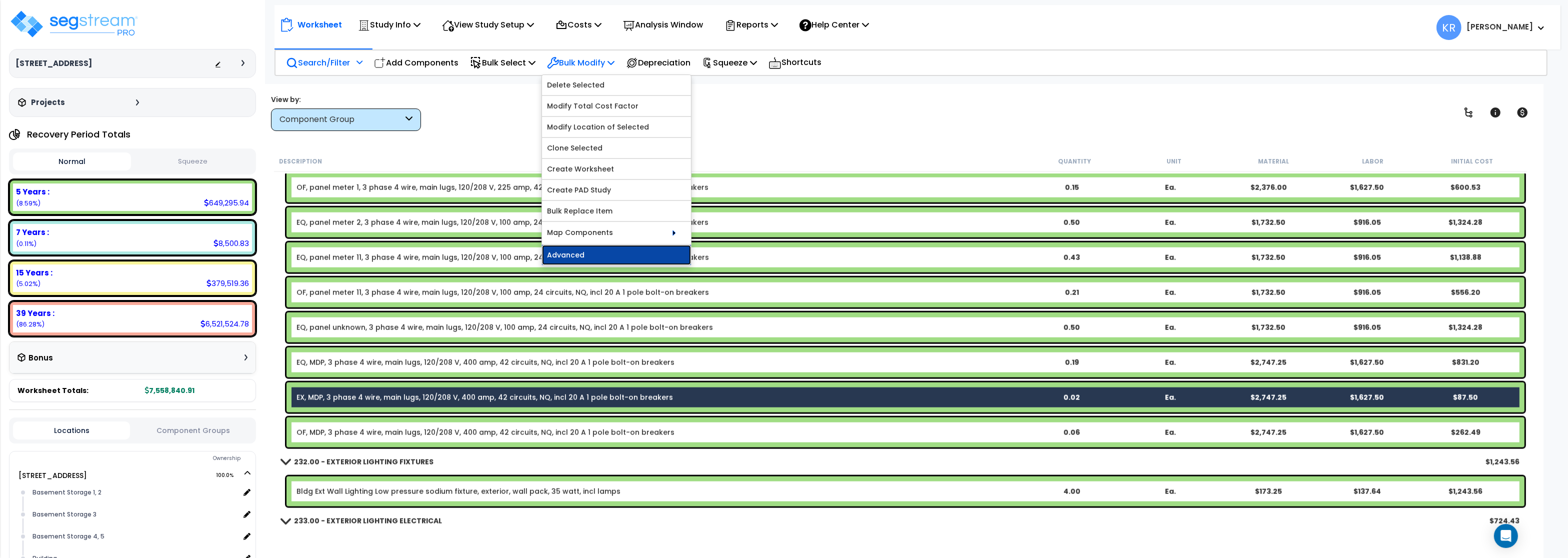
click at [575, 258] on link "Advanced" at bounding box center [616, 254] width 149 height 20
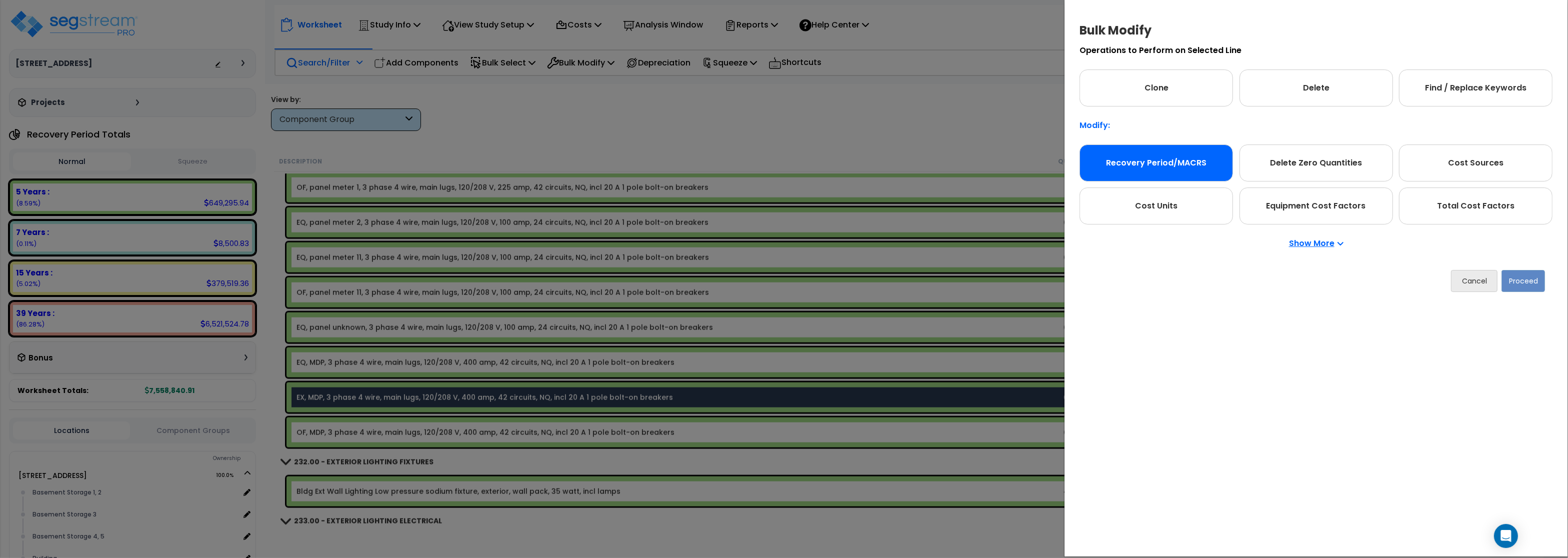
click at [1173, 152] on div "Recovery Period/MACRS" at bounding box center [1156, 163] width 153 height 37
click at [1532, 283] on button "Proceed" at bounding box center [1523, 281] width 43 height 22
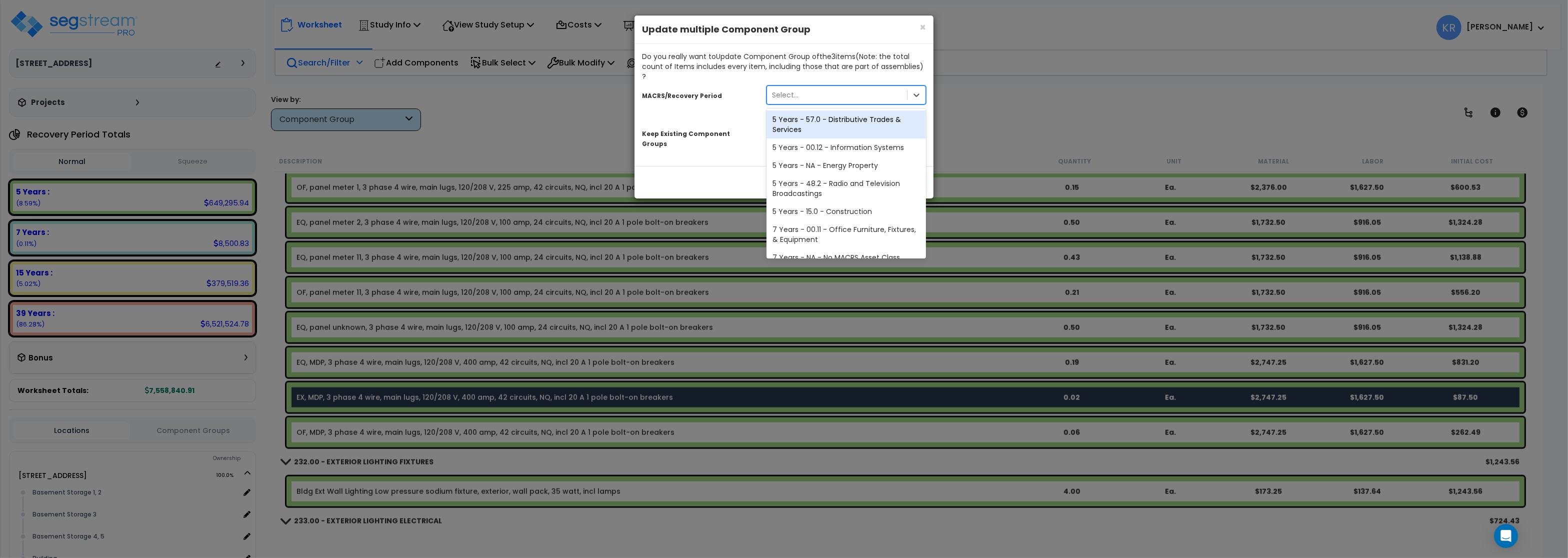
click at [790, 90] on div "Select..." at bounding box center [785, 94] width 27 height 10
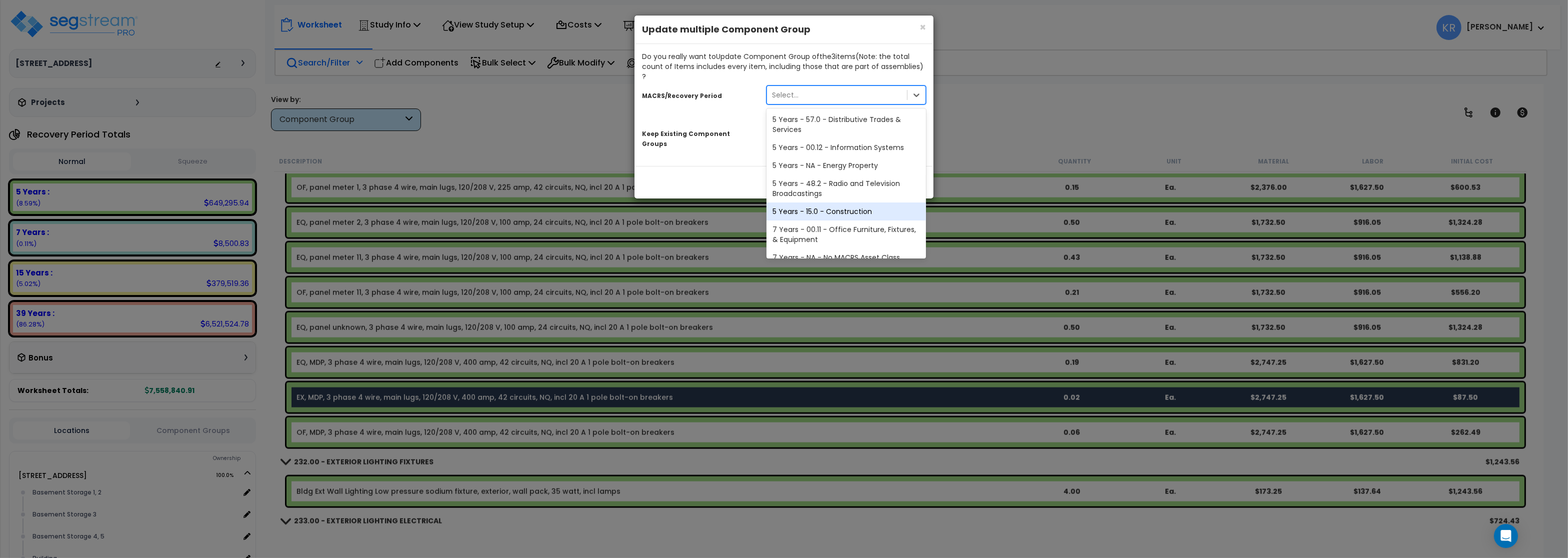
scroll to position [204, 0]
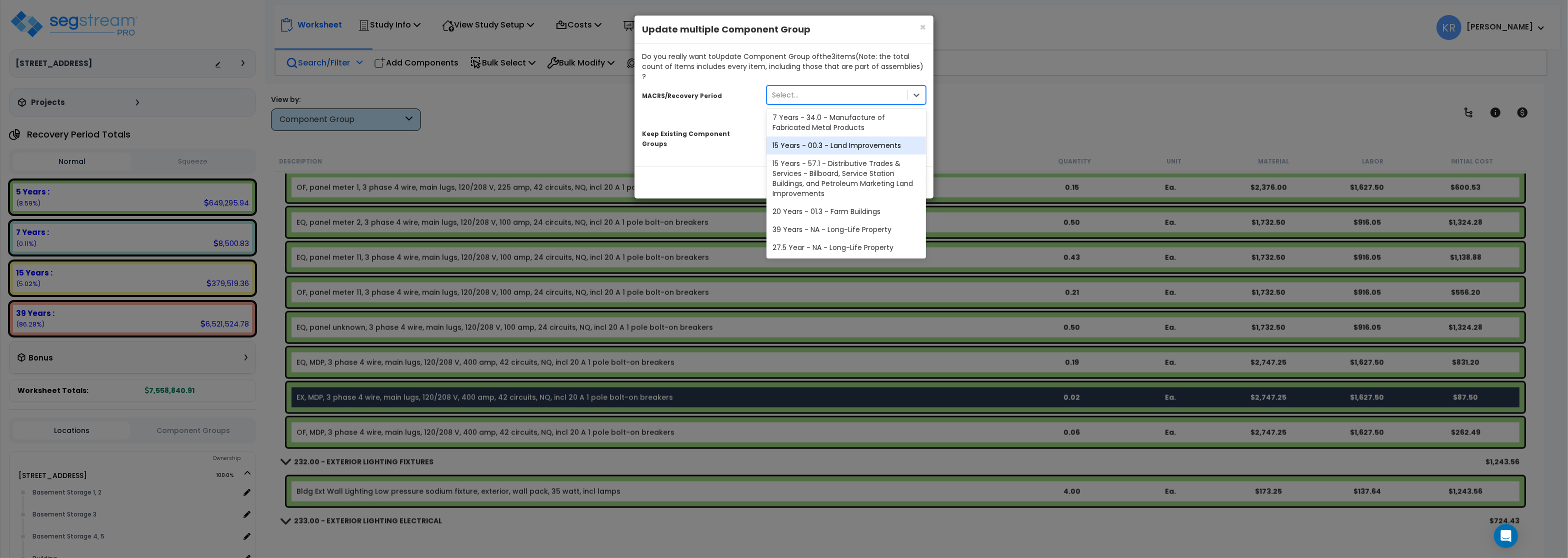
click at [810, 139] on div "15 Years - 00.3 - Land Improvements" at bounding box center [846, 145] width 159 height 18
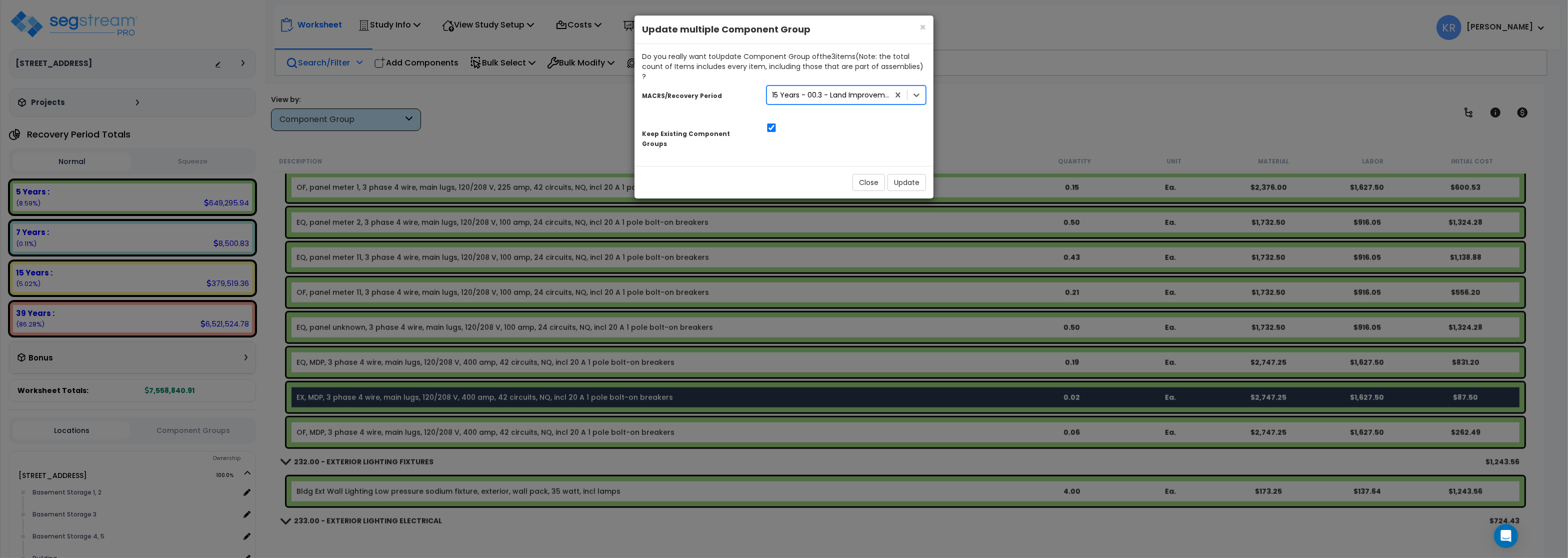
click at [776, 122] on div "Keep Existing Component Groups" at bounding box center [784, 135] width 299 height 31
click at [773, 124] on input "checkbox" at bounding box center [771, 127] width 10 height 8
checkbox input "false"
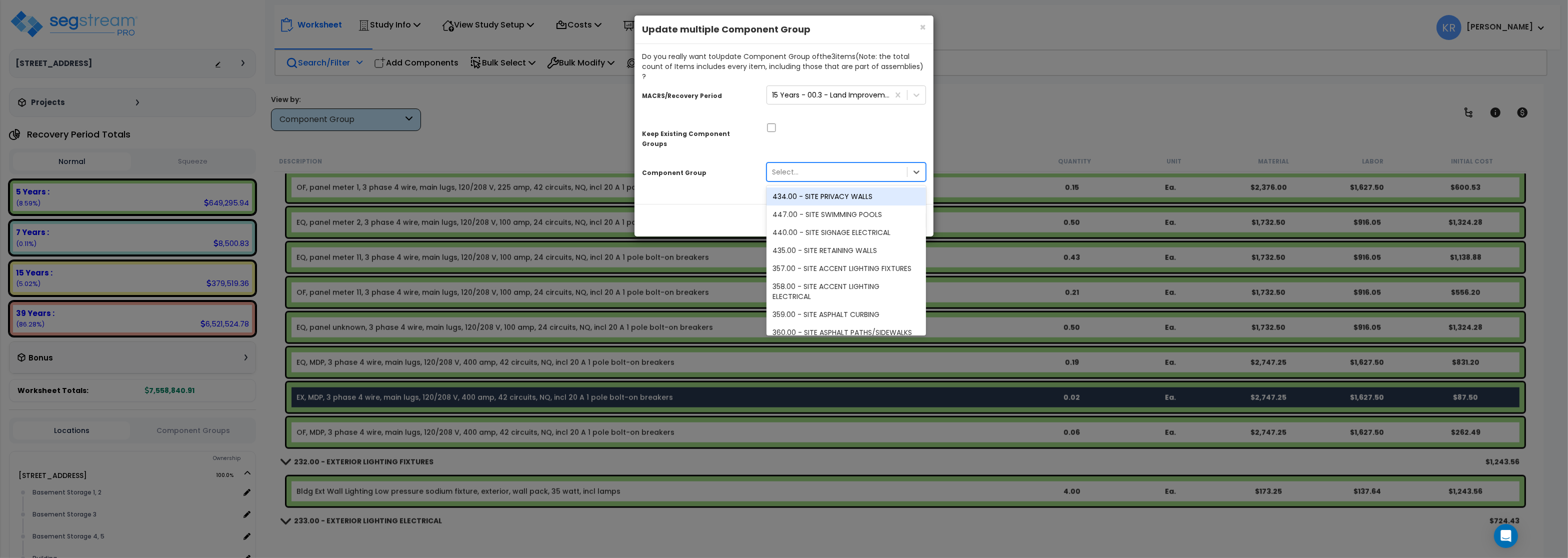
click at [775, 167] on div "Select..." at bounding box center [785, 171] width 27 height 10
type input "parking"
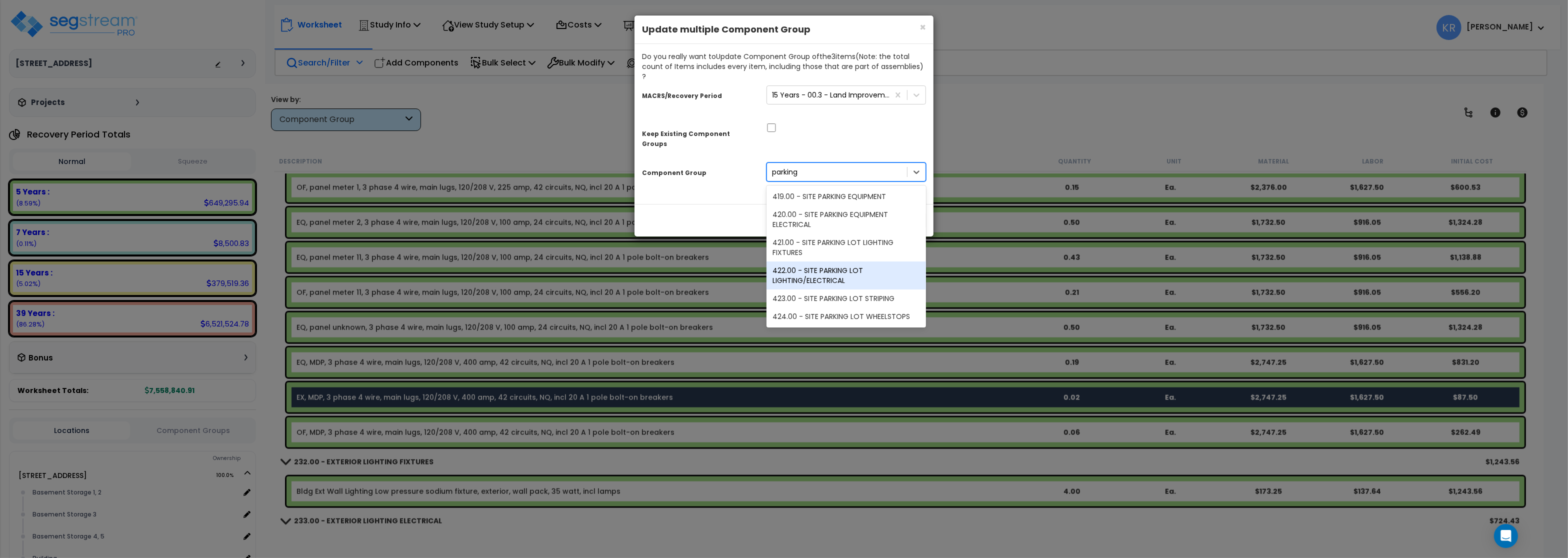
click at [840, 261] on div "422.00 - SITE PARKING LOT LIGHTING/ELECTRICAL" at bounding box center [846, 275] width 159 height 28
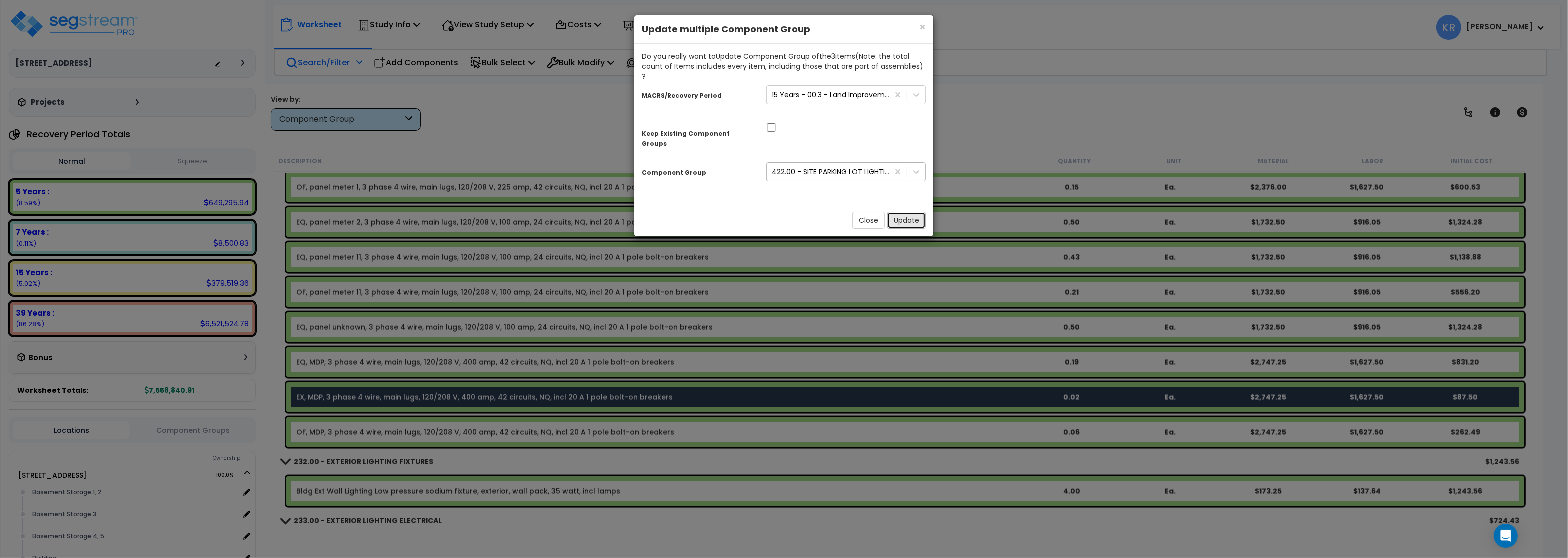
click at [907, 212] on button "Update" at bounding box center [906, 220] width 39 height 17
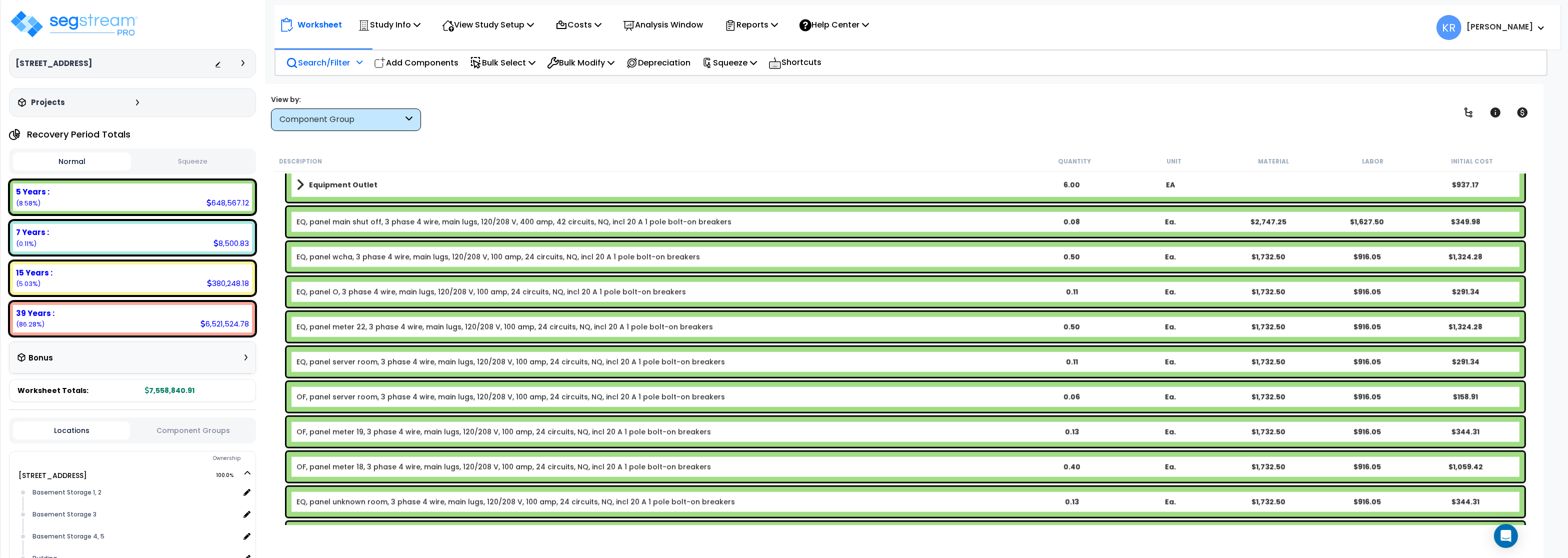
scroll to position [2149, 0]
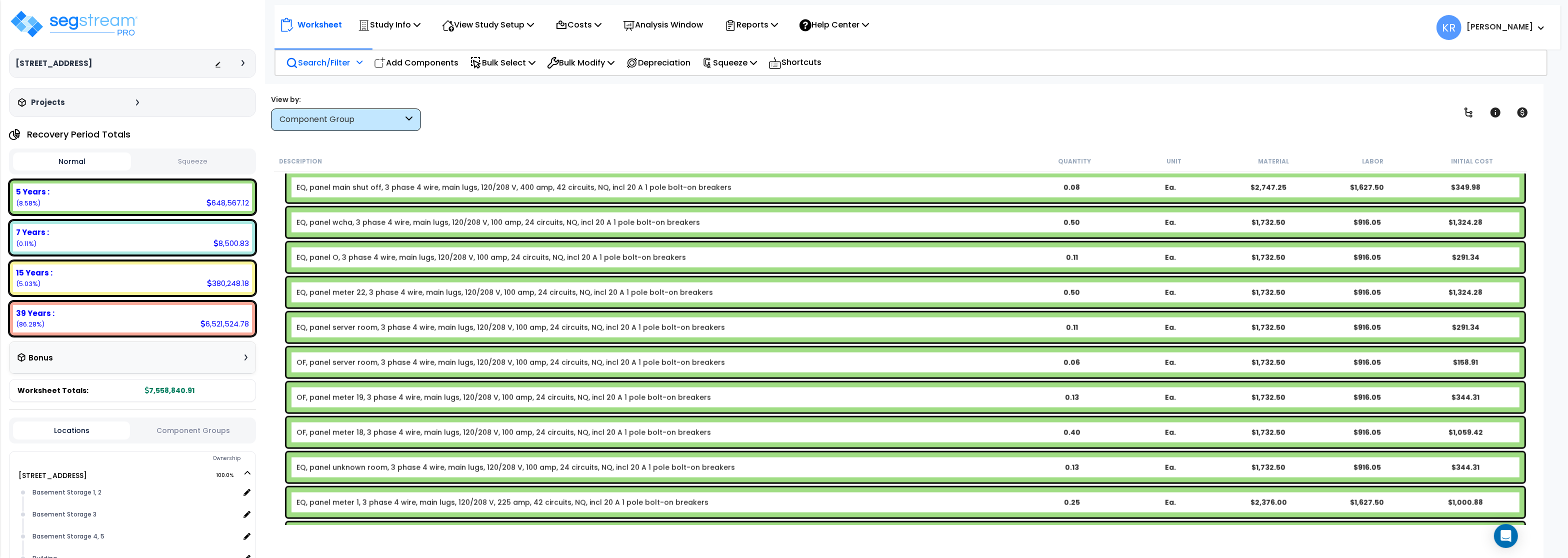
click at [310, 365] on link "OF, panel server room, 3 phase 4 wire, main lugs, 120/208 V, 100 amp, 24 circui…" at bounding box center [511, 362] width 429 height 10
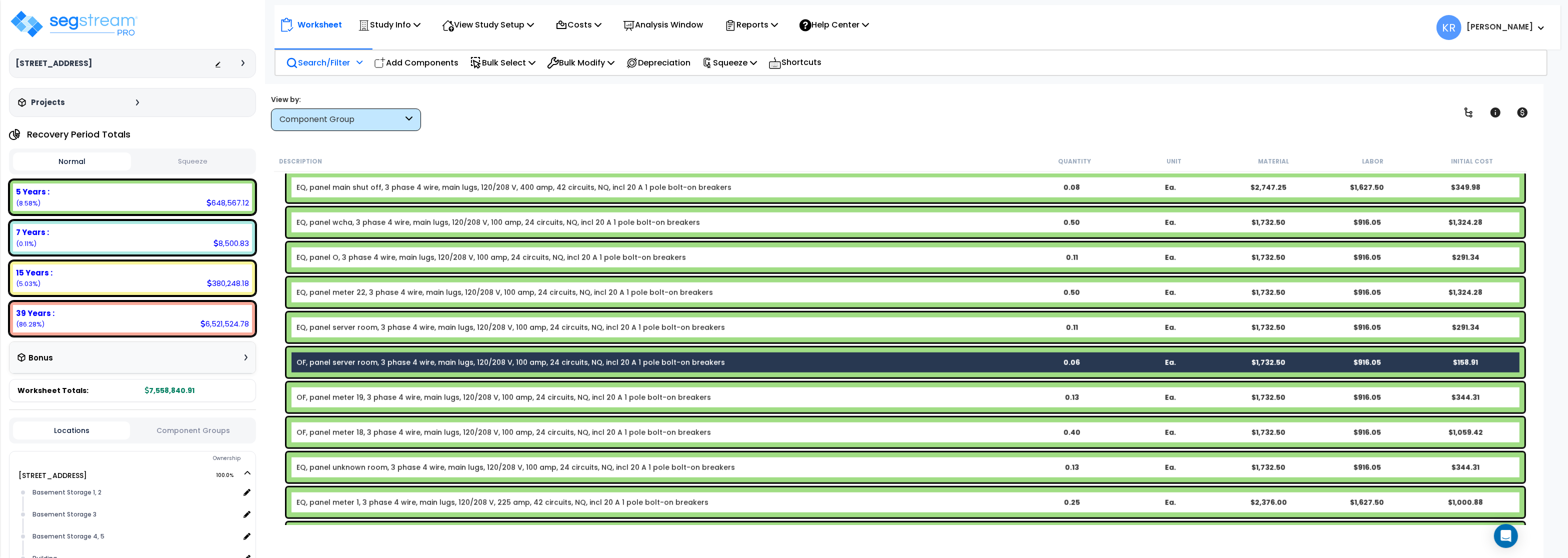
click at [310, 391] on div "OF, panel meter 19, 3 phase 4 wire, main lugs, 120/208 V, 100 amp, 24 circuits,…" at bounding box center [905, 397] width 1238 height 30
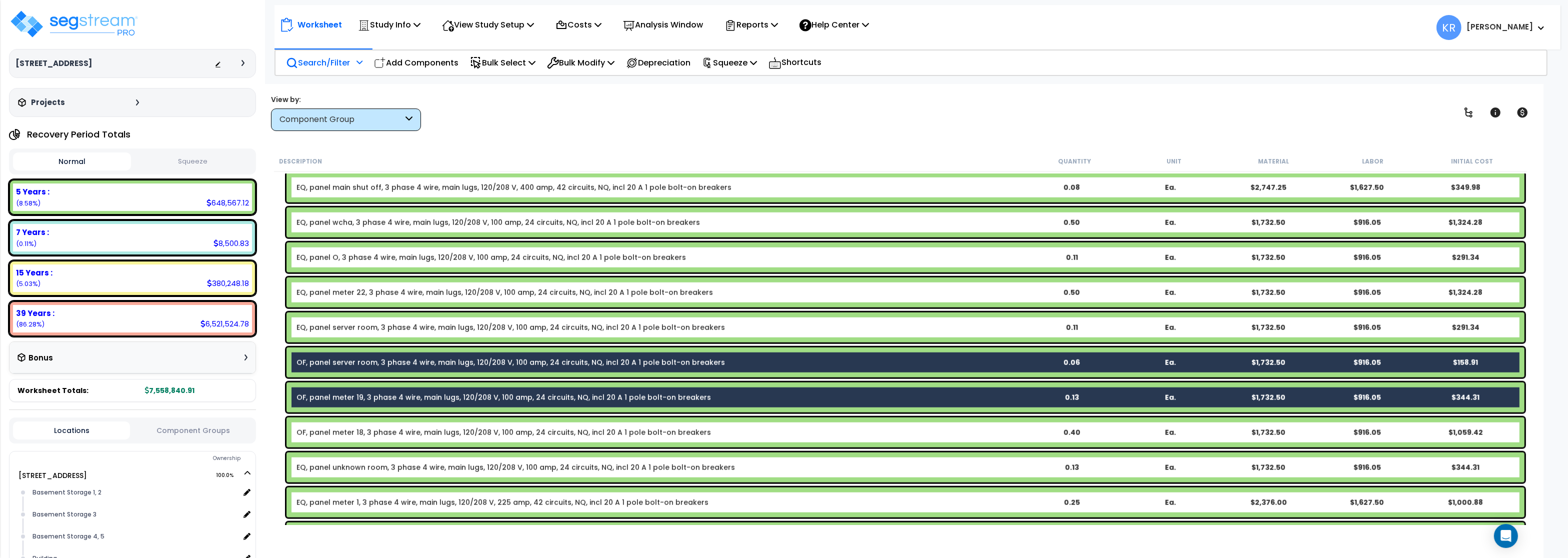
click at [319, 435] on link "OF, panel meter 18, 3 phase 4 wire, main lugs, 120/208 V, 100 amp, 24 circuits,…" at bounding box center [503, 432] width 415 height 10
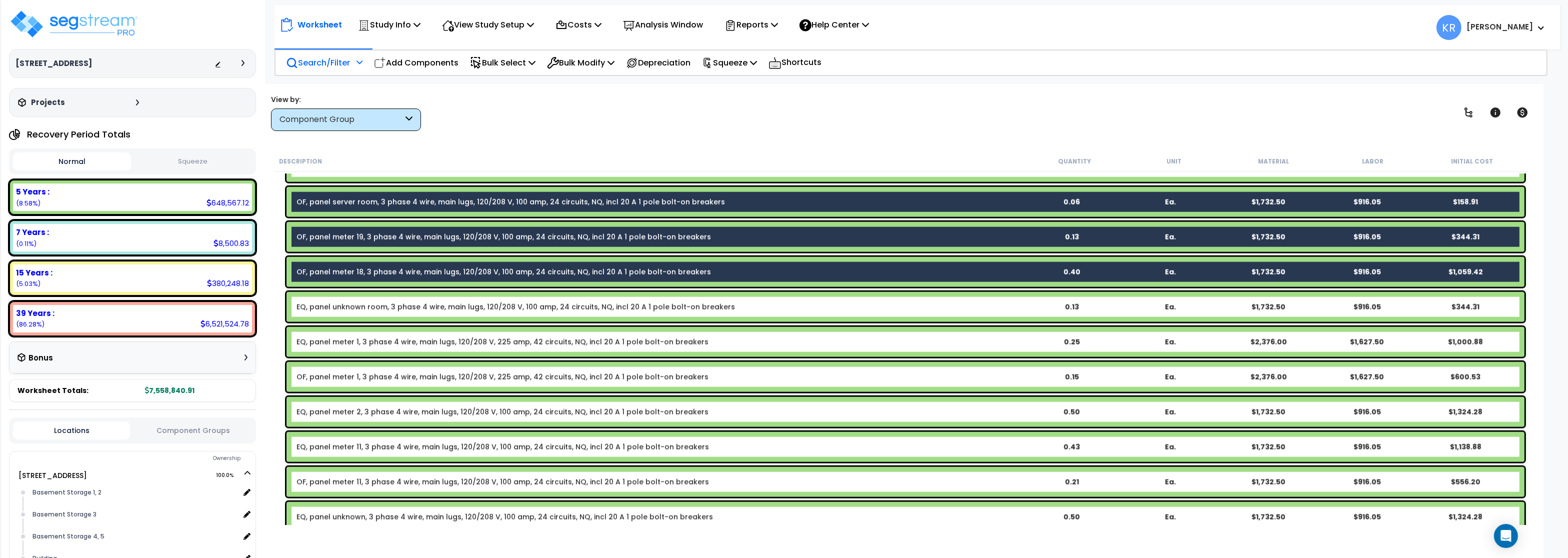
scroll to position [2329, 0]
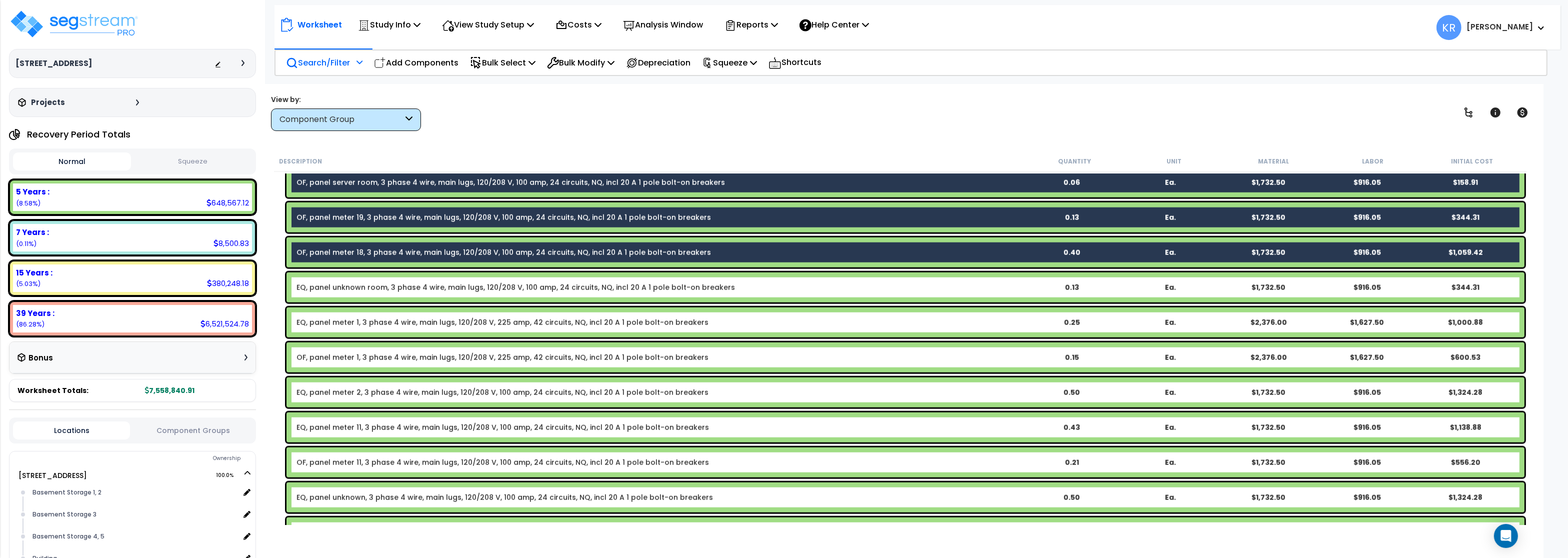
click at [323, 362] on link "OF, panel meter 1, 3 phase 4 wire, main lugs, 120/208 V, 225 amp, 42 circuits, …" at bounding box center [502, 357] width 412 height 10
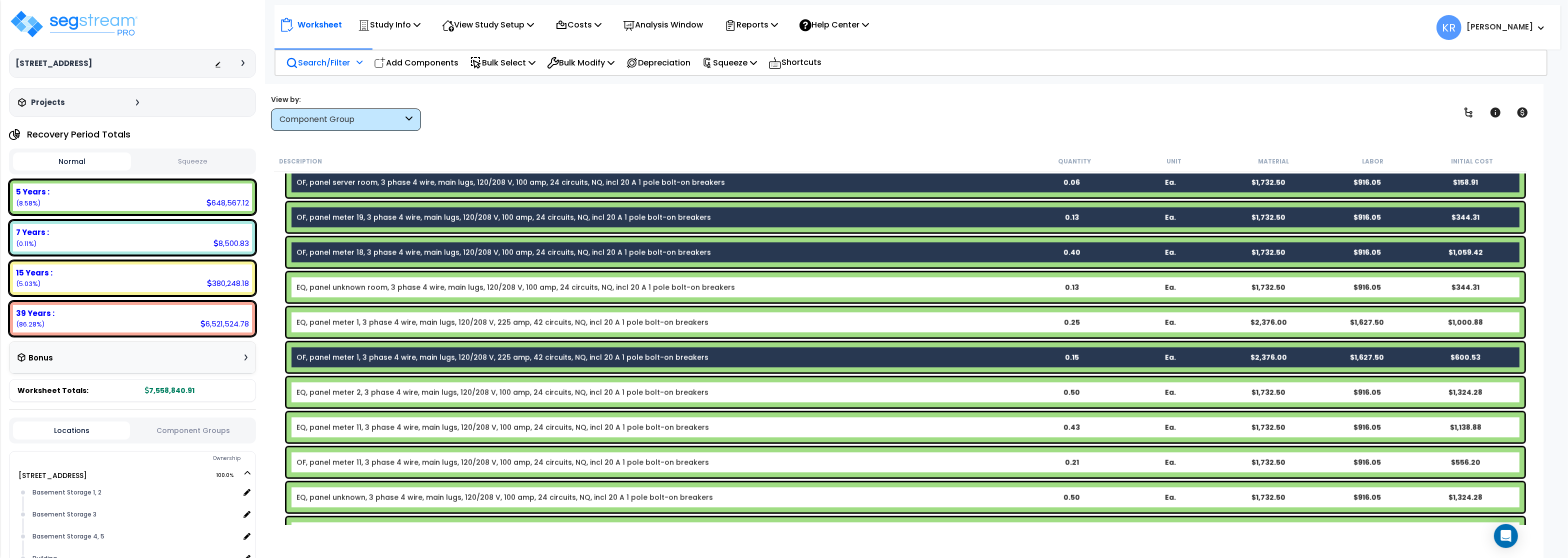
click at [337, 459] on link "OF, panel meter 11, 3 phase 4 wire, main lugs, 120/208 V, 100 amp, 24 circuits,…" at bounding box center [502, 462] width 412 height 10
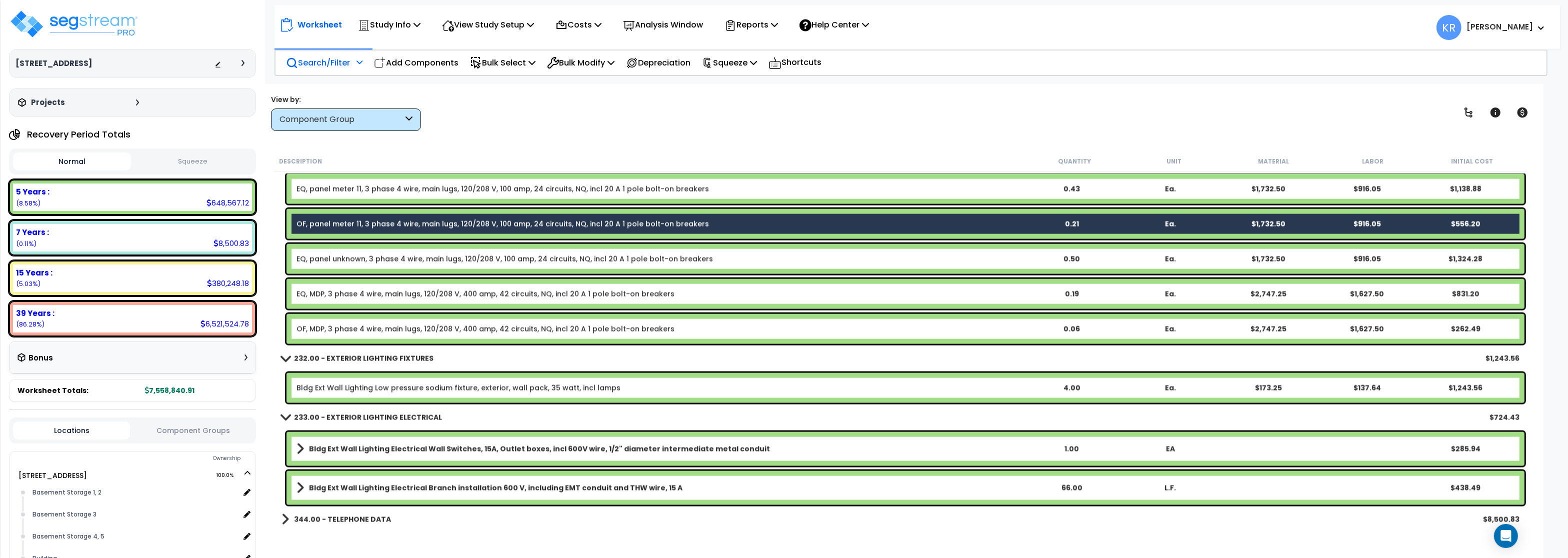
scroll to position [2569, 0]
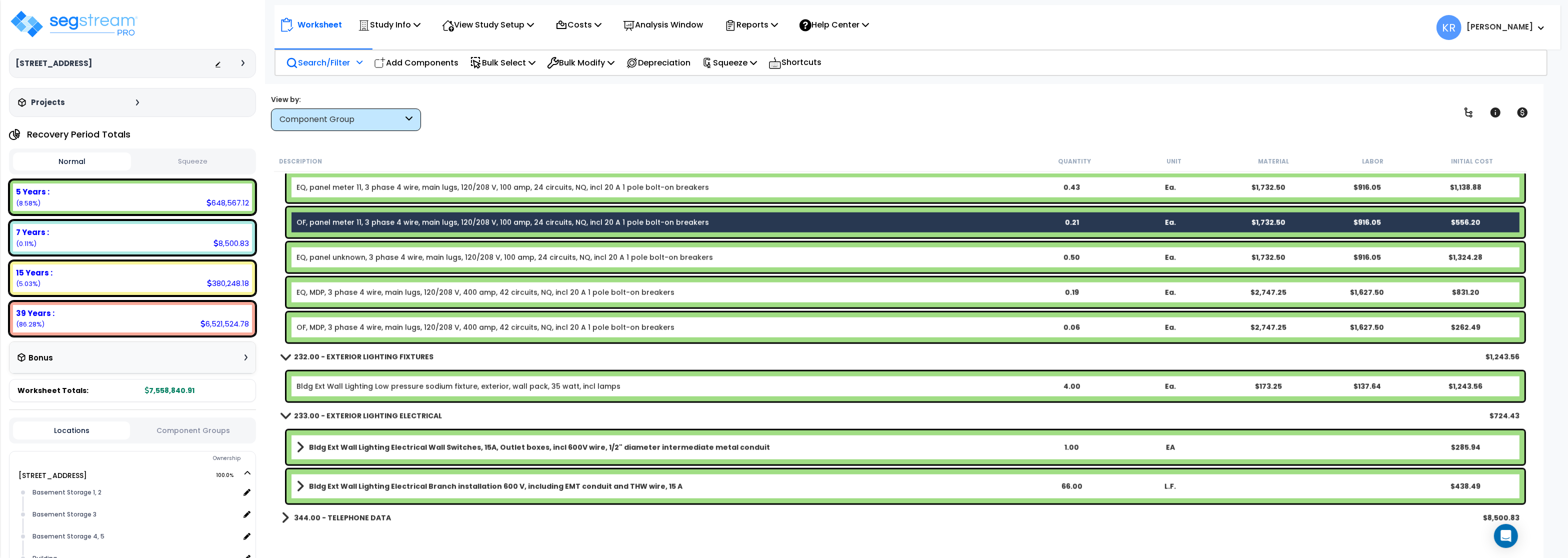
click at [321, 330] on link "OF, MDP, 3 phase 4 wire, main lugs, 120/208 V, 400 amp, 42 circuits, NQ, incl 2…" at bounding box center [485, 327] width 378 height 10
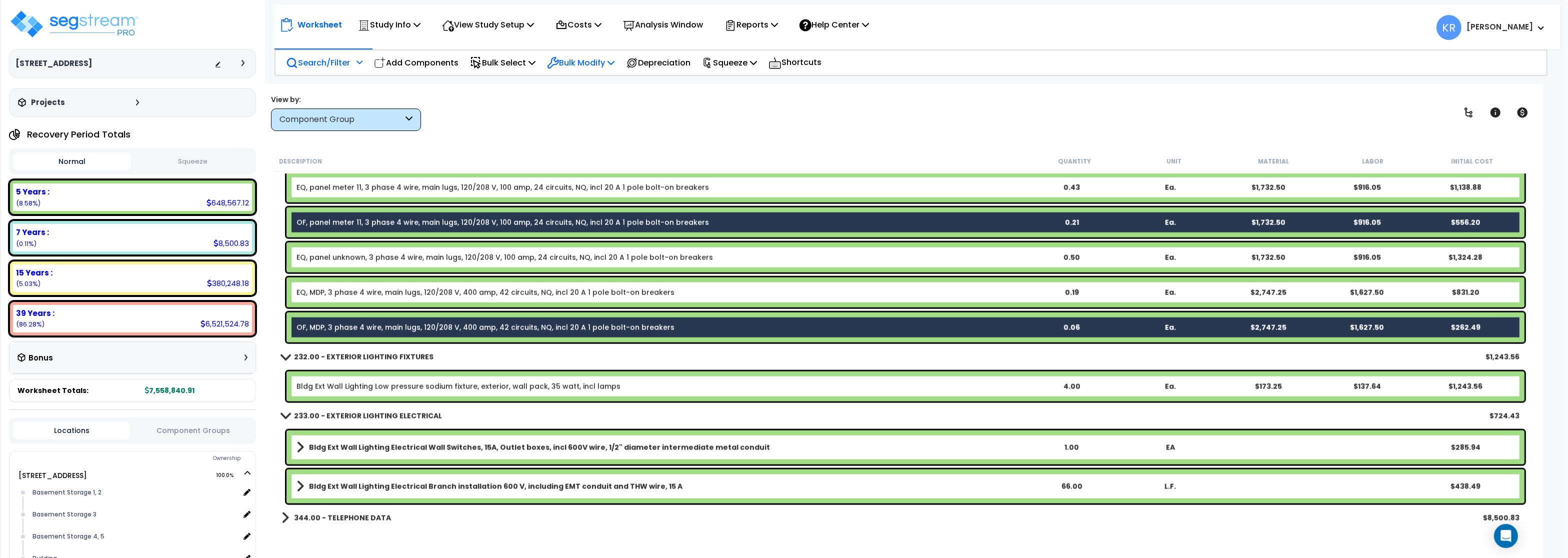
click at [587, 65] on p "Bulk Modify" at bounding box center [580, 62] width 68 height 13
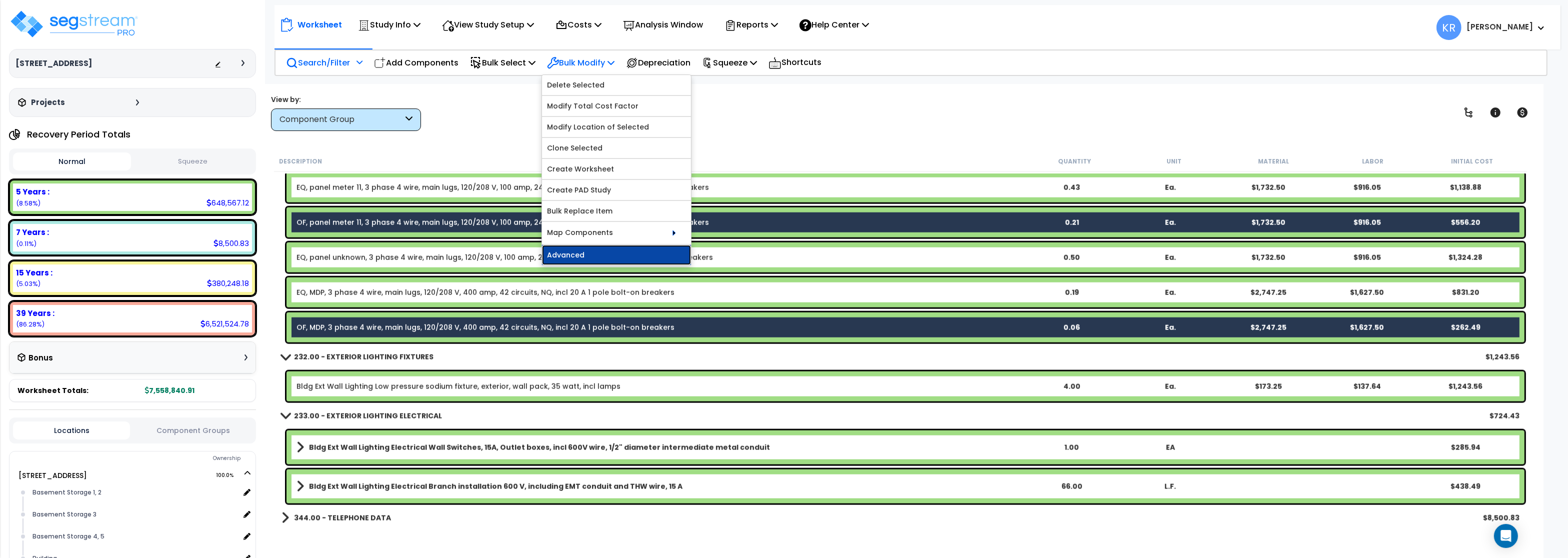
click at [571, 251] on link "Advanced" at bounding box center [616, 254] width 149 height 20
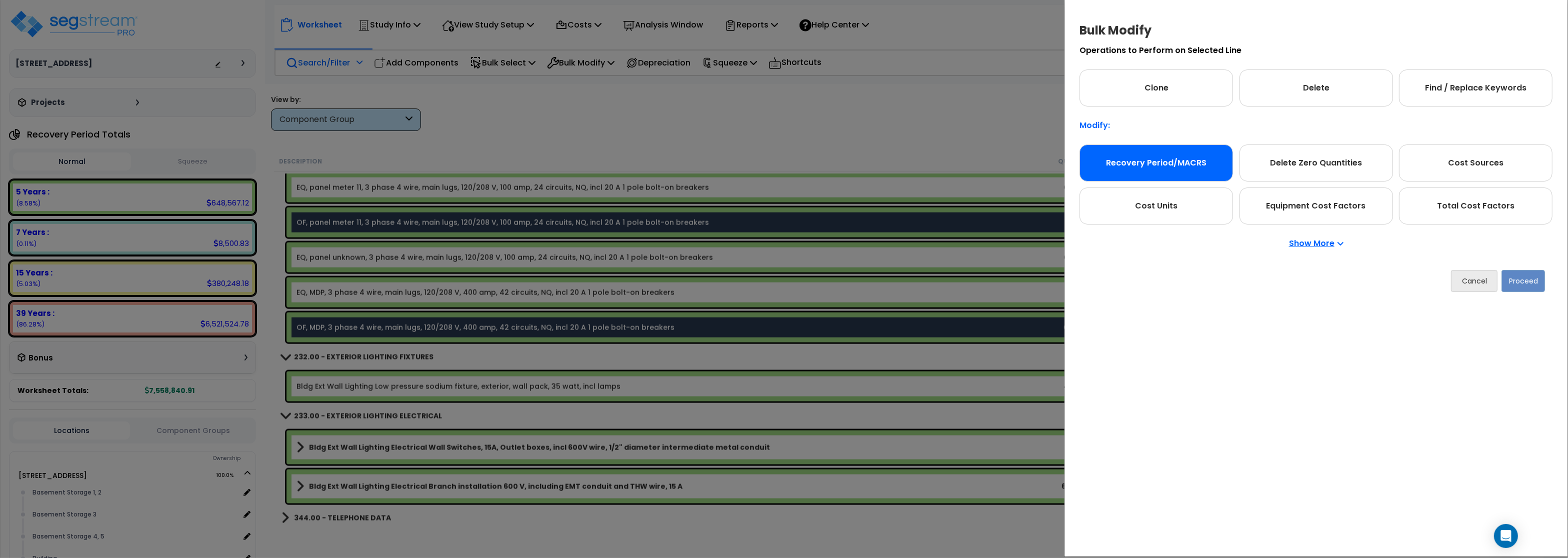
click at [1153, 153] on div "Recovery Period/MACRS" at bounding box center [1156, 163] width 153 height 37
click at [1514, 280] on button "Proceed" at bounding box center [1523, 281] width 43 height 22
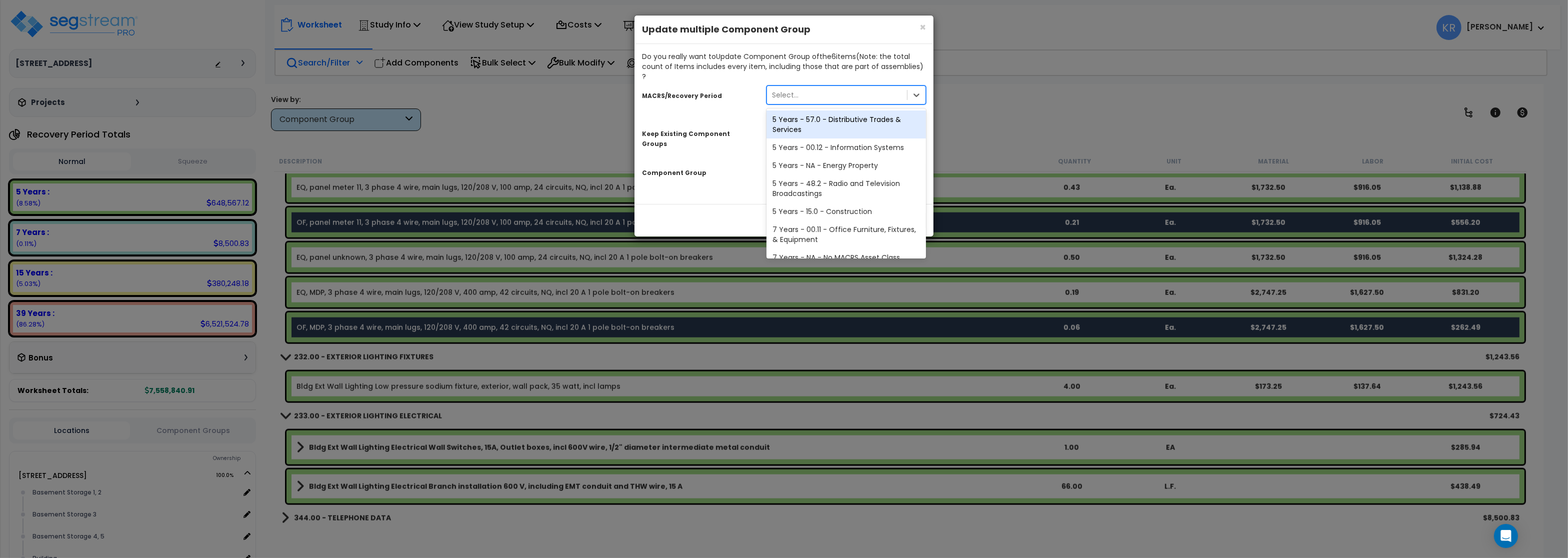
click at [790, 90] on div "Select..." at bounding box center [785, 94] width 27 height 10
click at [800, 138] on div "5 Years - 00.12 - Information Systems" at bounding box center [846, 147] width 159 height 18
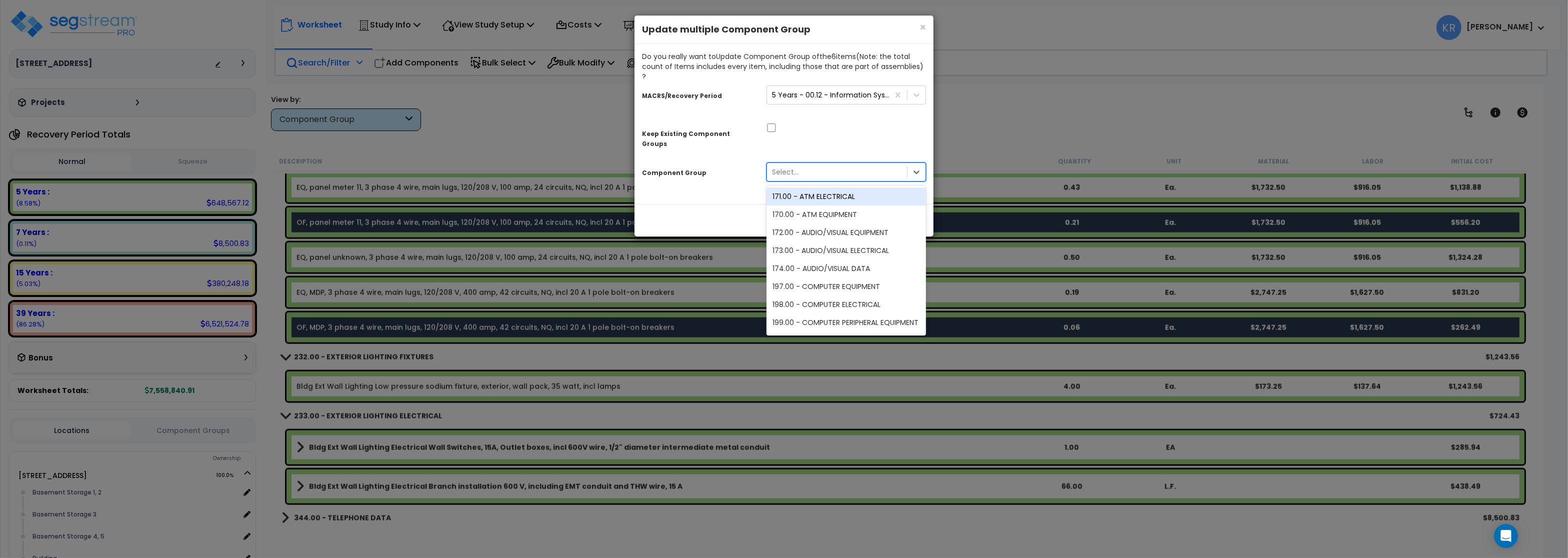
click at [781, 167] on div "Select..." at bounding box center [785, 171] width 27 height 10
type input "compu"
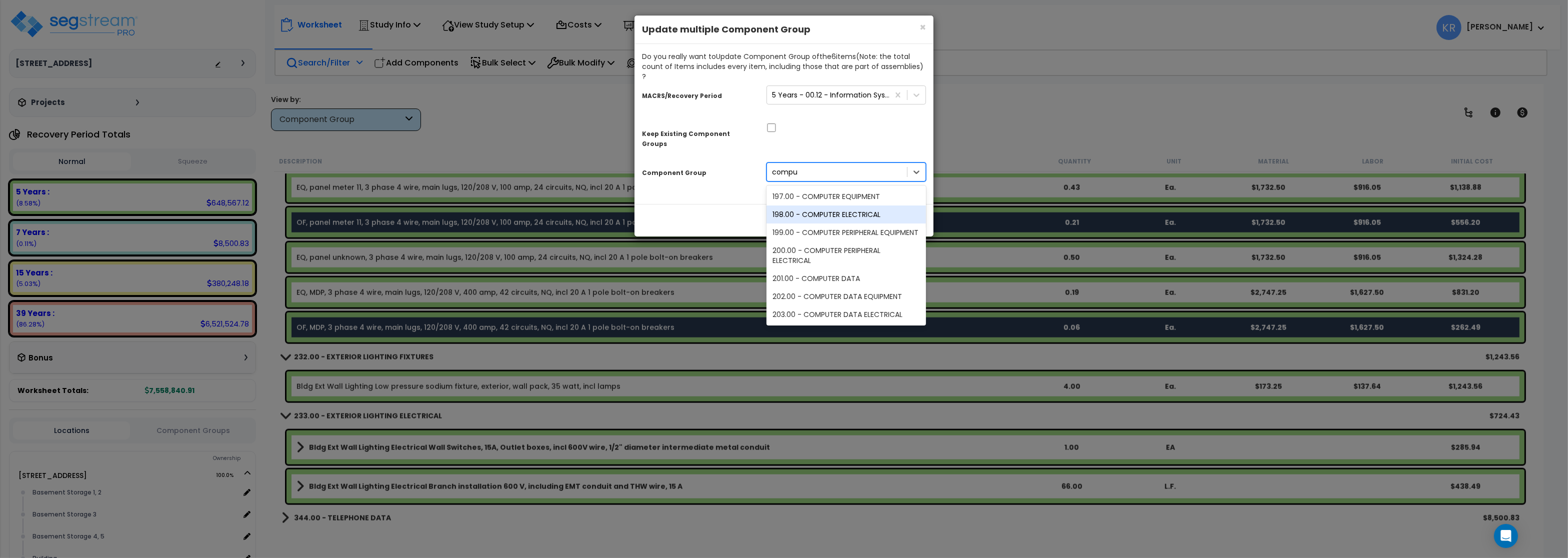
click at [830, 205] on div "198.00 - COMPUTER ELECTRICAL" at bounding box center [846, 214] width 159 height 18
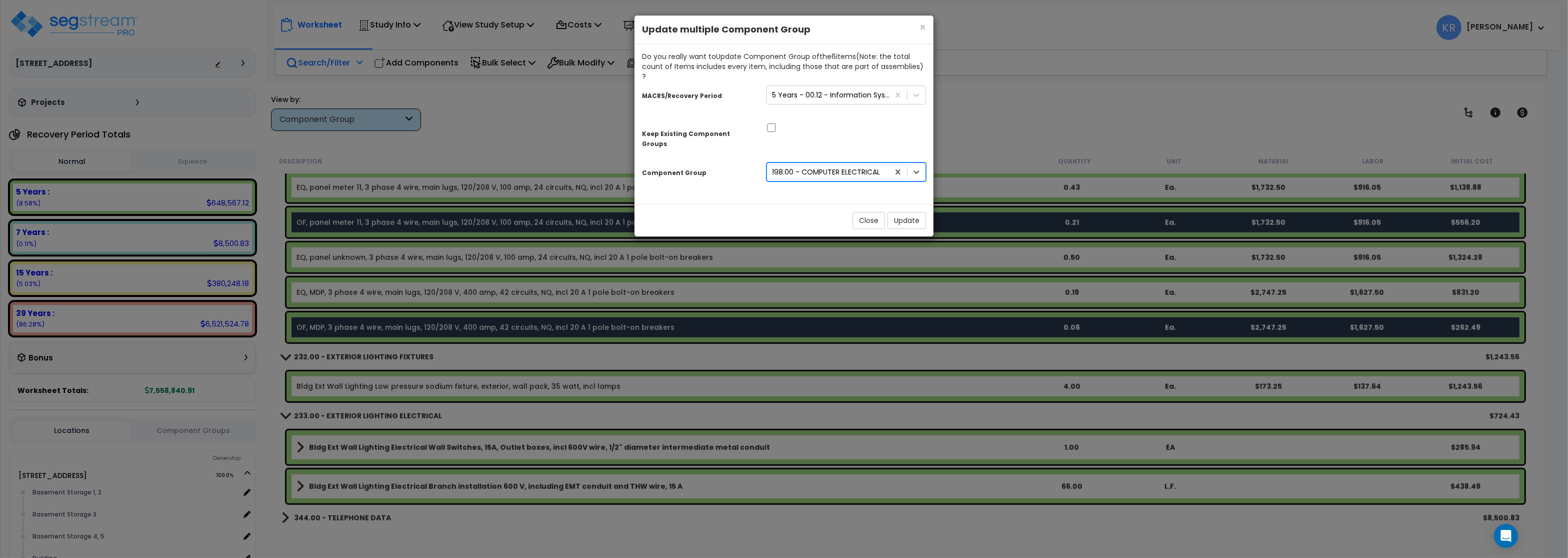
click at [904, 204] on div "Close Update" at bounding box center [784, 220] width 299 height 33
click at [907, 212] on button "Update" at bounding box center [906, 220] width 39 height 17
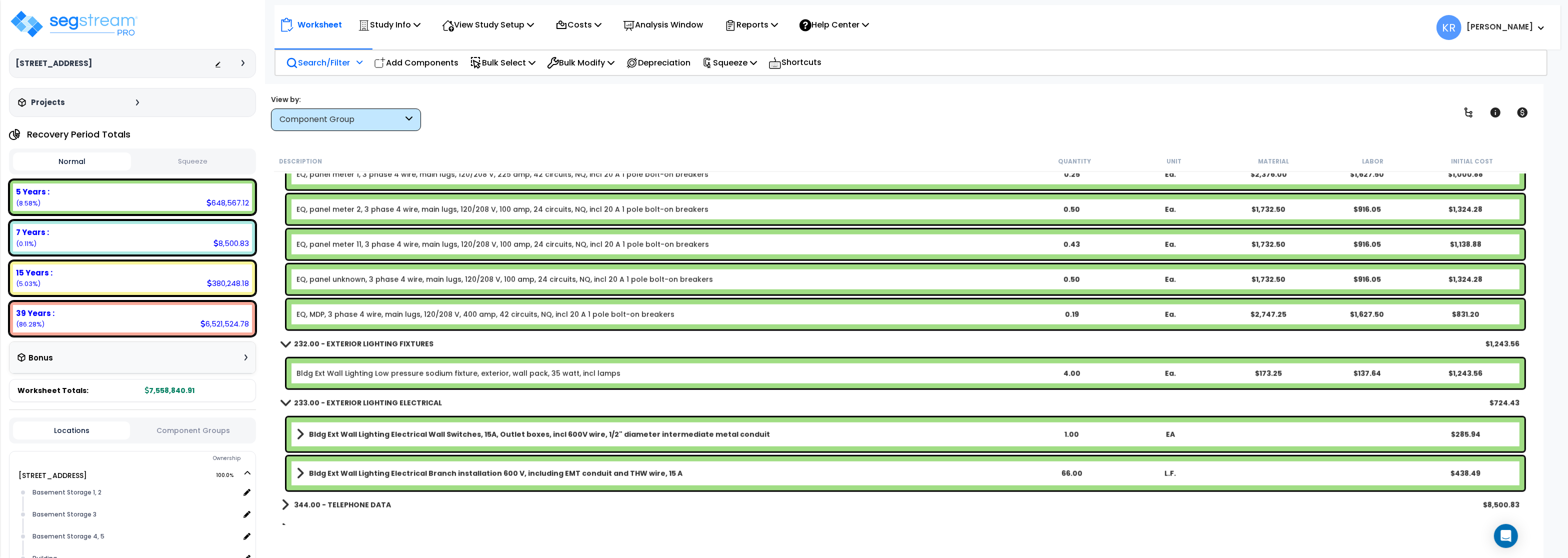
scroll to position [2389, 0]
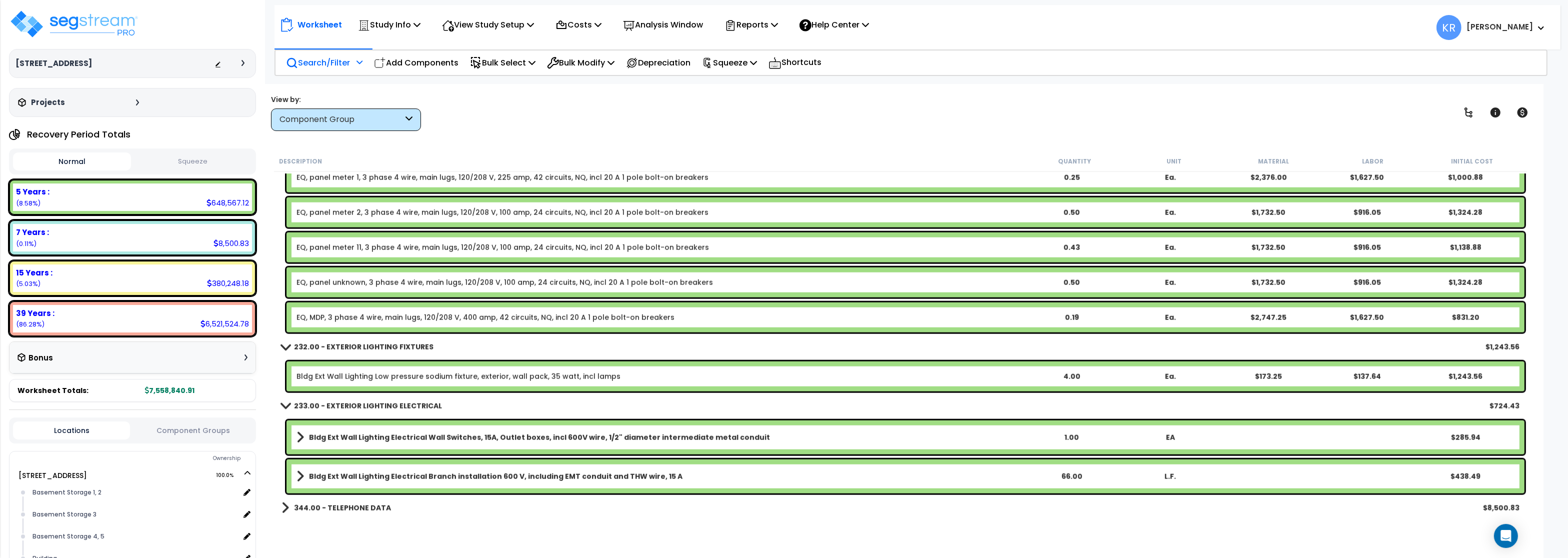
click at [331, 374] on link "Bldg Ext Wall Lighting Low pressure sodium fixture, exterior, wall pack, 35 wat…" at bounding box center [458, 376] width 324 height 10
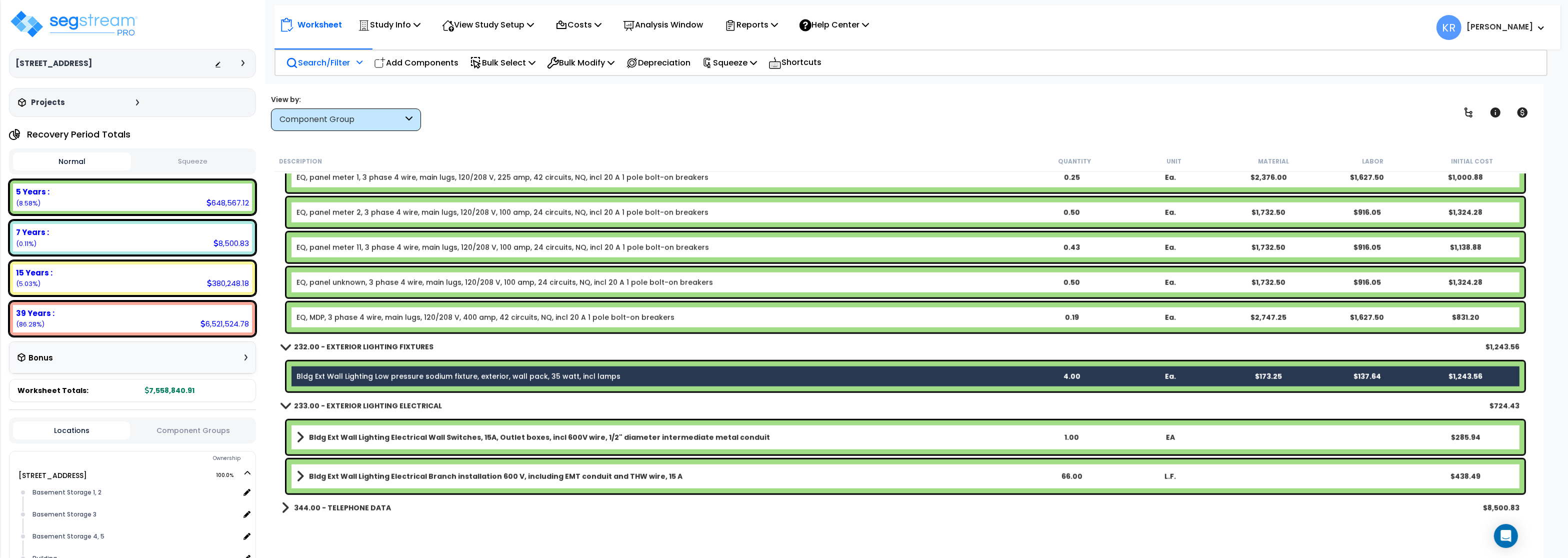
click at [344, 439] on b "Bldg Ext Wall Lighting Electrical Wall Switches, 15A, Outlet boxes, incl 600V w…" at bounding box center [539, 437] width 461 height 10
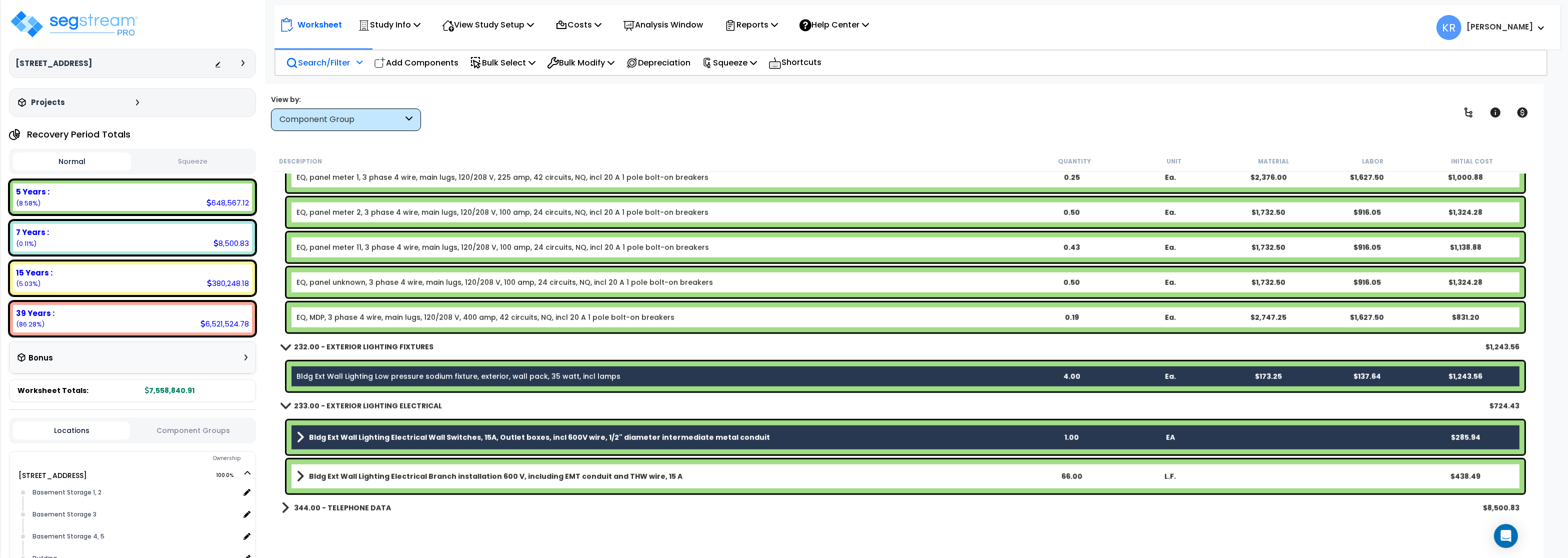
click at [344, 470] on link "Bldg Ext Wall Lighting Electrical Branch installation 600 V, including EMT cond…" at bounding box center [659, 476] width 726 height 14
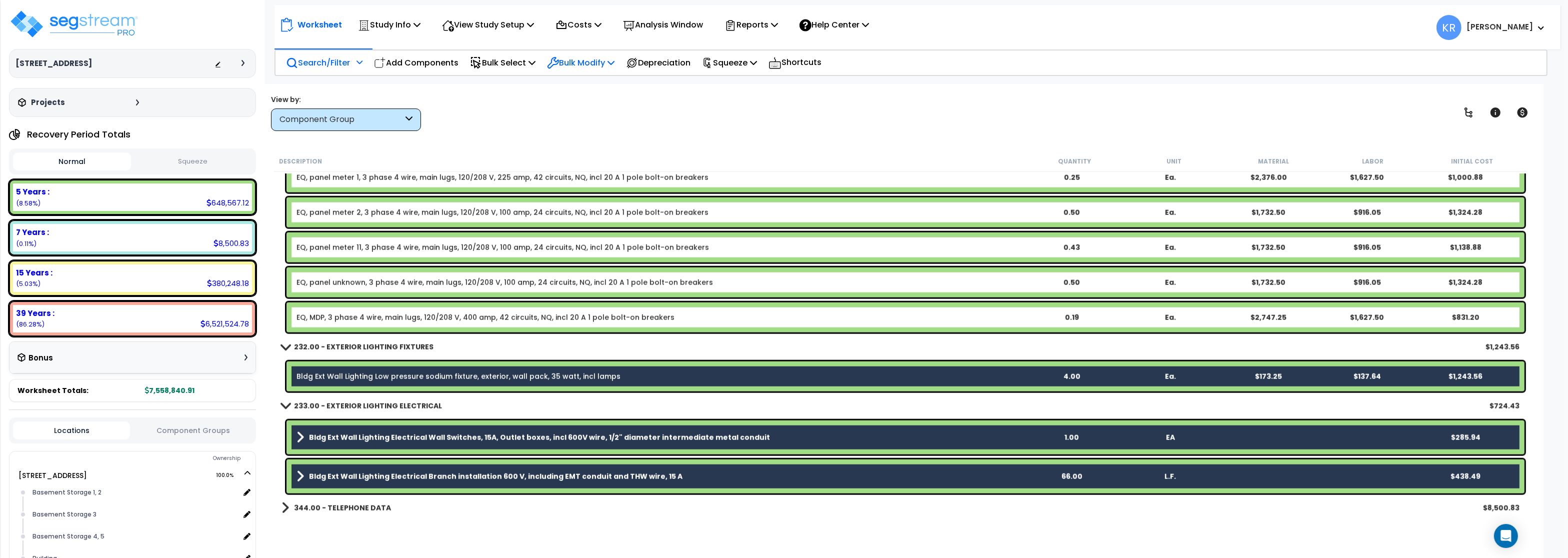
click at [582, 54] on div "Bulk Modify" at bounding box center [580, 63] width 68 height 24
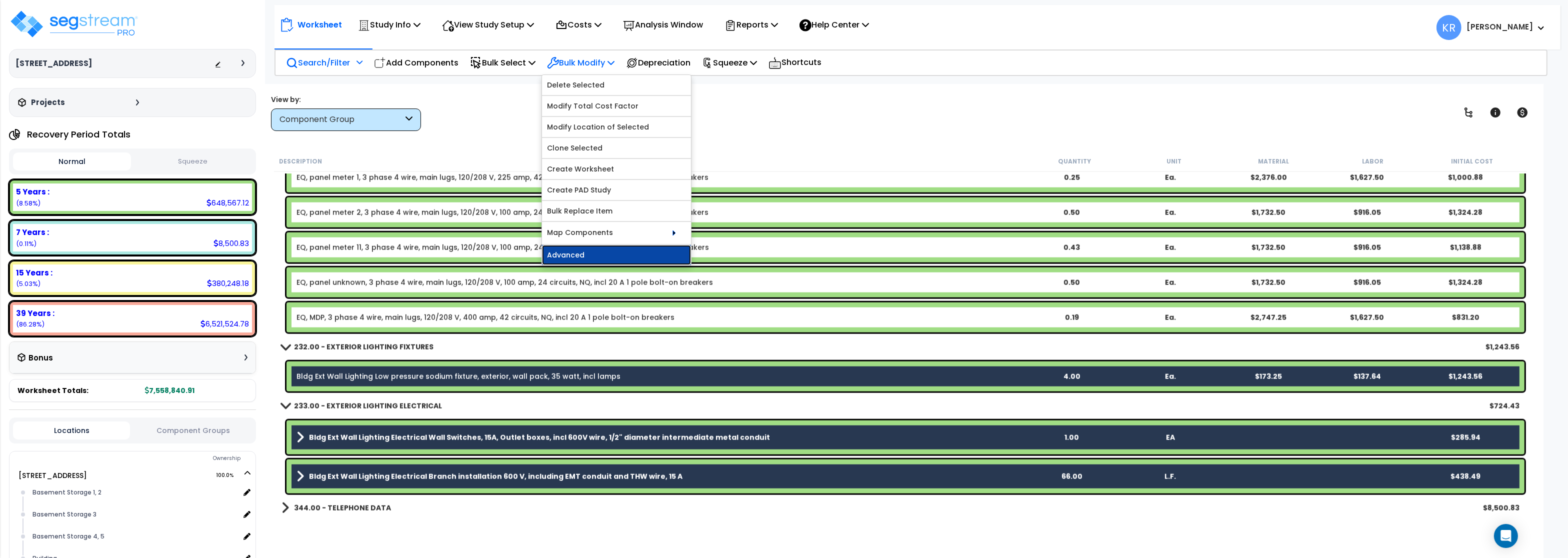
click at [575, 254] on link "Advanced" at bounding box center [616, 254] width 149 height 20
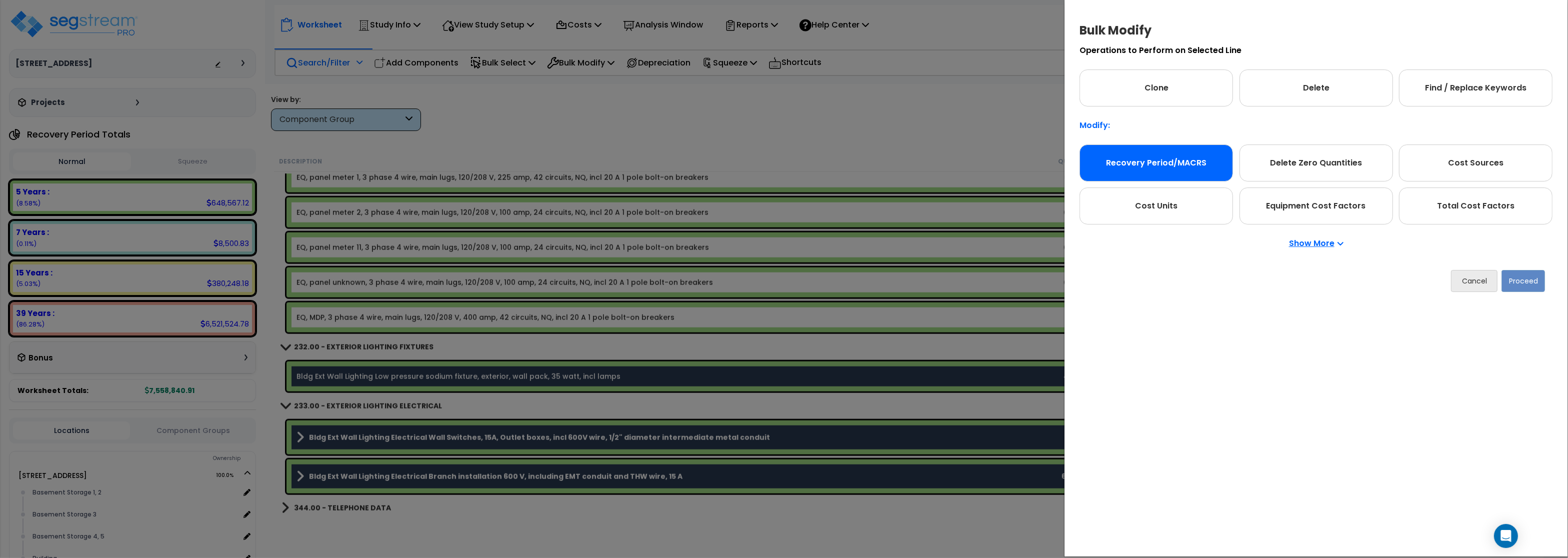
click at [1153, 160] on div "Recovery Period/MACRS" at bounding box center [1156, 163] width 153 height 37
click at [1520, 278] on button "Proceed" at bounding box center [1523, 281] width 43 height 22
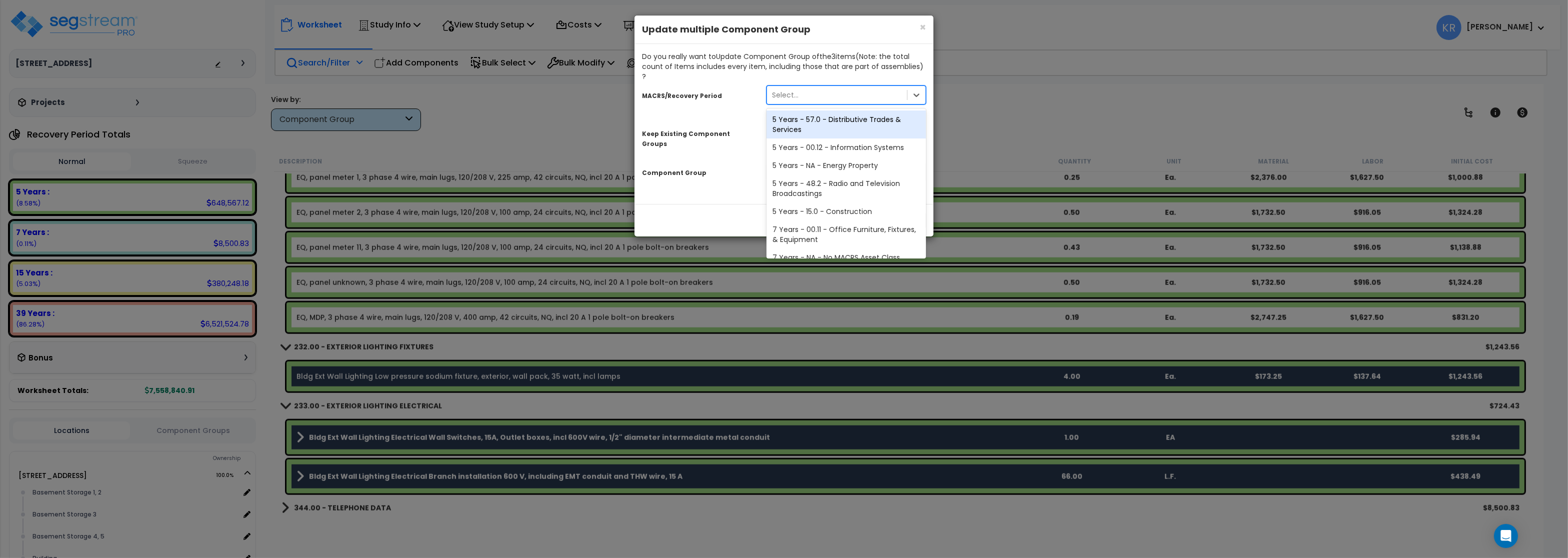
click at [776, 90] on div "Select..." at bounding box center [785, 94] width 27 height 10
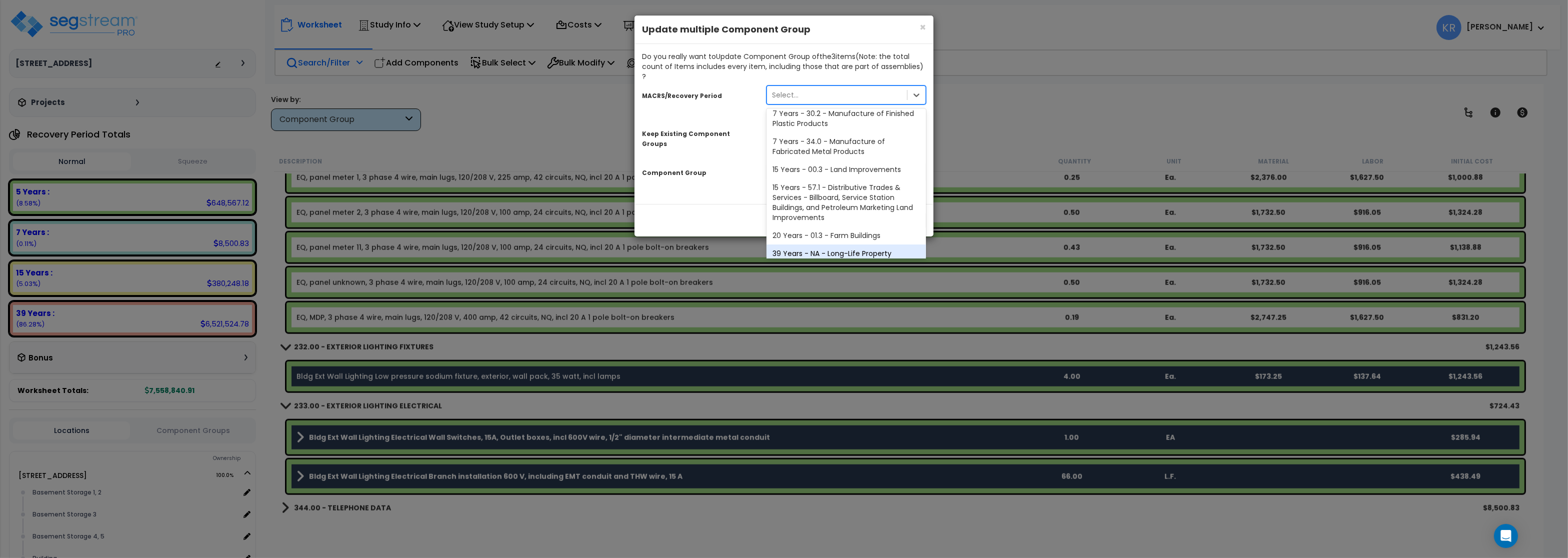
click at [810, 245] on div "39 Years - NA - Long-Life Property" at bounding box center [846, 254] width 159 height 18
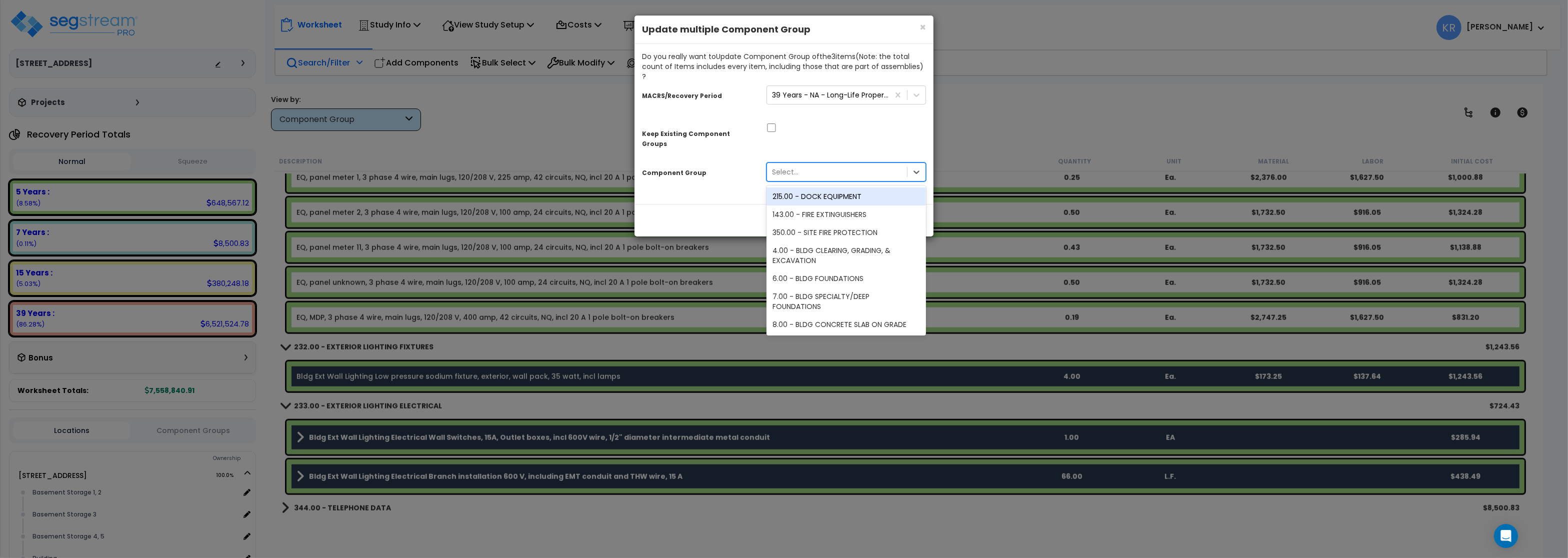
click at [790, 167] on div "Select..." at bounding box center [785, 171] width 27 height 10
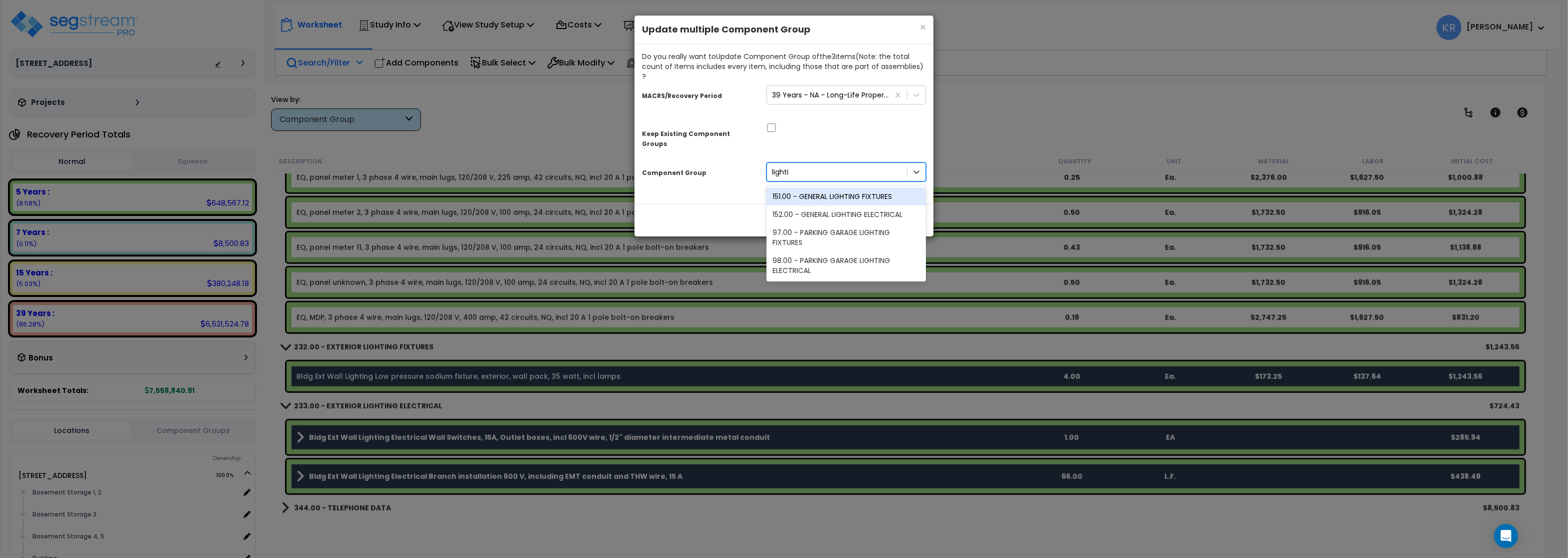
type input "lightin"
click at [820, 187] on div "151.00 - GENERAL LIGHTING FIXTURES" at bounding box center [846, 196] width 159 height 18
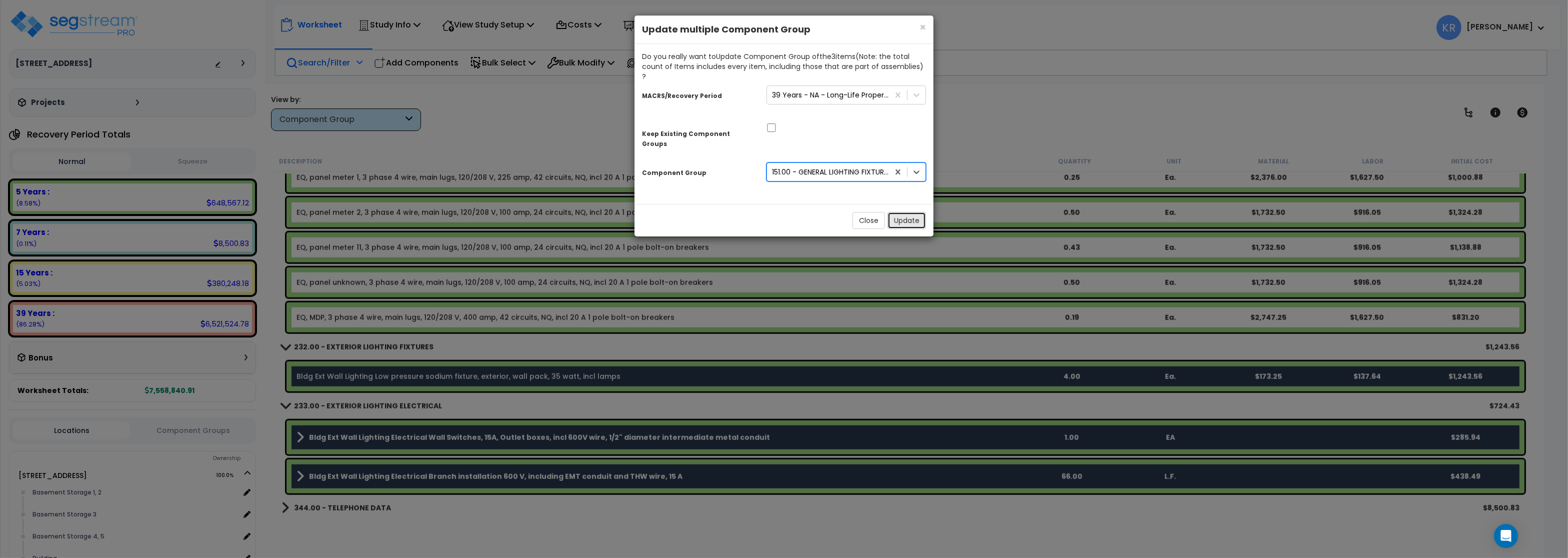
click at [910, 212] on button "Update" at bounding box center [906, 220] width 39 height 17
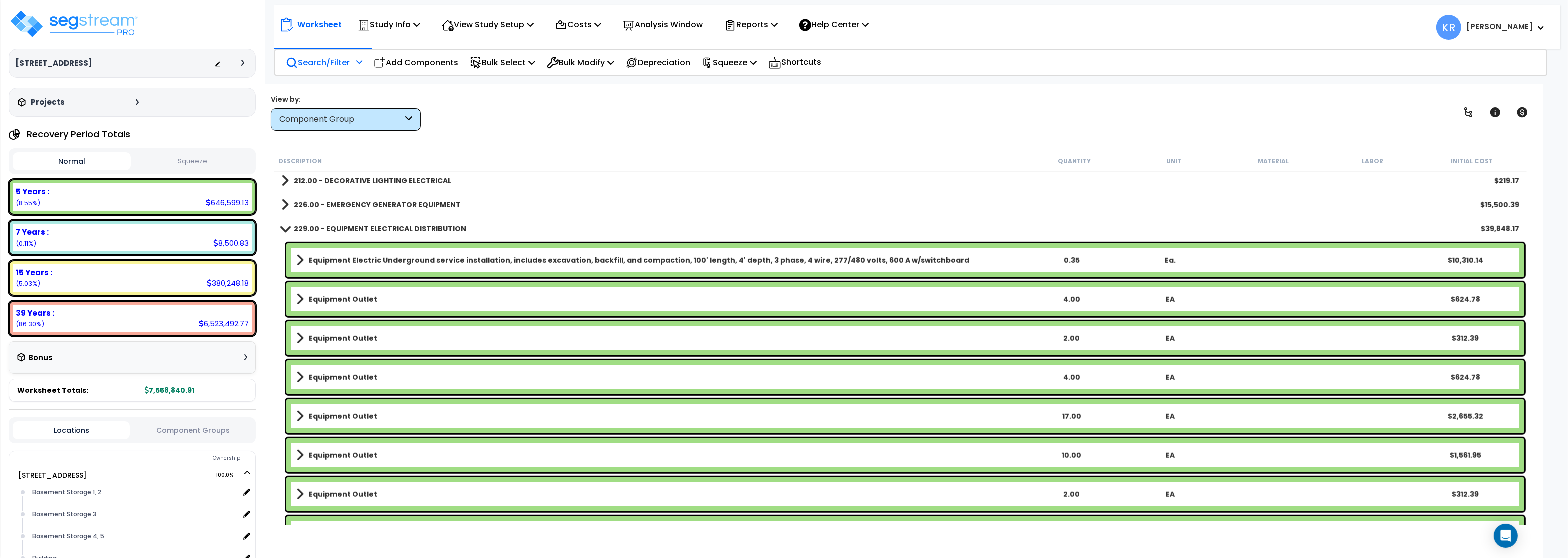
scroll to position [1309, 0]
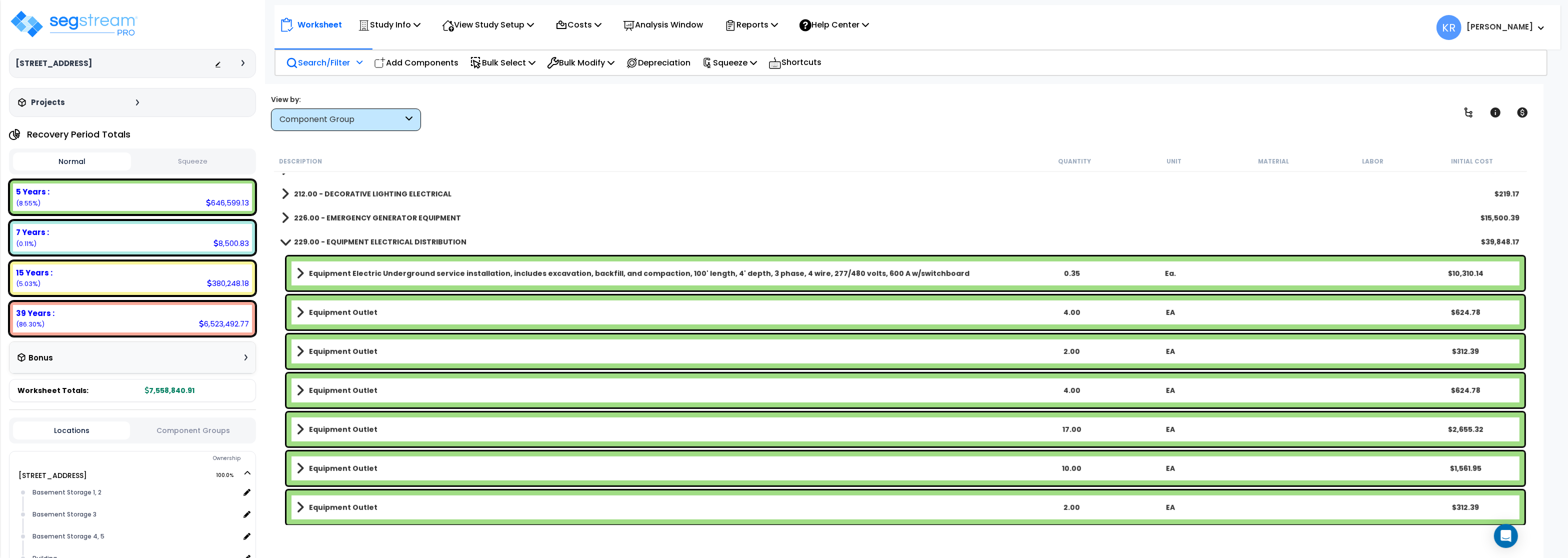
click at [347, 234] on div "229.00 - EQUIPMENT ELECTRICAL DISTRIBUTION $39,848.17" at bounding box center [900, 242] width 1248 height 24
click at [342, 240] on b "229.00 - EQUIPMENT ELECTRICAL DISTRIBUTION" at bounding box center [380, 241] width 173 height 10
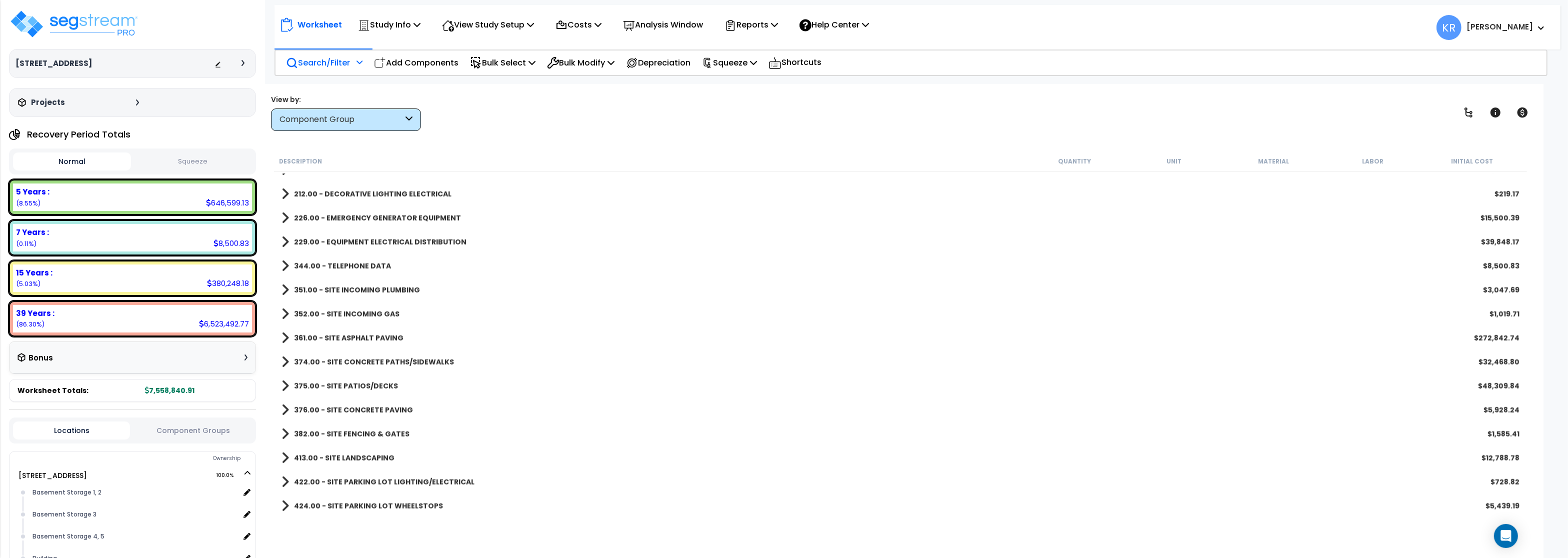
click at [339, 261] on b "344.00 - TELEPHONE DATA" at bounding box center [342, 266] width 97 height 10
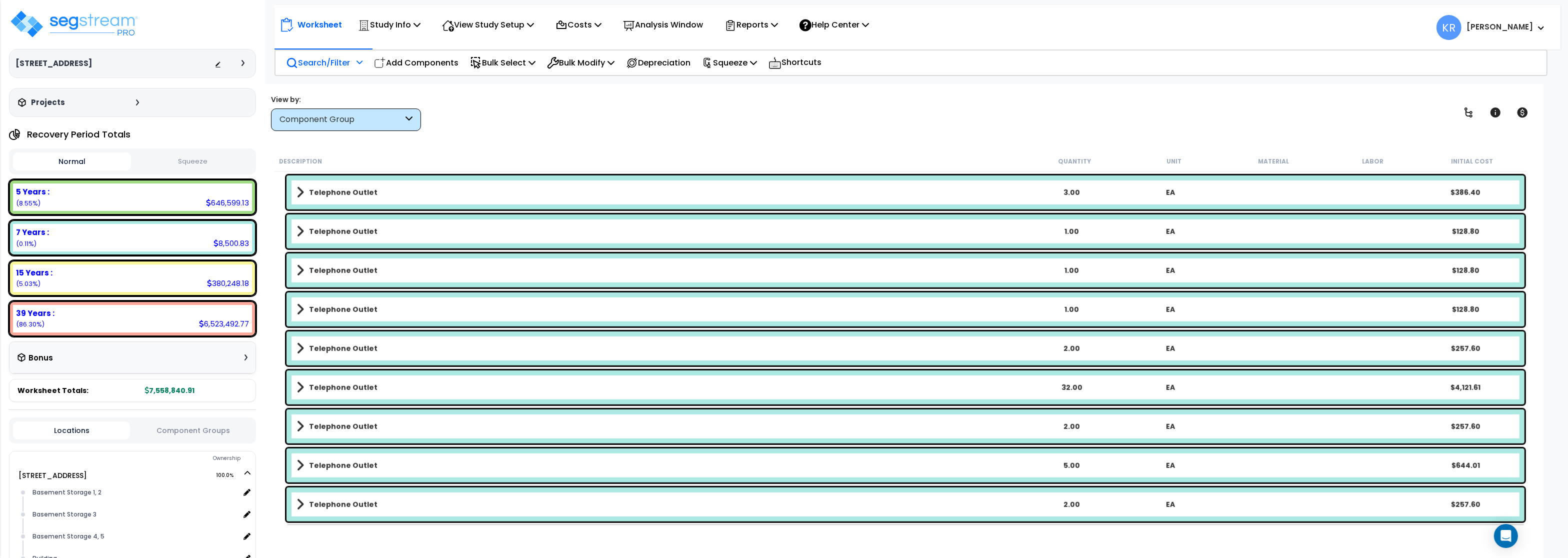
scroll to position [1370, 0]
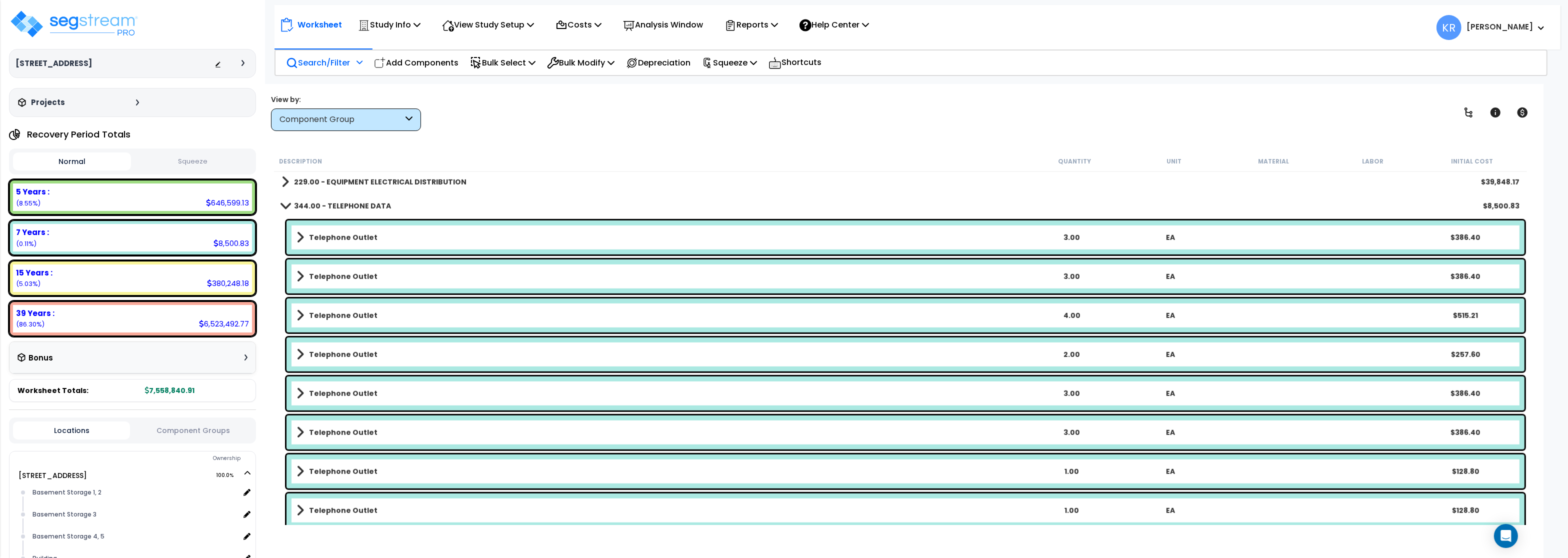
click at [336, 208] on b "344.00 - TELEPHONE DATA" at bounding box center [342, 205] width 97 height 10
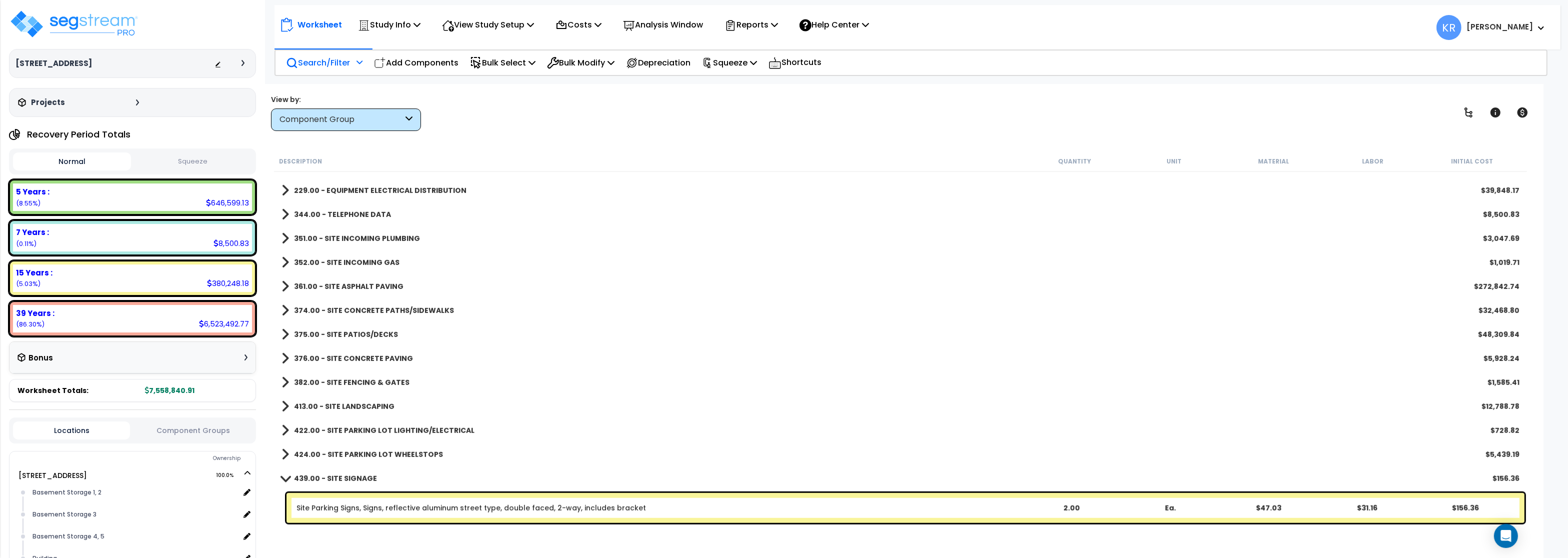
click at [340, 237] on b "351.00 - SITE INCOMING PLUMBING" at bounding box center [356, 238] width 126 height 10
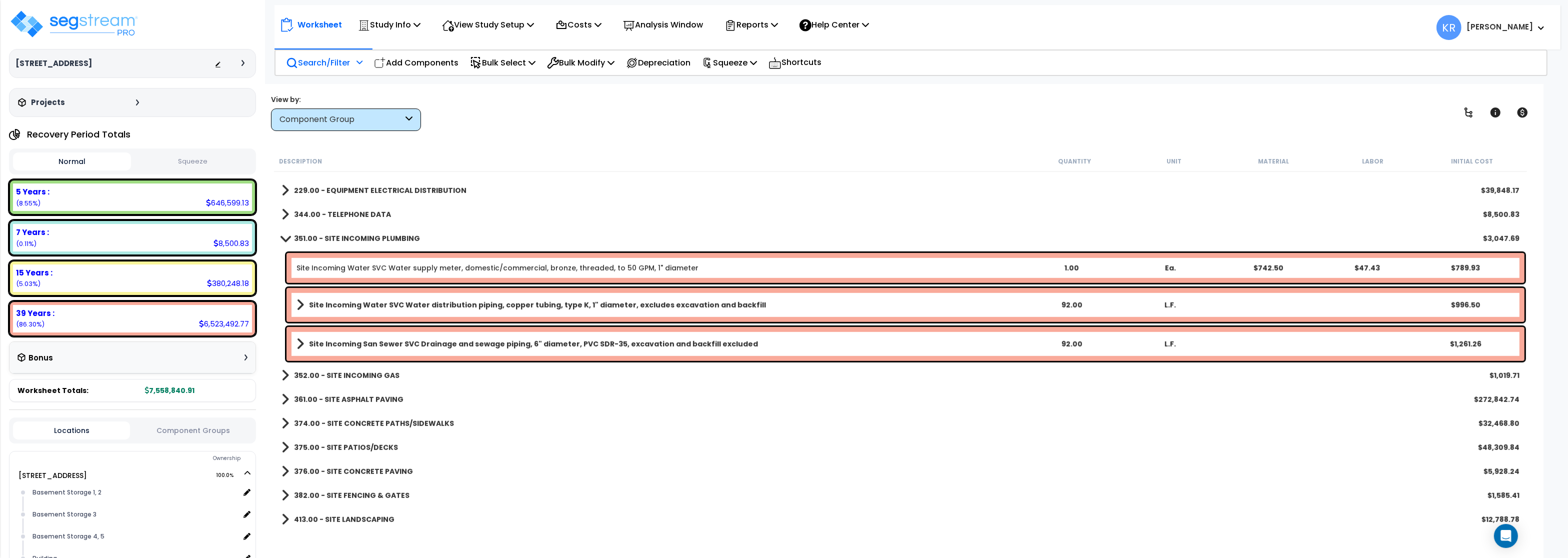
click at [339, 235] on b "351.00 - SITE INCOMING PLUMBING" at bounding box center [356, 238] width 126 height 10
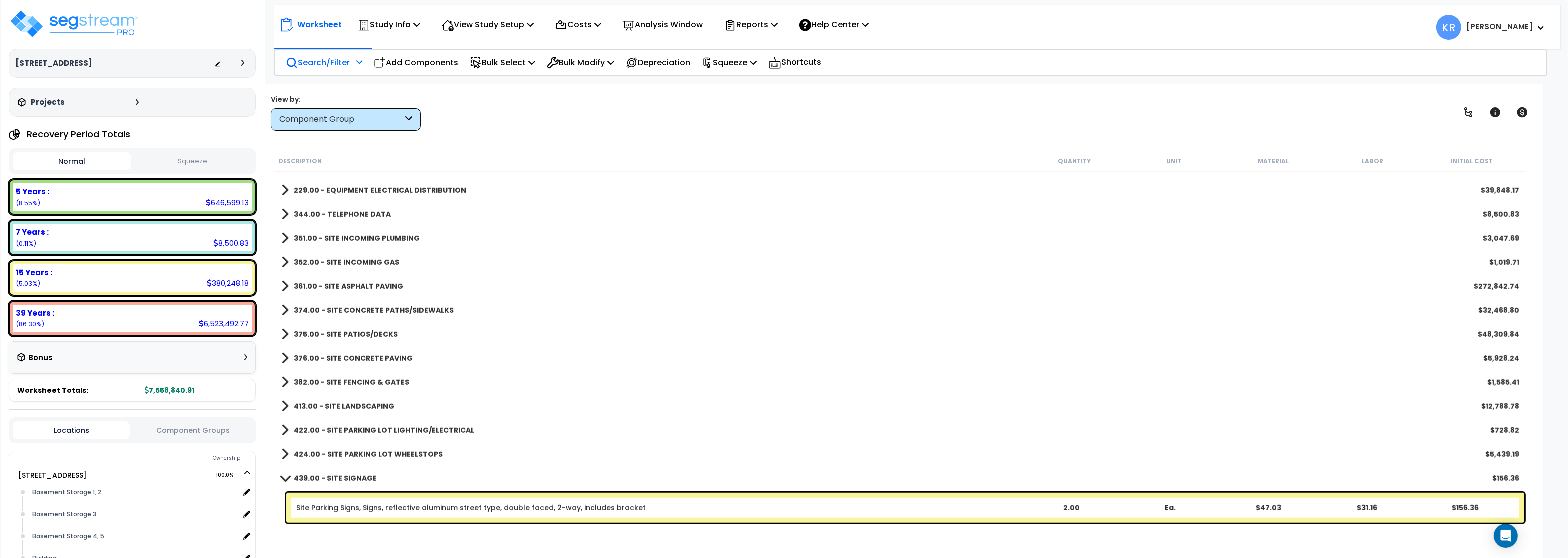
click at [339, 261] on b "352.00 - SITE INCOMING GAS" at bounding box center [347, 262] width 106 height 10
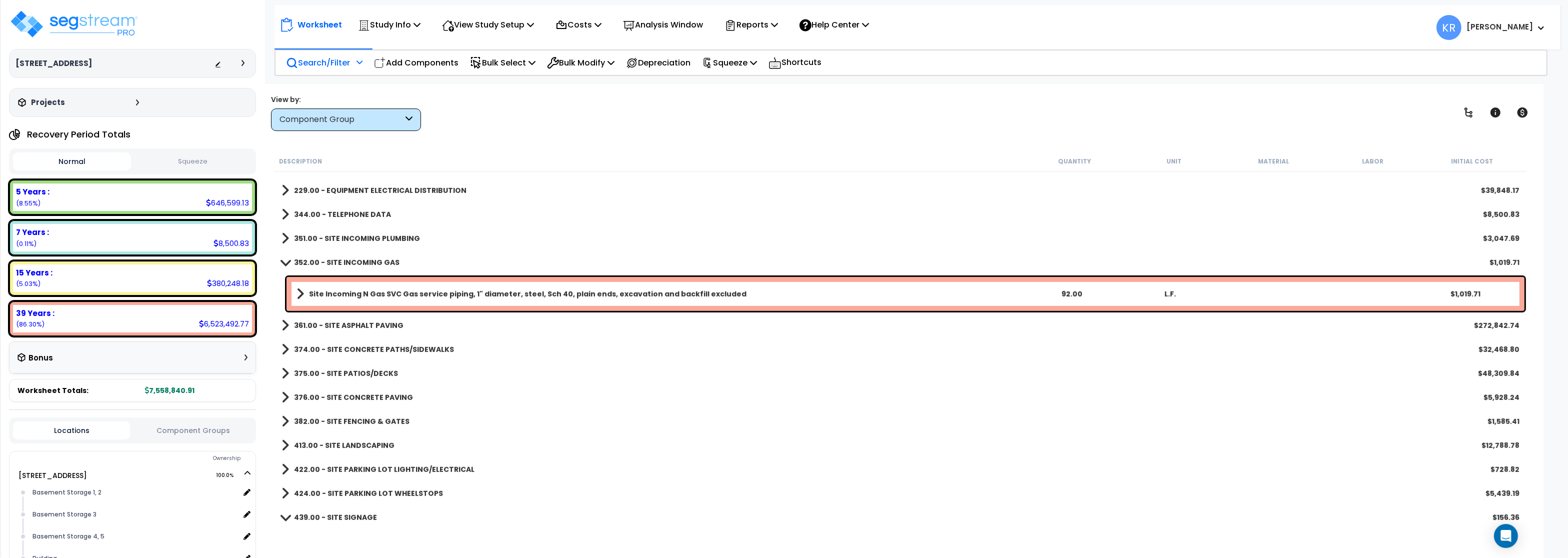
click at [339, 261] on b "352.00 - SITE INCOMING GAS" at bounding box center [347, 262] width 106 height 10
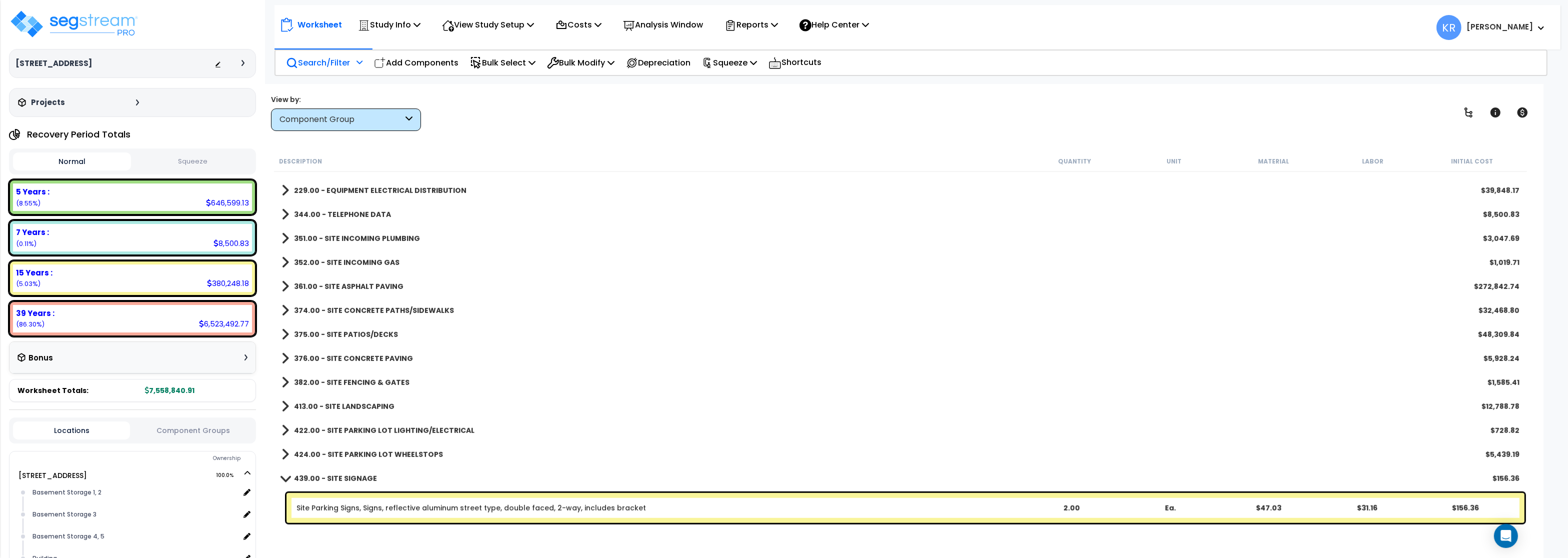
click at [335, 292] on link "361.00 - SITE ASPHALT PAVING" at bounding box center [342, 286] width 122 height 14
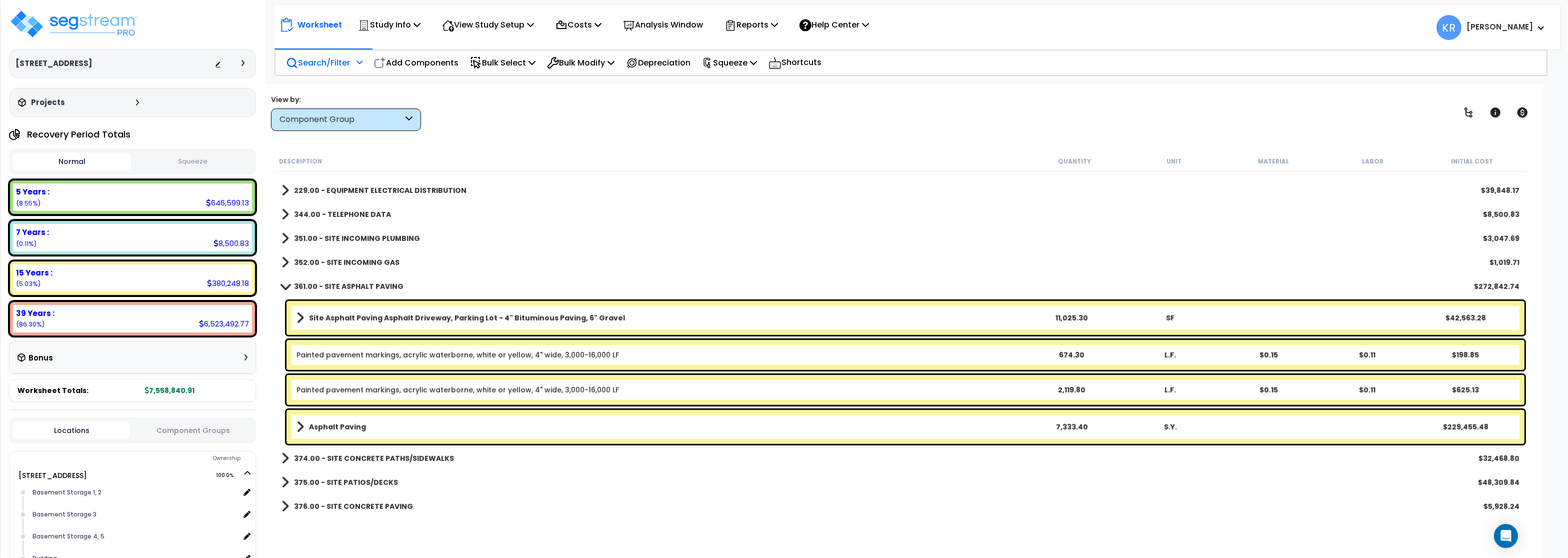
click at [335, 285] on b "361.00 - SITE ASPHALT PAVING" at bounding box center [348, 286] width 109 height 10
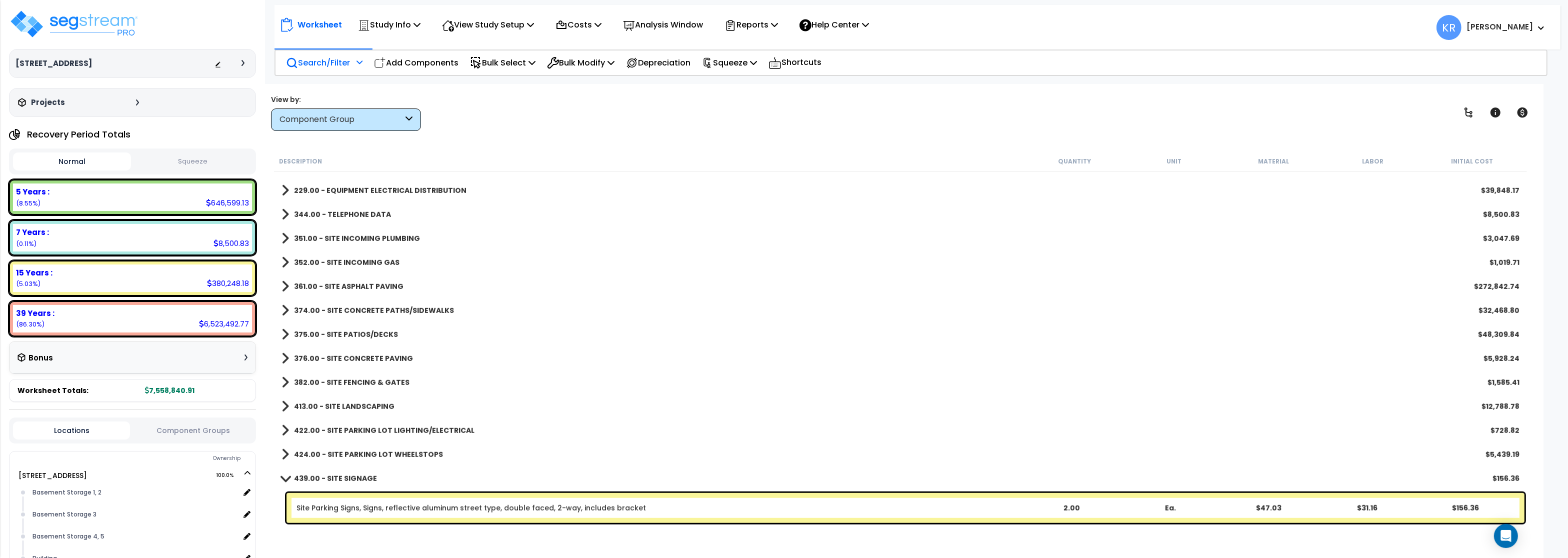
click at [337, 283] on b "361.00 - SITE ASPHALT PAVING" at bounding box center [348, 286] width 109 height 10
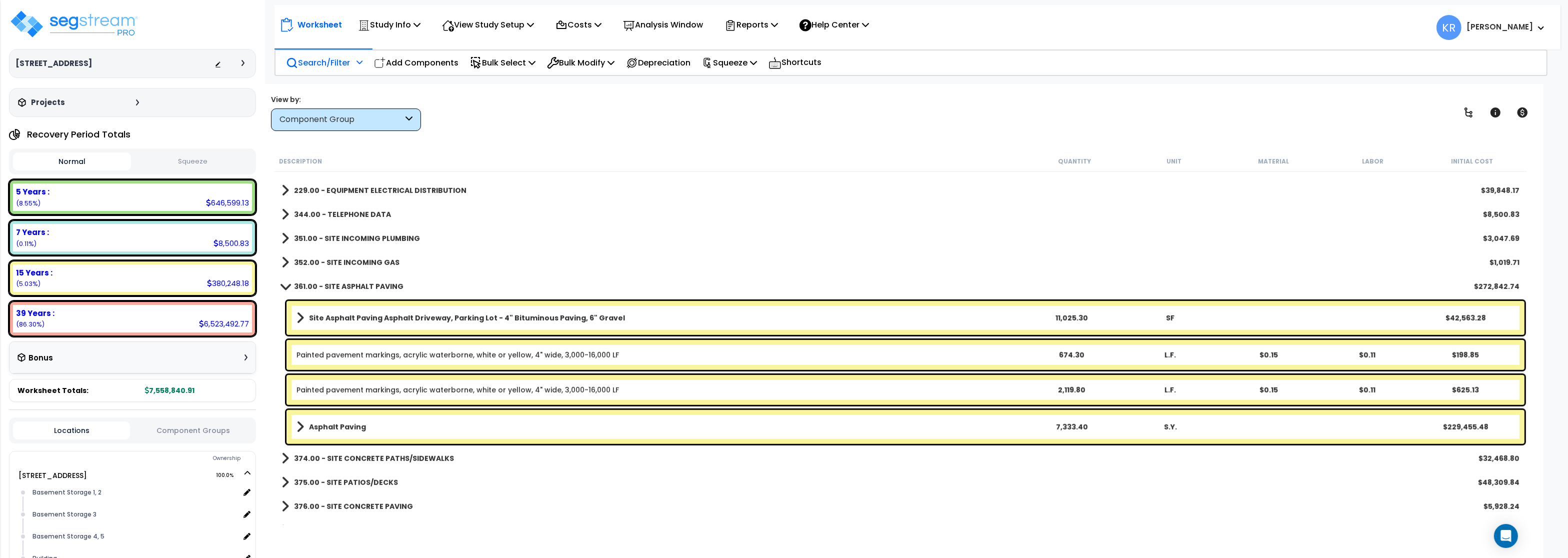
click at [342, 432] on b "Asphalt Paving" at bounding box center [337, 426] width 57 height 10
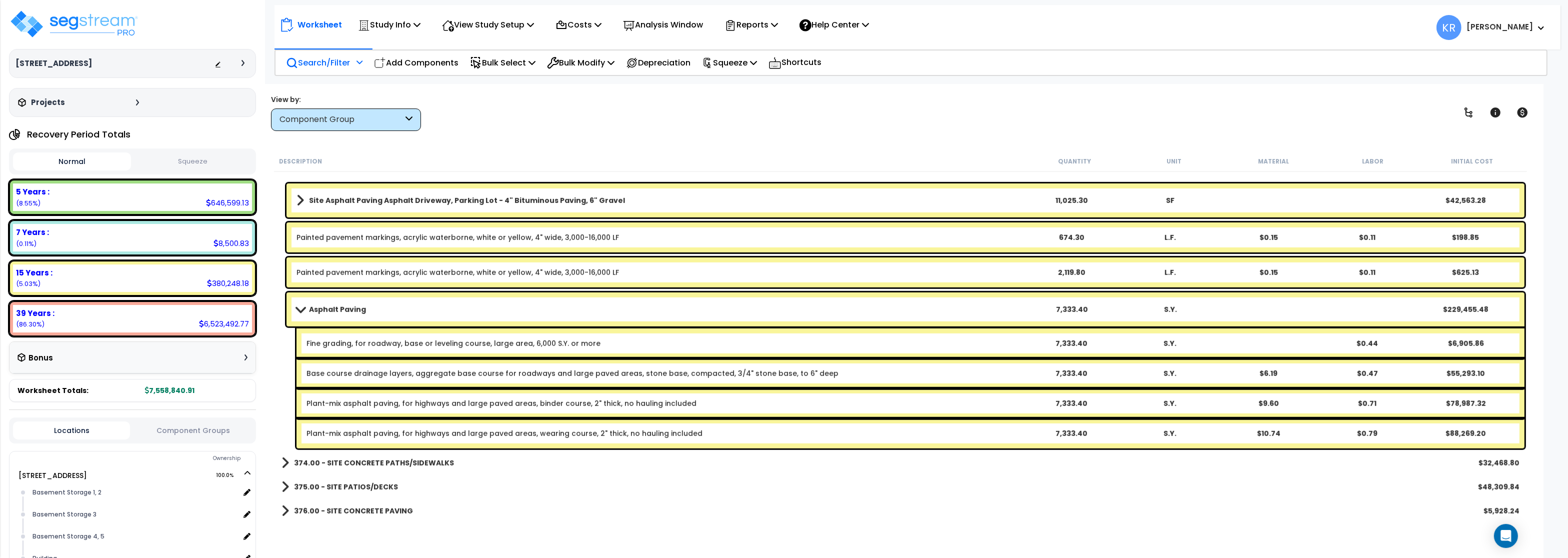
scroll to position [1481, 0]
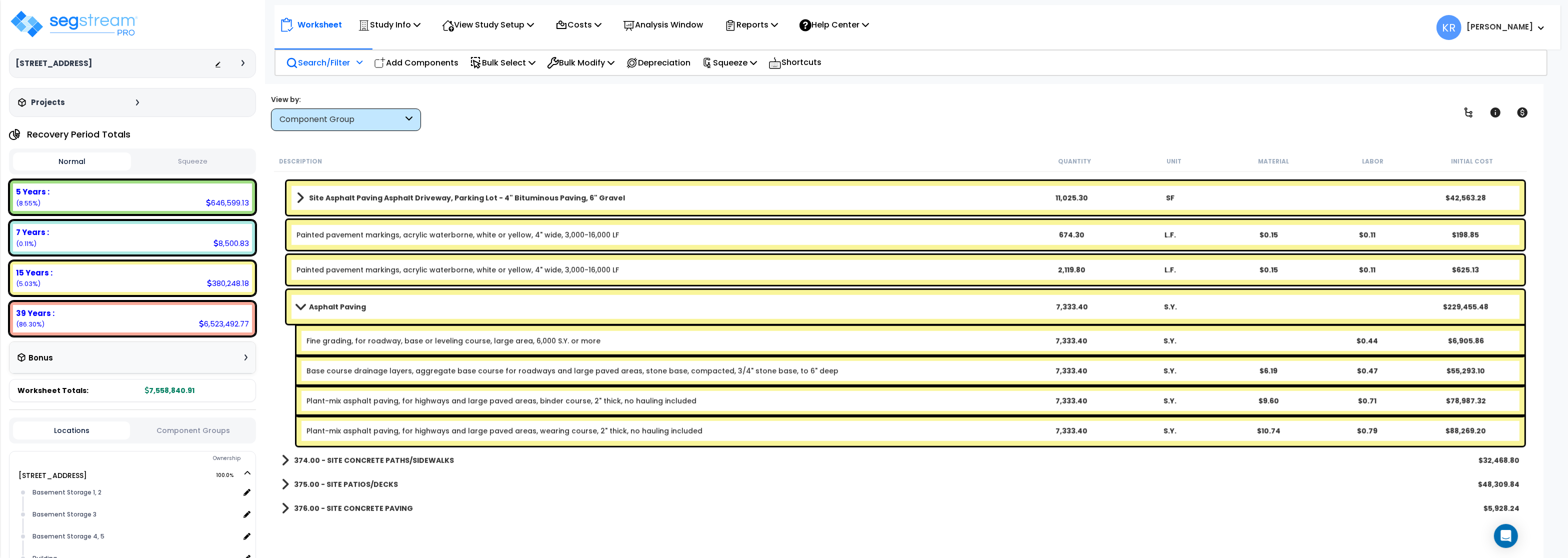
click at [433, 195] on b "Site Asphalt Paving Asphalt Driveway, Parking Lot - 4" Bituminous Paving, 6" Gr…" at bounding box center [467, 197] width 316 height 10
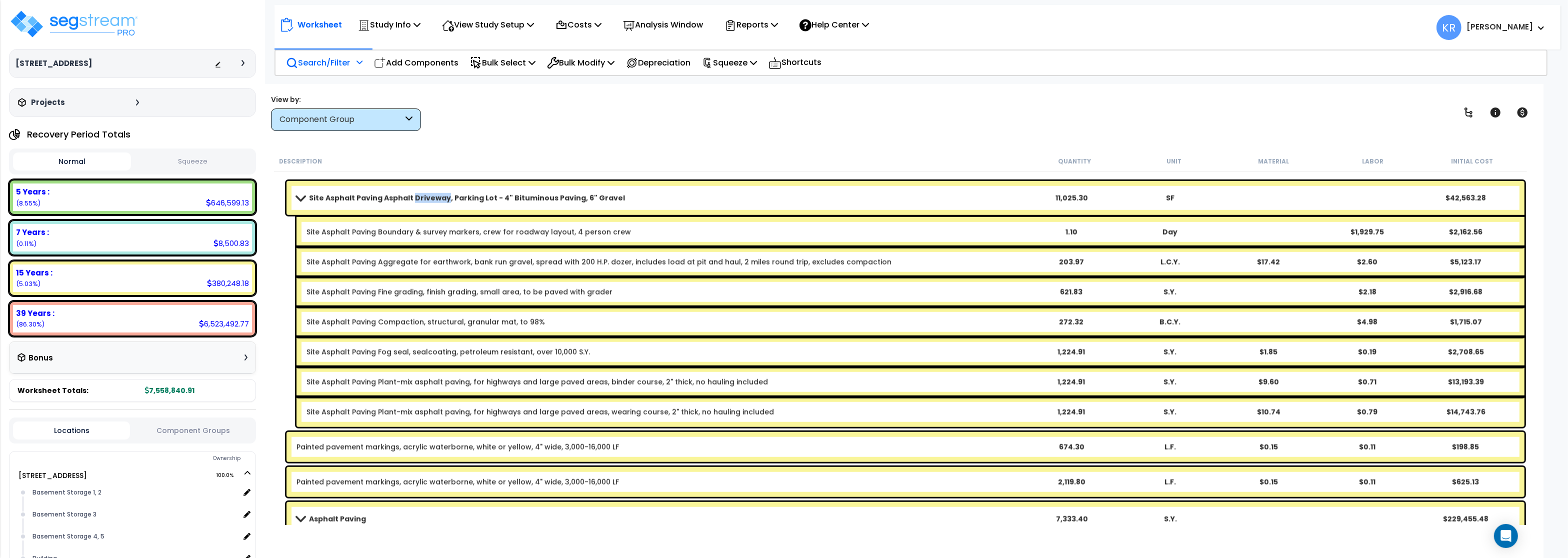
click at [433, 195] on b "Site Asphalt Paving Asphalt Driveway, Parking Lot - 4" Bituminous Paving, 6" Gr…" at bounding box center [467, 197] width 316 height 10
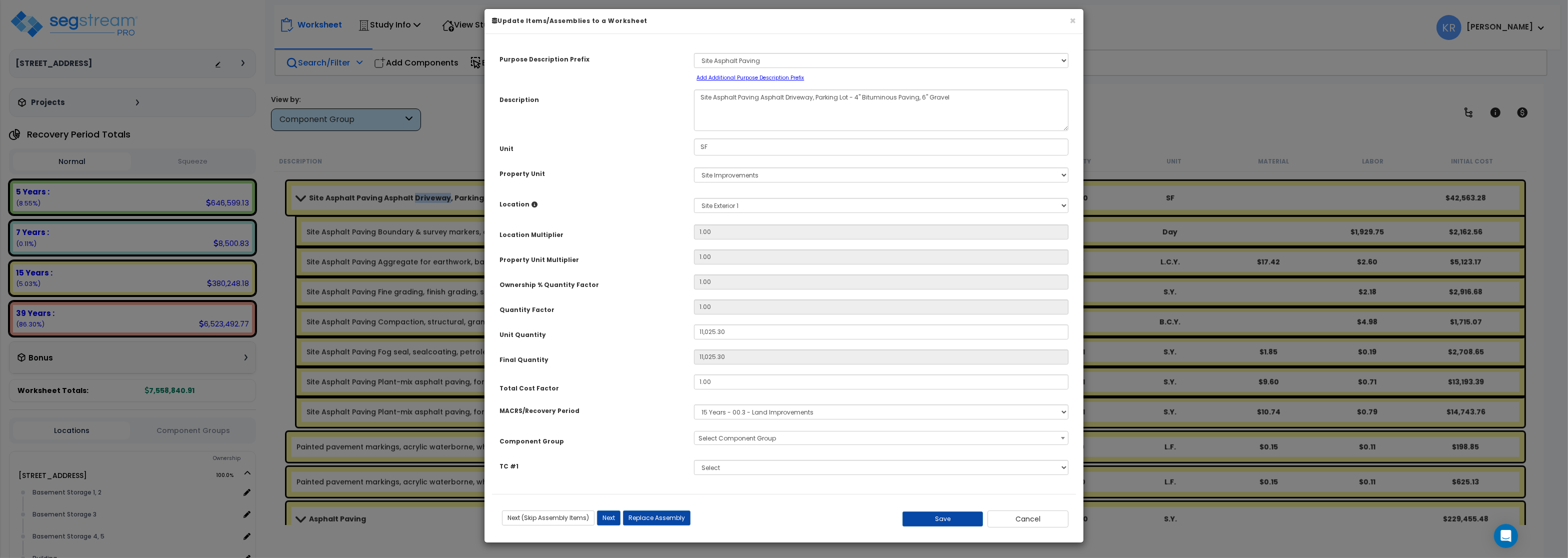
select select "57148"
click at [1015, 527] on button "Cancel" at bounding box center [1028, 519] width 81 height 17
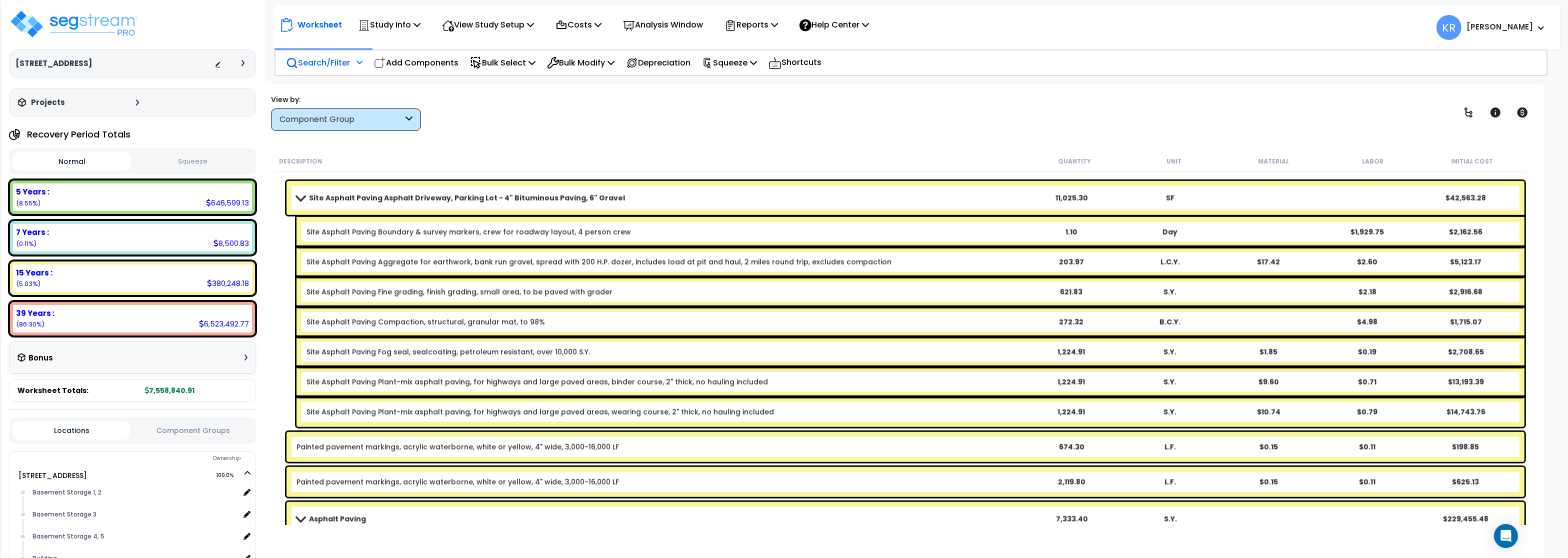
click at [368, 187] on div "Site Asphalt Paving Asphalt Driveway, Parking Lot - 4" Bituminous Paving, 6" Gr…" at bounding box center [905, 198] width 1238 height 34
click at [354, 202] on b "Site Asphalt Paving Asphalt Driveway, Parking Lot - 4" Bituminous Paving, 6" Gr…" at bounding box center [467, 197] width 316 height 10
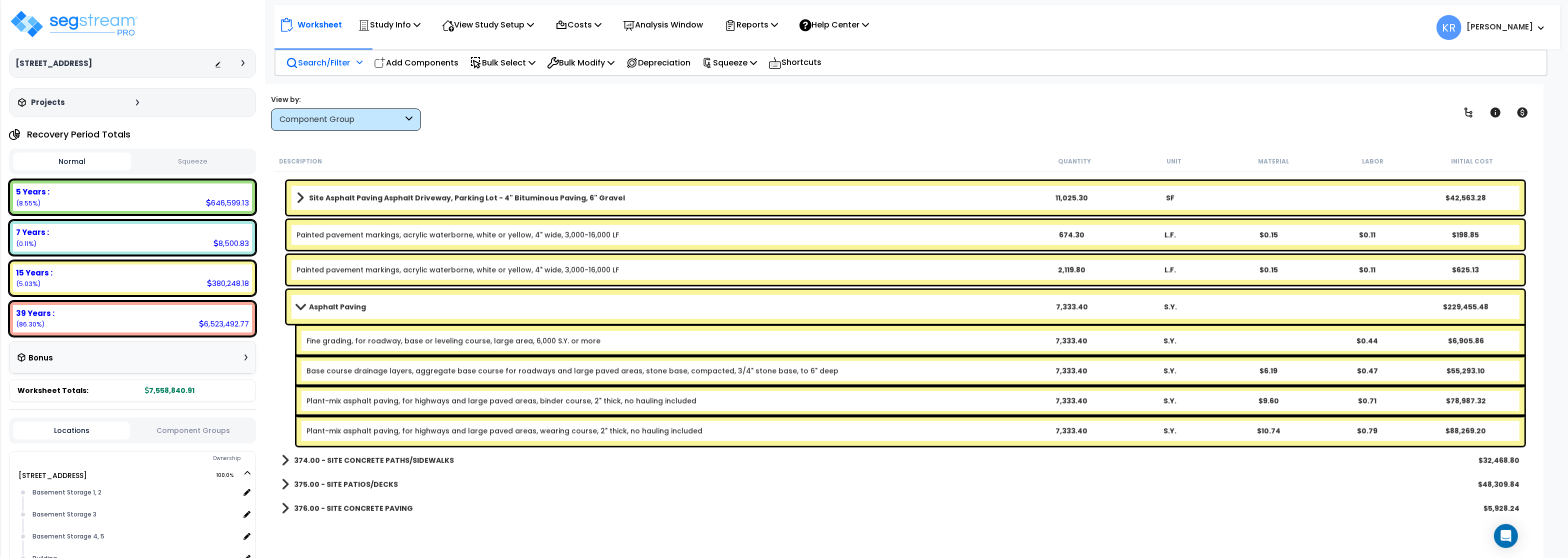
click at [345, 198] on b "Site Asphalt Paving Asphalt Driveway, Parking Lot - 4" Bituminous Paving, 6" Gr…" at bounding box center [467, 197] width 316 height 10
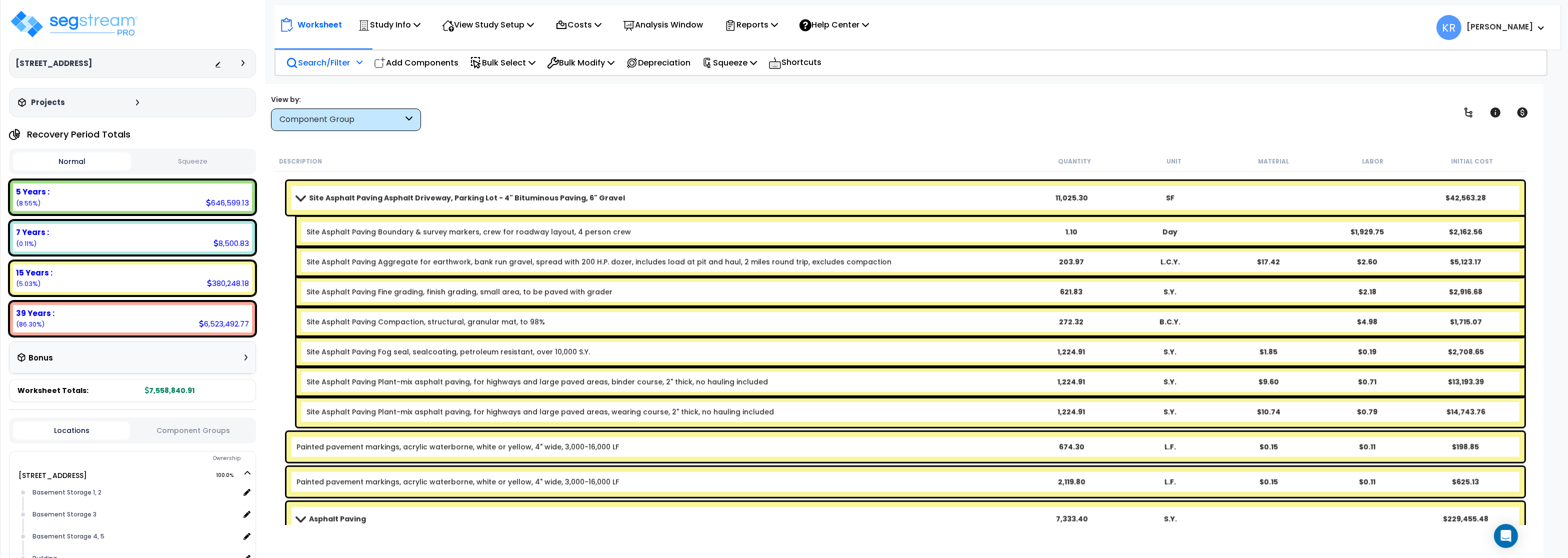
click at [345, 198] on b "Site Asphalt Paving Asphalt Driveway, Parking Lot - 4" Bituminous Paving, 6" Gr…" at bounding box center [467, 197] width 316 height 10
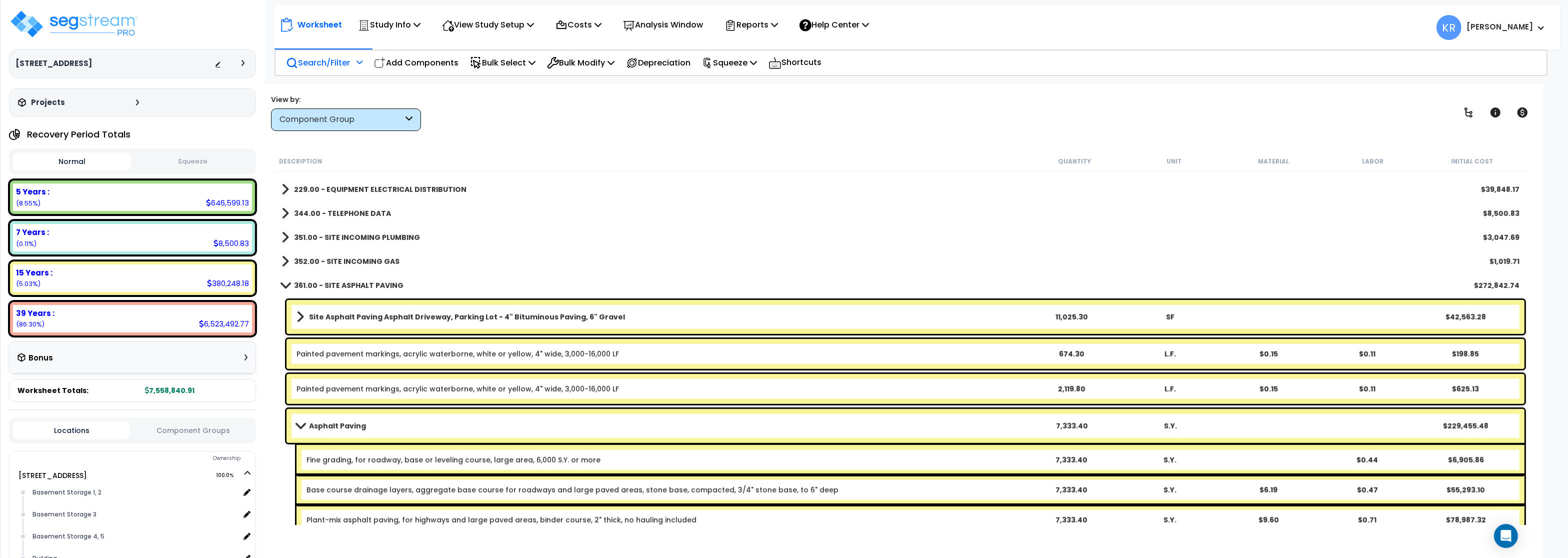
scroll to position [1361, 0]
click at [317, 284] on b "361.00 - SITE ASPHALT PAVING" at bounding box center [348, 286] width 109 height 10
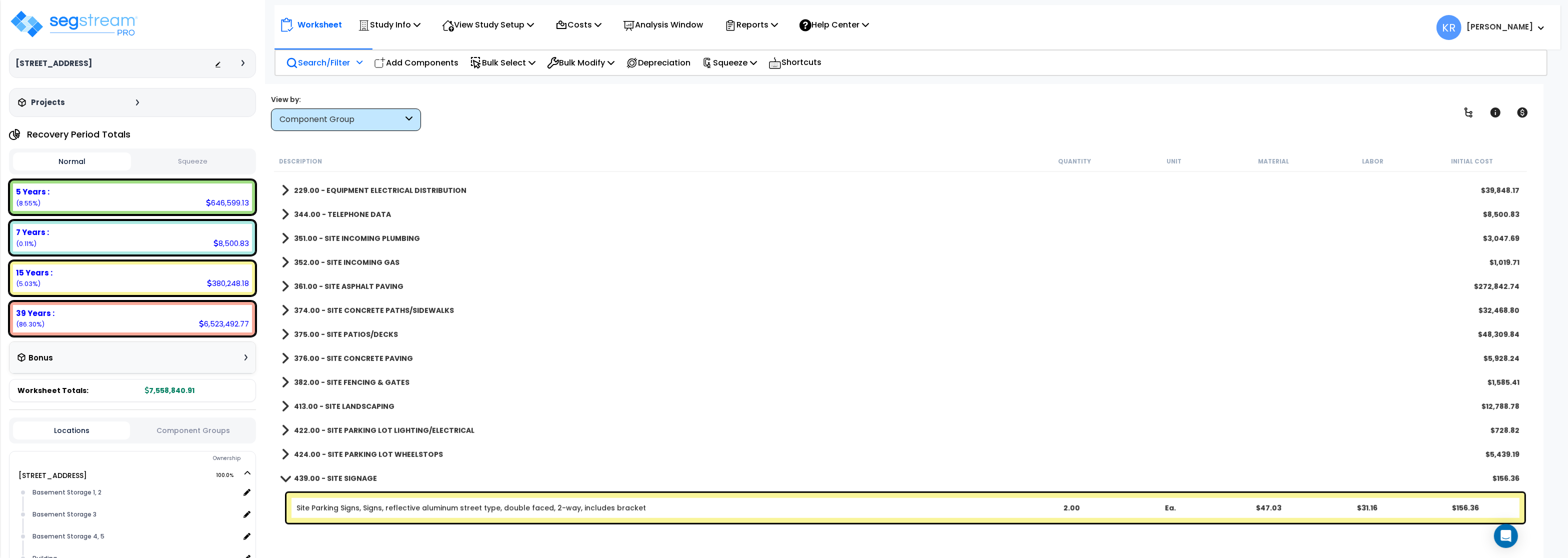
click at [317, 302] on div "374.00 - SITE CONCRETE PATHS/SIDEWALKS $32,468.80" at bounding box center [900, 310] width 1248 height 24
click at [317, 307] on b "374.00 - SITE CONCRETE PATHS/SIDEWALKS" at bounding box center [374, 310] width 160 height 10
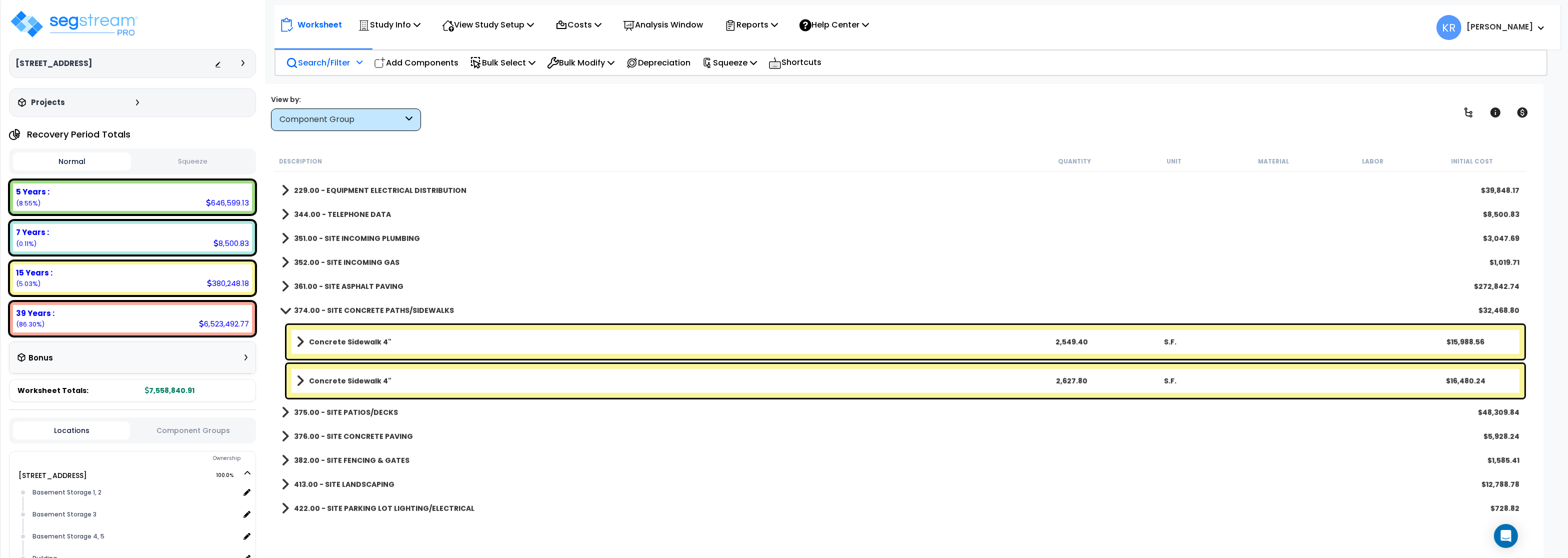
click at [317, 307] on b "374.00 - SITE CONCRETE PATHS/SIDEWALKS" at bounding box center [374, 310] width 160 height 10
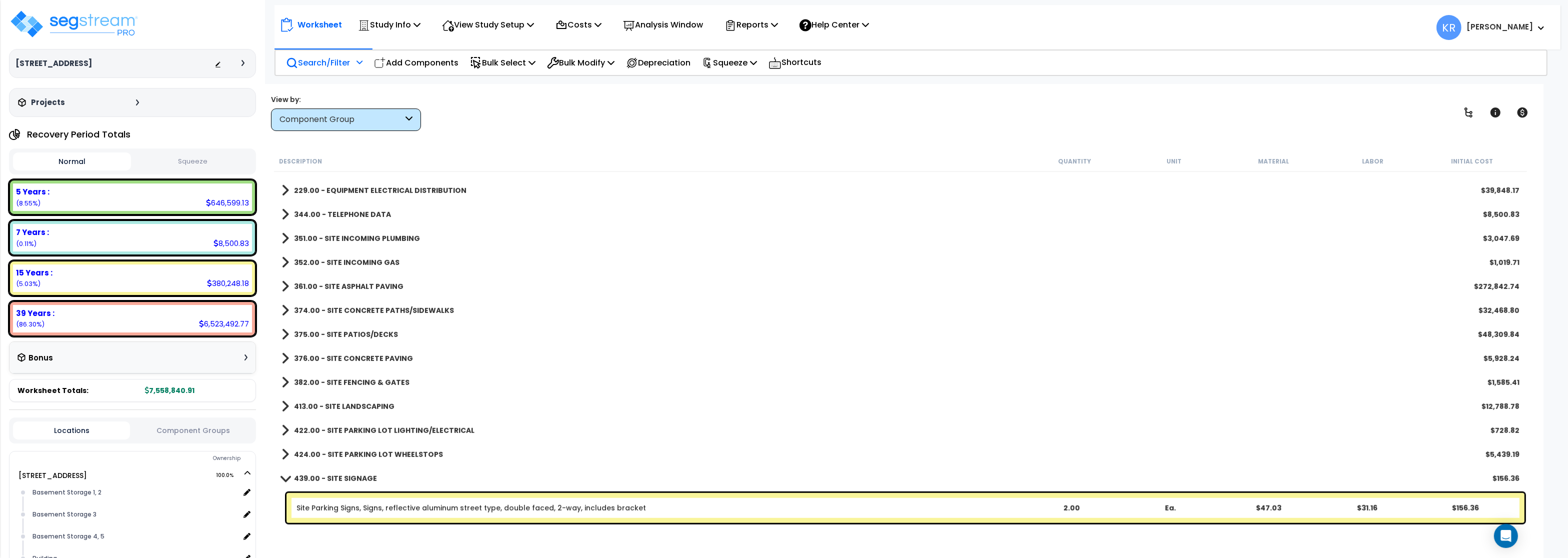
click at [318, 331] on b "375.00 - SITE PATIOS/DECKS" at bounding box center [346, 334] width 104 height 10
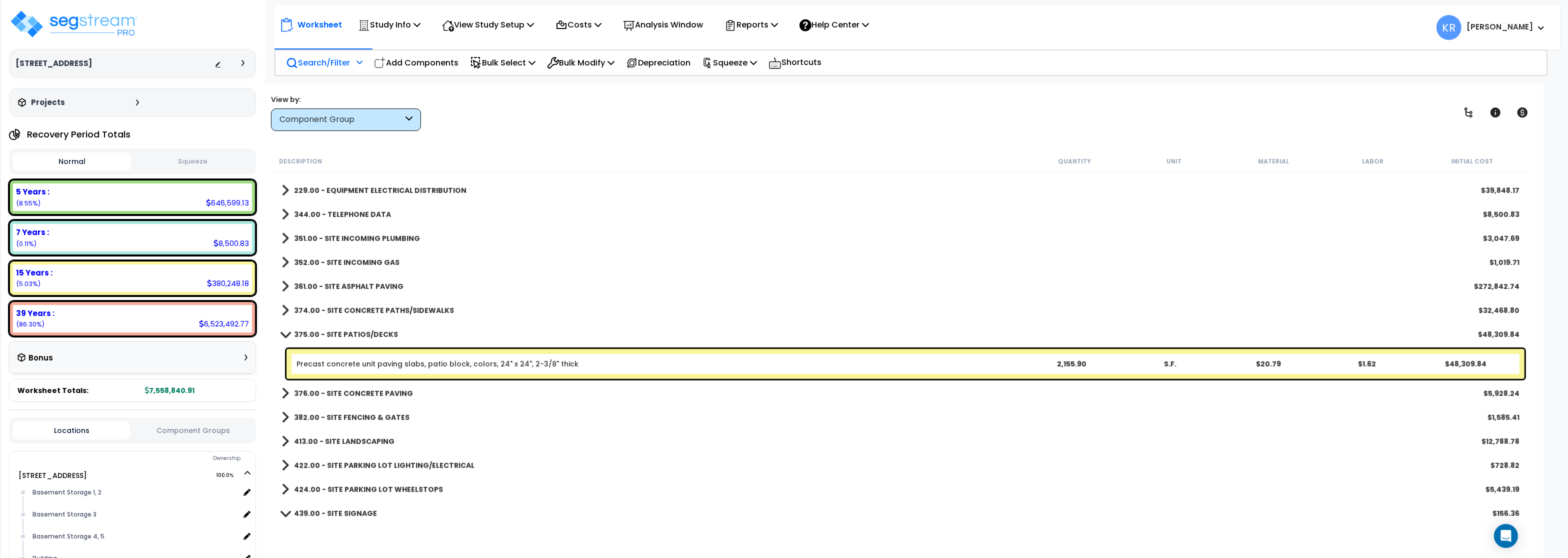
click at [318, 331] on b "375.00 - SITE PATIOS/DECKS" at bounding box center [346, 334] width 104 height 10
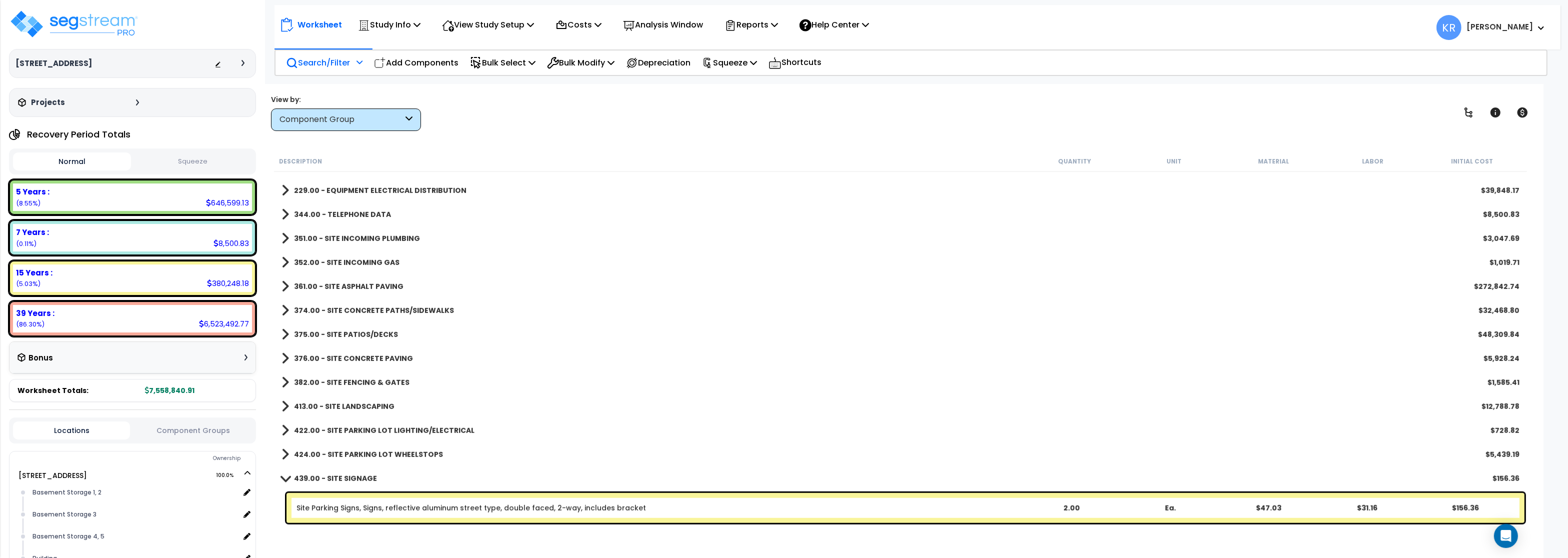
click at [319, 331] on b "375.00 - SITE PATIOS/DECKS" at bounding box center [346, 334] width 104 height 10
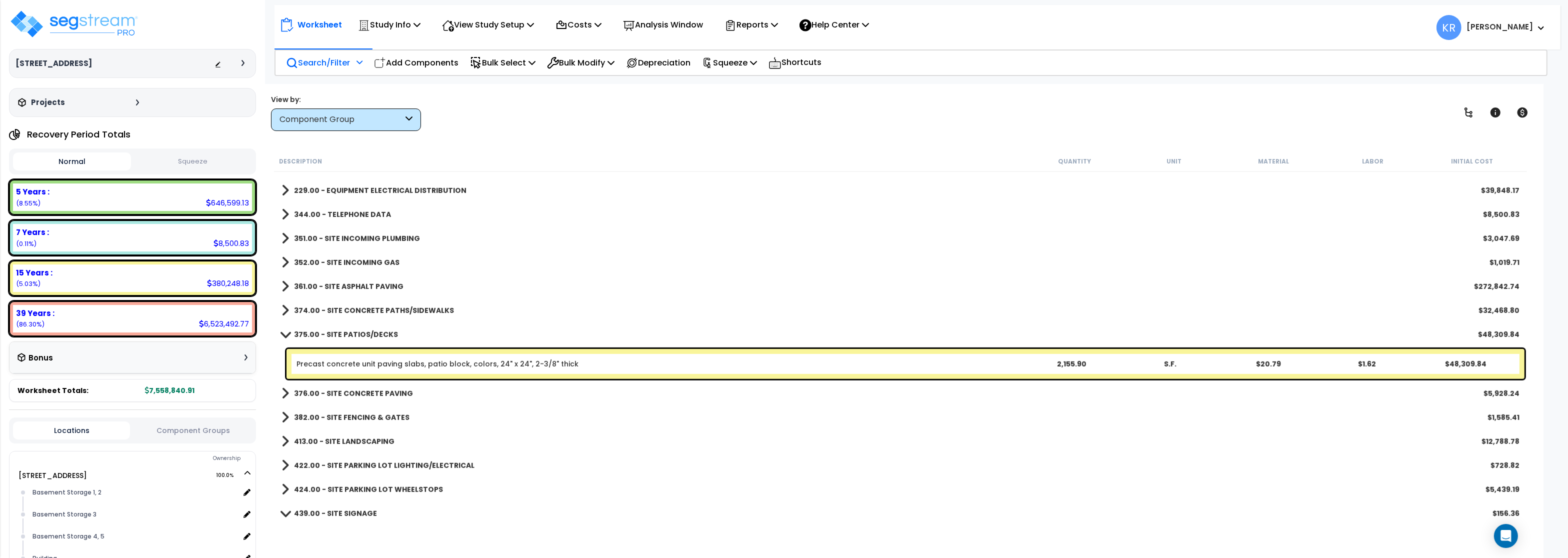
click at [321, 330] on b "375.00 - SITE PATIOS/DECKS" at bounding box center [346, 334] width 104 height 10
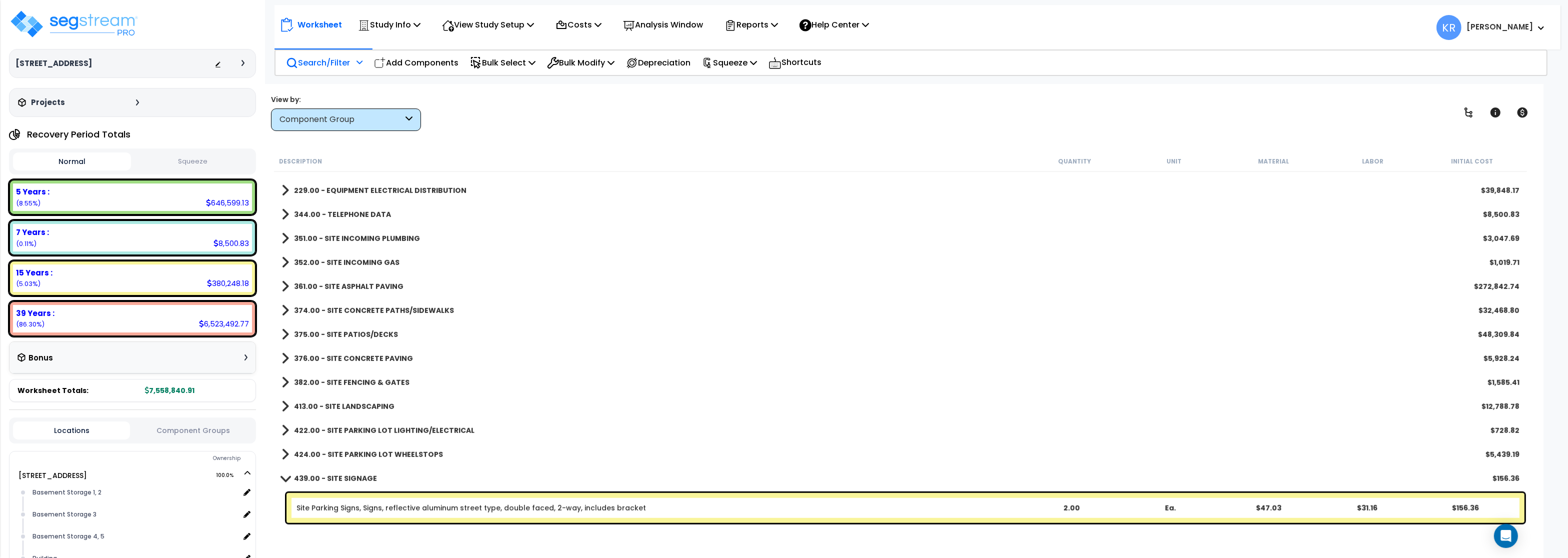
click at [334, 360] on b "376.00 - SITE CONCRETE PAVING" at bounding box center [353, 358] width 119 height 10
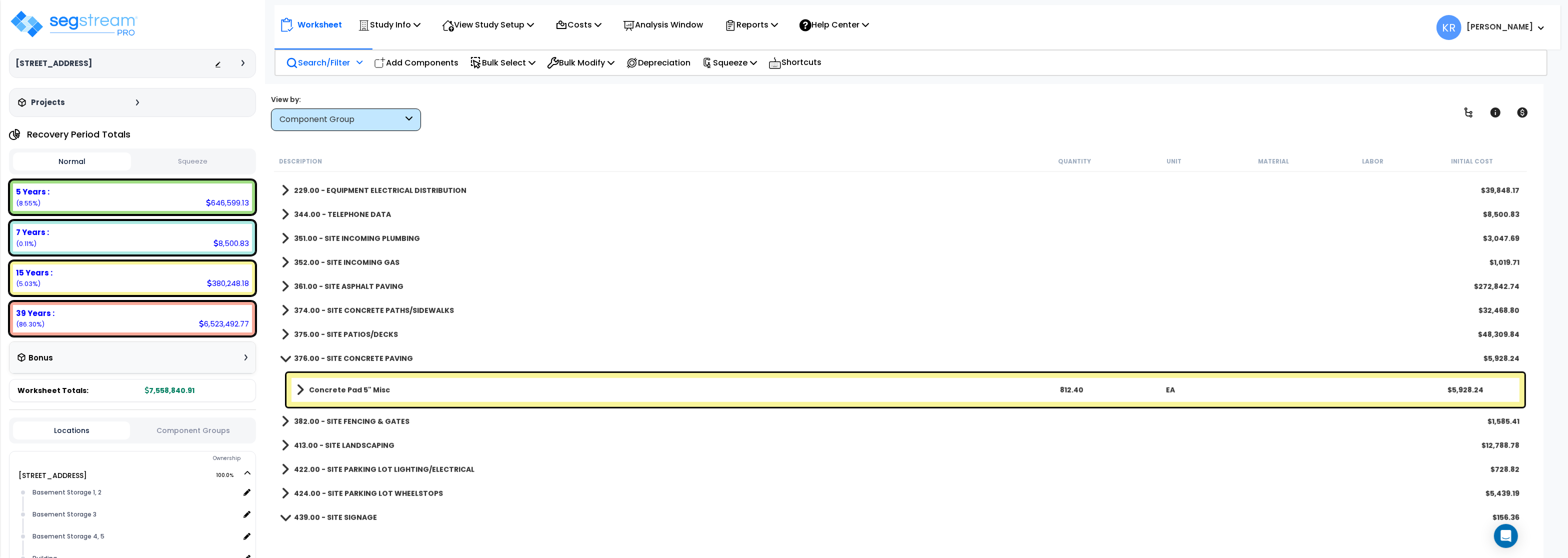
click at [334, 356] on b "376.00 - SITE CONCRETE PAVING" at bounding box center [353, 358] width 119 height 10
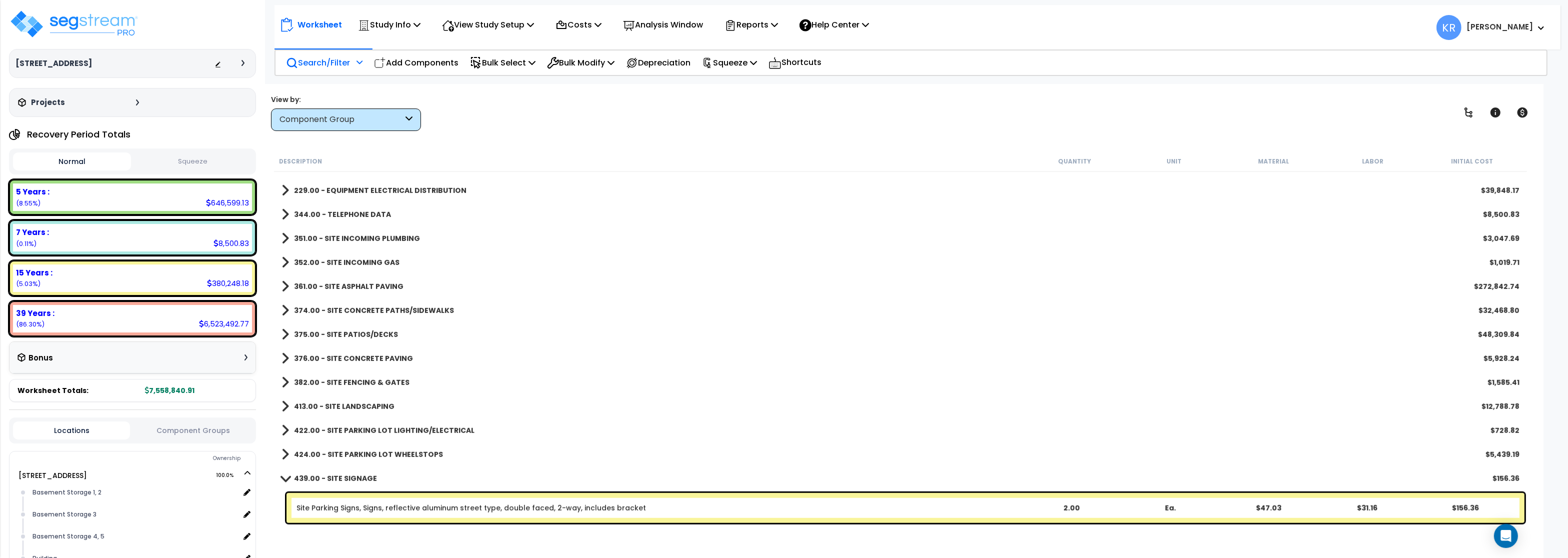
click at [330, 380] on b "382.00 - SITE FENCING & GATES" at bounding box center [351, 382] width 115 height 10
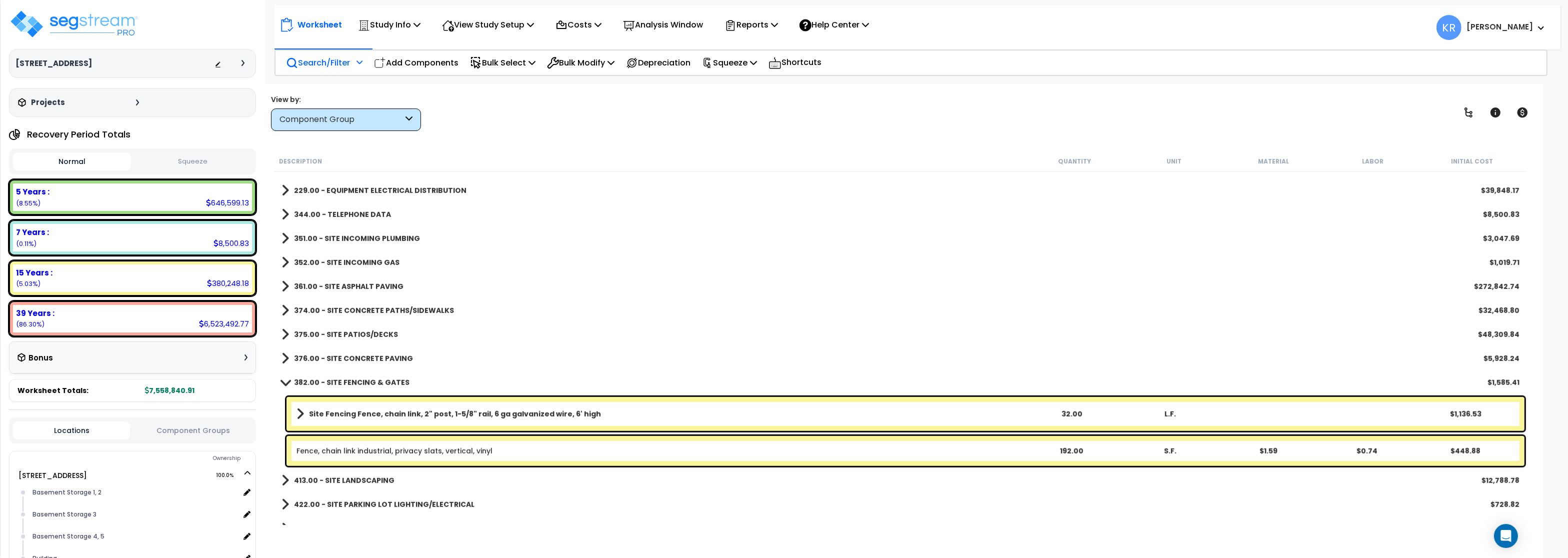
click at [330, 380] on b "382.00 - SITE FENCING & GATES" at bounding box center [351, 382] width 115 height 10
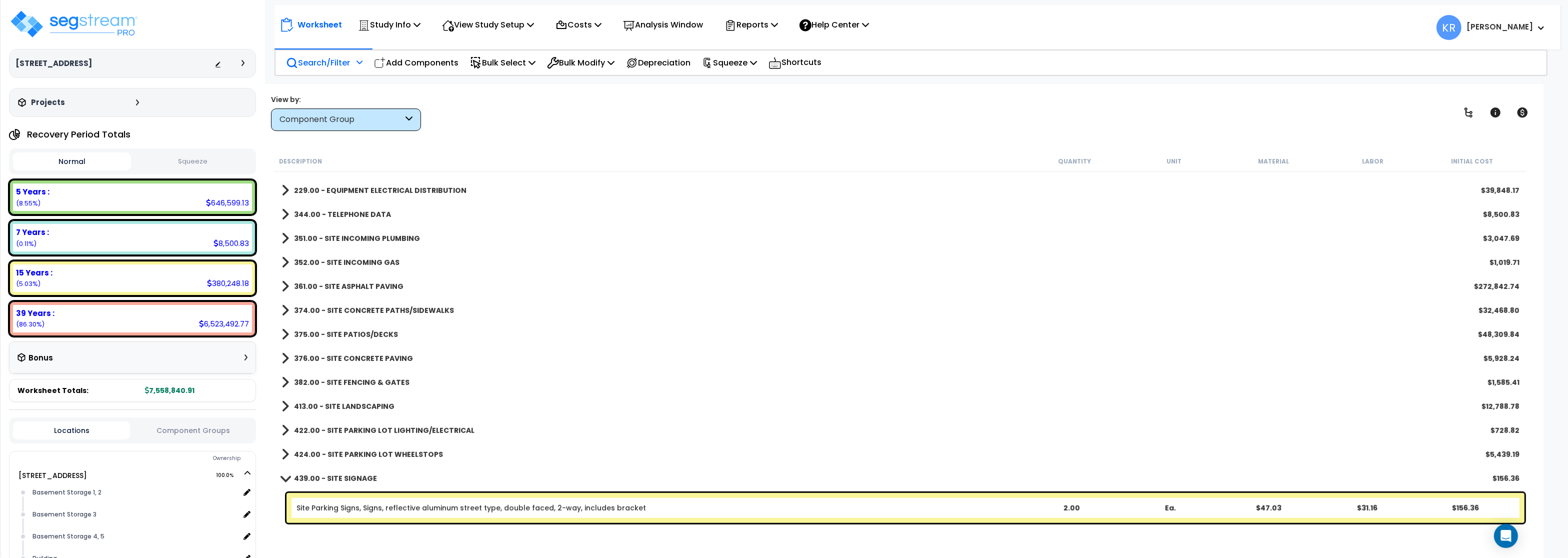
click at [333, 402] on b "413.00 - SITE LANDSCAPING" at bounding box center [344, 405] width 100 height 10
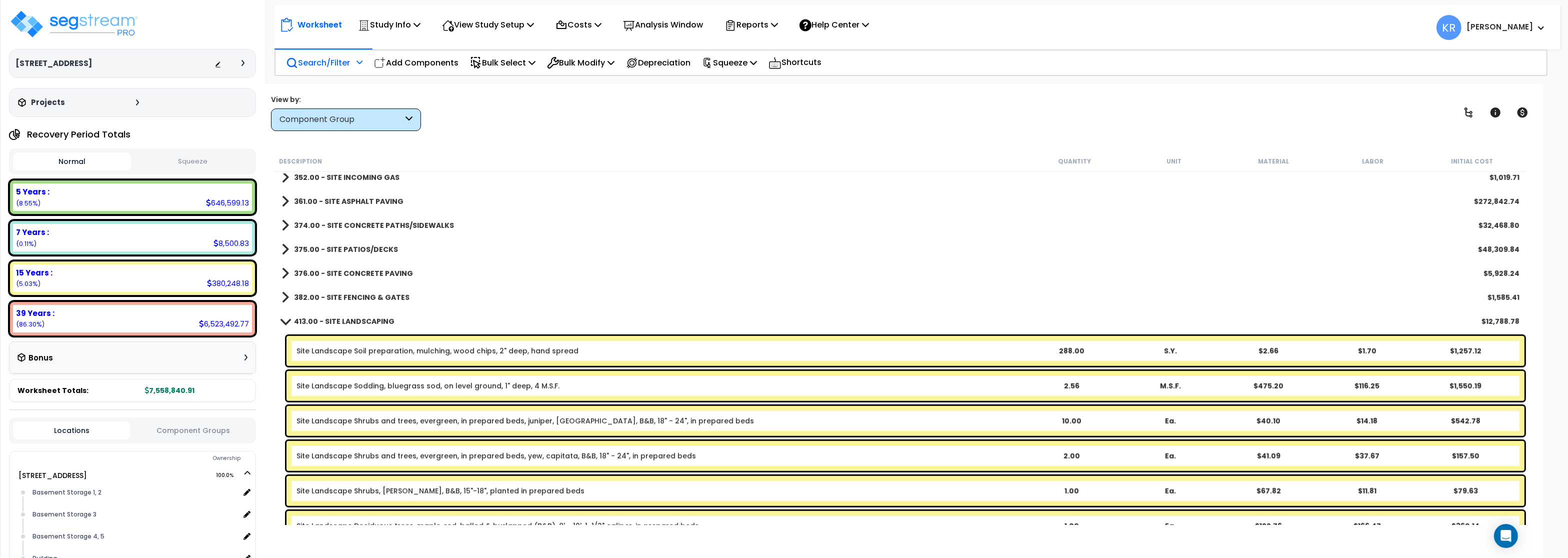
click at [339, 318] on b "413.00 - SITE LANDSCAPING" at bounding box center [344, 321] width 100 height 10
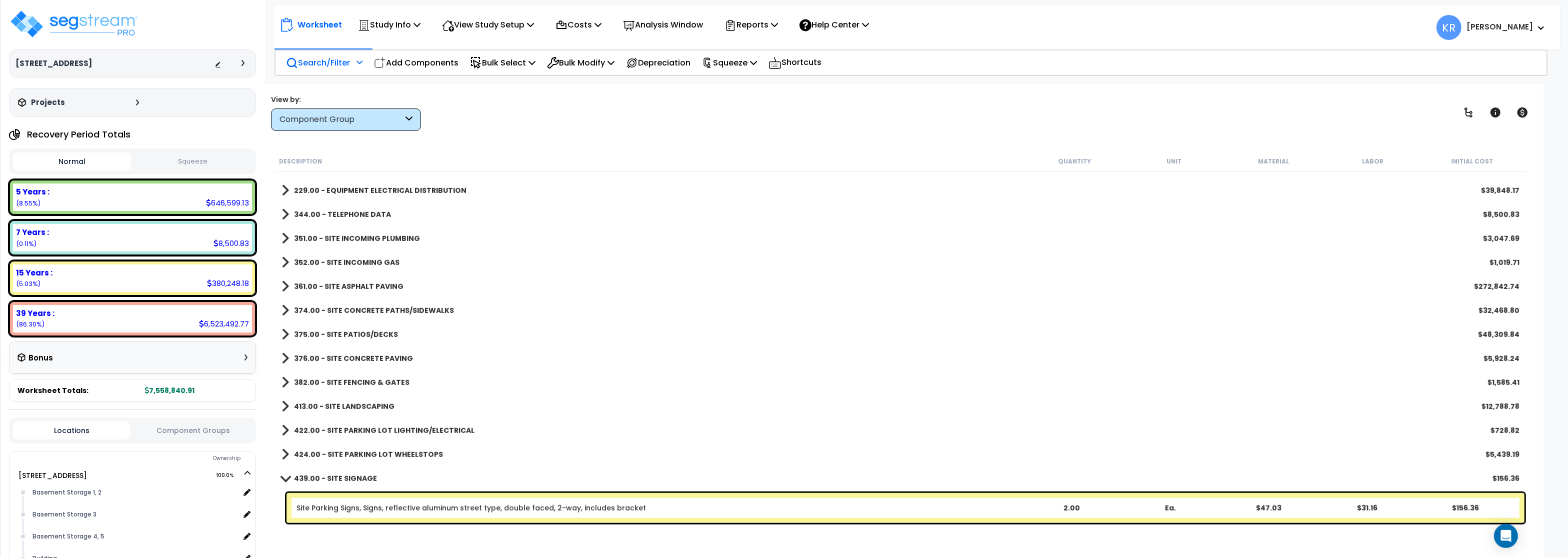
scroll to position [43, 0]
click at [366, 426] on b "422.00 - SITE PARKING LOT LIGHTING/ELECTRICAL" at bounding box center [384, 430] width 181 height 10
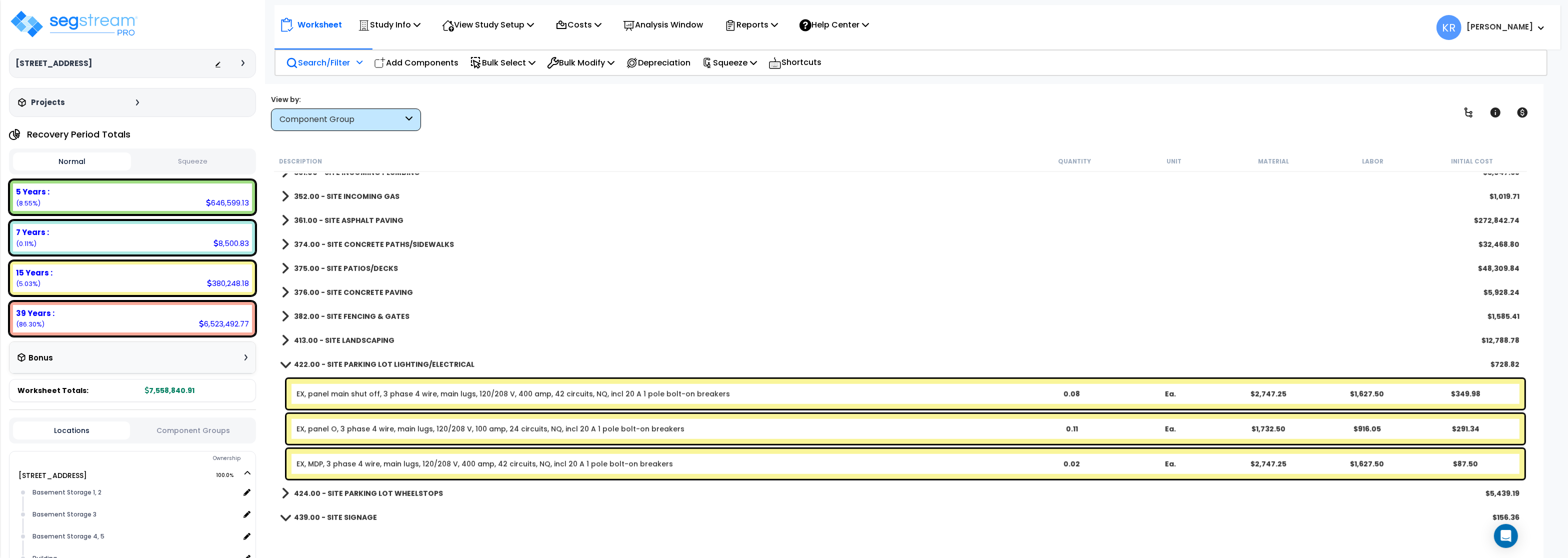
scroll to position [1466, 0]
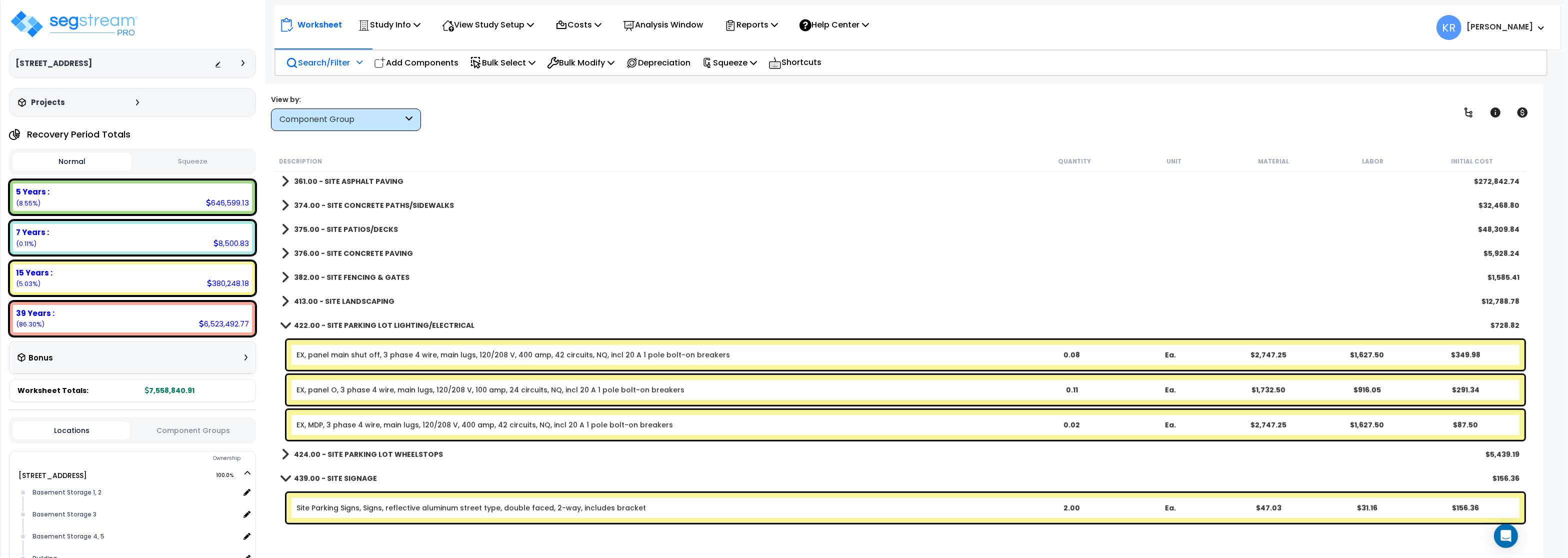
click at [340, 322] on b "422.00 - SITE PARKING LOT LIGHTING/ELECTRICAL" at bounding box center [384, 325] width 181 height 10
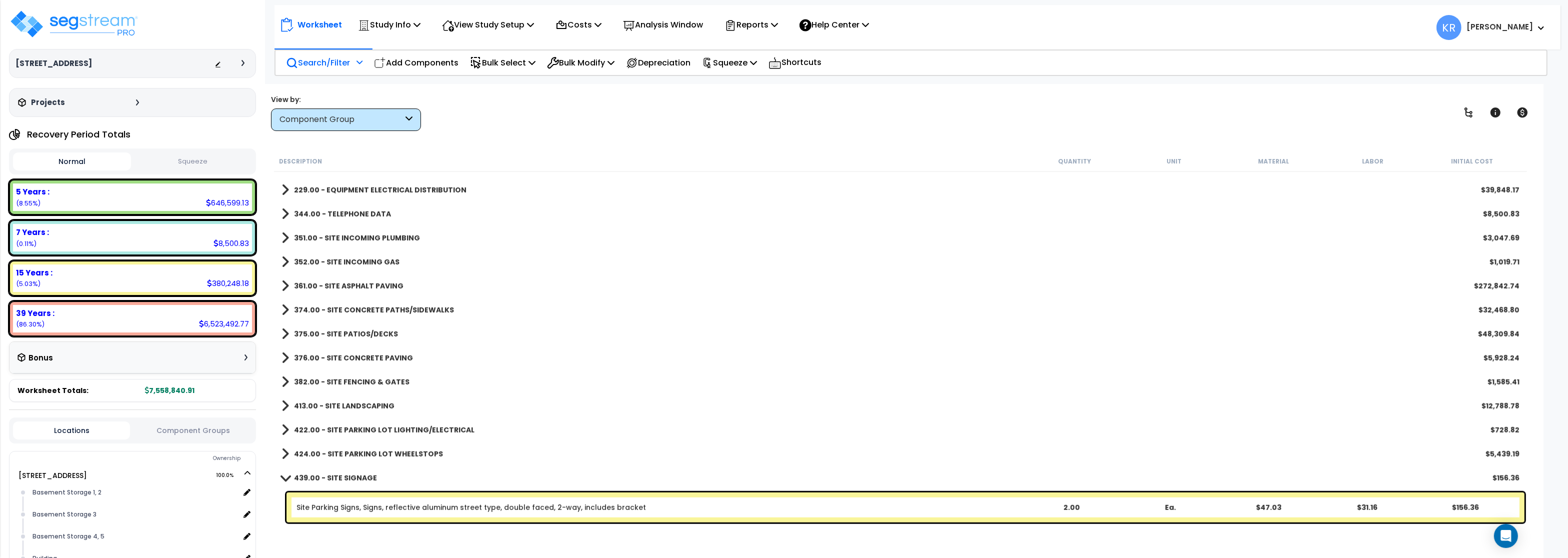
scroll to position [1361, 0]
click at [344, 452] on b "424.00 - SITE PARKING LOT WHEELSTOPS" at bounding box center [368, 454] width 149 height 10
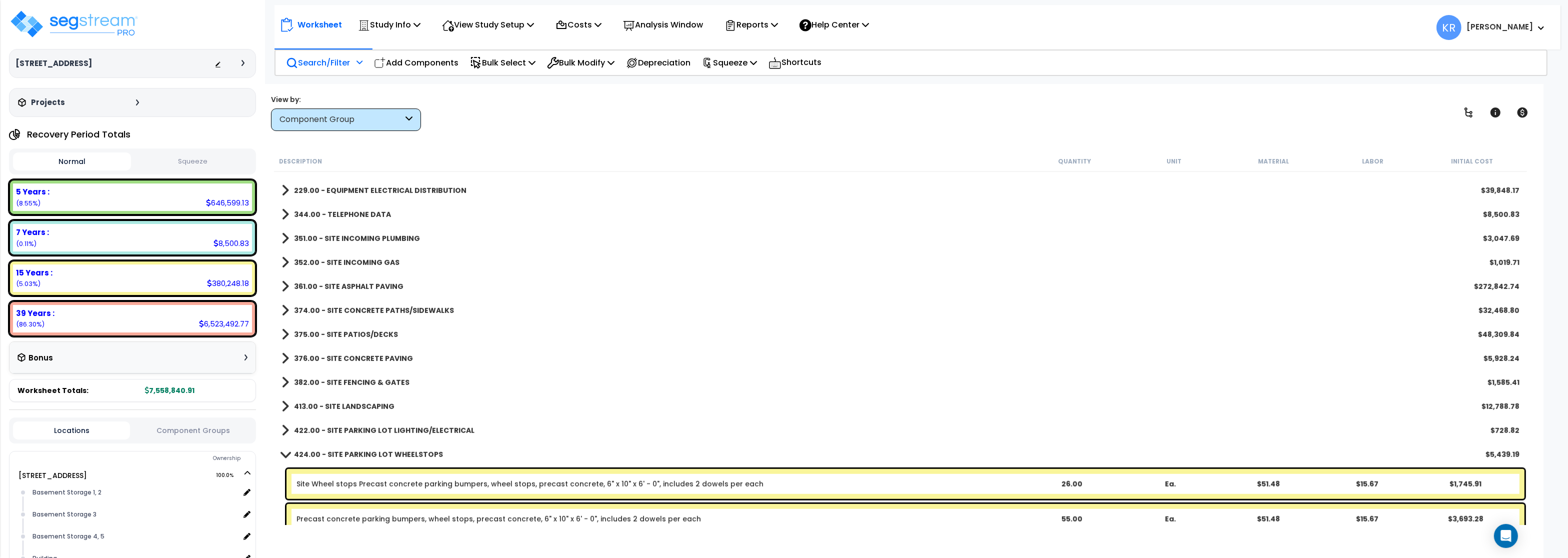
scroll to position [1431, 0]
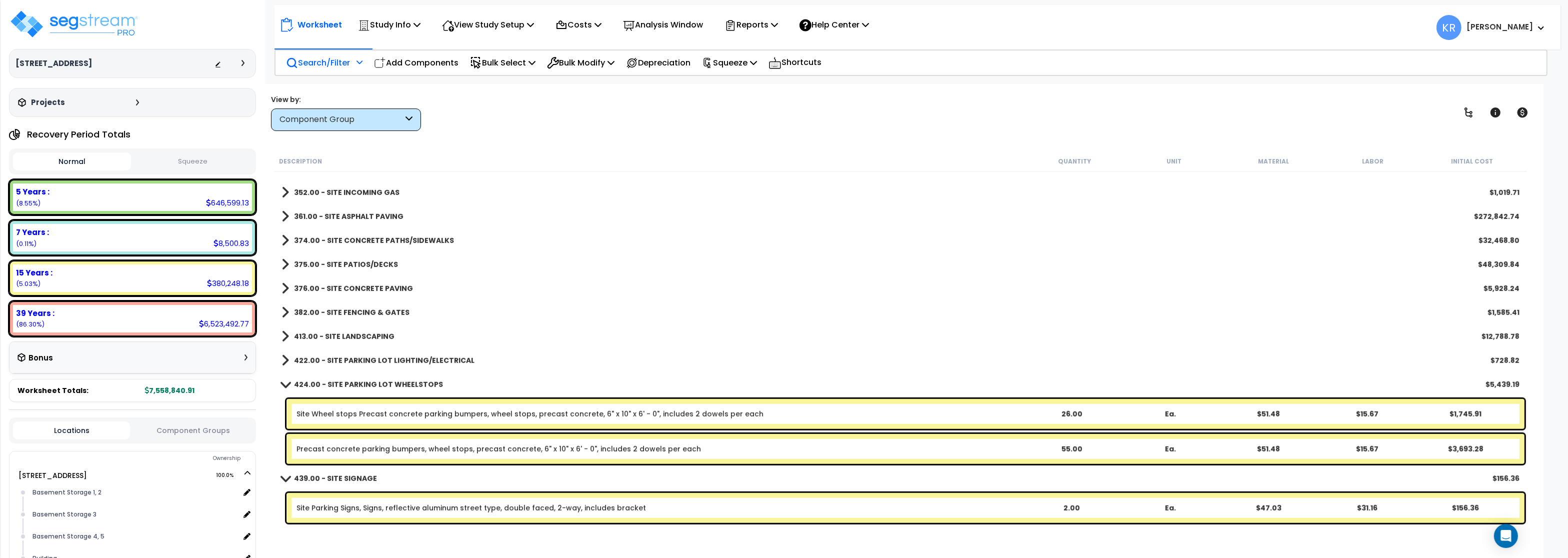
click at [340, 382] on b "424.00 - SITE PARKING LOT WHEELSTOPS" at bounding box center [368, 384] width 149 height 10
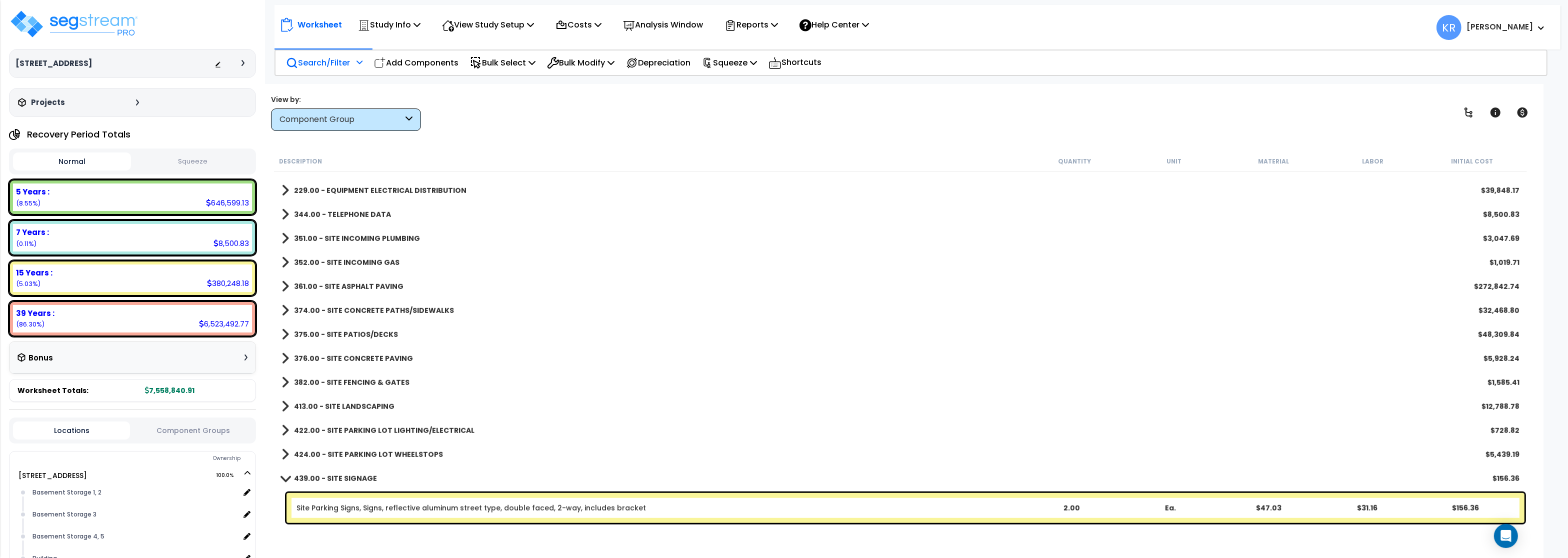
click at [342, 481] on b "439.00 - SITE SIGNAGE" at bounding box center [336, 478] width 83 height 10
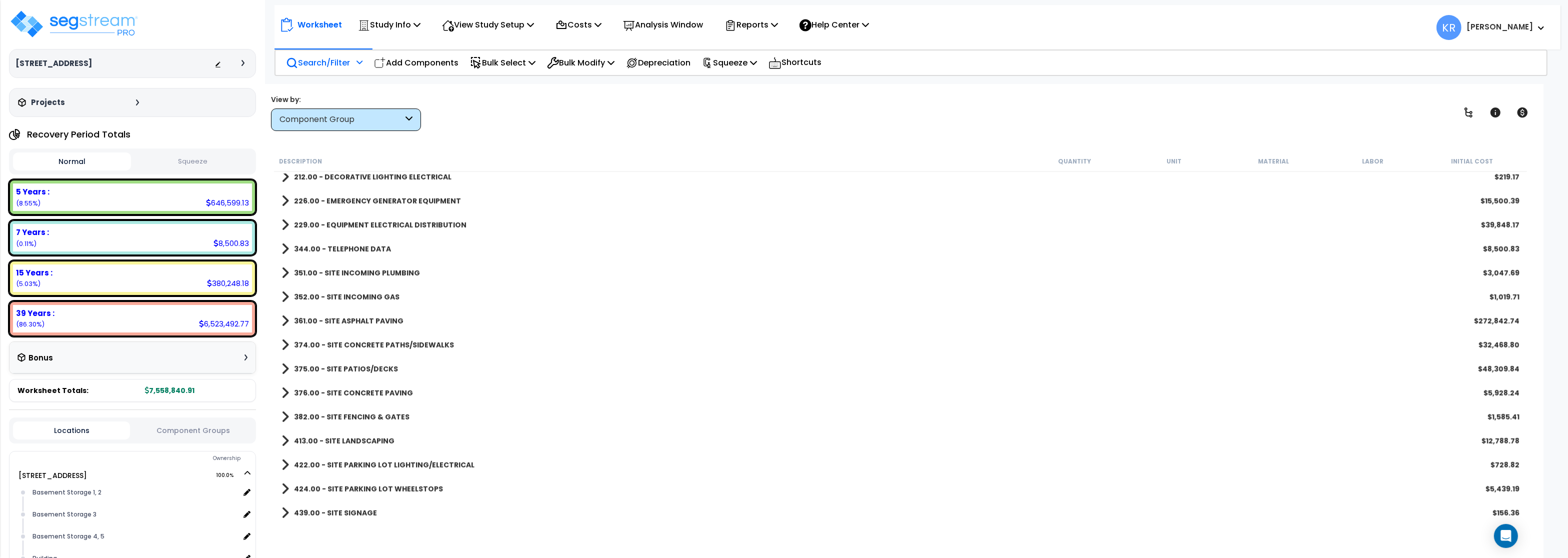
scroll to position [1326, 0]
click at [595, 28] on p "Costs" at bounding box center [578, 25] width 46 height 13
click at [590, 48] on link "Indirect Costs" at bounding box center [600, 47] width 99 height 20
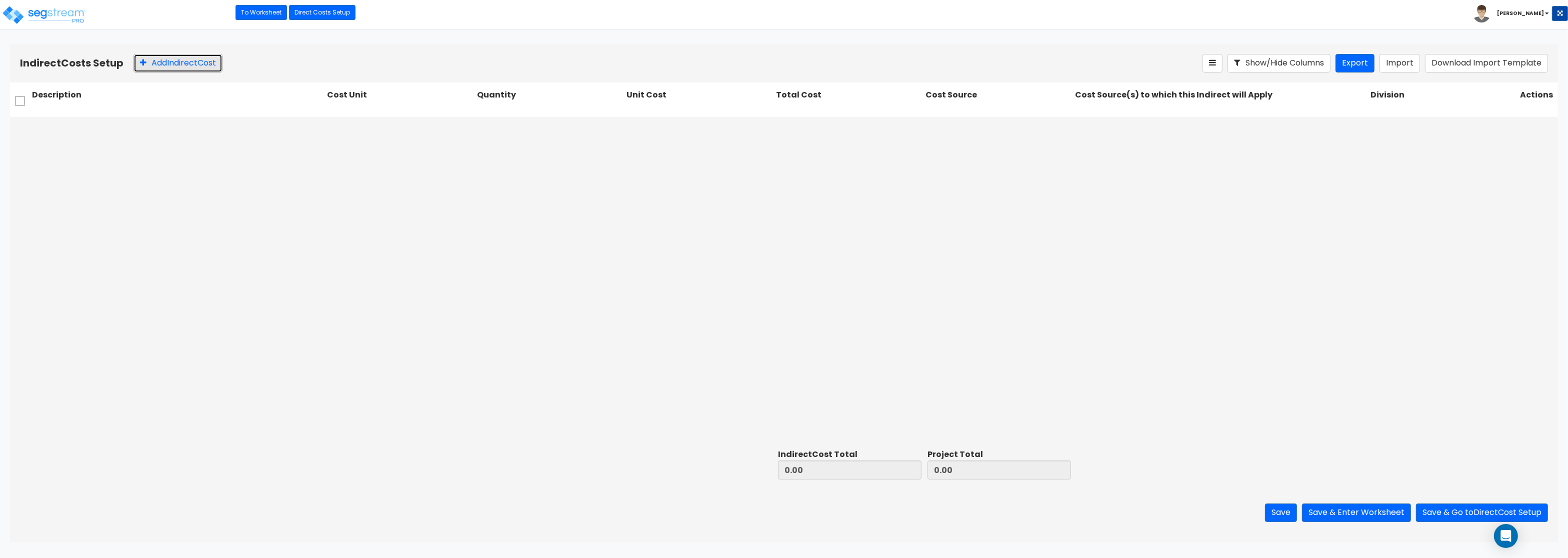
click at [167, 59] on button "Add Indirect Cost" at bounding box center [178, 63] width 89 height 19
click at [77, 129] on input "text" at bounding box center [177, 129] width 291 height 19
paste input "Architect"
type input "Architect"
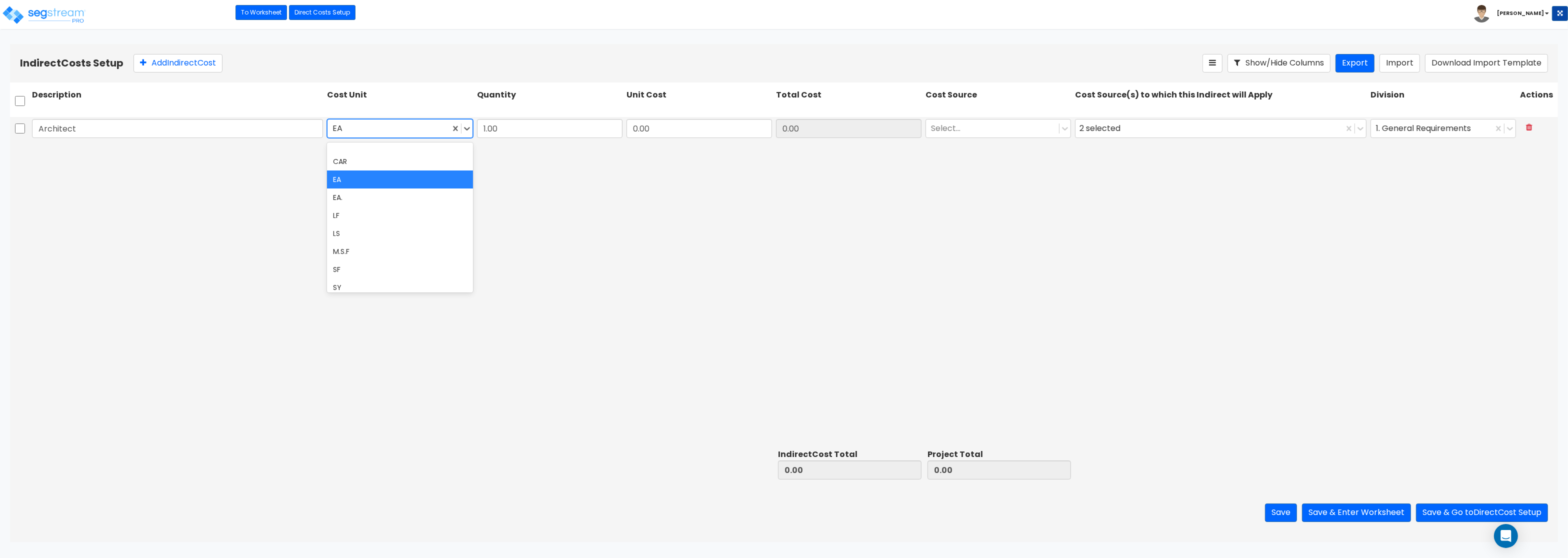
click at [352, 129] on div at bounding box center [388, 129] width 112 height 13
click at [348, 230] on div "LS" at bounding box center [399, 234] width 145 height 18
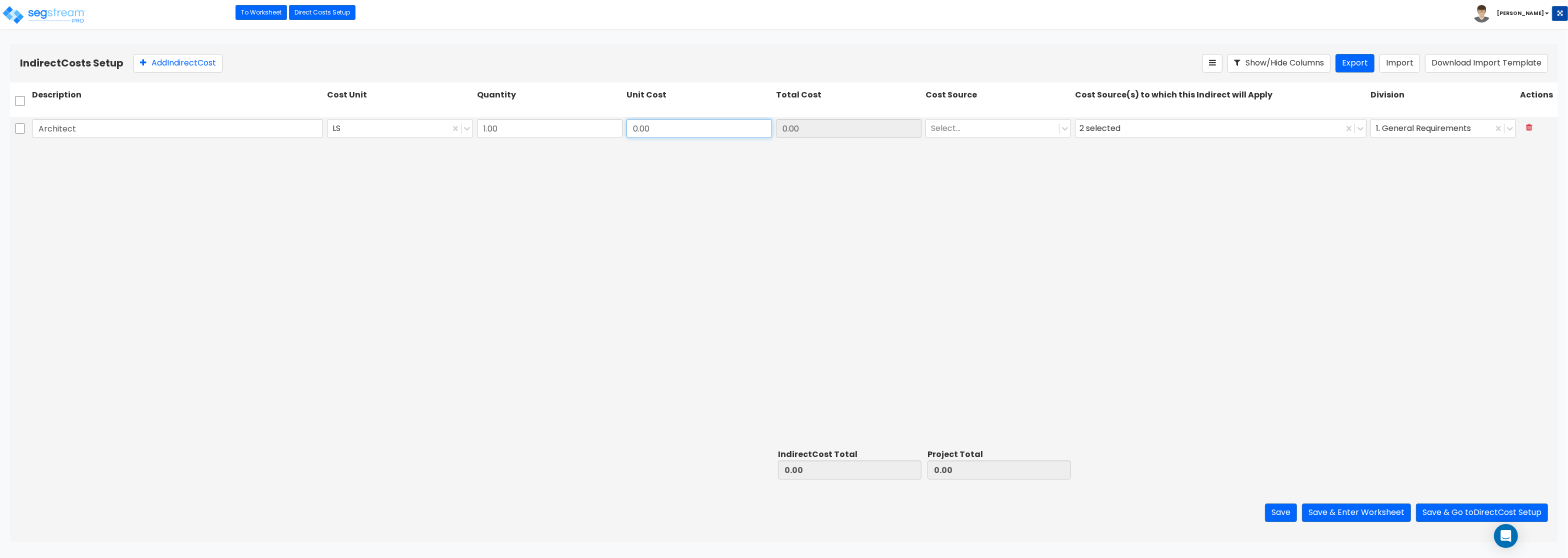
click at [654, 132] on input "0.00" at bounding box center [699, 129] width 145 height 19
paste input "144,655.96"
type input "144,655.96"
click at [1101, 132] on div "2 selected" at bounding box center [1101, 129] width 45 height 16
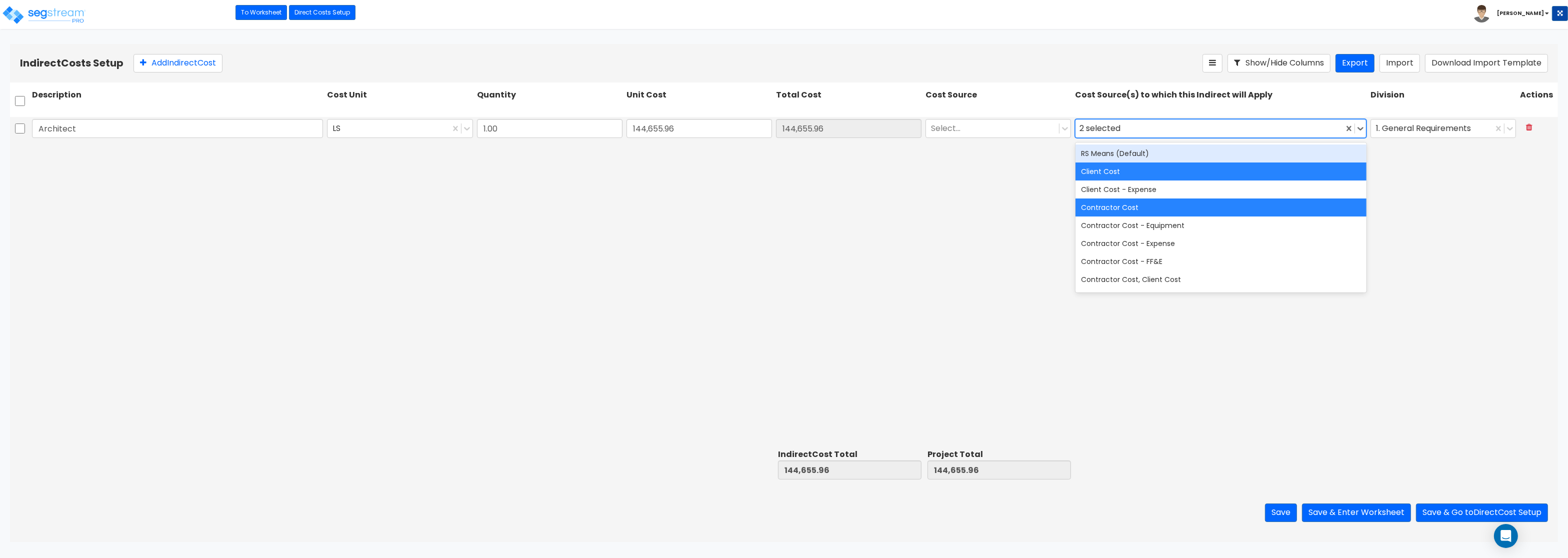
click at [1098, 155] on div "RS Means (Default)" at bounding box center [1220, 153] width 291 height 18
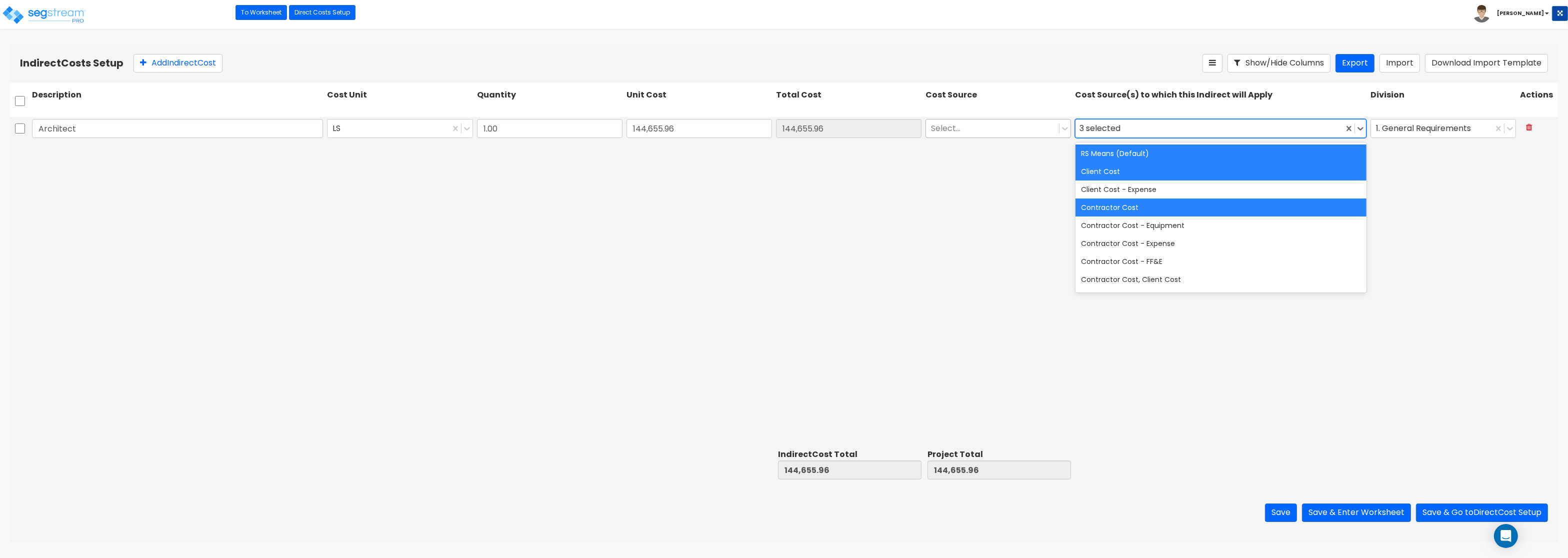
click at [993, 133] on div at bounding box center [992, 129] width 123 height 13
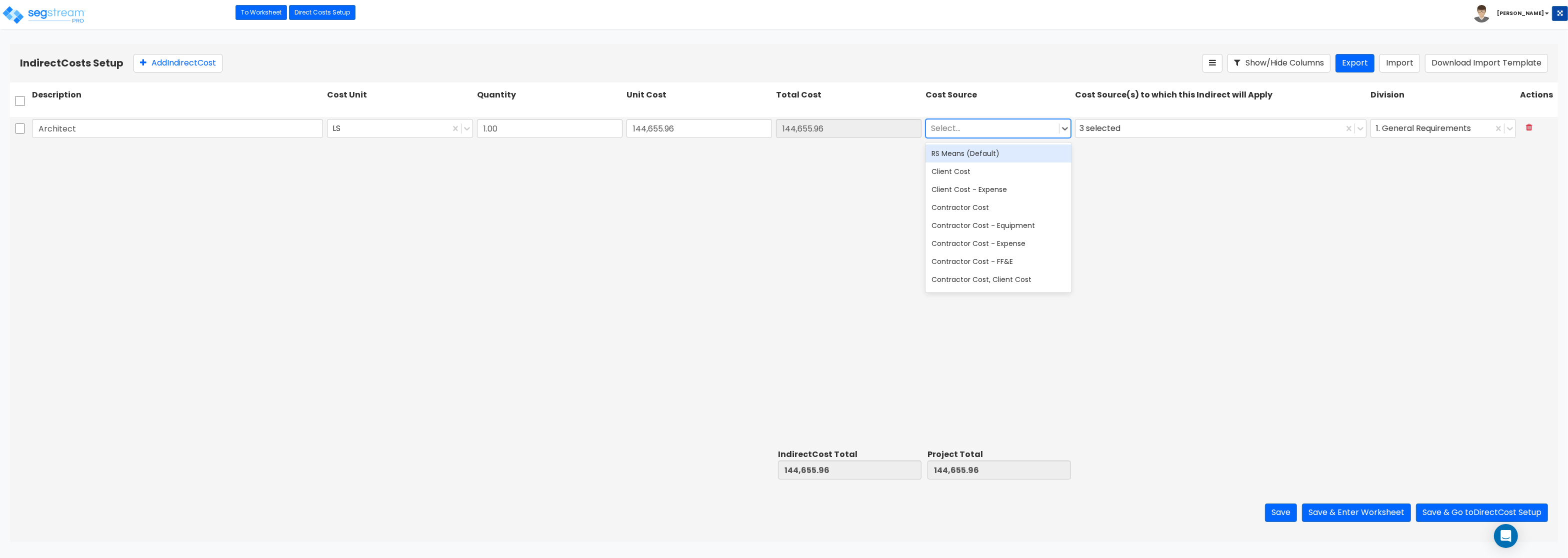
click at [985, 153] on div "RS Means (Default)" at bounding box center [998, 153] width 145 height 18
click at [189, 66] on button "Add Indirect Cost" at bounding box center [178, 63] width 89 height 19
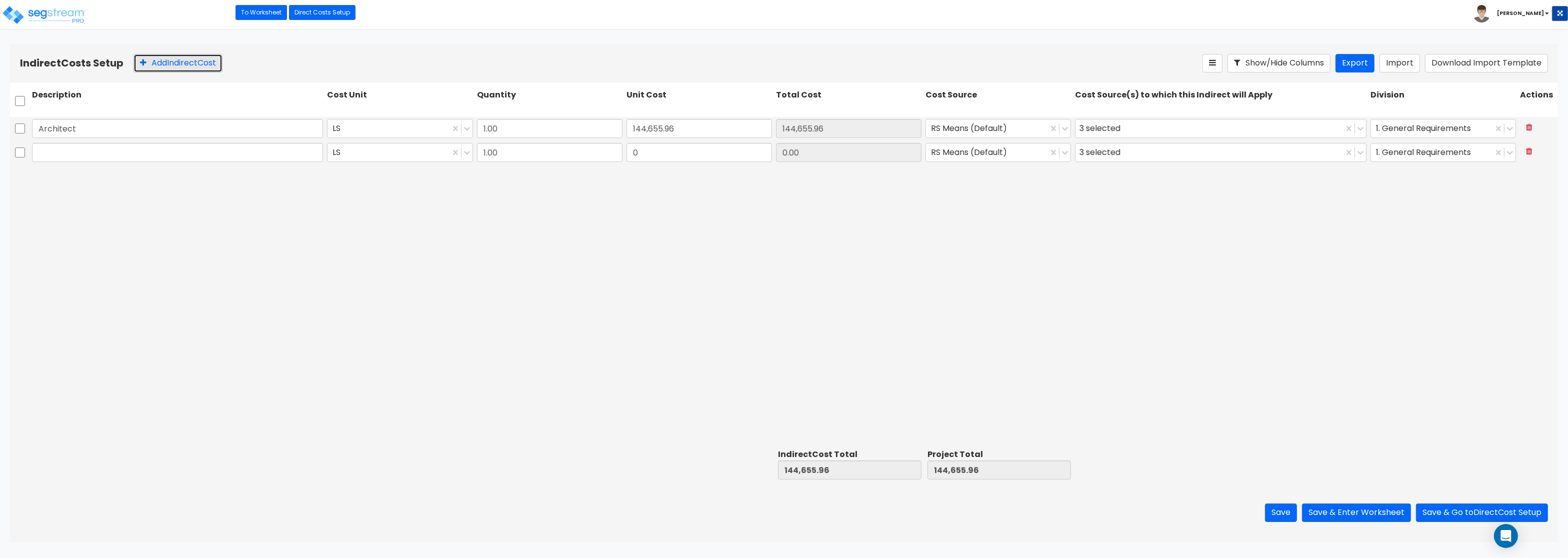
click at [189, 66] on button "Add Indirect Cost" at bounding box center [178, 63] width 89 height 19
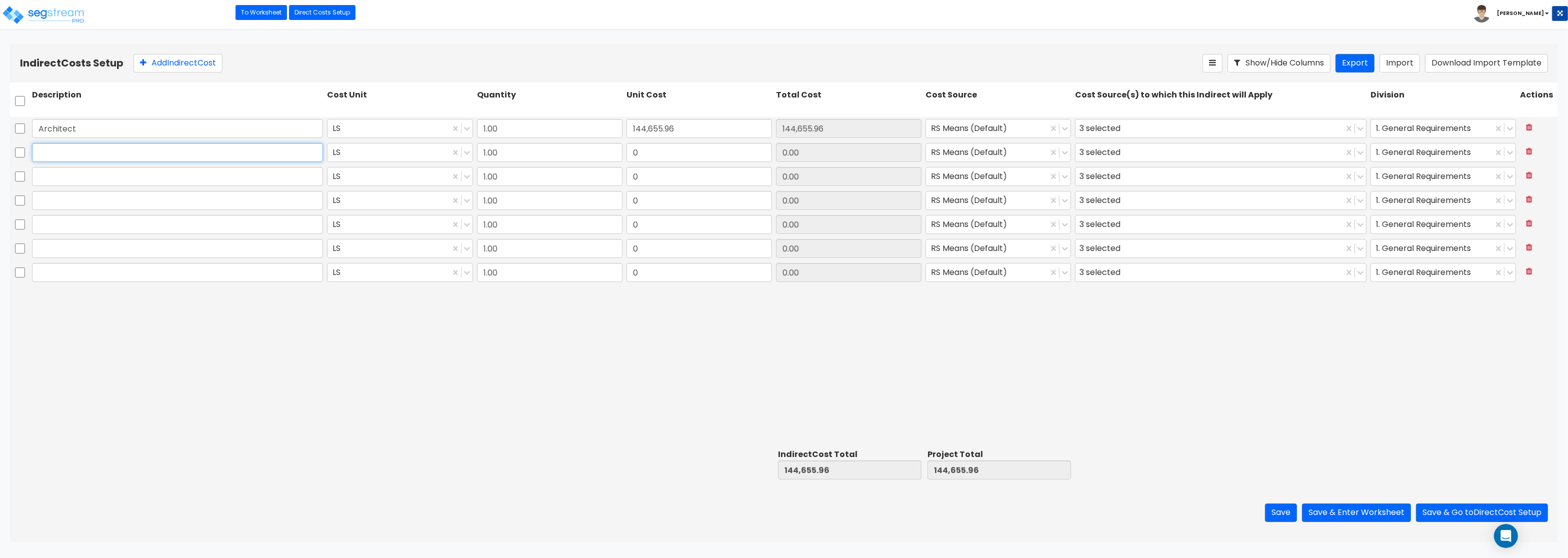
click at [124, 150] on input "text" at bounding box center [177, 153] width 291 height 19
paste input "Engineering"
type input "Engineering"
click at [170, 176] on input "text" at bounding box center [177, 176] width 291 height 19
paste input "General Construction Manager"
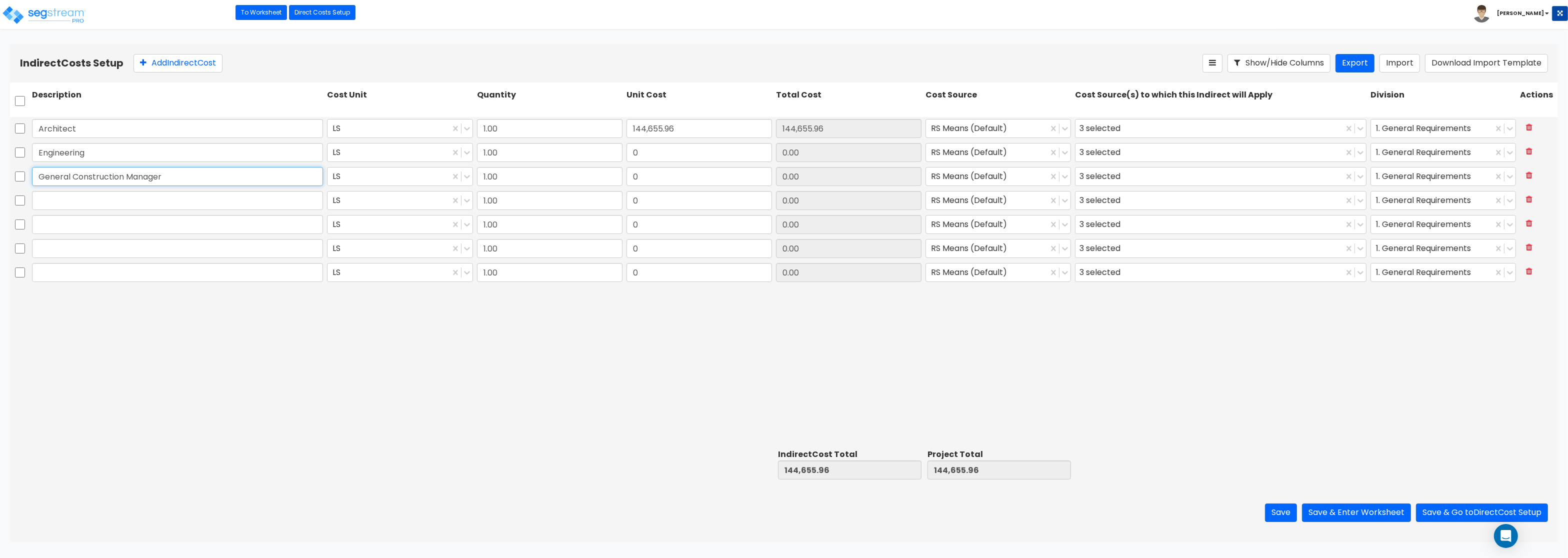
type input "General Construction Manager"
click at [196, 206] on input "text" at bounding box center [177, 201] width 291 height 19
paste input "Overhead and Profit"
type input "Overhead and Profit"
click at [57, 219] on input "text" at bounding box center [177, 225] width 291 height 19
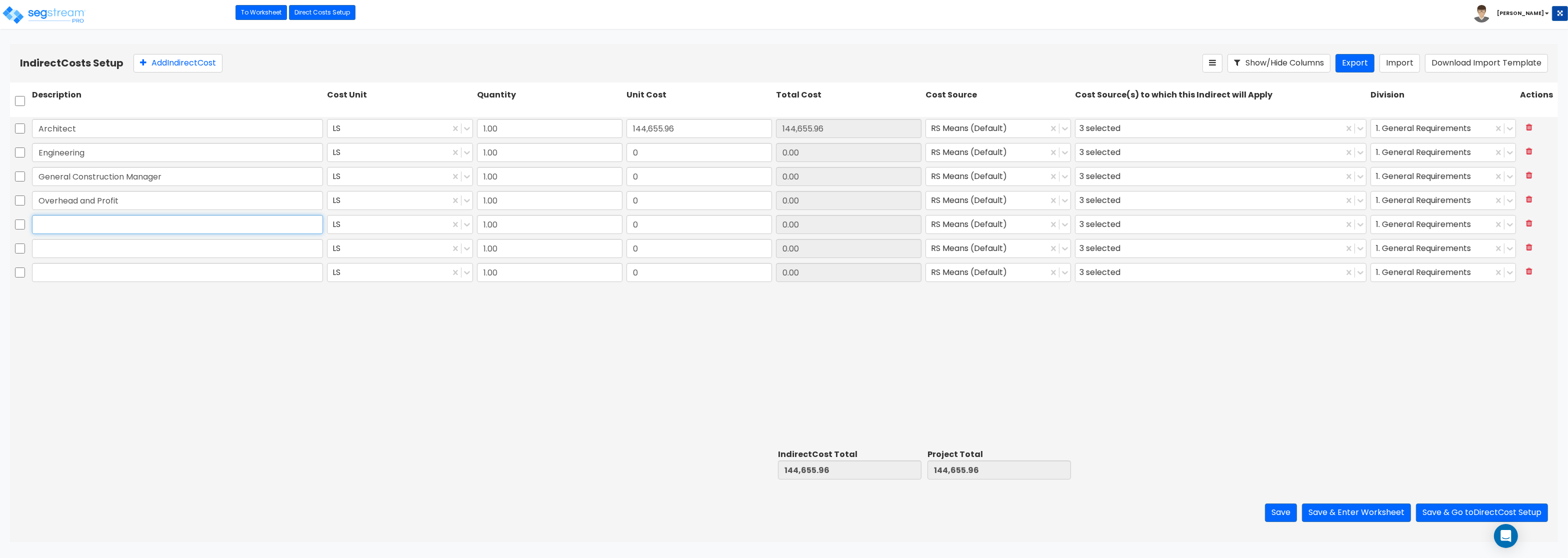
paste input "Bond"
type input "Bond"
click at [57, 253] on input "text" at bounding box center [177, 248] width 291 height 19
paste input "Permits"
type input "Permits"
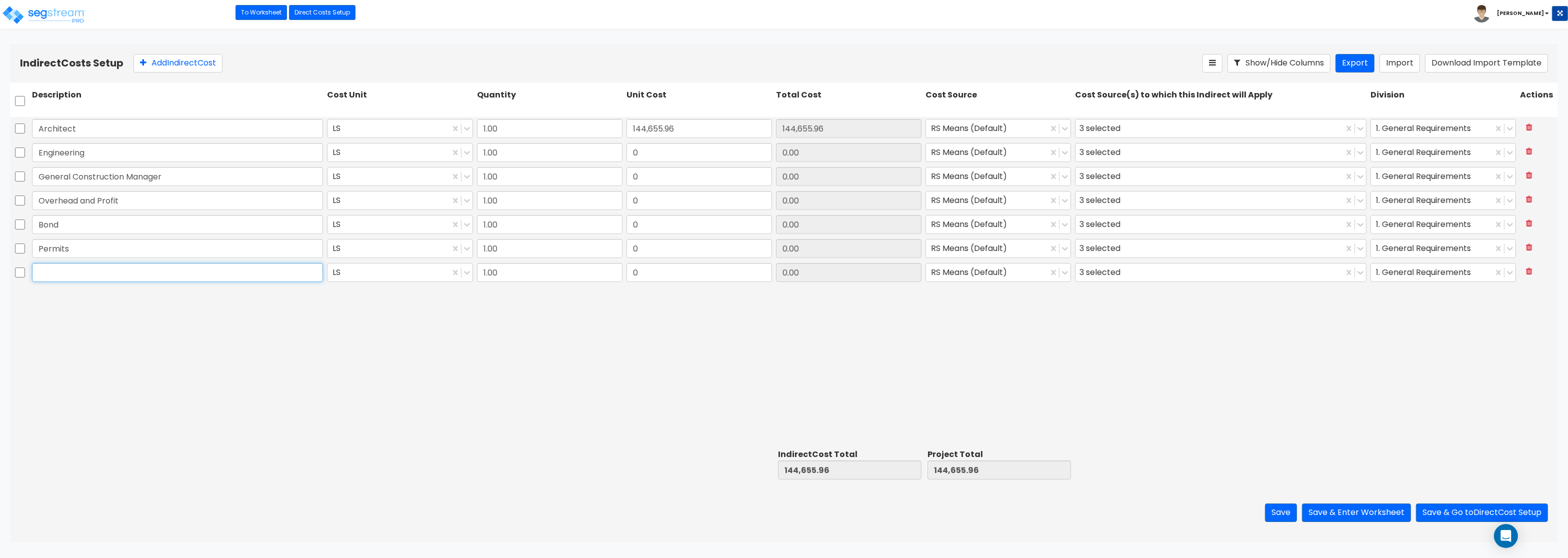
click at [222, 270] on input "text" at bounding box center [177, 272] width 291 height 19
paste input "Other"
type input "Other"
drag, startPoint x: 662, startPoint y: 153, endPoint x: 748, endPoint y: 153, distance: 86.0
click at [748, 153] on input "0" at bounding box center [699, 153] width 145 height 19
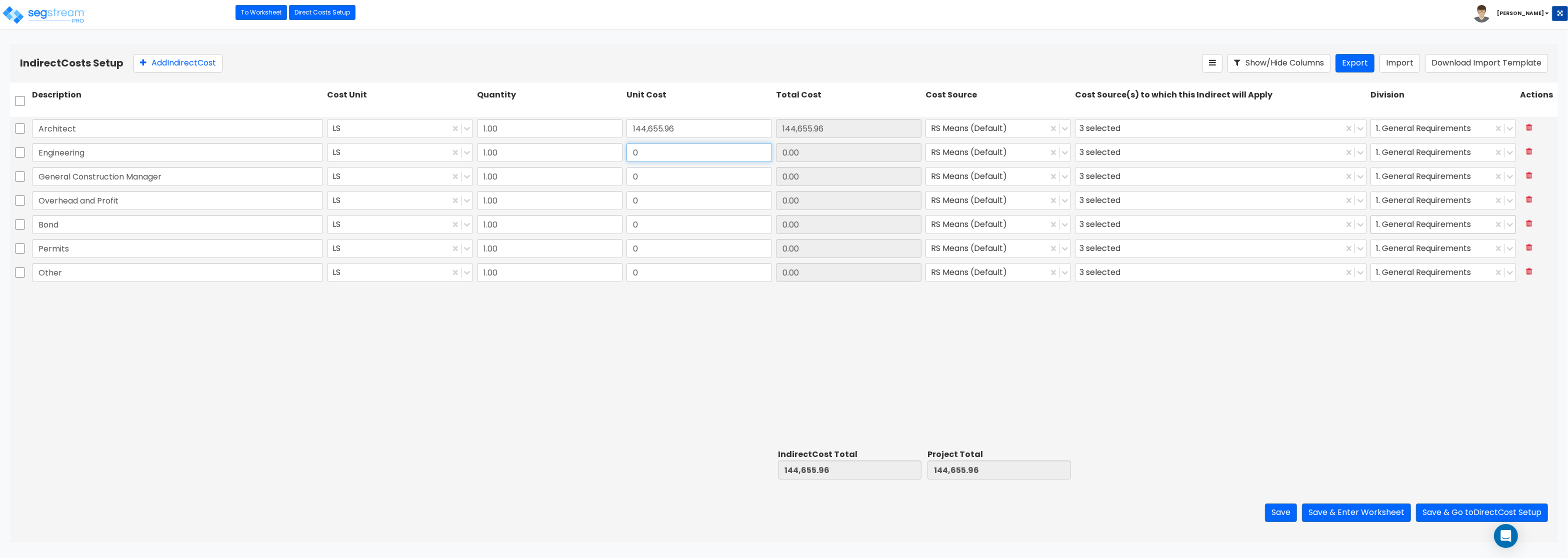
paste input "45,204.99"
type input "45,204.99"
click at [638, 181] on input "0" at bounding box center [699, 176] width 145 height 19
paste input "36,163.99"
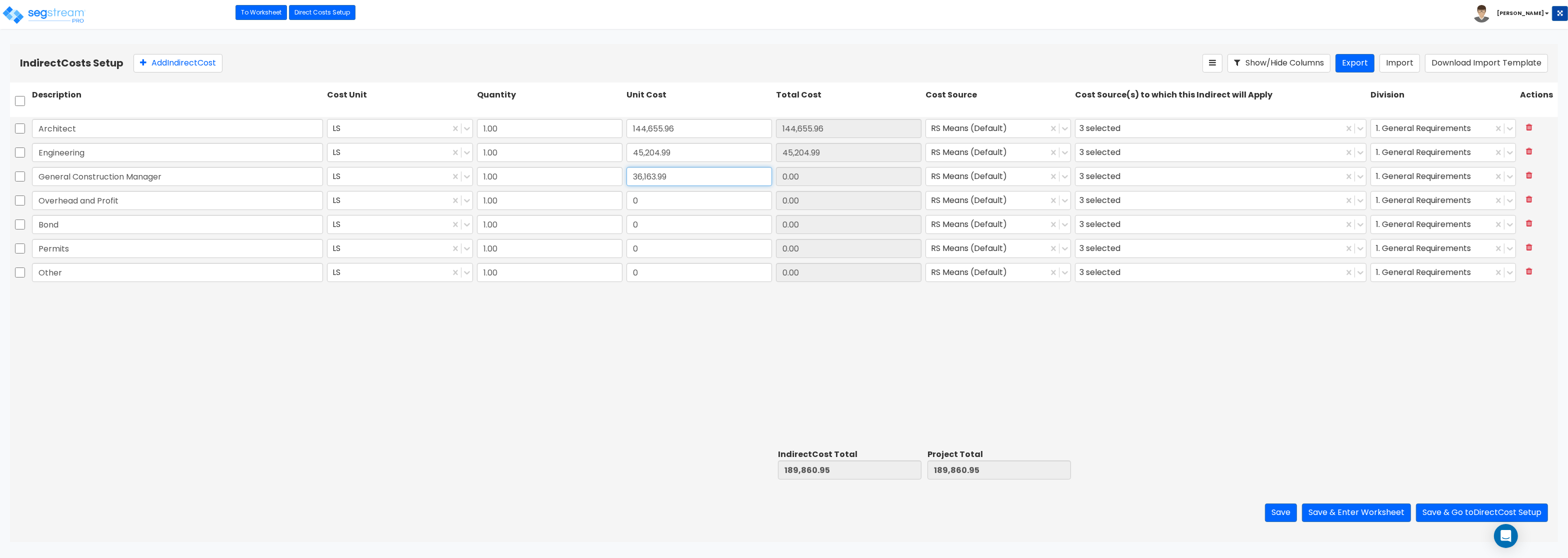
type input "36,163.99"
drag, startPoint x: 690, startPoint y: 202, endPoint x: 685, endPoint y: 202, distance: 5.0
click at [685, 202] on input "0" at bounding box center [699, 201] width 145 height 19
paste input "90,409.97"
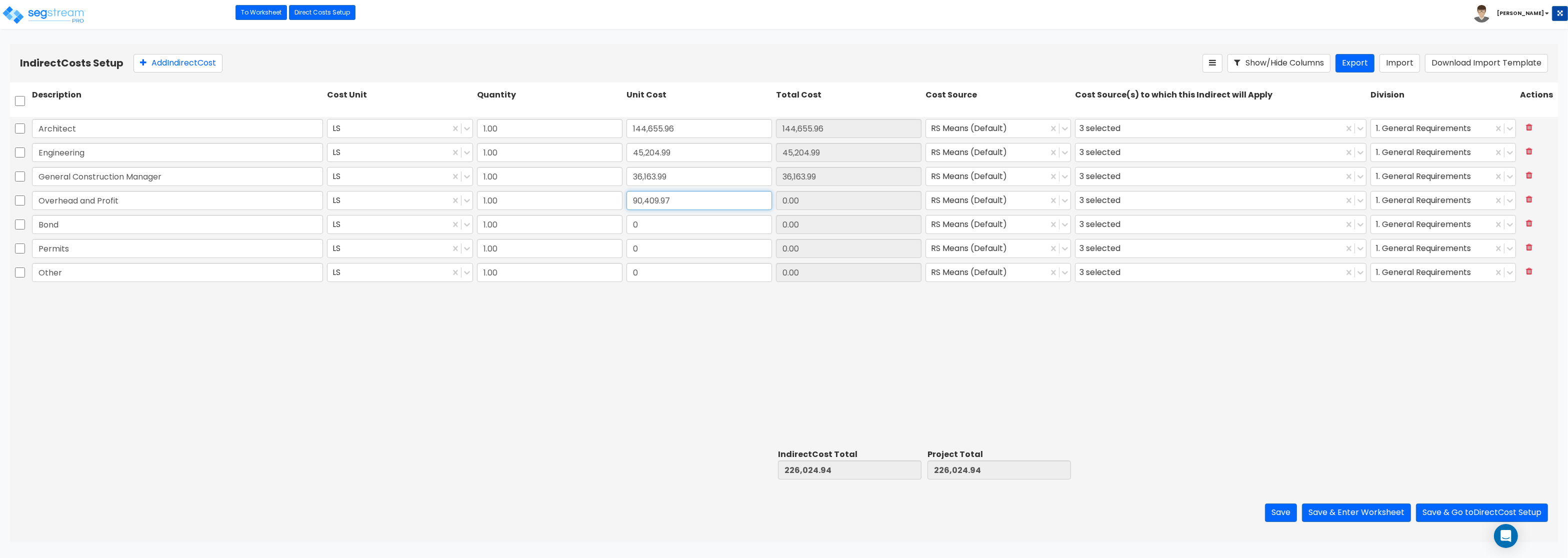
type input "90,409.97"
drag, startPoint x: 635, startPoint y: 225, endPoint x: 655, endPoint y: 222, distance: 20.2
click at [655, 222] on input "0" at bounding box center [699, 225] width 145 height 19
paste input "27,122.99"
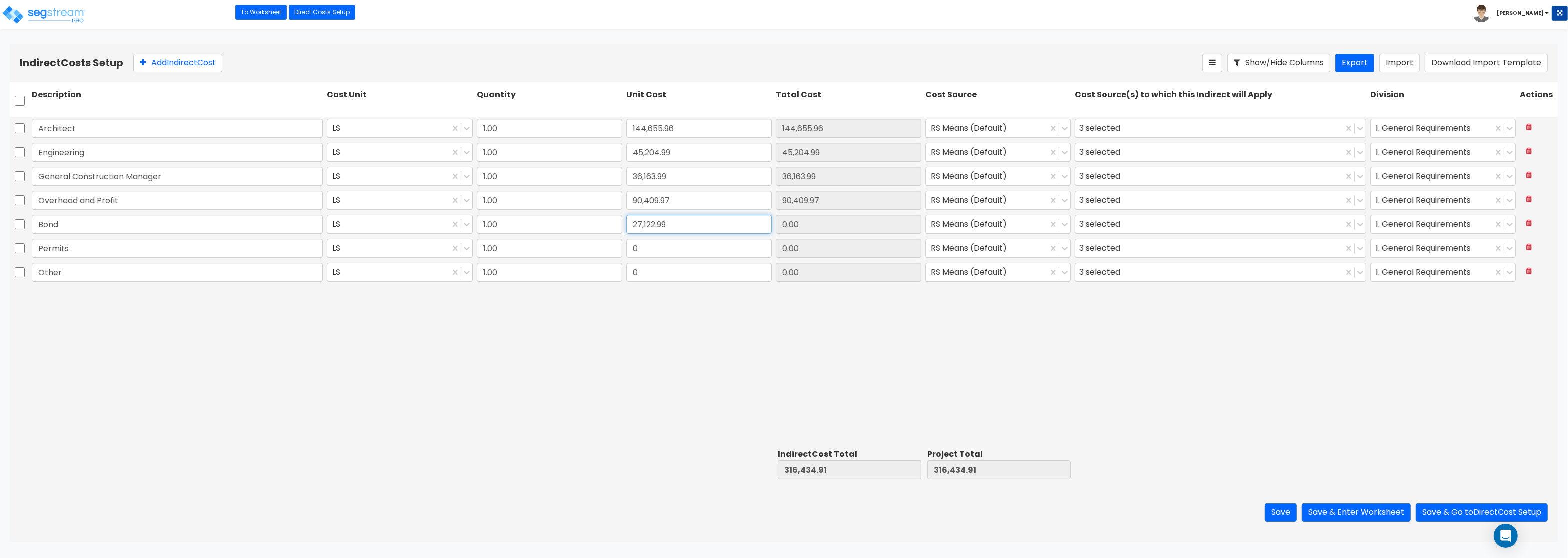
type input "27,122.99"
click at [639, 244] on input "0" at bounding box center [699, 248] width 145 height 19
paste input "27,122.99"
type input "27,122.99"
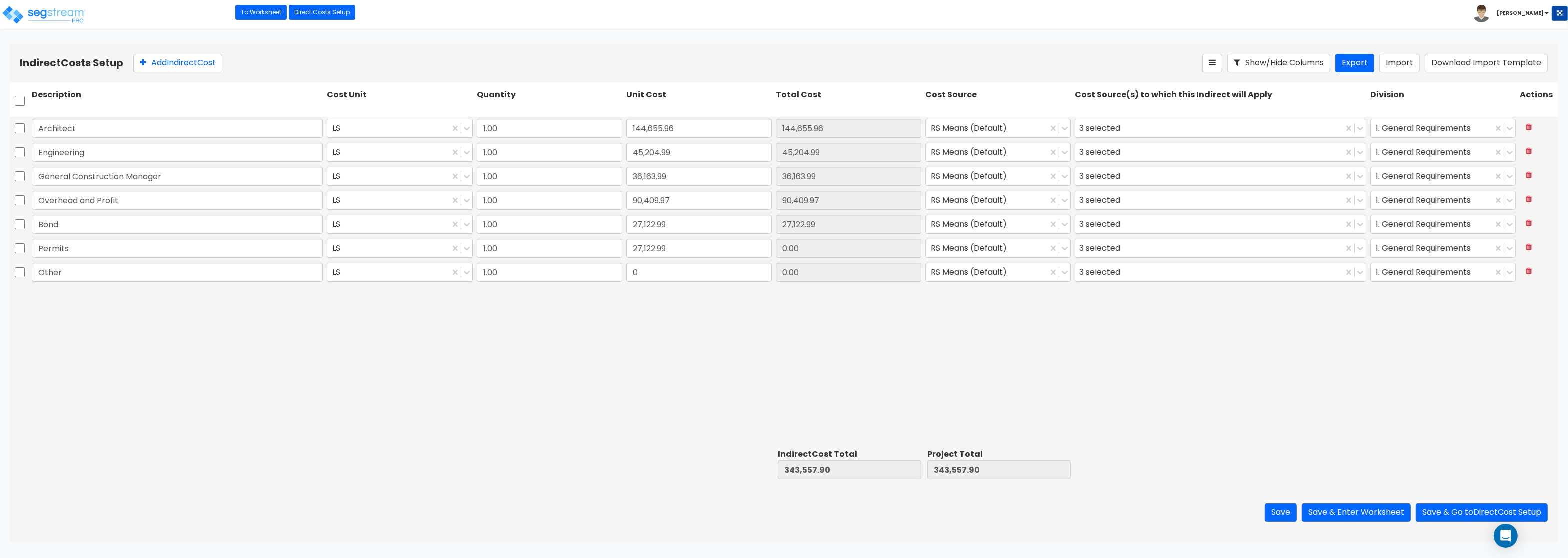
type input "27,122.99"
click at [642, 273] on input "0" at bounding box center [699, 272] width 145 height 19
paste input "18,081.99"
type input "18,081.99"
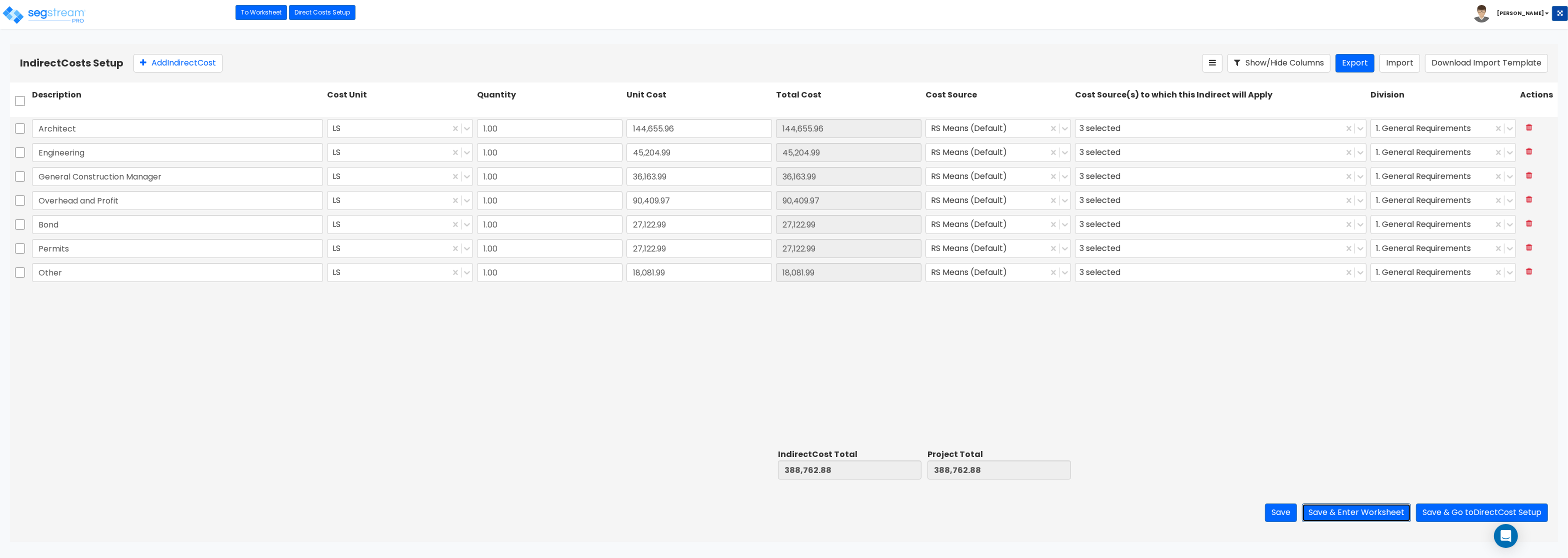
click at [1372, 514] on button "Save & Enter Worksheet" at bounding box center [1356, 513] width 109 height 19
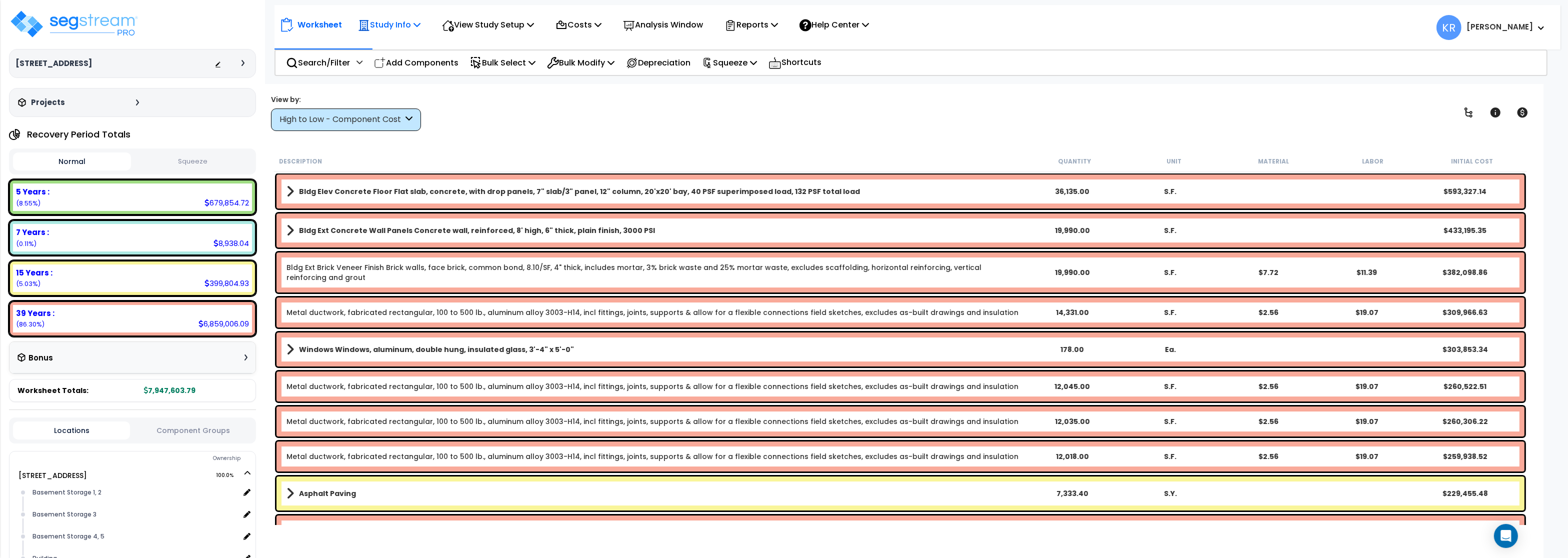
click at [386, 25] on p "Study Info" at bounding box center [389, 25] width 63 height 13
click at [388, 50] on link "Study Setup" at bounding box center [402, 47] width 99 height 20
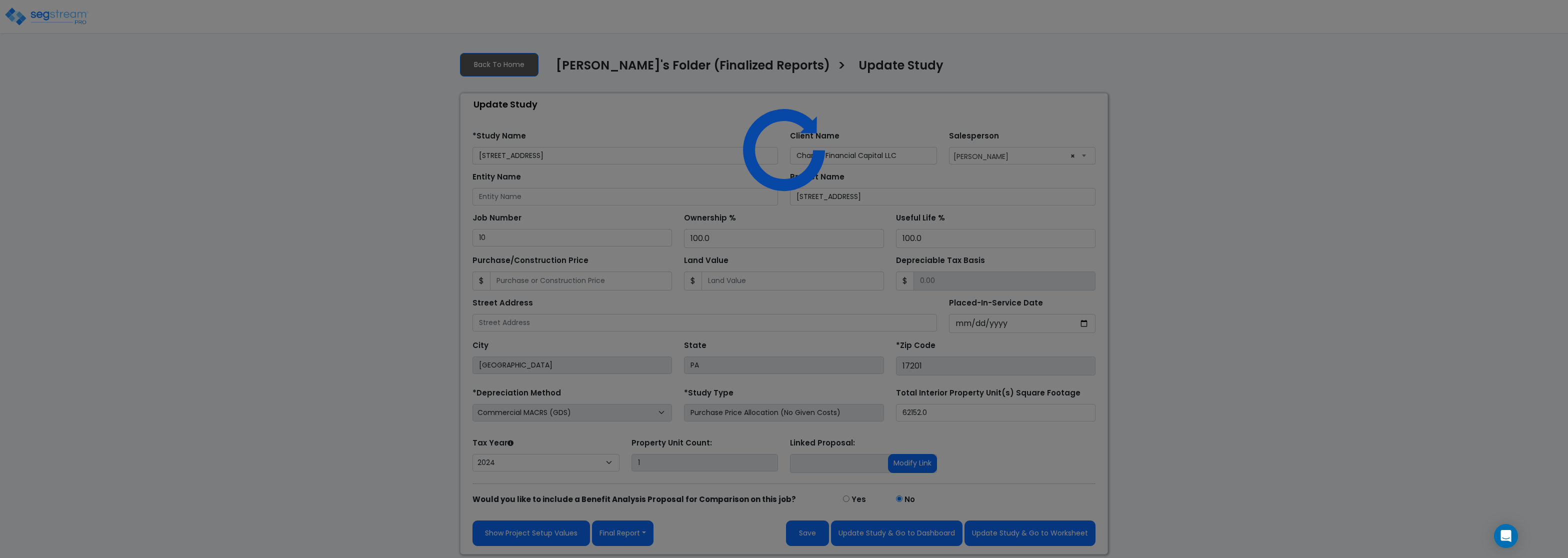
select select "2024"
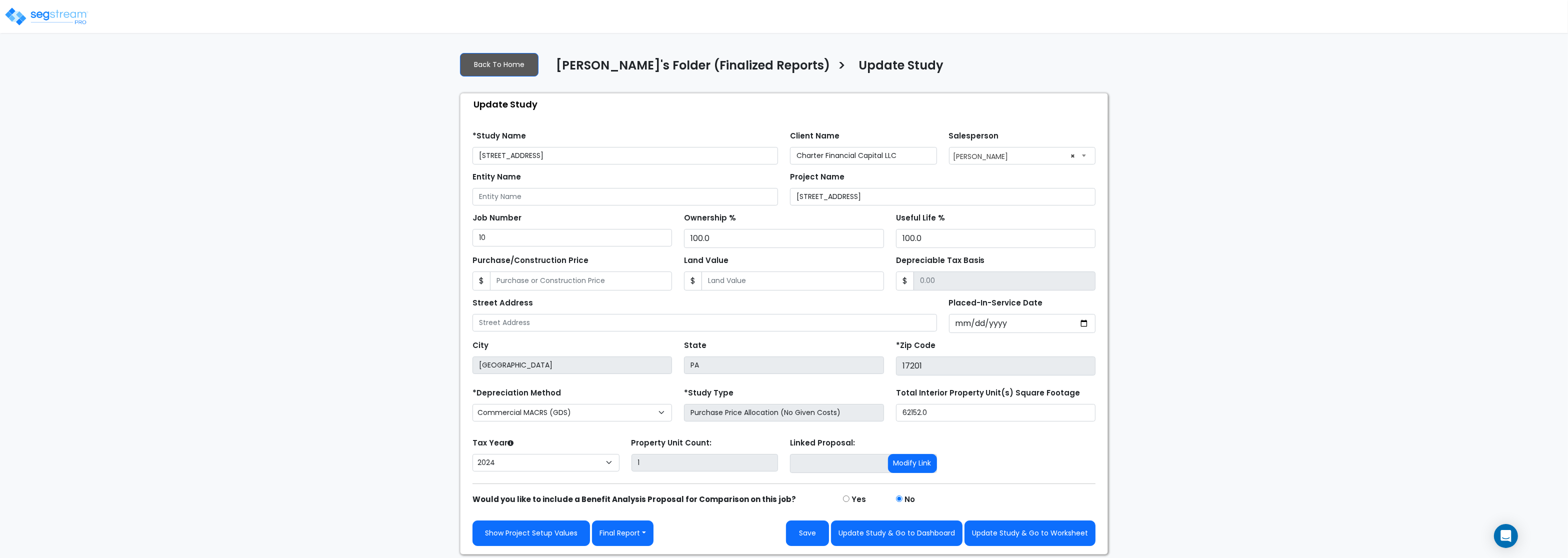
drag, startPoint x: 583, startPoint y: 167, endPoint x: 552, endPoint y: 156, distance: 32.9
click at [552, 156] on form "*Study Name [STREET_ADDRESS] Client Name Charter Financial Capital LLC Salesper…" at bounding box center [784, 335] width 623 height 423
drag, startPoint x: 552, startPoint y: 156, endPoint x: 432, endPoint y: 150, distance: 120.1
click at [473, 150] on input "[STREET_ADDRESS]" at bounding box center [625, 156] width 305 height 18
paste input "and [STREET_ADDRESS]"
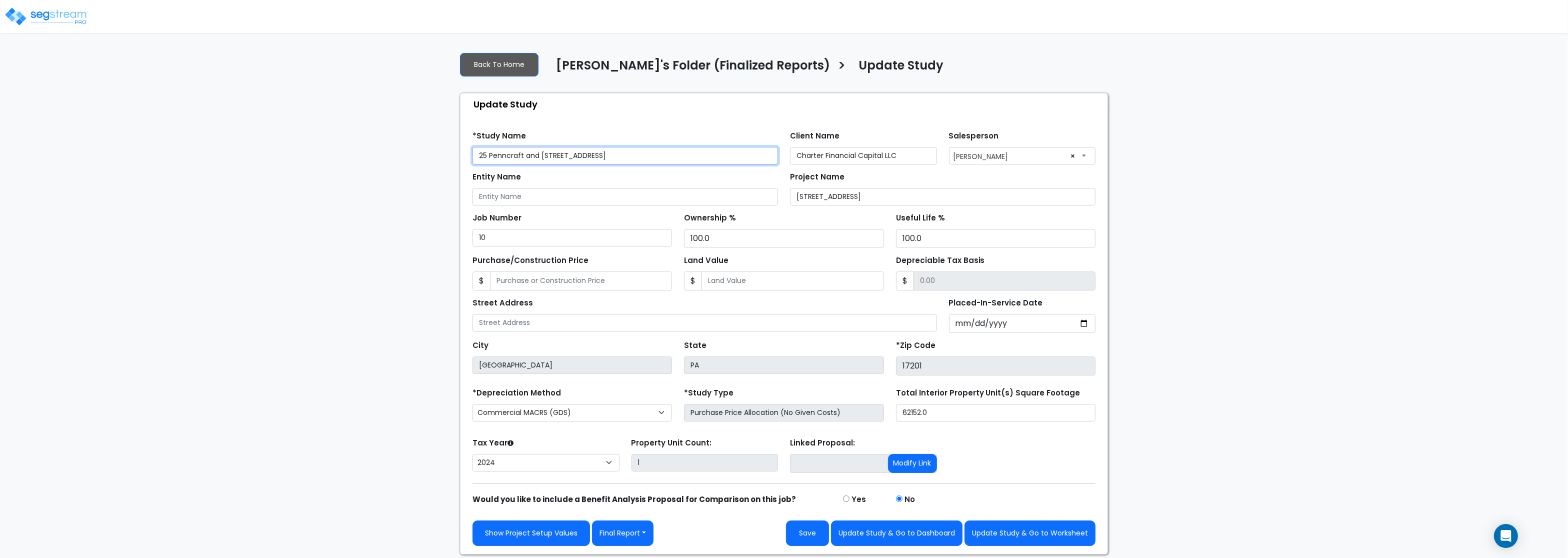
type input "25 Penncraft and [STREET_ADDRESS]"
drag, startPoint x: 902, startPoint y: 159, endPoint x: 700, endPoint y: 145, distance: 202.5
click at [790, 147] on input "Charter Financial Capital LLC" at bounding box center [863, 156] width 147 height 18
paste input ","
type input "Charter Financial Capital, LLC"
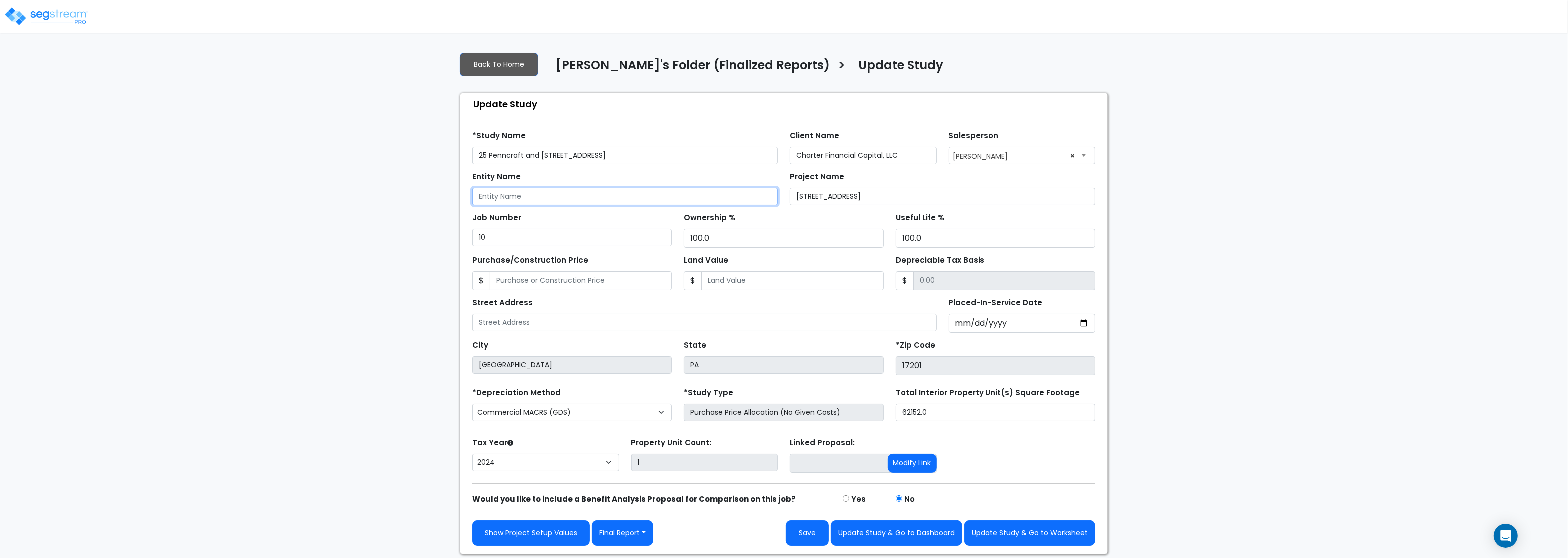
click at [528, 199] on input "Entity Name" at bounding box center [625, 197] width 305 height 18
paste input "Charter Financial Capital, LLC"
type input "Charter Financial Capital, LLC"
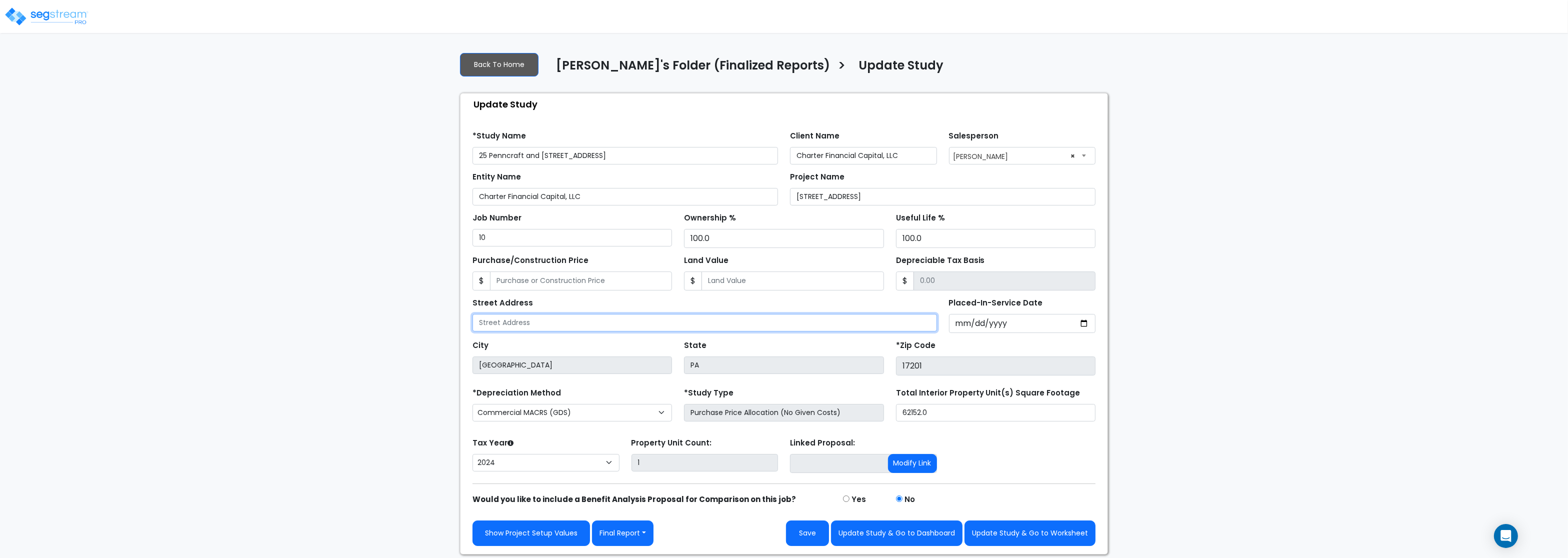
click at [490, 322] on input "text" at bounding box center [705, 323] width 464 height 18
paste input "25 Penncraft and 372-374 East King Street"
type input "25 Penncraft and 372-374 East King Street"
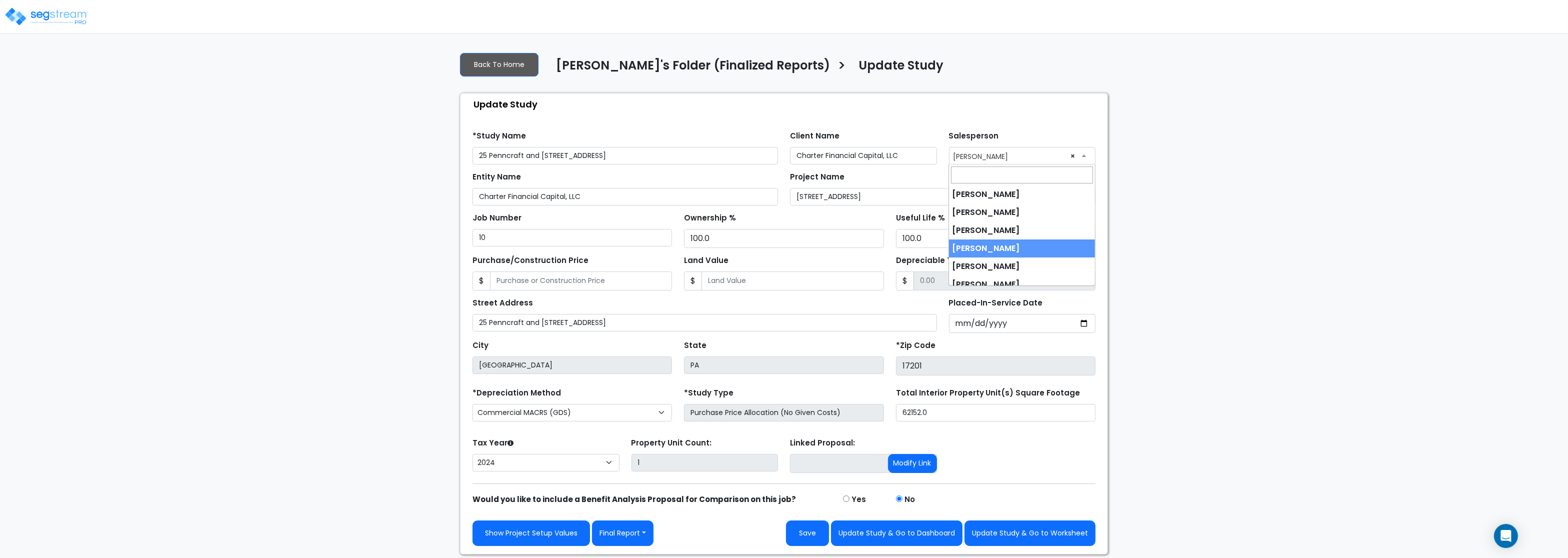
click at [963, 152] on span "× Micah Eisentrager" at bounding box center [1023, 155] width 146 height 16
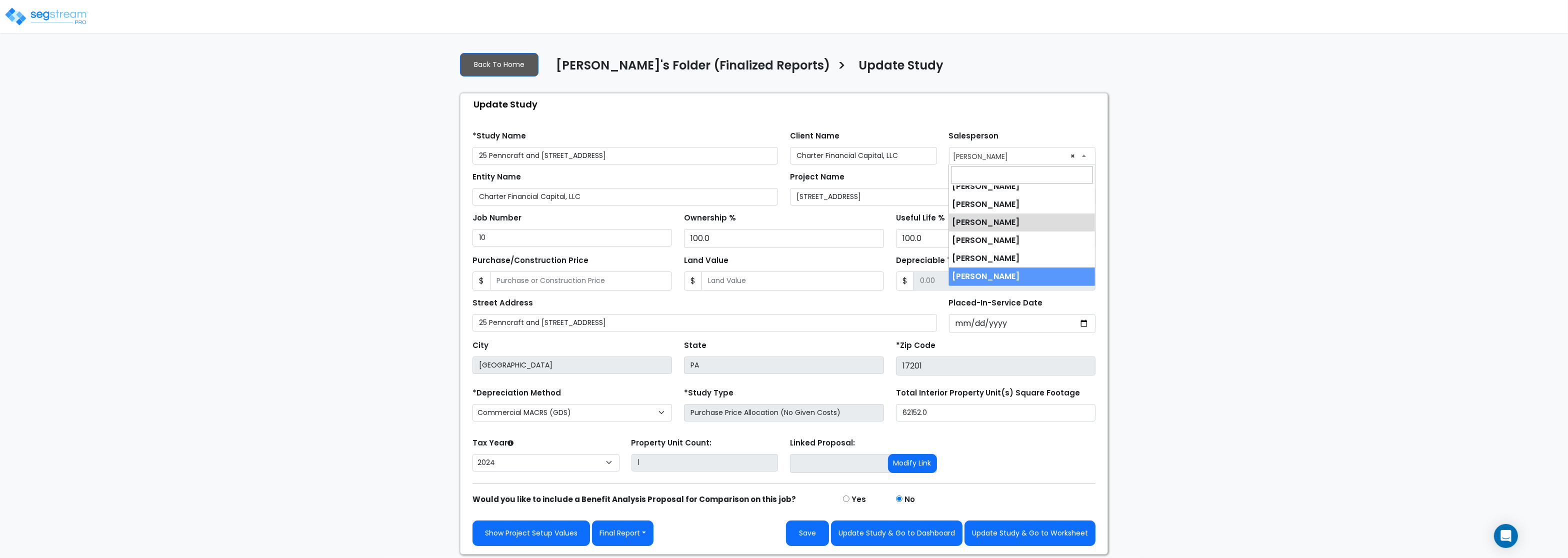
select select "245"
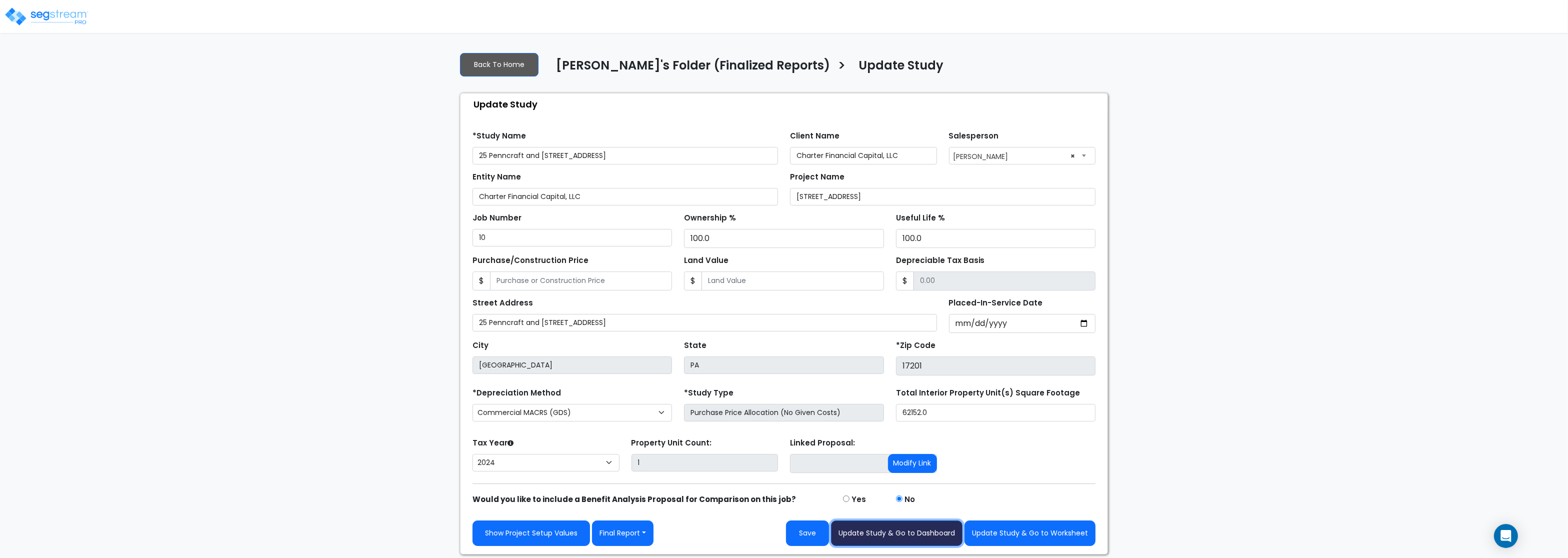
click at [889, 540] on button "Update Study & Go to Dashboard" at bounding box center [897, 533] width 132 height 25
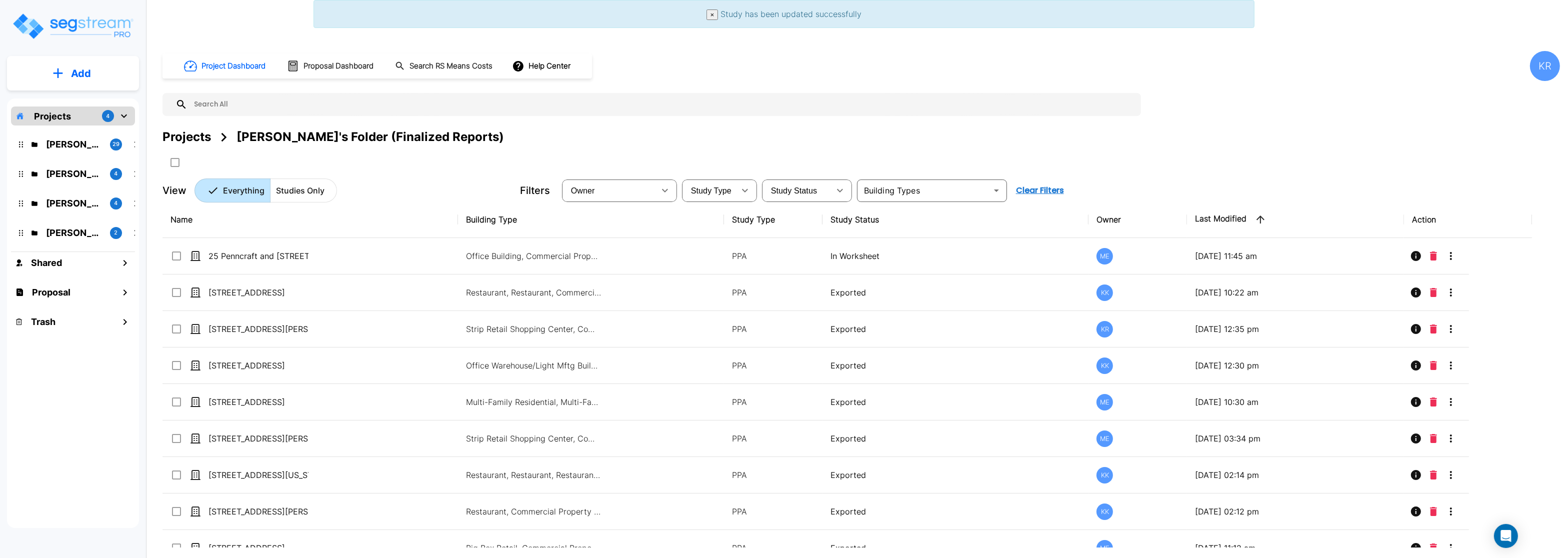
click at [71, 28] on img "mailbox folders" at bounding box center [72, 26] width 123 height 28
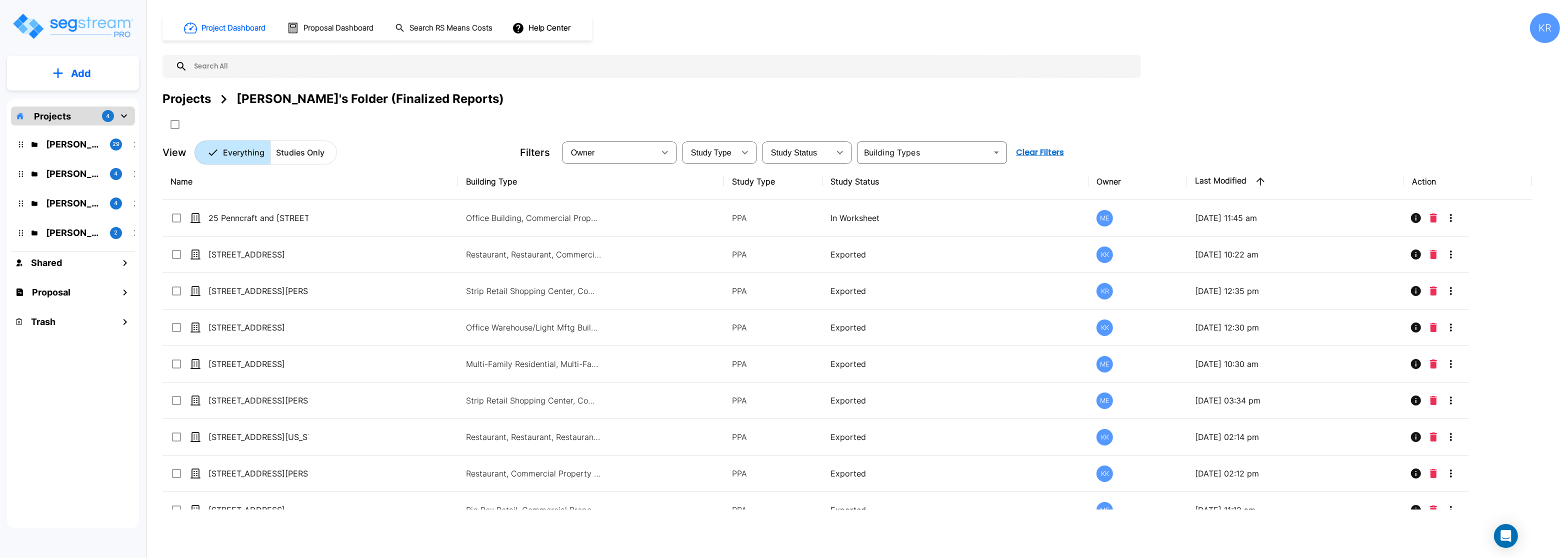
click at [36, 205] on icon "mailbox folders" at bounding box center [34, 203] width 7 height 7
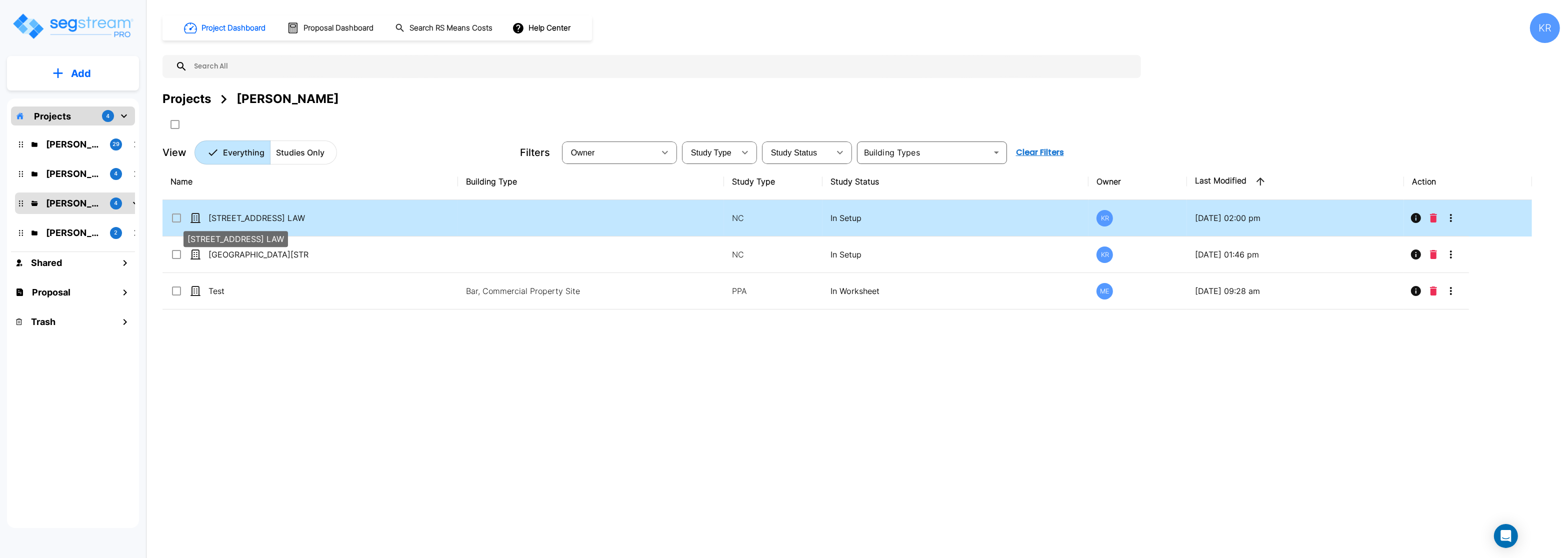
click at [293, 219] on p "[STREET_ADDRESS] LAW" at bounding box center [258, 218] width 100 height 12
checkbox input "true"
click at [293, 219] on p "[STREET_ADDRESS] LAW" at bounding box center [258, 218] width 100 height 12
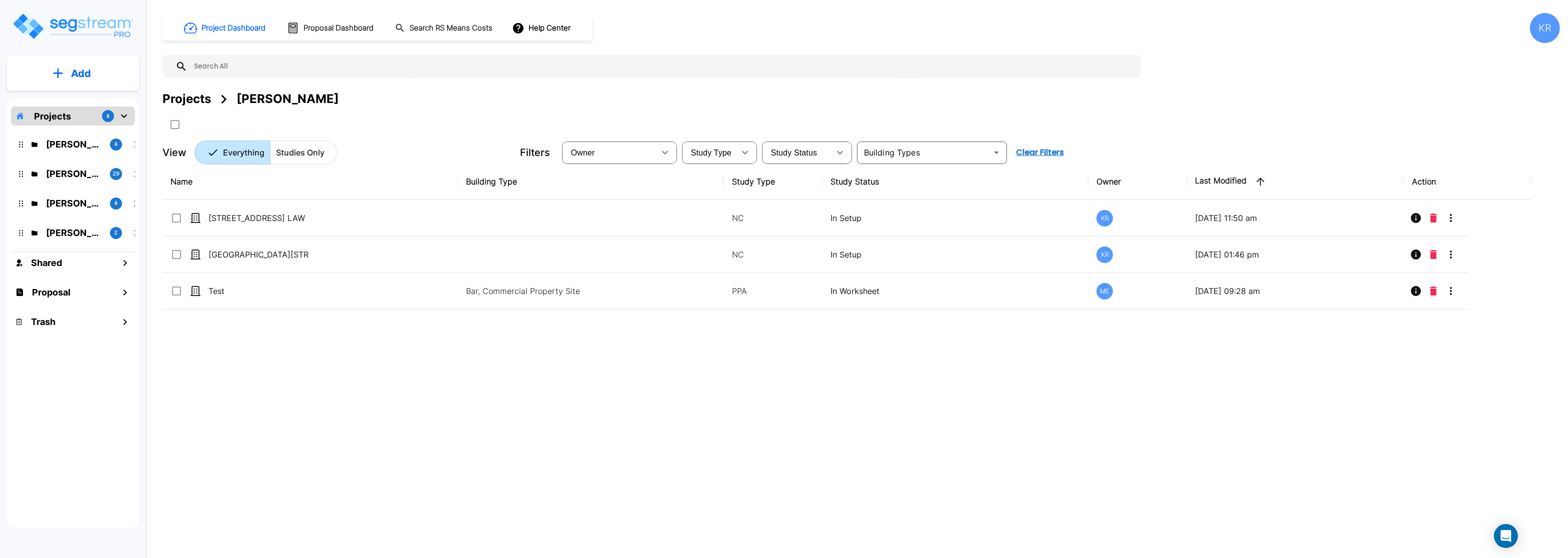
click at [75, 78] on p "Add" at bounding box center [80, 74] width 20 height 15
click at [67, 128] on p "Add Study" at bounding box center [79, 129] width 40 height 12
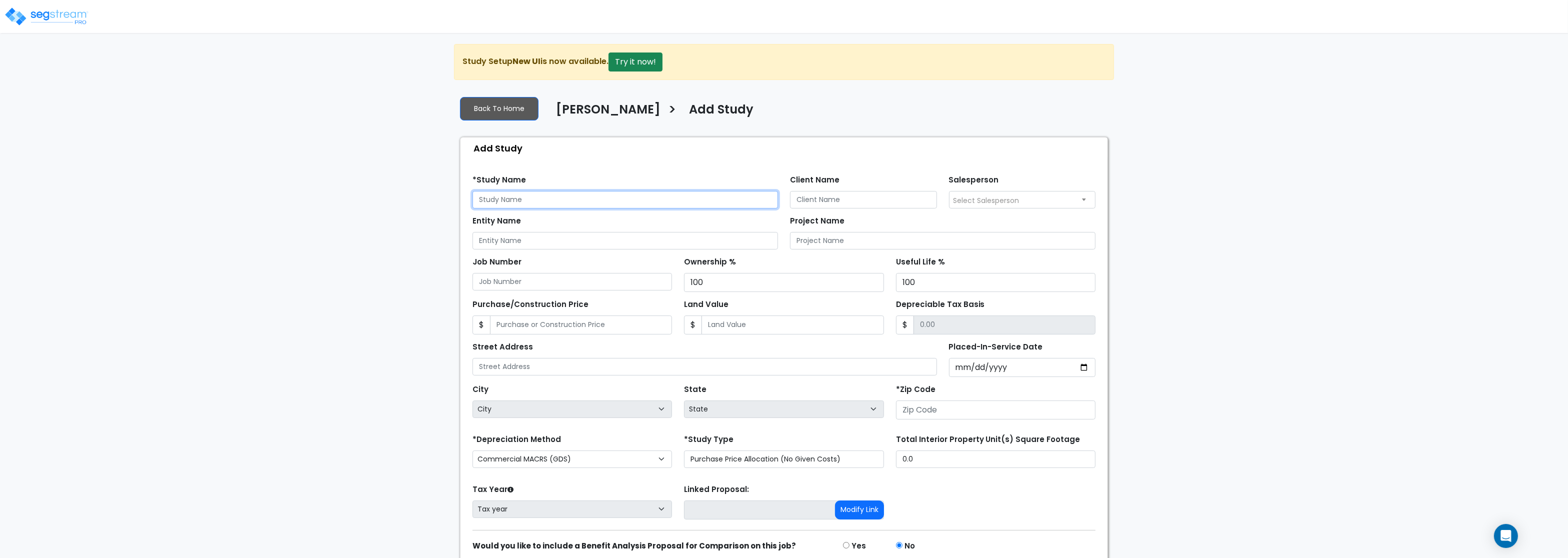
click at [518, 200] on input "text" at bounding box center [625, 200] width 305 height 18
type input "Mithum [GEOGRAPHIC_DATA]"
click at [991, 202] on span "Select Salesperson" at bounding box center [986, 200] width 66 height 10
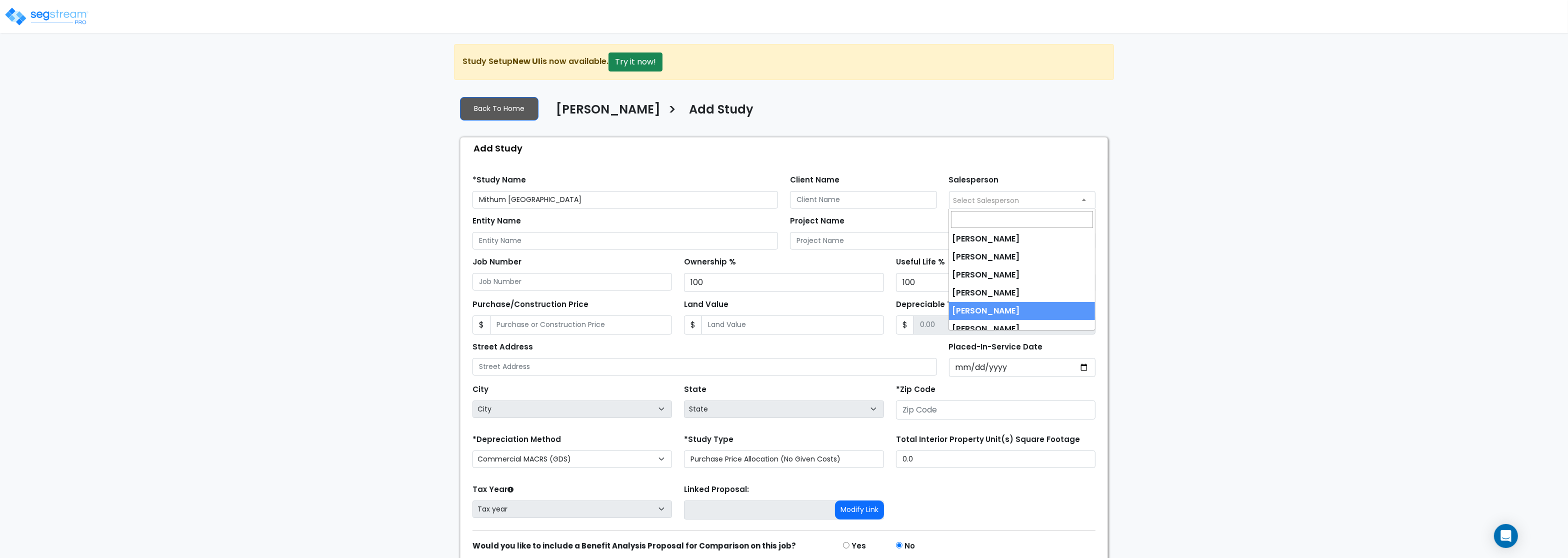
scroll to position [26, 0]
select select "245"
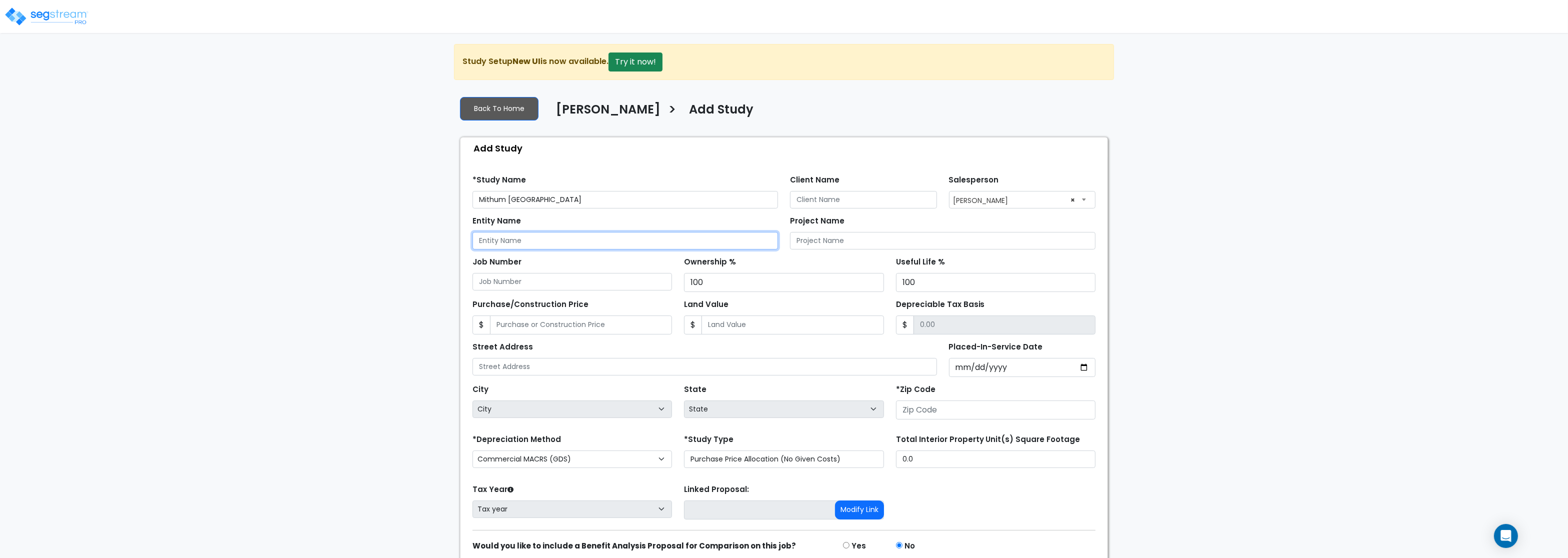
click at [552, 243] on input "Entity Name" at bounding box center [625, 241] width 305 height 18
click at [507, 202] on input "Mithum [GEOGRAPHIC_DATA]" at bounding box center [625, 200] width 305 height 18
drag, startPoint x: 596, startPoint y: 200, endPoint x: 377, endPoint y: 199, distance: 219.0
click at [473, 199] on input "Mithum [GEOGRAPHIC_DATA]" at bounding box center [625, 200] width 305 height 18
click at [826, 245] on input "Project Name" at bounding box center [942, 241] width 305 height 18
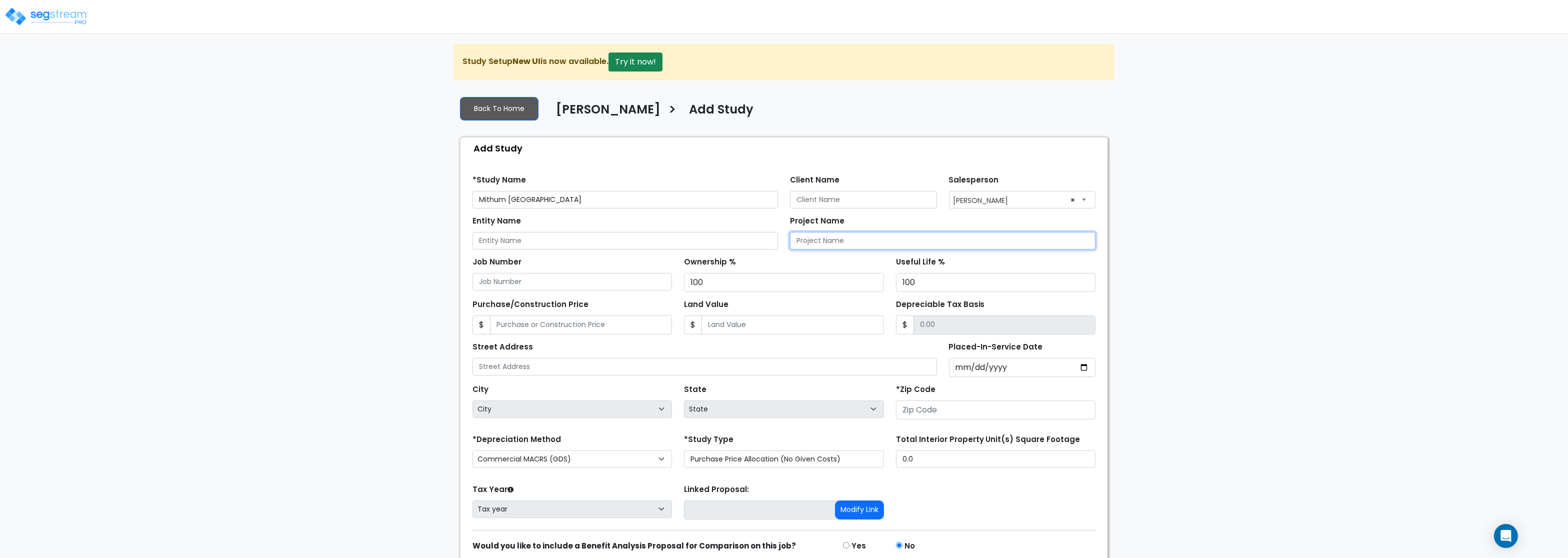
paste input "Mithum [GEOGRAPHIC_DATA]"
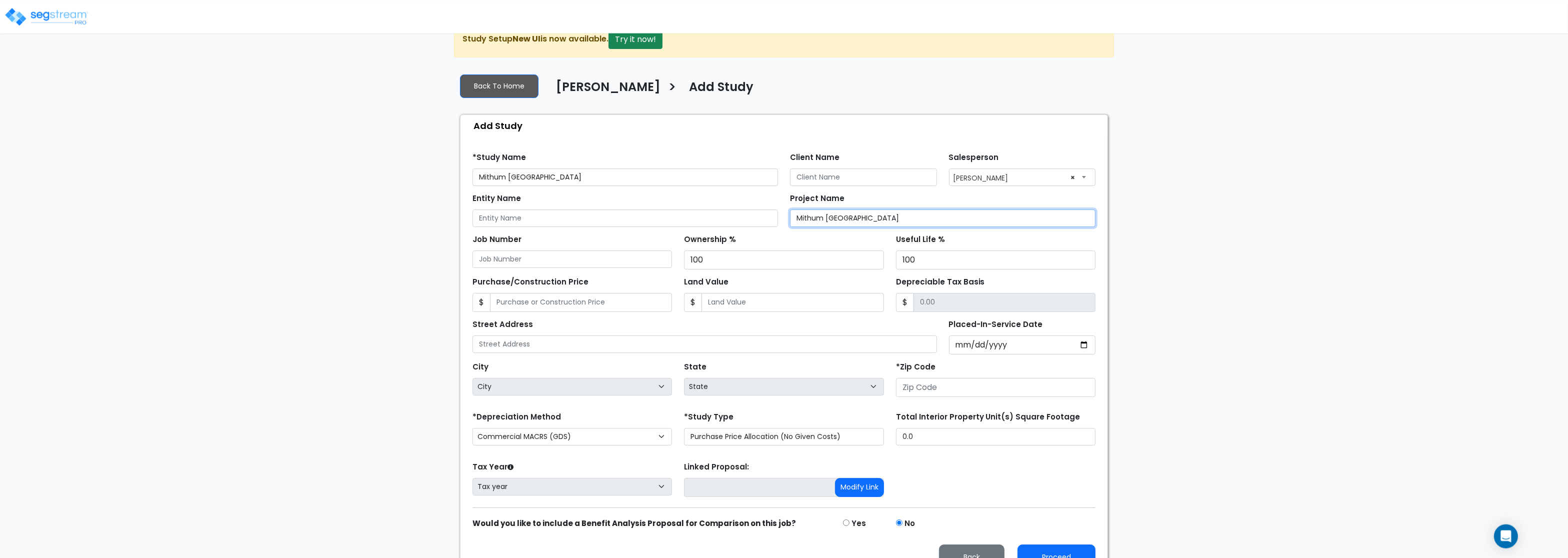
scroll to position [46, 0]
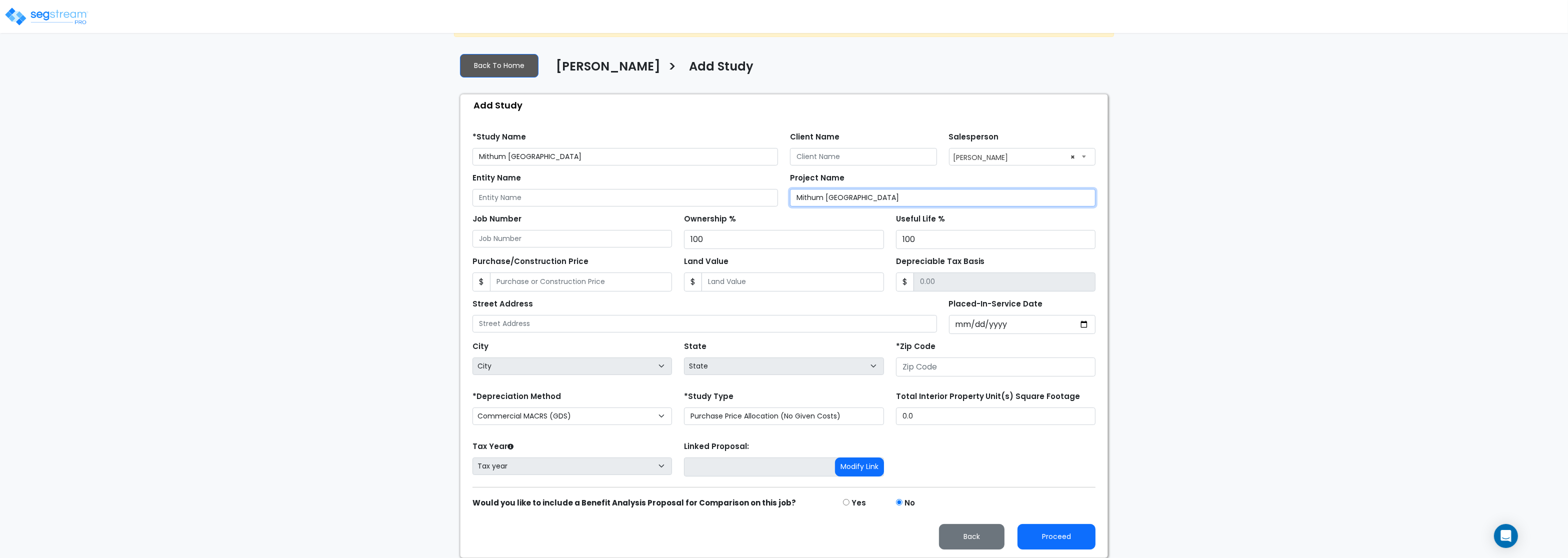
type input "Mithum [GEOGRAPHIC_DATA]"
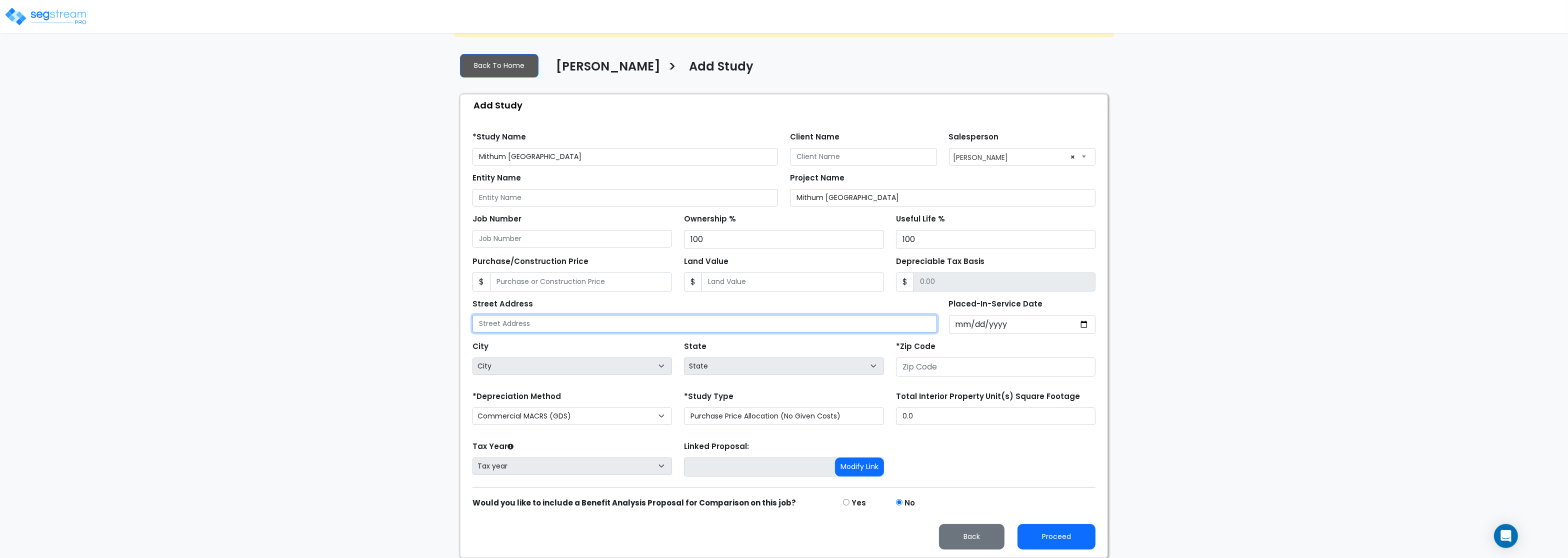
click at [531, 325] on input "text" at bounding box center [705, 324] width 464 height 18
type input "[STREET_ADDRESS]"
type input "[DATE]"
select select "2024"
click at [914, 368] on input "number" at bounding box center [996, 367] width 199 height 19
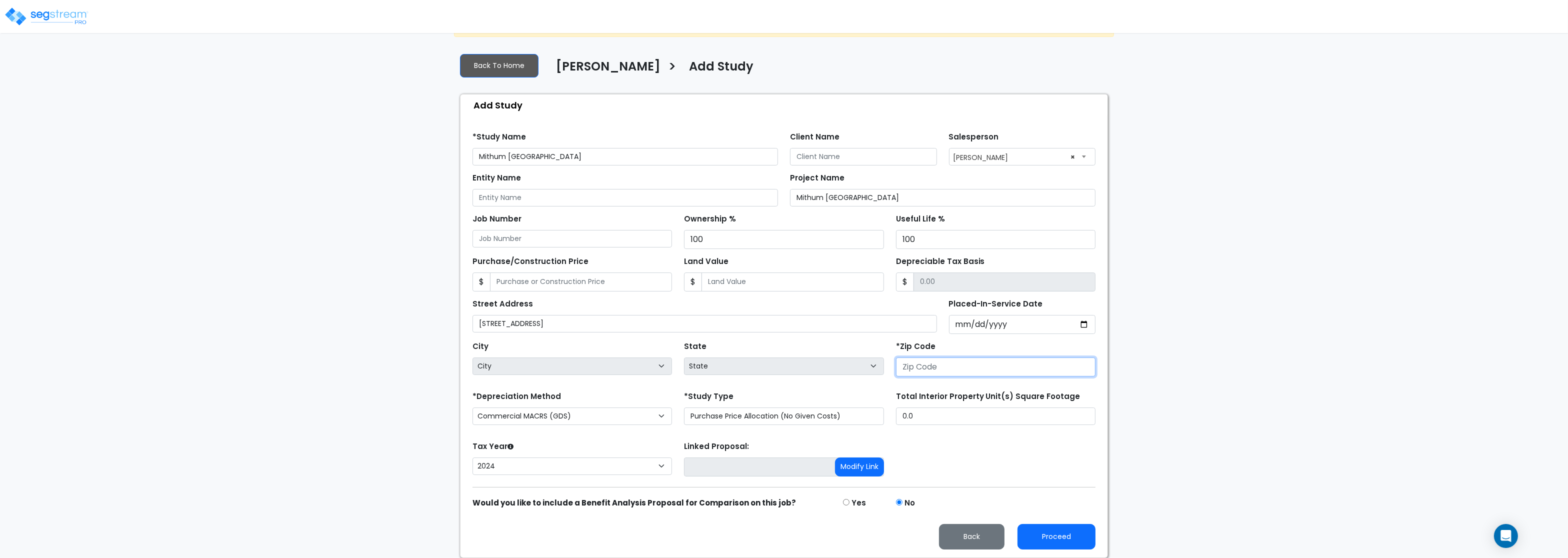
type input "5"
select select "IA"
type input "553"
select select "MN"
type input "55391"
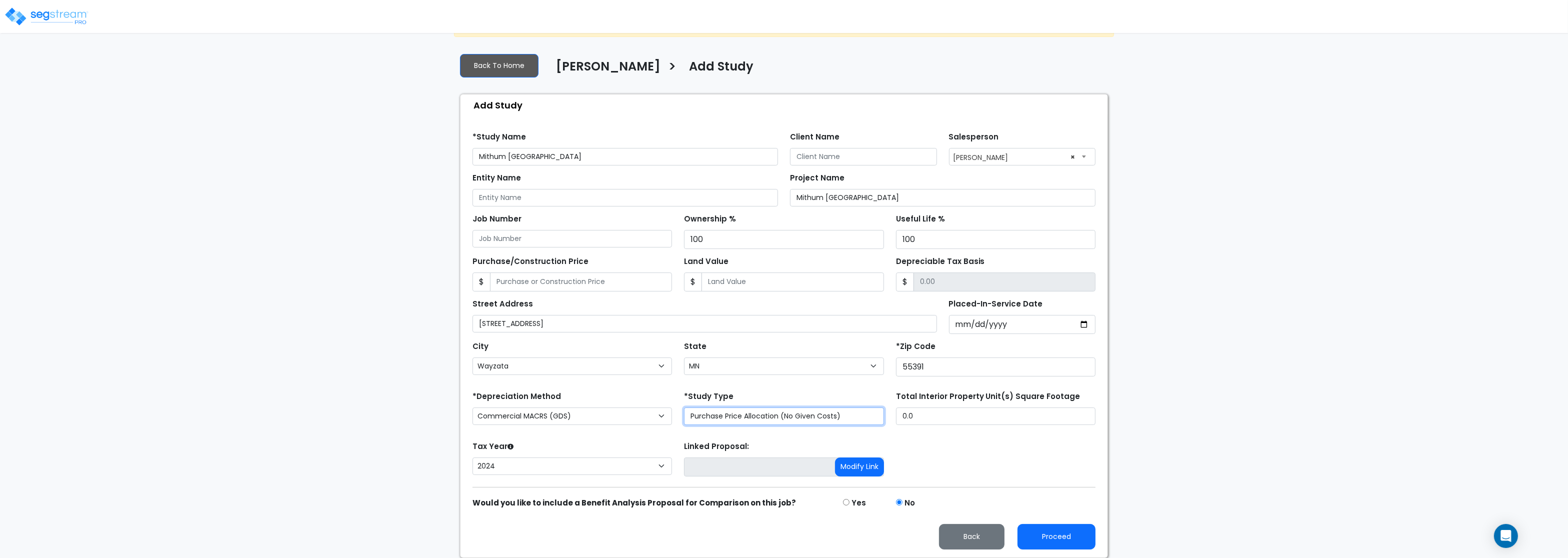
click at [684, 408] on select "Purchase Price Allocation (No Given Costs) New Construction / Reno / TI's (Give…" at bounding box center [784, 417] width 199 height 18
select select "NEW"
click option "New Construction / [GEOGRAPHIC_DATA] / TI's (Given Costs)" at bounding box center [0, 0] width 0 height 0
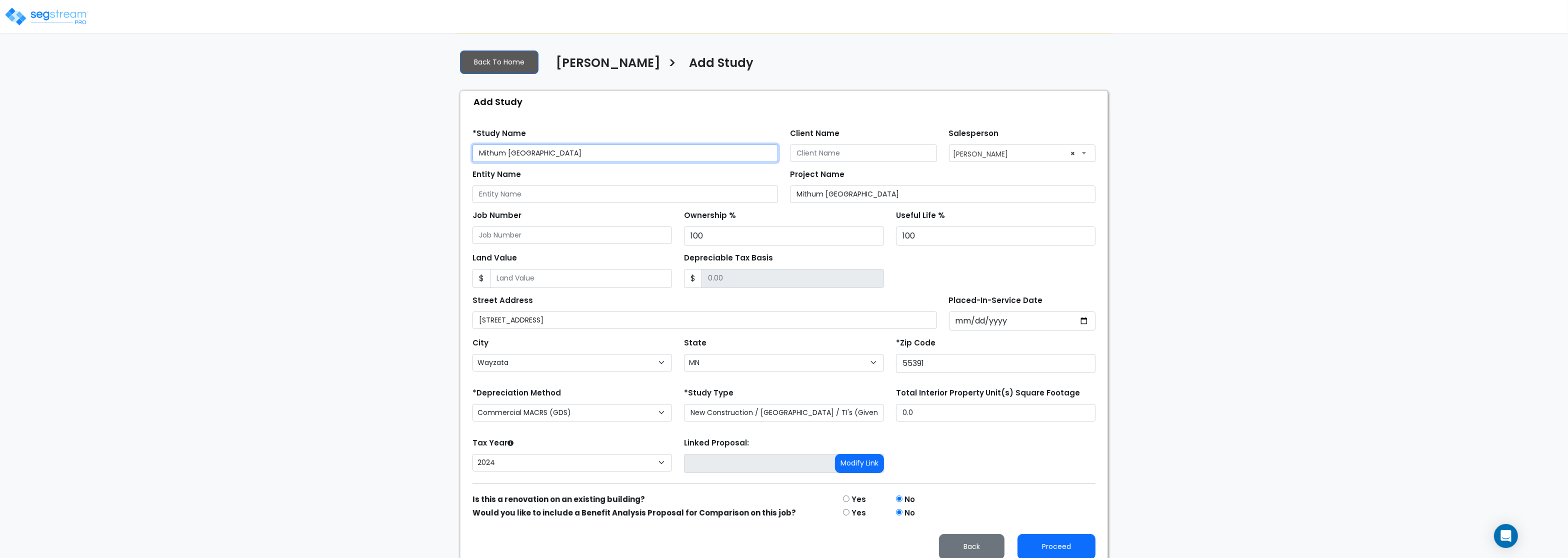
drag, startPoint x: 629, startPoint y: 150, endPoint x: 378, endPoint y: 147, distance: 251.0
click at [473, 147] on input "Mithum [GEOGRAPHIC_DATA]" at bounding box center [625, 153] width 305 height 18
drag, startPoint x: 481, startPoint y: 323, endPoint x: 635, endPoint y: 325, distance: 154.0
click at [635, 325] on input "[STREET_ADDRESS]" at bounding box center [705, 321] width 464 height 18
paste input "Mithum [GEOGRAPHIC_DATA]"
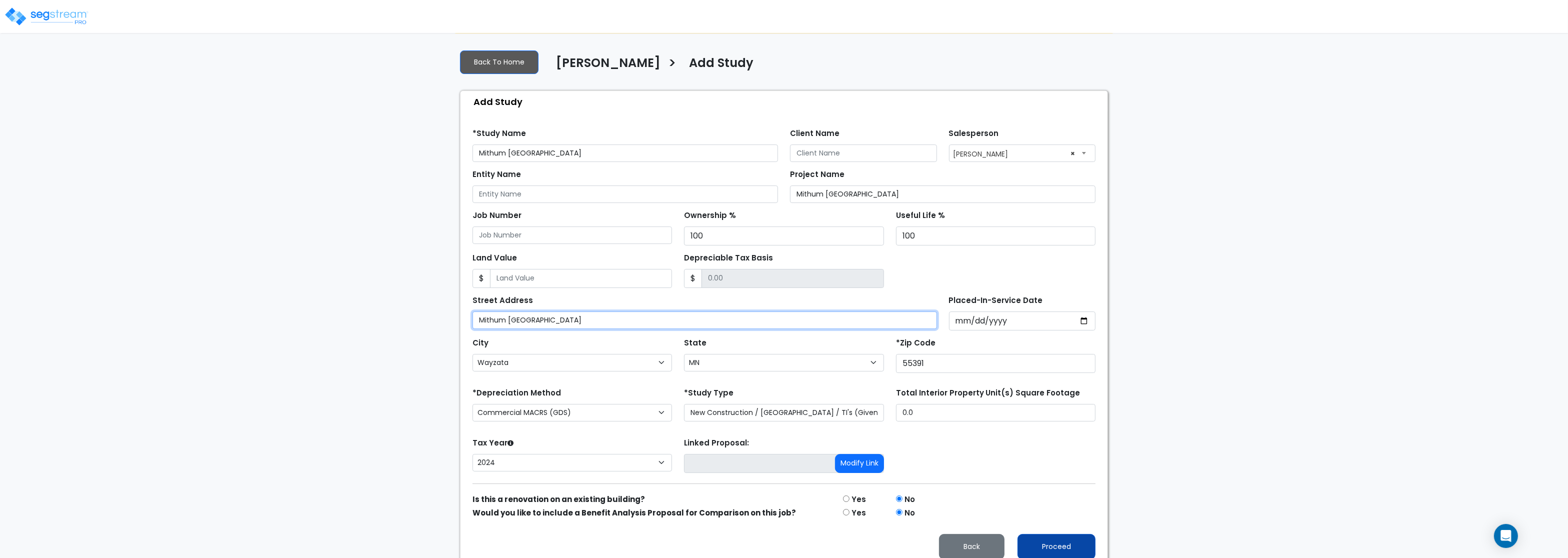
type input "Mithum [GEOGRAPHIC_DATA]"
click at [1067, 549] on button "Proceed" at bounding box center [1056, 546] width 78 height 25
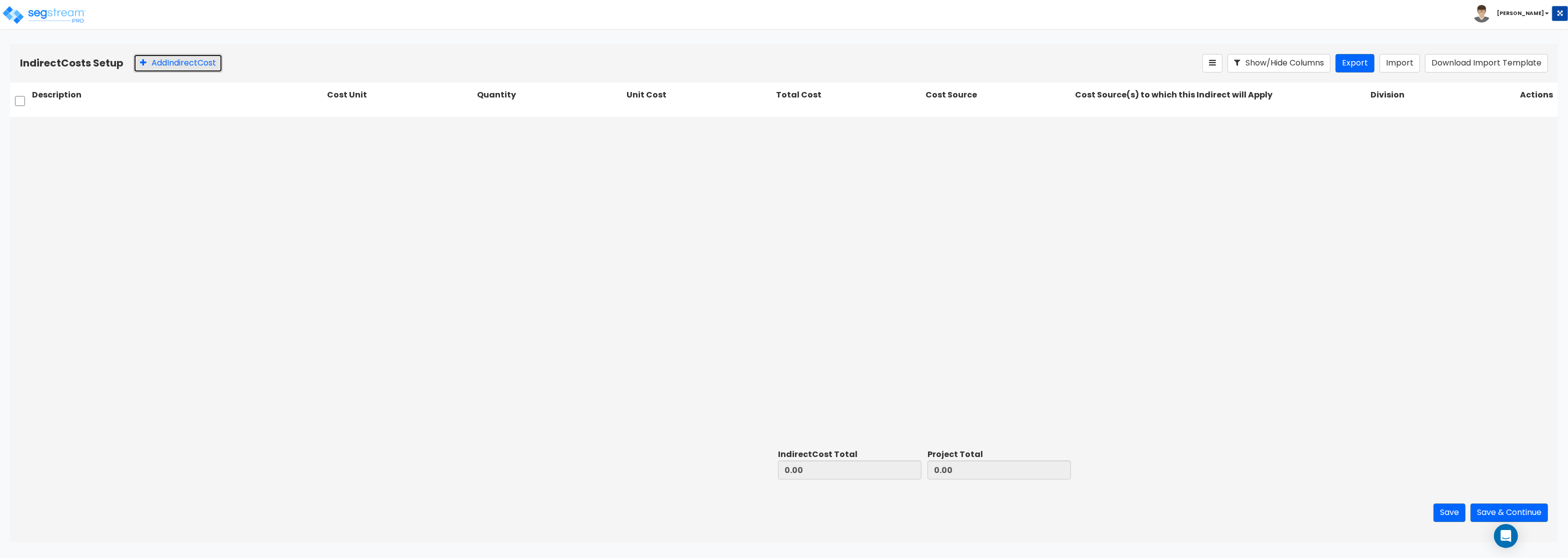
click at [161, 62] on button "Add Indirect Cost" at bounding box center [178, 63] width 89 height 19
click at [181, 114] on div "Description Cost Unit Quantity Unit Cost Total Cost Cost Source Cost Source(s) …" at bounding box center [784, 103] width 1548 height 42
click at [172, 133] on input "text" at bounding box center [177, 129] width 291 height 19
paste input "General Conditions"
type input "General Conditions"
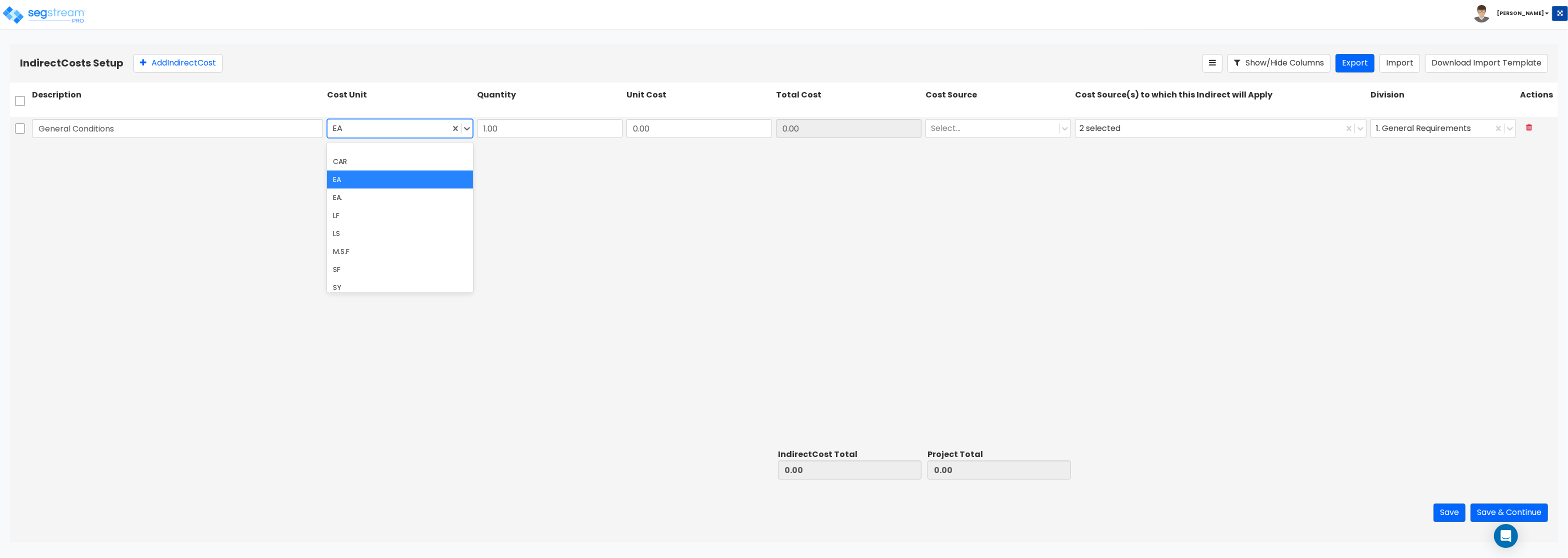
click at [356, 124] on div at bounding box center [388, 129] width 112 height 13
type input "l"
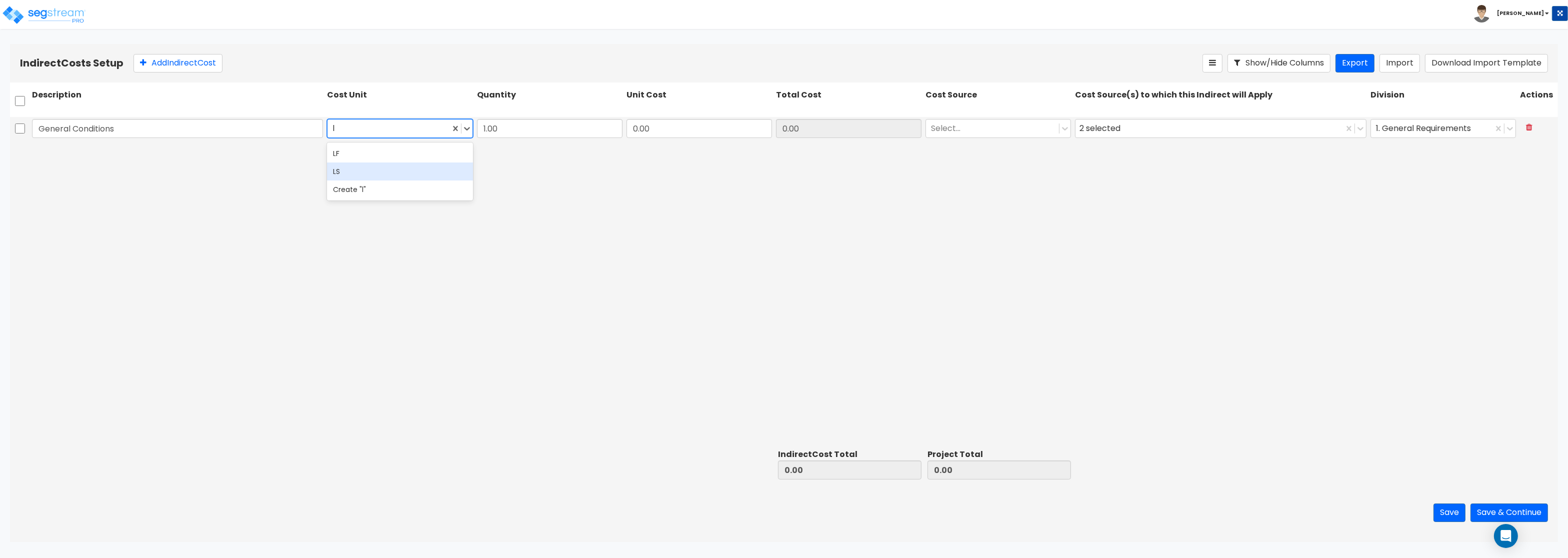
click at [351, 170] on div "LS" at bounding box center [399, 171] width 145 height 18
click at [663, 132] on input "0.00" at bounding box center [699, 129] width 145 height 19
type input "7,746"
type input "7,746.00"
click at [995, 129] on div at bounding box center [992, 129] width 123 height 13
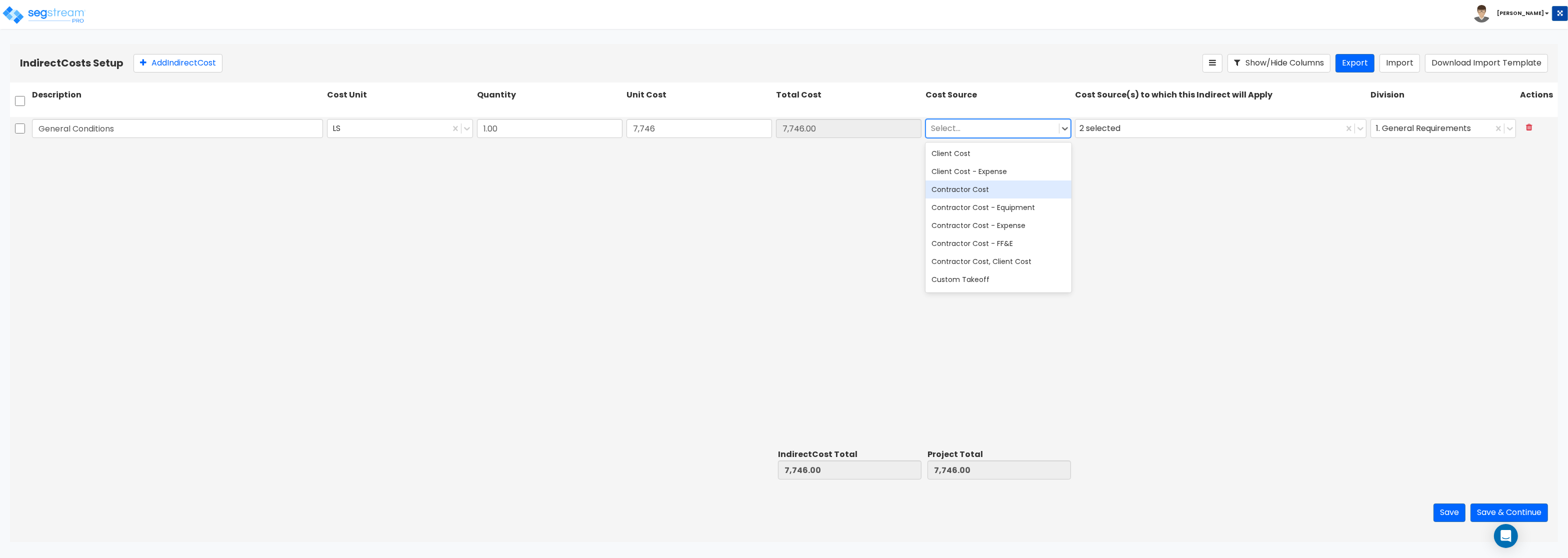
click at [992, 193] on div "Contractor Cost" at bounding box center [998, 190] width 145 height 18
click at [1096, 130] on div "2 selected" at bounding box center [1101, 129] width 45 height 16
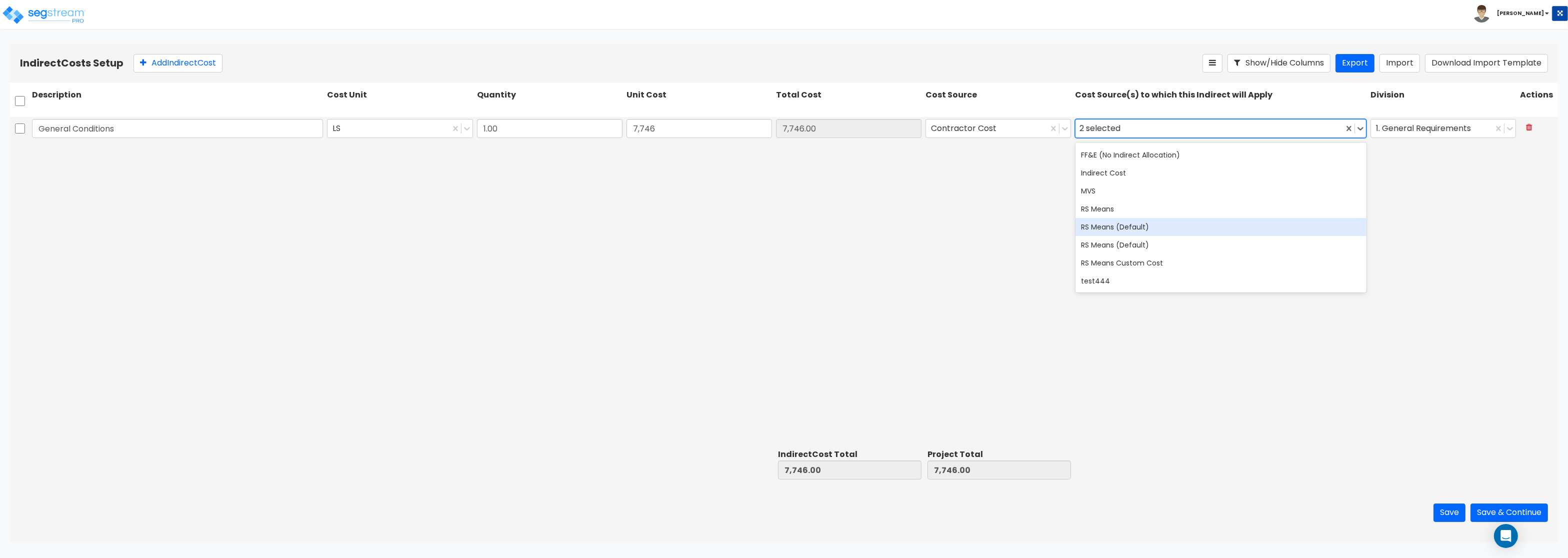
scroll to position [180, 0]
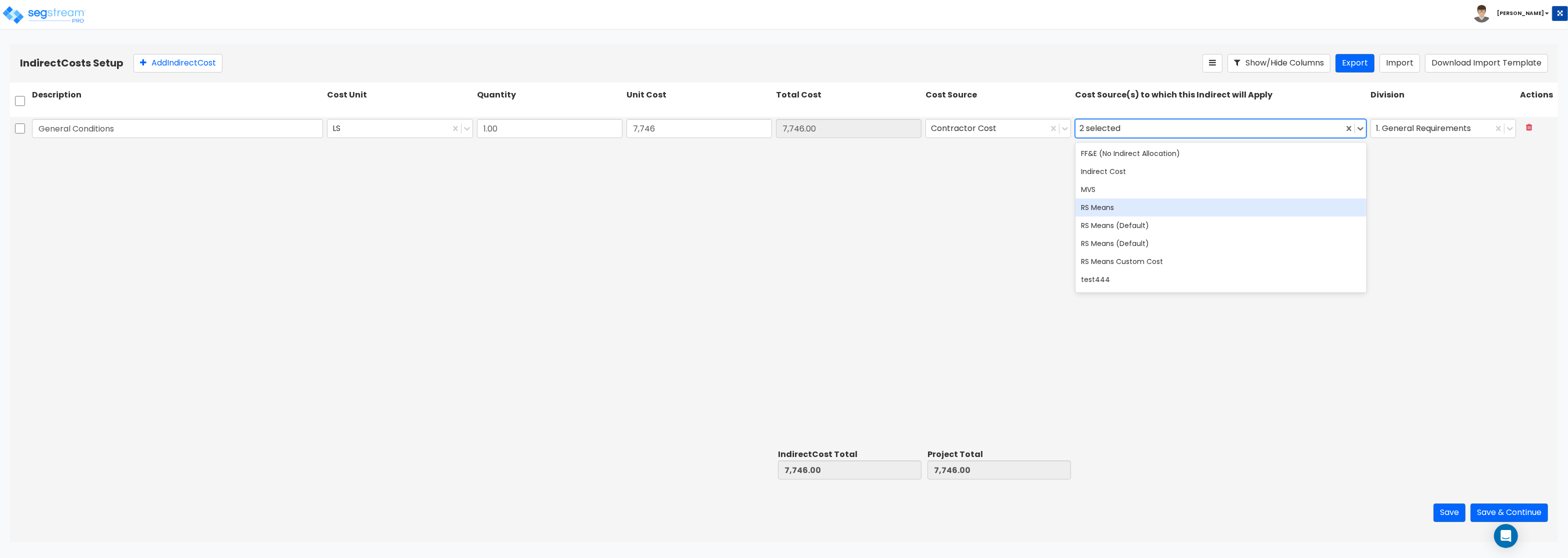
click at [1130, 211] on div "RS Means" at bounding box center [1220, 208] width 291 height 18
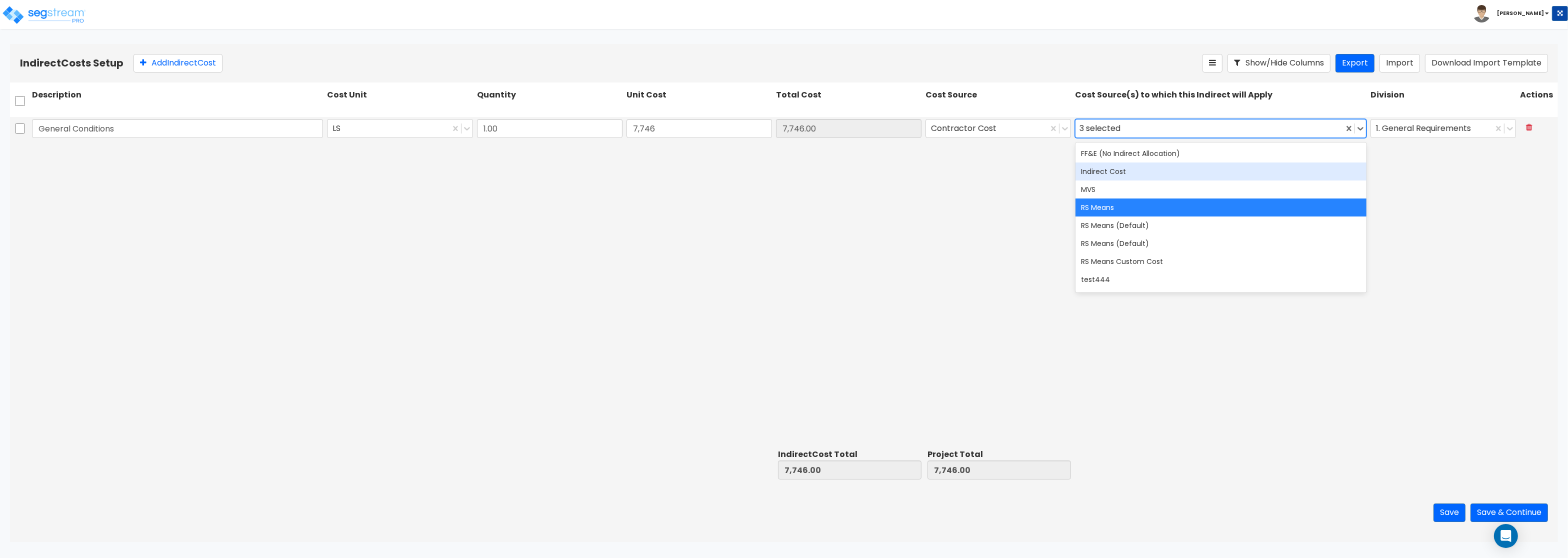
click at [248, 269] on div "General Conditions LS 1.00 7,746 7,746.00 Contractor Cost option RS Means, sele…" at bounding box center [784, 280] width 1548 height 328
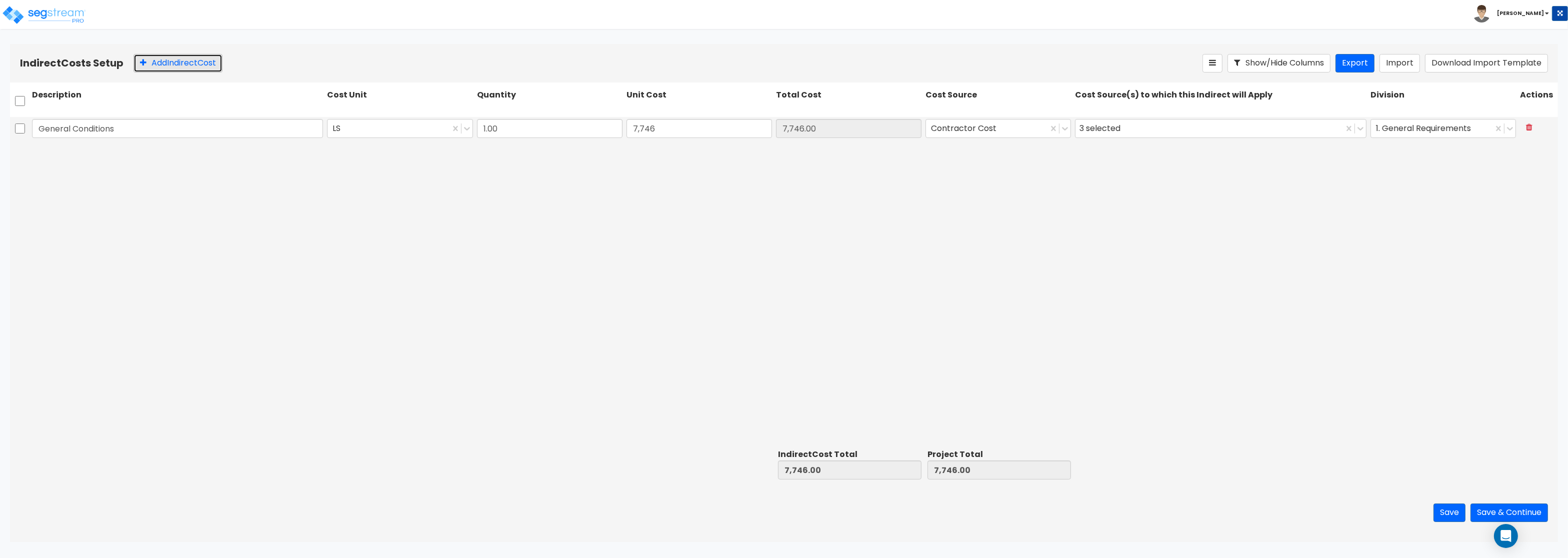
click at [145, 65] on icon at bounding box center [143, 62] width 7 height 8
click at [97, 159] on input "text" at bounding box center [177, 153] width 291 height 19
paste input "General Conditions"
type input "General Conditions"
click at [670, 155] on input "0" at bounding box center [699, 153] width 145 height 19
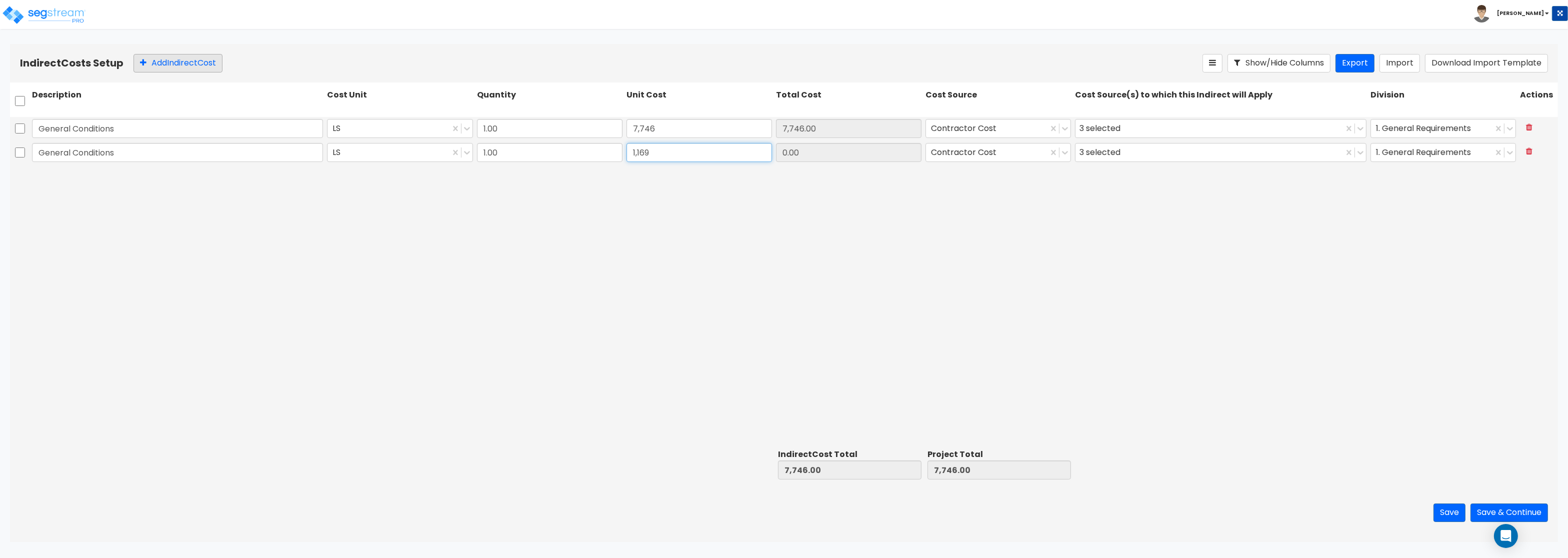
type input "1,169"
type input "1,169.00"
click at [165, 62] on button "Add Indirect Cost" at bounding box center [178, 63] width 89 height 19
drag, startPoint x: 138, startPoint y: 144, endPoint x: 118, endPoint y: 152, distance: 21.5
click at [118, 152] on input "General Conditions" at bounding box center [177, 153] width 291 height 19
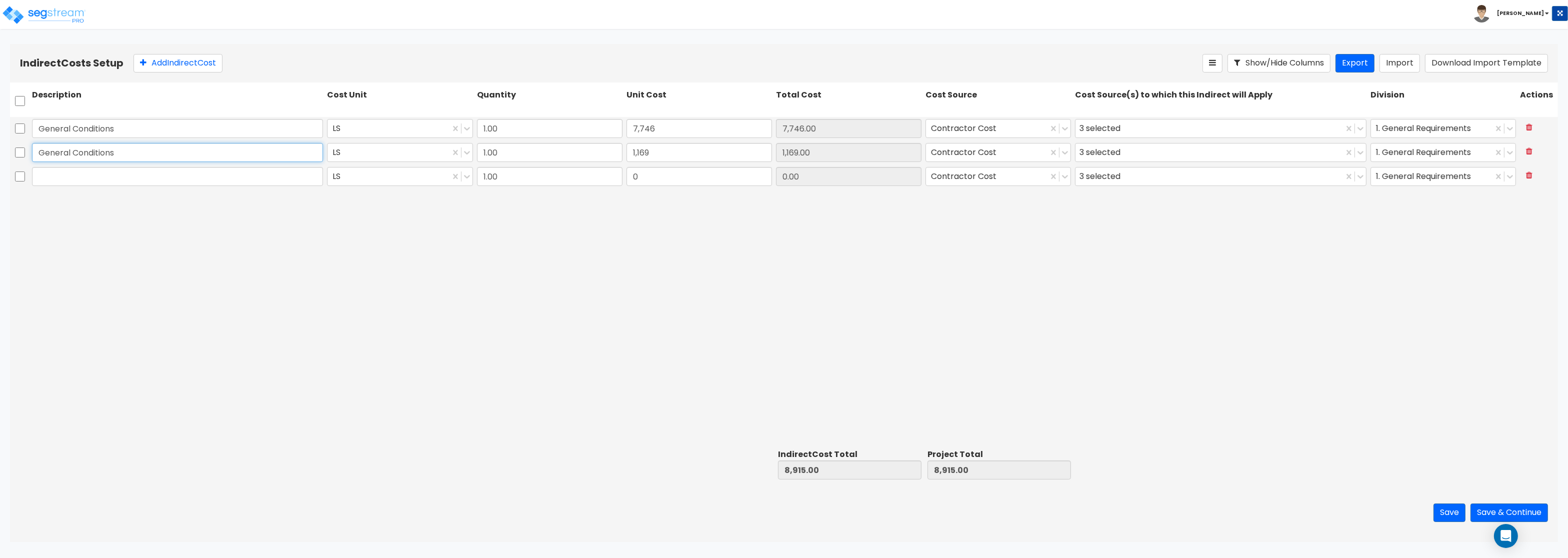
drag, startPoint x: 118, startPoint y: 153, endPoint x: -32, endPoint y: 141, distance: 150.5
click at [32, 143] on input "General Conditions" at bounding box center [177, 153] width 291 height 19
paste input "Insurance"
type input "Insurance"
click at [197, 176] on input "text" at bounding box center [177, 176] width 291 height 19
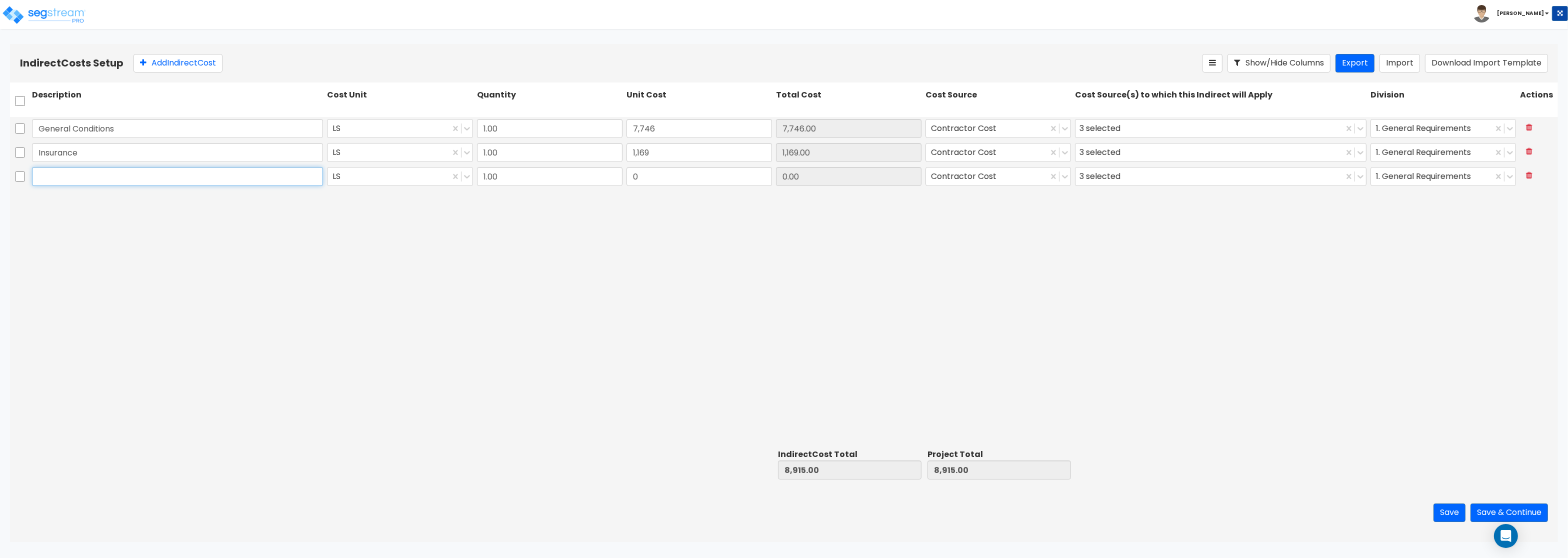
paste input "Permits"
type input "Permits"
drag, startPoint x: 135, startPoint y: 150, endPoint x: -32, endPoint y: 143, distance: 167.1
click at [32, 143] on input "Insurance" at bounding box center [177, 153] width 291 height 19
paste input "text"
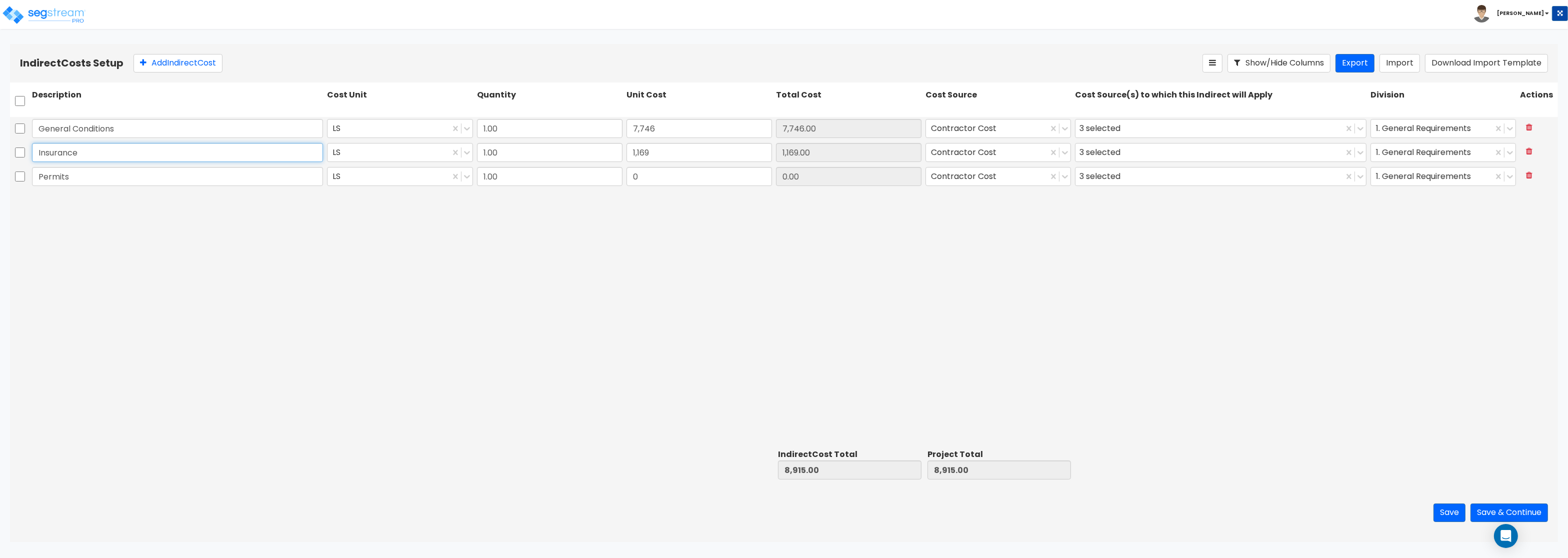
type input "Insurance"
click at [519, 173] on input "1.00" at bounding box center [549, 176] width 145 height 19
click at [662, 171] on input "0" at bounding box center [699, 176] width 145 height 19
type input "2,775"
type input "2,775.00"
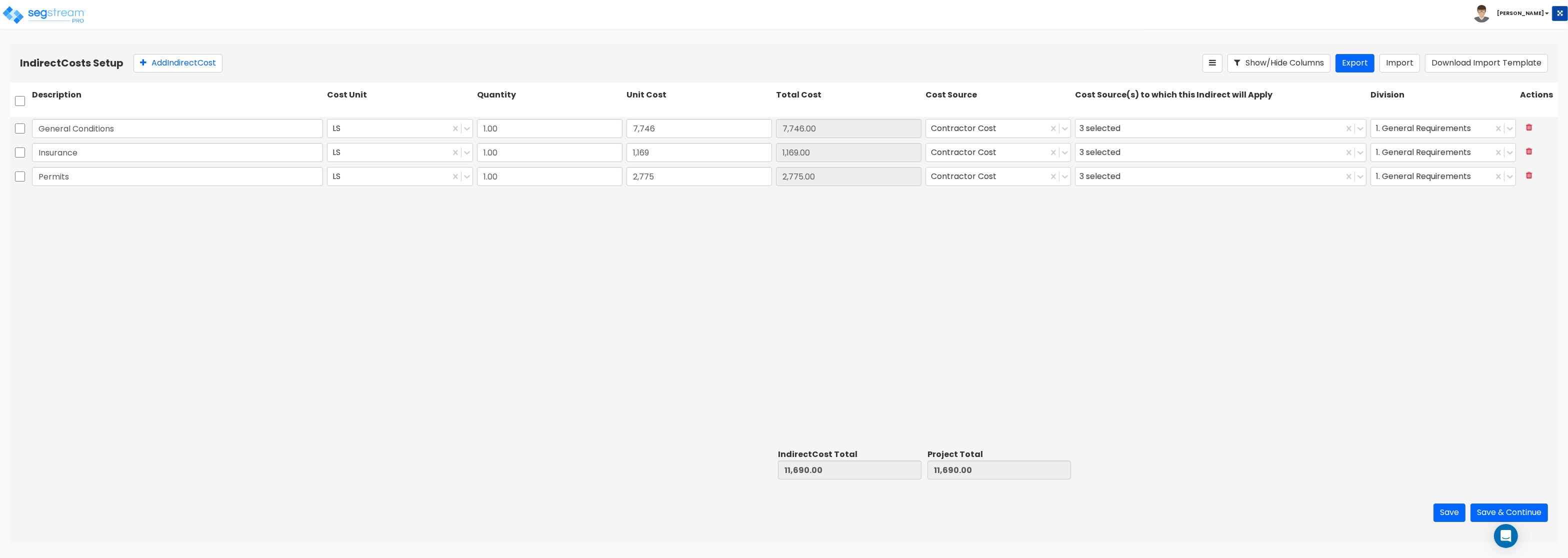
click at [665, 322] on div "General Conditions LS 1.00 7,746 7,746.00 Contractor Cost 3 selected 1. General…" at bounding box center [784, 280] width 1548 height 328
click at [169, 64] on button "Add Indirect Cost" at bounding box center [178, 63] width 89 height 19
click at [194, 203] on input "text" at bounding box center [177, 201] width 291 height 19
paste input "Contractor Fee"
type input "Contractor Fee"
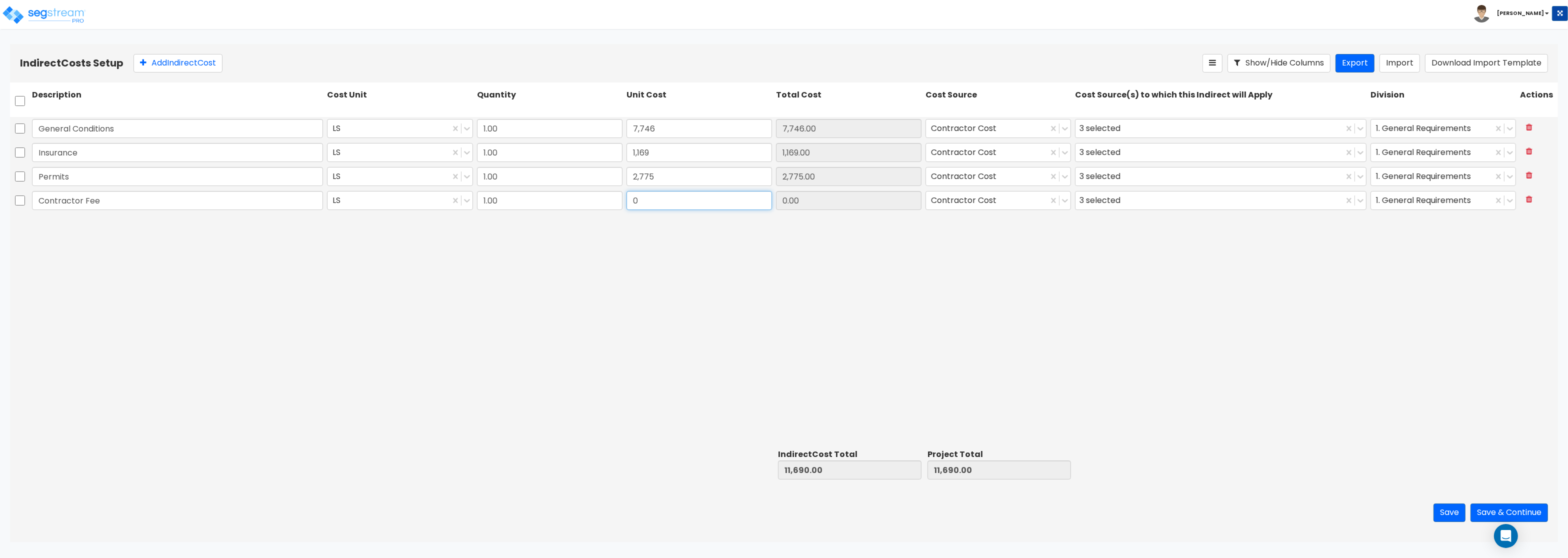
click at [676, 202] on input "0" at bounding box center [699, 201] width 145 height 19
type input "6,044"
type input "6,044.00"
click at [1510, 513] on button "Save & Continue" at bounding box center [1509, 513] width 77 height 19
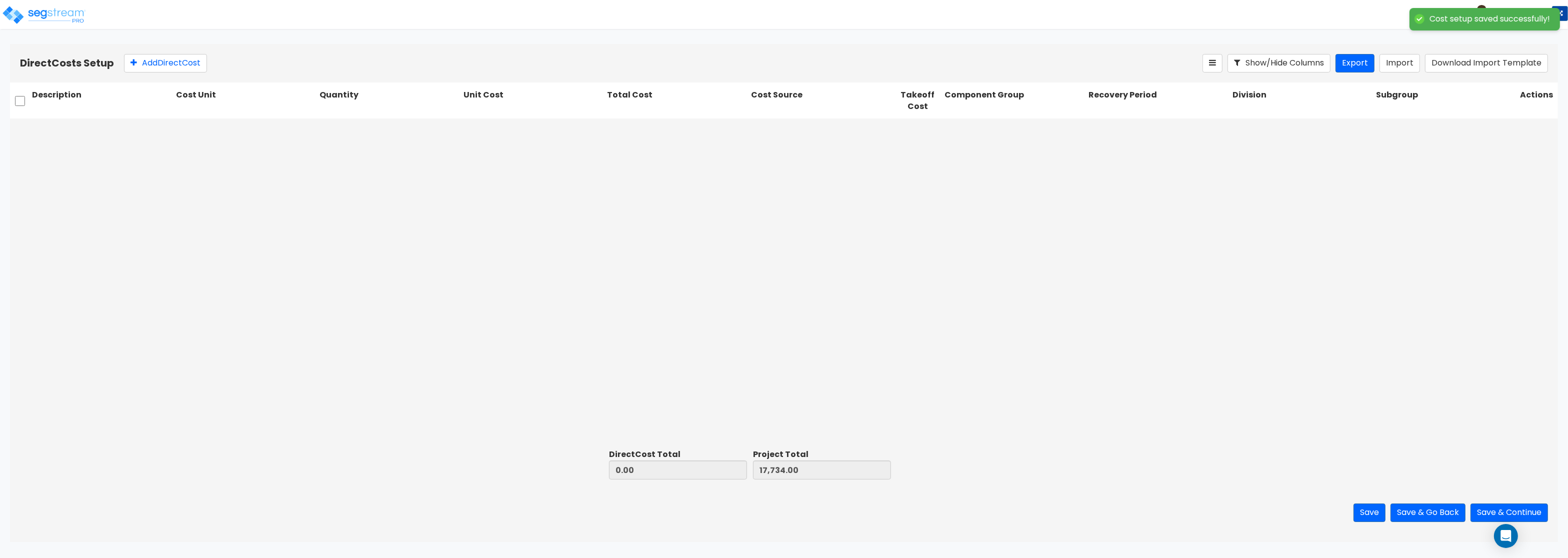
click at [155, 54] on div "Direct Costs Setup Add Direct Cost Show/Hide Columns Export Import Download Imp…" at bounding box center [784, 63] width 1548 height 39
click at [155, 62] on button "Add Direct Cost" at bounding box center [166, 63] width 83 height 19
click at [77, 133] on input "text" at bounding box center [102, 130] width 141 height 19
paste input "Finish Carpentry - Labor"
type input "Finish Carpentry - Labor"
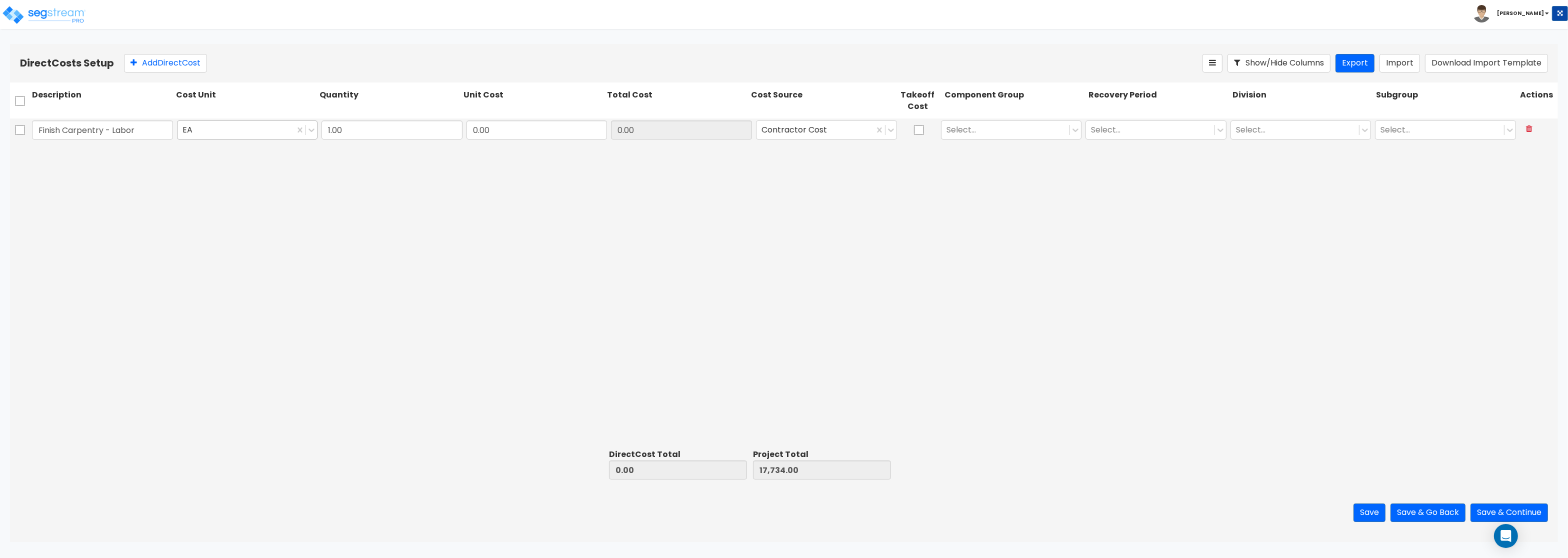
click at [225, 132] on div at bounding box center [236, 130] width 107 height 13
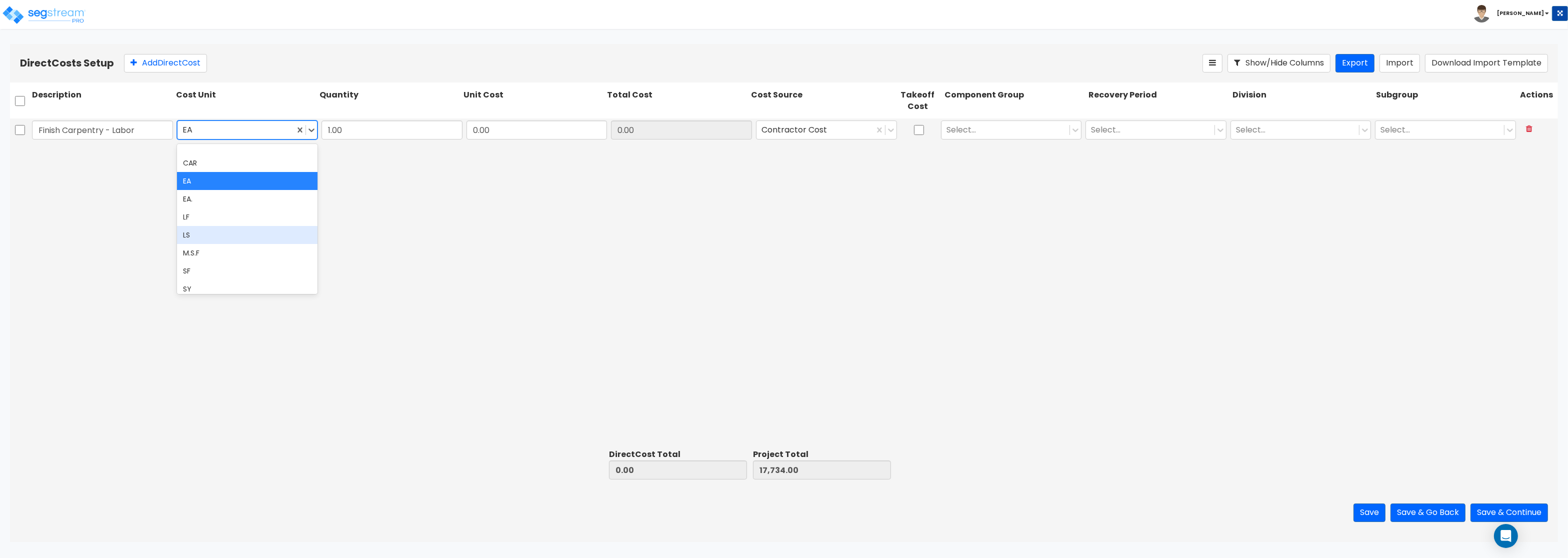
click at [212, 240] on div "LS" at bounding box center [247, 235] width 141 height 18
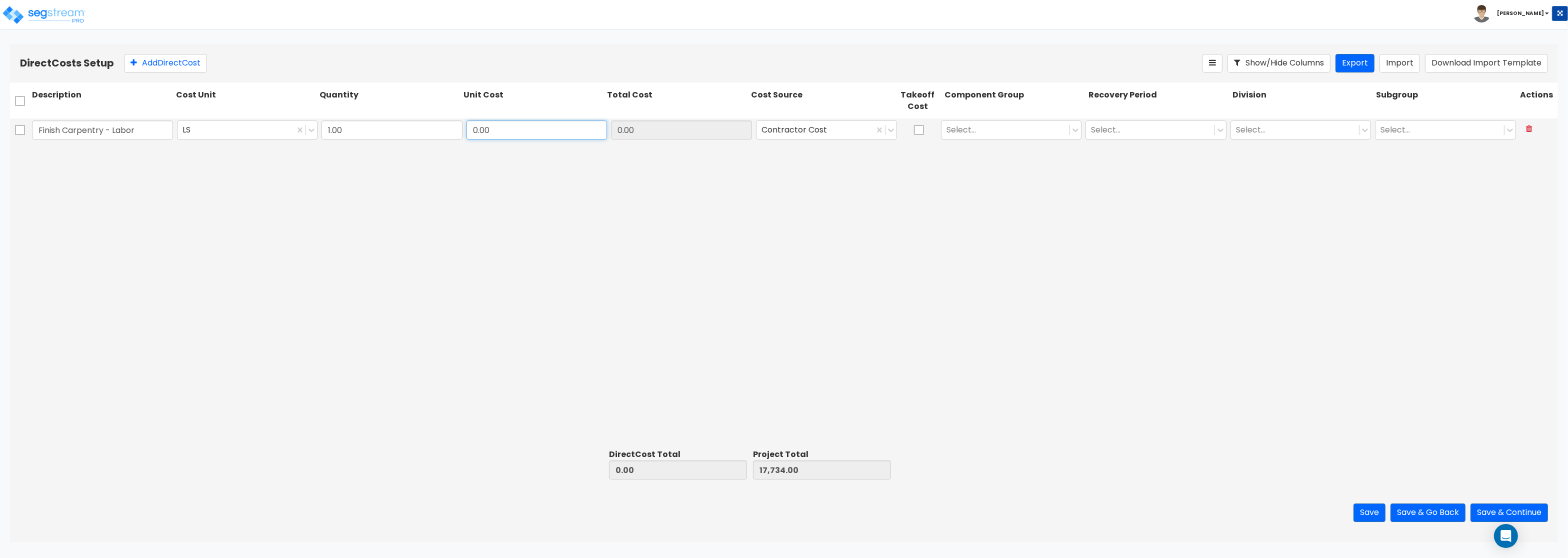
drag, startPoint x: 507, startPoint y: 132, endPoint x: 641, endPoint y: 132, distance: 134.0
click at [607, 132] on input "0.00" at bounding box center [537, 130] width 141 height 19
type input "500"
type input "500.00"
type input "18,234.00"
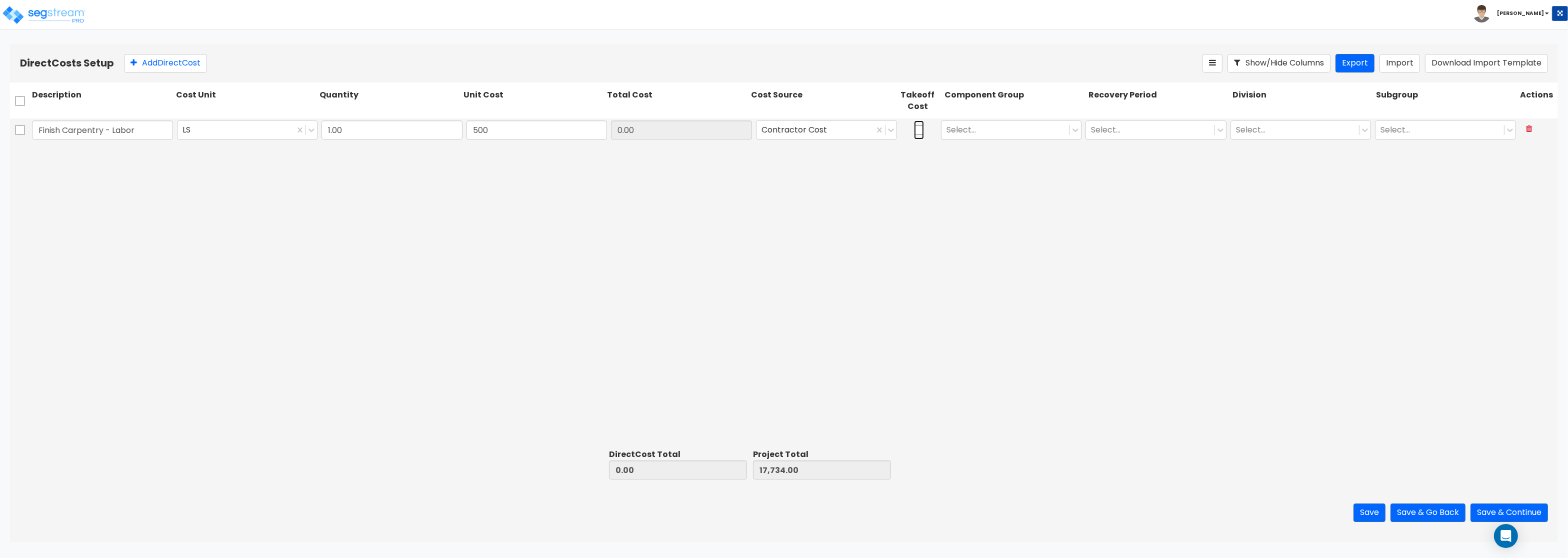
type input "500.00"
click at [916, 123] on input "checkbox" at bounding box center [918, 130] width 10 height 19
click at [918, 132] on input "checkbox" at bounding box center [918, 130] width 10 height 19
checkbox input "true"
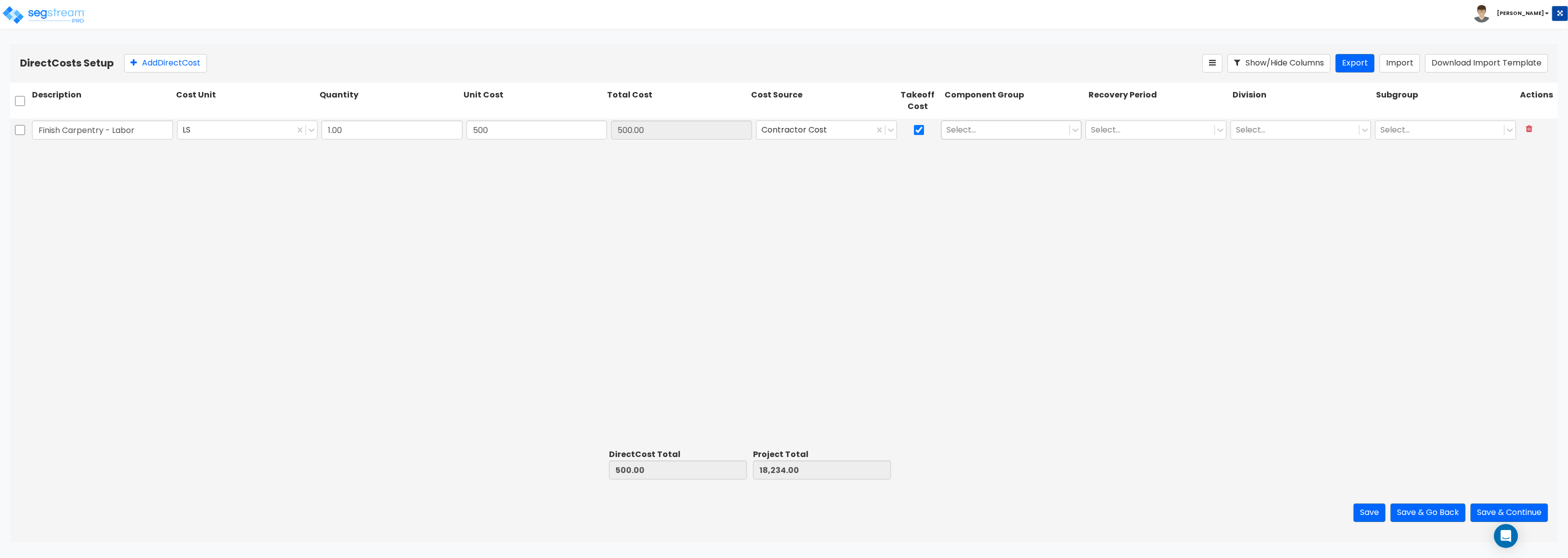
click at [958, 130] on div at bounding box center [1005, 130] width 118 height 13
type input "wood"
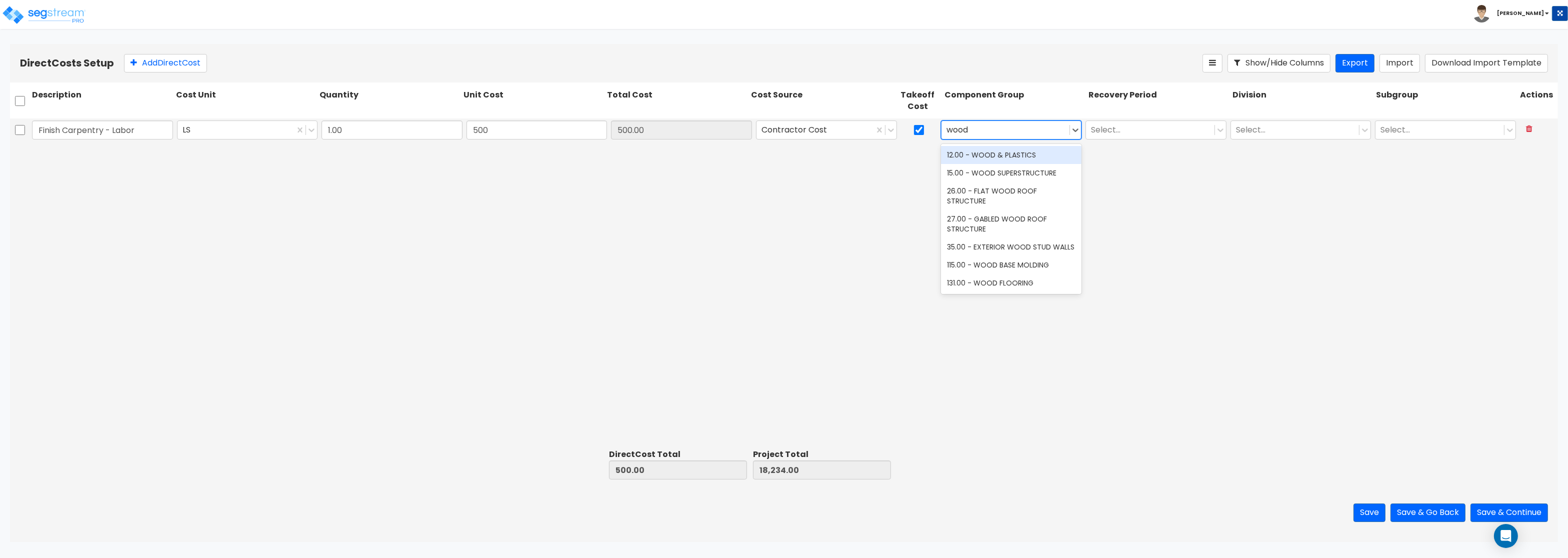
click at [990, 161] on div "12.00 - WOOD & PLASTICS" at bounding box center [1011, 155] width 141 height 18
click at [1112, 126] on div at bounding box center [1150, 130] width 118 height 13
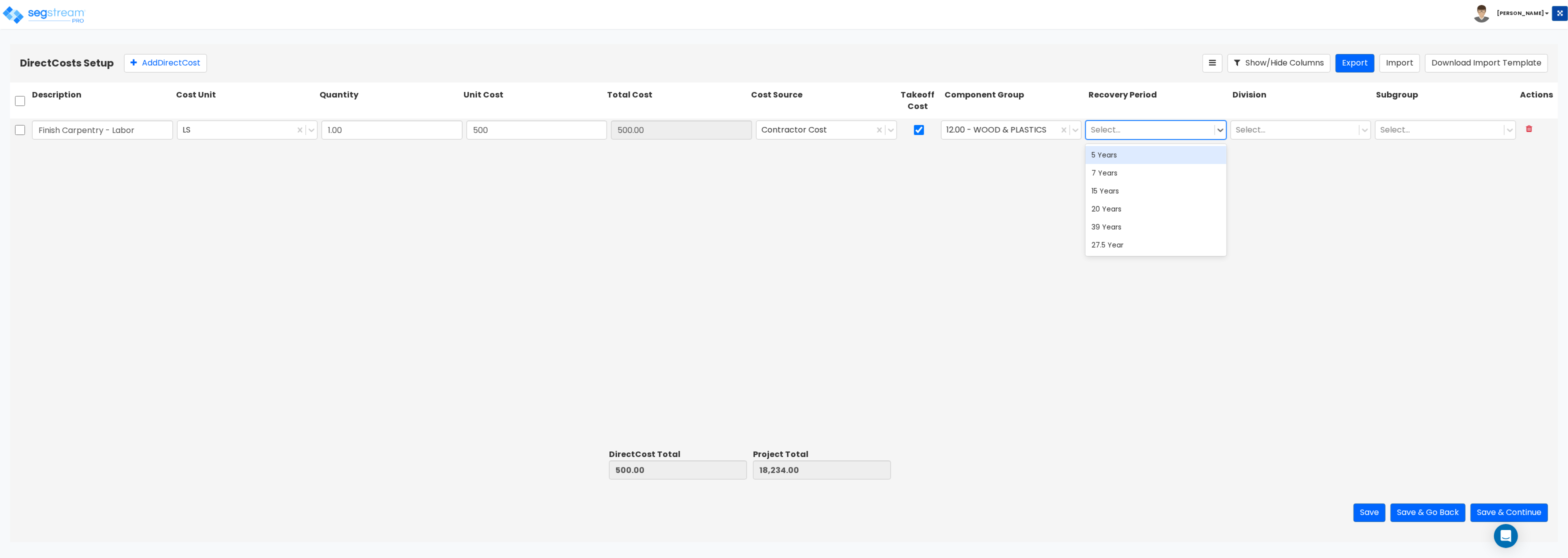
click at [1116, 155] on div "5 Years" at bounding box center [1155, 155] width 141 height 18
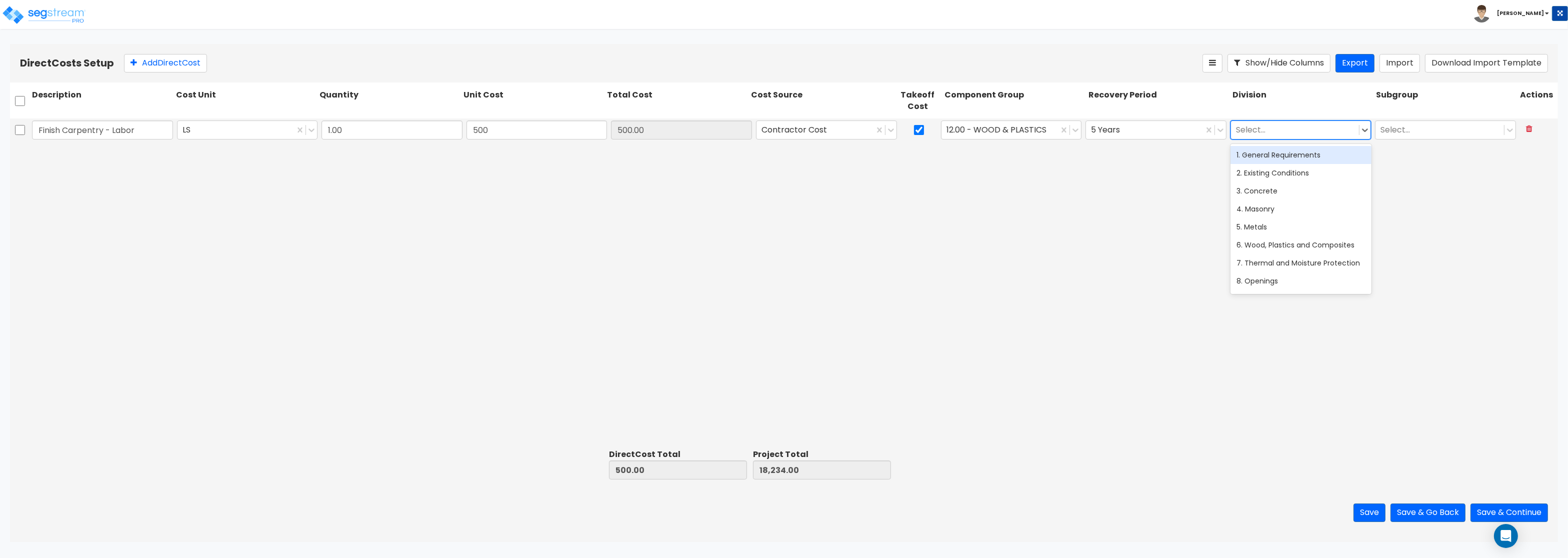
click at [1249, 134] on div at bounding box center [1295, 130] width 118 height 13
click at [1270, 243] on div "6. Wood, Plastics and Composites" at bounding box center [1300, 245] width 141 height 18
click at [150, 65] on button "Add Direct Cost" at bounding box center [166, 63] width 83 height 19
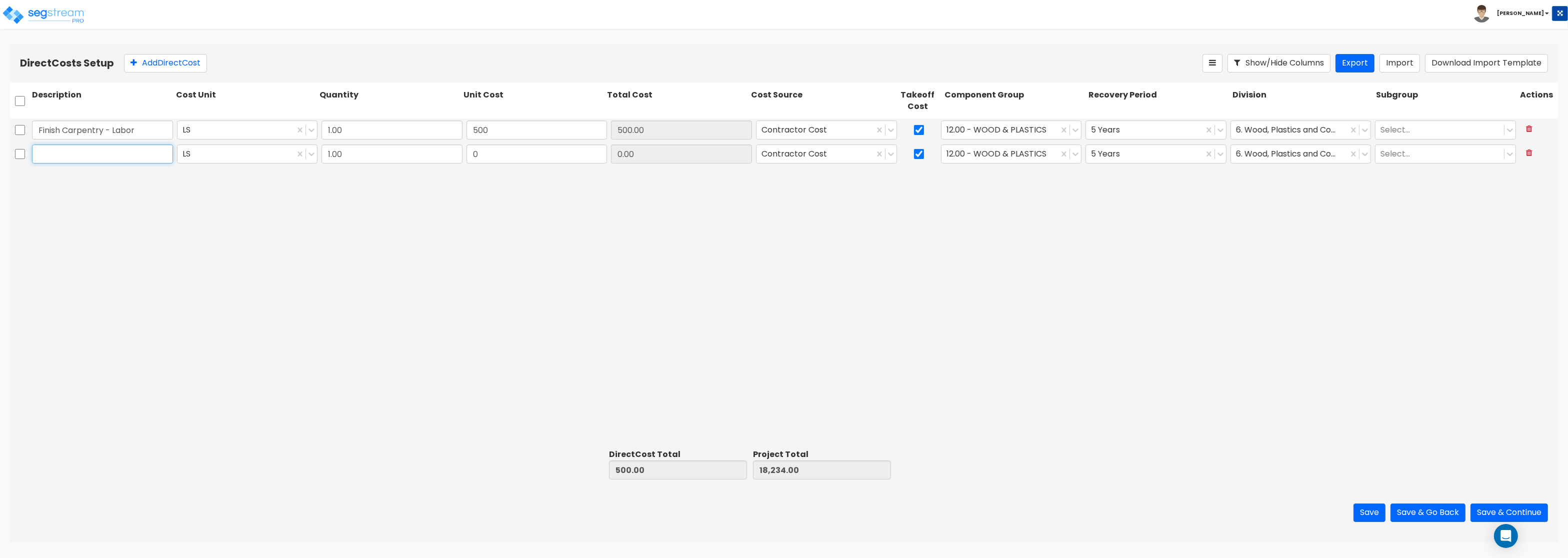
click at [65, 152] on input "text" at bounding box center [102, 154] width 141 height 19
paste input "Millworl<"
type input "Millworlk"
type input "10,722"
type input "11,222.00"
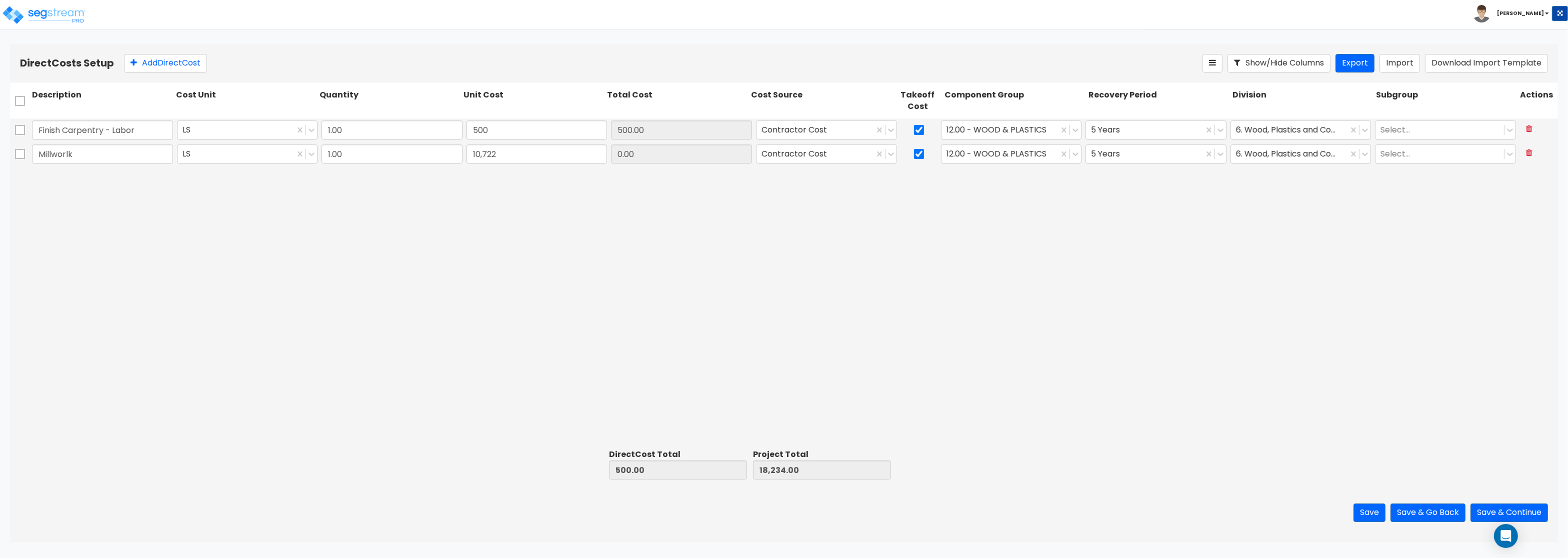
type input "28,956.00"
type input "10,722.00"
click at [1009, 152] on div at bounding box center [1000, 154] width 107 height 13
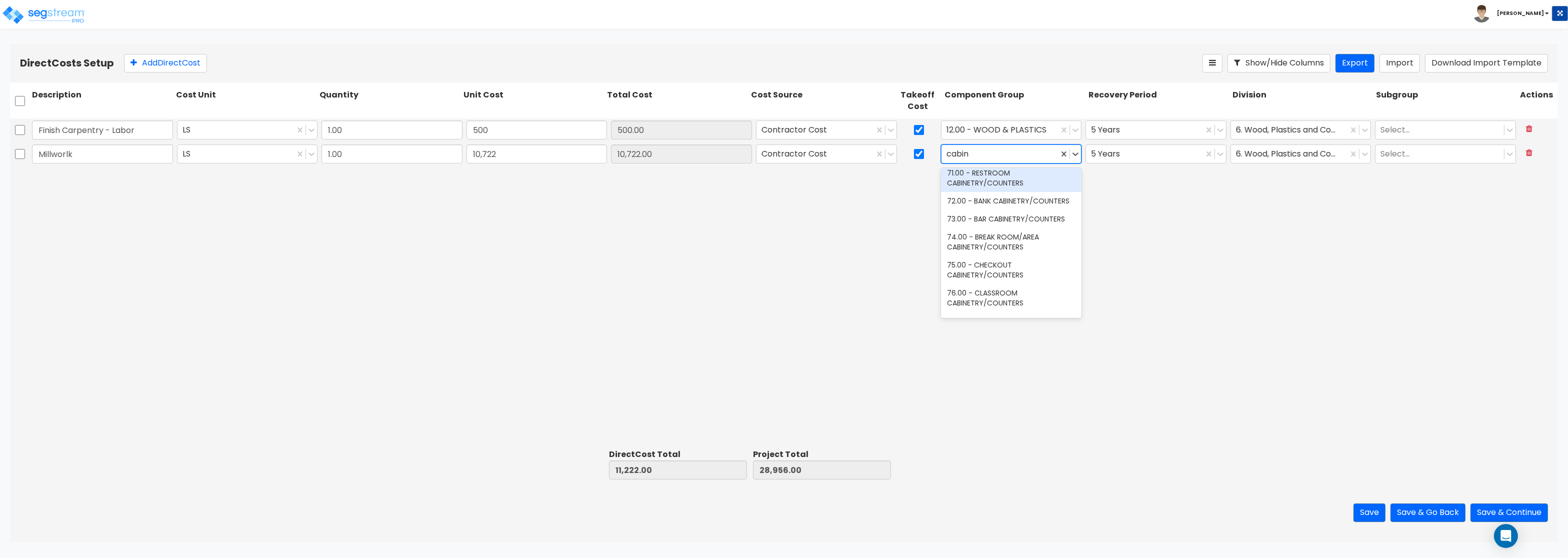
type input "cabin"
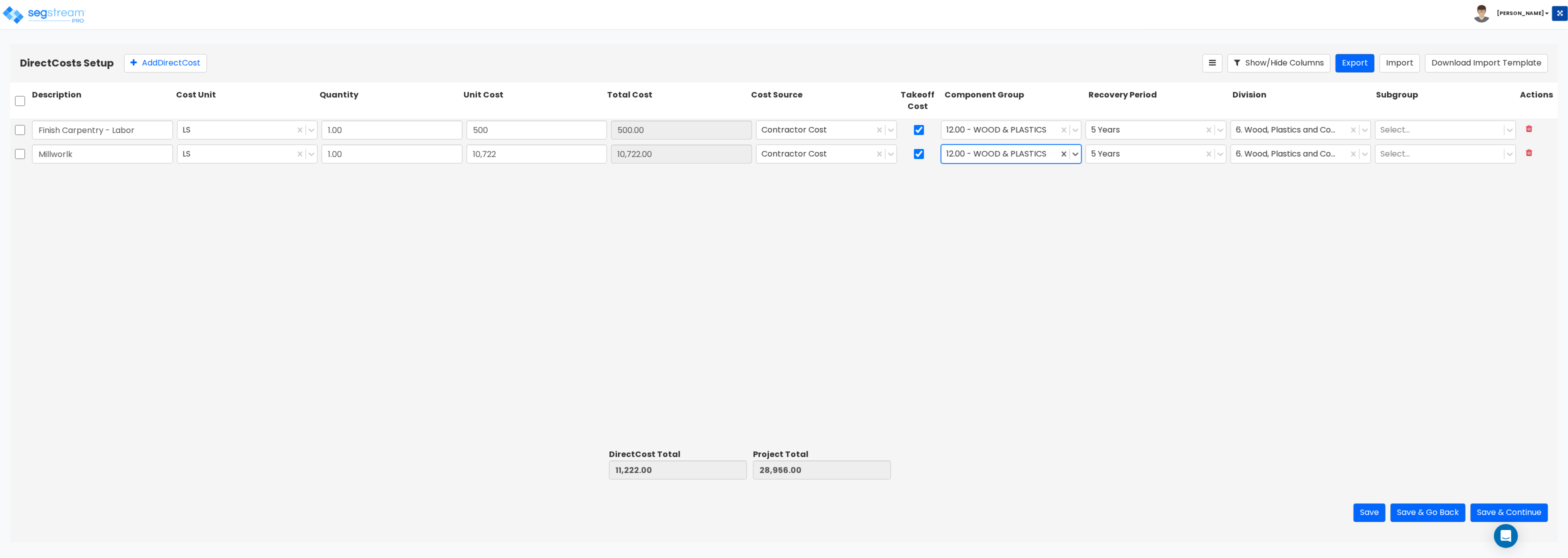
click at [1035, 153] on div at bounding box center [1000, 154] width 107 height 13
click at [1212, 258] on div "Finish Carpentry - Labor LS 1.00 500 500.00 Contractor Cost 12.00 - WOOD & PLAS…" at bounding box center [784, 281] width 1548 height 327
click at [177, 56] on button "Add Direct Cost" at bounding box center [166, 63] width 83 height 19
type input "Aluminum/ Glass & Glazing"
type input "4,940"
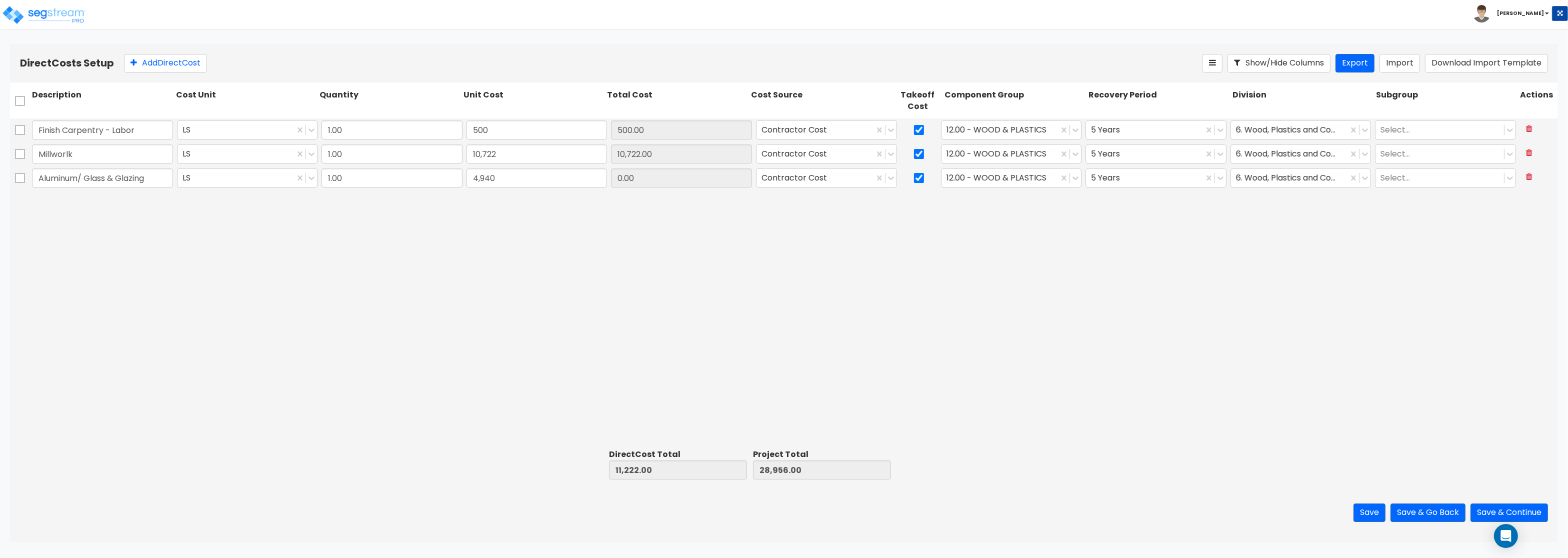
type input "16,162.00"
type input "33,896.00"
type input "4,940.00"
type input "p"
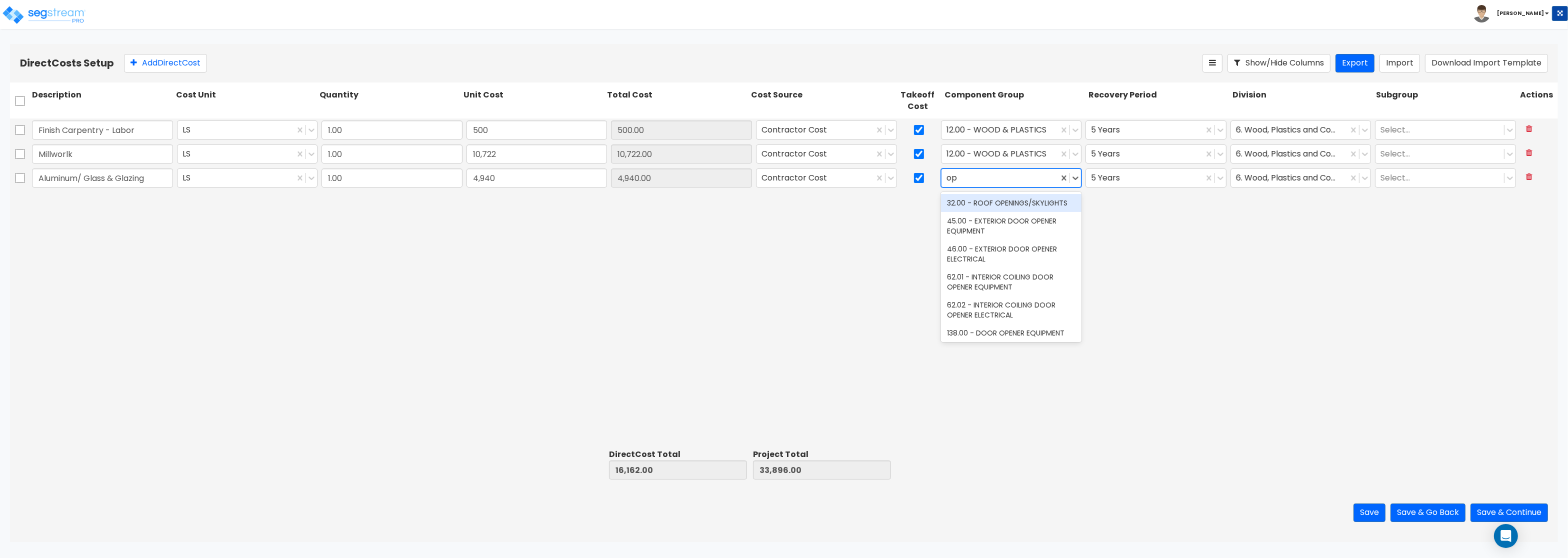
type input "o"
type input "win"
click at [991, 200] on div "40.00 - DOORS & WINDOWS" at bounding box center [1011, 203] width 141 height 18
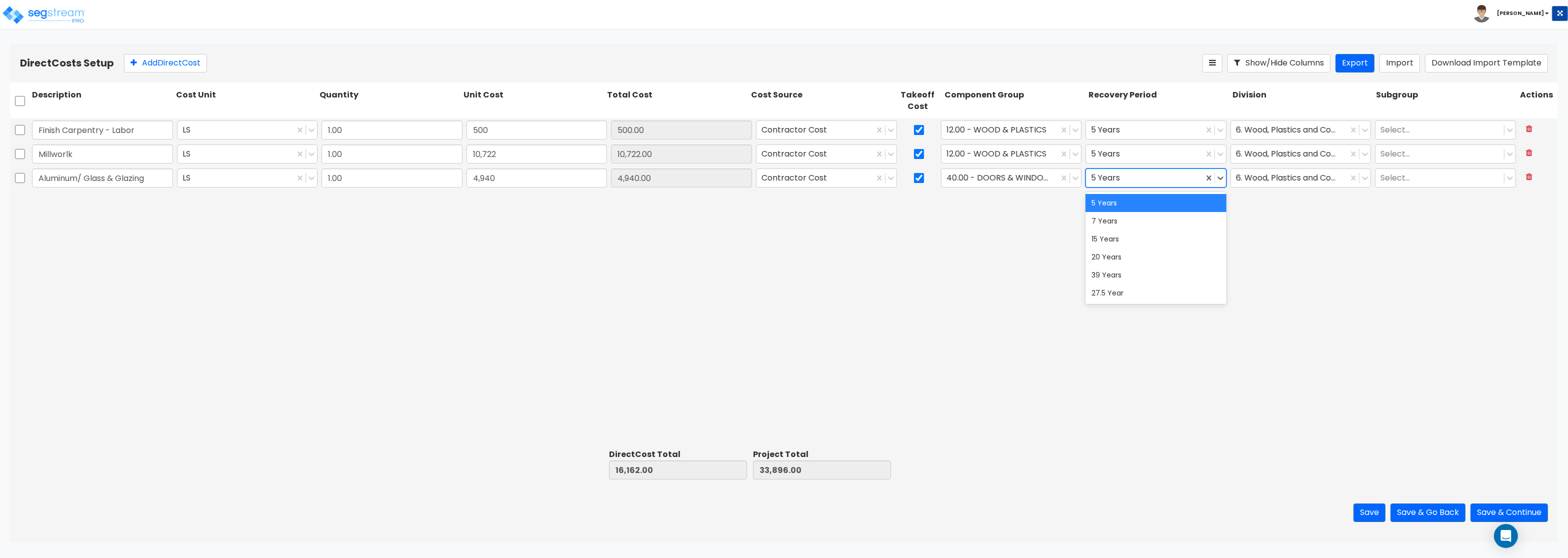
click at [1195, 178] on div at bounding box center [1145, 178] width 107 height 13
click at [1114, 275] on div "39 Years" at bounding box center [1155, 275] width 141 height 18
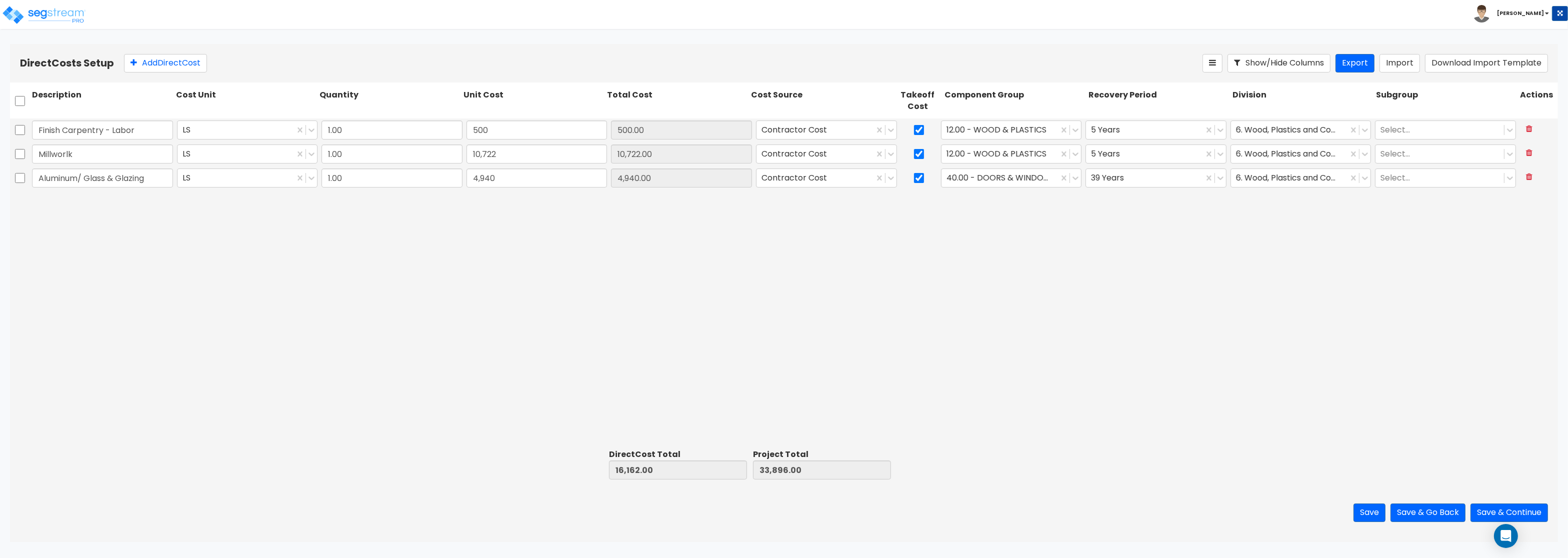
click at [1285, 165] on div "6. Wood, Plastics and Composites" at bounding box center [1301, 153] width 145 height 23
click at [1280, 177] on div at bounding box center [1290, 178] width 107 height 13
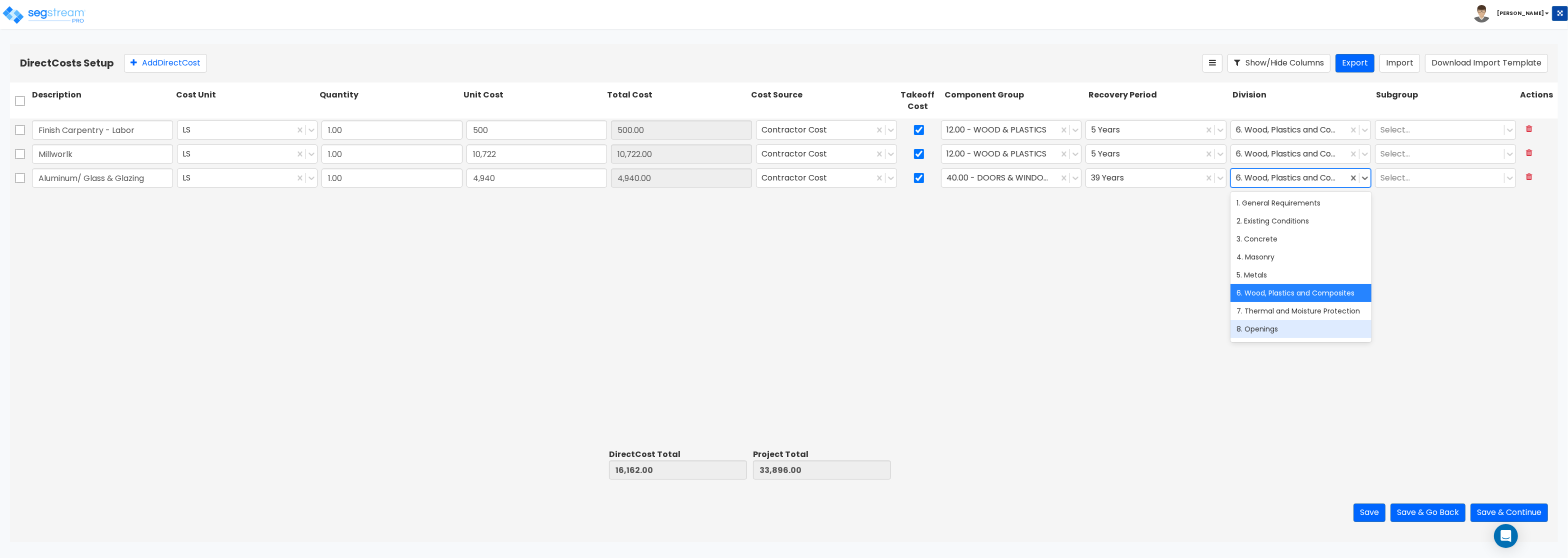
click at [1270, 330] on div "8. Openings" at bounding box center [1300, 329] width 141 height 18
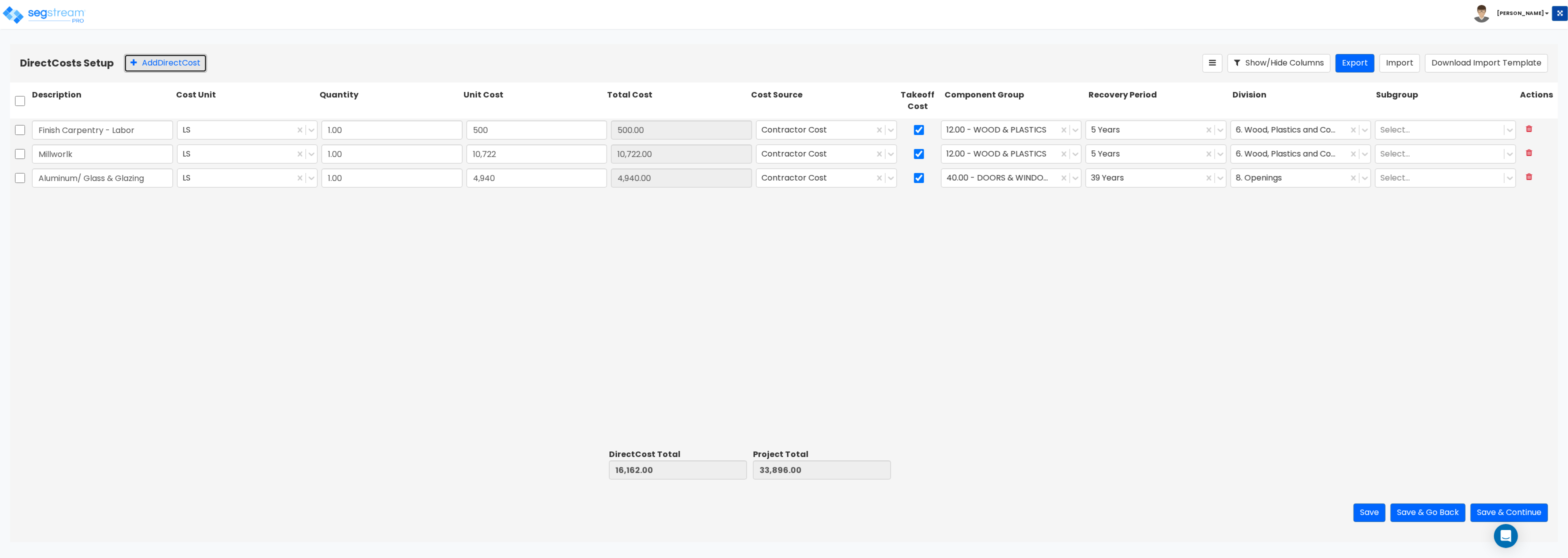
drag, startPoint x: 159, startPoint y: 62, endPoint x: 120, endPoint y: 135, distance: 82.8
click at [158, 71] on button "Add Direct Cost" at bounding box center [166, 63] width 83 height 19
click at [83, 198] on input "text" at bounding box center [102, 202] width 141 height 19
type input "Gypsum Drywall - Sub"
click at [487, 199] on input "0" at bounding box center [537, 202] width 141 height 19
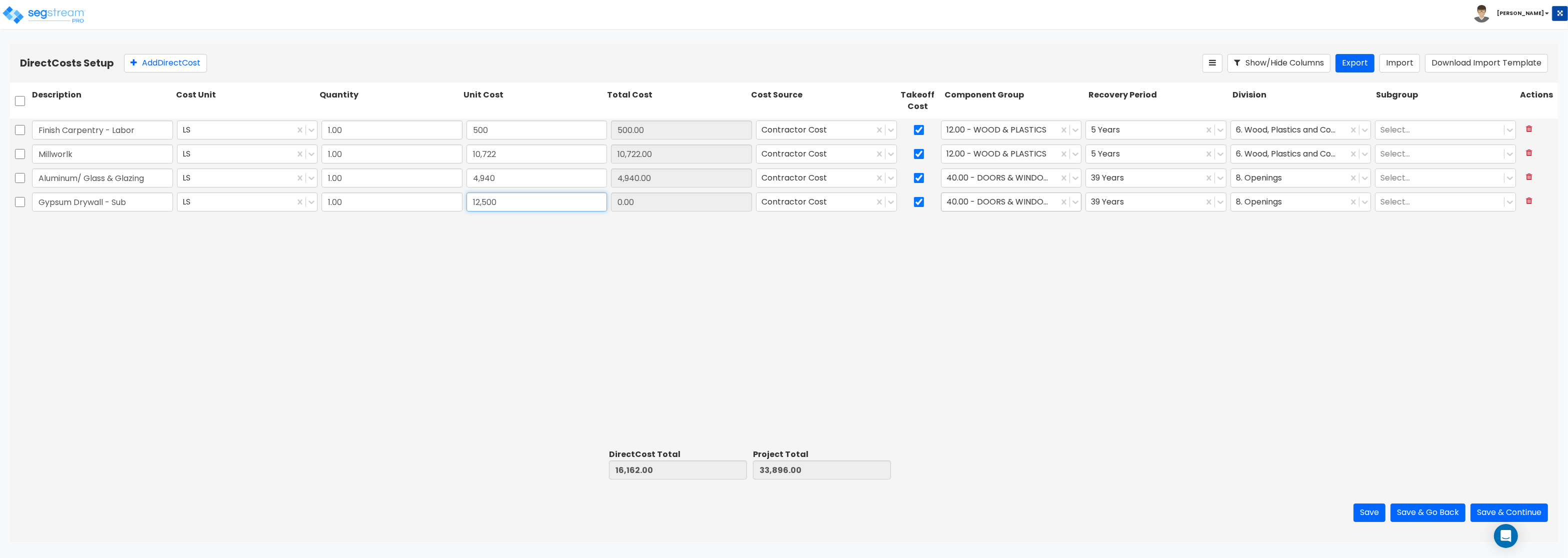
type input "12,500"
type input "28,662.00"
type input "46,396.00"
type input "12,500.00"
click at [1028, 205] on div at bounding box center [1000, 202] width 107 height 13
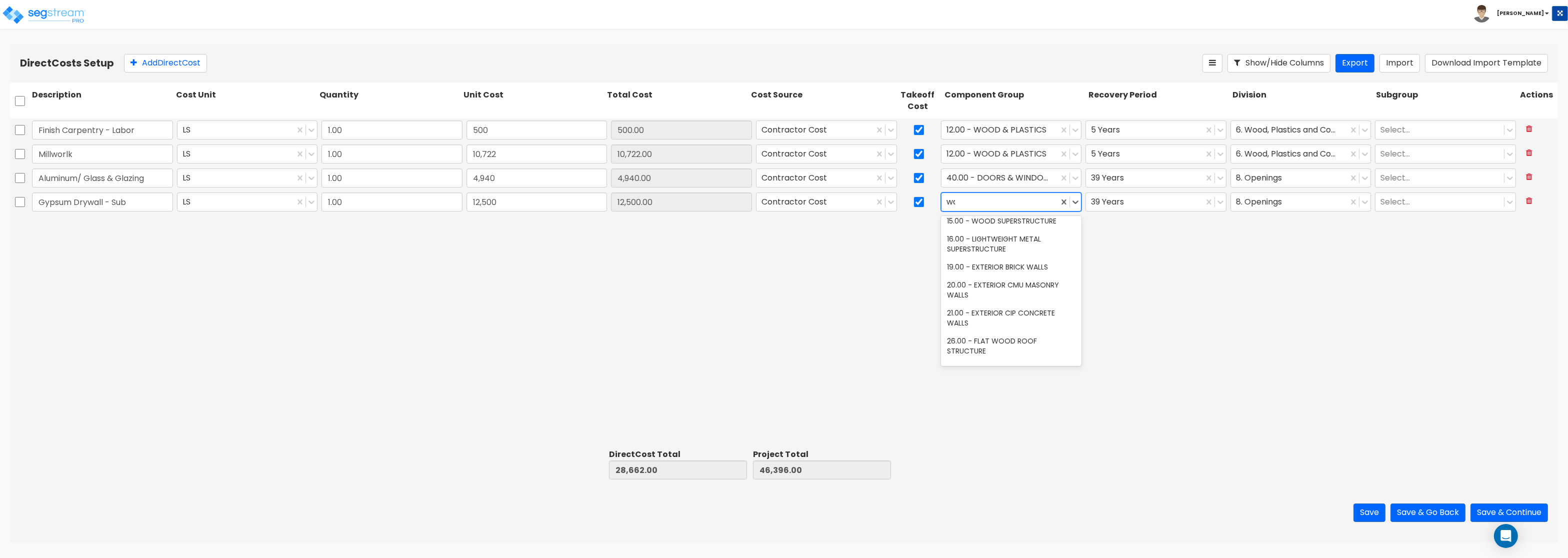
scroll to position [0, 0]
type input "w"
type input "interio"
click at [1002, 229] on div "47.00 - INTERIOR DRYWALL PARTITIONS" at bounding box center [1011, 232] width 141 height 28
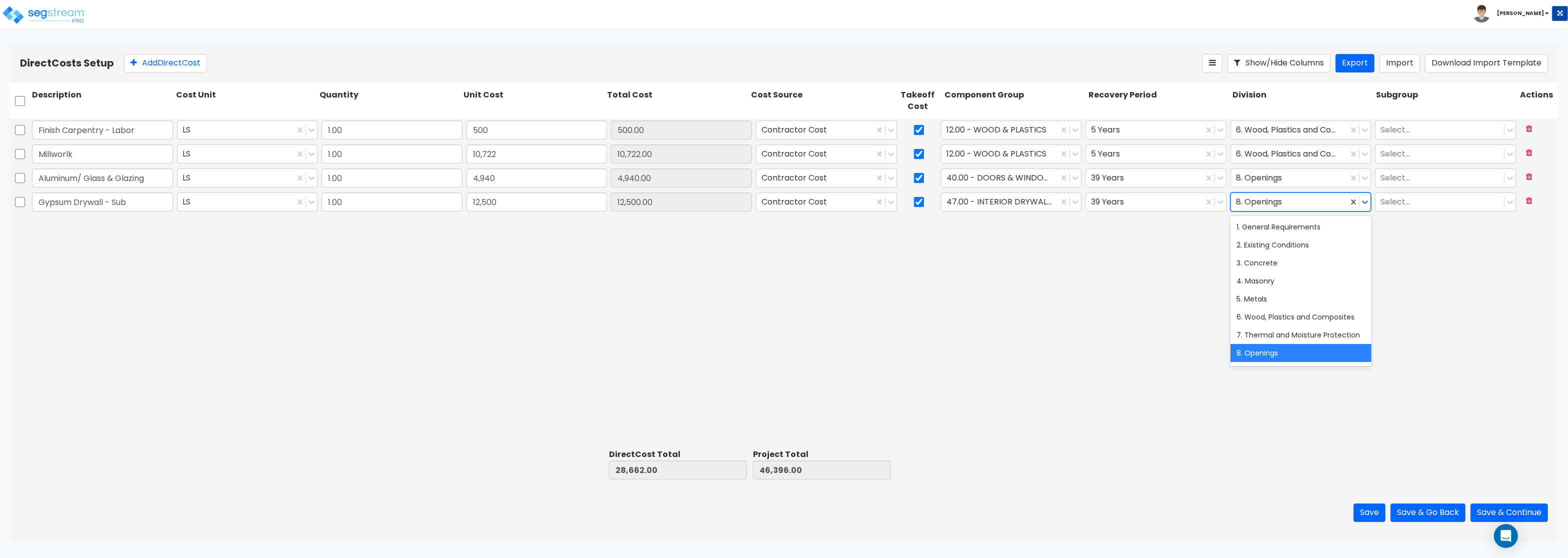
click at [1316, 202] on div at bounding box center [1290, 202] width 107 height 13
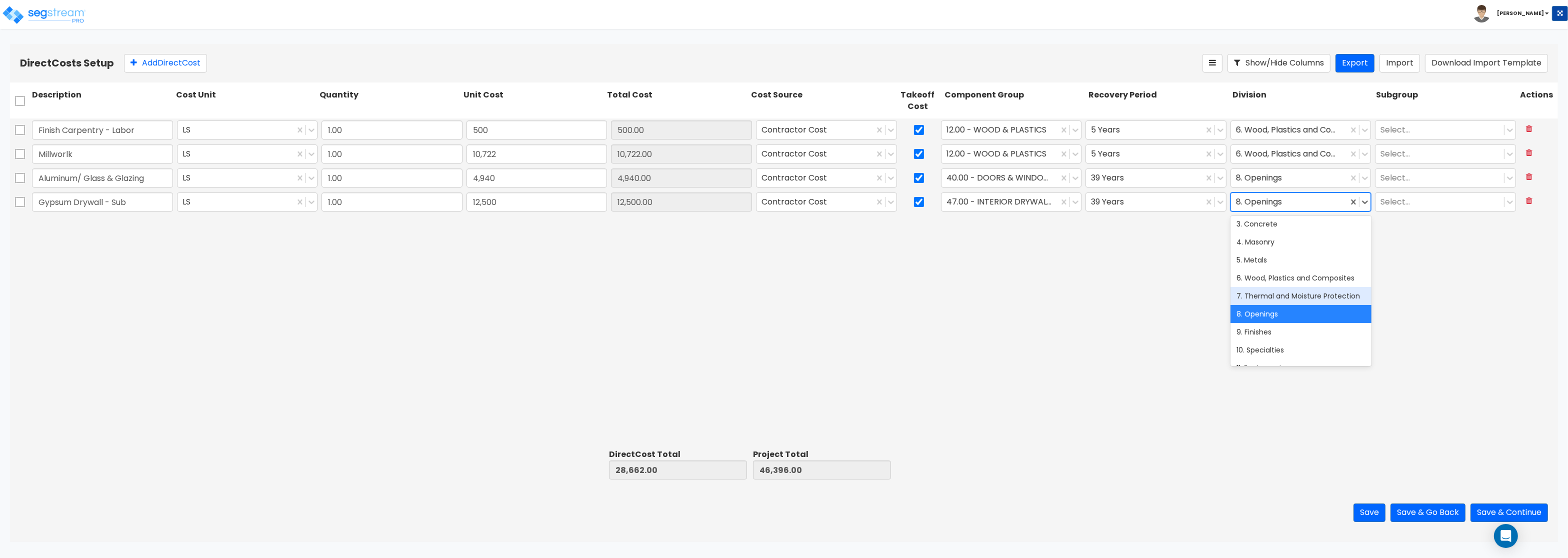
scroll to position [60, 0]
click at [1280, 313] on div "9. Finishes" at bounding box center [1300, 311] width 141 height 18
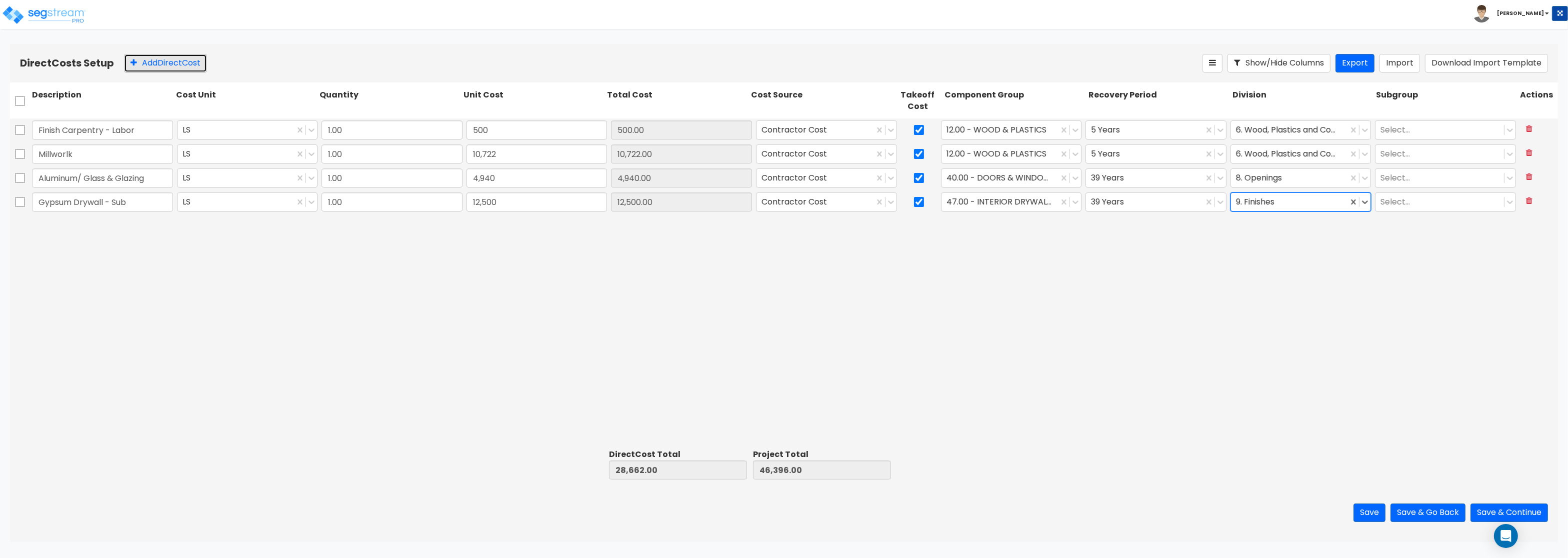
click at [154, 62] on button "Add Direct Cost" at bounding box center [166, 63] width 83 height 19
click at [98, 230] on input "text" at bounding box center [102, 226] width 141 height 19
paste input "Acoustical Ceilings"
type input "Acoustical Ceilings"
click at [487, 225] on input "0" at bounding box center [537, 226] width 141 height 19
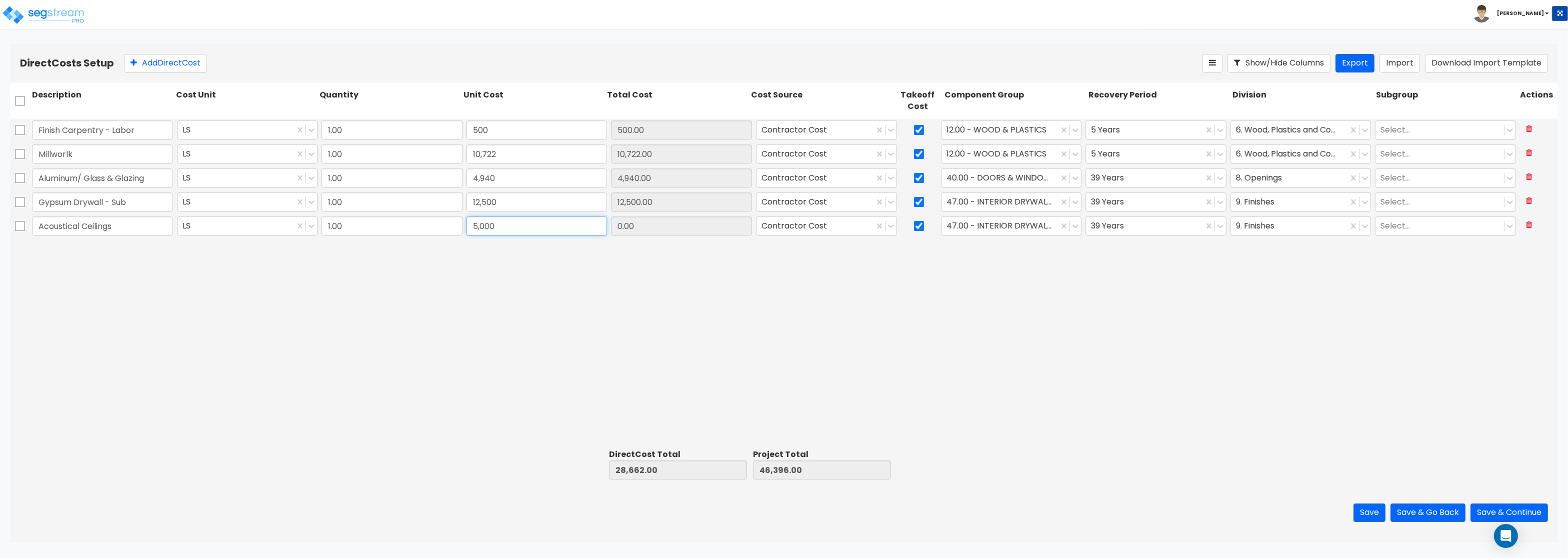
type input "5,000"
type input "33,662.00"
type input "51,396.00"
type input "5,000.00"
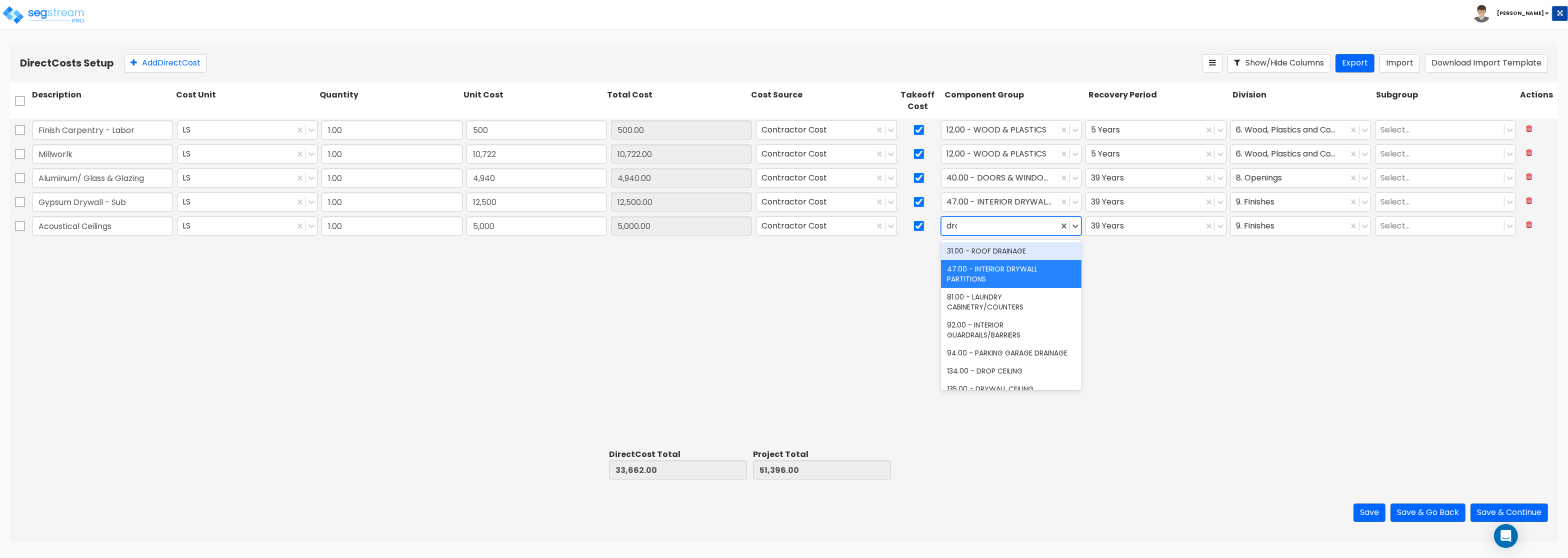
type input "drop"
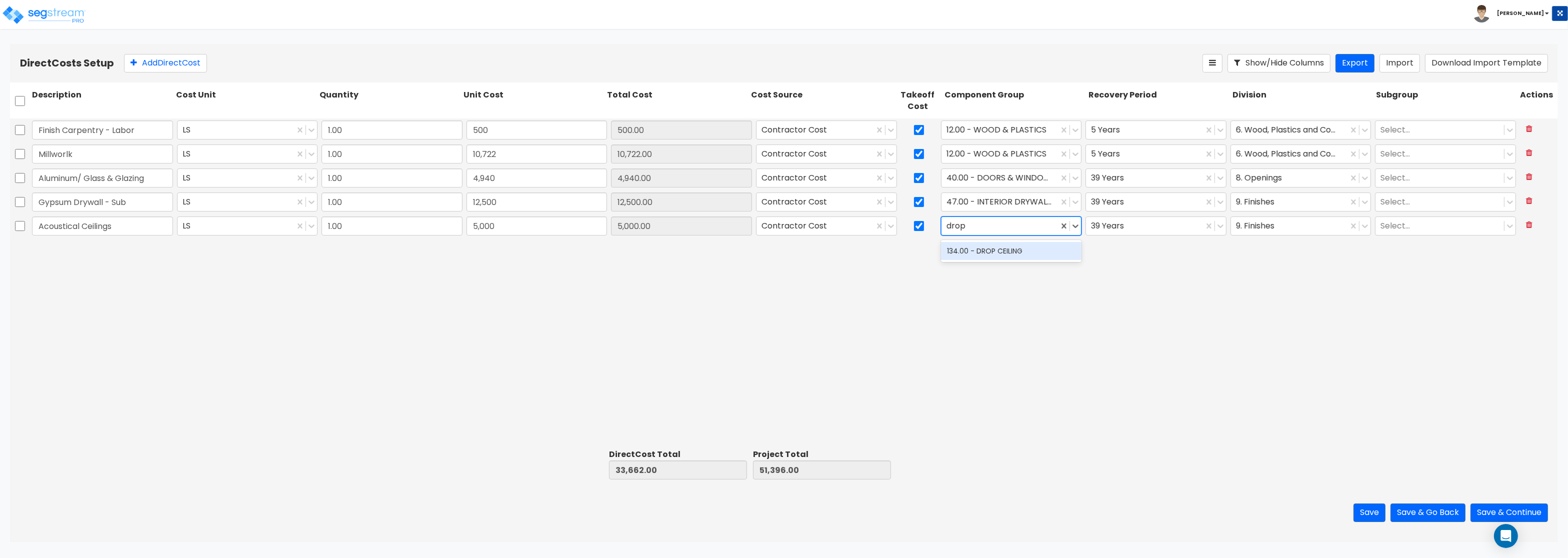
click at [976, 248] on div "134.00 - DROP CEILING" at bounding box center [1011, 251] width 141 height 18
drag, startPoint x: 156, startPoint y: 64, endPoint x: 254, endPoint y: 78, distance: 99.0
click at [156, 64] on button "Add Direct Cost" at bounding box center [166, 63] width 83 height 19
click at [95, 244] on input "text" at bounding box center [102, 250] width 141 height 19
paste input "Flooring"
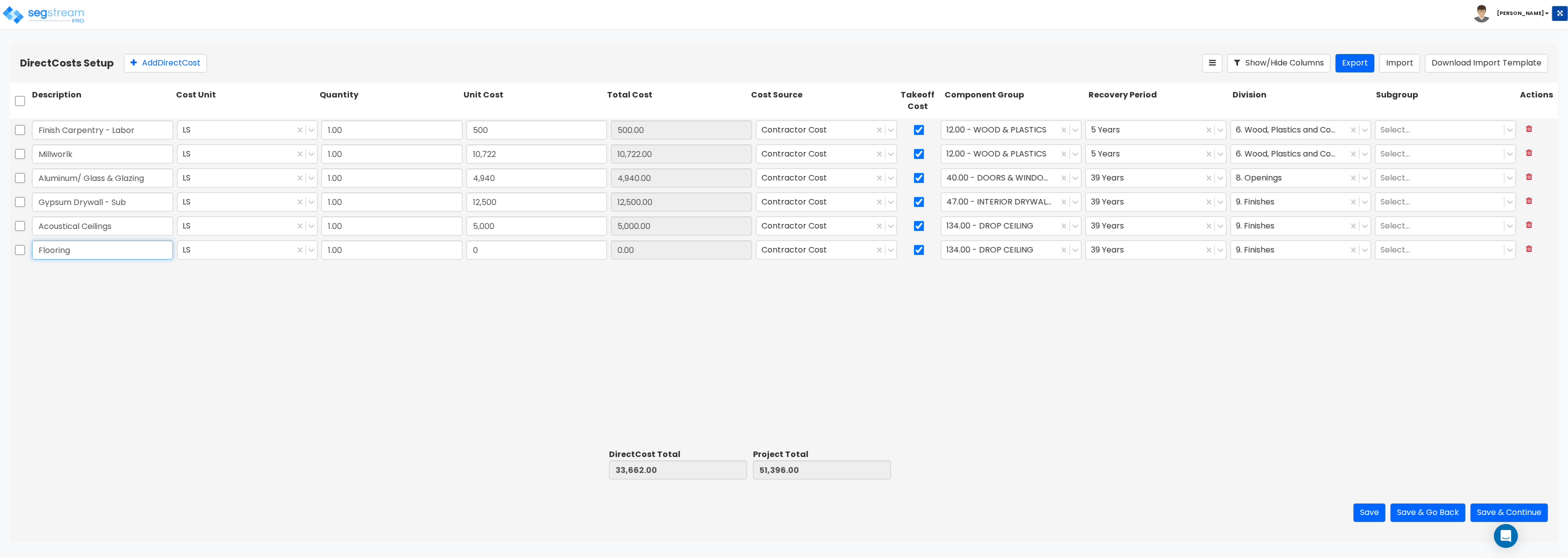
scroll to position [0, 9]
type input "Flooring"
click at [491, 250] on input "0" at bounding box center [537, 250] width 141 height 19
type input "10,000"
type input "43,662.00"
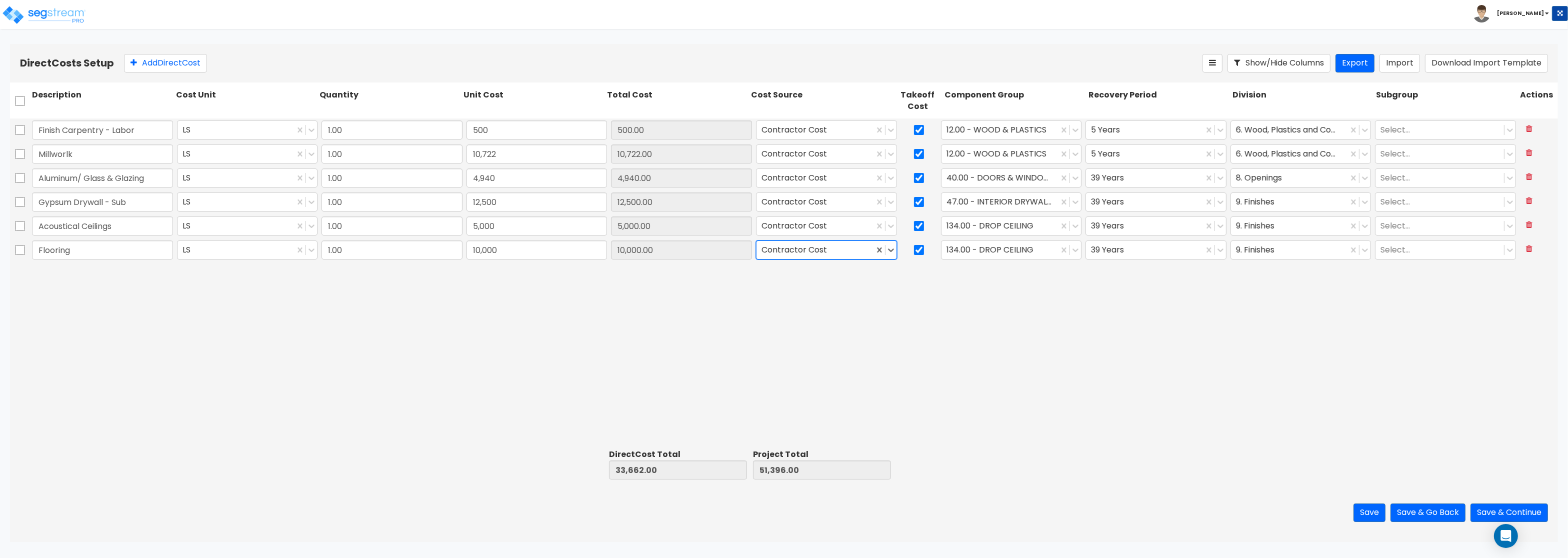
type input "61,396.00"
type input "10,000.00"
type input "carp"
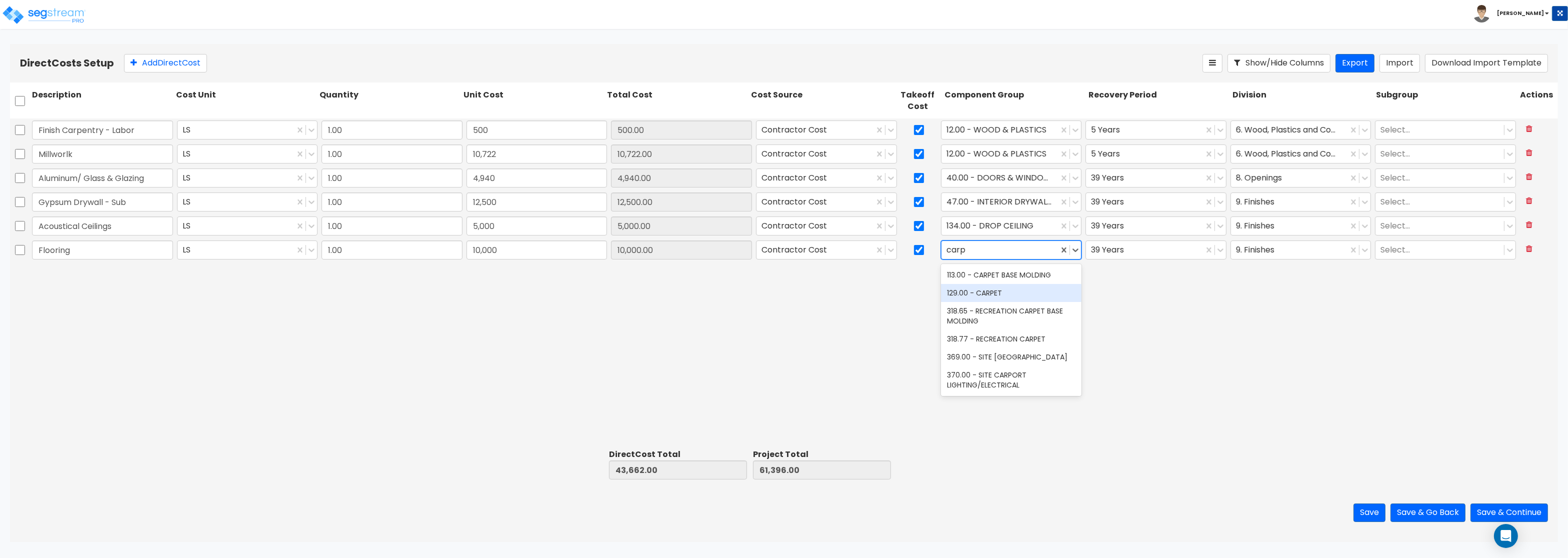
click at [1028, 292] on div "129.00 - CARPET" at bounding box center [1011, 293] width 141 height 18
click at [1130, 254] on div at bounding box center [1145, 250] width 107 height 13
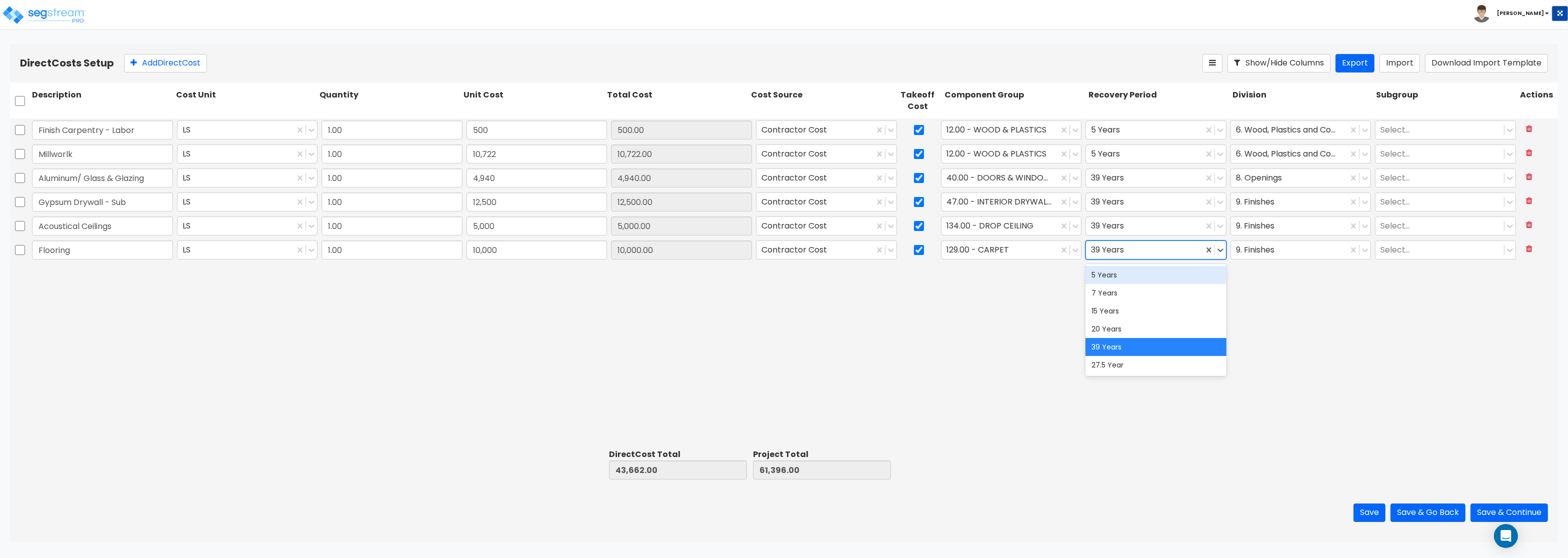
click at [1119, 277] on div "5 Years" at bounding box center [1155, 275] width 141 height 18
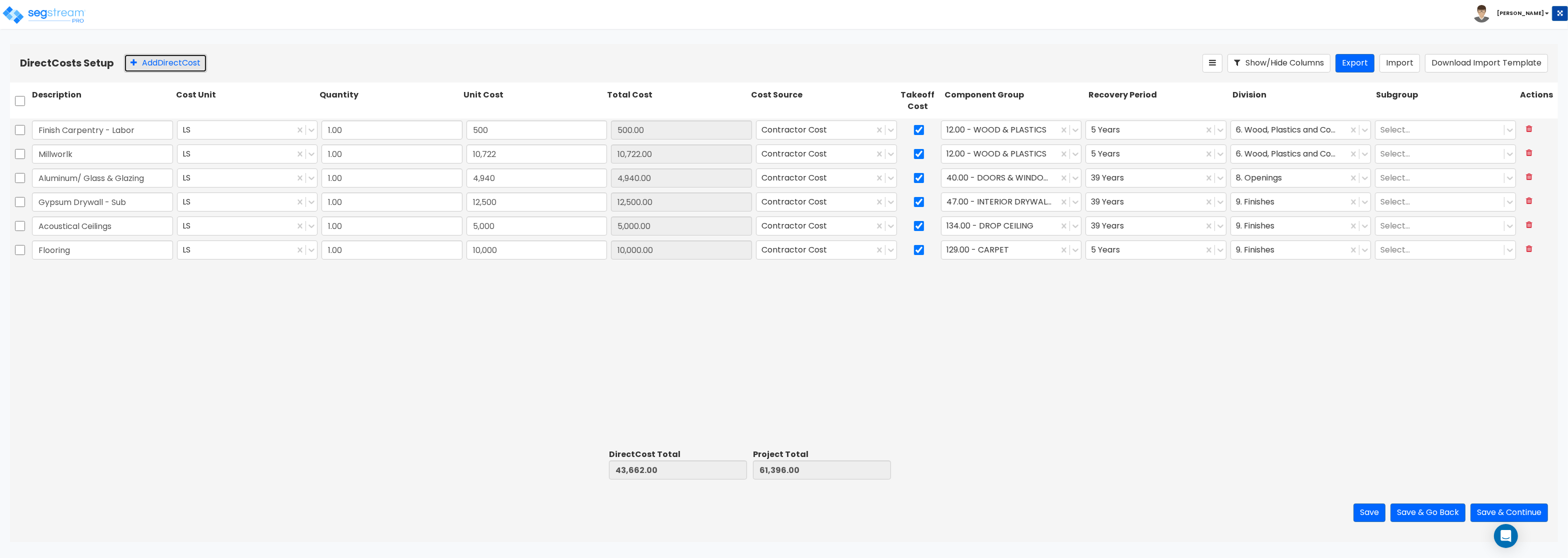
click at [163, 70] on button "Add Direct Cost" at bounding box center [166, 63] width 83 height 19
click at [121, 243] on input "Flooring" at bounding box center [102, 250] width 141 height 19
drag, startPoint x: 115, startPoint y: 252, endPoint x: -32, endPoint y: 234, distance: 148.1
click at [32, 240] on input "Flooring" at bounding box center [102, 250] width 141 height 19
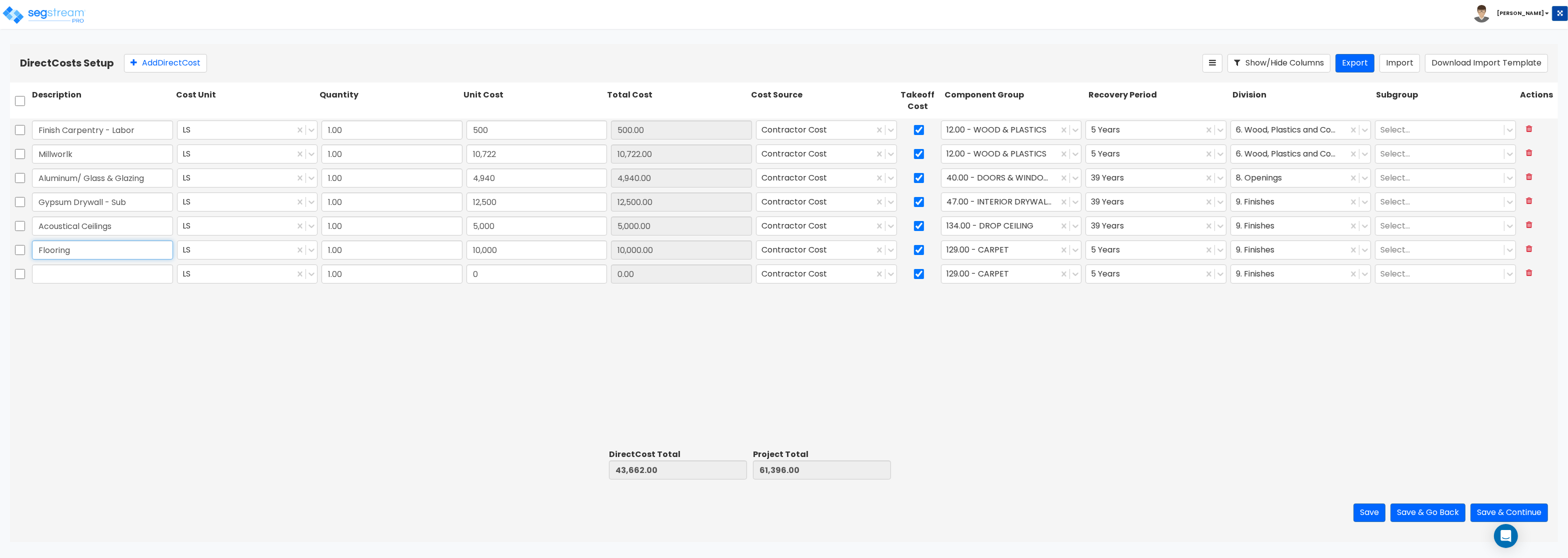
paste input "text"
type input "Flooring"
click at [74, 280] on input "text" at bounding box center [102, 274] width 141 height 19
paste input "Painting - Interior"
type input "Painting - Interior"
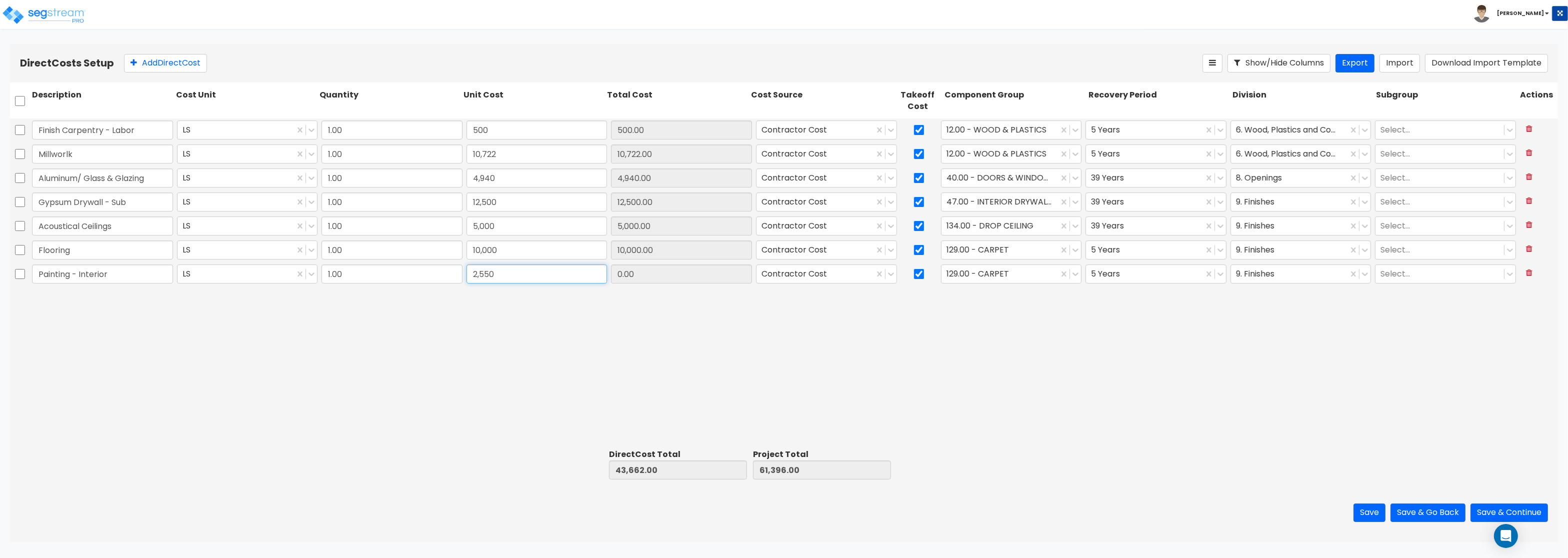
type input "2,550"
type input "46,212.00"
type input "63,946.00"
type input "2,550.00"
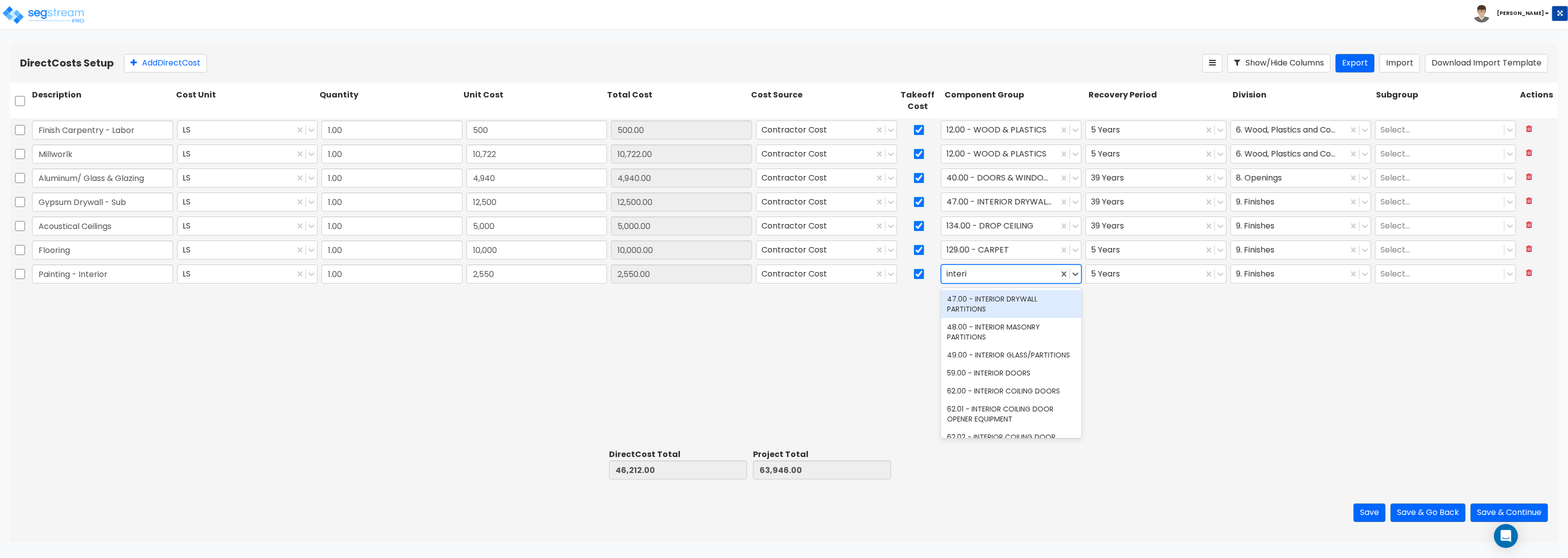
type input "interio"
click at [998, 301] on div "47.00 - INTERIOR DRYWALL PARTITIONS" at bounding box center [1011, 304] width 141 height 28
click at [1131, 274] on div at bounding box center [1145, 274] width 107 height 13
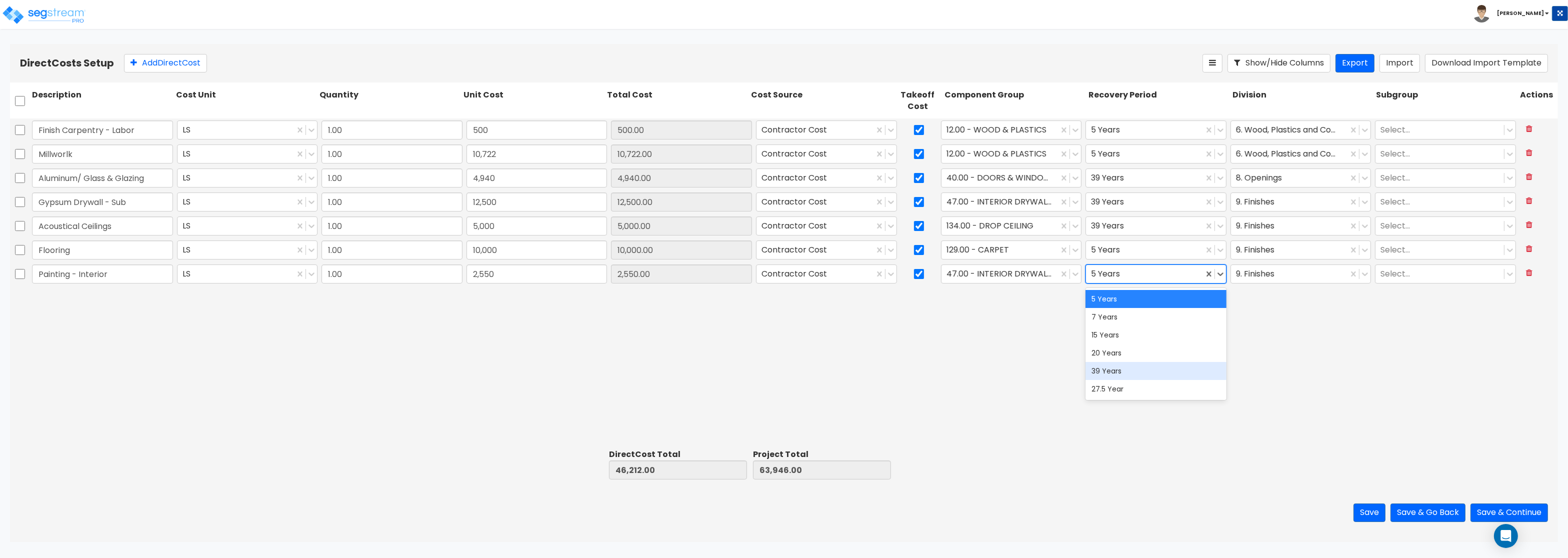
click at [1117, 373] on div "39 Years" at bounding box center [1155, 371] width 141 height 18
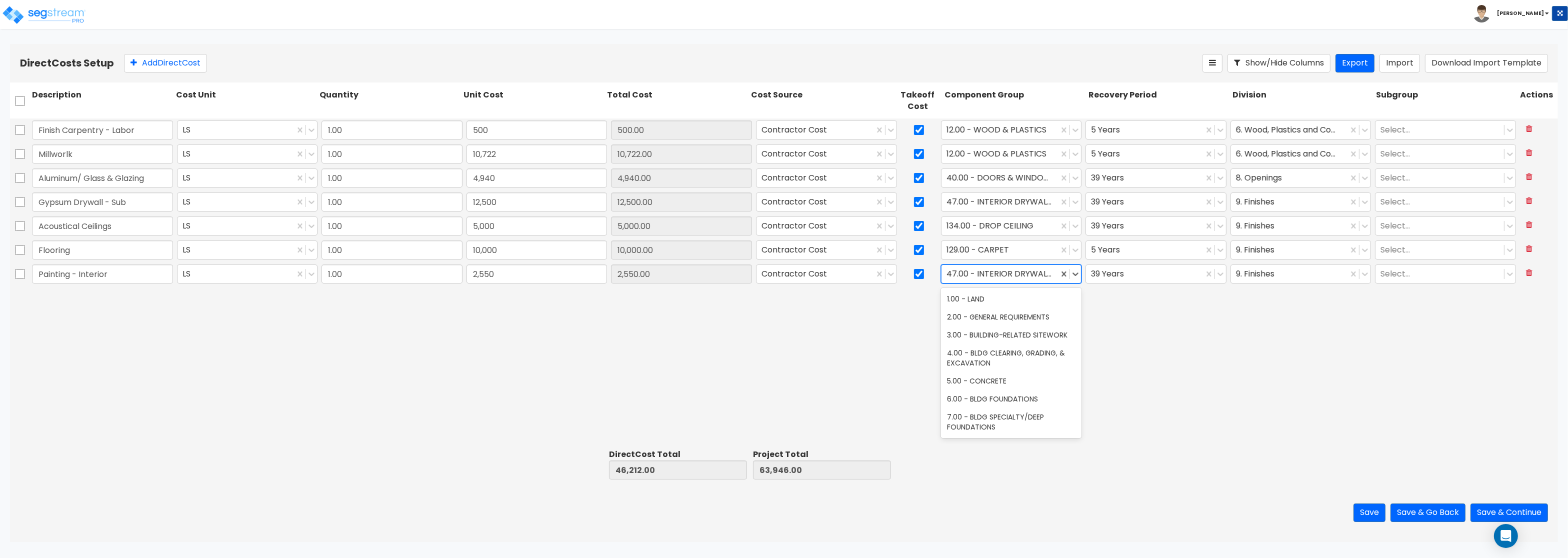
click at [987, 272] on div at bounding box center [1000, 274] width 107 height 13
type input "pain"
click at [991, 316] on div "112.00 - INTERIOR PAINT" at bounding box center [1011, 317] width 141 height 18
click at [190, 60] on button "Add Direct Cost" at bounding box center [166, 63] width 83 height 19
click at [53, 289] on input "text" at bounding box center [102, 298] width 141 height 19
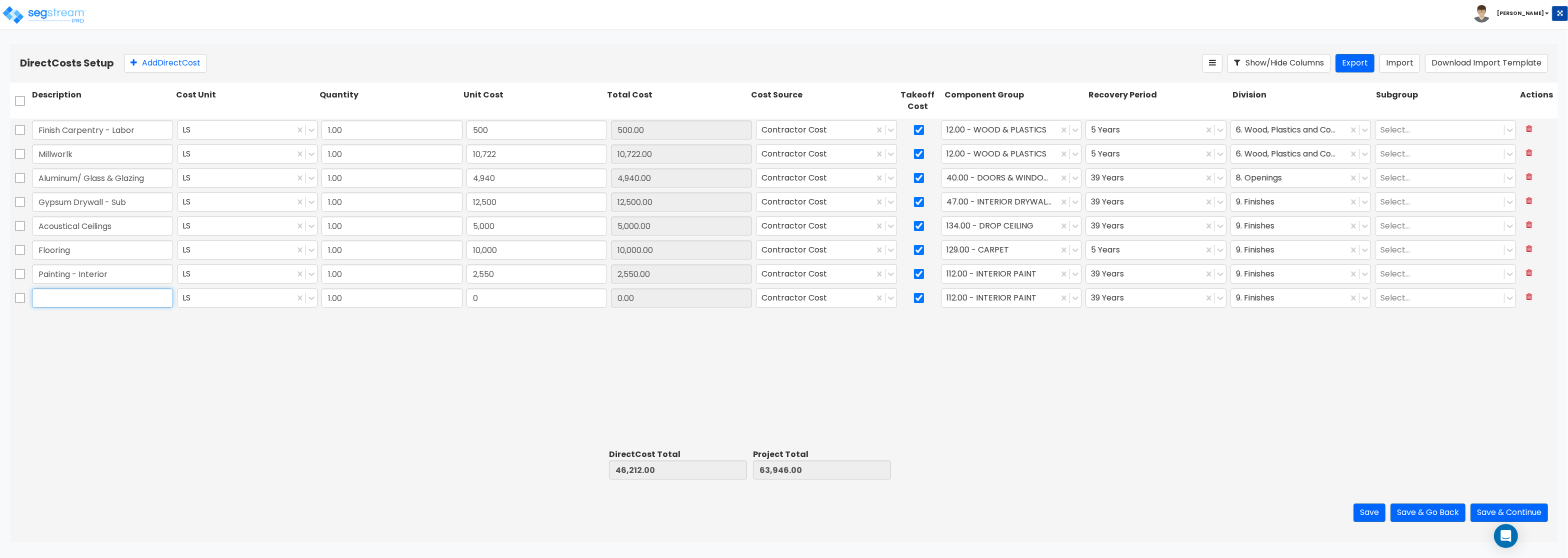
paste input "Paint - Wallcovering"
click at [124, 310] on div "Paint - Wallcovering" at bounding box center [102, 298] width 145 height 23
drag, startPoint x: 127, startPoint y: 299, endPoint x: -32, endPoint y: 289, distance: 159.3
click at [32, 289] on input "Paint - Wallcovering" at bounding box center [102, 298] width 141 height 19
paste input "Window Treatments/Blinds"
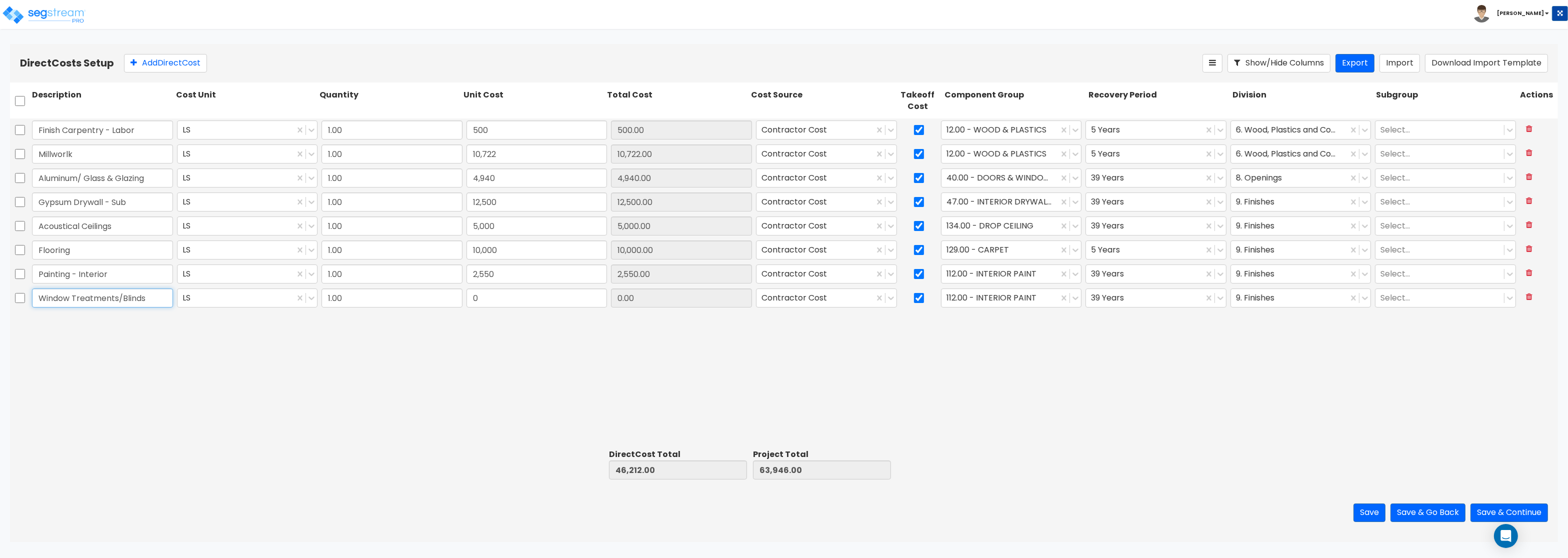
type input "Window Treatments/Blinds"
type input "2,621"
type input "48,833.00"
type input "66,567.00"
type input "2,621.00"
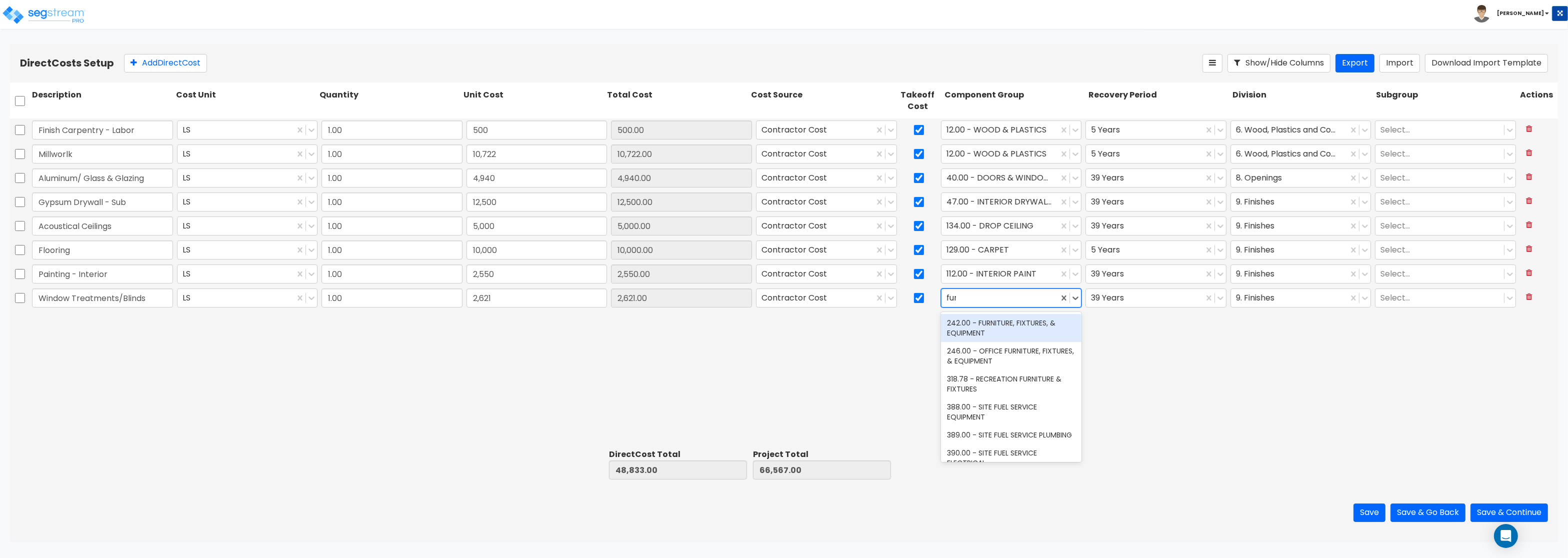
type input "furn"
click at [1015, 330] on div "242.00 - FURNITURE, FIXTURES, & EQUIPMENT" at bounding box center [1011, 328] width 141 height 28
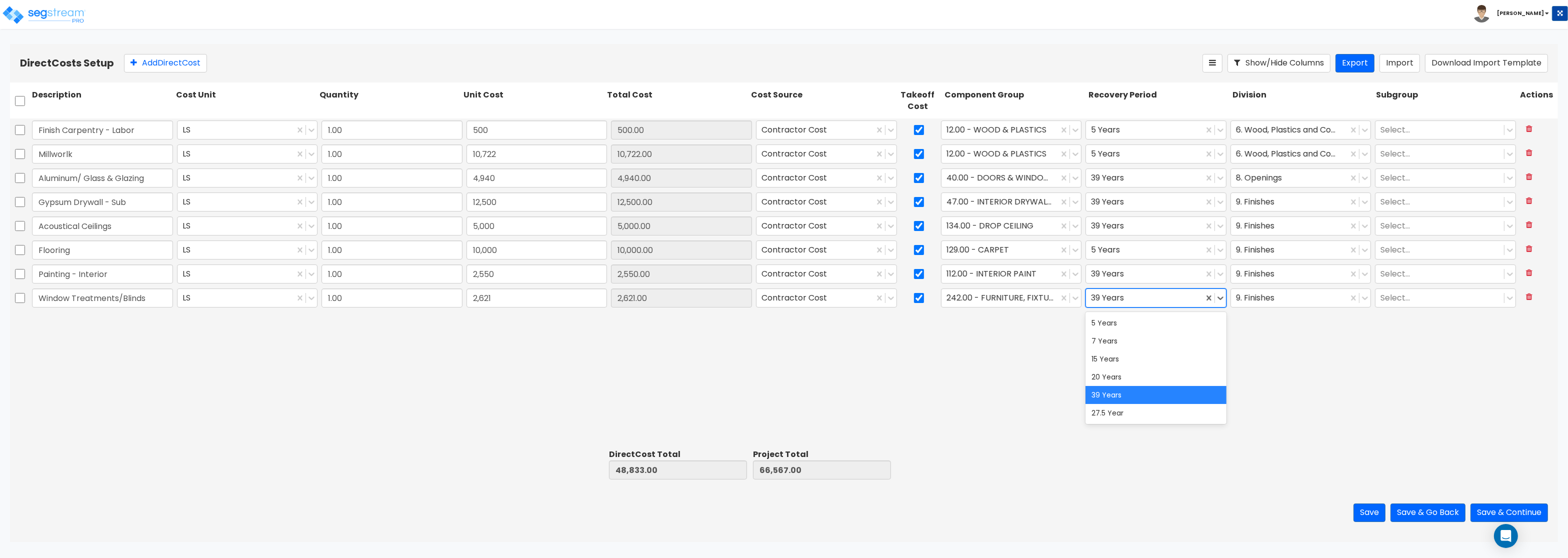
click at [1146, 297] on div at bounding box center [1145, 298] width 107 height 13
click at [1129, 331] on div "5 Years" at bounding box center [1155, 323] width 141 height 18
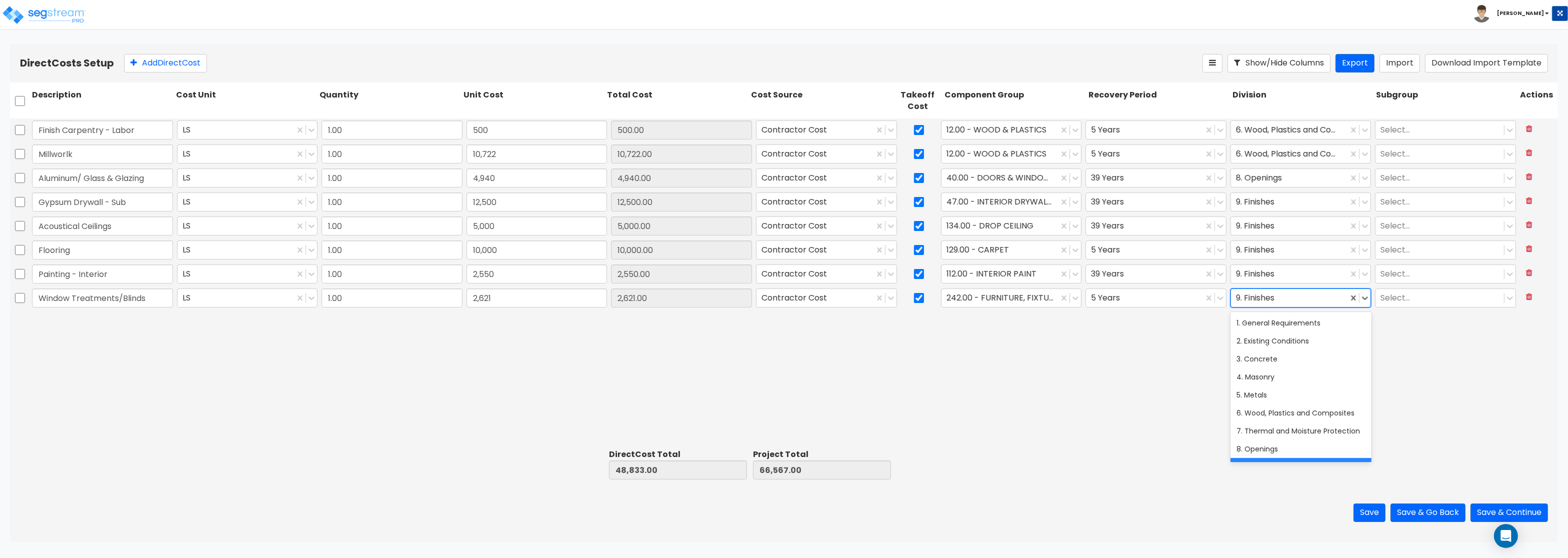
click at [1269, 295] on div at bounding box center [1290, 298] width 107 height 13
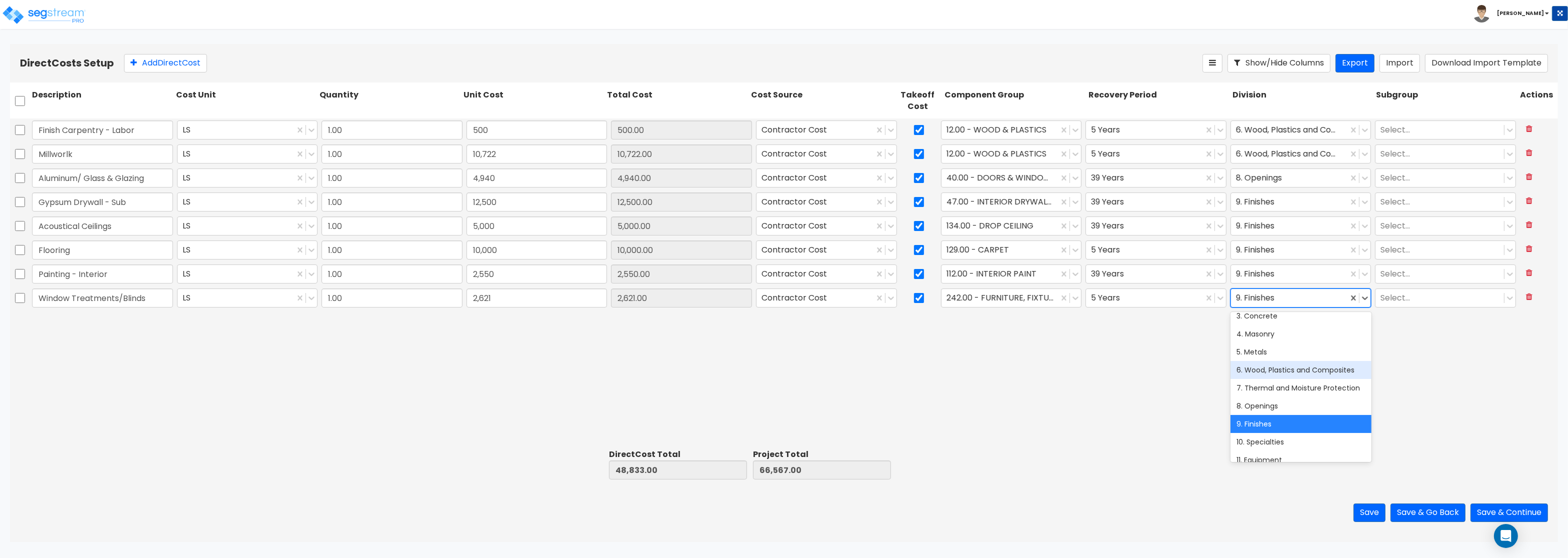
scroll to position [60, 0]
click at [1260, 423] on div "10. Specialties" at bounding box center [1300, 425] width 141 height 18
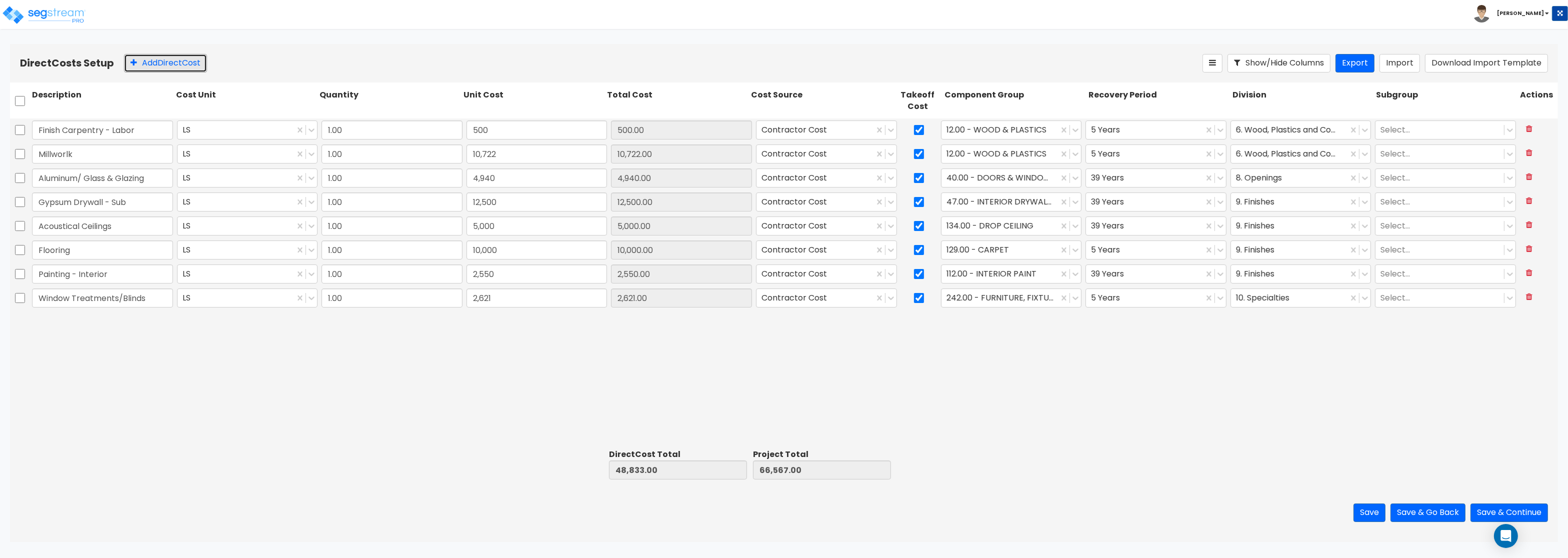
drag, startPoint x: 144, startPoint y: 69, endPoint x: 142, endPoint y: 83, distance: 14.1
click at [144, 68] on button "Add Direct Cost" at bounding box center [166, 63] width 83 height 19
click at [75, 315] on input "text" at bounding box center [102, 322] width 141 height 19
type input "Fire Protection"
type input "2,485"
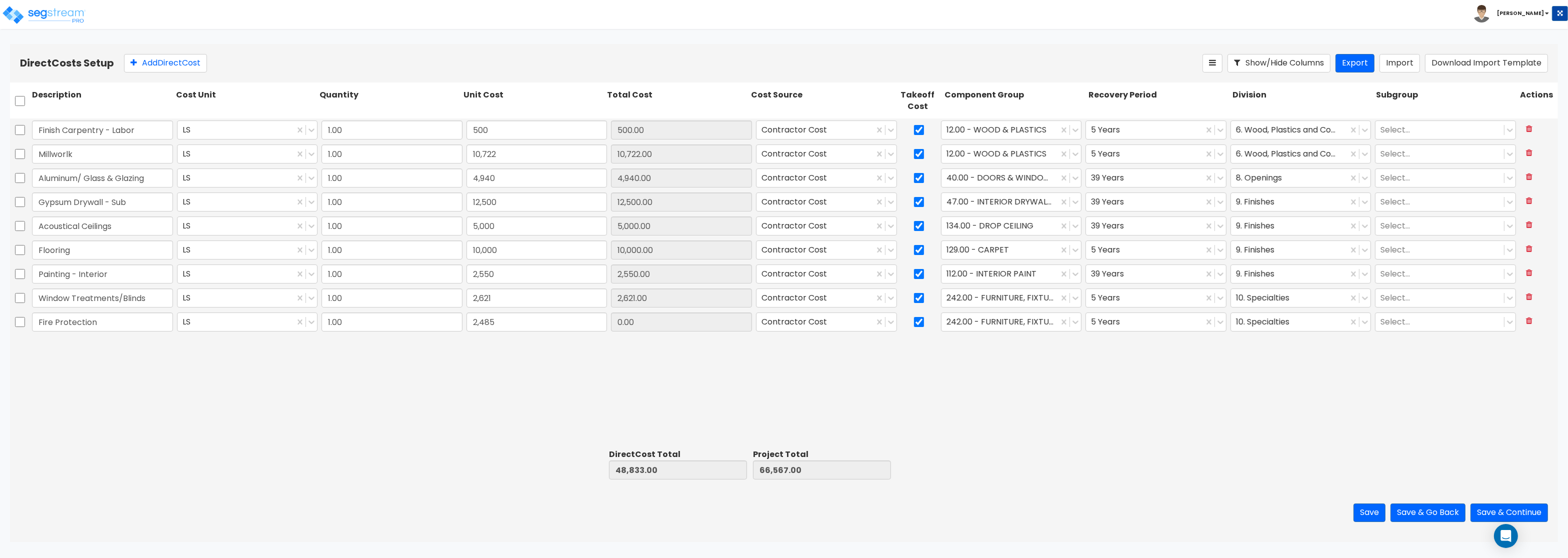
type input "51,318.00"
type input "69,052.00"
type input "2,485.00"
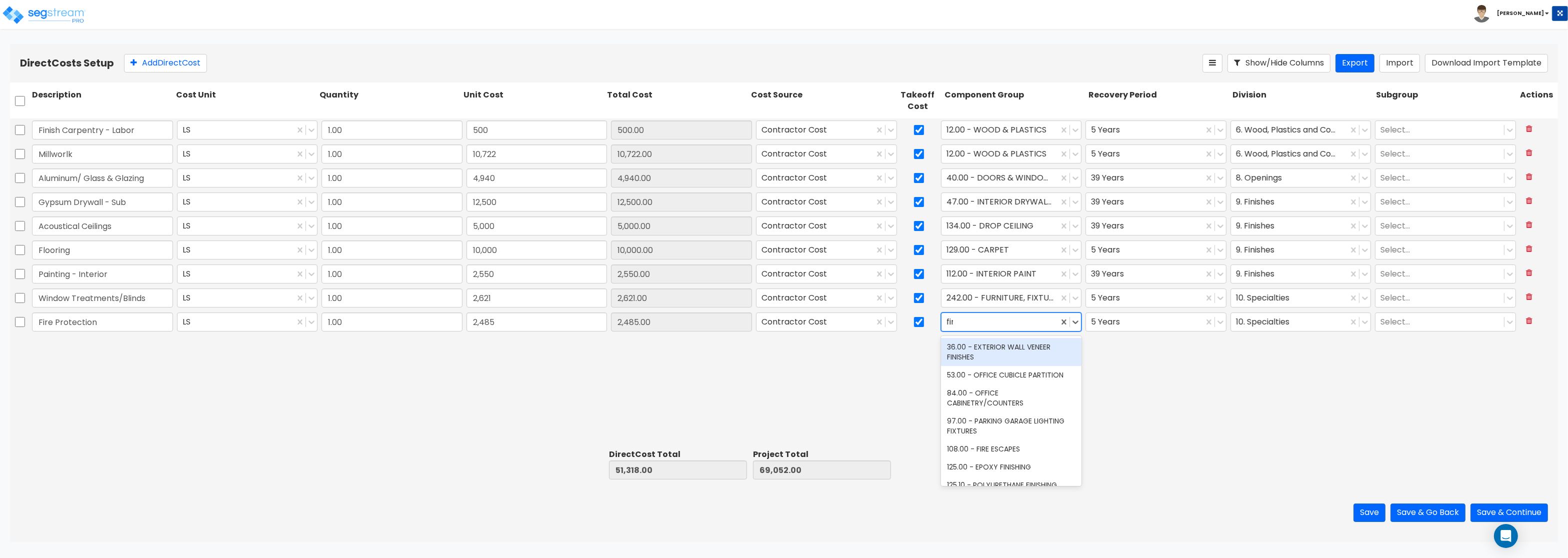
type input "fire"
click at [1023, 365] on div "141.00 - BLDG FIRE PROTECTION" at bounding box center [1011, 365] width 141 height 18
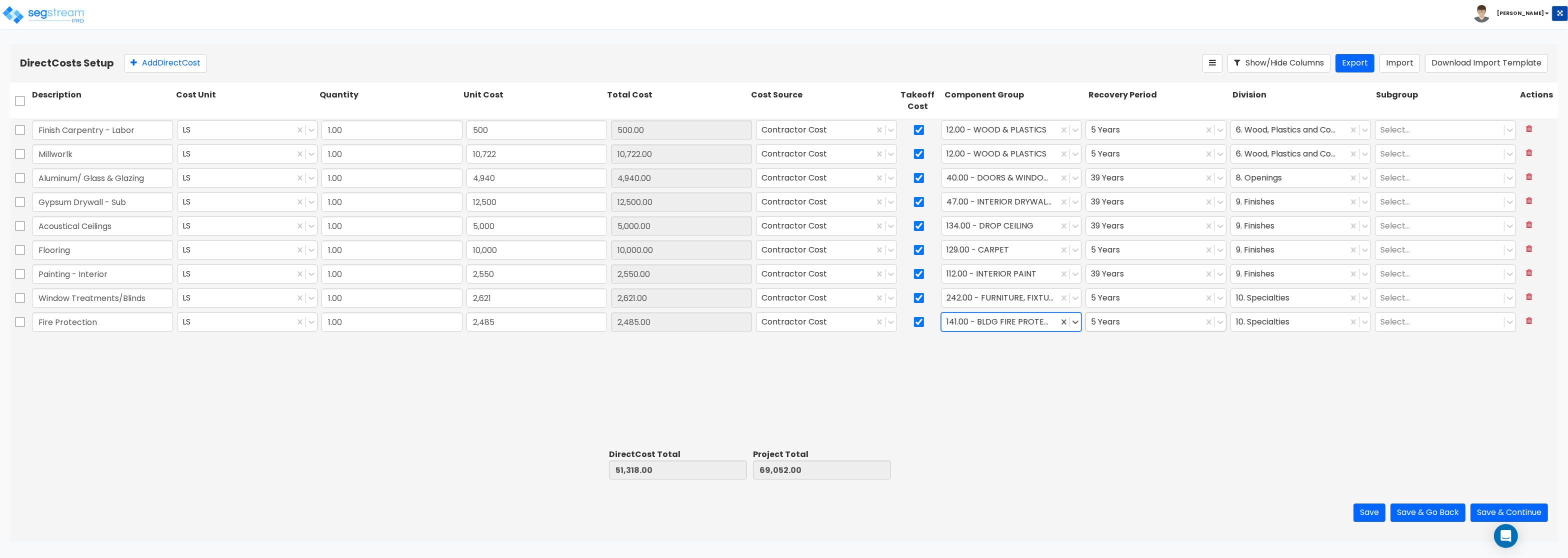
click at [1145, 325] on div at bounding box center [1145, 322] width 107 height 13
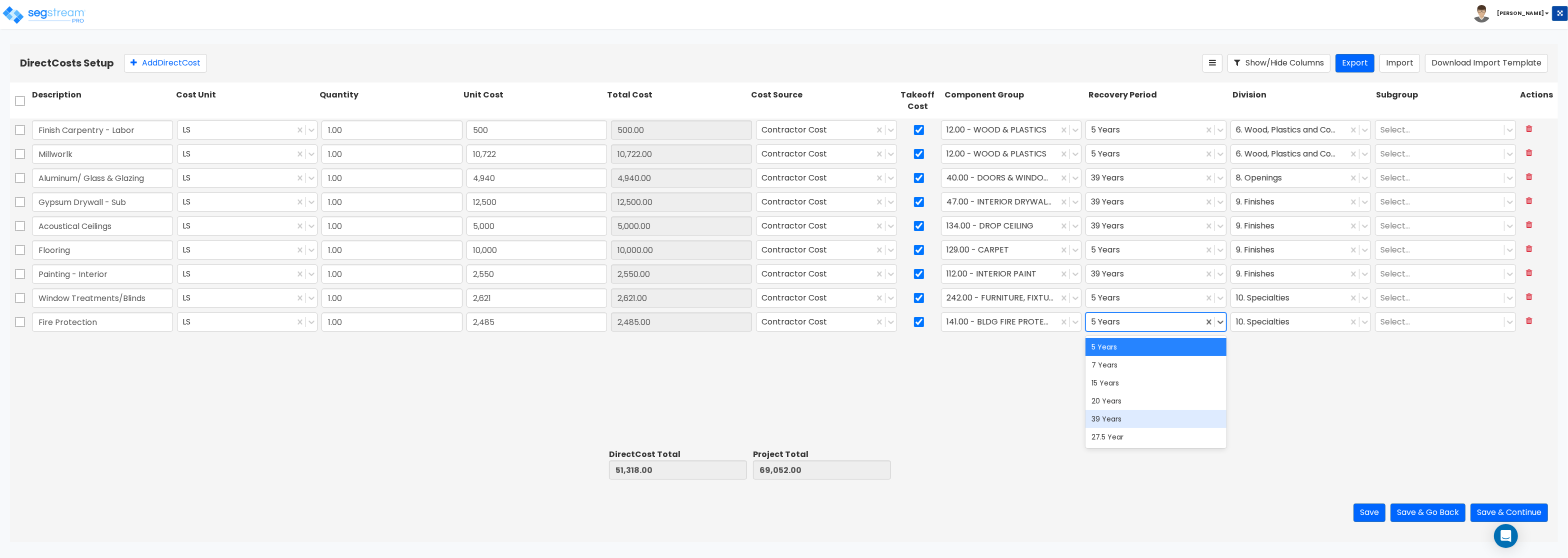
click at [1137, 414] on div "39 Years" at bounding box center [1155, 419] width 141 height 18
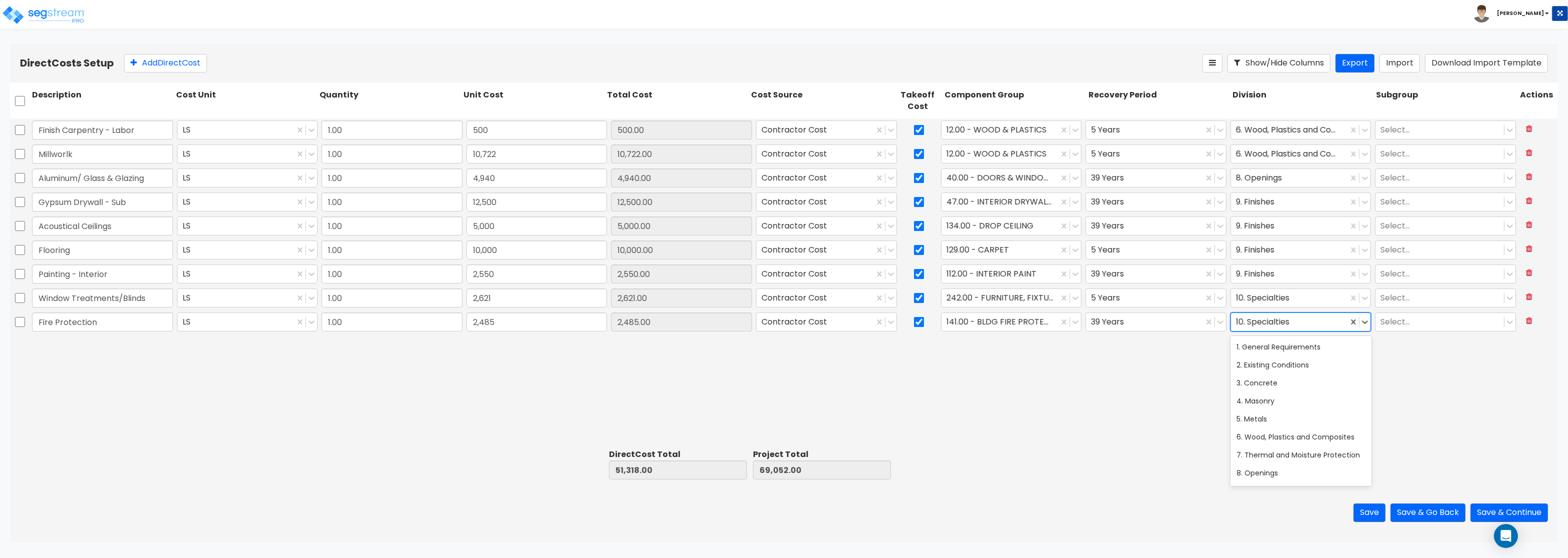
click at [1265, 318] on div at bounding box center [1290, 322] width 107 height 13
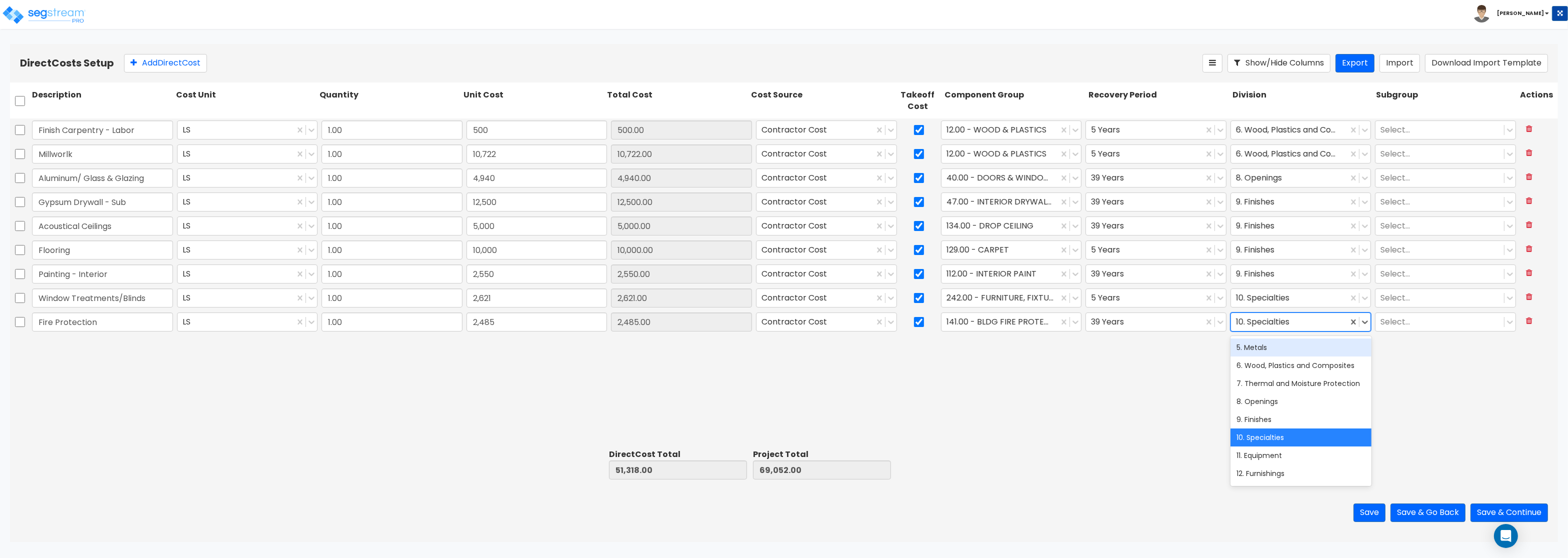
scroll to position [180, 0]
click at [1263, 423] on div "21. Fire Suppression" at bounding box center [1300, 419] width 141 height 18
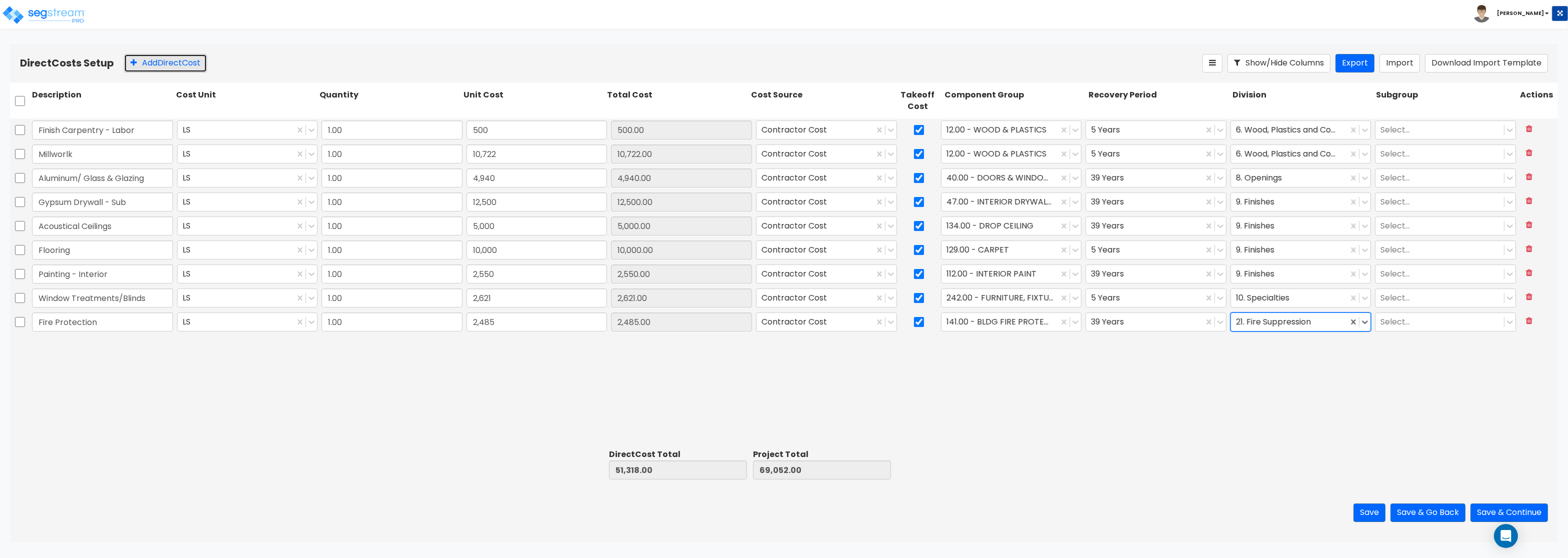
click at [167, 68] on button "Add Direct Cost" at bounding box center [166, 63] width 83 height 19
click at [86, 345] on input "text" at bounding box center [102, 346] width 141 height 19
paste input "Plumbing"
type input "Plumbing"
type input "13,680"
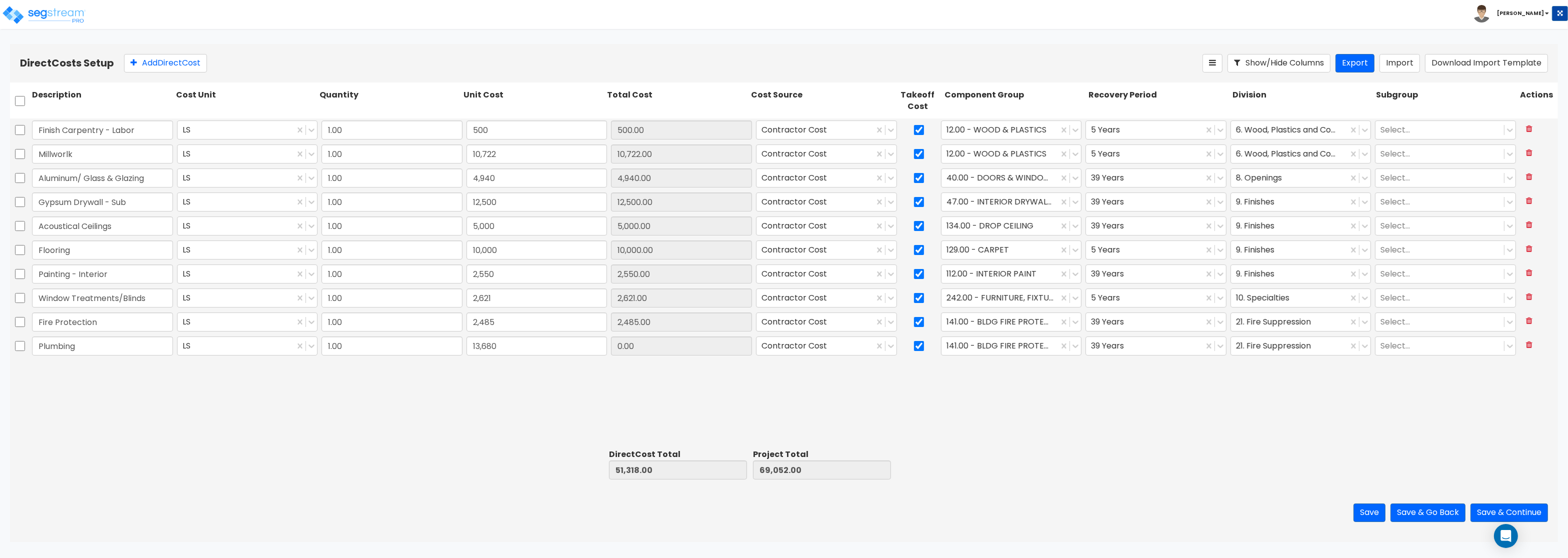
type input "64,998.00"
type input "82,732.00"
type input "13,680.00"
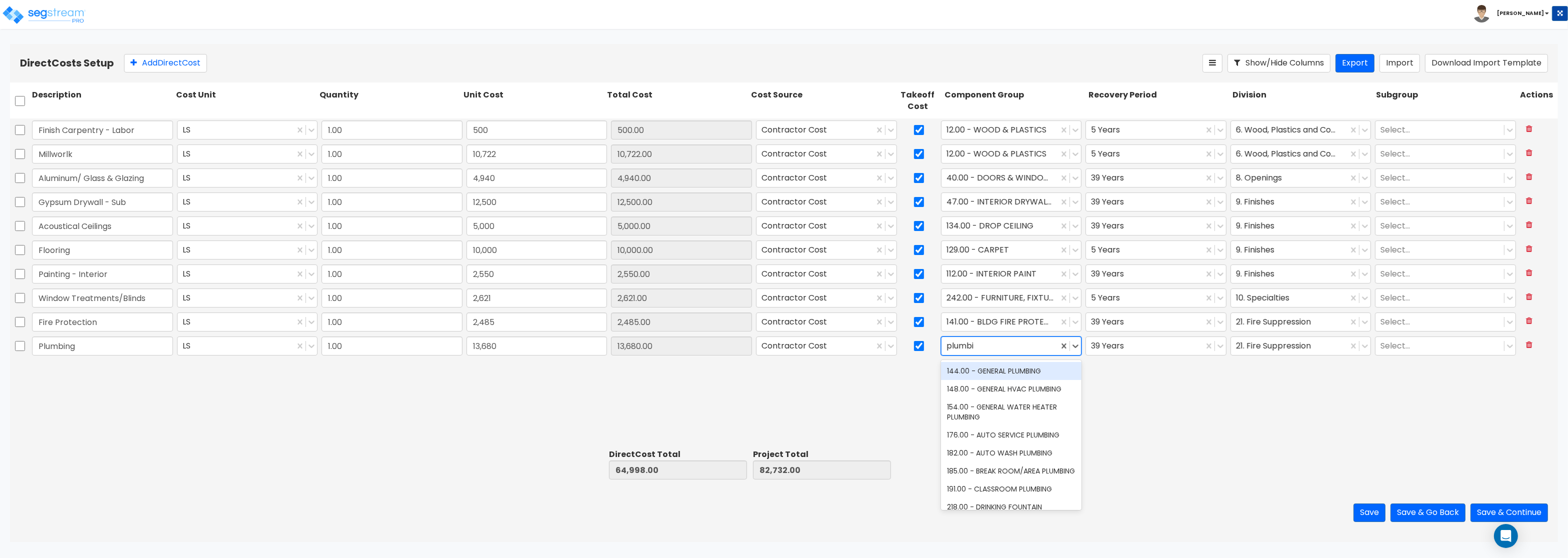
type input "plumbin"
click at [1043, 368] on div "144.00 - GENERAL PLUMBING" at bounding box center [1011, 371] width 141 height 18
click at [1293, 344] on div at bounding box center [1290, 346] width 107 height 13
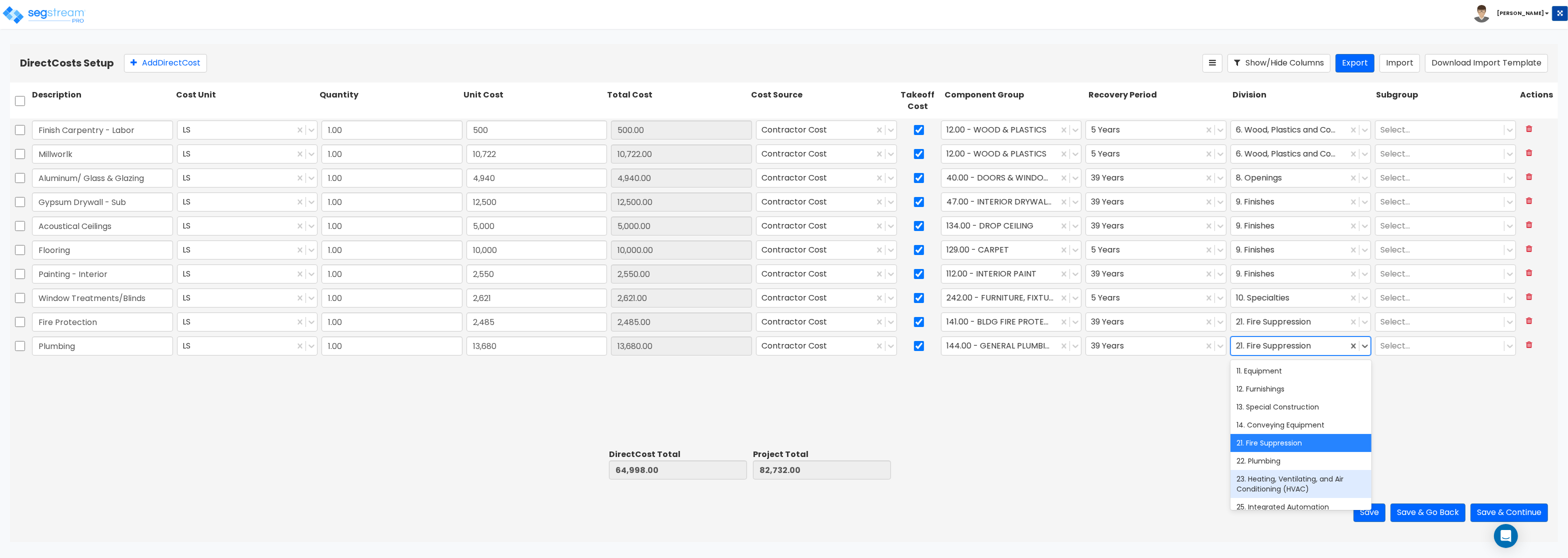
scroll to position [240, 0]
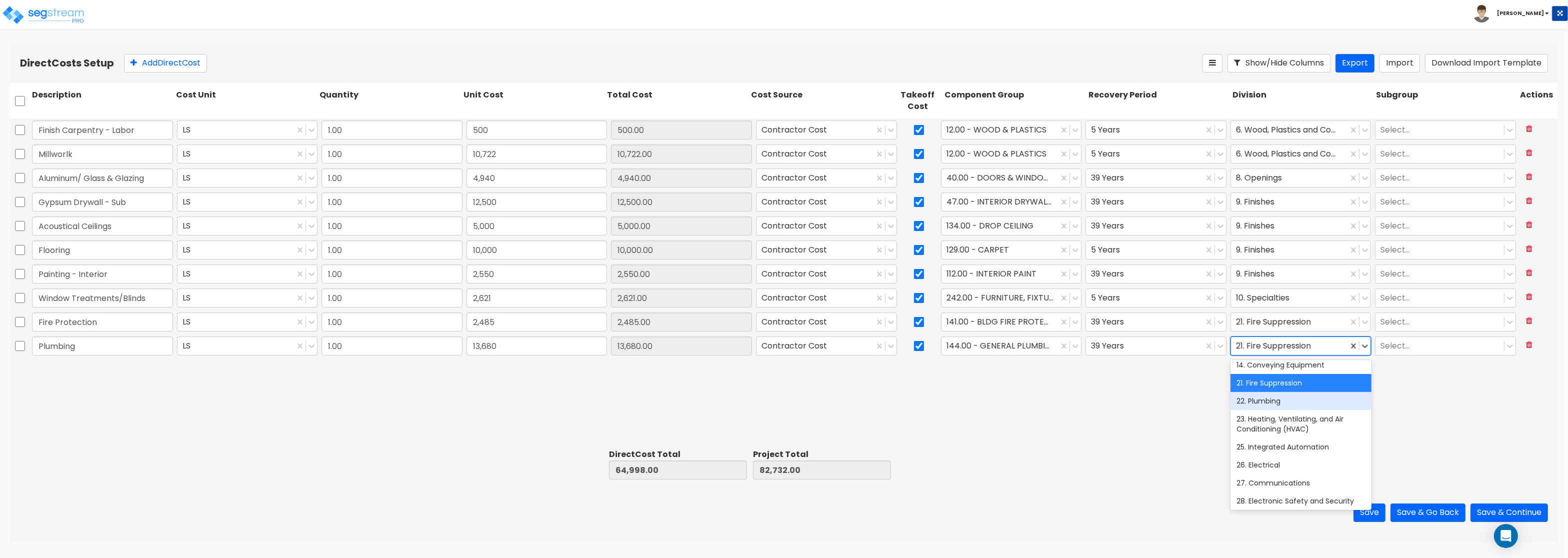
click at [1276, 403] on div "22. Plumbing" at bounding box center [1300, 401] width 141 height 18
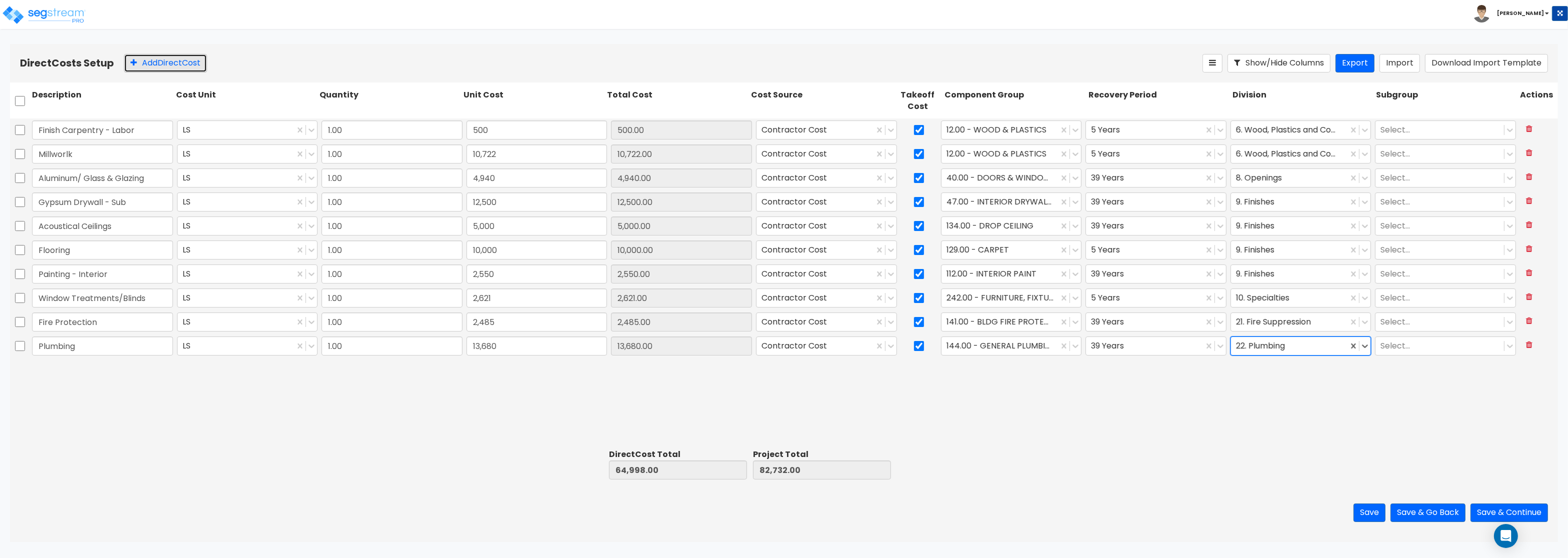
click at [190, 62] on button "Add Direct Cost" at bounding box center [166, 63] width 83 height 19
click at [143, 364] on input "text" at bounding box center [102, 370] width 141 height 19
paste input "HVAC"
type input "HVAC"
type input "25,500"
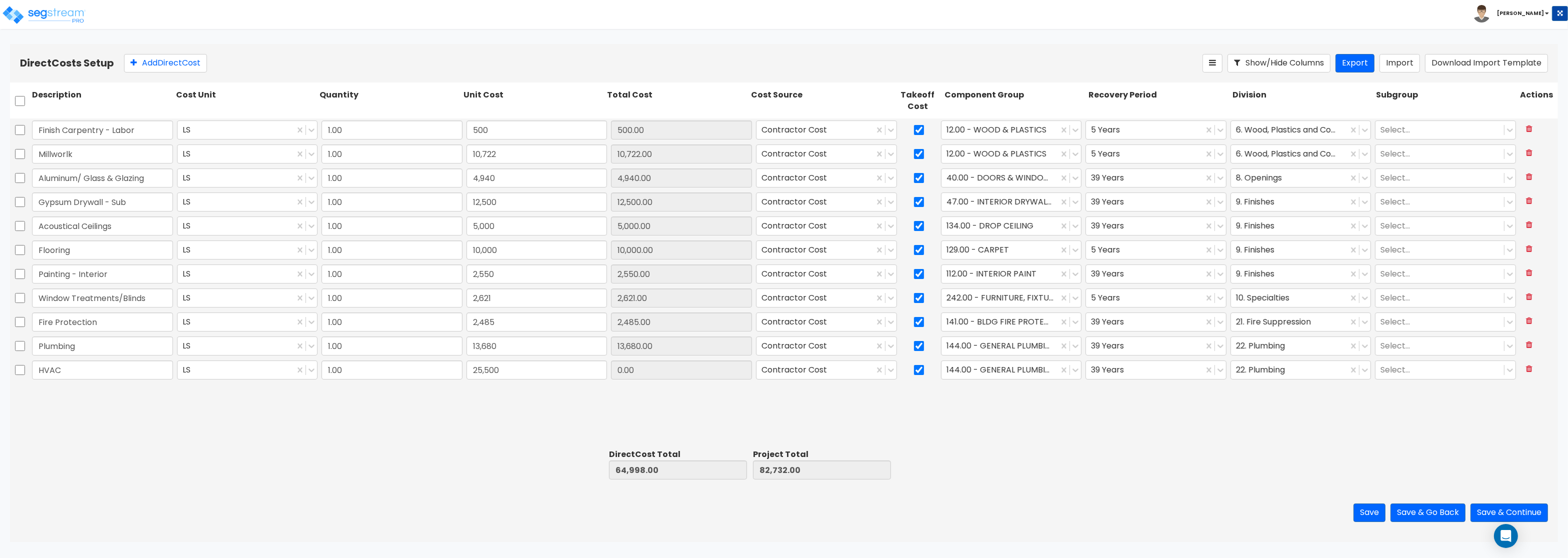
type input "90,498.00"
type input "108,232.00"
type input "25,500.00"
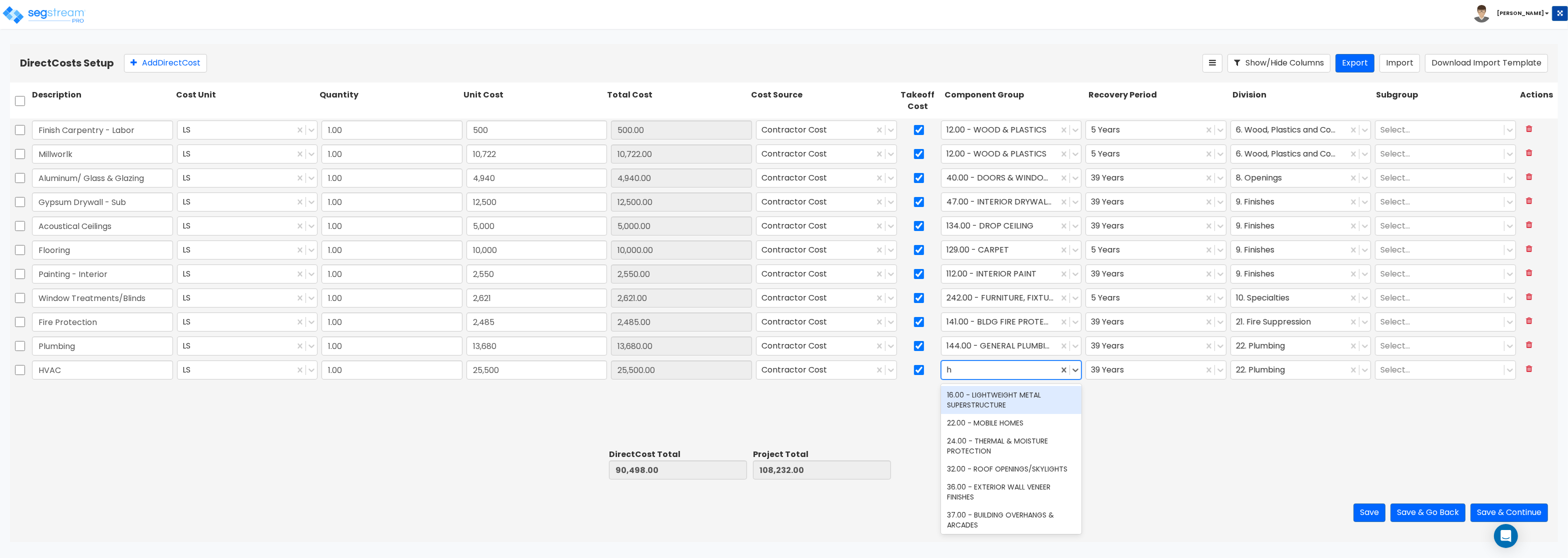
type input "hv"
click at [993, 399] on div "147.00 - GENERAL HVAC EQUIPMENT/DUCTWORK" at bounding box center [1011, 400] width 141 height 28
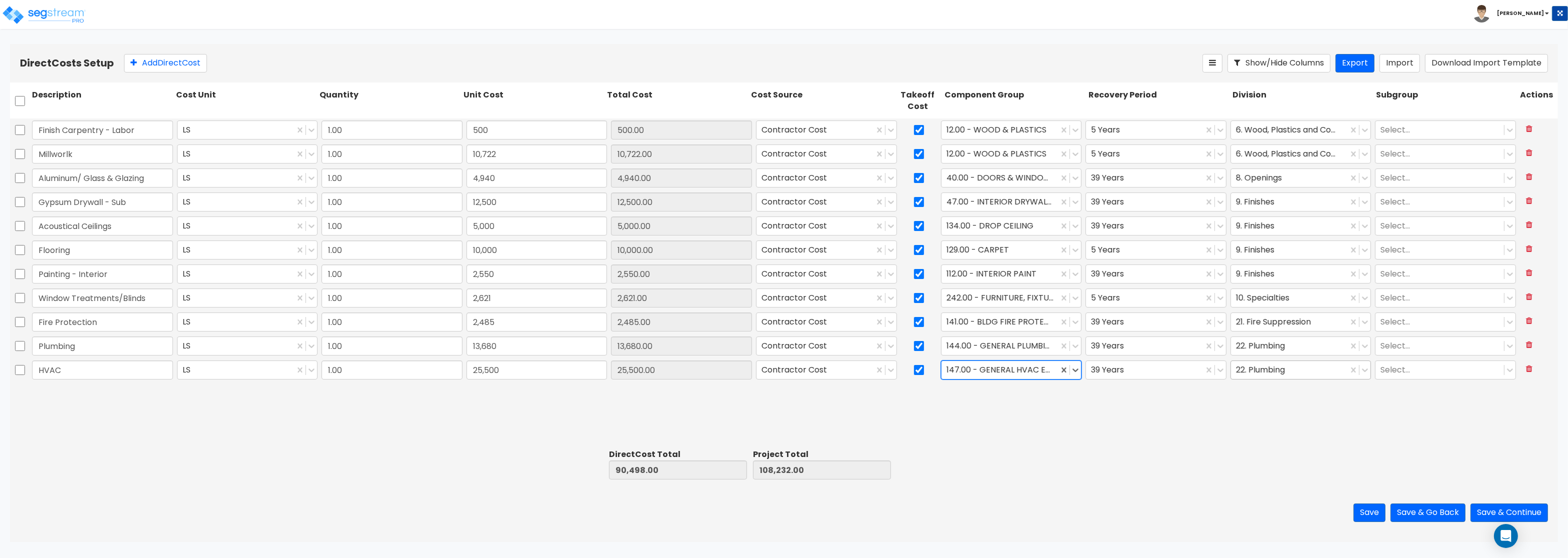
click at [1270, 379] on div "22. Plumbing" at bounding box center [1290, 371] width 118 height 18
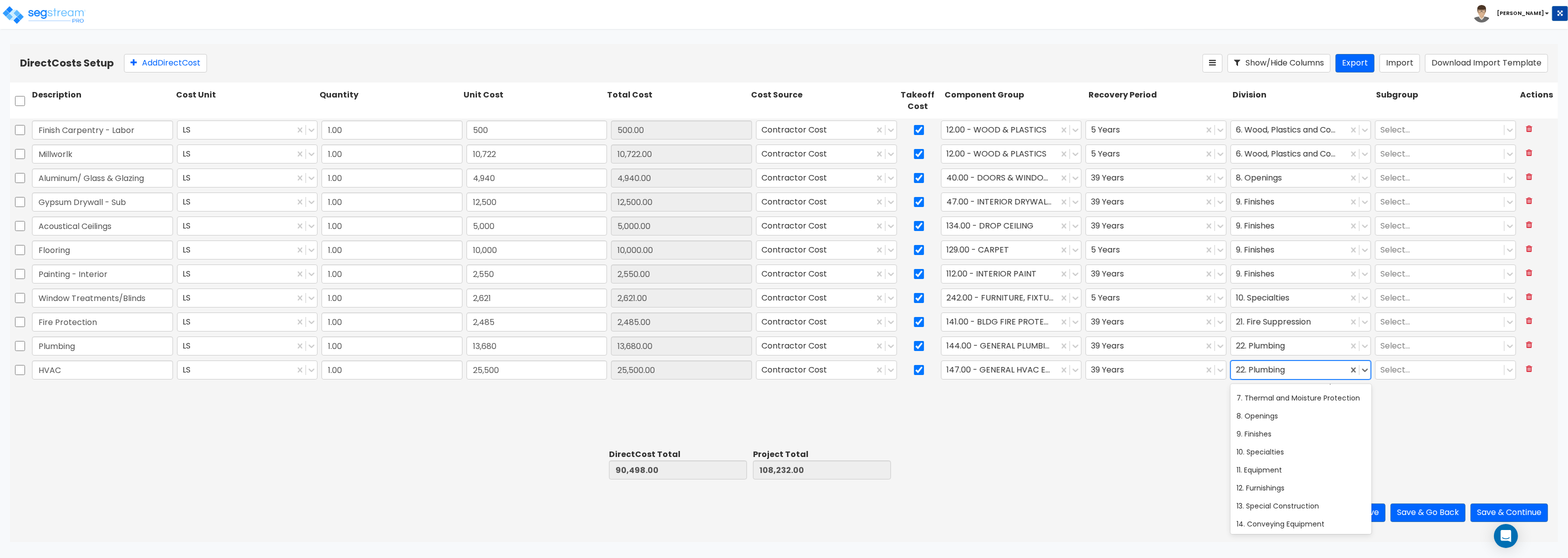
scroll to position [180, 0]
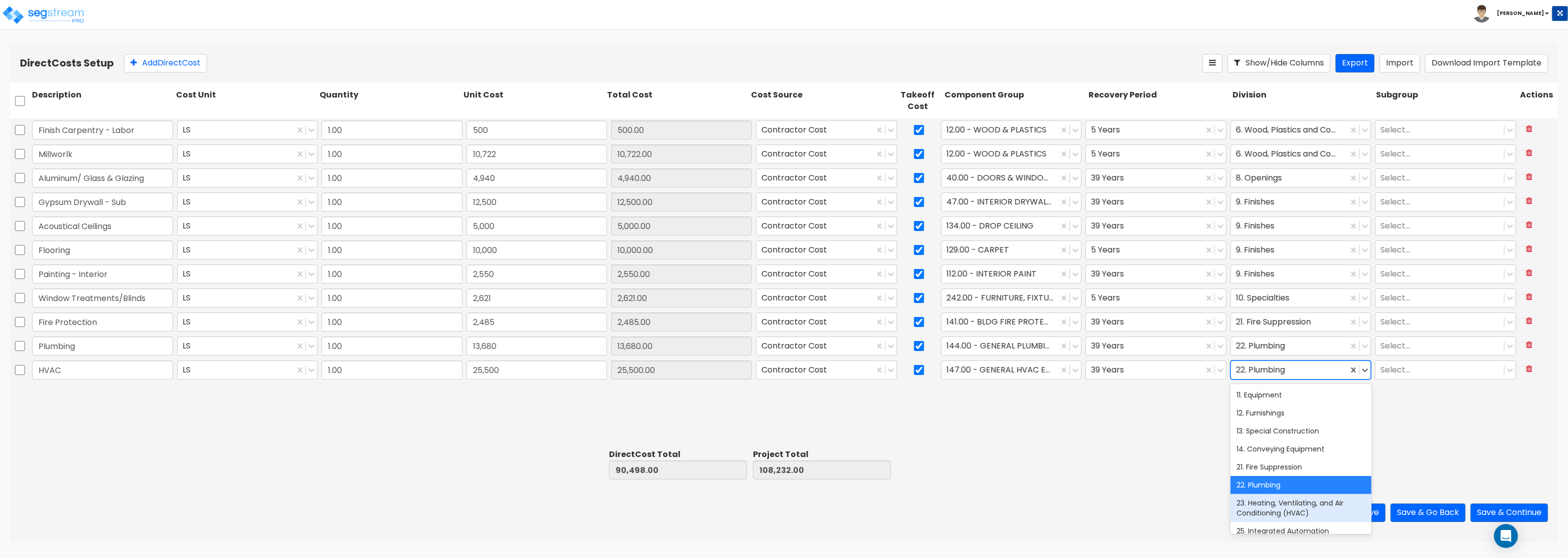
click at [1261, 501] on div "23. Heating, Ventilating, and Air Conditioning (HVAC)" at bounding box center [1300, 508] width 141 height 28
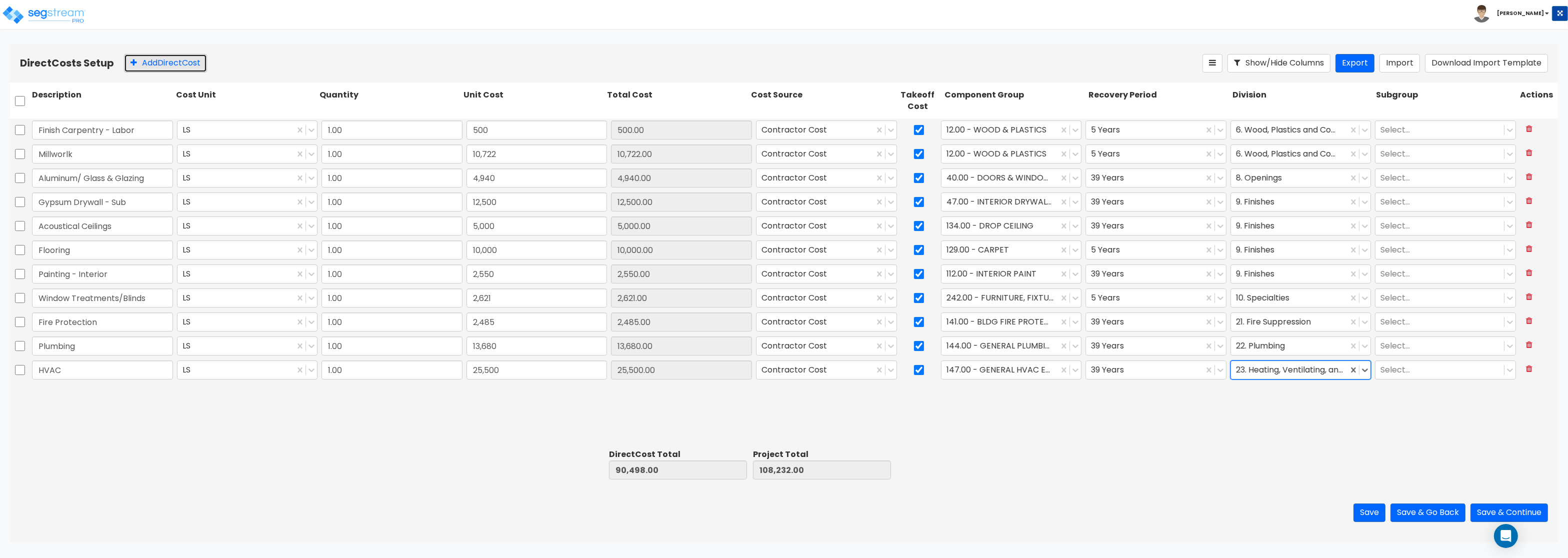
click at [154, 57] on button "Add Direct Cost" at bounding box center [166, 63] width 83 height 19
click at [57, 393] on input "text" at bounding box center [102, 394] width 141 height 19
paste input "Electrical"
type input "Electrical"
type input "16,690"
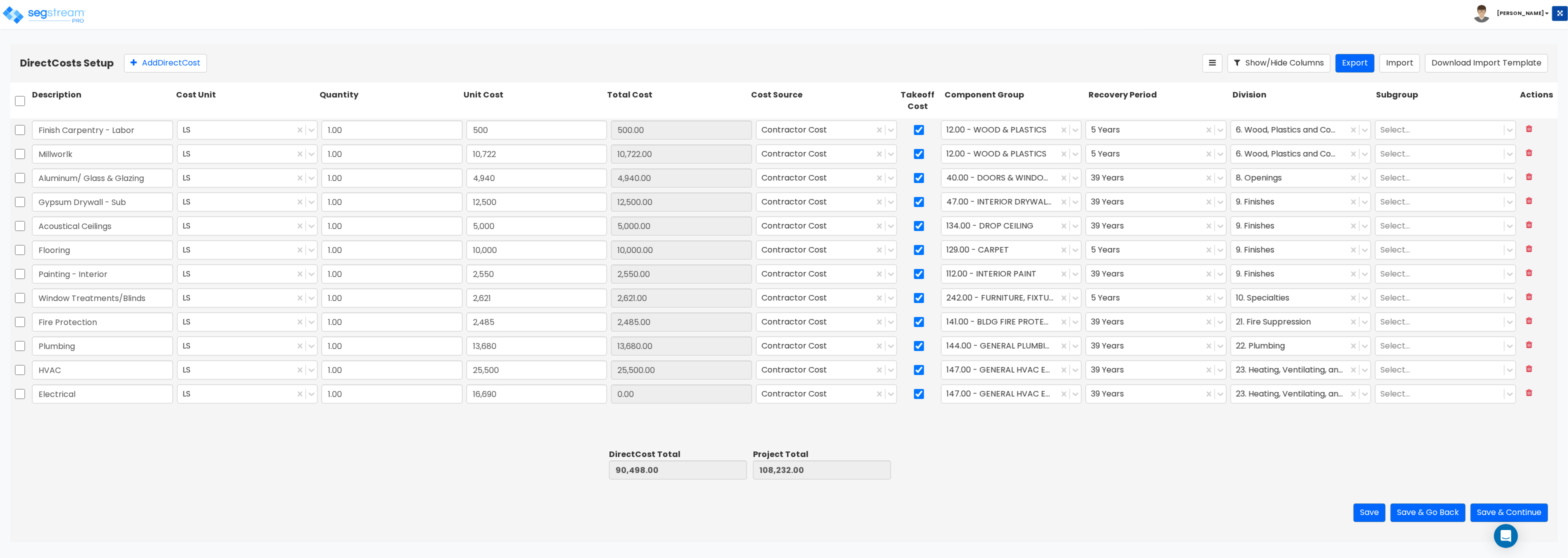
type input "107,188.00"
type input "124,922.00"
type input "16,690.00"
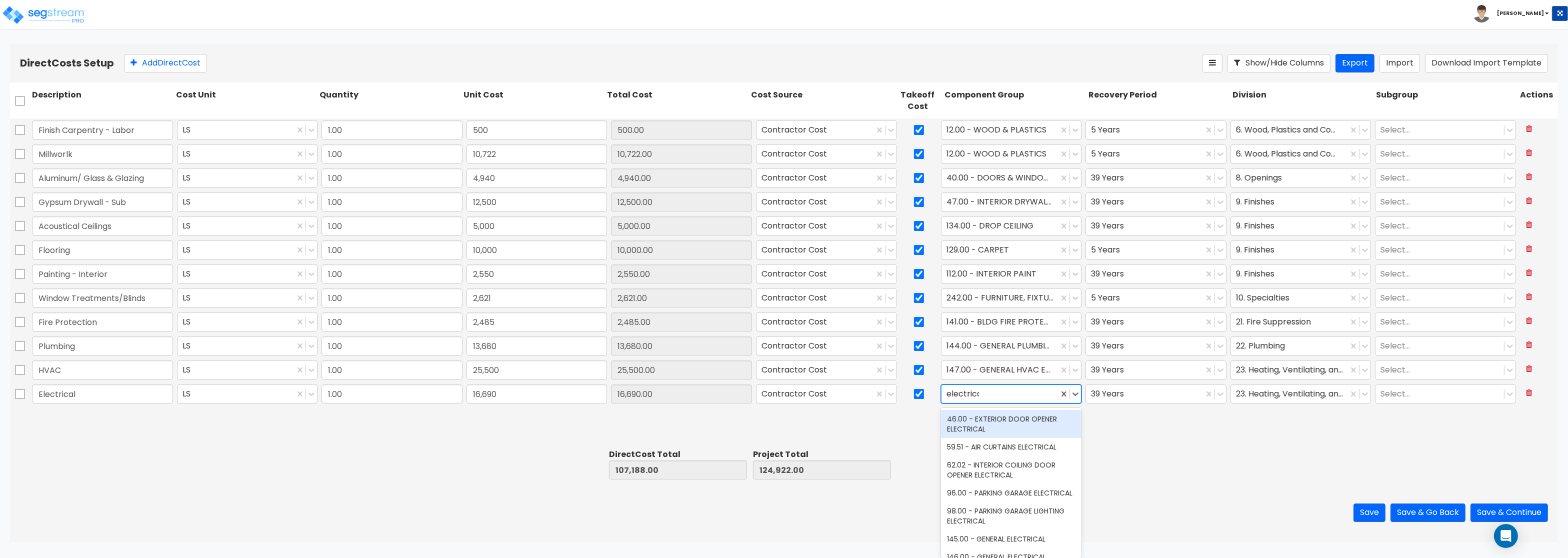
type input "electrical"
click at [973, 537] on div "145.00 - GENERAL ELECTRICAL" at bounding box center [1011, 539] width 141 height 18
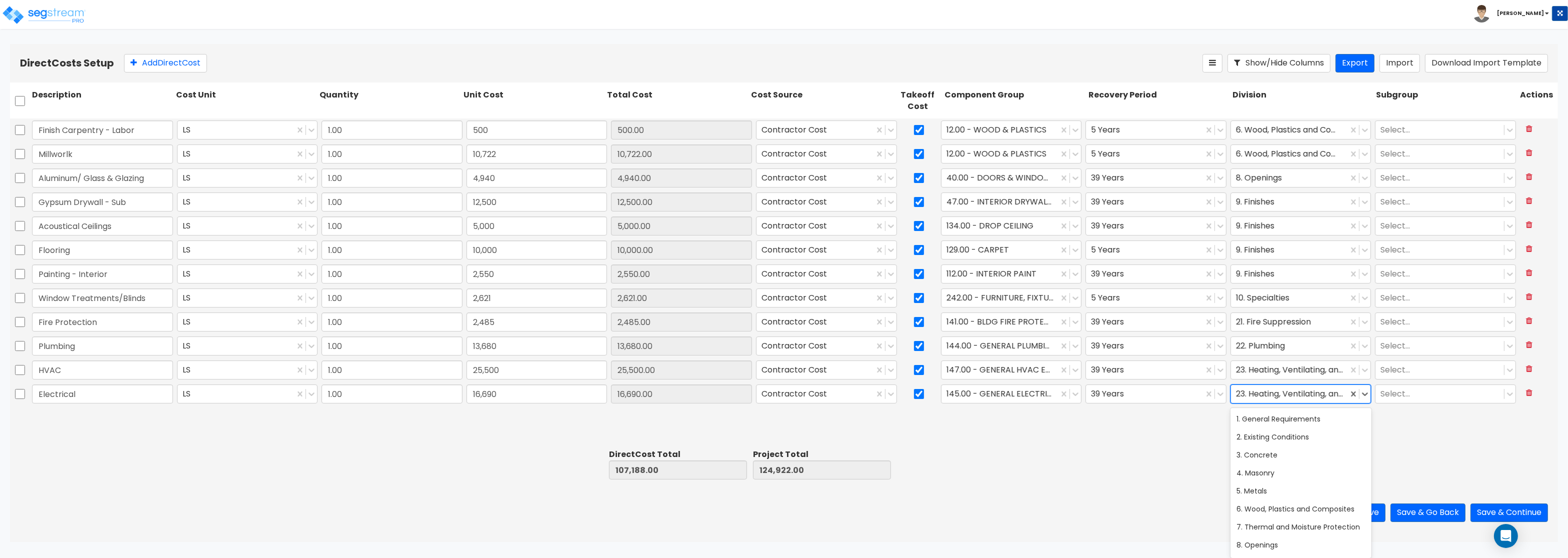
click at [1263, 392] on div at bounding box center [1290, 394] width 107 height 13
click at [1274, 452] on div "26. Electrical" at bounding box center [1300, 453] width 141 height 18
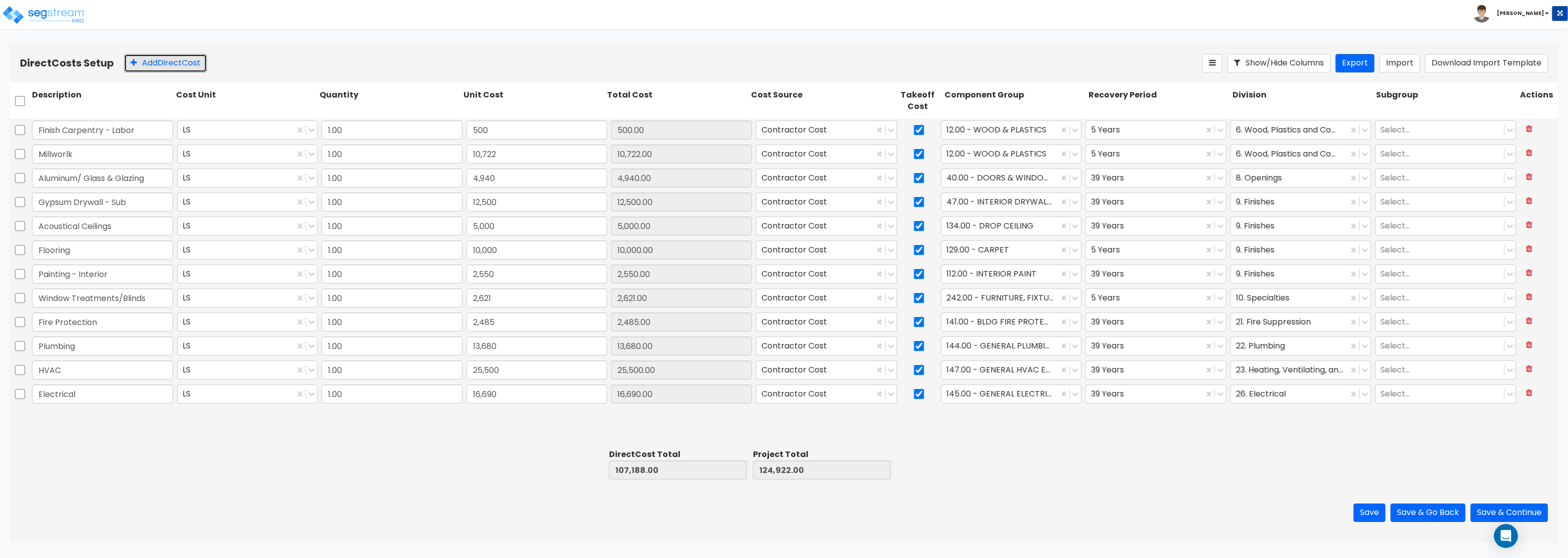
drag, startPoint x: 182, startPoint y: 65, endPoint x: 176, endPoint y: 74, distance: 10.8
click at [182, 65] on button "Add Direct Cost" at bounding box center [166, 63] width 83 height 19
type input "1.00"
type input "0"
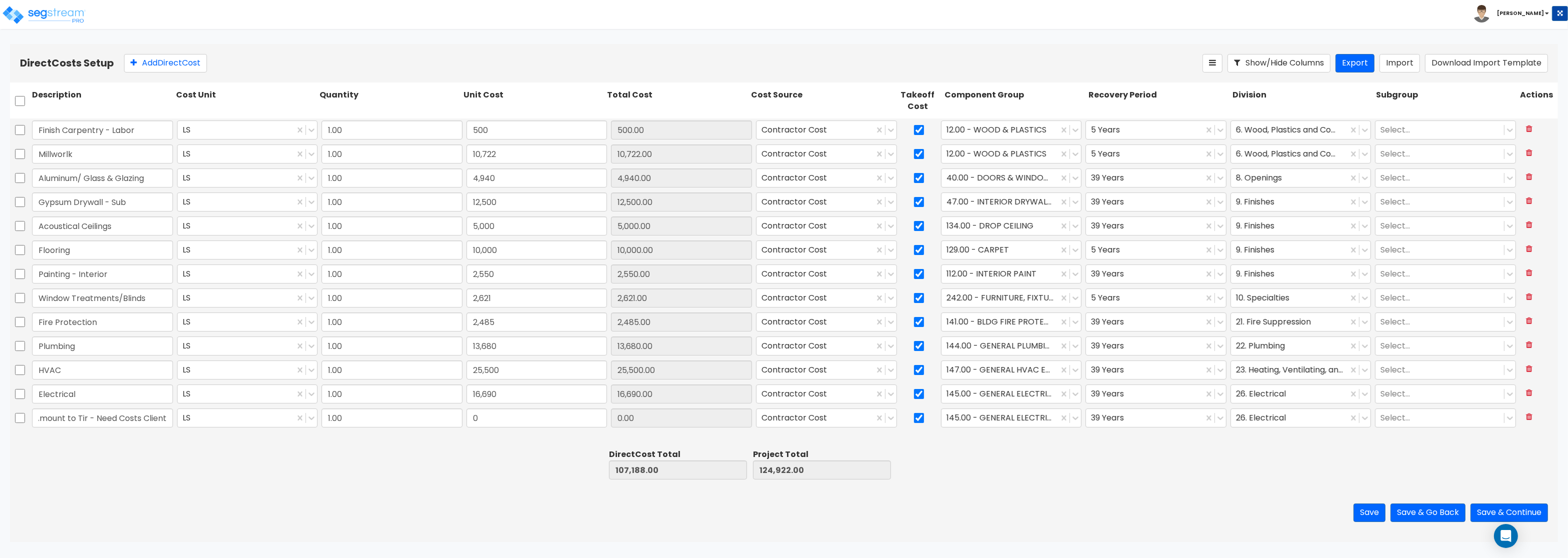
type input "Amount to Tir - Need Costs Client"
type input "30,178"
type input "137,366.00"
type input "155,100.00"
type input "30,178.00"
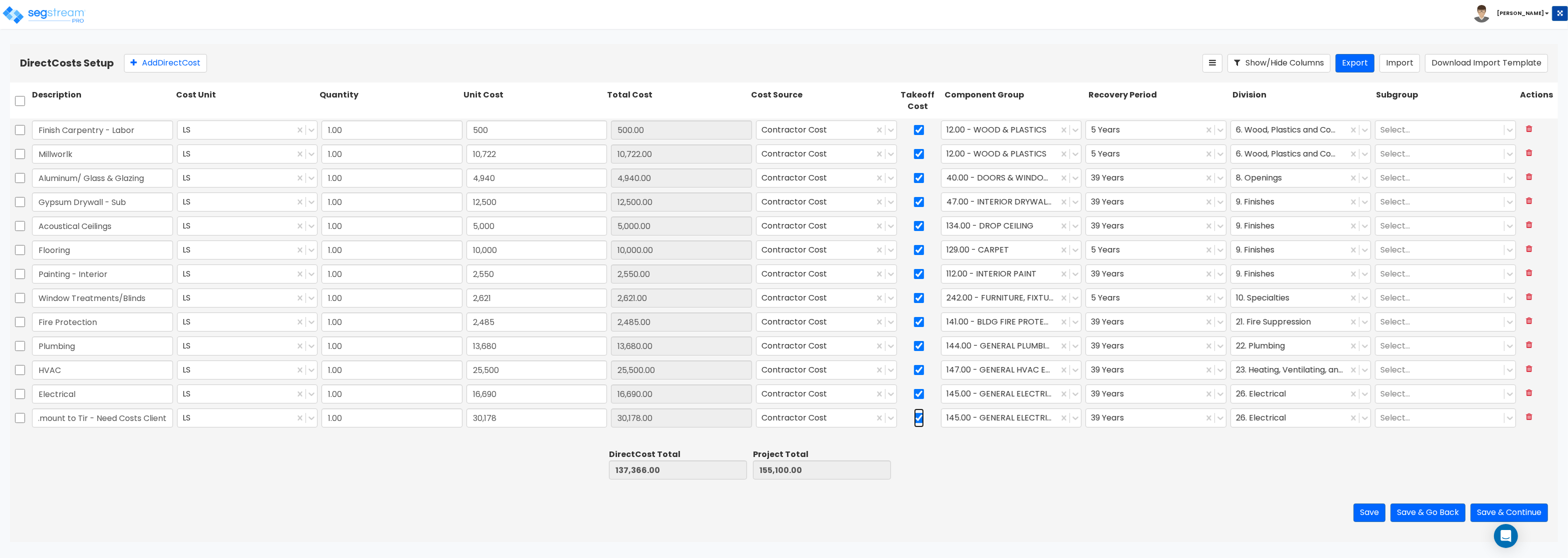
click at [921, 420] on input "checkbox" at bounding box center [918, 418] width 10 height 19
checkbox input "false"
click at [996, 425] on div at bounding box center [1000, 418] width 107 height 13
type input "wood"
click at [990, 445] on div "12.00 - WOOD & PLASTICS" at bounding box center [1011, 443] width 141 height 18
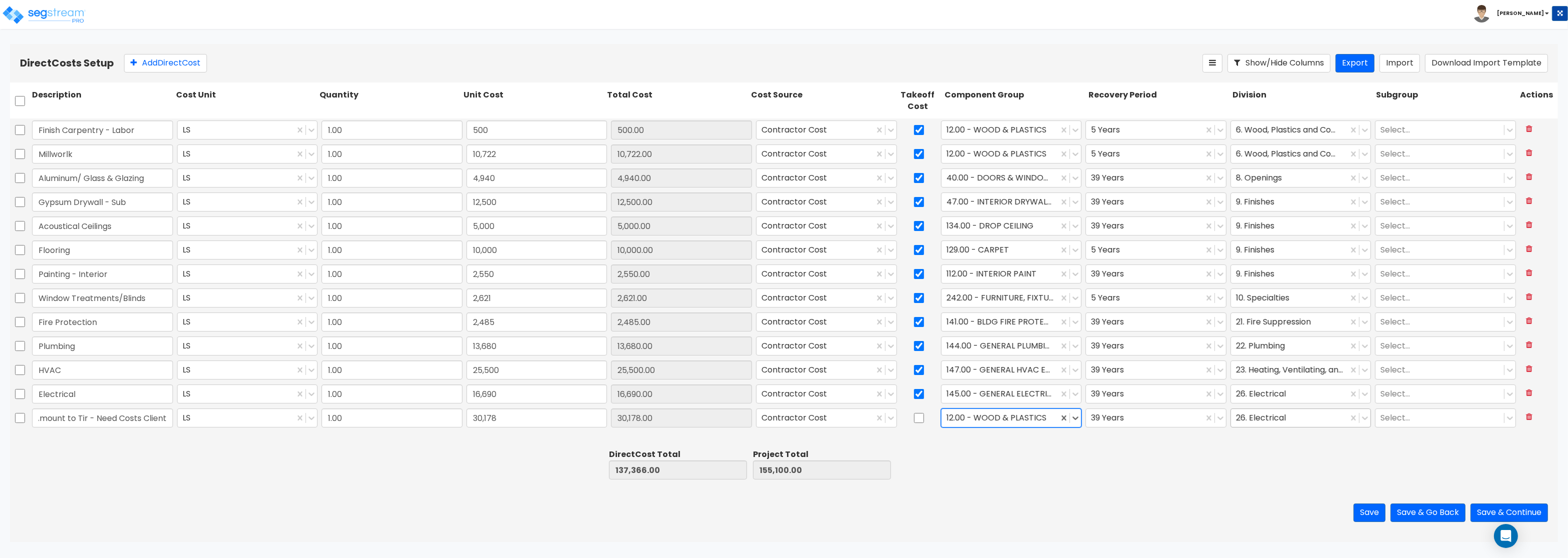
click at [1238, 419] on input "text" at bounding box center [1237, 417] width 2 height 11
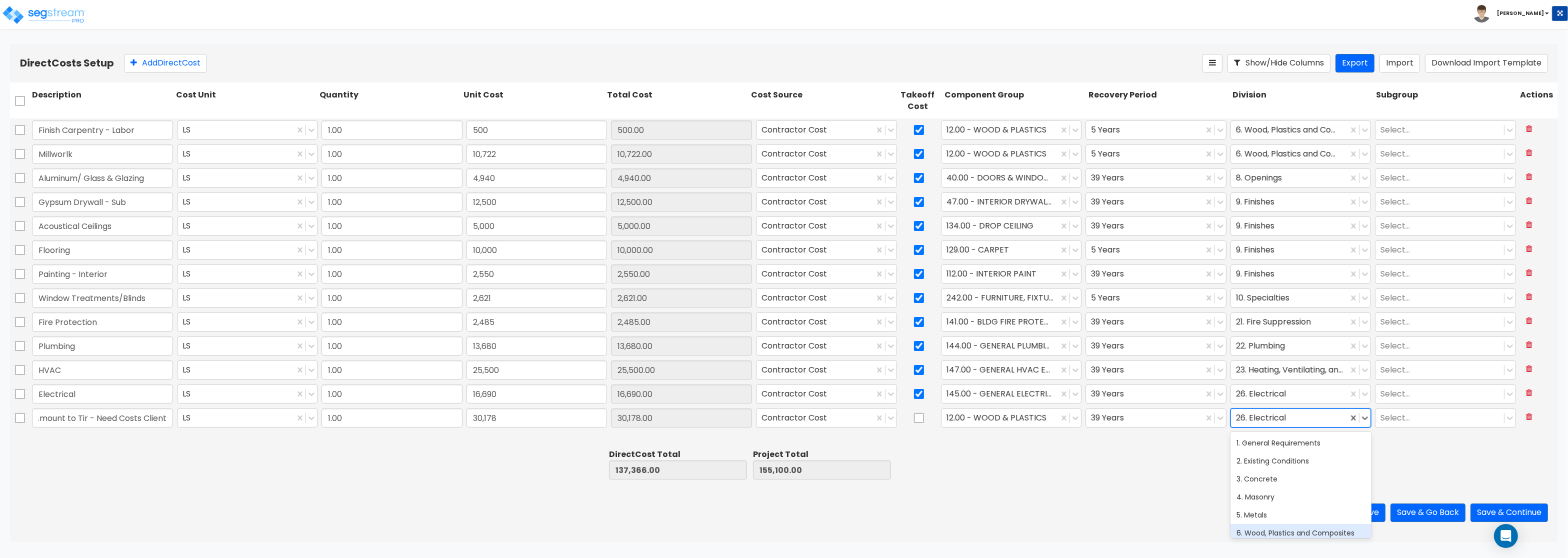
click at [1290, 533] on div "6. Wood, Plastics and Composites" at bounding box center [1300, 533] width 141 height 18
drag, startPoint x: 522, startPoint y: 422, endPoint x: 570, endPoint y: 420, distance: 48.0
click at [570, 420] on input "30,178" at bounding box center [537, 418] width 141 height 19
type input "0"
click at [548, 412] on input "0" at bounding box center [537, 418] width 141 height 19
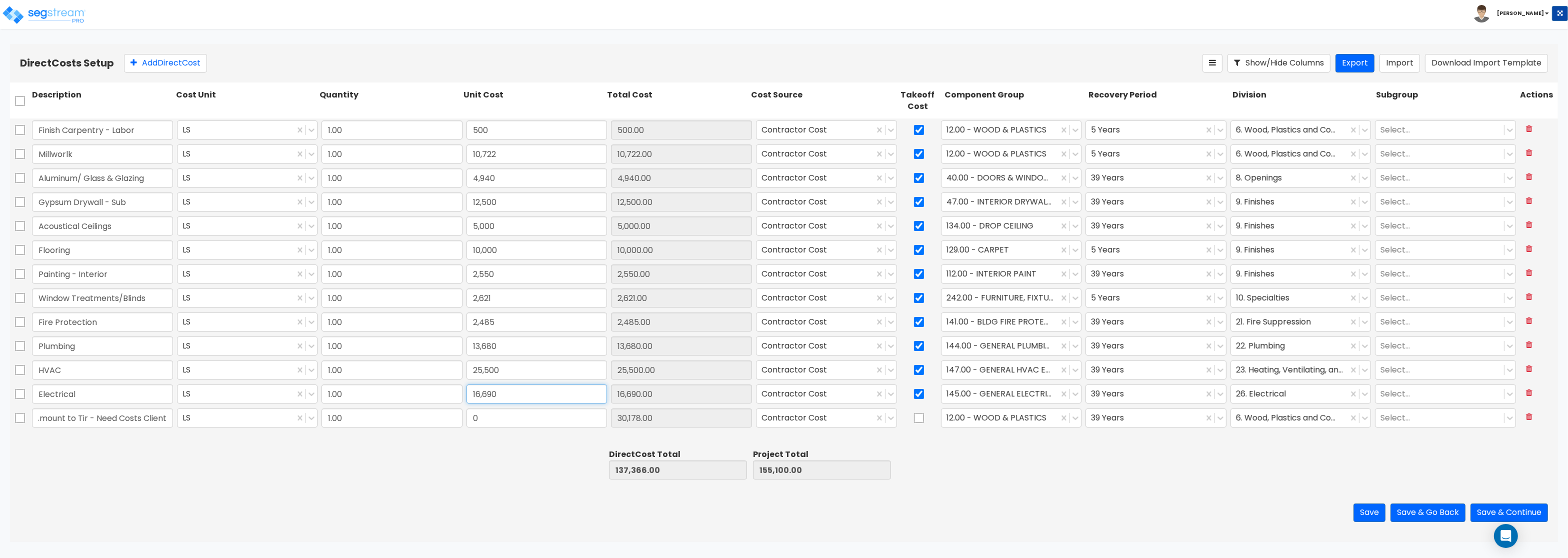
type input "107,188.00"
type input "124,922.00"
type input "0.00"
click at [548, 400] on input "16,690" at bounding box center [537, 394] width 141 height 19
drag, startPoint x: 627, startPoint y: 395, endPoint x: 621, endPoint y: 395, distance: 6.0
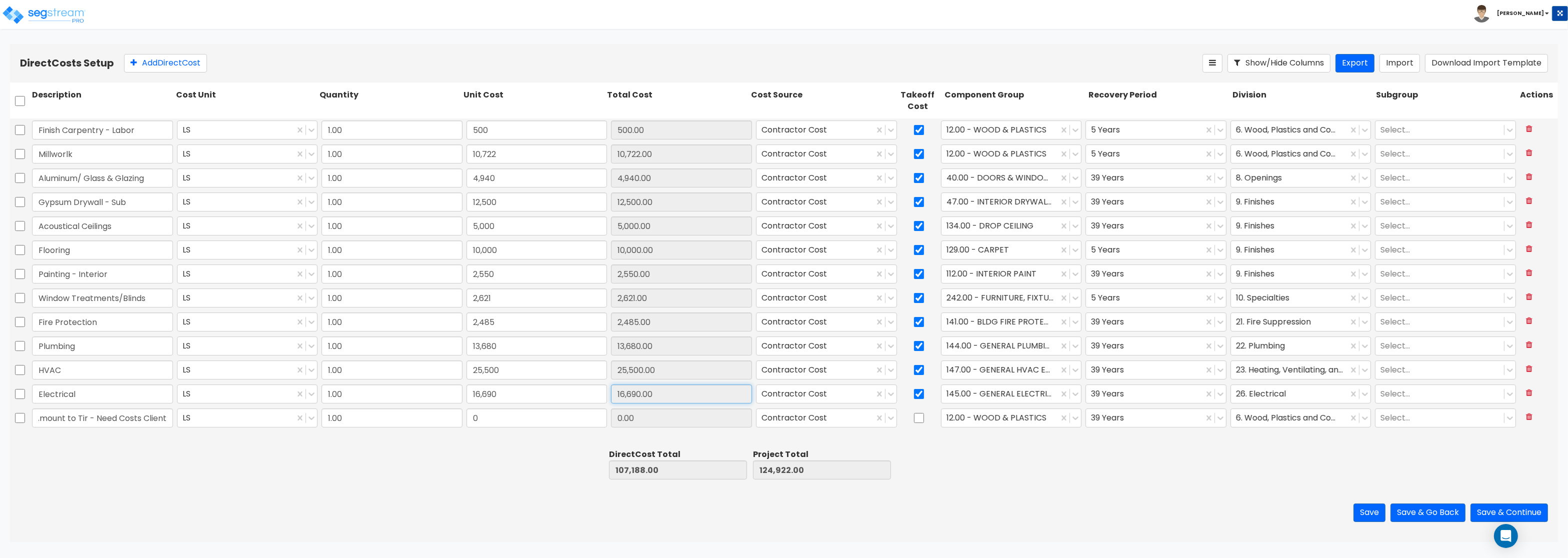
click at [621, 395] on input "16,690.00" at bounding box center [681, 394] width 141 height 19
click at [623, 382] on div "HVAC LS 1.00 25,500 25,500.00 Contractor Cost 147.00 - GENERAL HVAC EQUIPMENT/D…" at bounding box center [784, 371] width 1548 height 24
drag, startPoint x: 622, startPoint y: 400, endPoint x: 625, endPoint y: 395, distance: 5.8
click at [625, 395] on input "16,690.00" at bounding box center [681, 394] width 141 height 19
drag, startPoint x: 671, startPoint y: 390, endPoint x: 531, endPoint y: 397, distance: 140.2
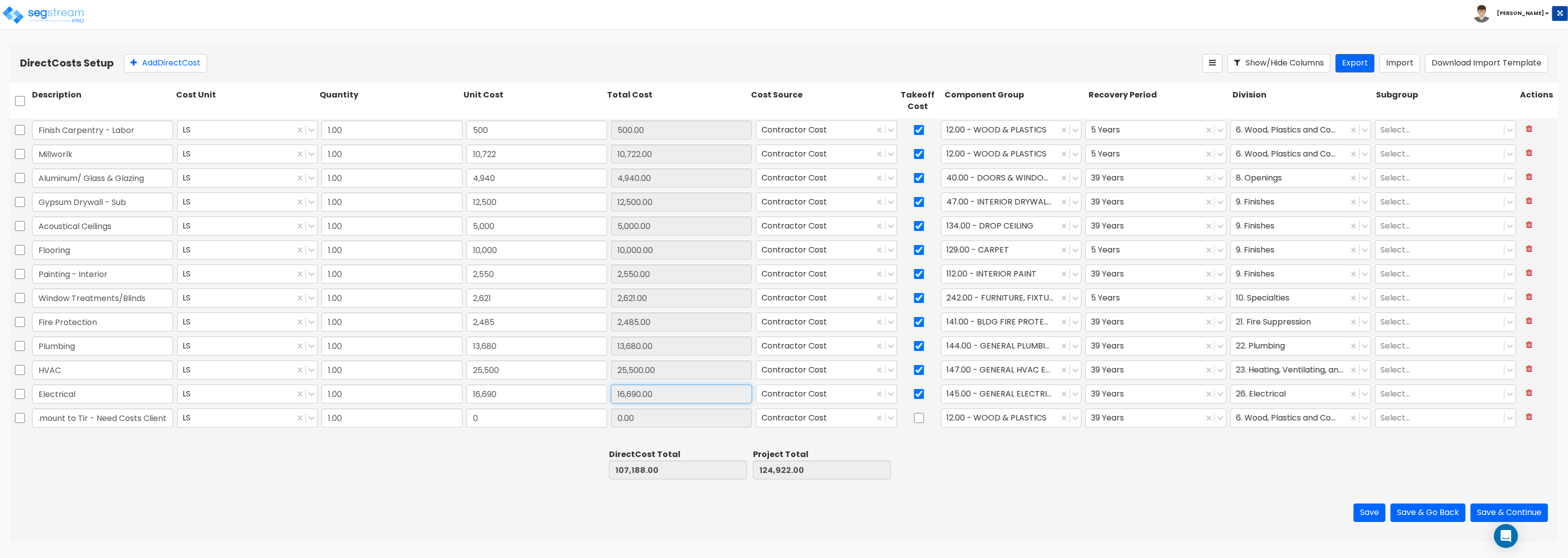
click at [611, 397] on input "16,690.00" at bounding box center [681, 394] width 141 height 19
click at [493, 400] on input "16,690" at bounding box center [537, 394] width 141 height 19
type input "18,690"
type input "109,188.00"
type input "126,922.00"
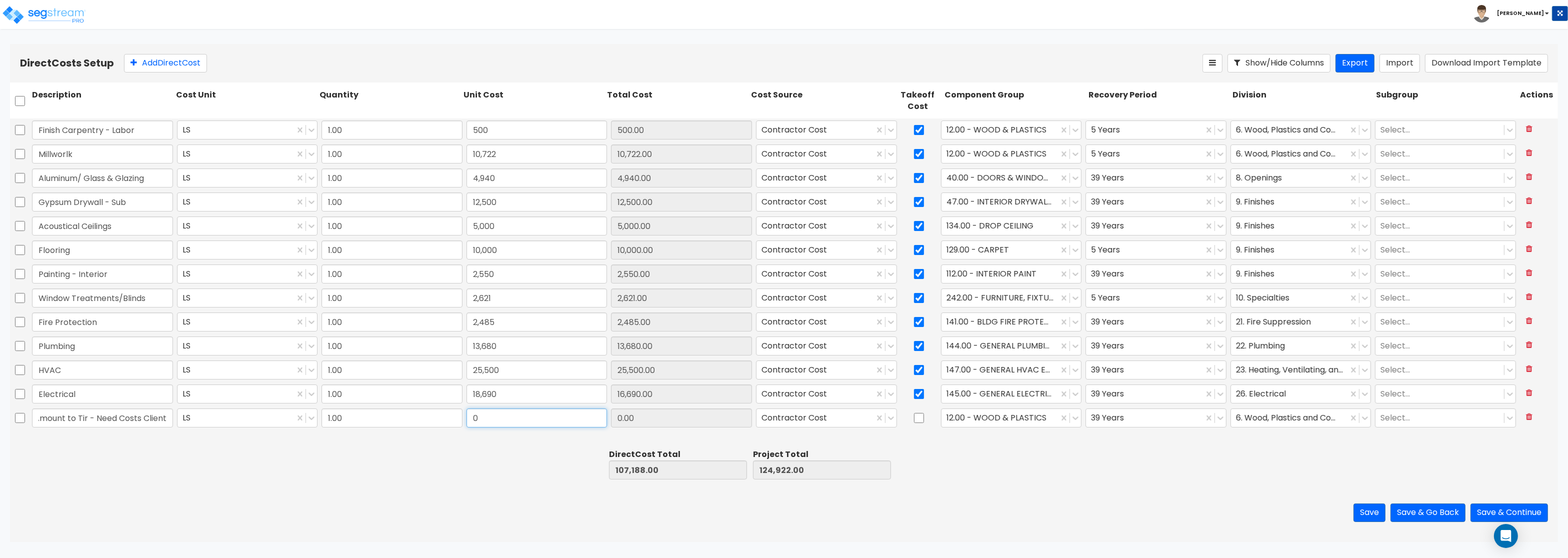
type input "18,690.00"
click at [557, 417] on input "0" at bounding box center [537, 418] width 141 height 19
click at [649, 417] on input "0.00" at bounding box center [681, 418] width 141 height 19
drag, startPoint x: 656, startPoint y: 417, endPoint x: 524, endPoint y: 414, distance: 132.0
click at [611, 414] on input "0.00" at bounding box center [681, 418] width 141 height 19
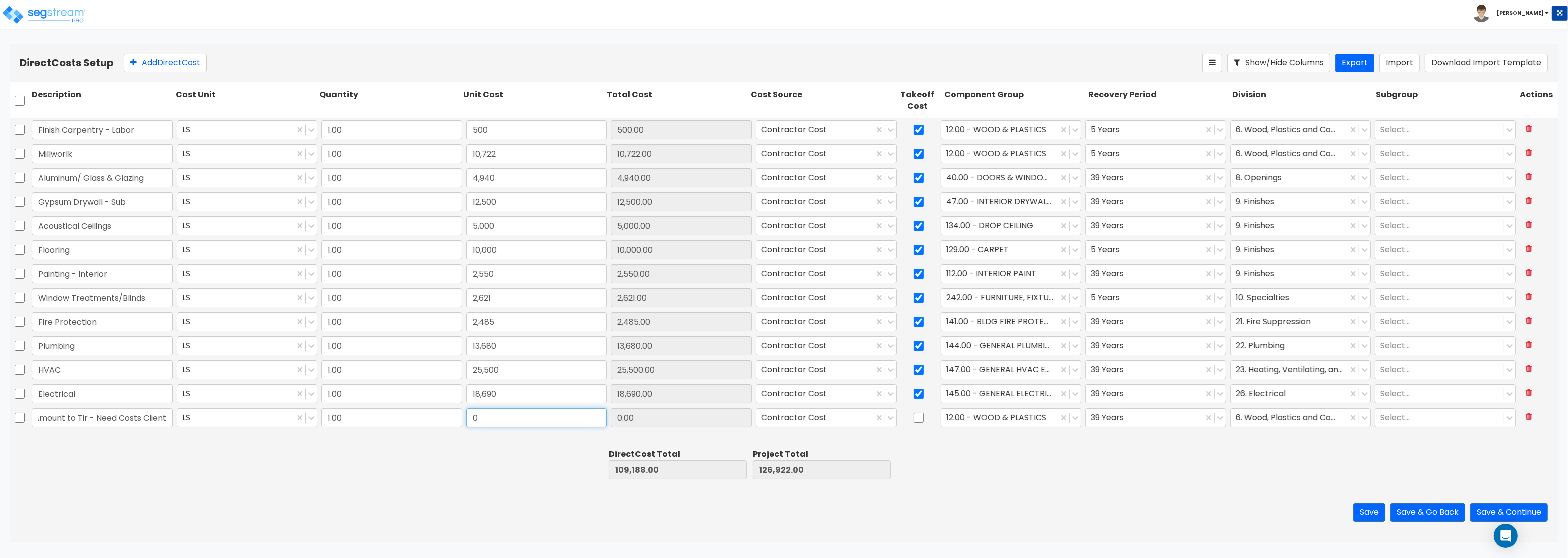
drag, startPoint x: 490, startPoint y: 420, endPoint x: 482, endPoint y: 420, distance: 8.0
click at [482, 420] on input "0" at bounding box center [537, 418] width 141 height 19
drag, startPoint x: 497, startPoint y: 420, endPoint x: 460, endPoint y: 415, distance: 37.3
click at [467, 415] on input "0" at bounding box center [537, 418] width 141 height 19
type input "28,178"
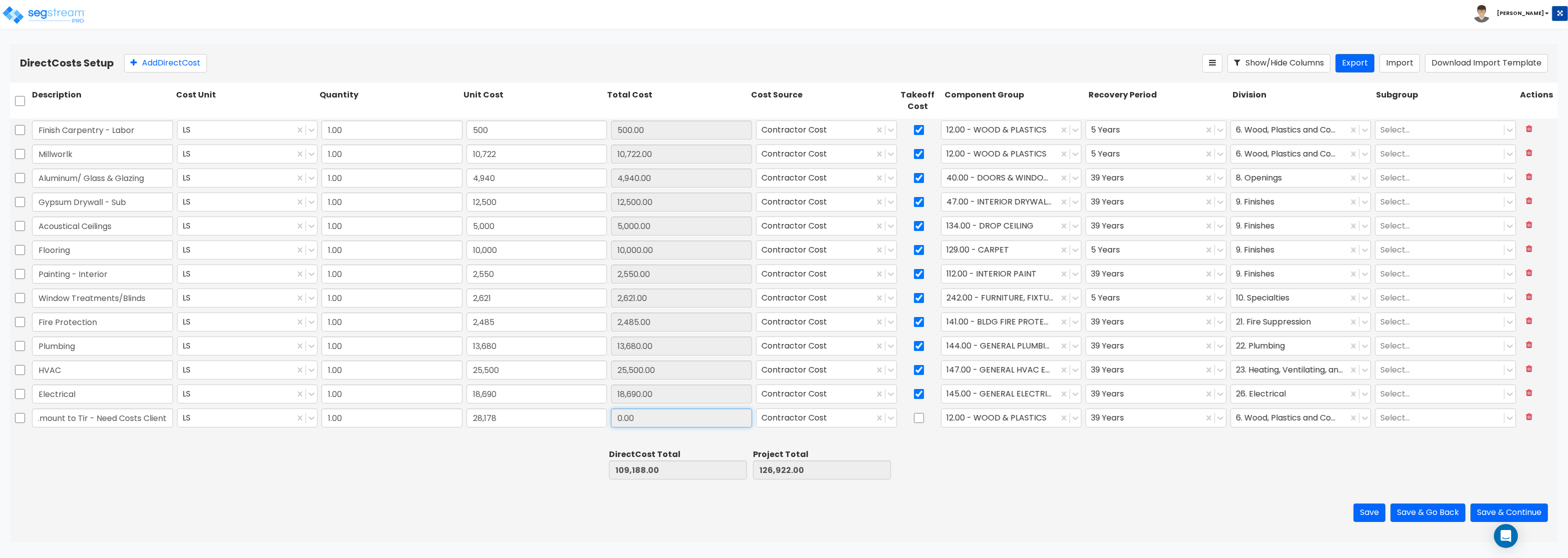
type input "137,366.00"
type input "155,100.00"
type input "28,178.00"
click at [688, 417] on input "28,178.00" at bounding box center [681, 418] width 141 height 19
click at [1526, 510] on button "Save & Continue" at bounding box center [1509, 513] width 77 height 19
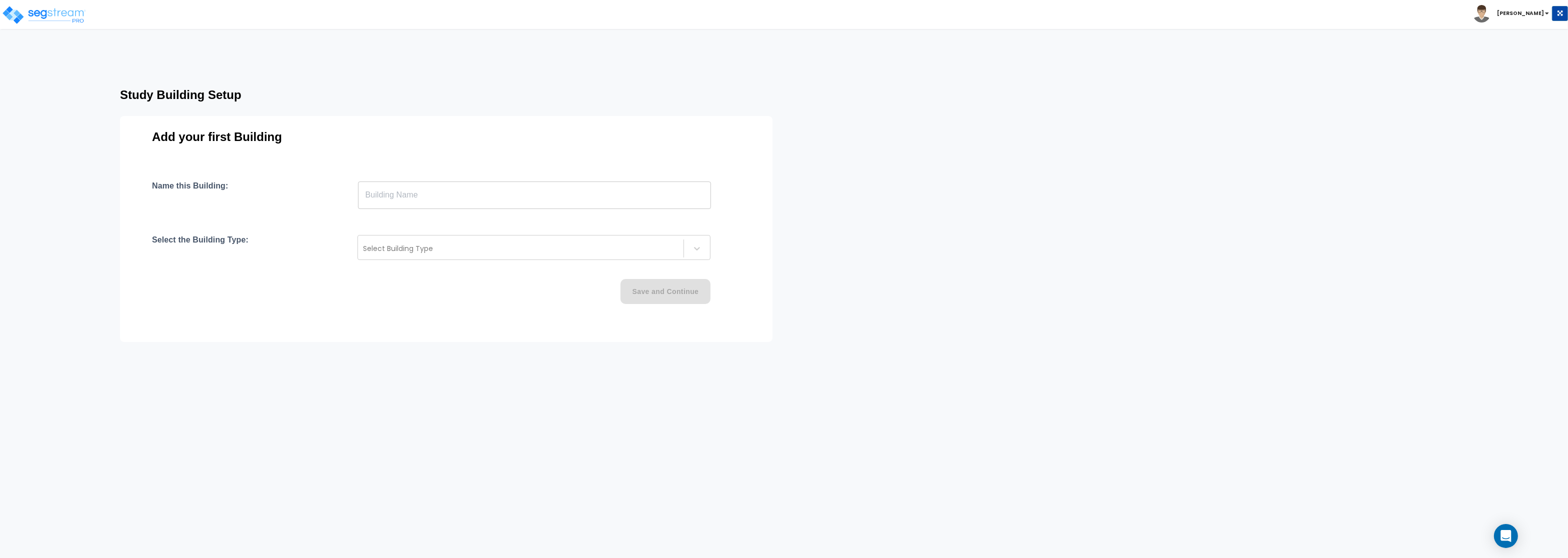
click at [384, 191] on input "text" at bounding box center [534, 195] width 353 height 28
paste input "text"
type input "[PERSON_NAME] Enterprises LLC"
click at [649, 290] on button "Save and Continue" at bounding box center [665, 292] width 90 height 25
click at [438, 251] on div at bounding box center [520, 248] width 315 height 12
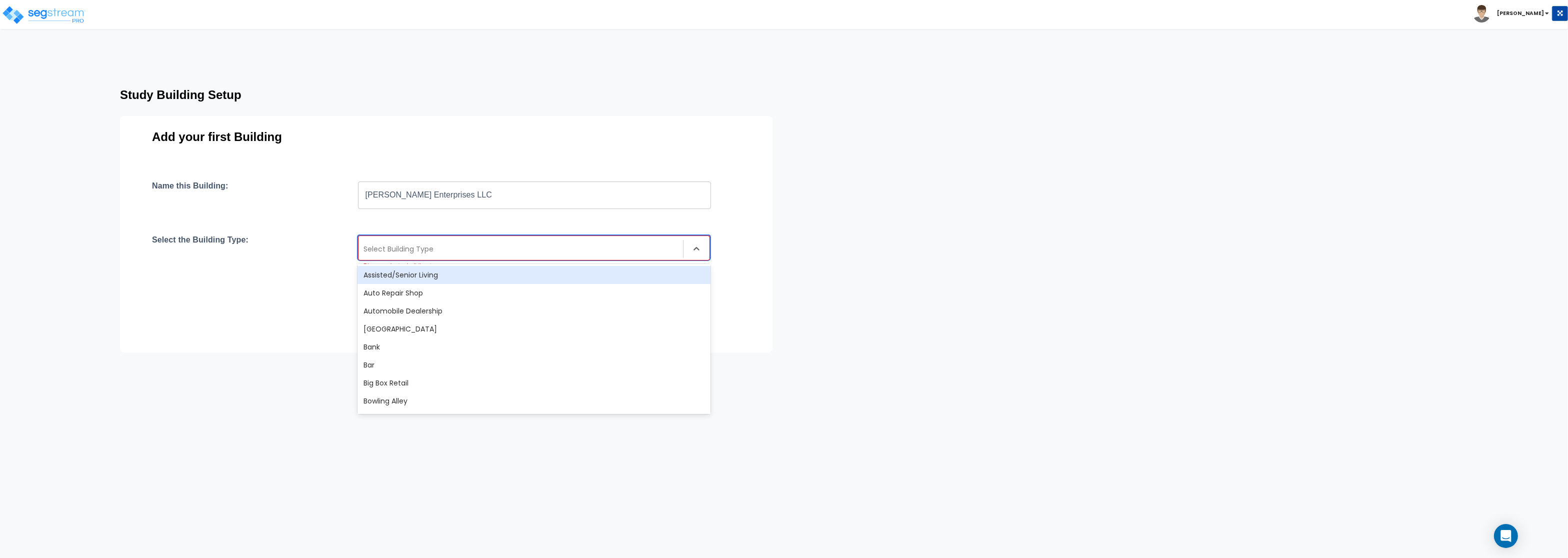
type input "o"
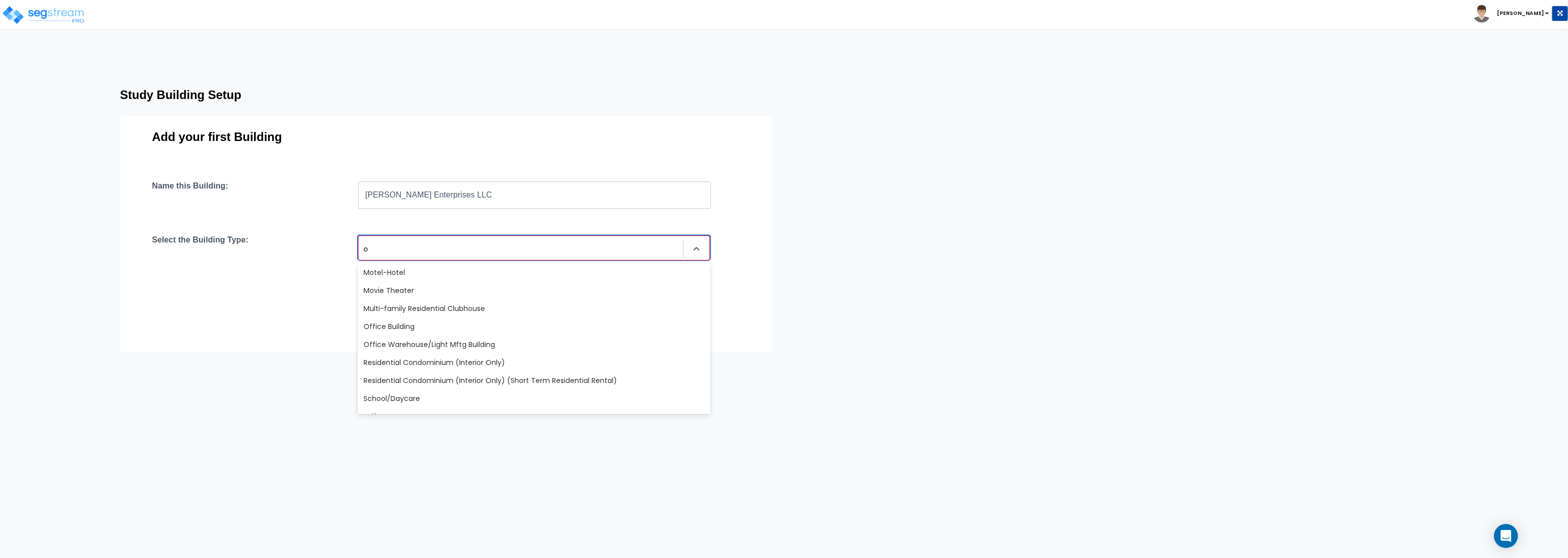
scroll to position [454, 0]
click at [415, 330] on div "Office Building" at bounding box center [534, 325] width 353 height 18
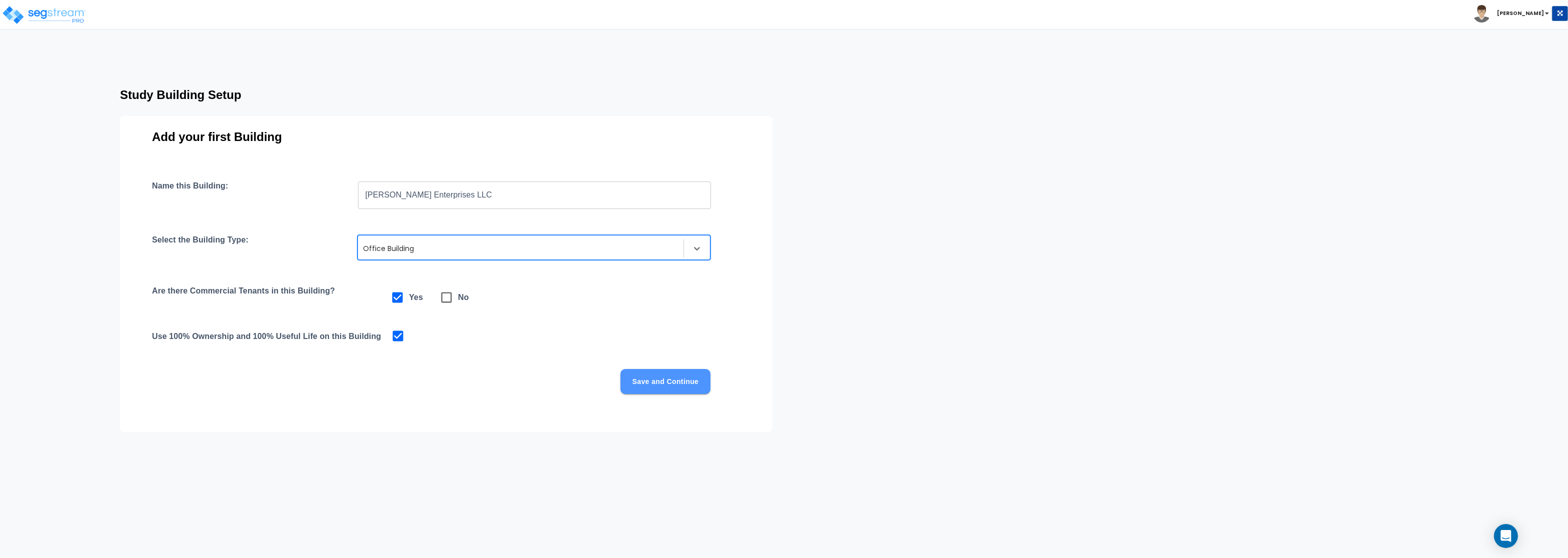
click at [685, 377] on button "Save and Continue" at bounding box center [665, 382] width 90 height 25
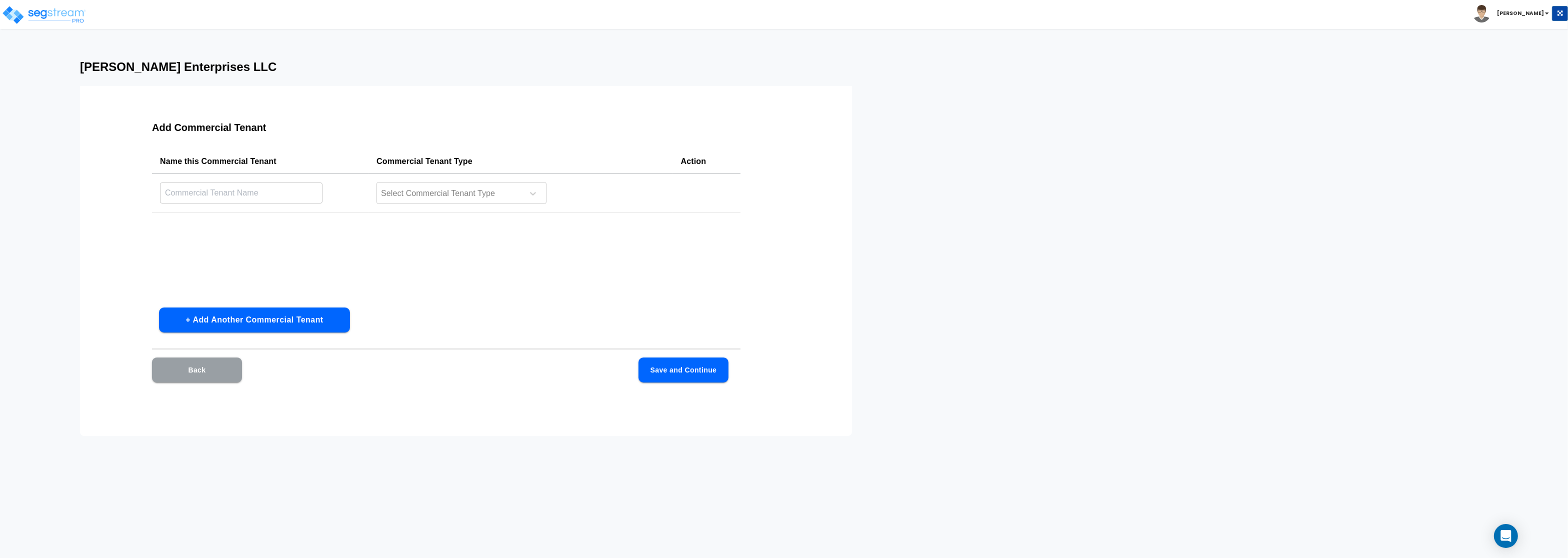
click at [167, 377] on button "Back" at bounding box center [196, 370] width 90 height 25
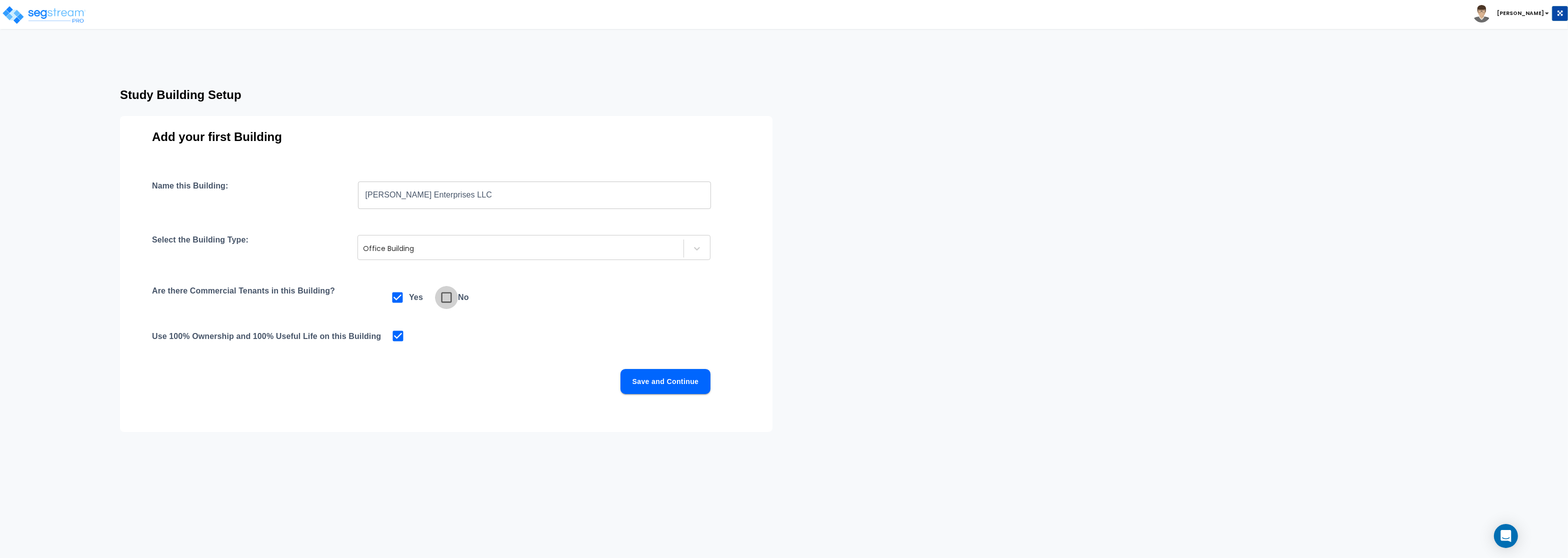
click at [446, 299] on icon at bounding box center [447, 297] width 14 height 14
checkbox input "false"
checkbox input "true"
click at [659, 382] on button "Save and Continue" at bounding box center [665, 382] width 90 height 25
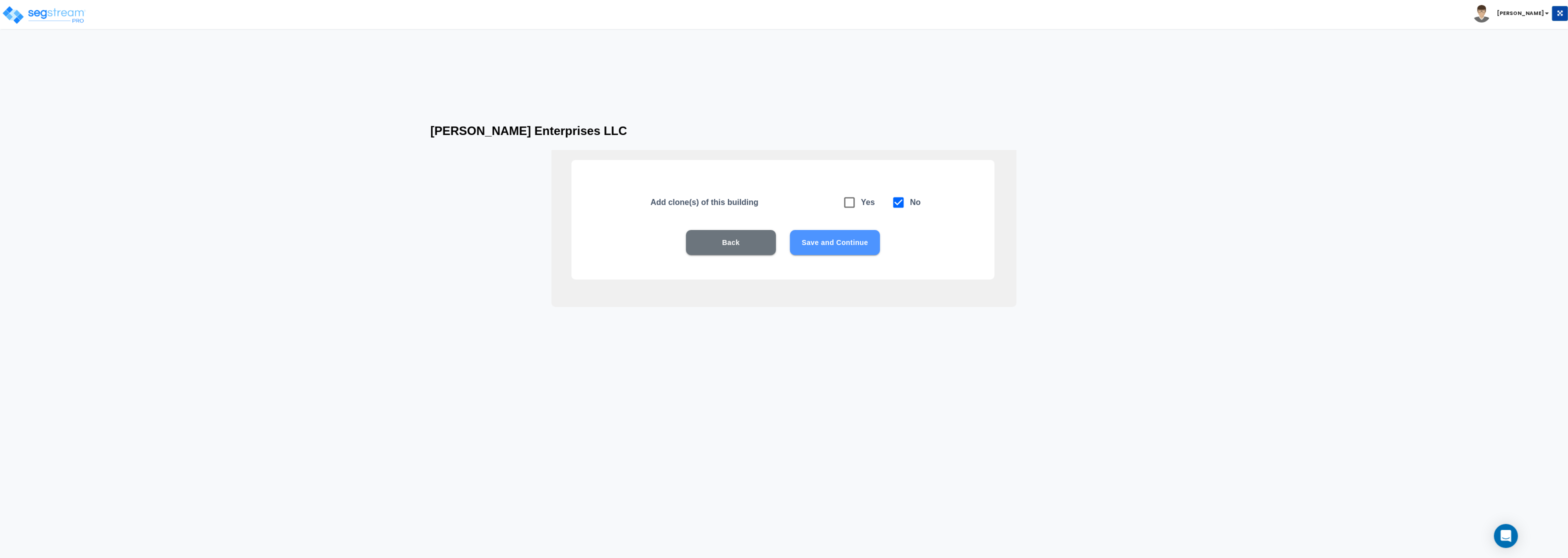
click at [825, 244] on button "Save and Continue" at bounding box center [834, 243] width 90 height 25
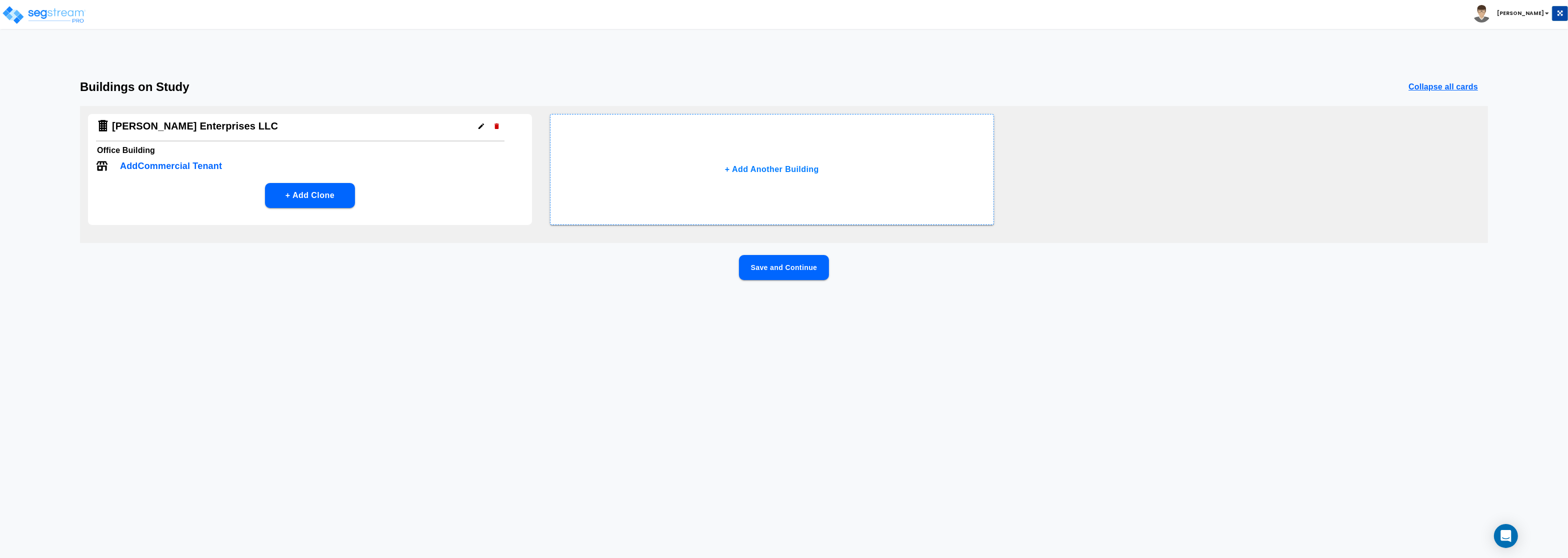
drag, startPoint x: 43, startPoint y: 25, endPoint x: 45, endPoint y: 19, distance: 6.3
click at [44, 22] on div "Toggle navigation" at bounding box center [121, 7] width 228 height 44
click at [45, 18] on img at bounding box center [44, 15] width 85 height 20
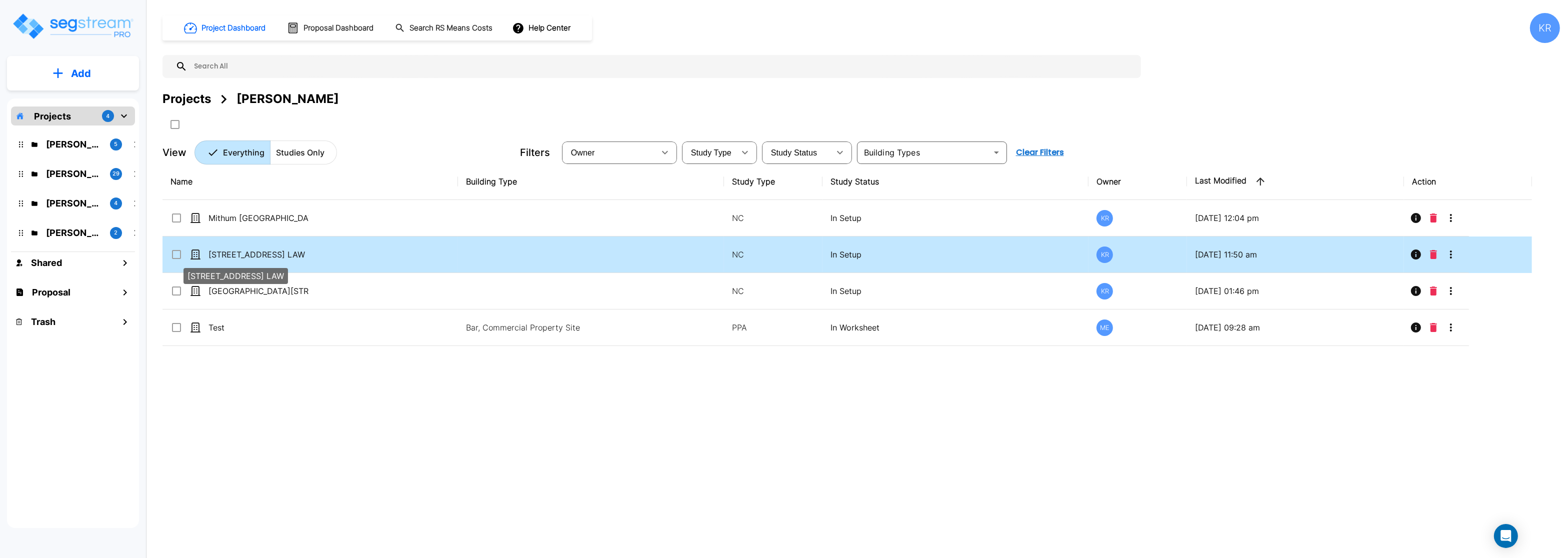
click at [229, 255] on p "[STREET_ADDRESS] LAW" at bounding box center [258, 254] width 100 height 12
checkbox input "true"
click at [229, 255] on p "[STREET_ADDRESS] LAW" at bounding box center [258, 254] width 100 height 12
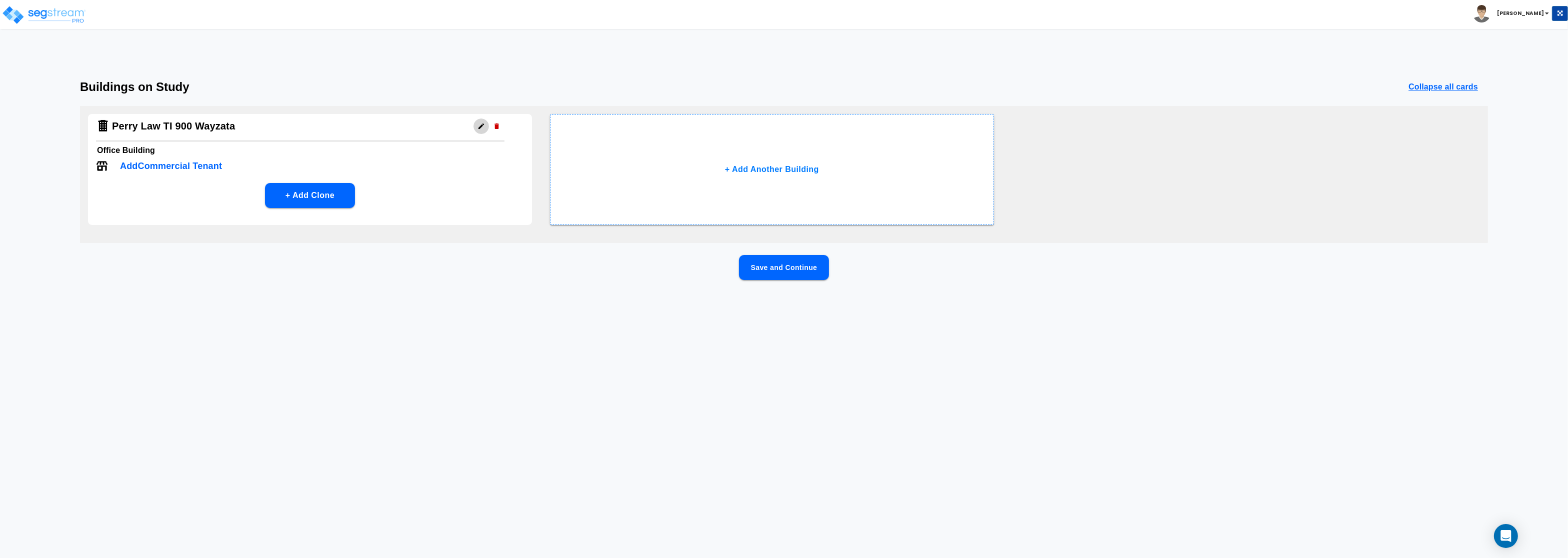
click at [483, 127] on icon "button" at bounding box center [481, 126] width 7 height 7
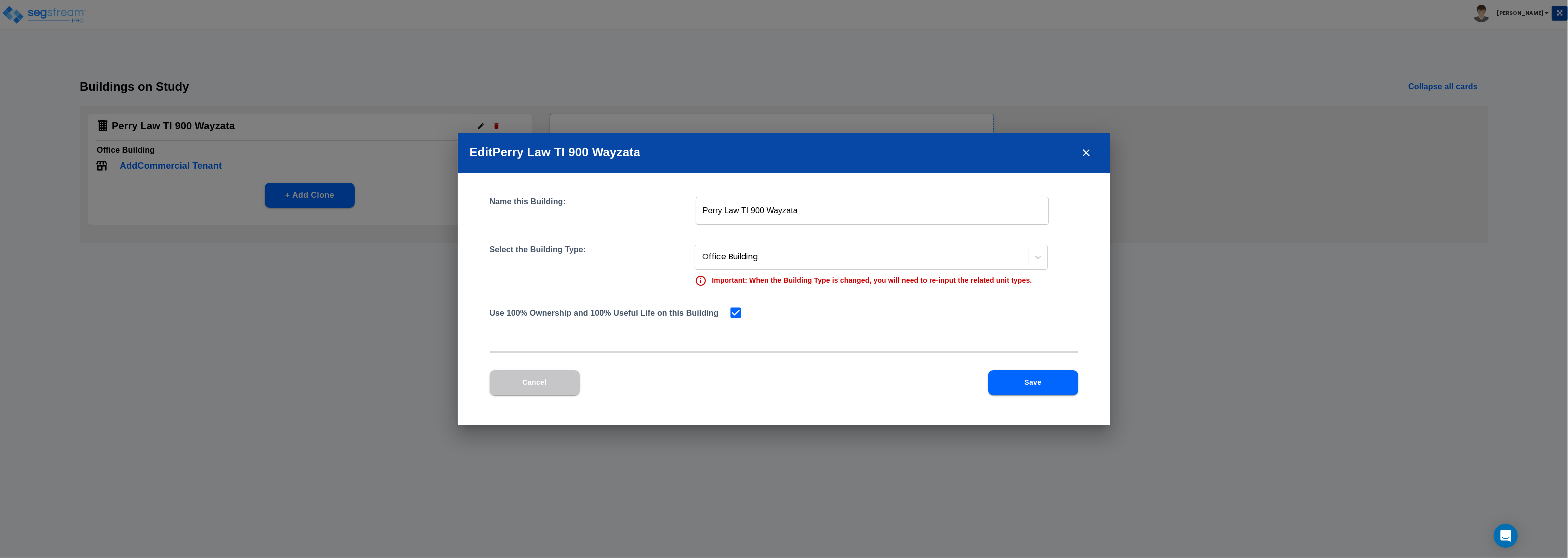
click at [1084, 156] on icon "close" at bounding box center [1086, 153] width 7 height 7
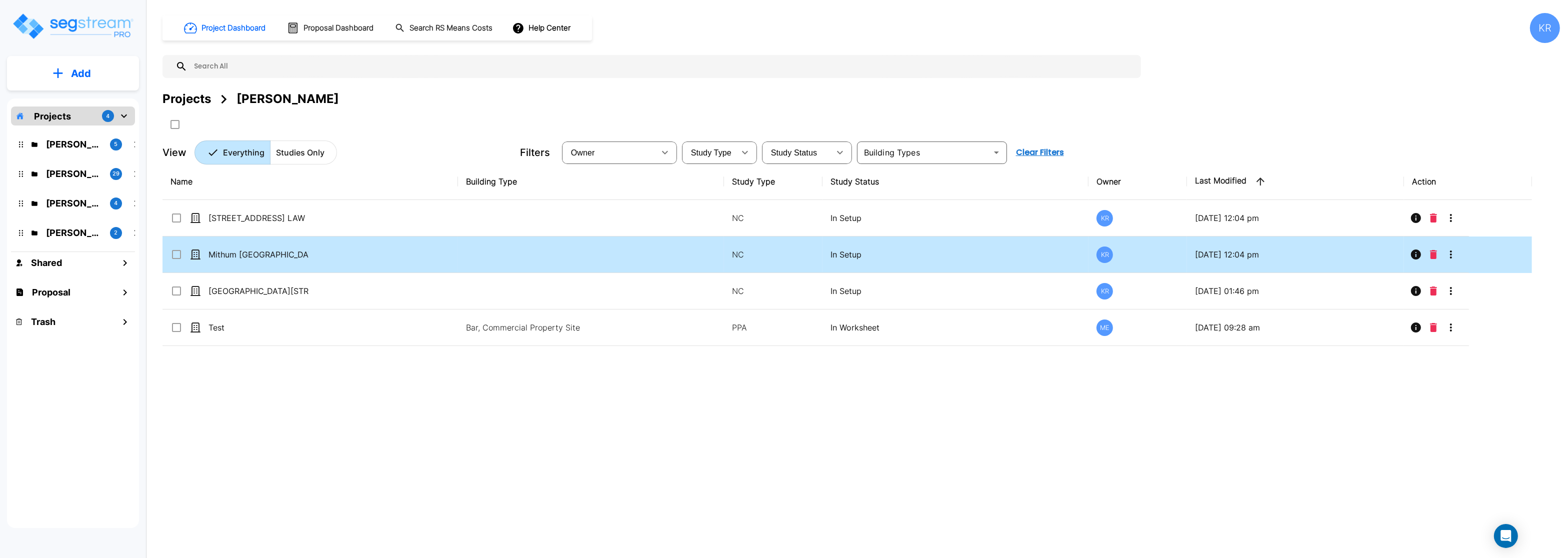
click at [177, 259] on icon at bounding box center [176, 254] width 9 height 9
checkbox input "true"
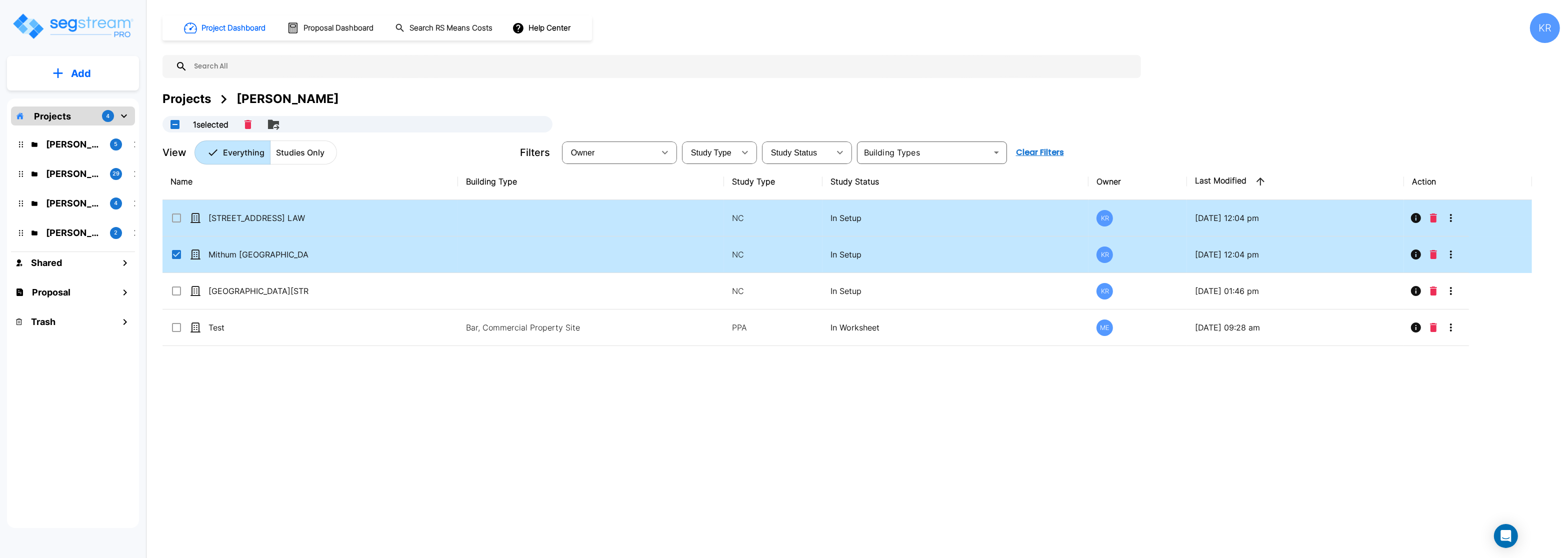
click at [177, 217] on input "select row 900 Wayzata Blvd, Wayzata, MN, 55391 - PERRY LAW" at bounding box center [175, 216] width 10 height 8
click at [176, 218] on input "select row 900 Wayzata Blvd, Wayzata, MN, 55391 - PERRY LAW" at bounding box center [175, 216] width 10 height 8
checkbox input "false"
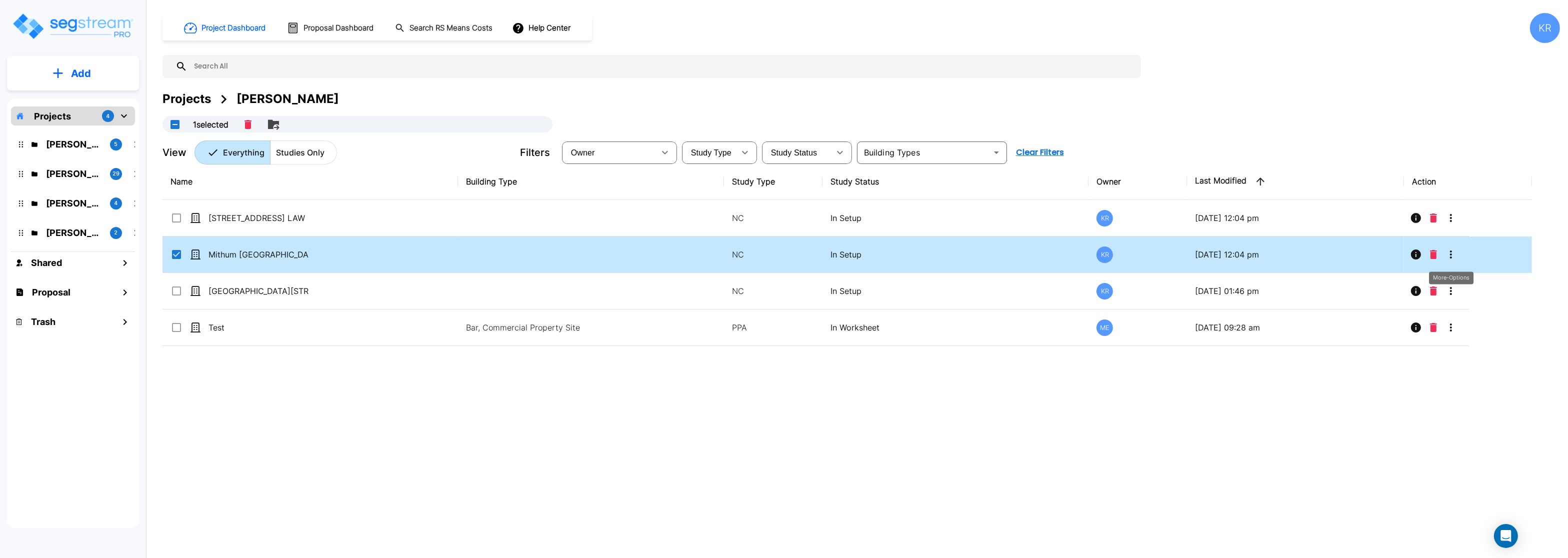
click at [1453, 257] on icon "More-Options" at bounding box center [1451, 254] width 12 height 12
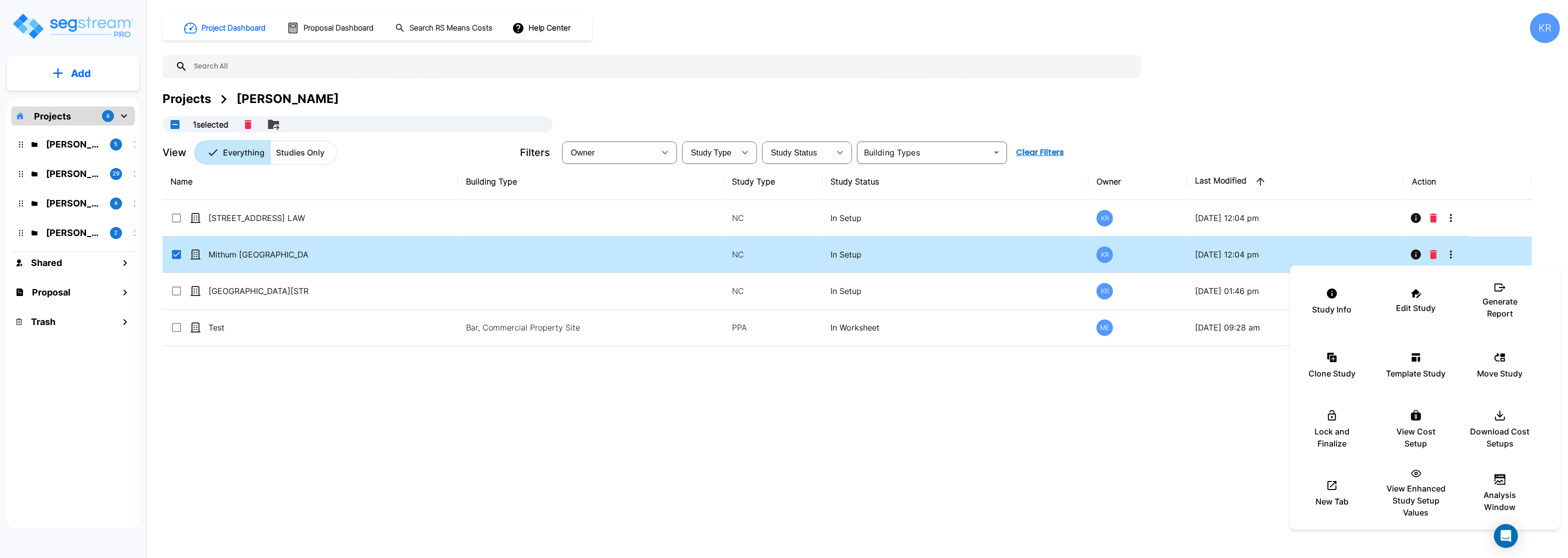
click at [225, 295] on div at bounding box center [784, 279] width 1568 height 558
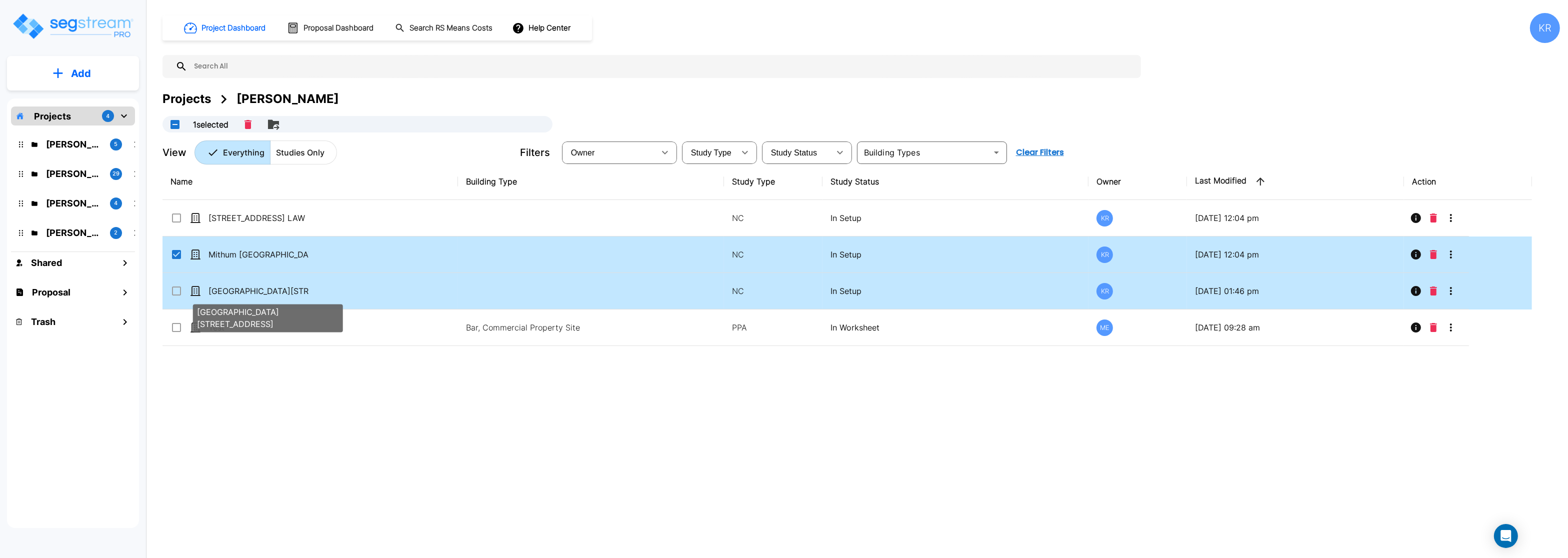
click at [257, 290] on p "[GEOGRAPHIC_DATA][STREET_ADDRESS]" at bounding box center [258, 291] width 100 height 12
checkbox input "true"
click at [257, 290] on p "[GEOGRAPHIC_DATA][STREET_ADDRESS]" at bounding box center [258, 291] width 100 height 12
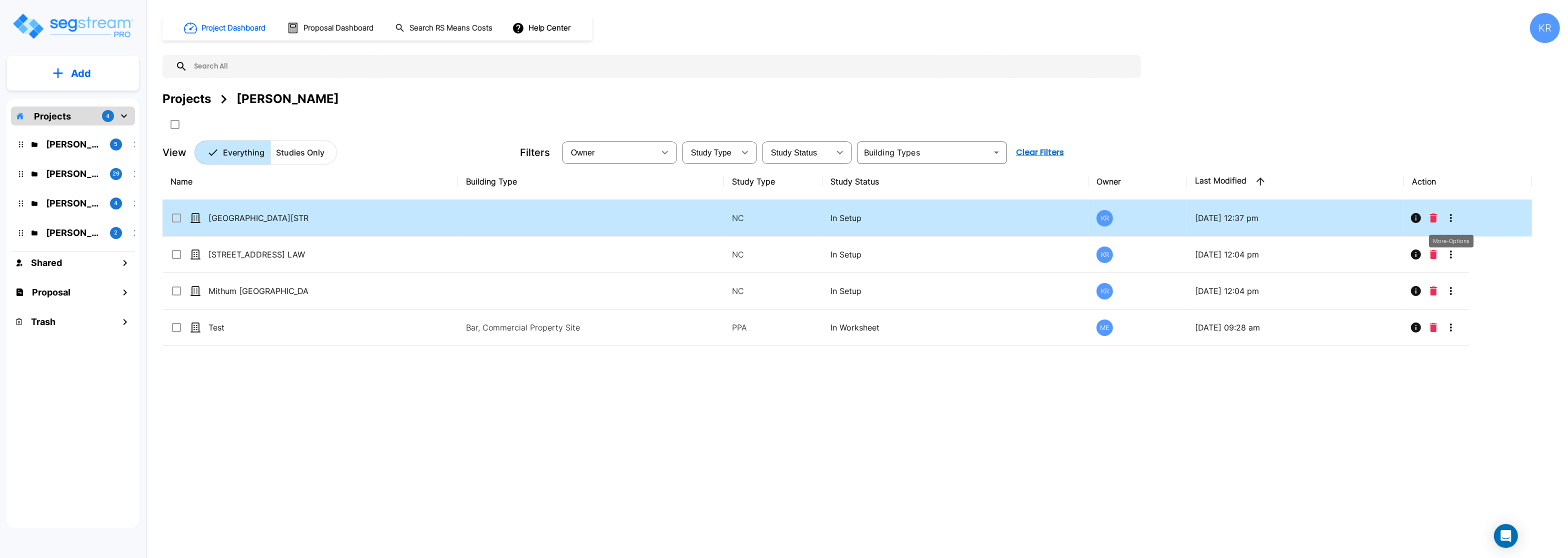
click at [1450, 217] on icon "More-Options" at bounding box center [1451, 218] width 12 height 12
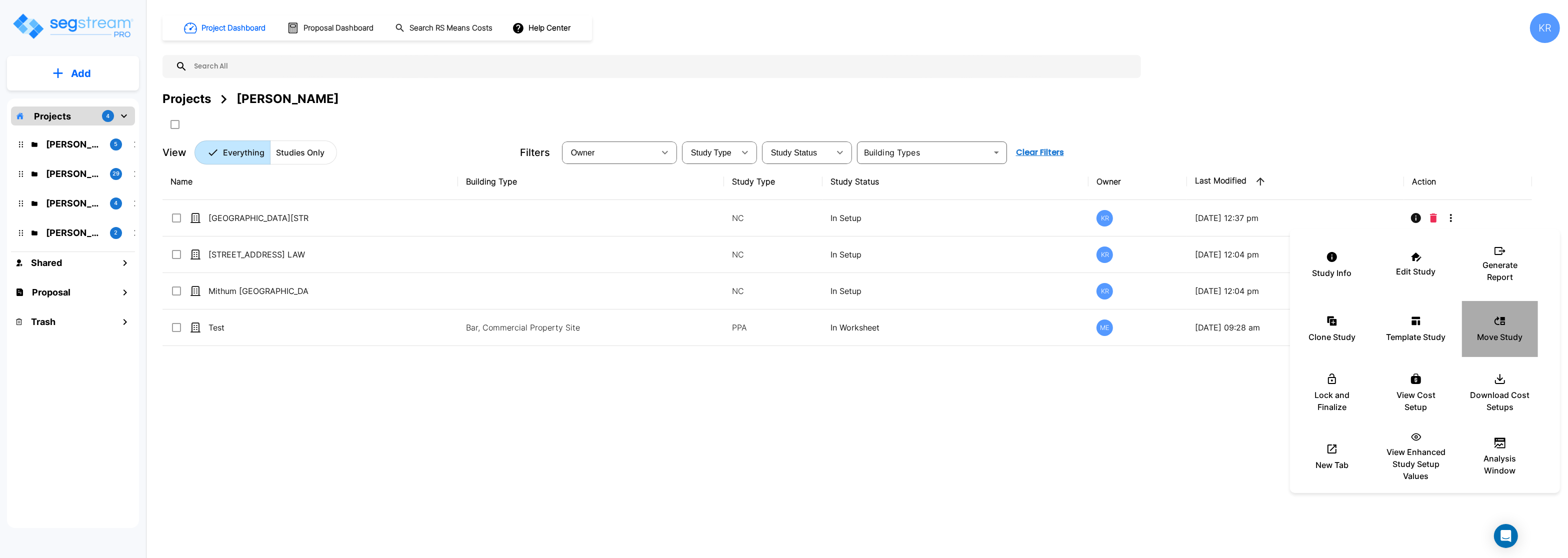
click at [1505, 334] on p "Move Study" at bounding box center [1500, 337] width 45 height 12
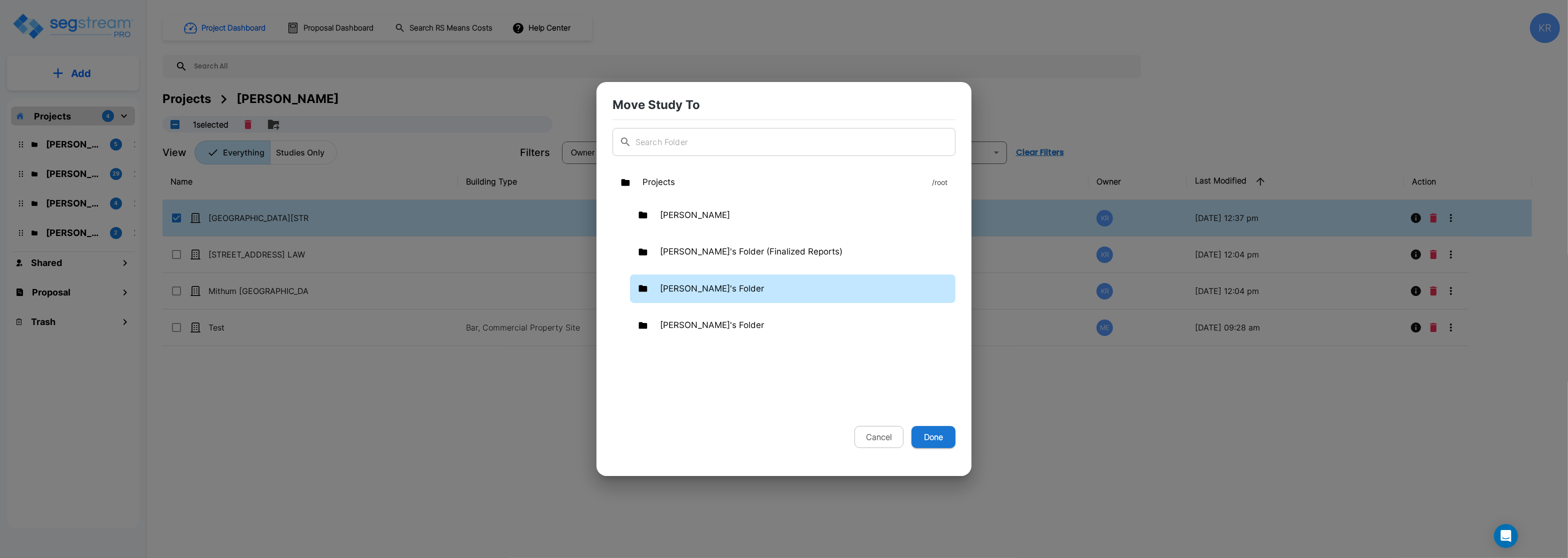
click at [665, 292] on p "[PERSON_NAME]'s Folder" at bounding box center [712, 289] width 104 height 13
click at [935, 439] on button "Done" at bounding box center [933, 437] width 44 height 22
checkbox input "false"
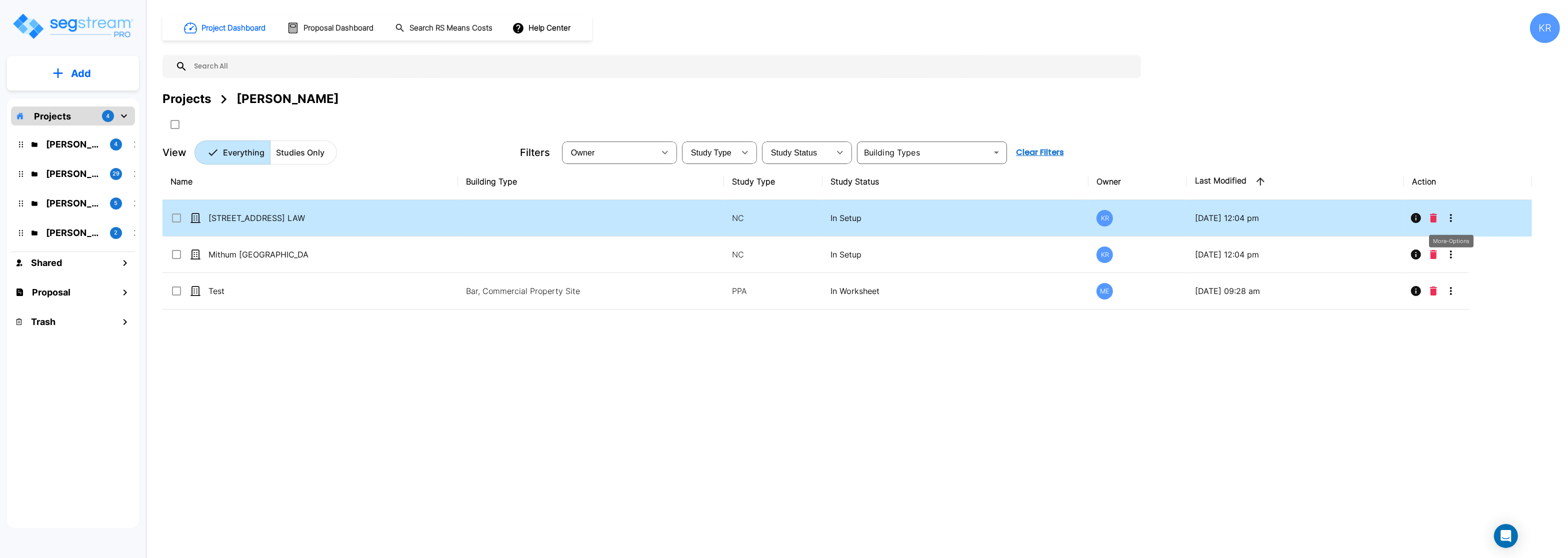
click at [1456, 213] on icon "More-Options" at bounding box center [1451, 218] width 12 height 12
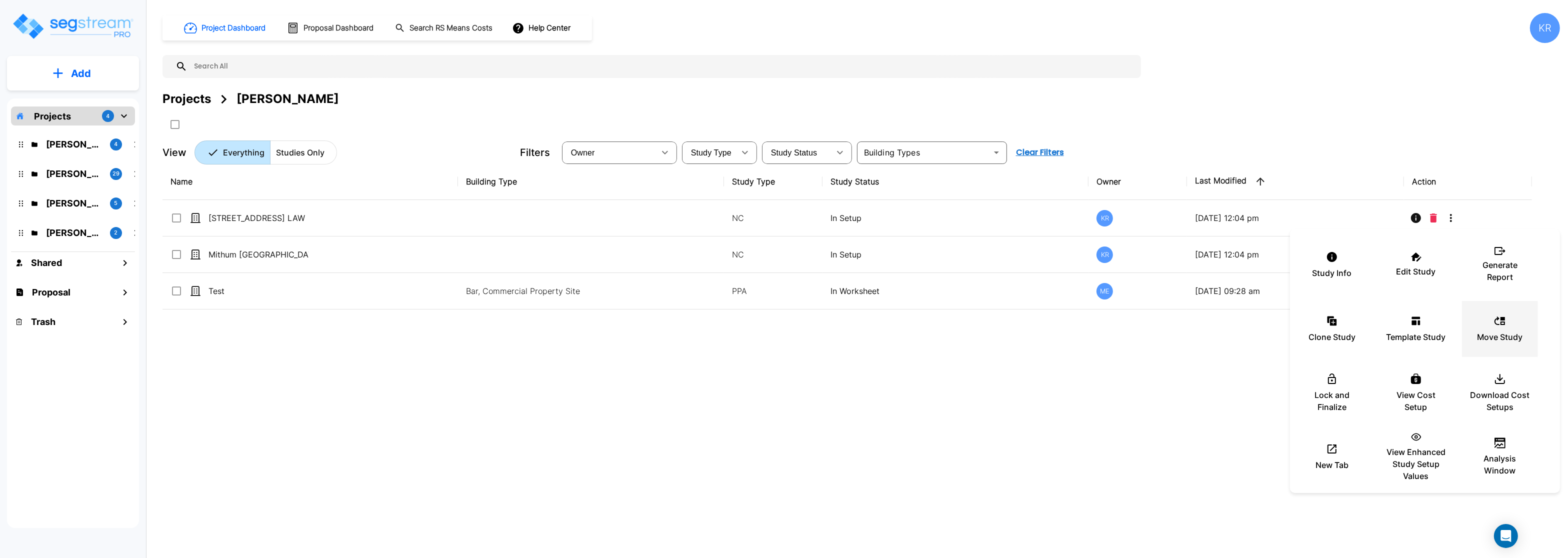
click at [1499, 341] on p "Move Study" at bounding box center [1500, 337] width 45 height 12
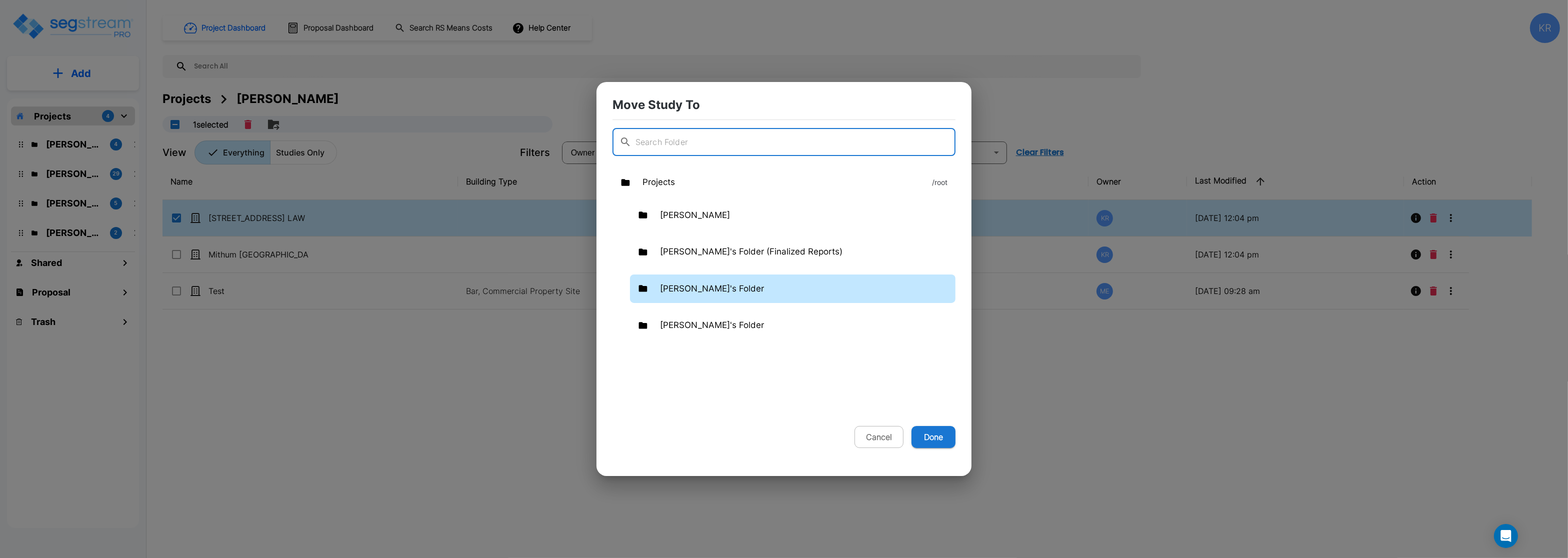
click at [689, 290] on p "[PERSON_NAME]'s Folder" at bounding box center [712, 289] width 104 height 13
click at [930, 440] on button "Done" at bounding box center [933, 437] width 44 height 22
checkbox input "false"
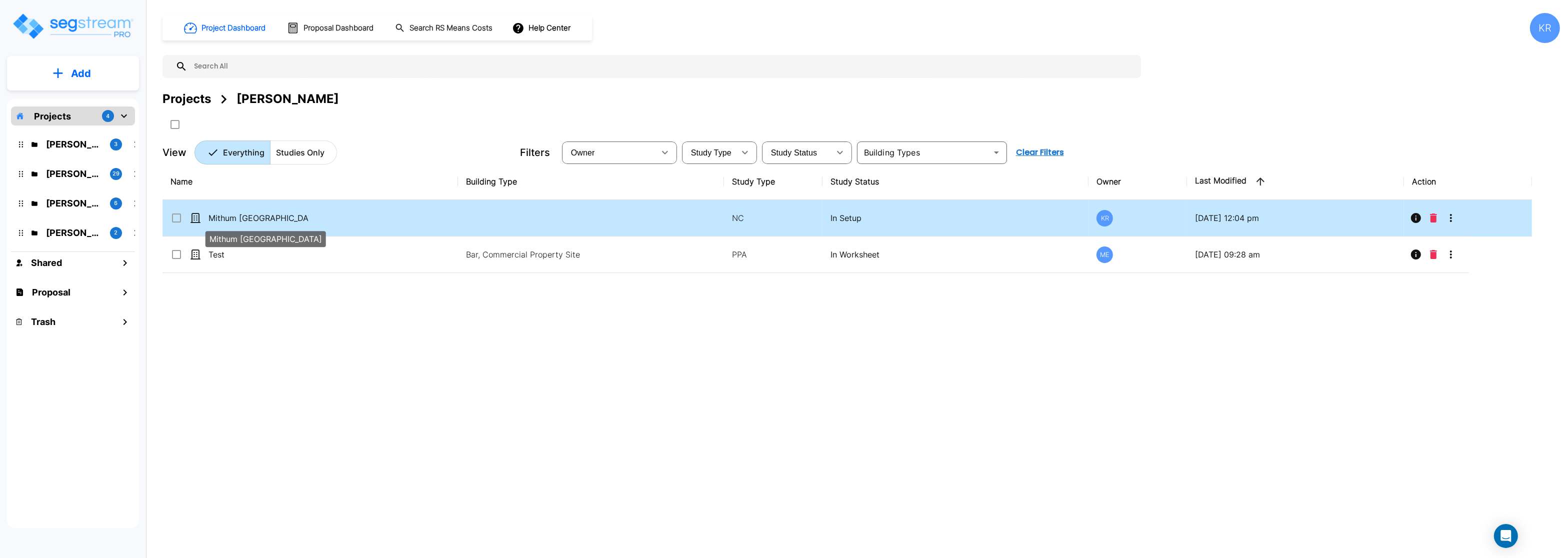
click at [272, 214] on p "Mithum [GEOGRAPHIC_DATA]" at bounding box center [258, 218] width 100 height 12
checkbox input "true"
click at [272, 214] on p "Mithum [GEOGRAPHIC_DATA]" at bounding box center [258, 218] width 100 height 12
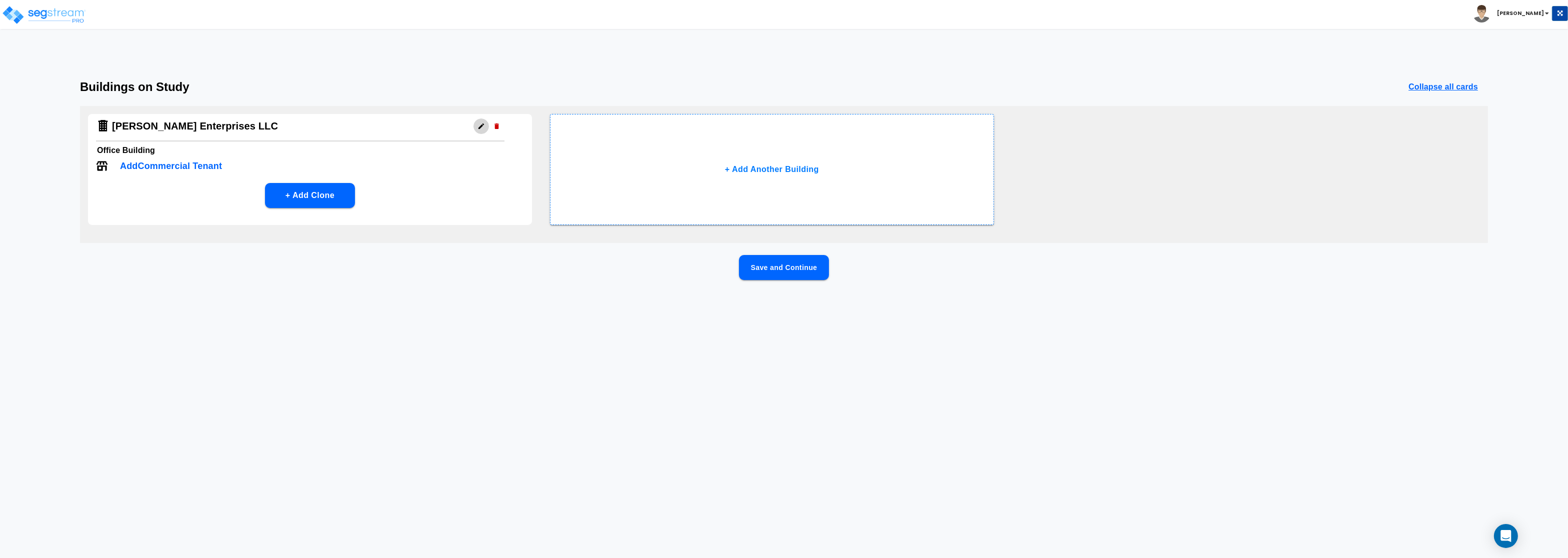
click at [482, 125] on icon "button" at bounding box center [481, 126] width 7 height 7
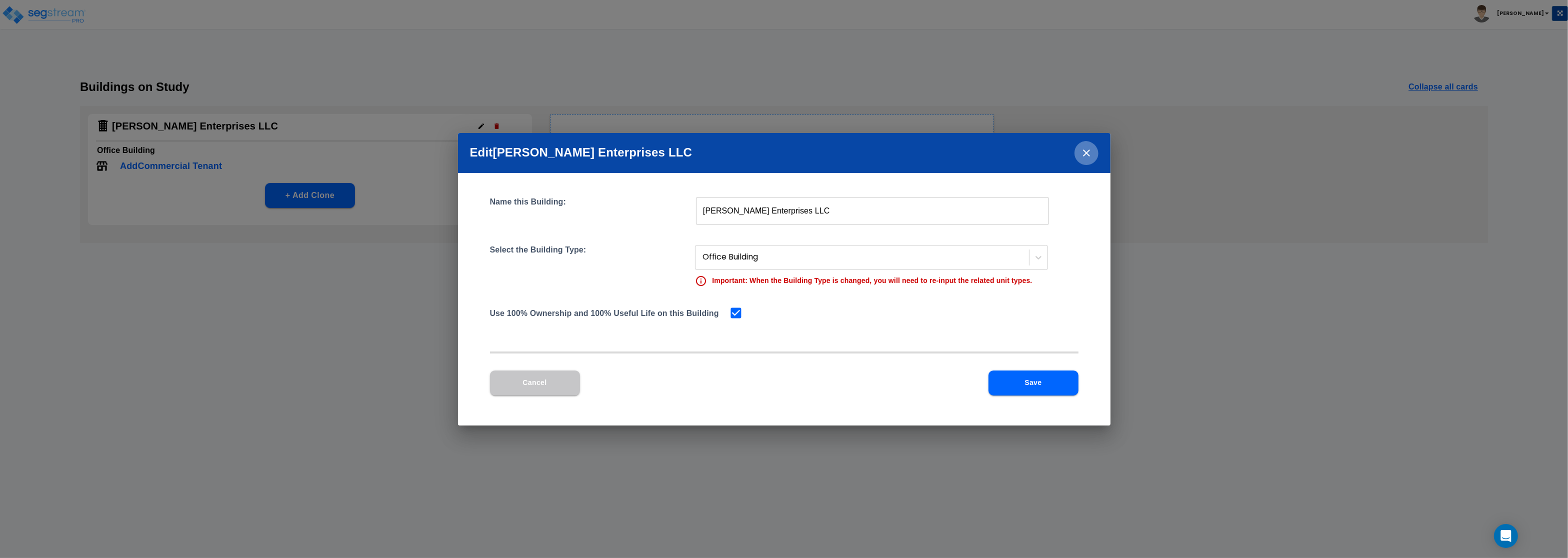
click at [1089, 148] on icon "close" at bounding box center [1087, 153] width 12 height 12
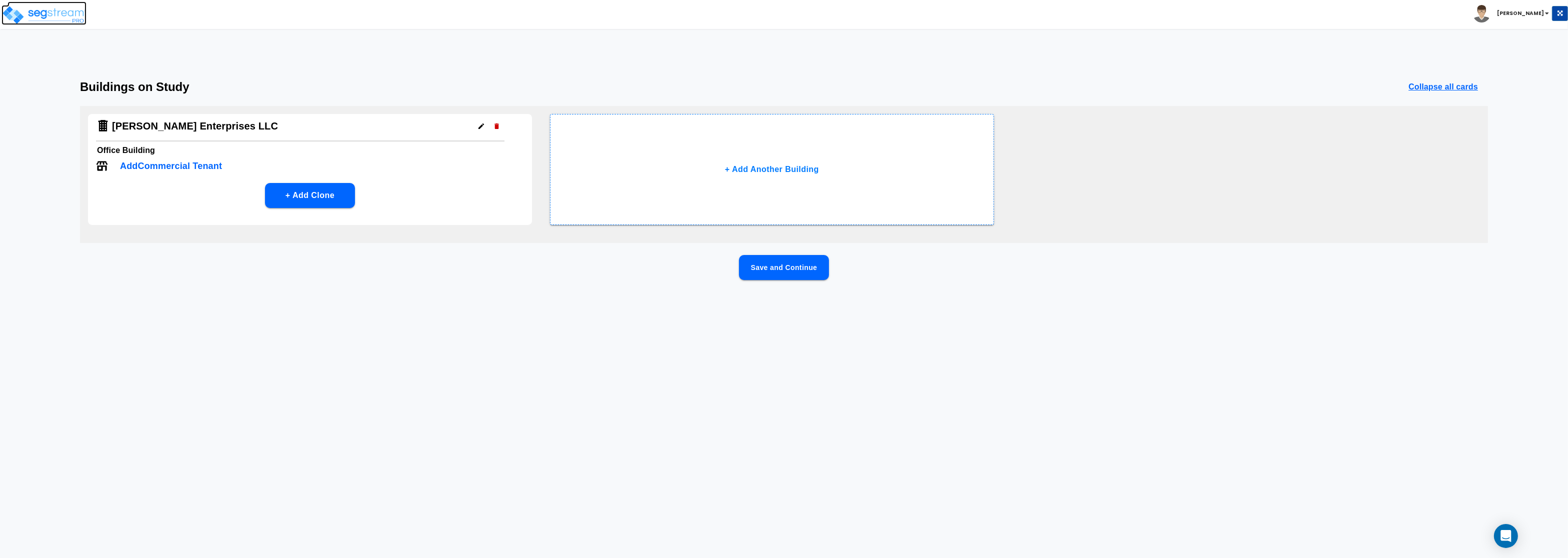
click at [40, 10] on img at bounding box center [44, 15] width 85 height 20
